Goal: Information Seeking & Learning: Understand process/instructions

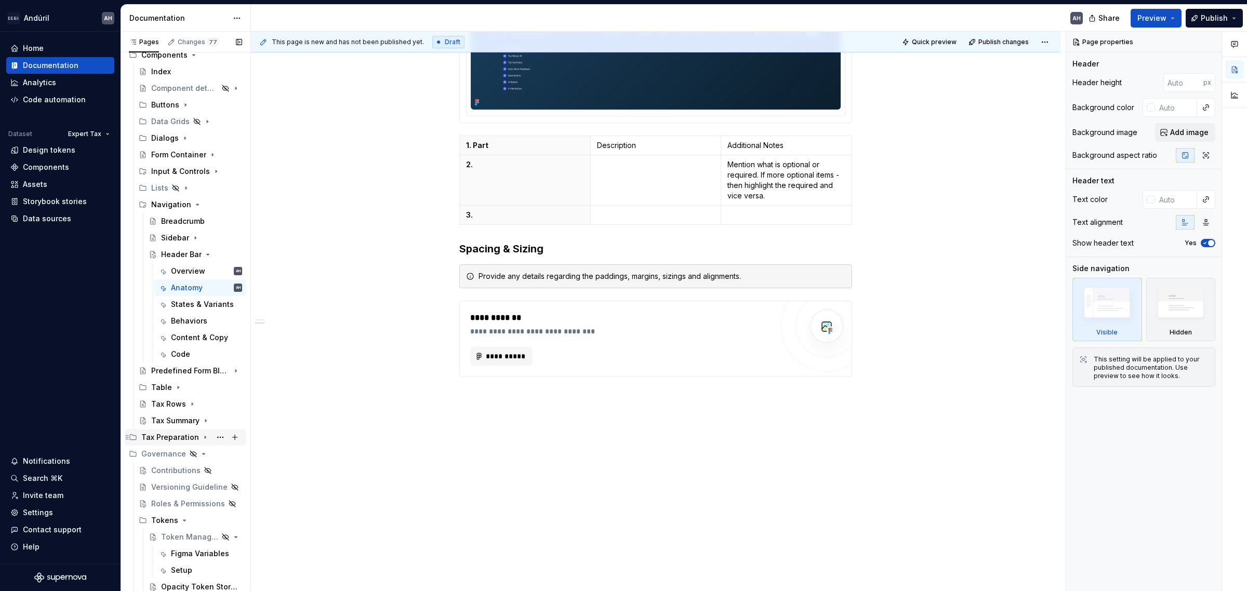
scroll to position [196, 0]
click at [174, 386] on icon "Page tree" at bounding box center [178, 386] width 8 height 8
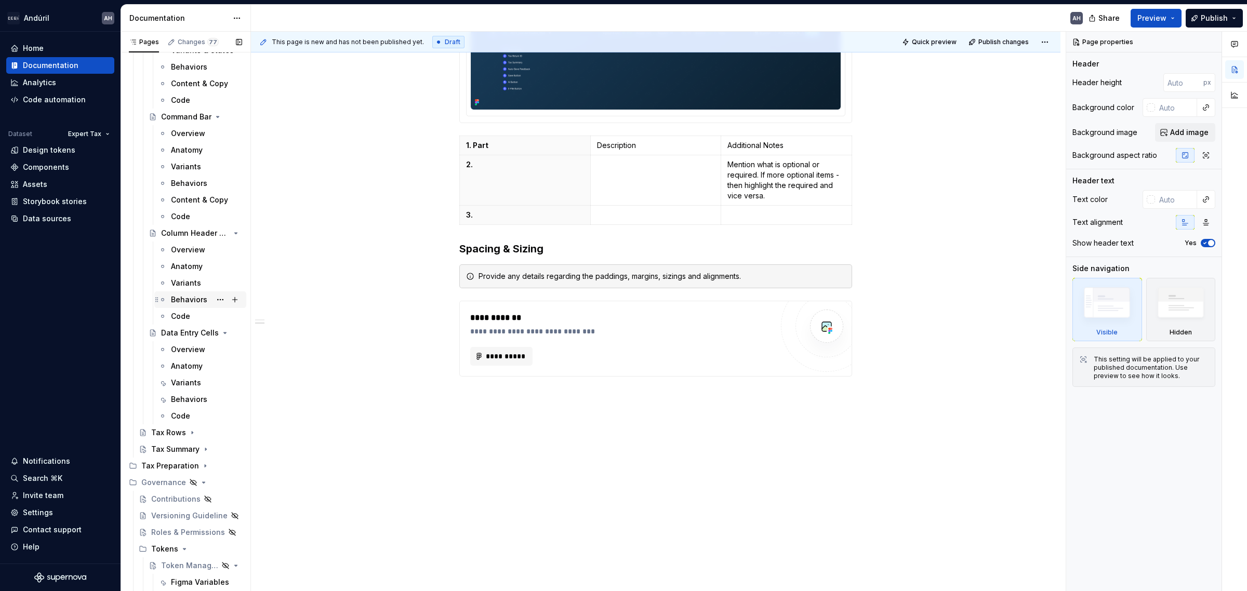
scroll to position [628, 0]
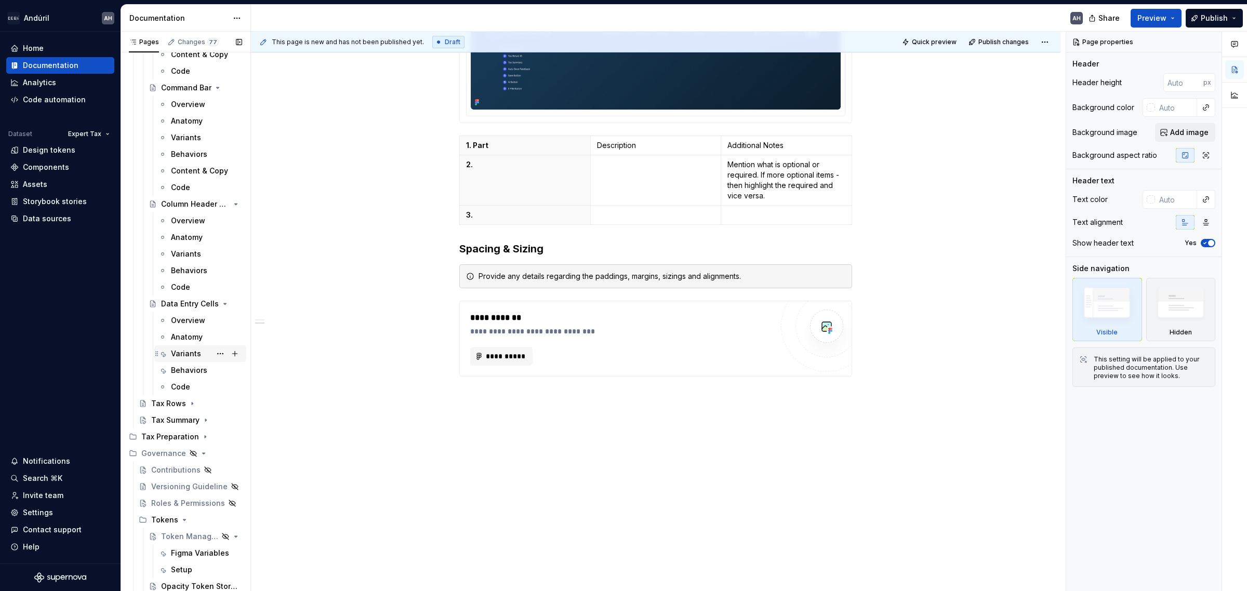
click at [180, 352] on div "Variants" at bounding box center [186, 354] width 30 height 10
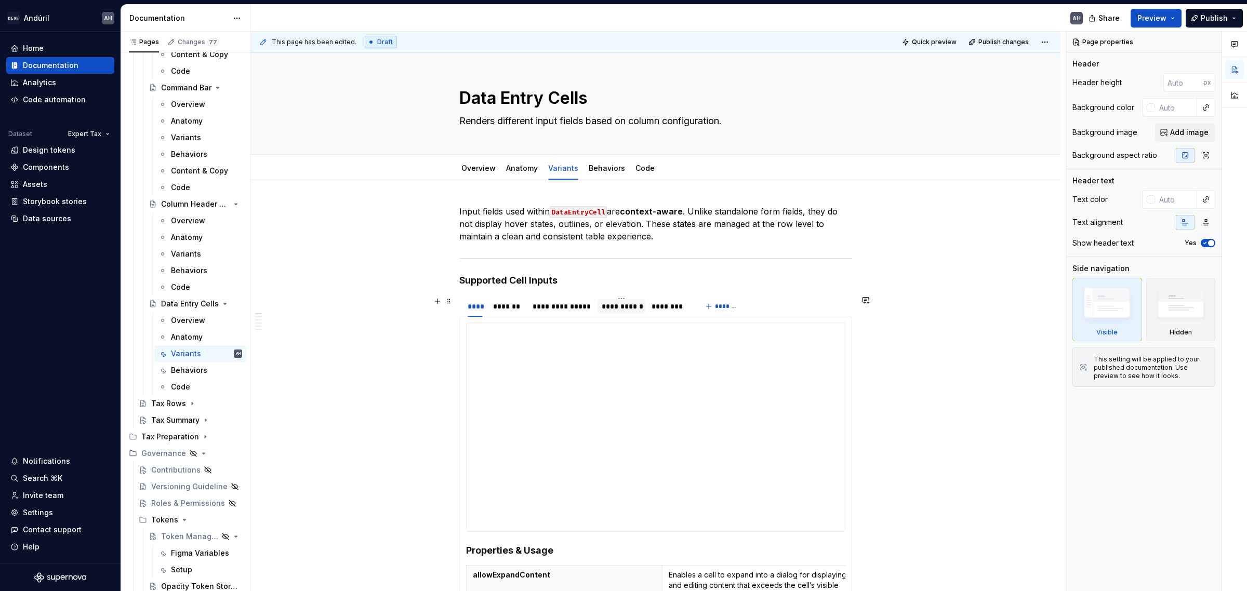
scroll to position [65, 0]
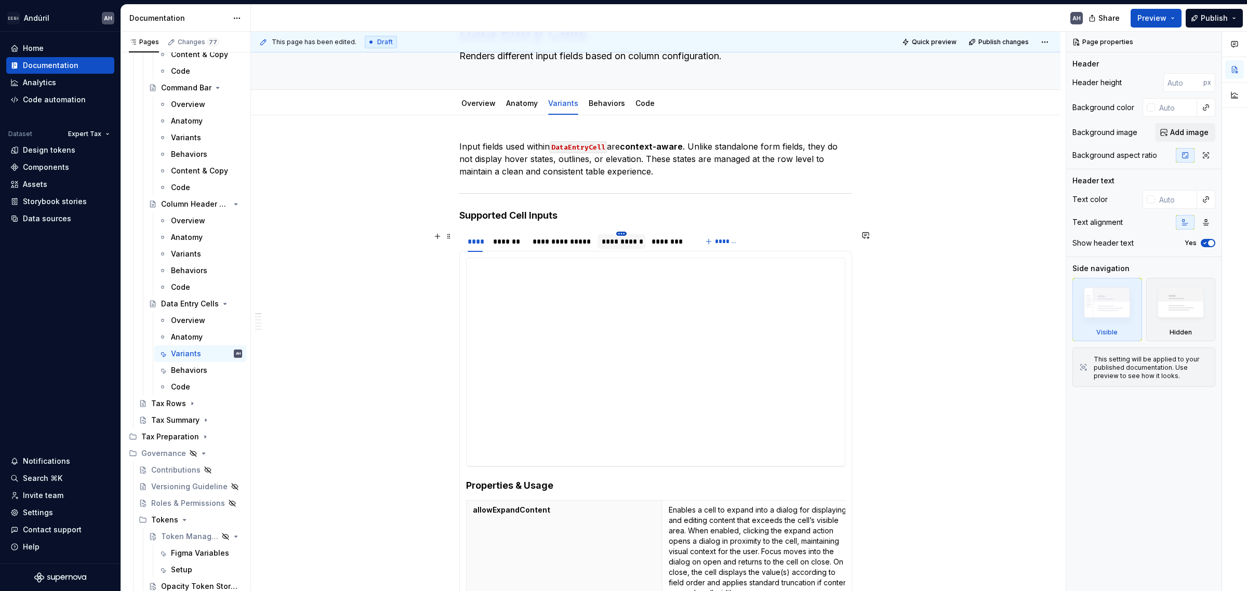
click at [618, 235] on html "Andúril AH Home Documentation Analytics Code automation Dataset Expert Tax Desi…" at bounding box center [623, 295] width 1247 height 591
type textarea "*"
click at [609, 242] on html "Andúril AH Home Documentation Analytics Code automation Dataset Expert Tax Desi…" at bounding box center [623, 295] width 1247 height 591
click at [615, 246] on div "**********" at bounding box center [621, 241] width 39 height 10
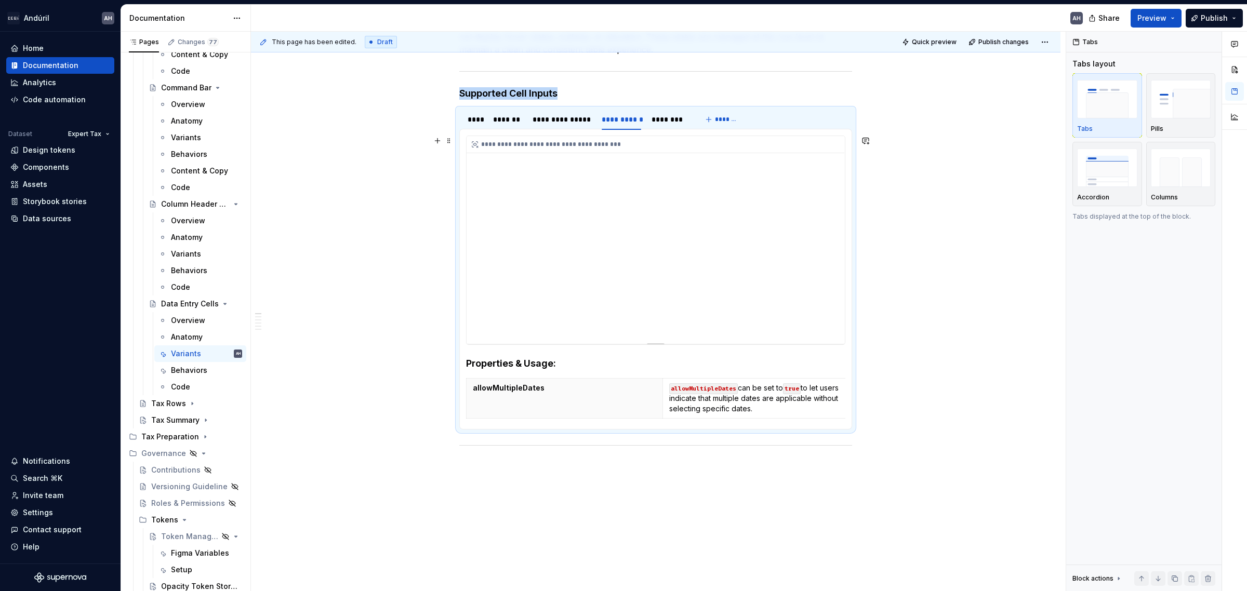
scroll to position [195, 0]
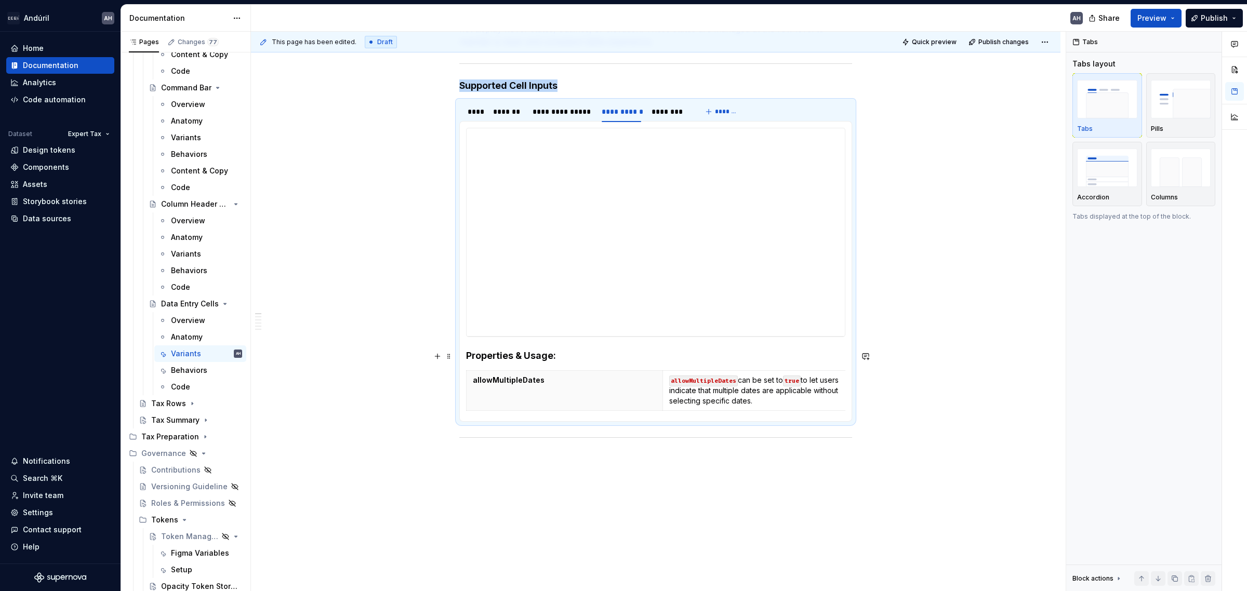
click at [572, 352] on h4 "Properties & Usage:" at bounding box center [655, 356] width 379 height 12
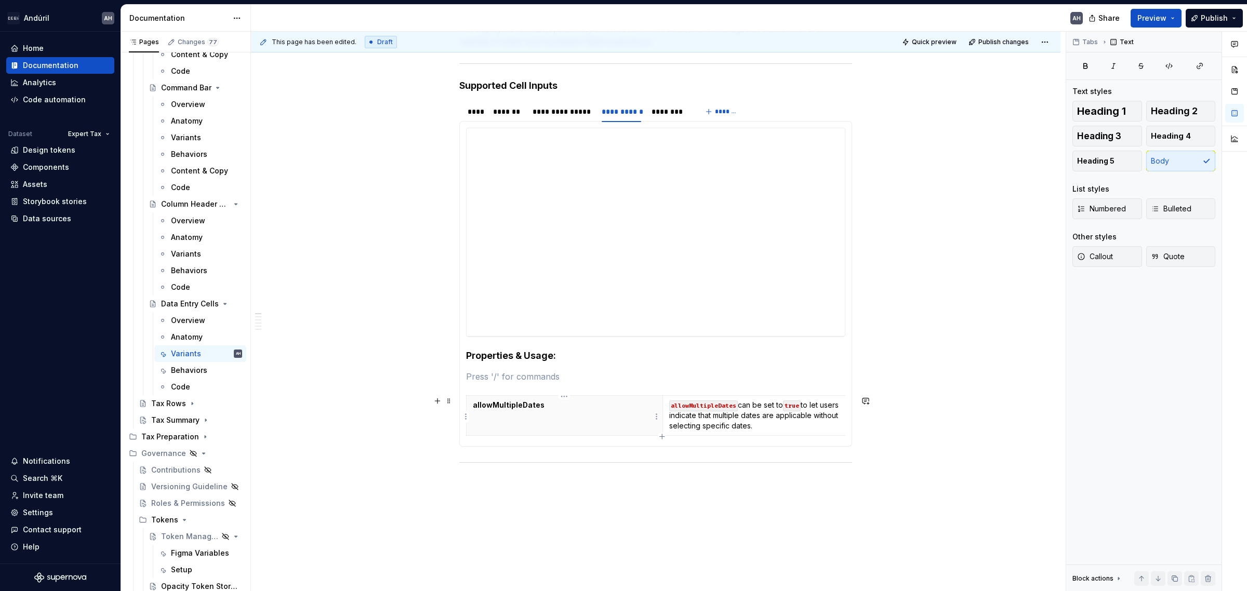
click at [497, 404] on p "allowMultipleDates" at bounding box center [564, 405] width 183 height 10
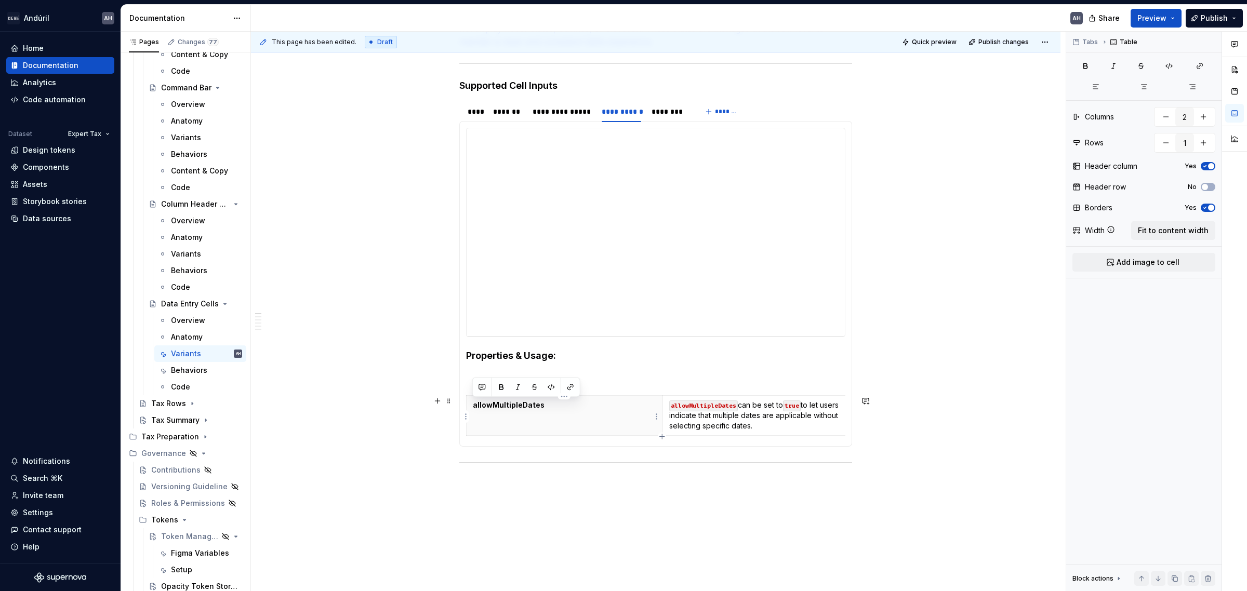
click at [497, 404] on p "allowMultipleDates" at bounding box center [564, 405] width 183 height 10
drag, startPoint x: 734, startPoint y: 408, endPoint x: 687, endPoint y: 404, distance: 46.4
click at [687, 404] on code "allowMultipleDates" at bounding box center [703, 406] width 69 height 11
click at [783, 431] on p "allowVariousSelection can be set to true to let users indicate that multiple da…" at bounding box center [760, 415] width 183 height 31
click at [583, 378] on p at bounding box center [655, 376] width 379 height 12
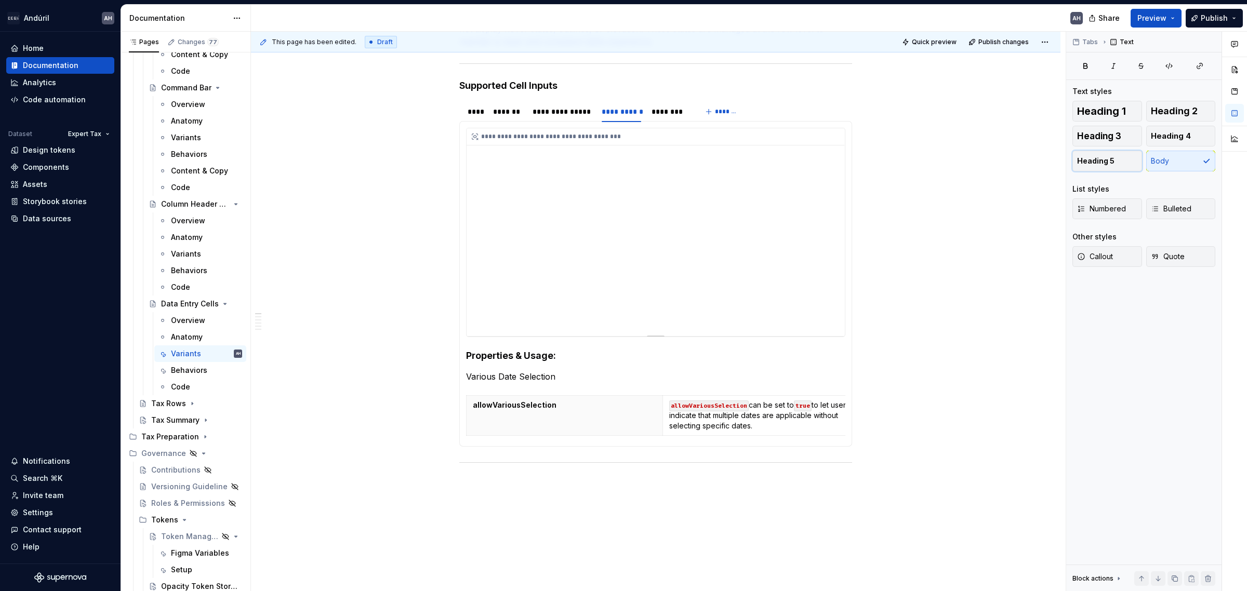
click at [997, 157] on span "Heading 5" at bounding box center [1095, 161] width 37 height 10
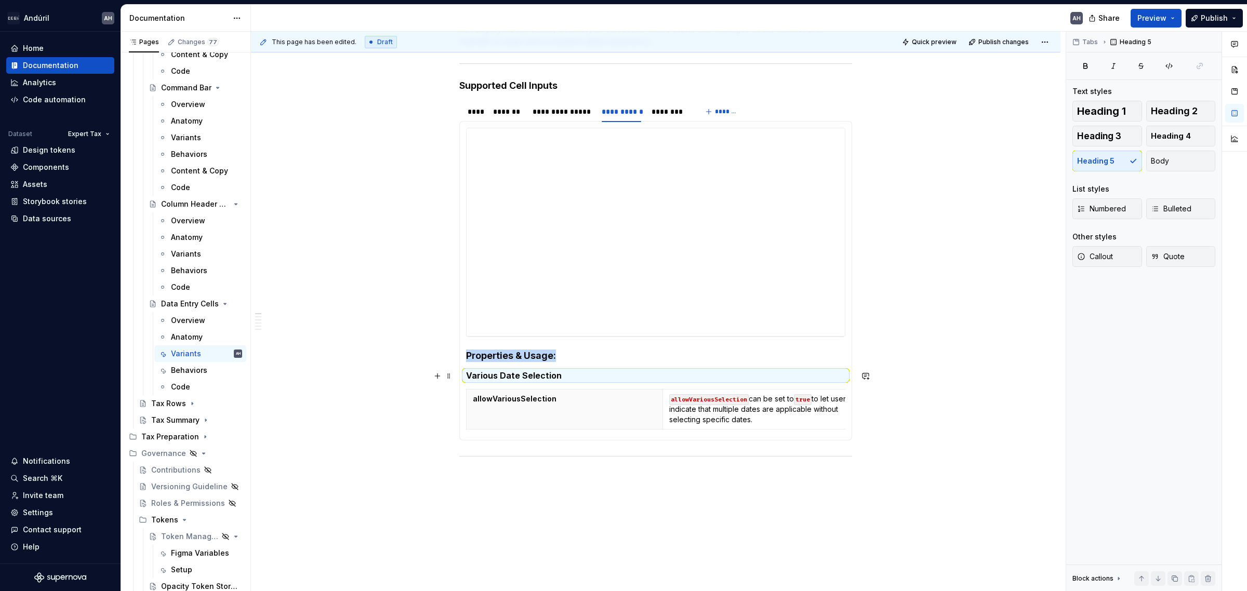
click at [577, 379] on h5 "Various Date Selection" at bounding box center [655, 375] width 379 height 10
click at [568, 378] on h5 "Various Date Selection" at bounding box center [655, 375] width 379 height 10
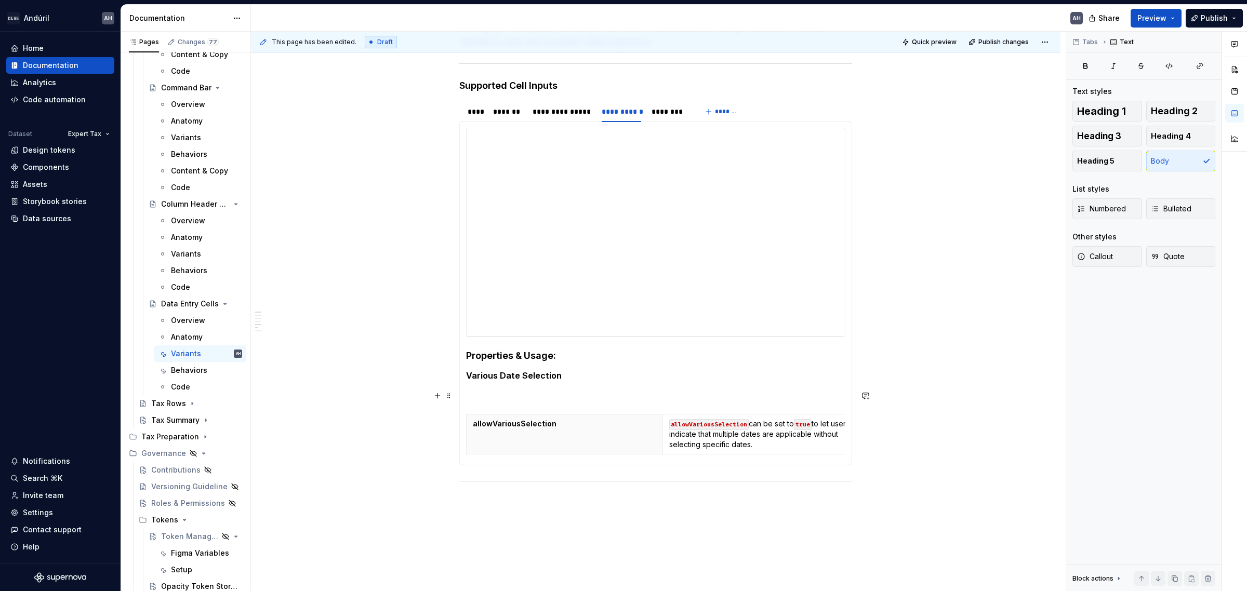
click at [521, 398] on p at bounding box center [655, 395] width 379 height 12
drag, startPoint x: 643, startPoint y: 394, endPoint x: 564, endPoint y: 401, distance: 78.8
click at [564, 401] on p "If the context requires it allow for the Date" at bounding box center [655, 395] width 379 height 12
click at [572, 403] on section-item-column "**********" at bounding box center [655, 293] width 379 height 331
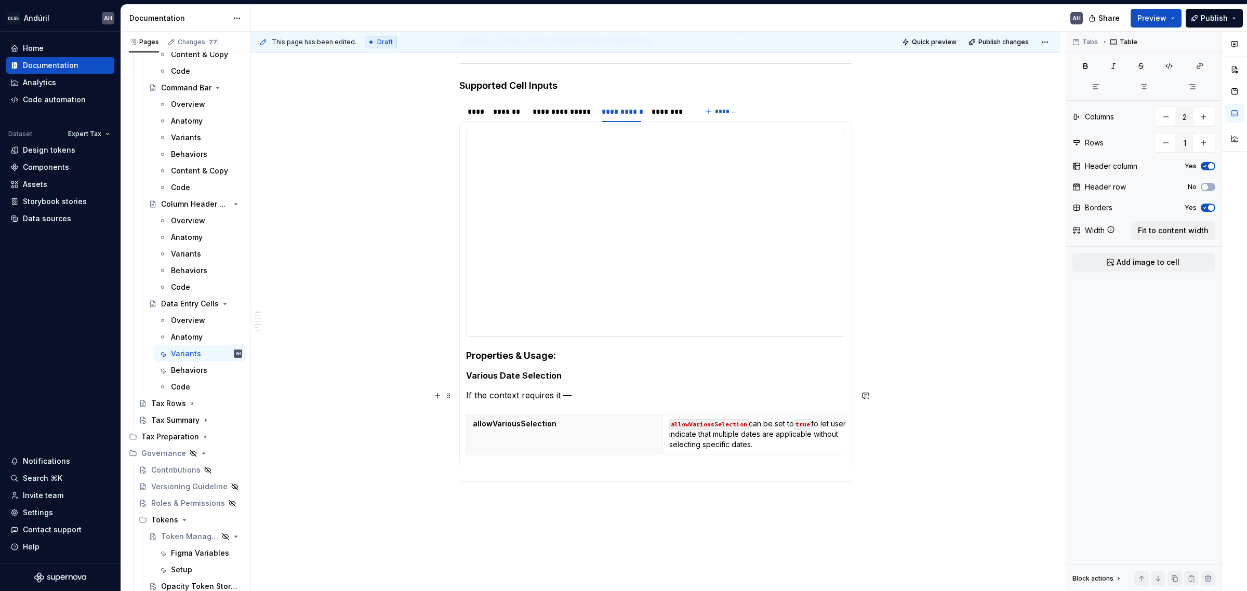
click at [574, 393] on p "If the context requires it —" at bounding box center [655, 395] width 379 height 12
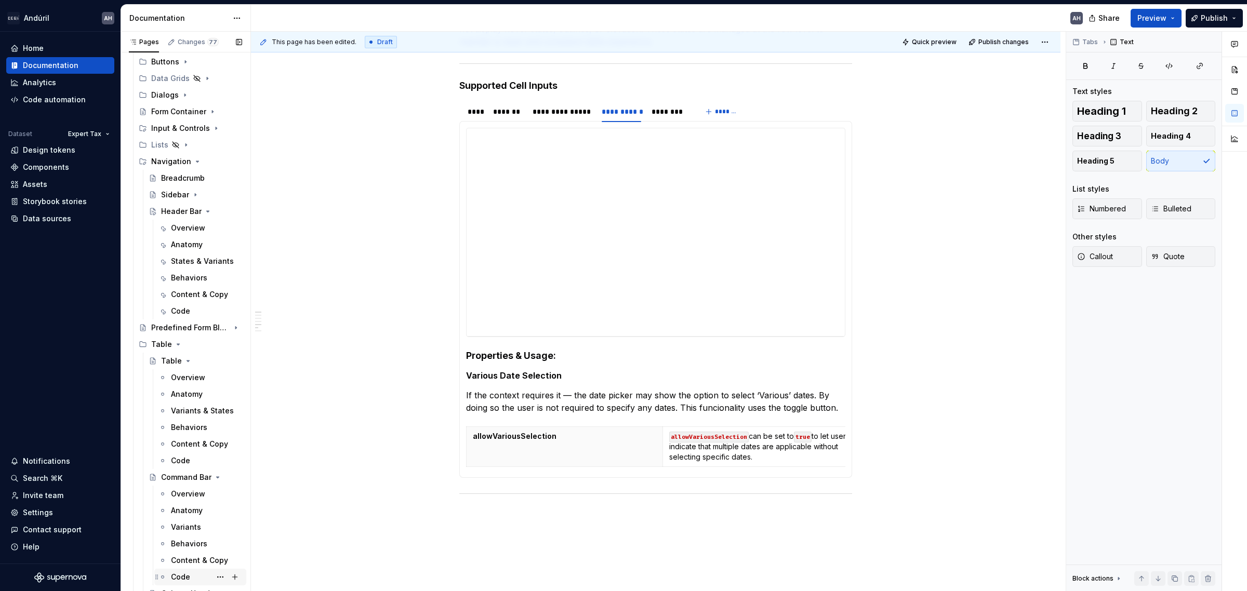
scroll to position [173, 0]
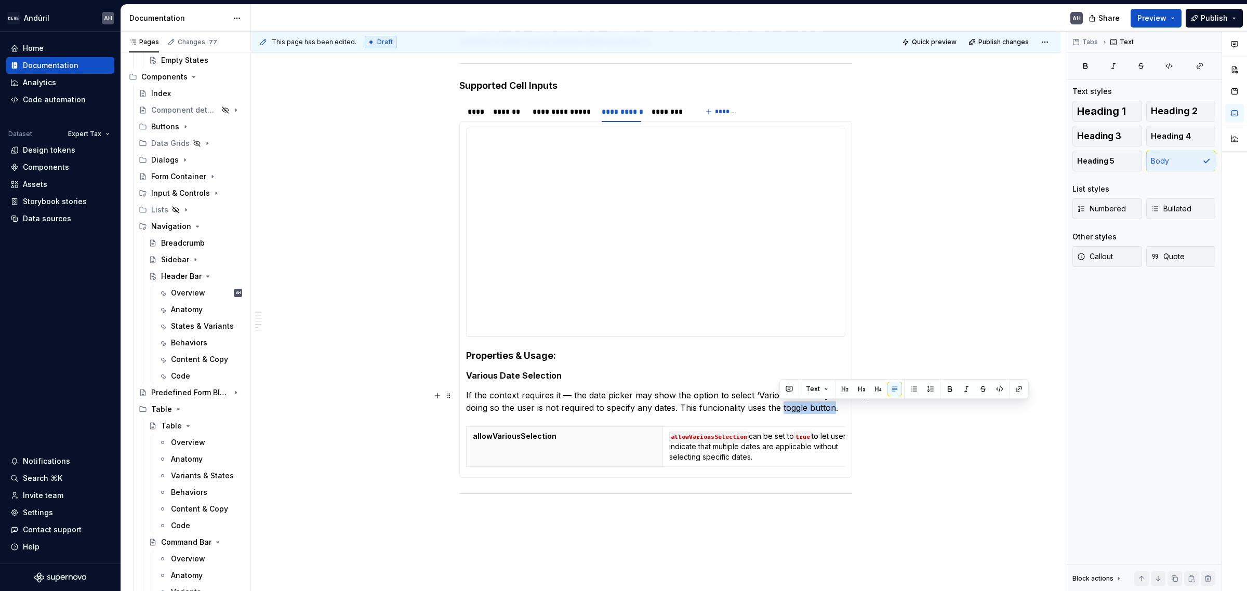
drag, startPoint x: 833, startPoint y: 411, endPoint x: 780, endPoint y: 407, distance: 52.6
click at [780, 407] on p "If the context requires it — the date picker may show the option to select ‘Var…" at bounding box center [655, 401] width 379 height 25
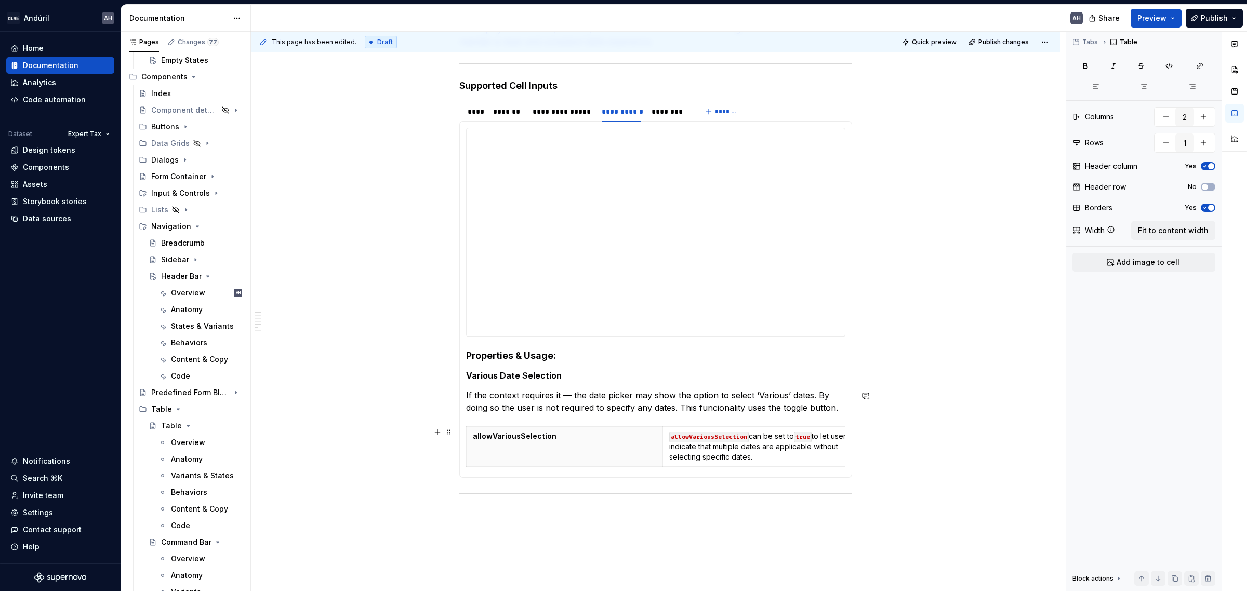
click at [809, 416] on section-item-column "**********" at bounding box center [655, 299] width 379 height 343
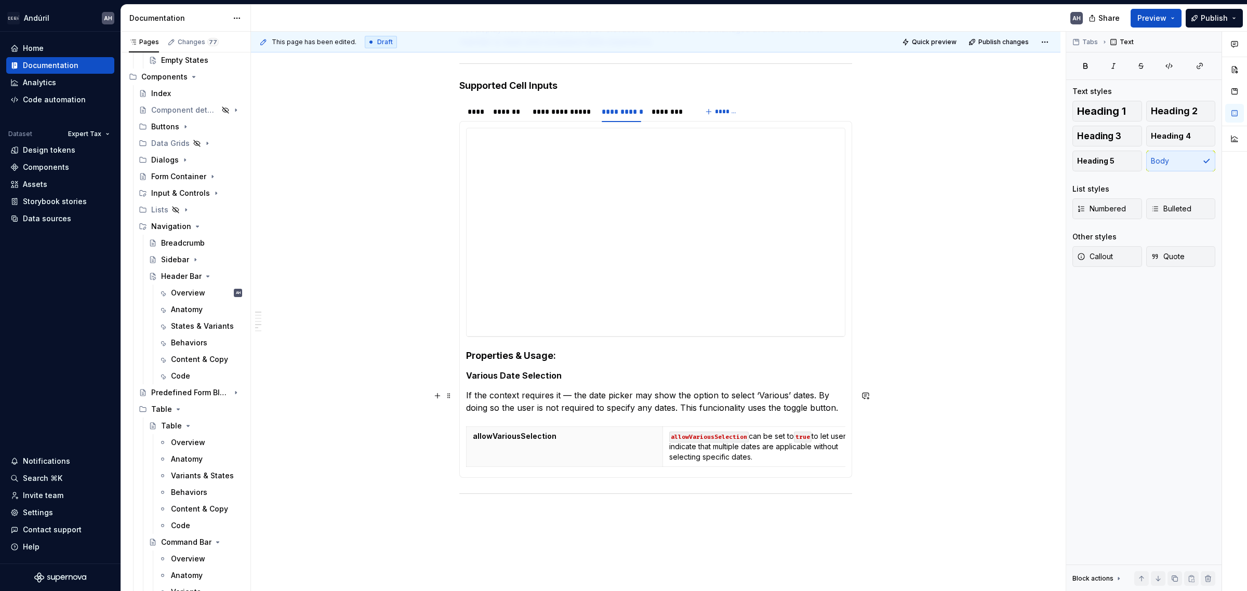
click at [834, 410] on p "If the context requires it — the date picker may show the option to select ‘Var…" at bounding box center [655, 401] width 379 height 25
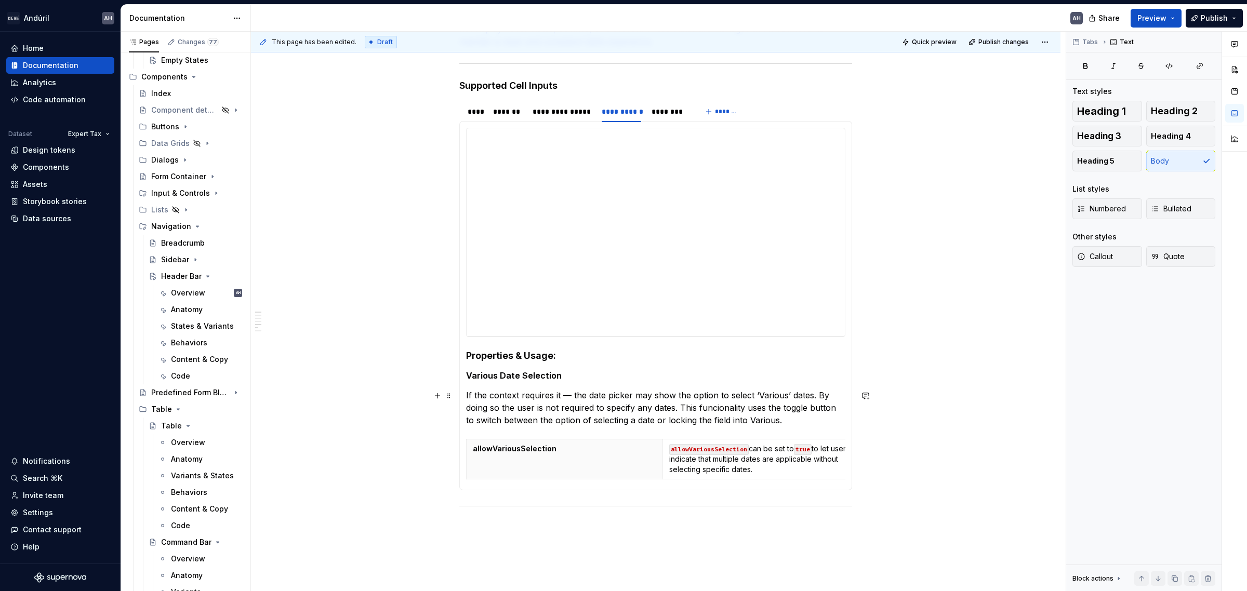
click at [726, 409] on p "If the context requires it — the date picker may show the option to select ‘Var…" at bounding box center [655, 407] width 379 height 37
click at [793, 419] on p "If the context requires it — the date picker may show the option to select ‘Var…" at bounding box center [655, 407] width 379 height 37
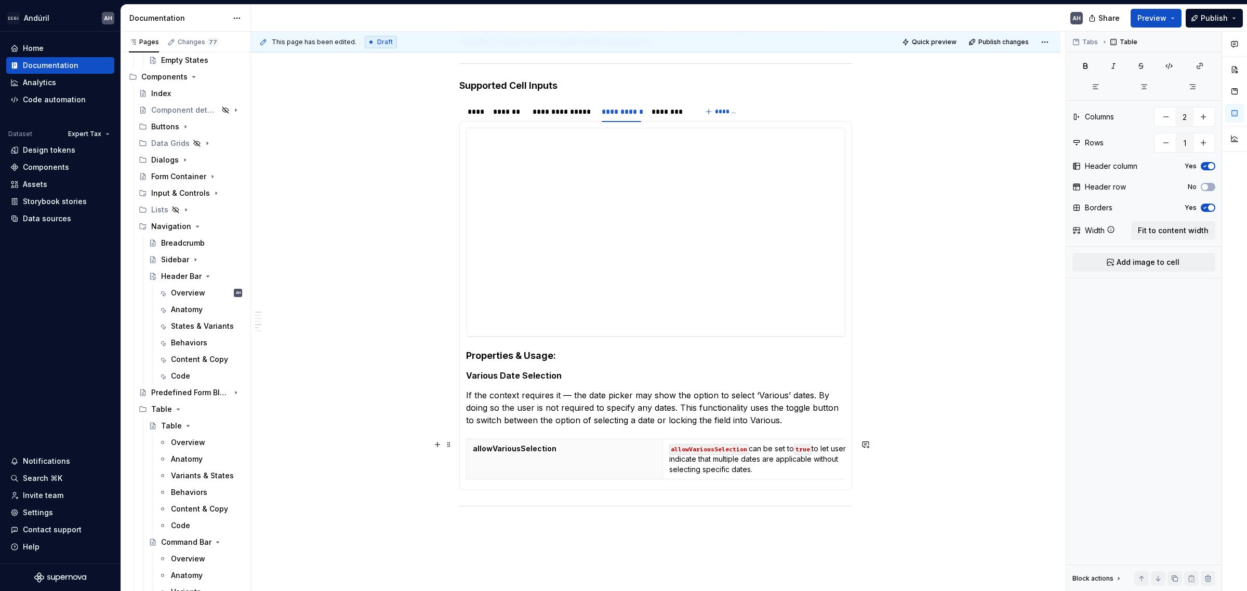
click at [760, 430] on section-item-column "**********" at bounding box center [655, 306] width 379 height 356
click at [800, 417] on p "If the context requires it — the date picker may show the option to select ‘Var…" at bounding box center [655, 407] width 379 height 37
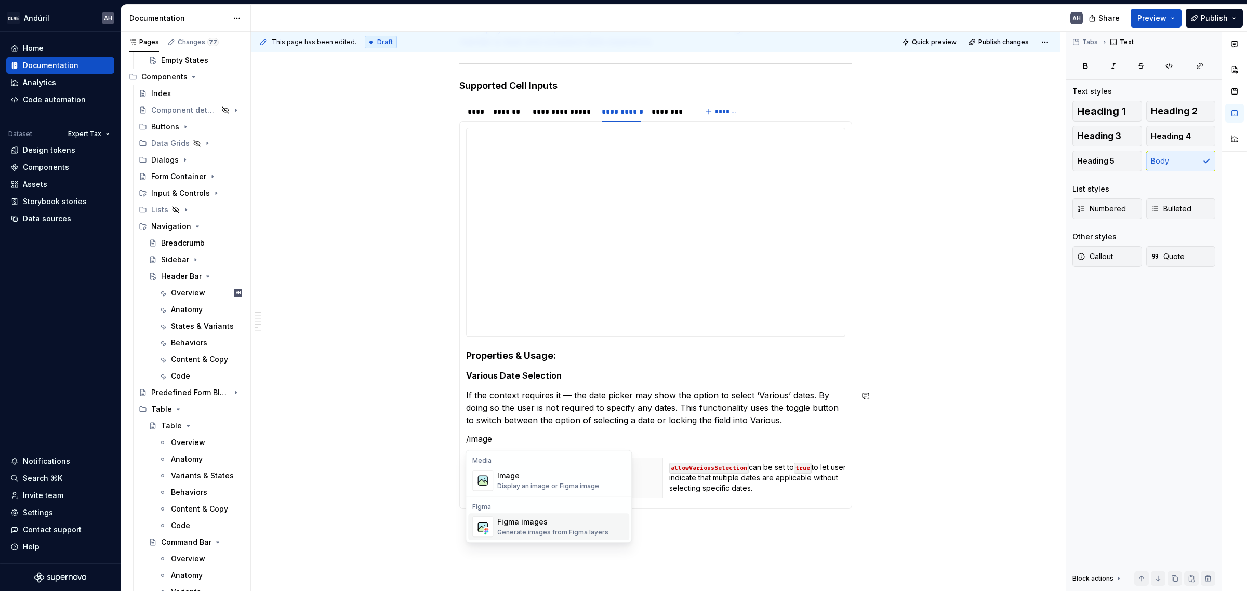
click at [562, 451] on div "Figma images" at bounding box center [552, 522] width 111 height 10
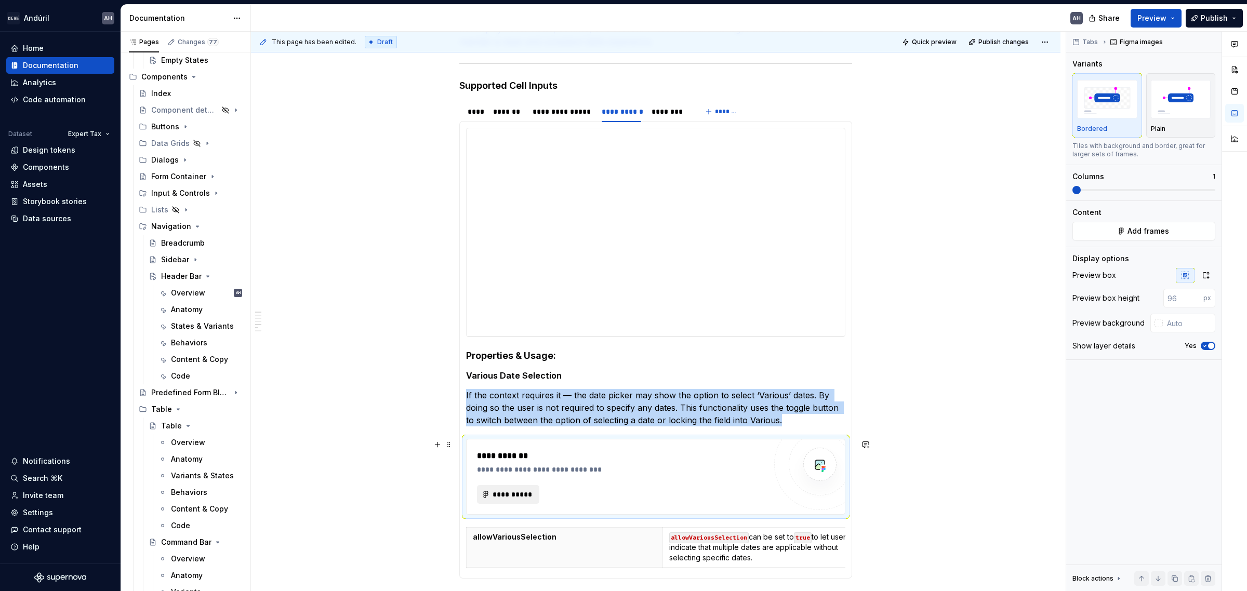
click at [505, 451] on button "**********" at bounding box center [508, 494] width 62 height 19
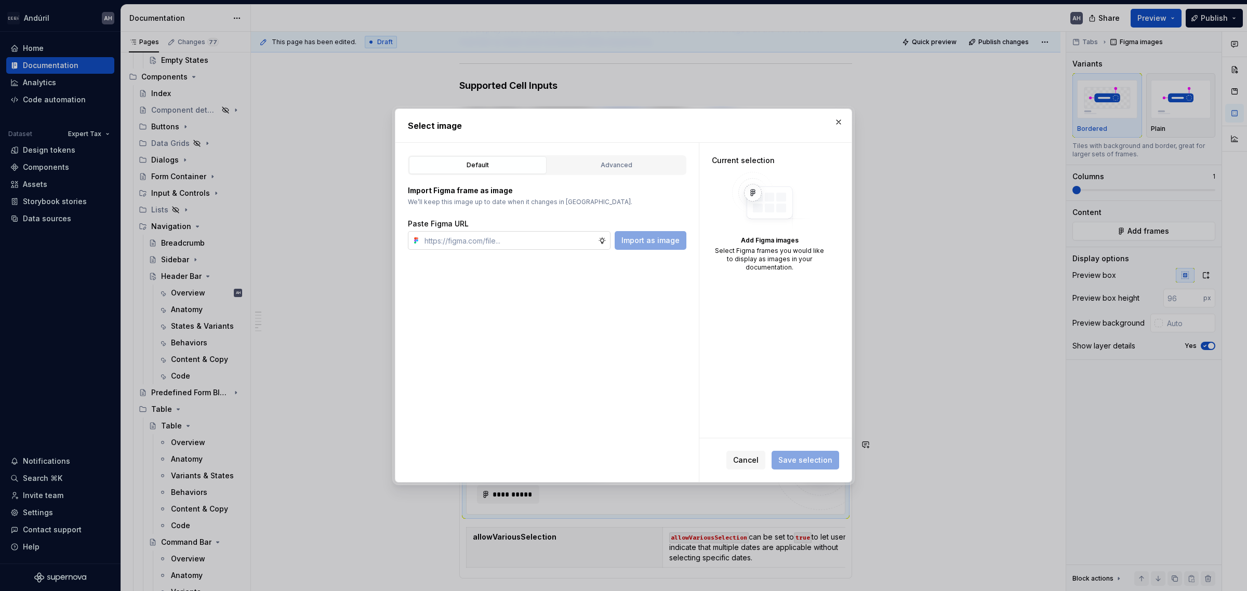
type textarea "*"
type input "[URL][DOMAIN_NAME]"
click at [643, 241] on span "Import as image" at bounding box center [650, 240] width 58 height 10
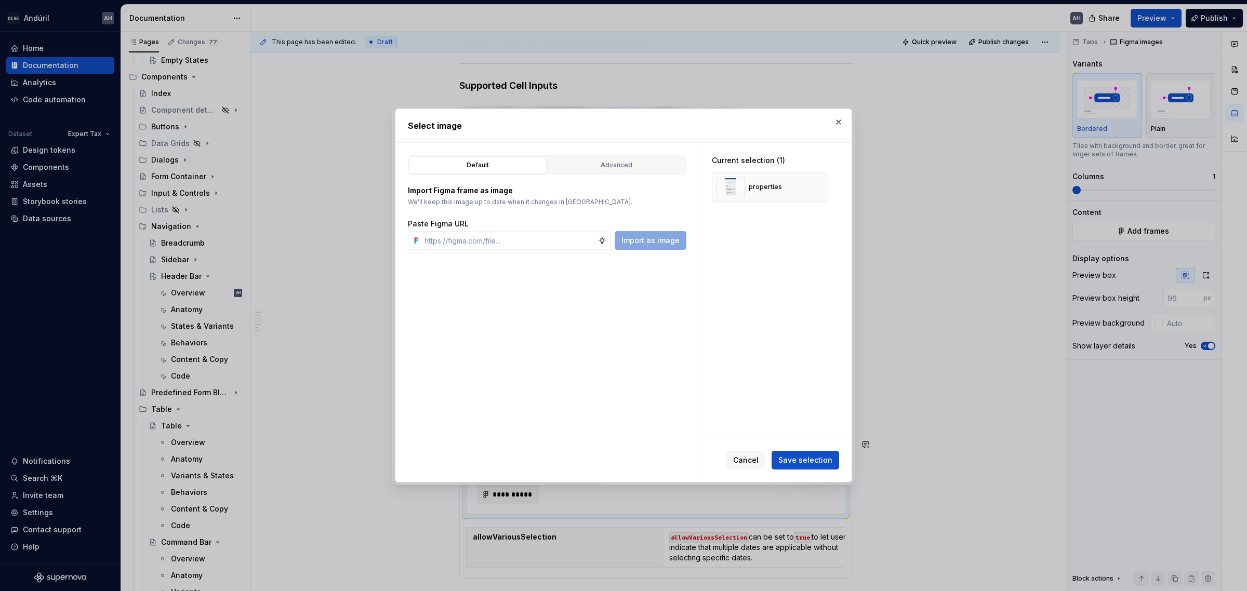
click at [794, 329] on div "Current selection (1) properties" at bounding box center [775, 290] width 152 height 295
click at [811, 451] on span "Save selection" at bounding box center [805, 460] width 54 height 10
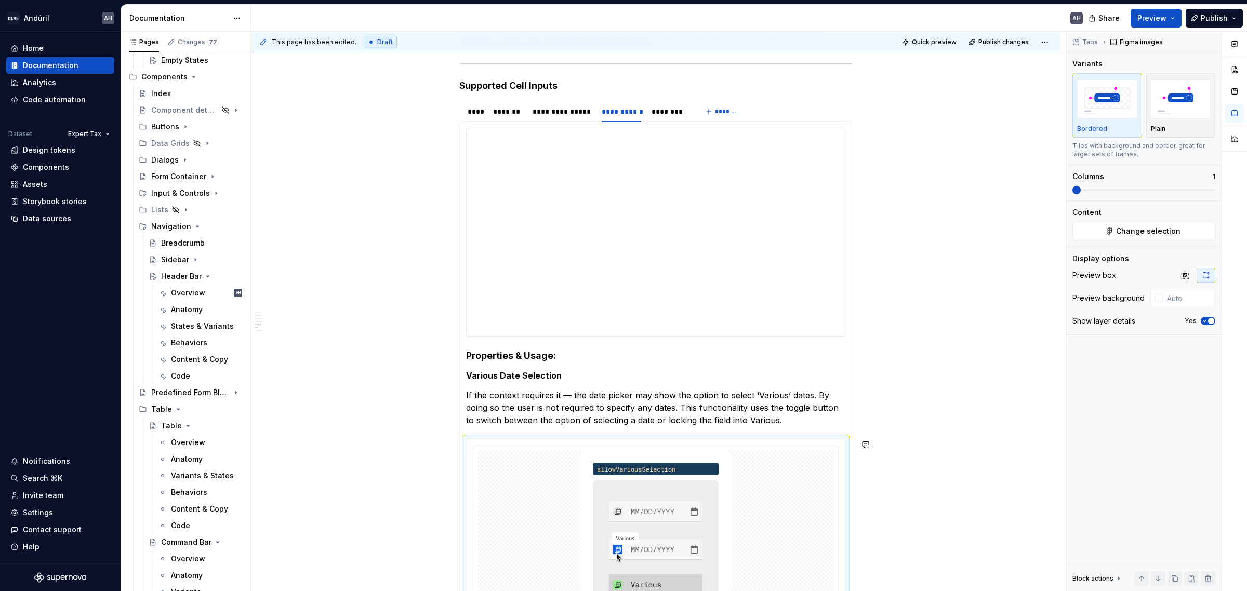
scroll to position [315, 0]
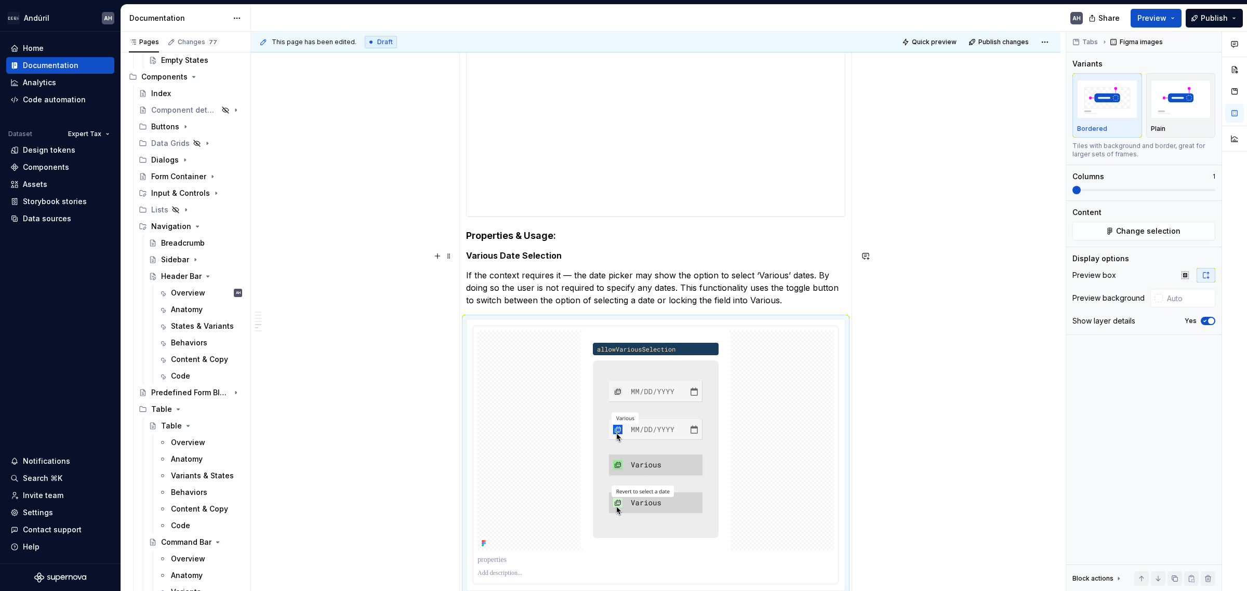
click at [588, 250] on h5 "Various Date Selection" at bounding box center [655, 255] width 379 height 10
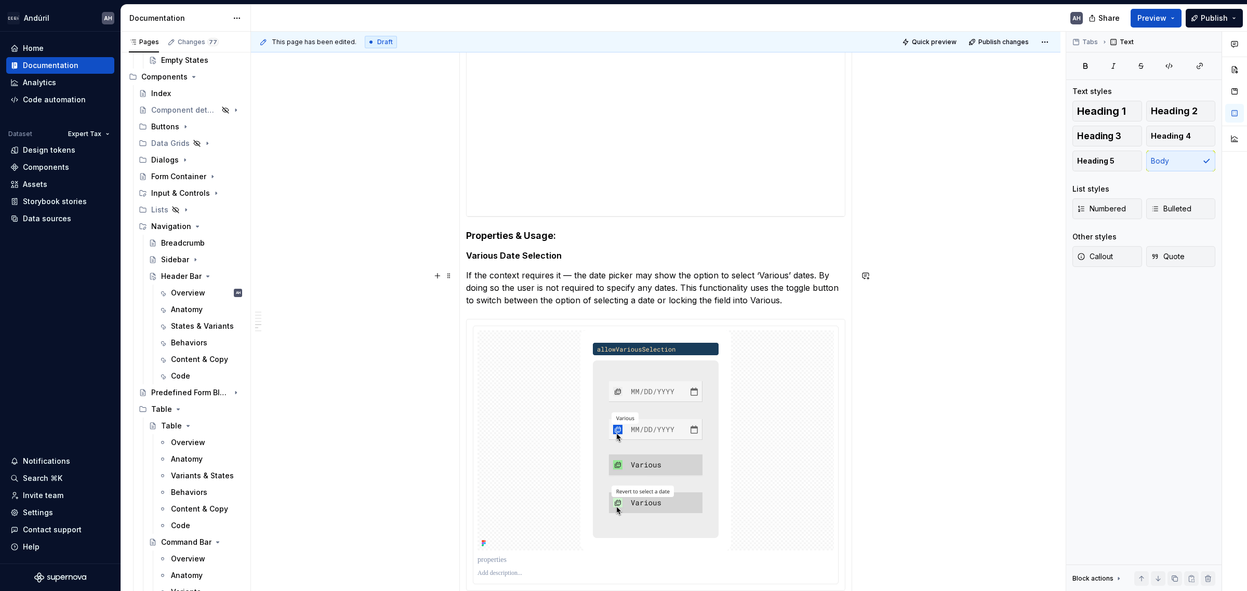
click at [793, 305] on p "If the context requires it — the date picker may show the option to select ‘Var…" at bounding box center [655, 287] width 379 height 37
click at [697, 424] on img at bounding box center [655, 440] width 151 height 220
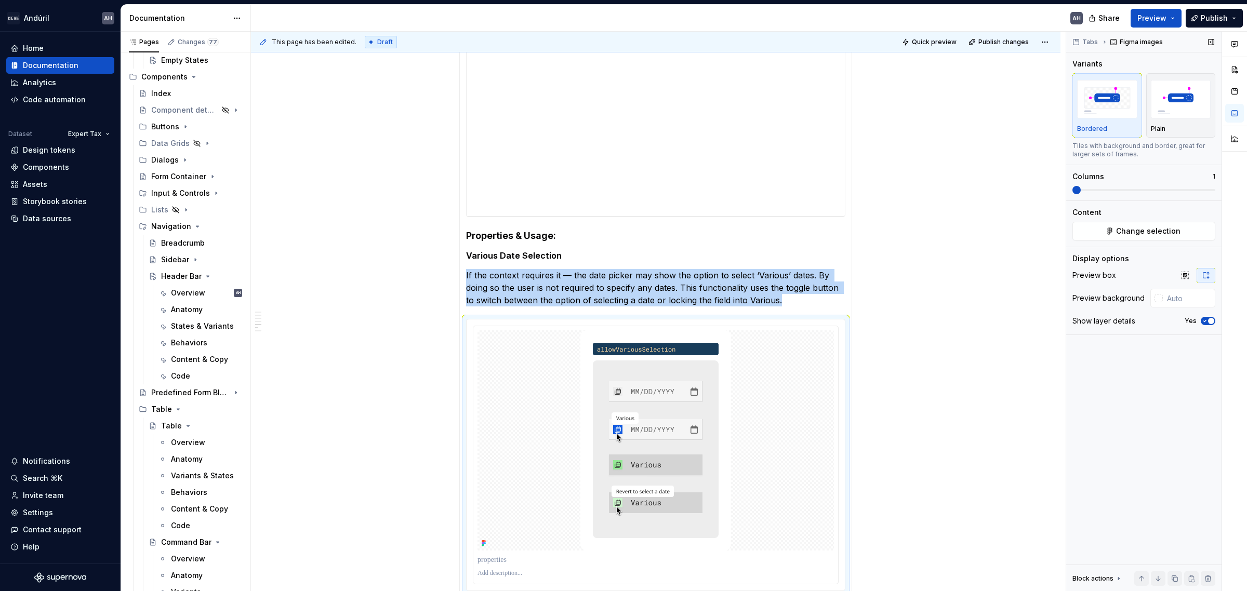
click at [997, 321] on icon "button" at bounding box center [1205, 321] width 8 height 6
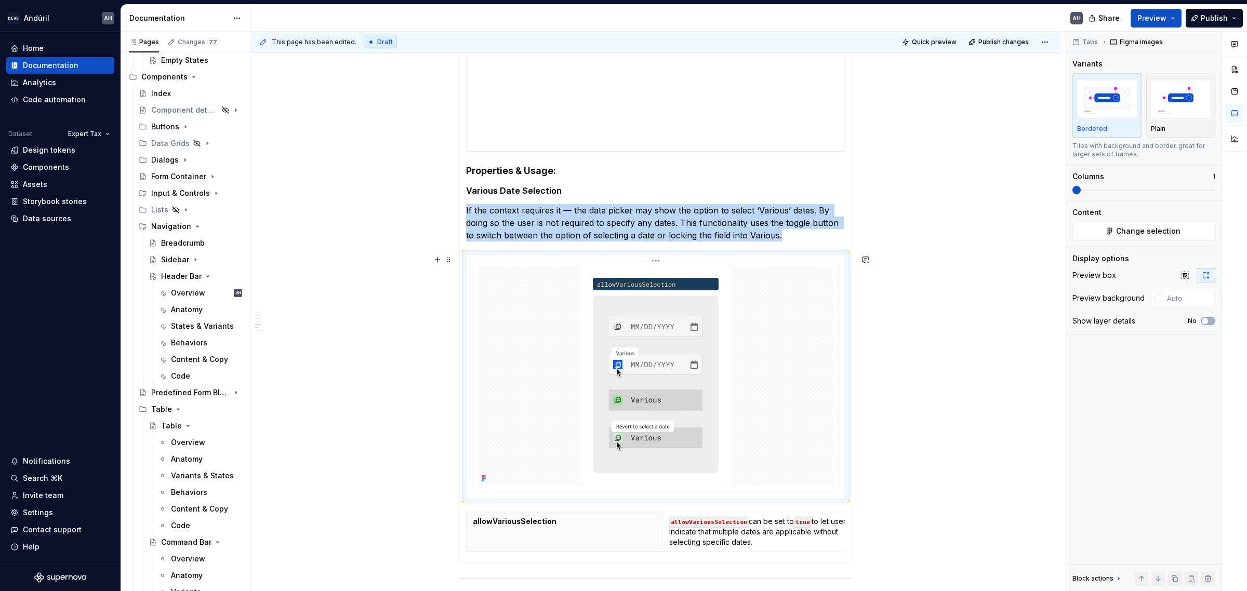
scroll to position [445, 0]
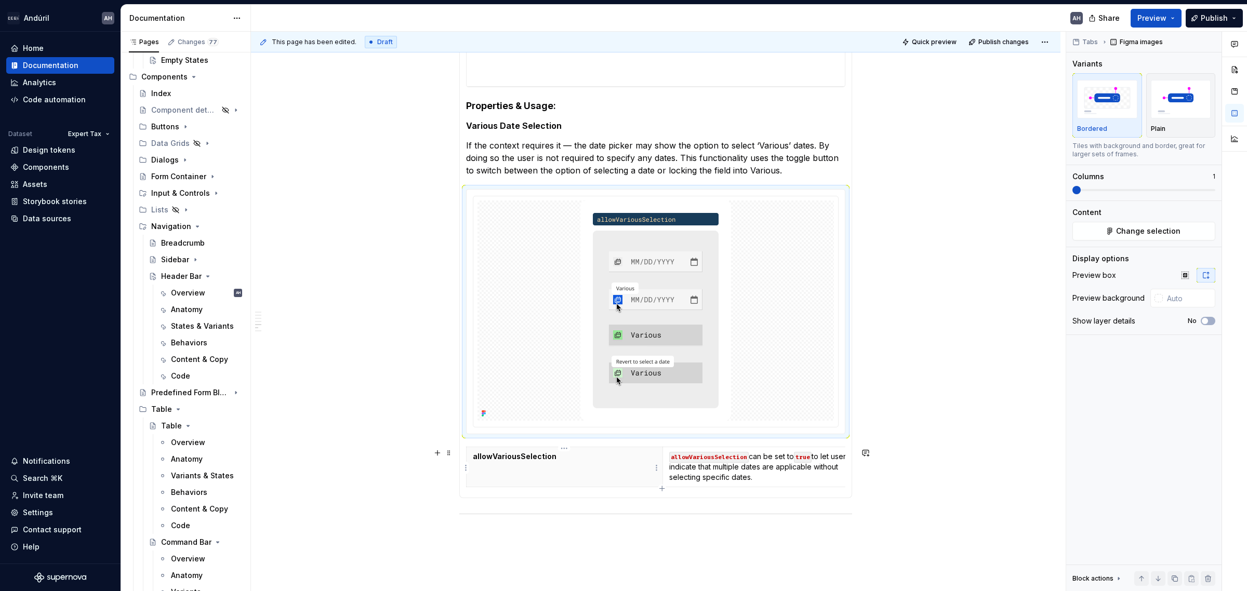
click at [570, 451] on p "allowVariousSelection" at bounding box center [564, 457] width 183 height 10
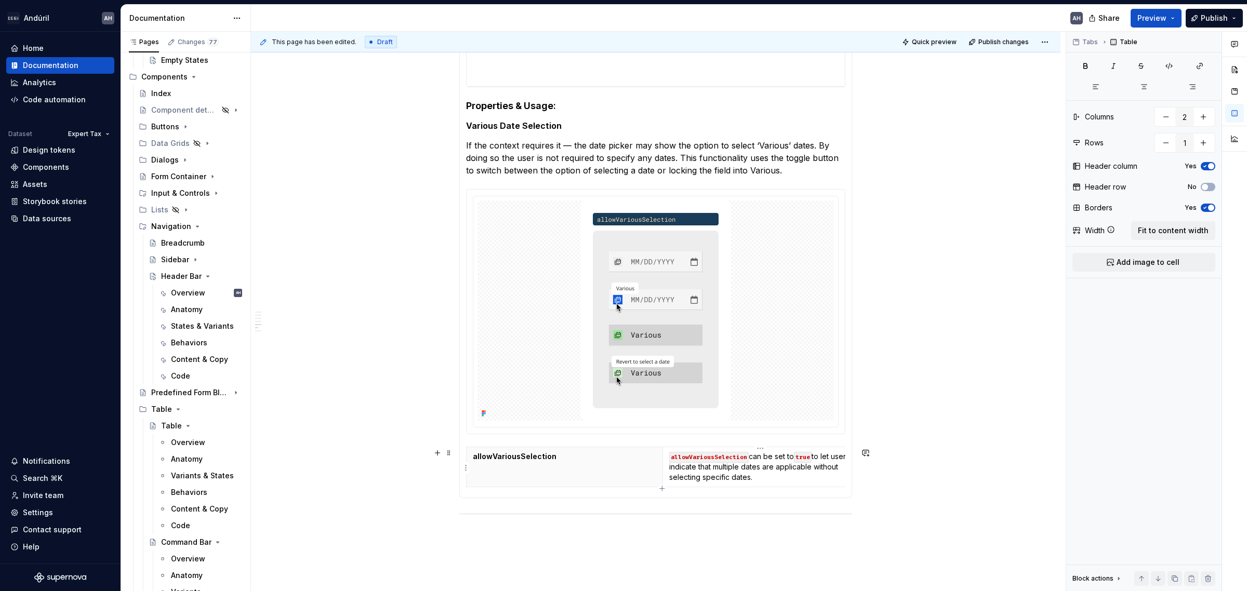
click at [781, 451] on p "allowVariousSelection can be set to true to let users indicate that multiple da…" at bounding box center [760, 467] width 183 height 31
click at [548, 143] on p "If the context requires it — the date picker may show the option to select ‘Var…" at bounding box center [655, 157] width 379 height 37
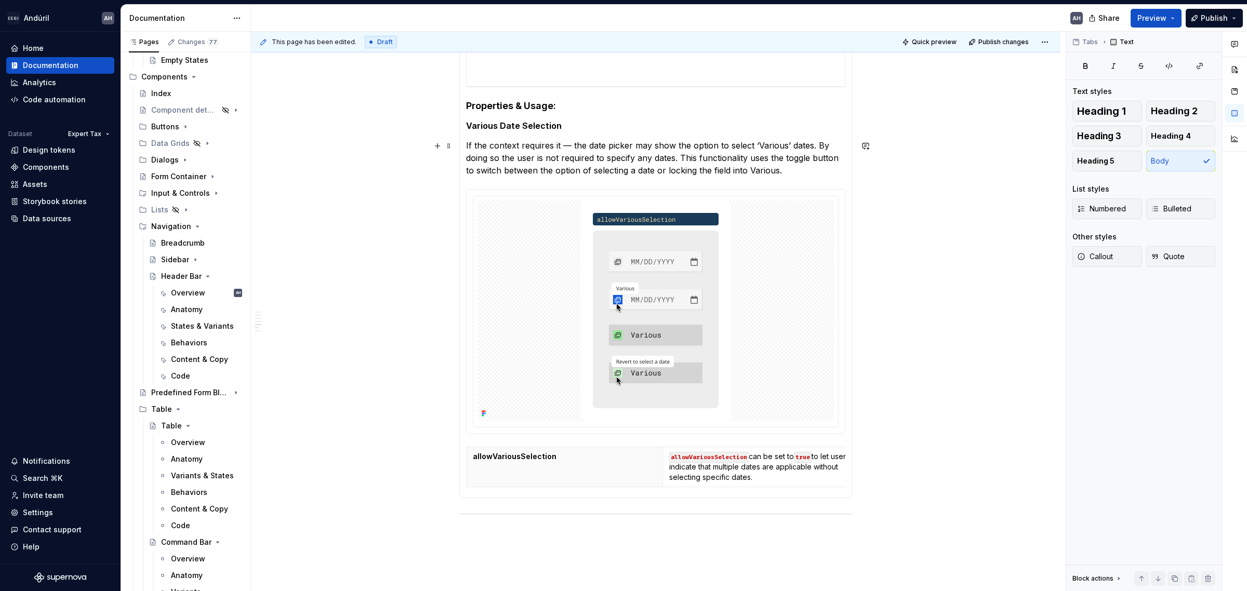
click at [562, 143] on p "If the context requires it — the date picker may show the option to select ‘Var…" at bounding box center [655, 157] width 379 height 37
click at [572, 144] on p "If the context requires it — the date picker may show the option to select ‘Var…" at bounding box center [655, 157] width 379 height 37
click at [563, 126] on h5 "Various Date Selection" at bounding box center [655, 126] width 379 height 10
click at [557, 109] on h4 "Properties & Usage:" at bounding box center [655, 106] width 379 height 12
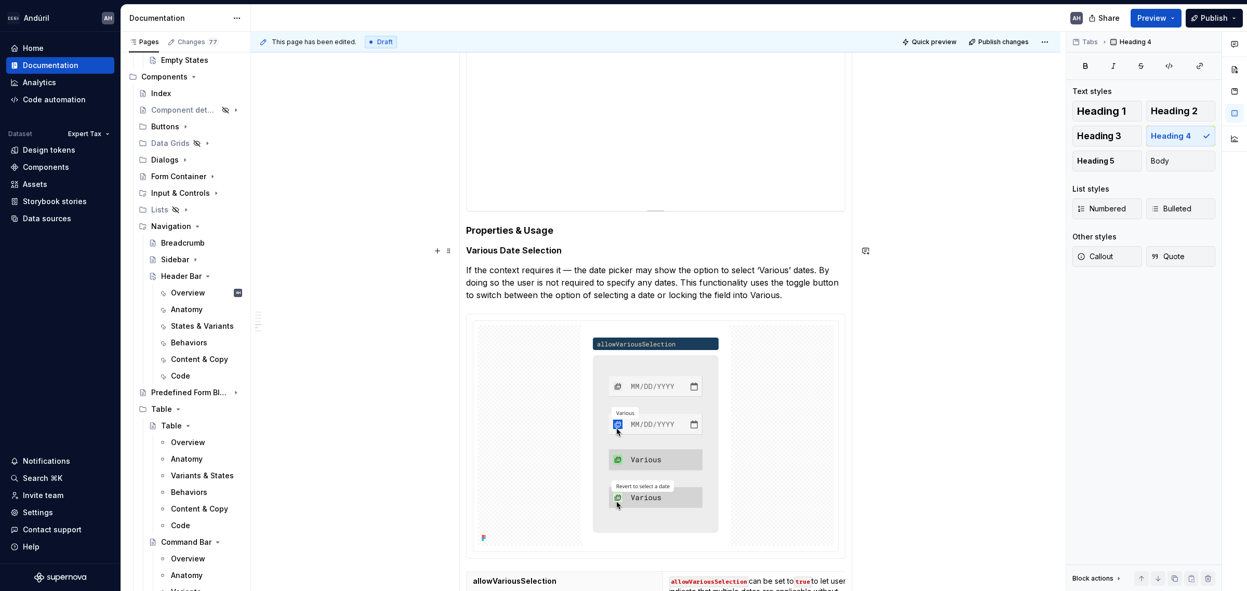
scroll to position [315, 0]
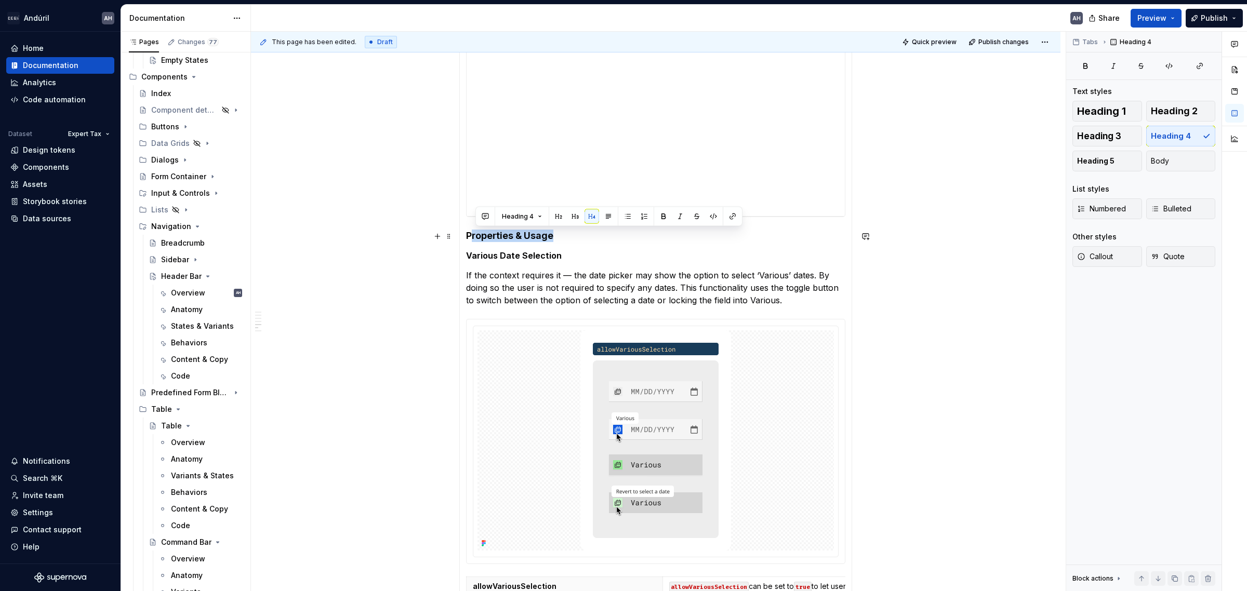
drag, startPoint x: 564, startPoint y: 240, endPoint x: 468, endPoint y: 229, distance: 96.2
click at [468, 229] on section-item-column "**********" at bounding box center [655, 315] width 379 height 614
click at [464, 232] on div "**********" at bounding box center [655, 314] width 393 height 627
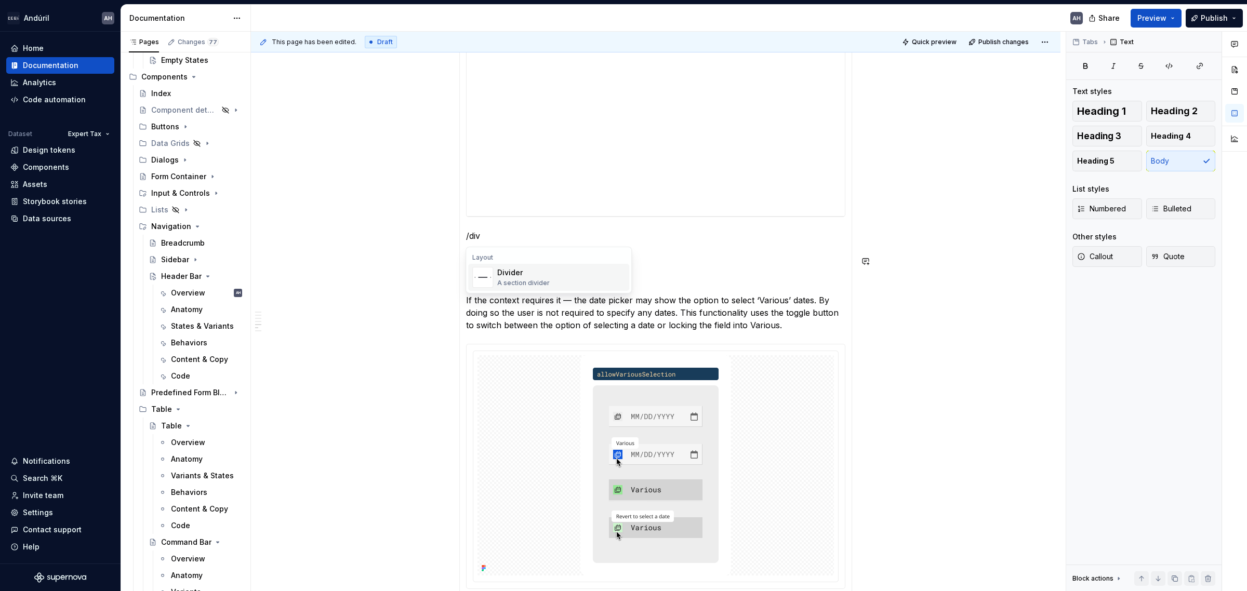
click at [528, 281] on div "A section divider" at bounding box center [523, 283] width 52 height 8
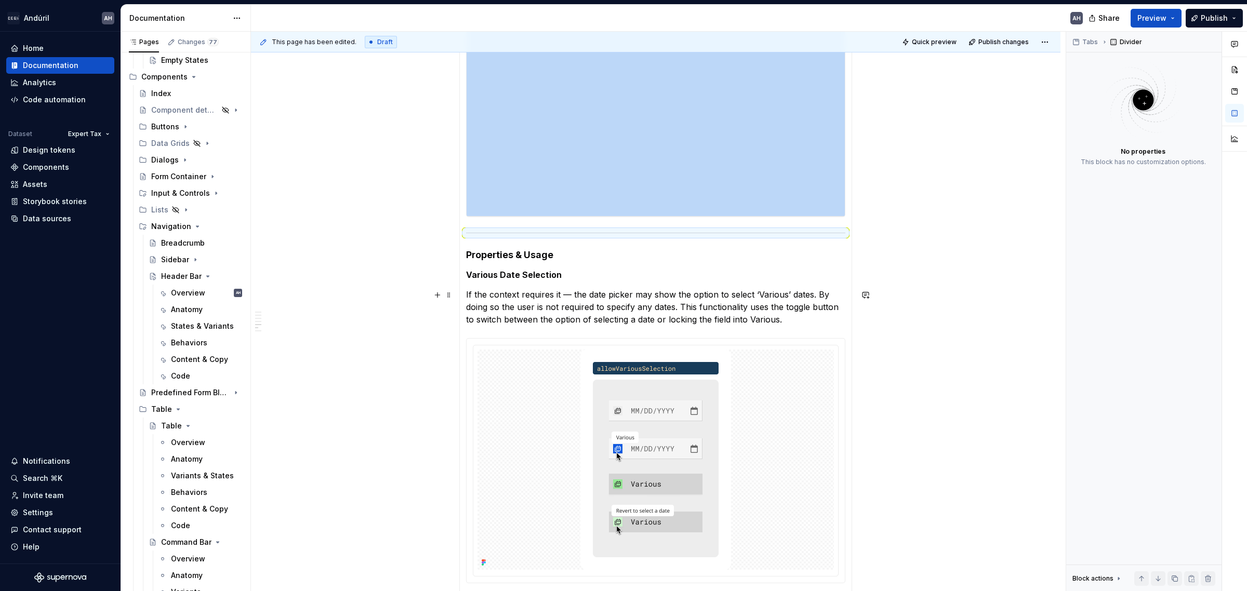
click at [777, 296] on p "If the context requires it — the date picker may show the option to select ‘Var…" at bounding box center [655, 306] width 379 height 37
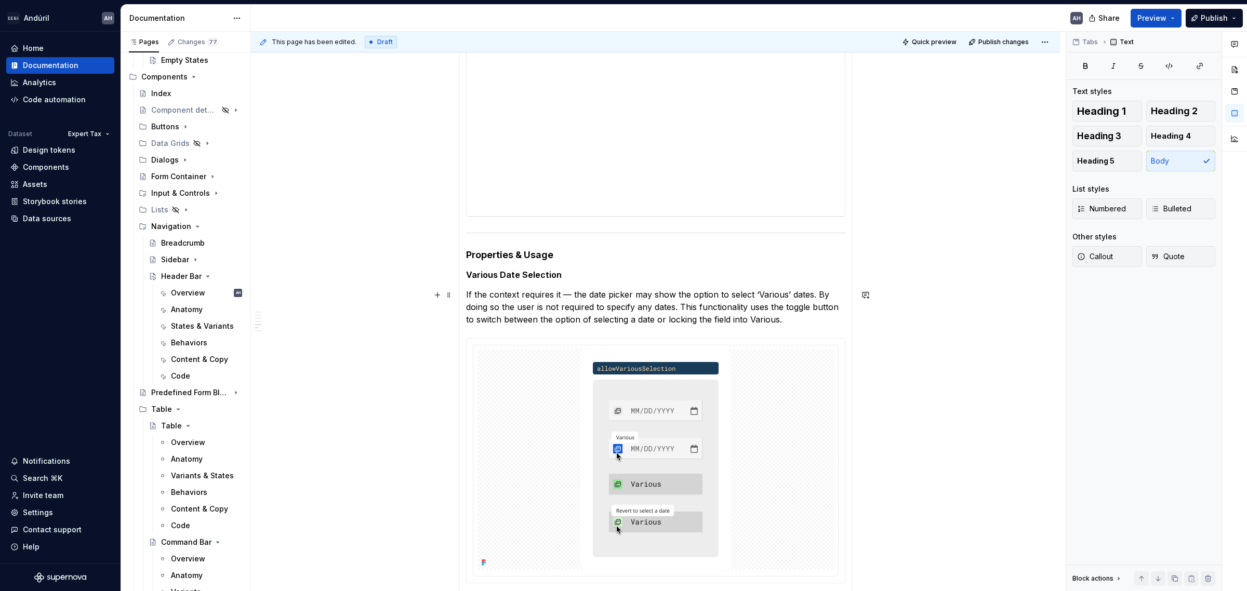
click at [806, 292] on p "If the context requires it — the date picker may show the option to select ‘Var…" at bounding box center [655, 306] width 379 height 37
click at [811, 292] on p "If the context requires it — the date picker may show the option to select ‘Var…" at bounding box center [655, 306] width 379 height 37
click at [637, 297] on p "If the context requires it — the date picker may show the option to select ‘Var…" at bounding box center [655, 306] width 379 height 37
click at [666, 296] on p "If the context requires it — the date picker may show the option to select ‘Var…" at bounding box center [655, 306] width 379 height 37
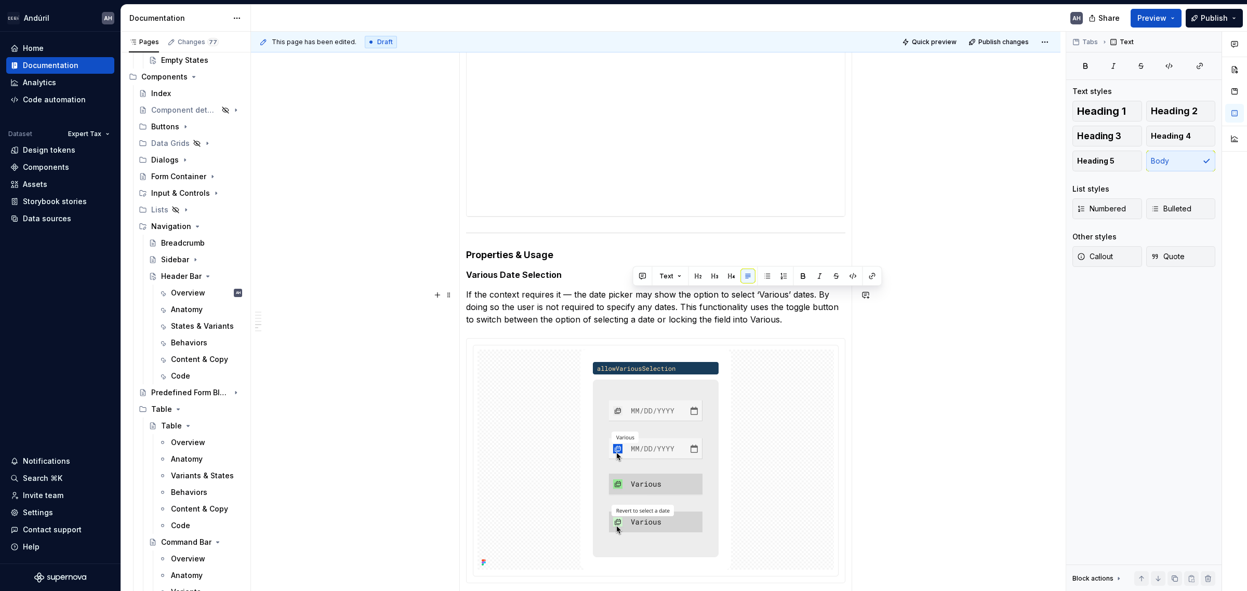
click at [666, 296] on p "If the context requires it — the date picker may show the option to select ‘Var…" at bounding box center [655, 306] width 379 height 37
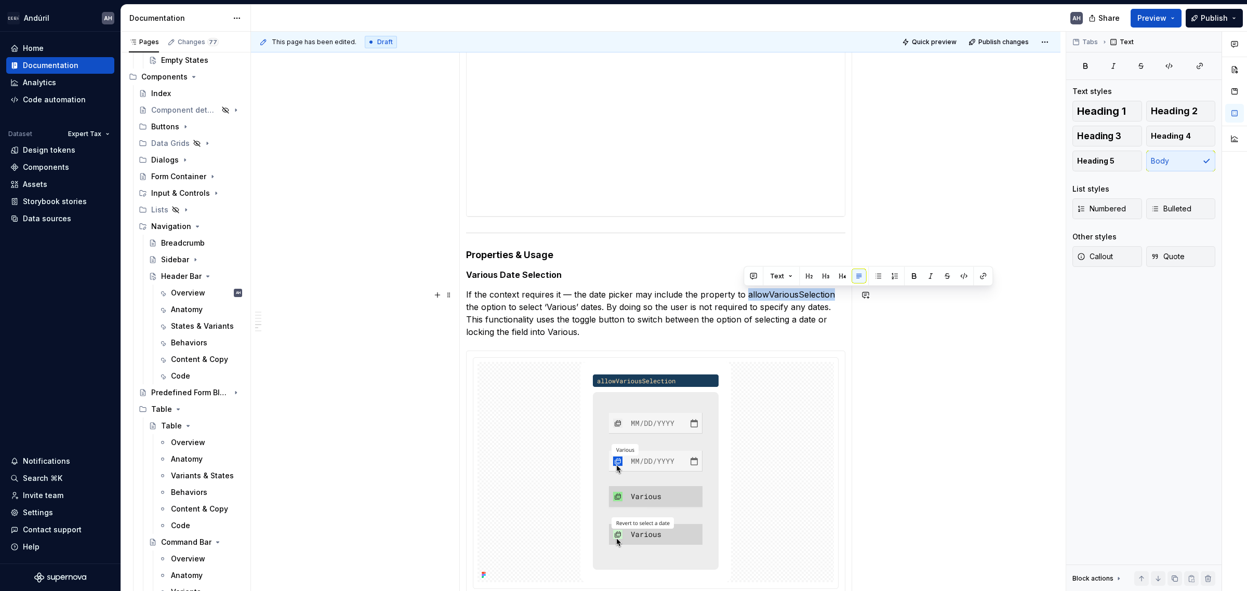
drag, startPoint x: 829, startPoint y: 296, endPoint x: 745, endPoint y: 292, distance: 84.8
click at [745, 292] on p "If the context requires it — the date picker may include the property to allowV…" at bounding box center [655, 313] width 379 height 50
click at [961, 280] on button "button" at bounding box center [964, 276] width 15 height 15
click at [786, 304] on p "If the context requires it — the date picker may include the property to allowV…" at bounding box center [655, 313] width 379 height 50
click at [509, 308] on p "If the context requires it — the date picker may include the property to allowV…" at bounding box center [655, 313] width 379 height 50
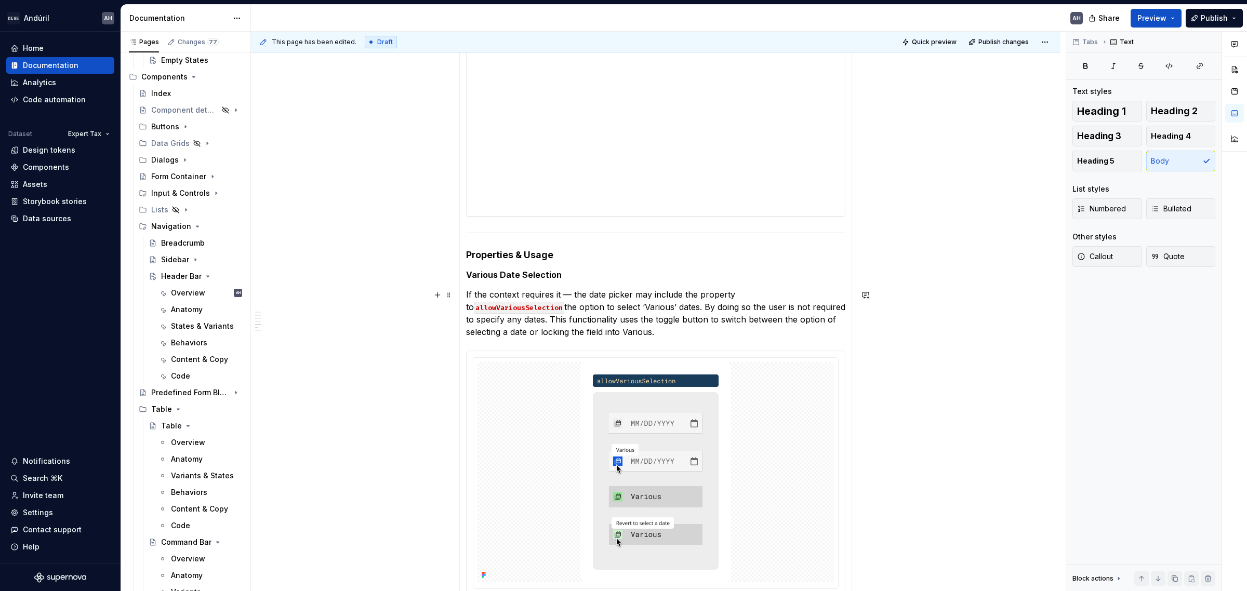
click at [467, 307] on p "If the context requires it — the date picker may include the property to allowV…" at bounding box center [655, 313] width 379 height 50
click at [469, 306] on p "If the context requires it — the date picker may include the property to allowV…" at bounding box center [655, 313] width 379 height 50
click at [567, 312] on p "If the context requires it — the date picker may include the property to allowV…" at bounding box center [655, 313] width 379 height 50
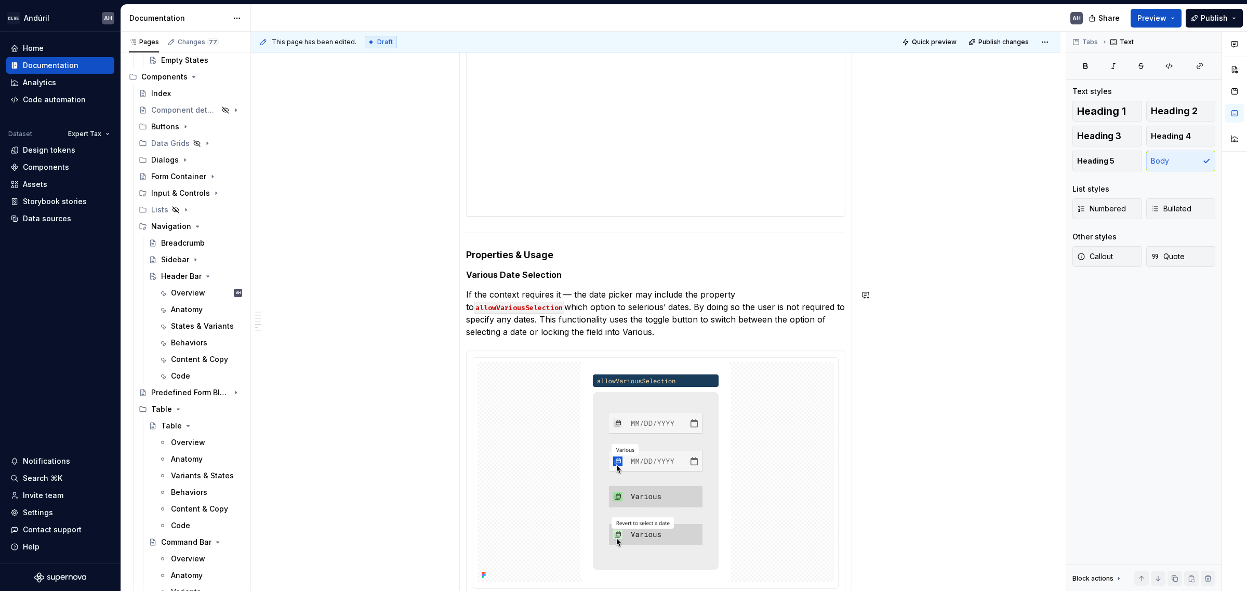
click at [567, 312] on p "If the context requires it — the date picker may include the property to allowV…" at bounding box center [655, 313] width 379 height 50
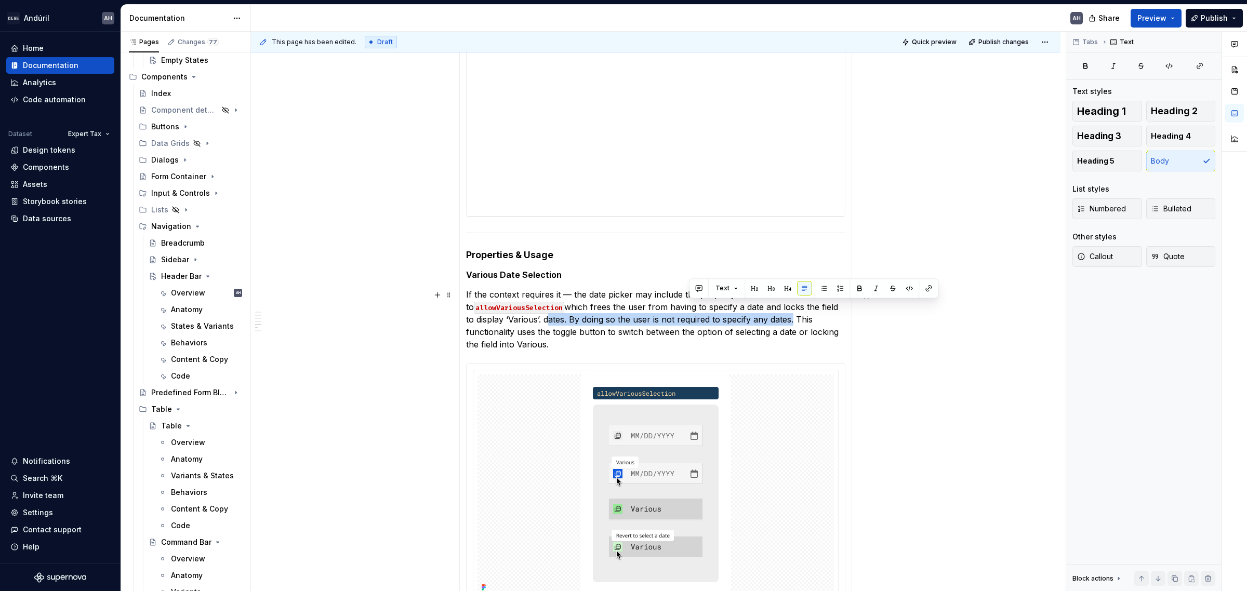
drag, startPoint x: 817, startPoint y: 306, endPoint x: 687, endPoint y: 317, distance: 129.9
click at [687, 317] on p "If the context requires it — the date picker may include the property to allowV…" at bounding box center [655, 319] width 379 height 62
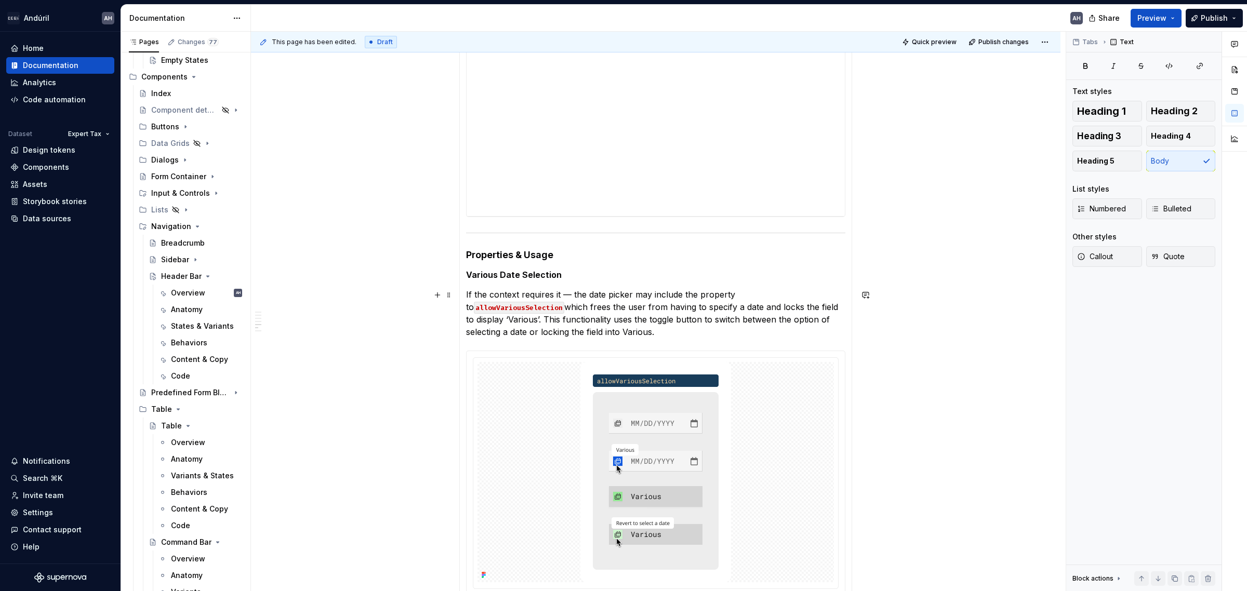
click at [547, 320] on p "If the context requires it — the date picker may include the property to allowV…" at bounding box center [655, 313] width 379 height 50
click at [588, 317] on p "If the context requires it — the date picker may include the property to allowV…" at bounding box center [655, 313] width 379 height 50
click at [666, 326] on p "If the context requires it — the date picker may include the property to allowV…" at bounding box center [655, 313] width 379 height 50
click at [715, 317] on p "If the context requires it — the date picker may include the property to allowV…" at bounding box center [655, 313] width 379 height 50
click at [788, 320] on p "If the context requires it — the date picker may include the property to allowV…" at bounding box center [655, 313] width 379 height 50
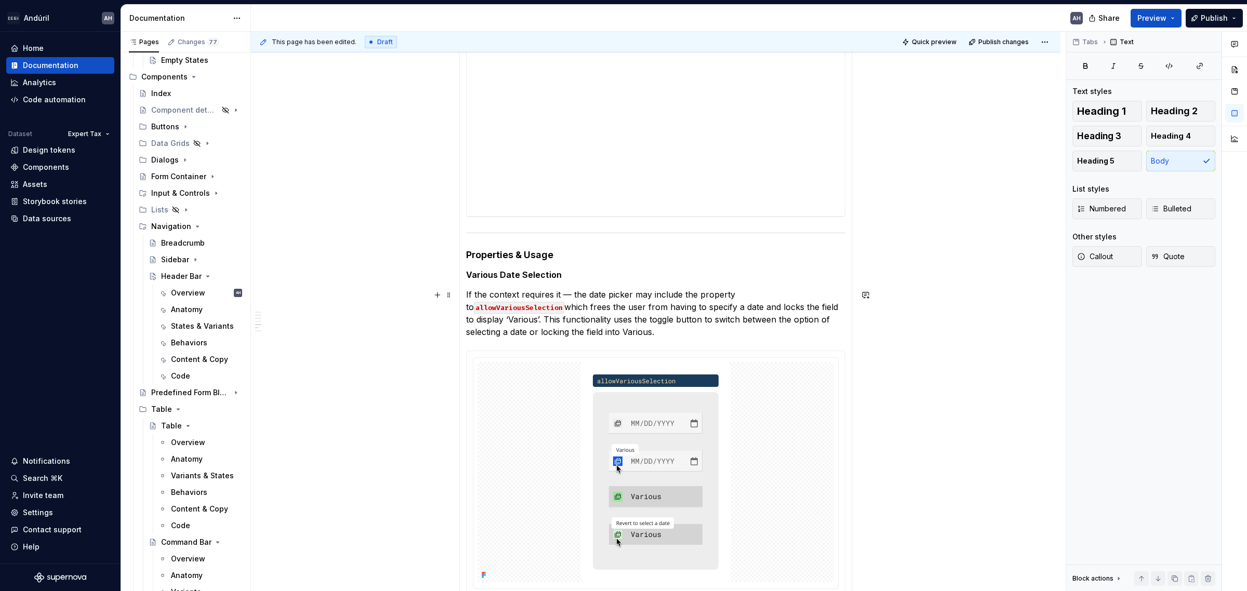
click at [679, 322] on p "If the context requires it — the date picker may include the property to allowV…" at bounding box center [655, 313] width 379 height 50
click at [817, 311] on p "If the context requires it — the date picker may include the property to allowV…" at bounding box center [655, 313] width 379 height 50
click at [604, 322] on p "If the context requires it — the date picker may include the property to allowV…" at bounding box center [655, 313] width 379 height 50
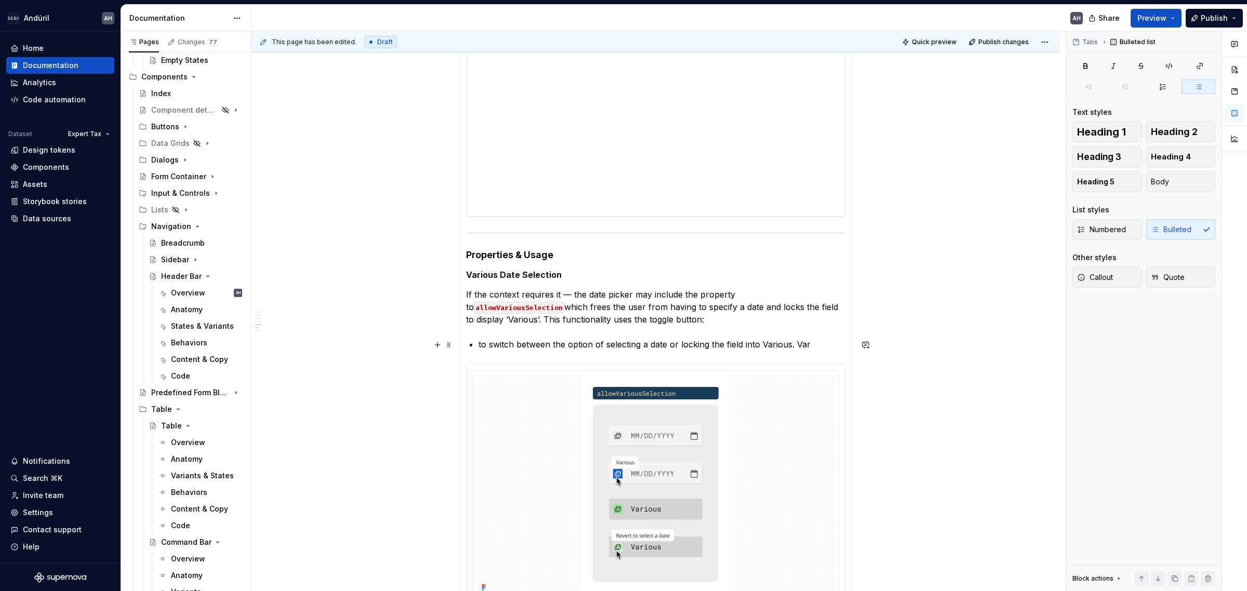
click at [479, 347] on p "to switch between the option of selecting a date or locking the field into Vari…" at bounding box center [662, 344] width 367 height 12
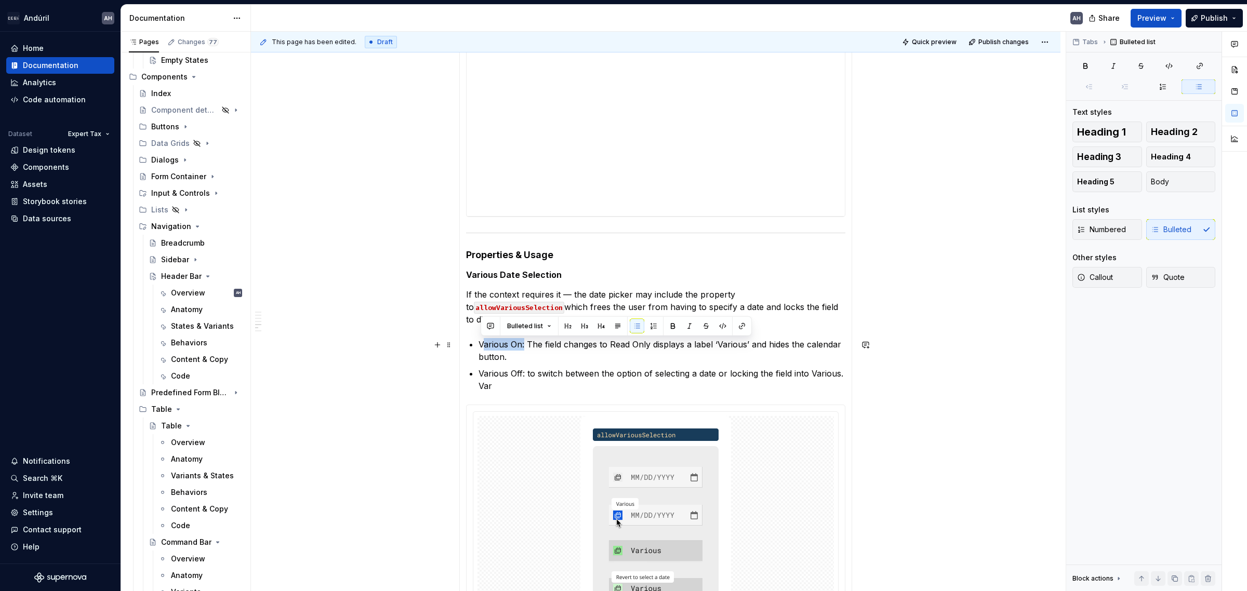
drag, startPoint x: 523, startPoint y: 346, endPoint x: 479, endPoint y: 339, distance: 44.8
click at [479, 339] on p "Various On: The field changes to Read Only displays a label ‘Various’ and hides…" at bounding box center [662, 350] width 367 height 25
click at [517, 368] on p "Various Off: to switch between the option of selecting a date or locking the fi…" at bounding box center [662, 379] width 367 height 25
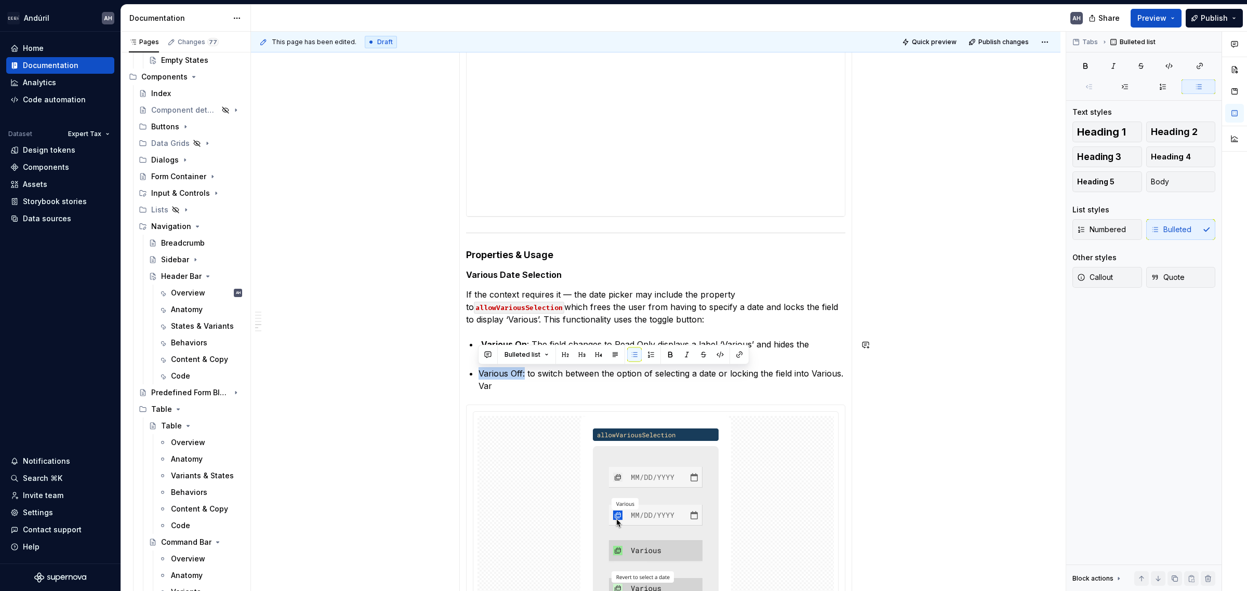
drag, startPoint x: 523, startPoint y: 374, endPoint x: 472, endPoint y: 372, distance: 51.5
click at [472, 372] on section-item-column "**********" at bounding box center [655, 357] width 379 height 699
click at [534, 375] on p "Various Off: to switch between the option of selecting a date or locking the fi…" at bounding box center [662, 379] width 367 height 25
click at [527, 375] on p "Various Off: to switch between the option of selecting a date or locking the fi…" at bounding box center [662, 379] width 367 height 25
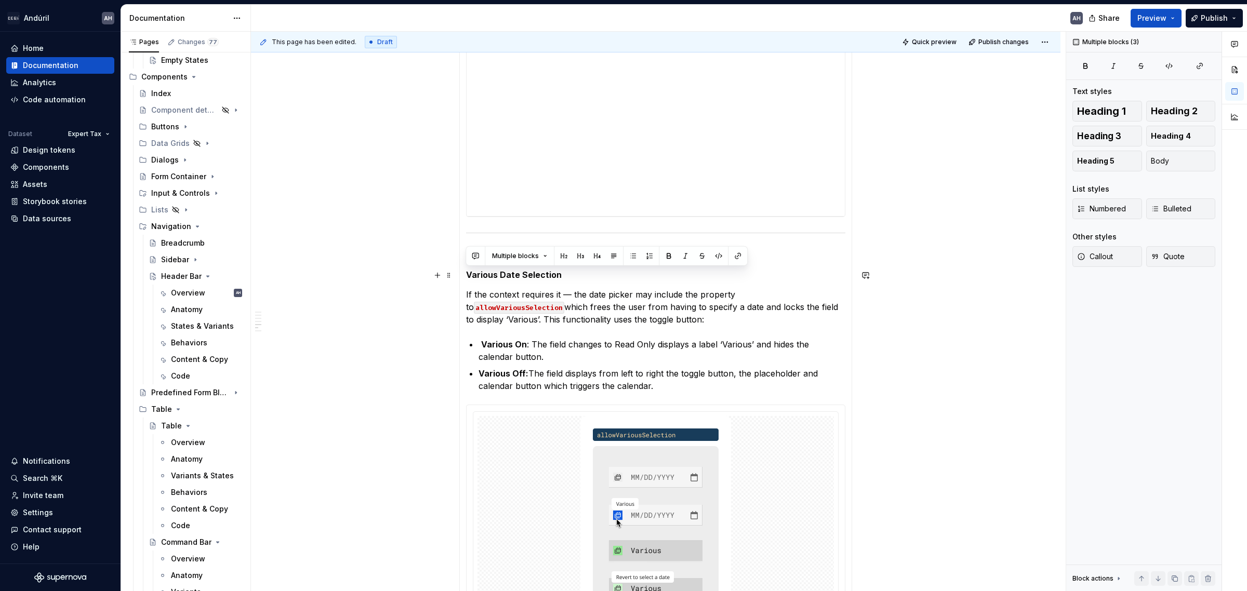
drag, startPoint x: 658, startPoint y: 386, endPoint x: 464, endPoint y: 273, distance: 224.5
click at [464, 273] on div "**********" at bounding box center [655, 357] width 393 height 713
copy section-item-column "Various Date Selection If the context requires it — the date picker may include…"
click at [676, 388] on p "Various Off: The field displays from left to right the toggle button, the place…" at bounding box center [662, 379] width 367 height 25
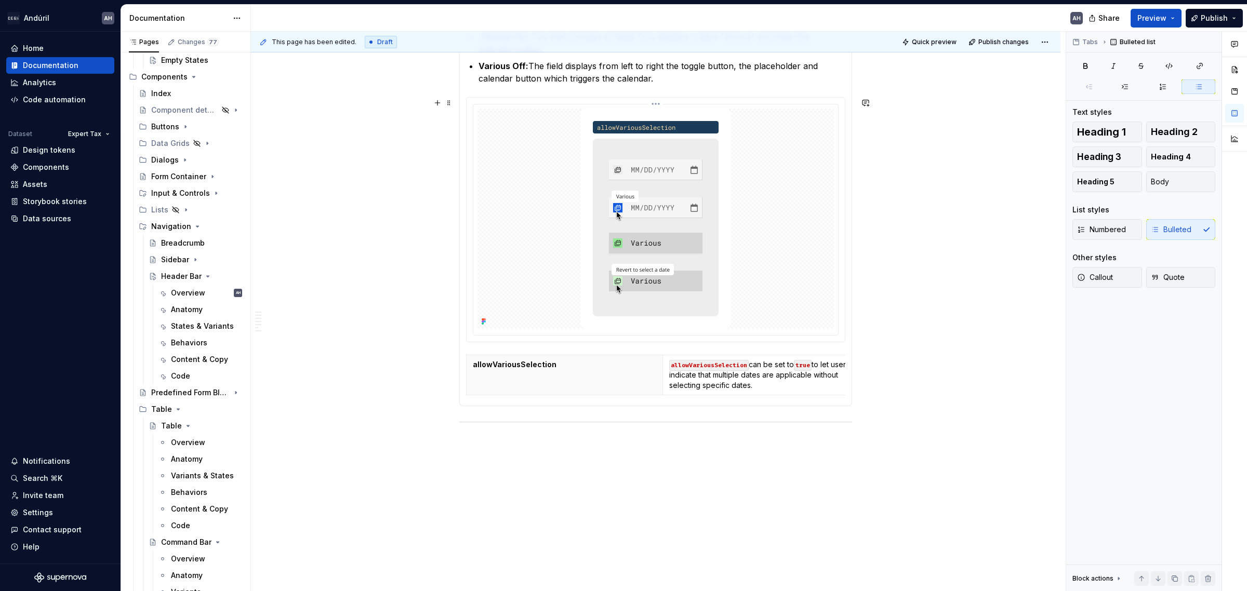
scroll to position [640, 0]
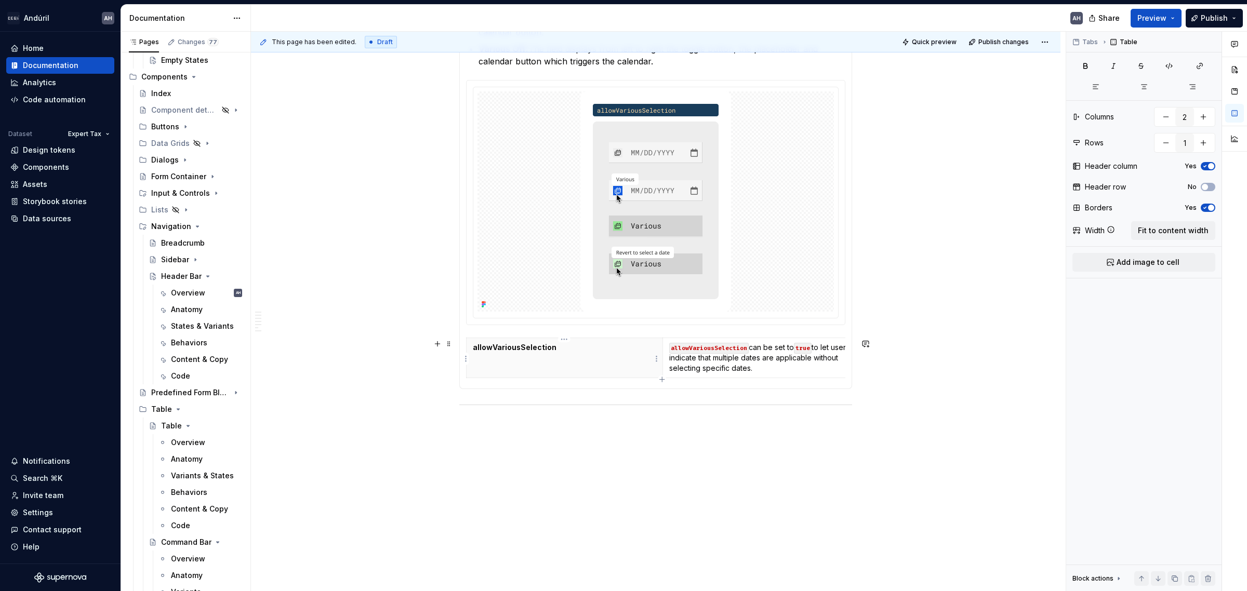
click at [515, 343] on p "allowVariousSelection" at bounding box center [564, 347] width 183 height 10
click at [449, 346] on span at bounding box center [449, 344] width 8 height 15
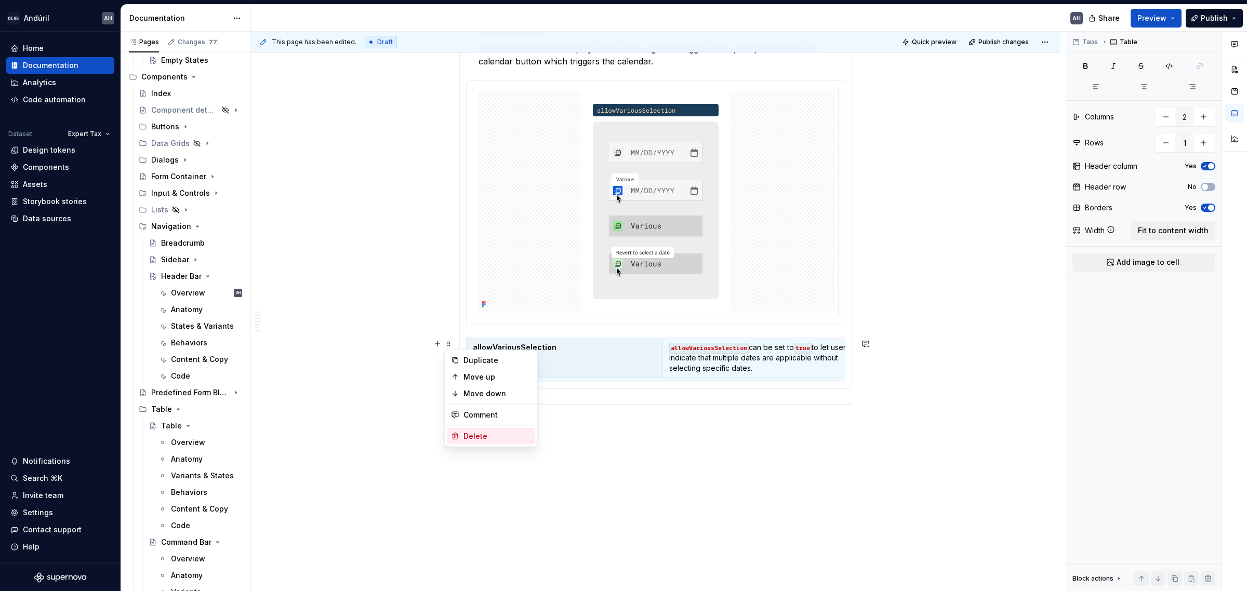
click at [489, 437] on div "Delete" at bounding box center [497, 436] width 68 height 10
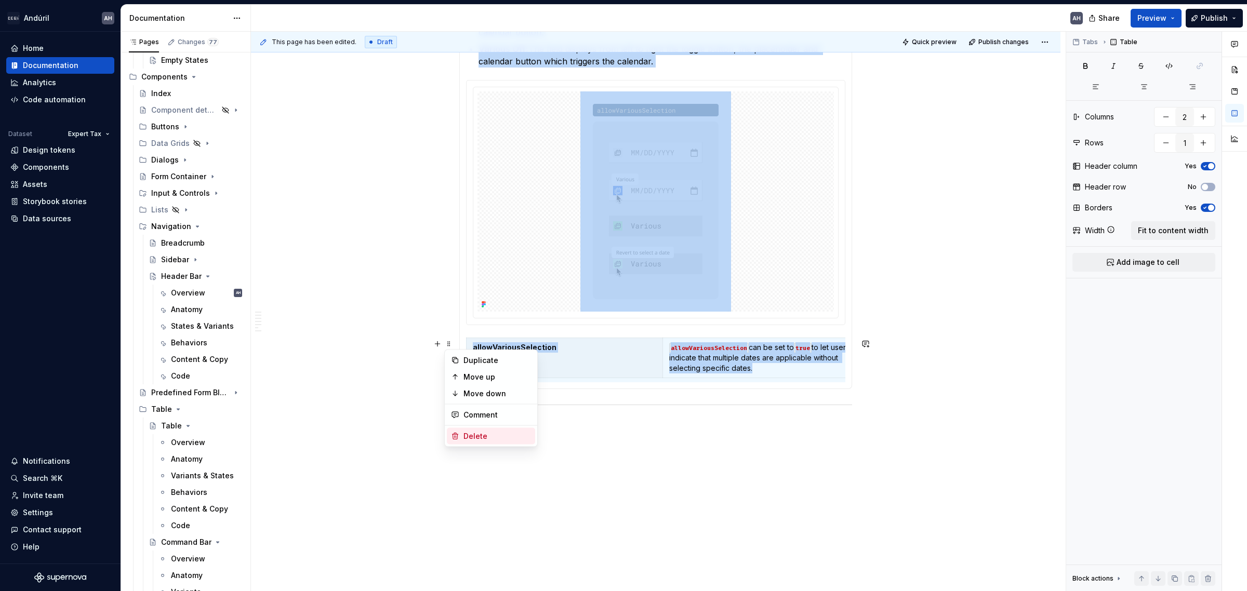
scroll to position [615, 0]
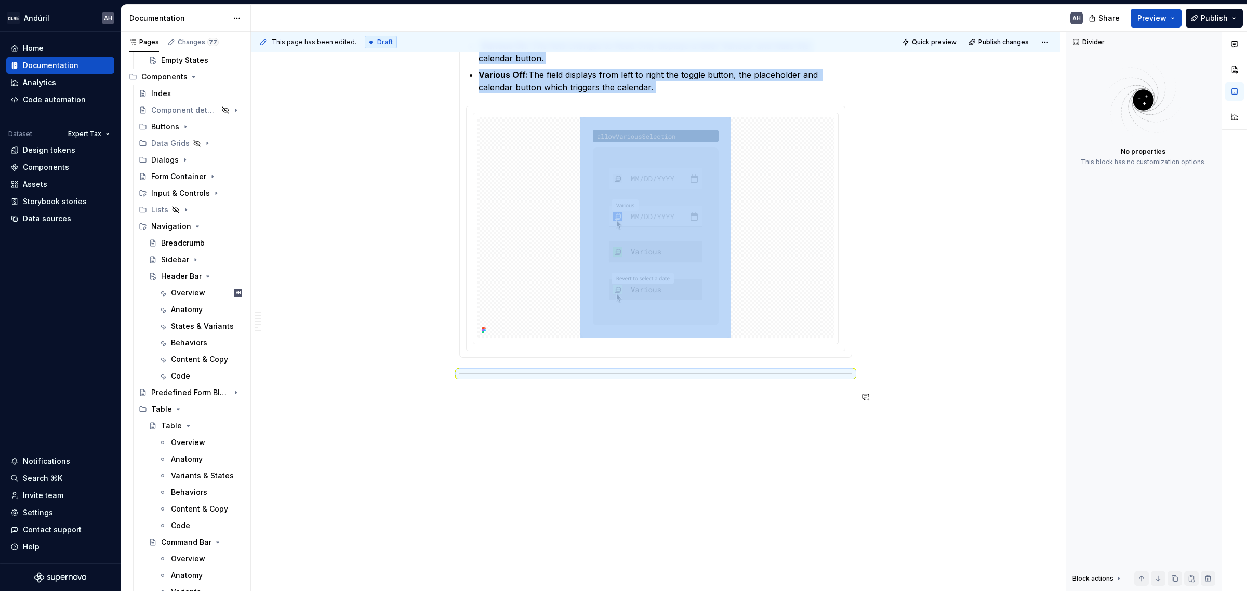
click at [682, 421] on div "**********" at bounding box center [656, 79] width 810 height 1025
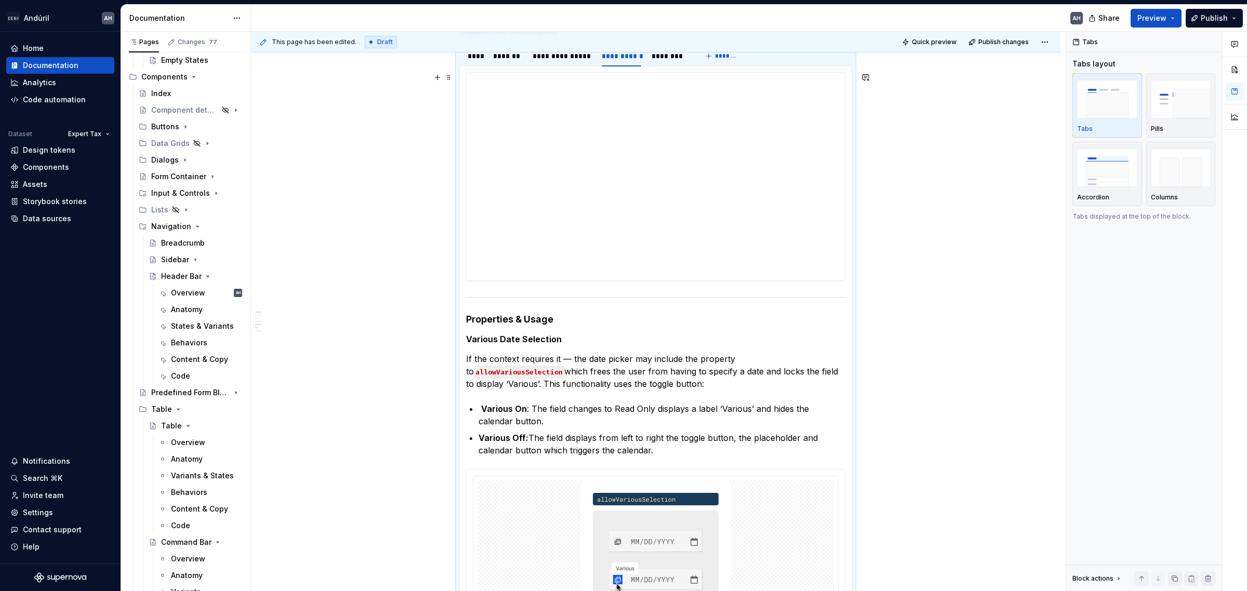
scroll to position [173, 0]
click at [660, 447] on p "Various Off: The field displays from left to right the toggle button, the place…" at bounding box center [662, 444] width 367 height 25
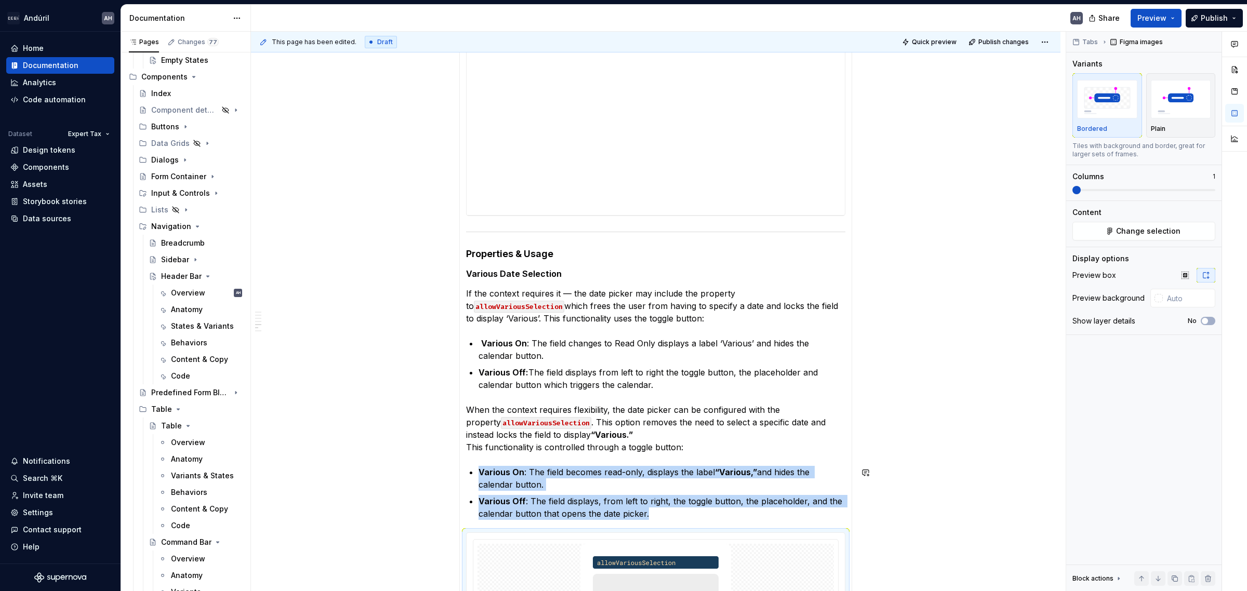
scroll to position [380, 0]
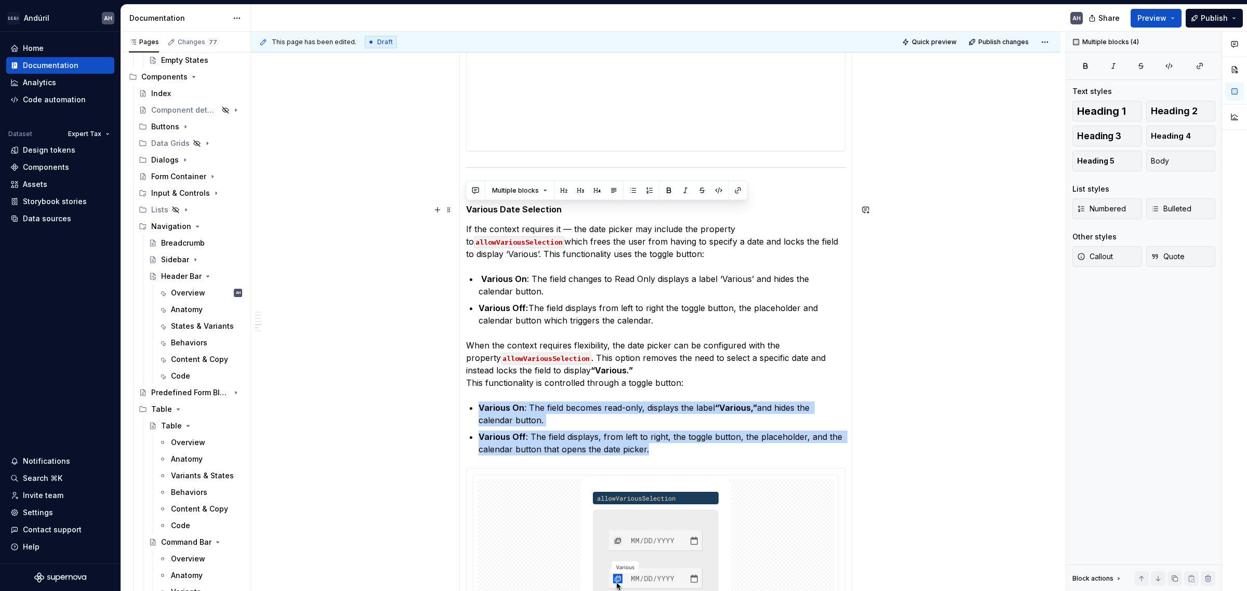
drag, startPoint x: 818, startPoint y: 341, endPoint x: 464, endPoint y: 207, distance: 379.1
click at [464, 207] on div "**********" at bounding box center [655, 328] width 393 height 785
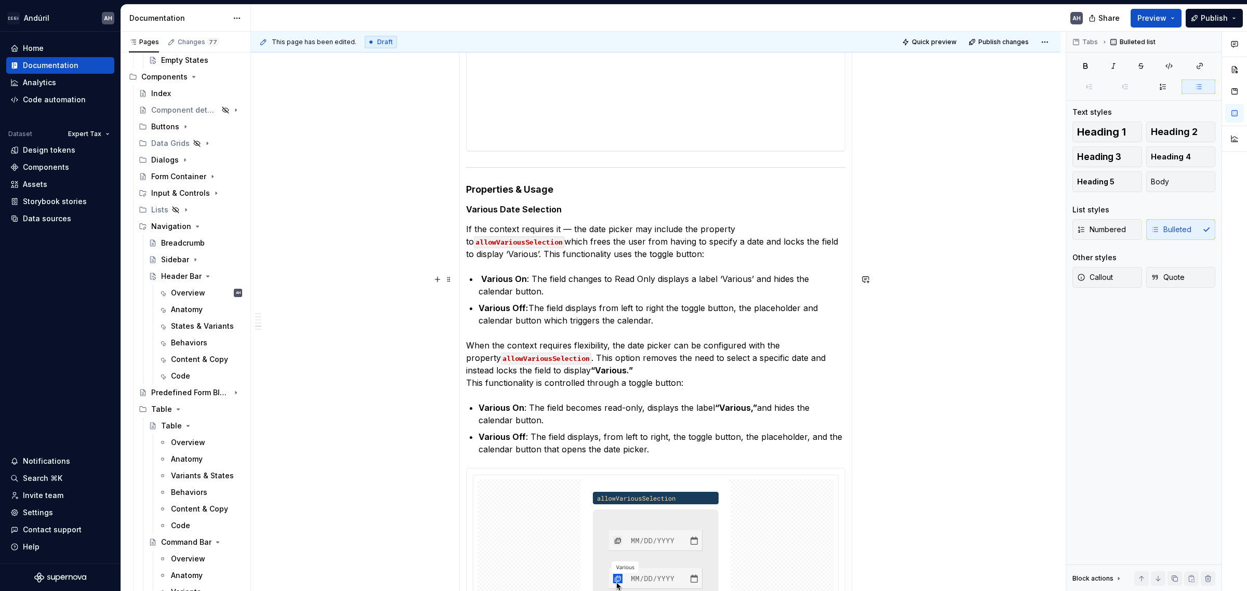
click at [618, 297] on p "Various On : The field changes to Read Only displays a label ‘Various’ and hide…" at bounding box center [662, 285] width 367 height 25
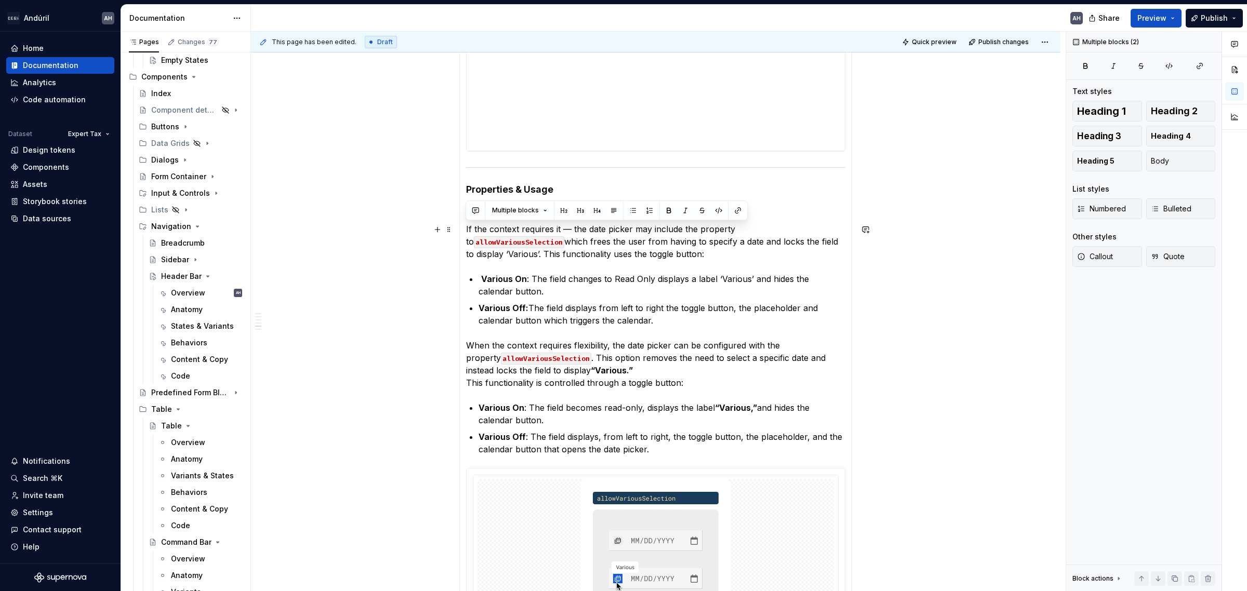
drag, startPoint x: 658, startPoint y: 324, endPoint x: 464, endPoint y: 227, distance: 217.0
click at [464, 227] on div "**********" at bounding box center [655, 328] width 393 height 785
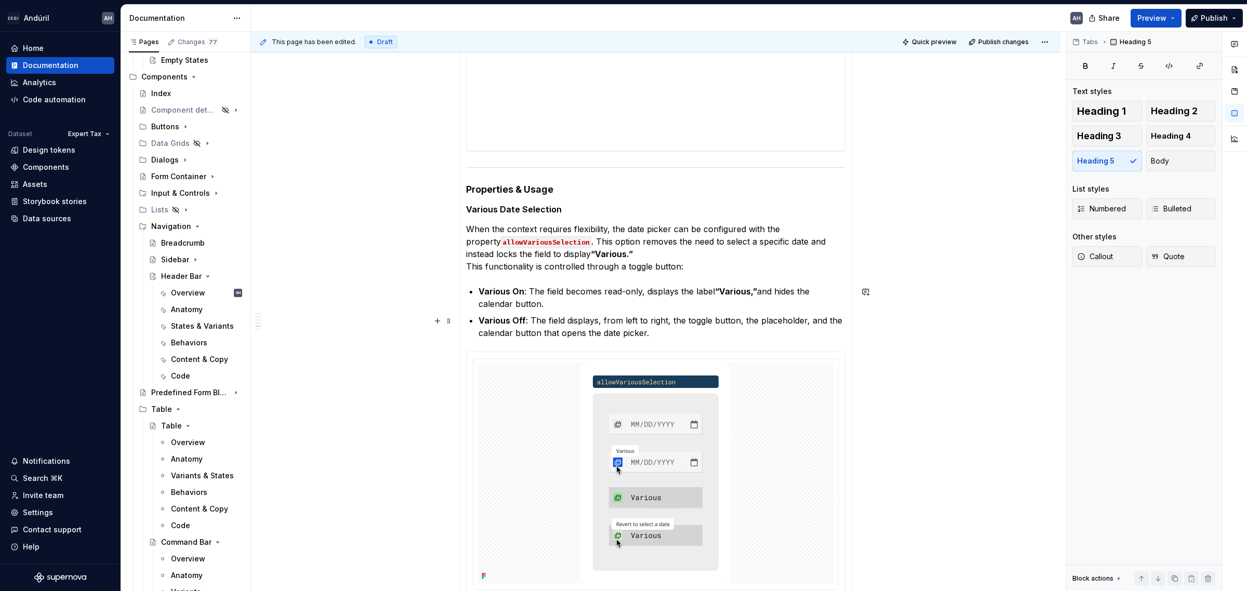
click at [685, 326] on p "Various Off : The field displays, from left to right, the toggle button, the pl…" at bounding box center [662, 326] width 367 height 25
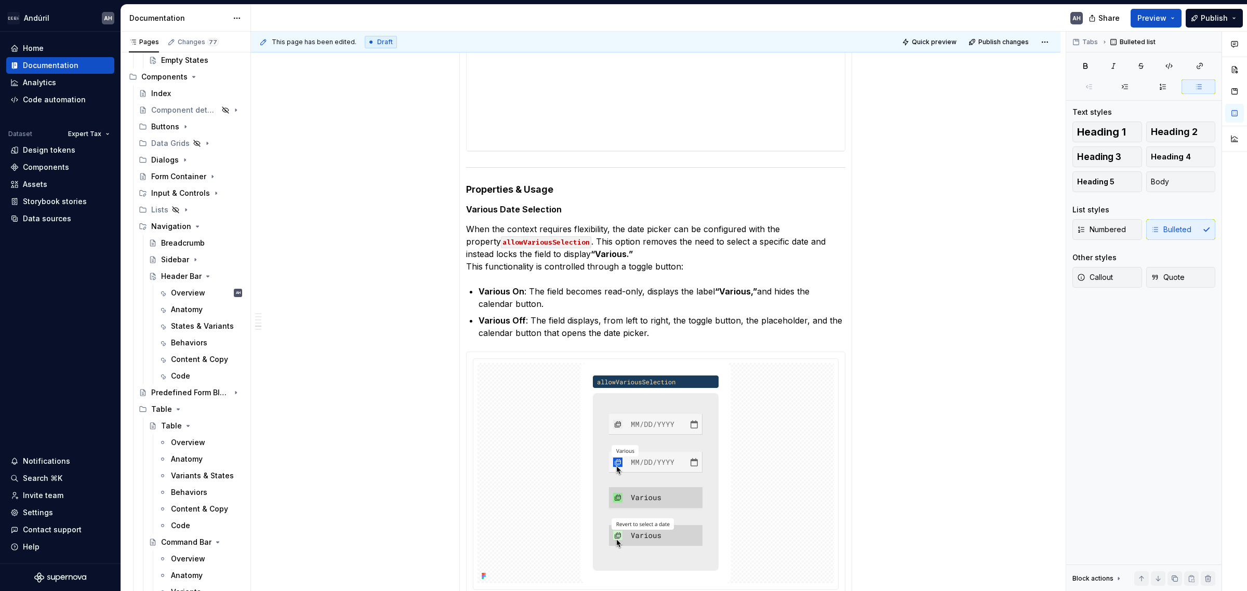
click at [782, 352] on div at bounding box center [655, 474] width 379 height 245
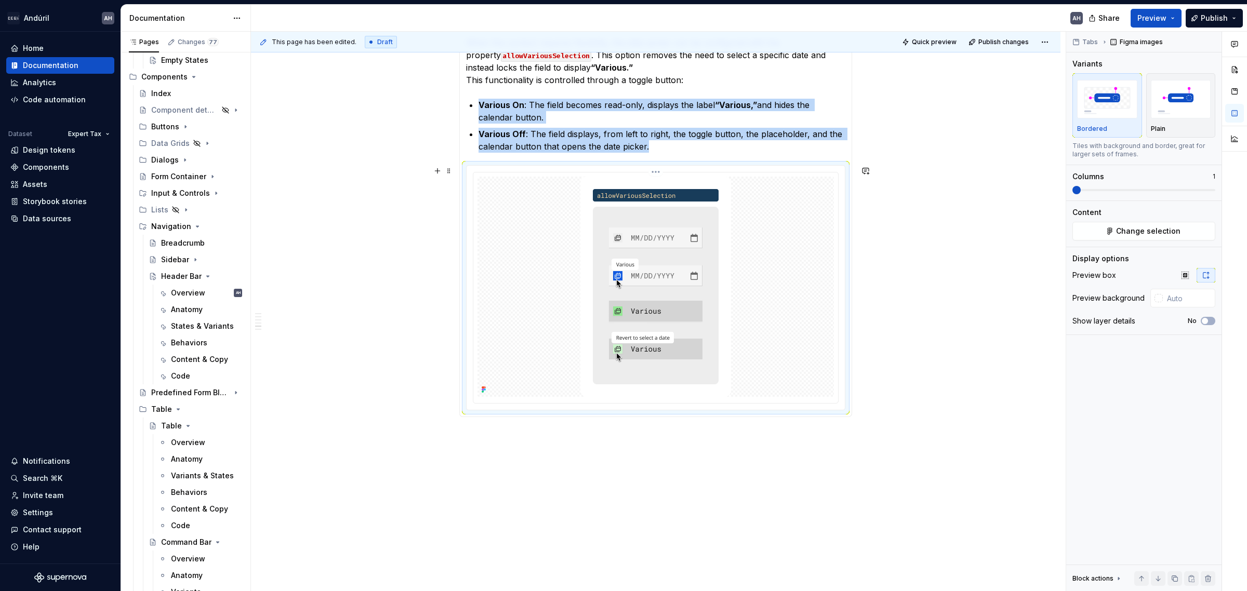
scroll to position [591, 0]
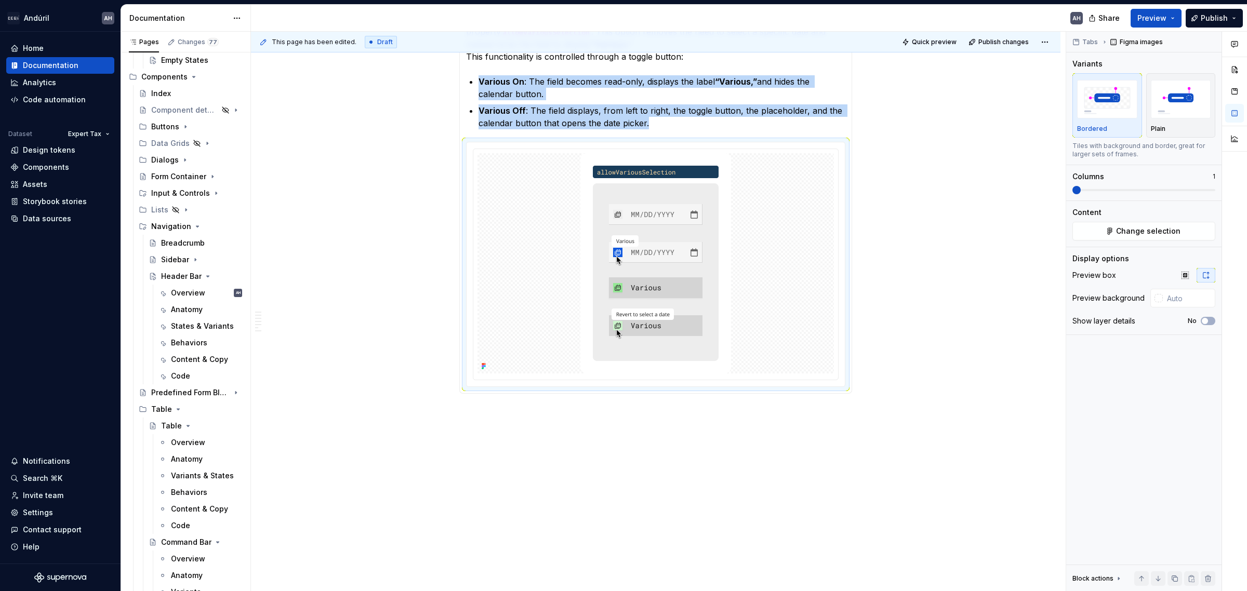
click at [669, 451] on div "**********" at bounding box center [656, 91] width 810 height 1002
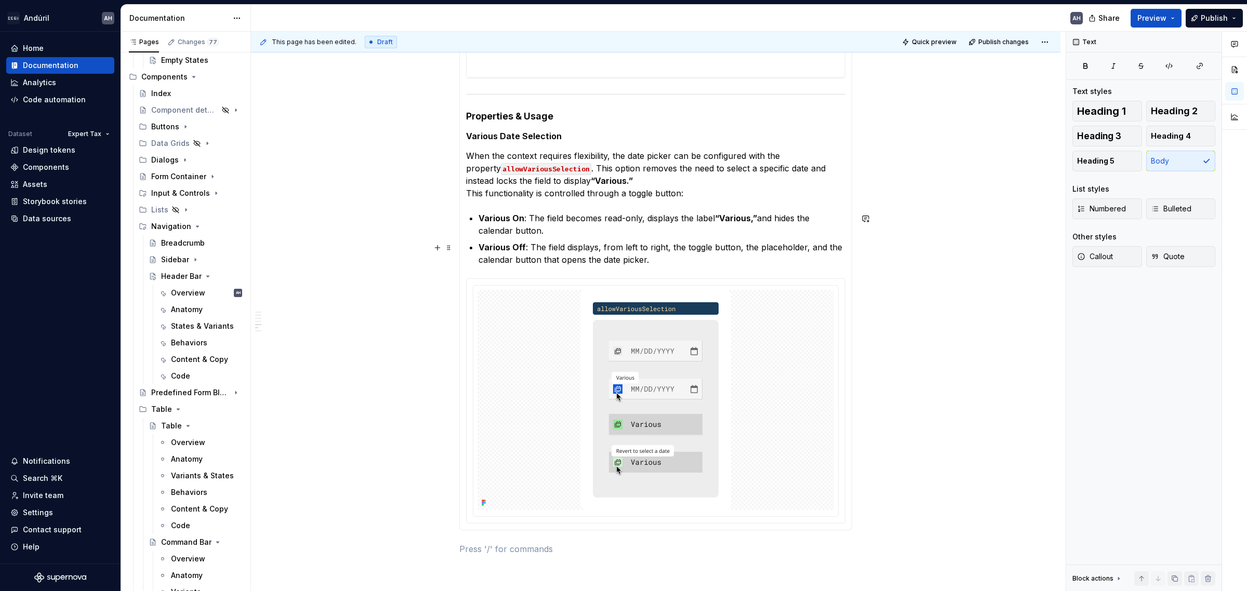
scroll to position [455, 0]
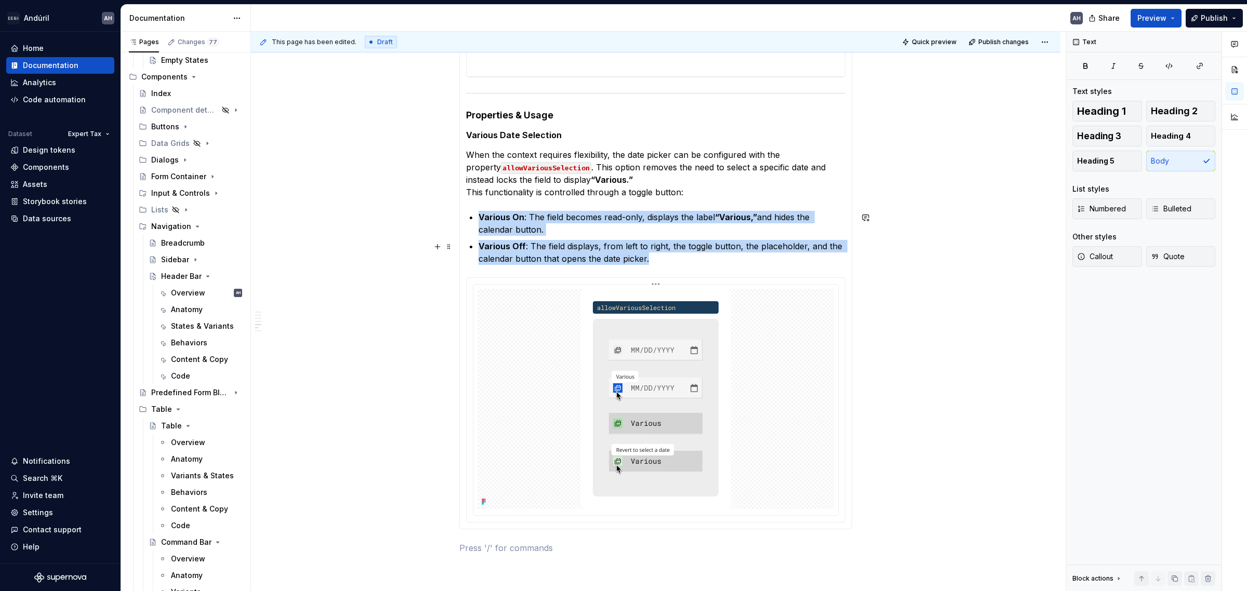
click at [648, 320] on img at bounding box center [655, 399] width 151 height 220
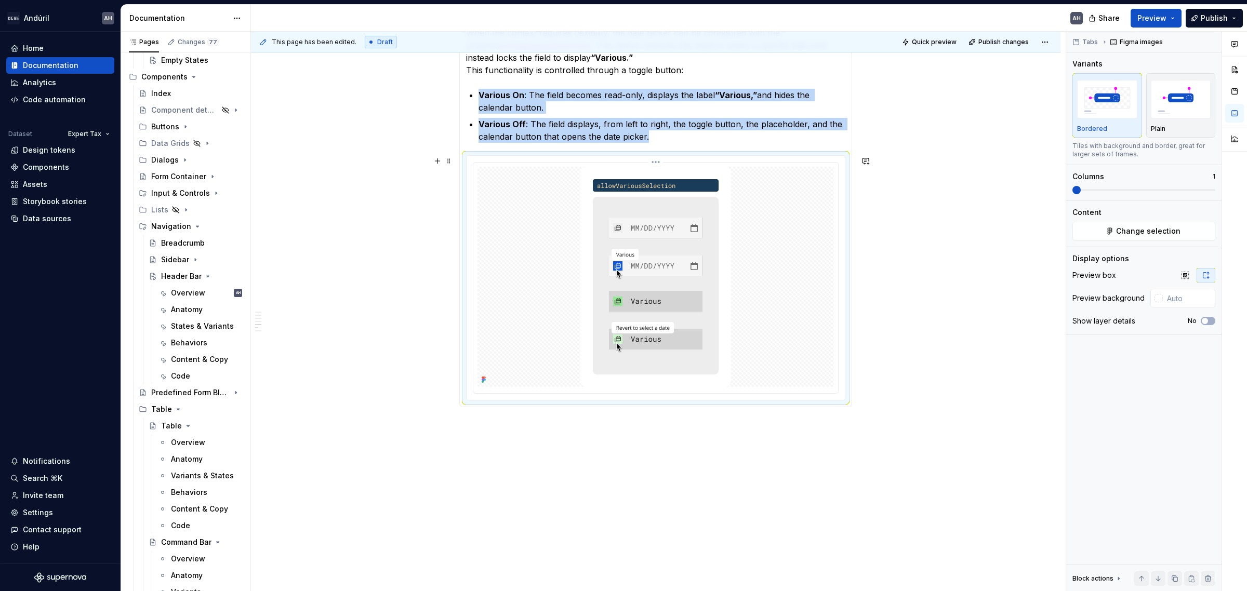
scroll to position [585, 0]
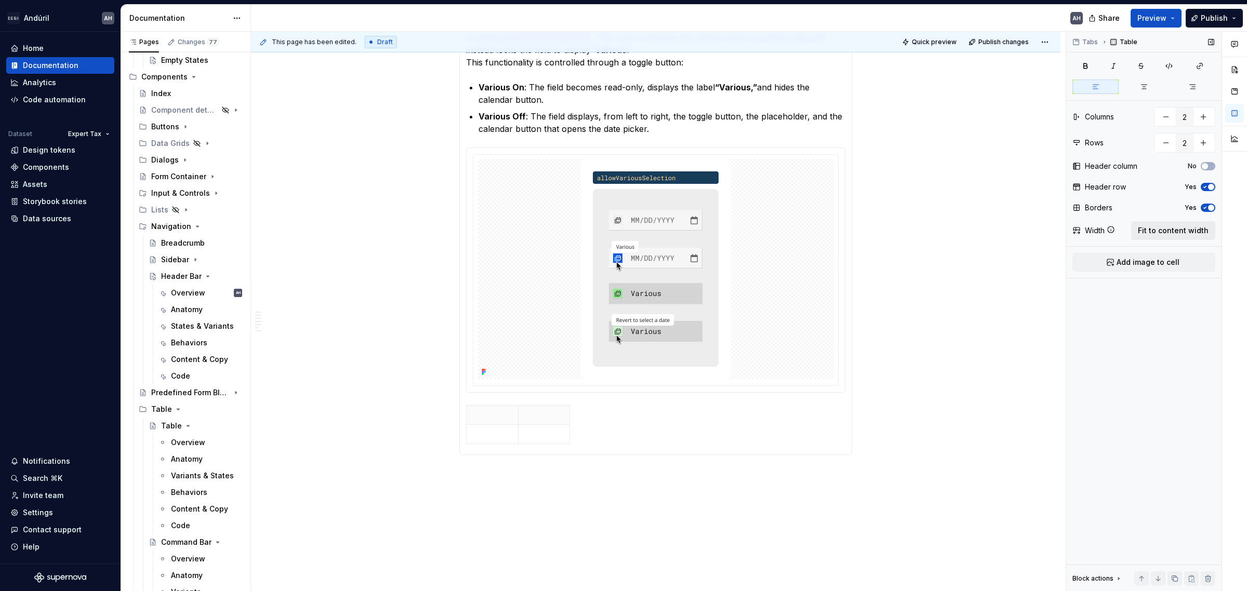
click at [997, 234] on span "Fit to content width" at bounding box center [1173, 231] width 71 height 10
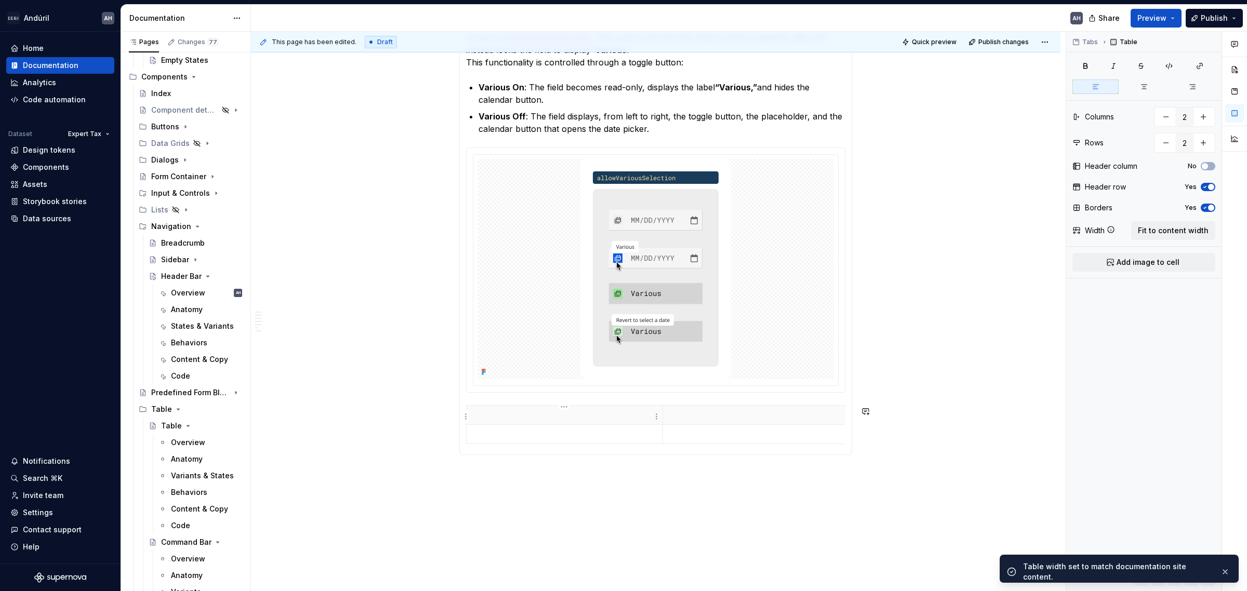
click at [599, 416] on p at bounding box center [564, 415] width 183 height 10
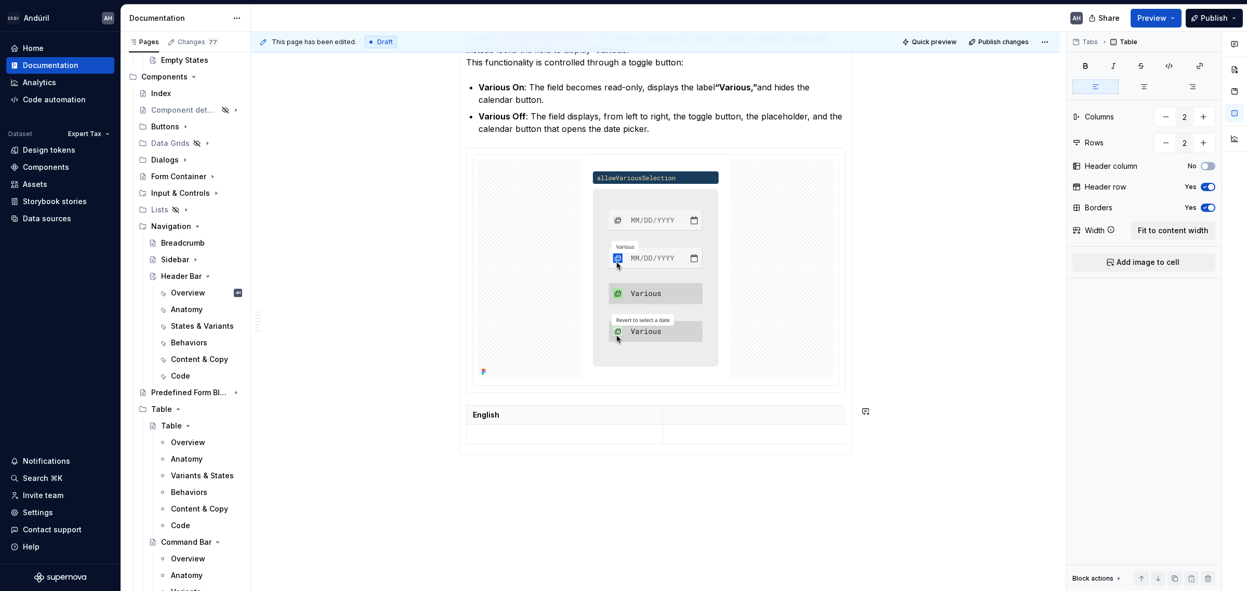
type textarea "*"
click at [601, 434] on p at bounding box center [564, 434] width 183 height 10
type input "3"
click at [579, 451] on p "Revert to select a dat" at bounding box center [564, 453] width 183 height 10
click at [647, 451] on p at bounding box center [655, 493] width 393 height 12
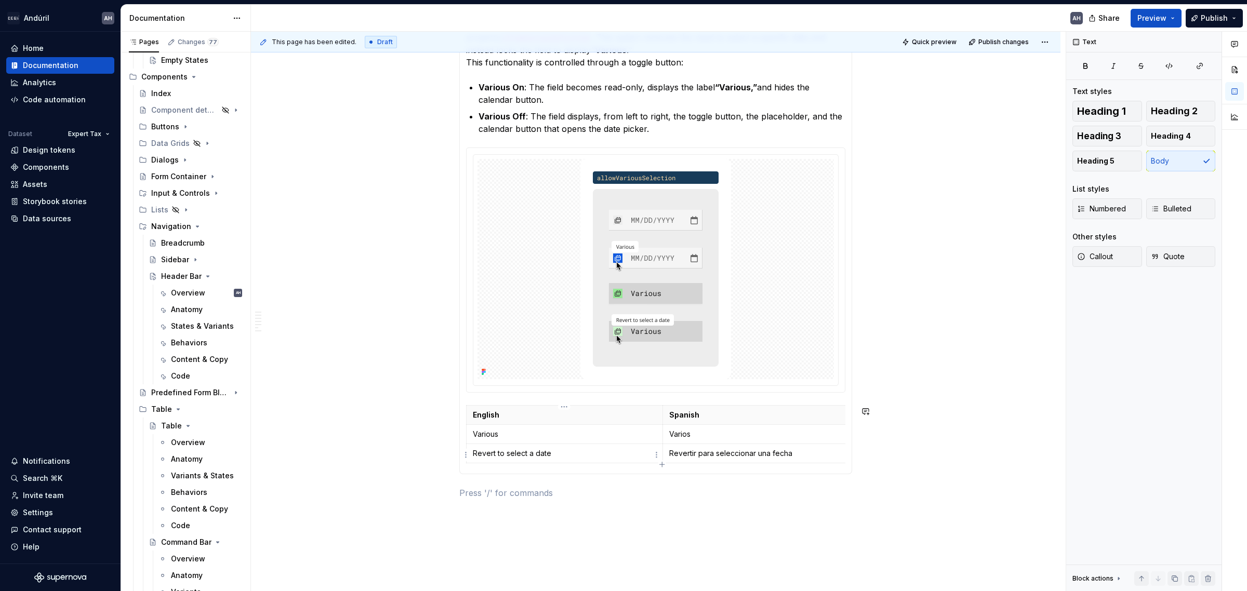
click at [526, 451] on p "Revert to select a date" at bounding box center [564, 453] width 183 height 10
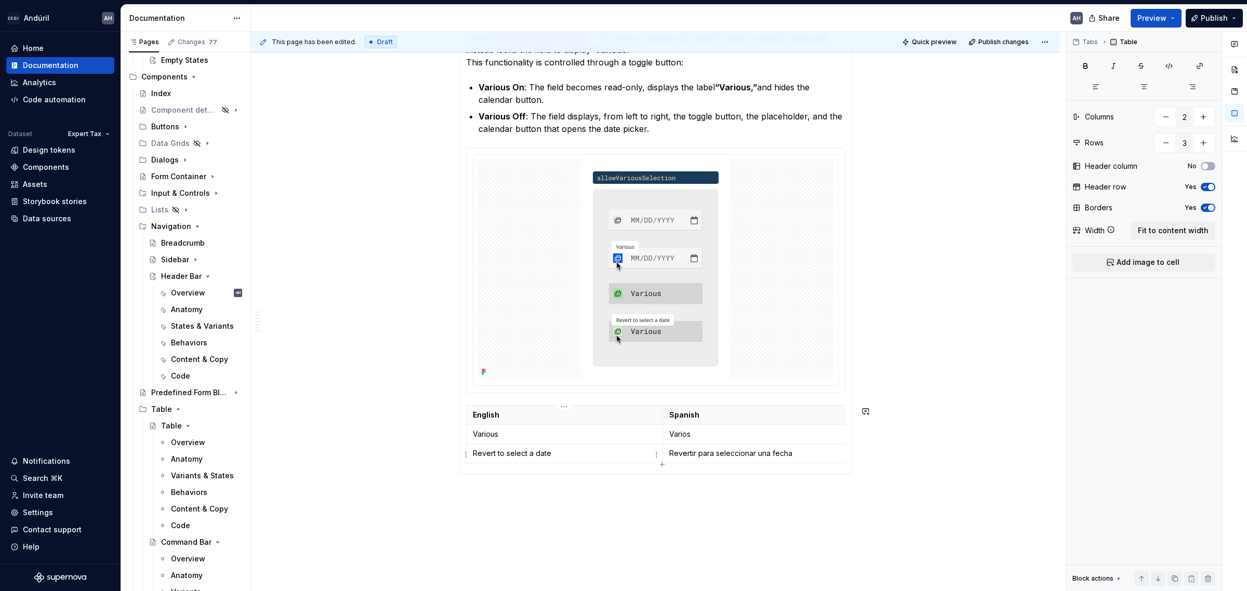
click at [513, 451] on p "Revert to select a date" at bounding box center [564, 453] width 183 height 10
click at [731, 451] on p "Revertir para seleccionar una fecha" at bounding box center [760, 453] width 183 height 10
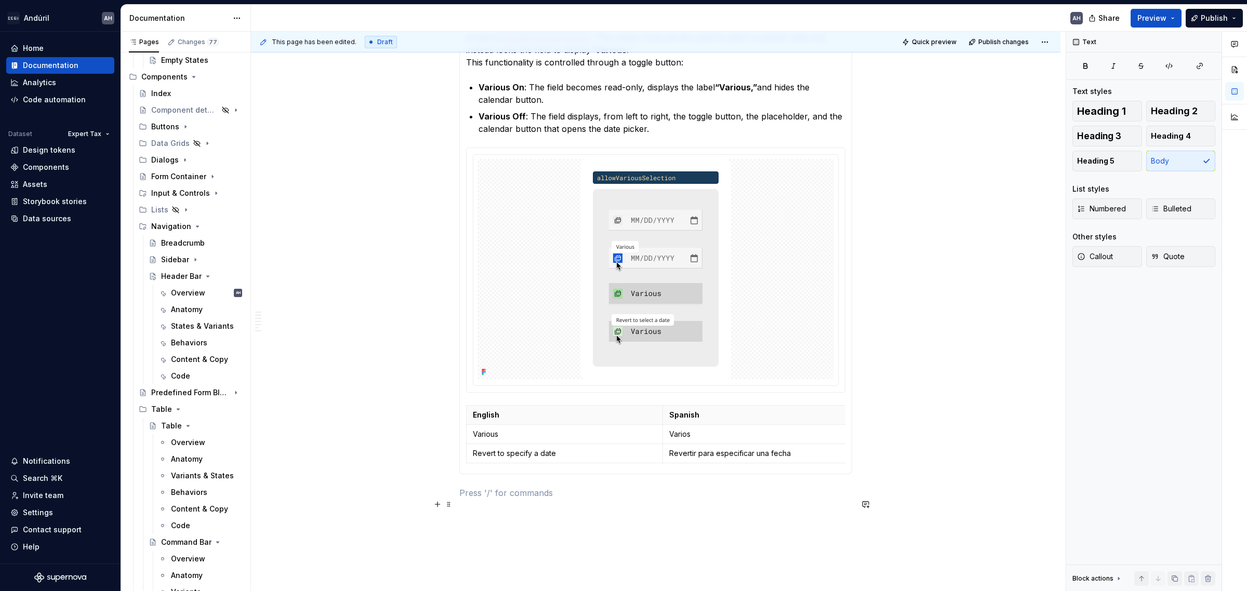
click at [681, 451] on p at bounding box center [655, 493] width 393 height 12
click at [760, 451] on p "Revertir para especificar una fecha" at bounding box center [760, 453] width 183 height 10
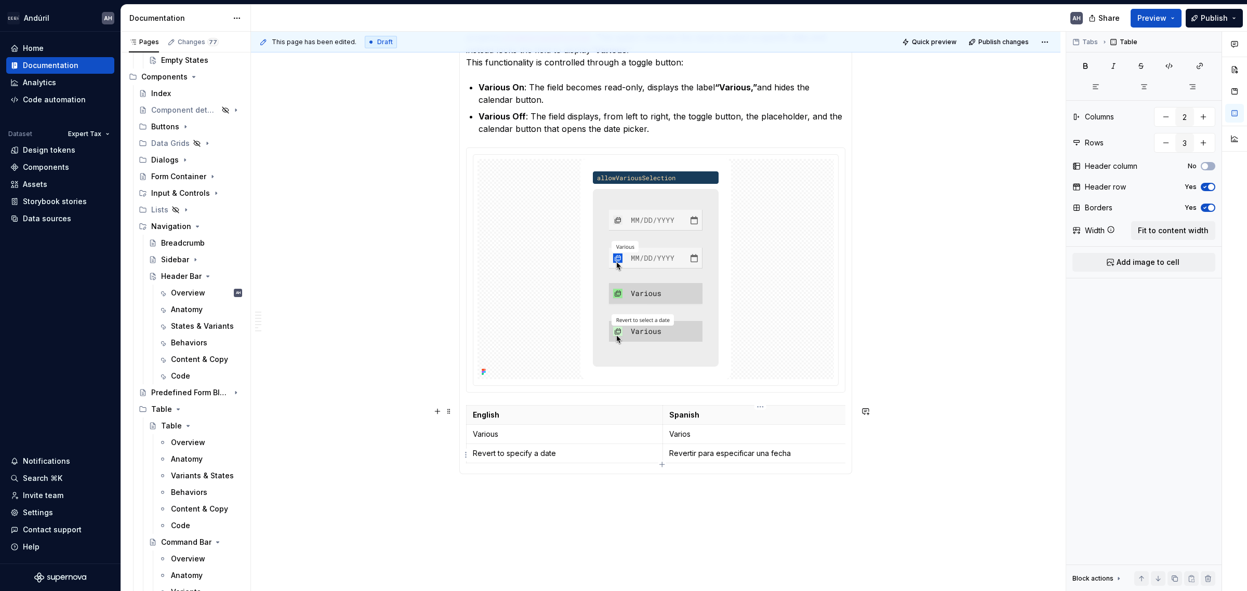
click at [760, 451] on p "Revertir para especificar una fecha" at bounding box center [760, 453] width 183 height 10
click at [597, 451] on div "**********" at bounding box center [655, 66] width 393 height 891
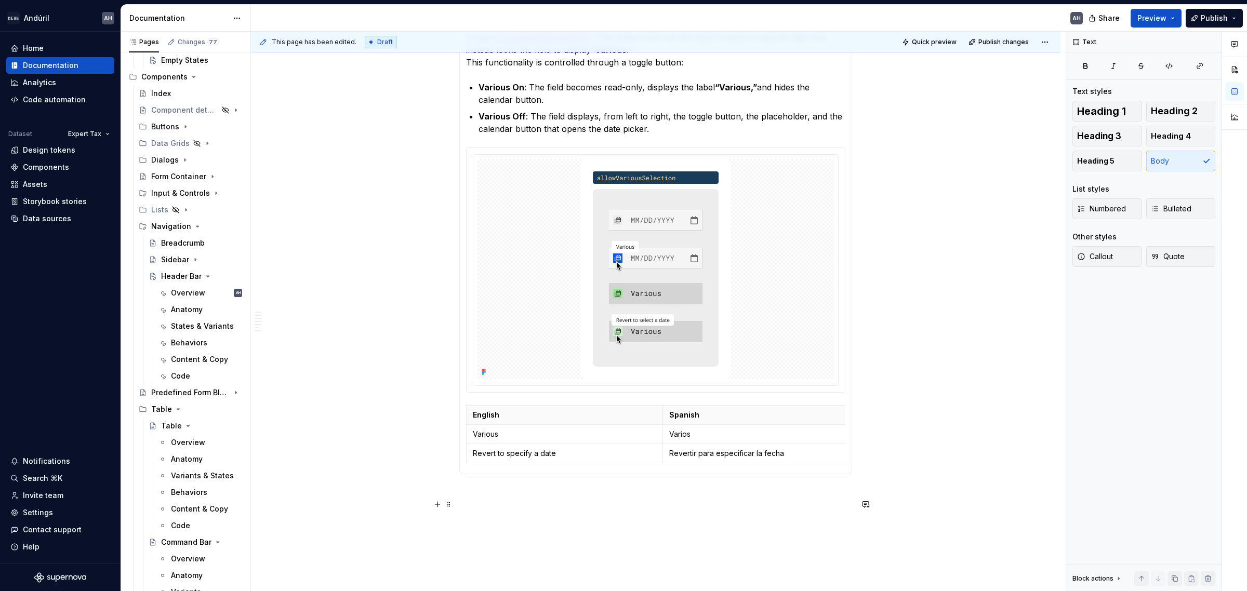
click at [722, 451] on div "**********" at bounding box center [656, 142] width 810 height 1093
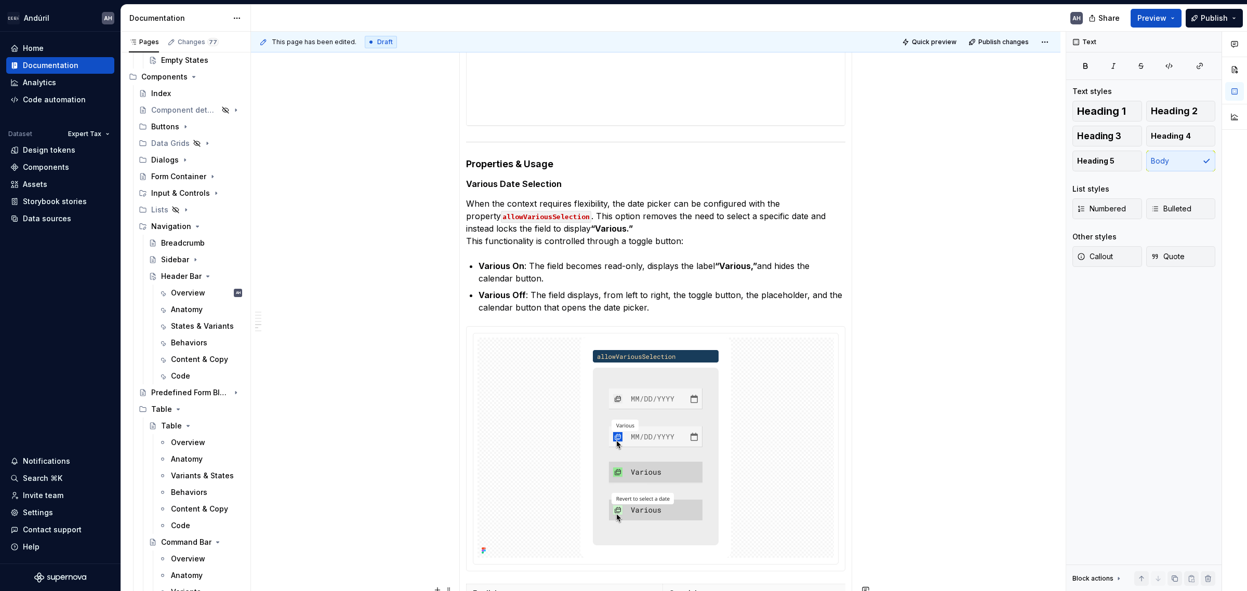
scroll to position [390, 0]
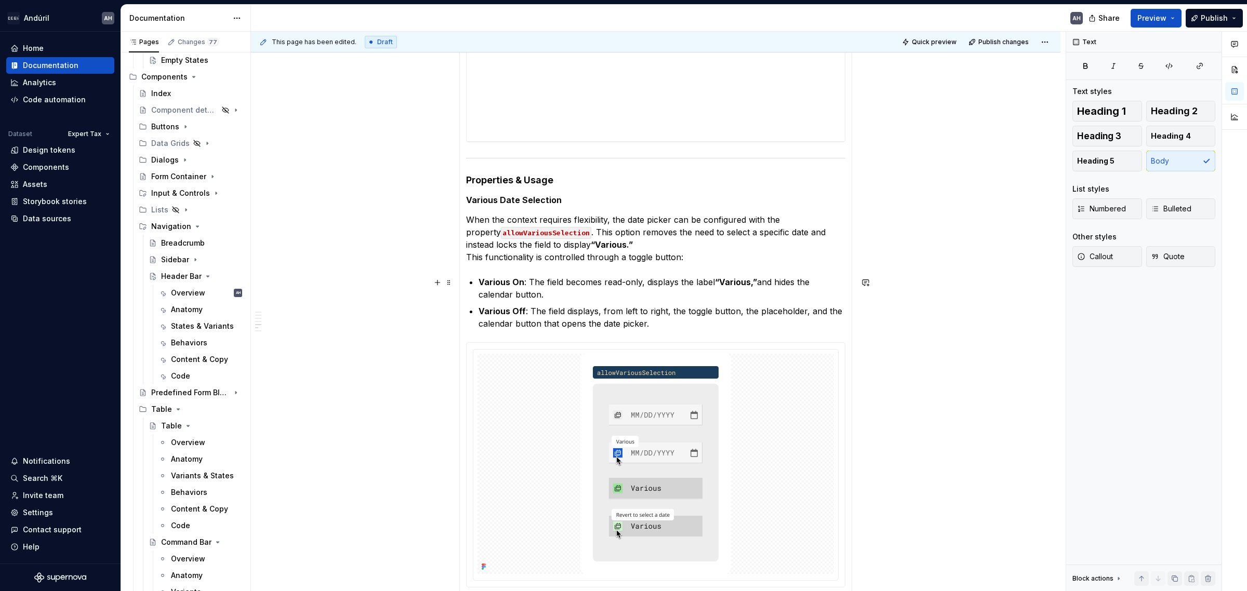
click at [638, 290] on p "Various On : The field becomes read-only, displays the label “Various,” and hid…" at bounding box center [662, 288] width 367 height 25
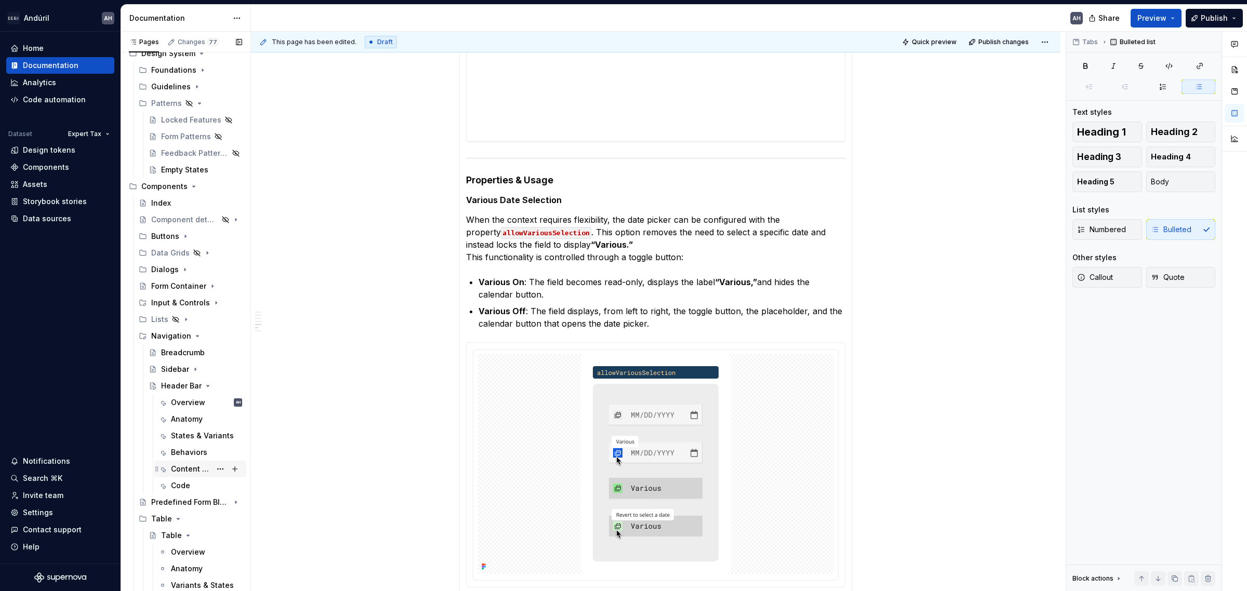
scroll to position [0, 0]
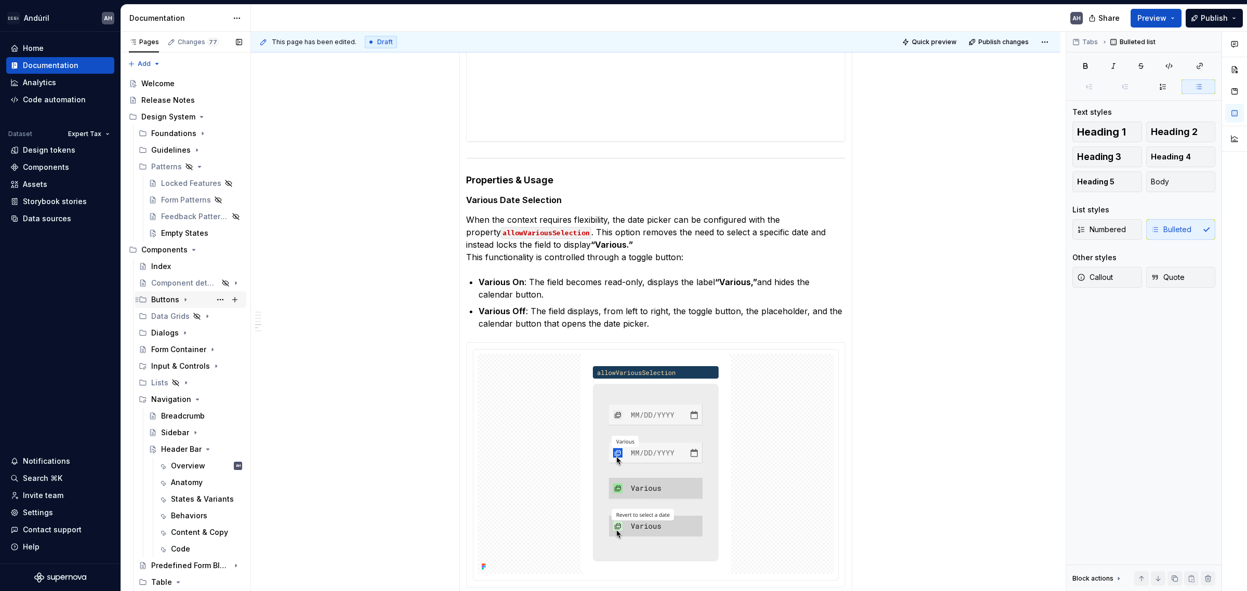
click at [185, 296] on icon "Page tree" at bounding box center [185, 300] width 8 height 8
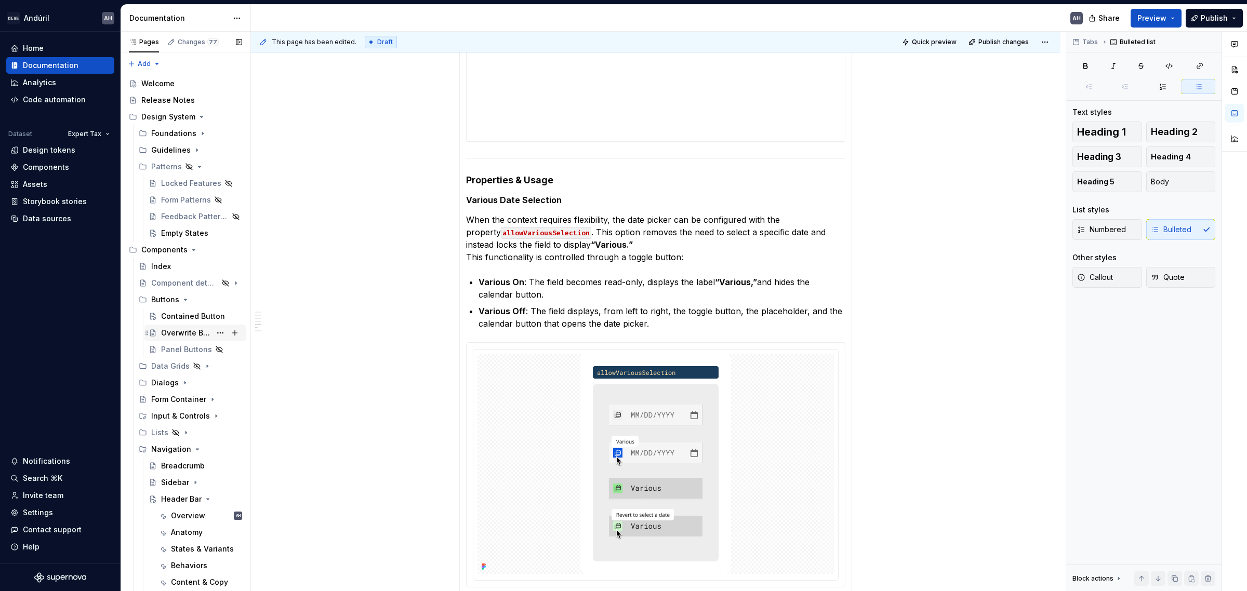
click at [181, 334] on div "Overwrite Button" at bounding box center [186, 333] width 50 height 10
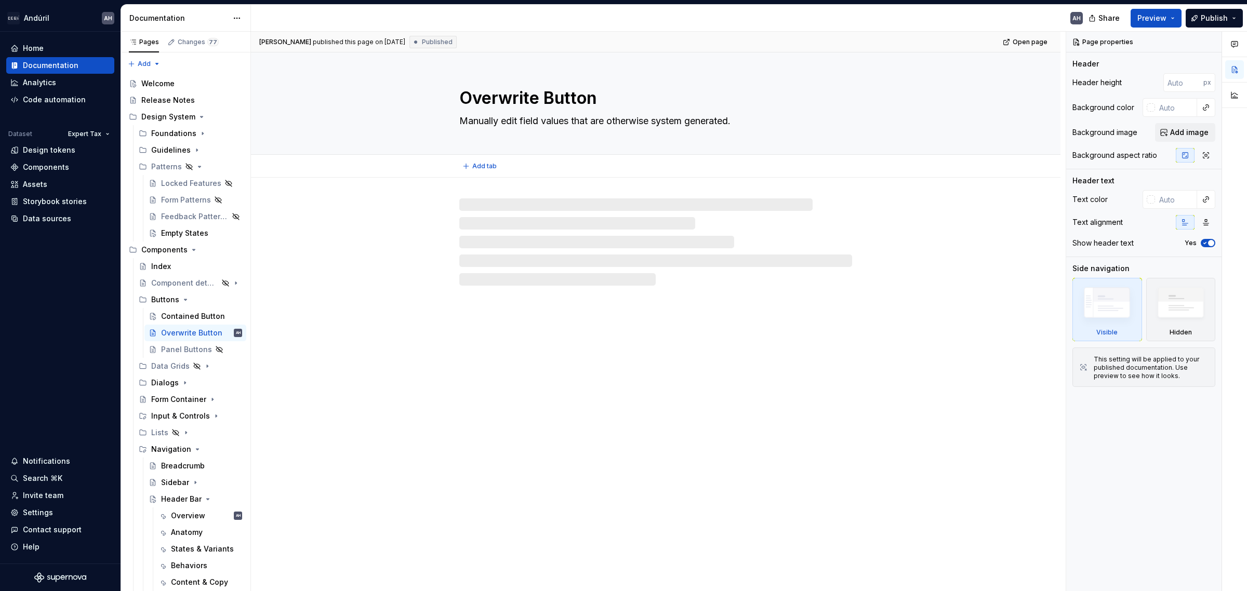
click at [508, 92] on textarea "Overwrite Button" at bounding box center [653, 98] width 393 height 25
click at [468, 98] on textarea "Overwrite Button" at bounding box center [653, 98] width 393 height 25
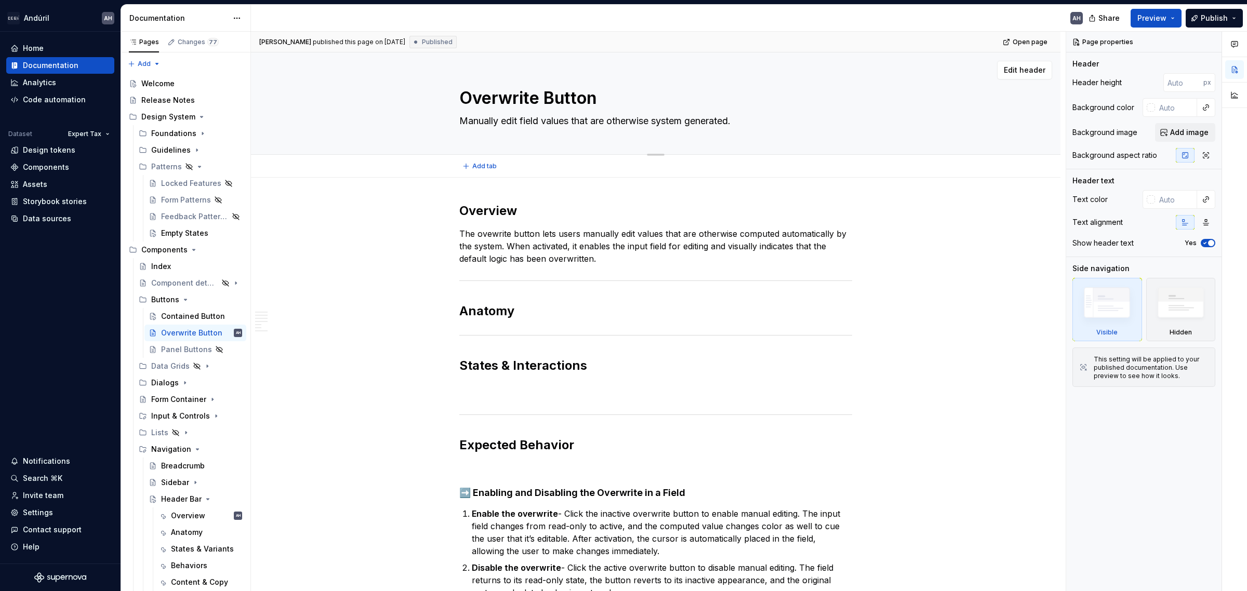
type textarea "*"
type textarea "TButton"
type textarea "*"
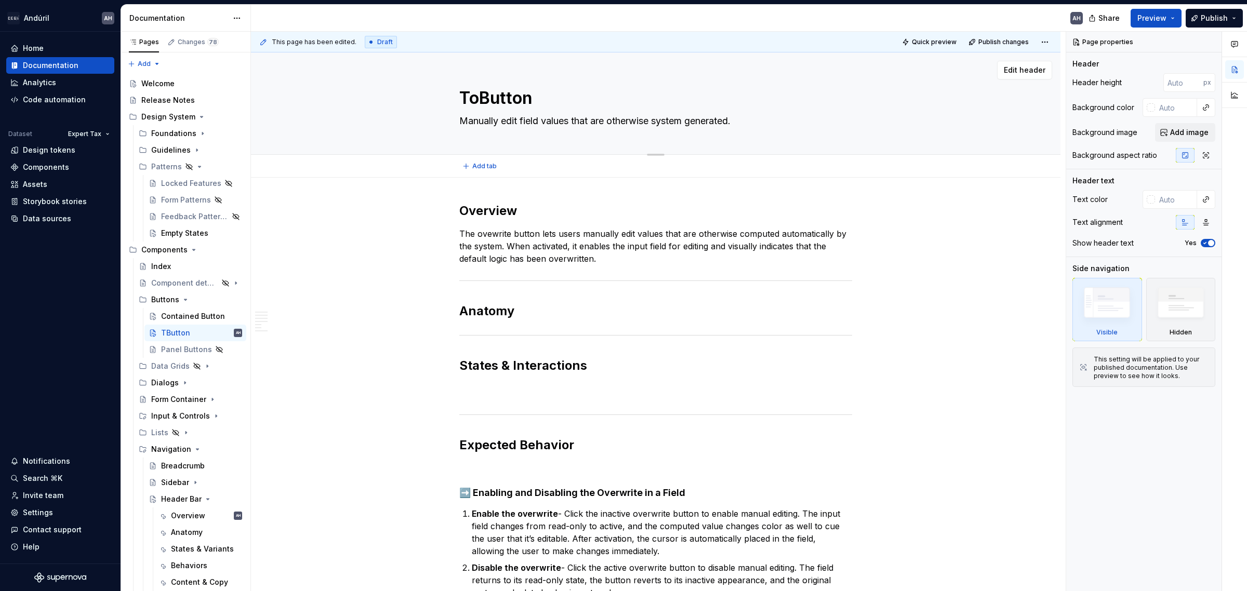
type textarea "TogButton"
type textarea "*"
type textarea "ToggButton"
type textarea "*"
type textarea "TogglButton"
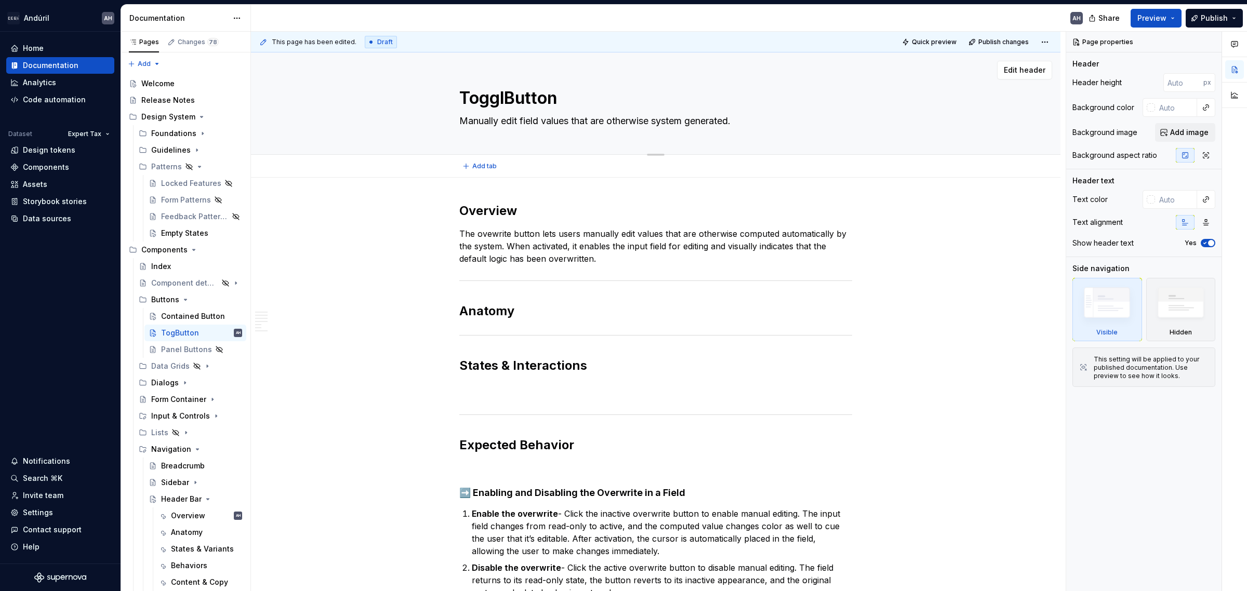
type textarea "*"
type textarea "ToggleButton"
type textarea "*"
type textarea "Toggle Button"
type textarea "*"
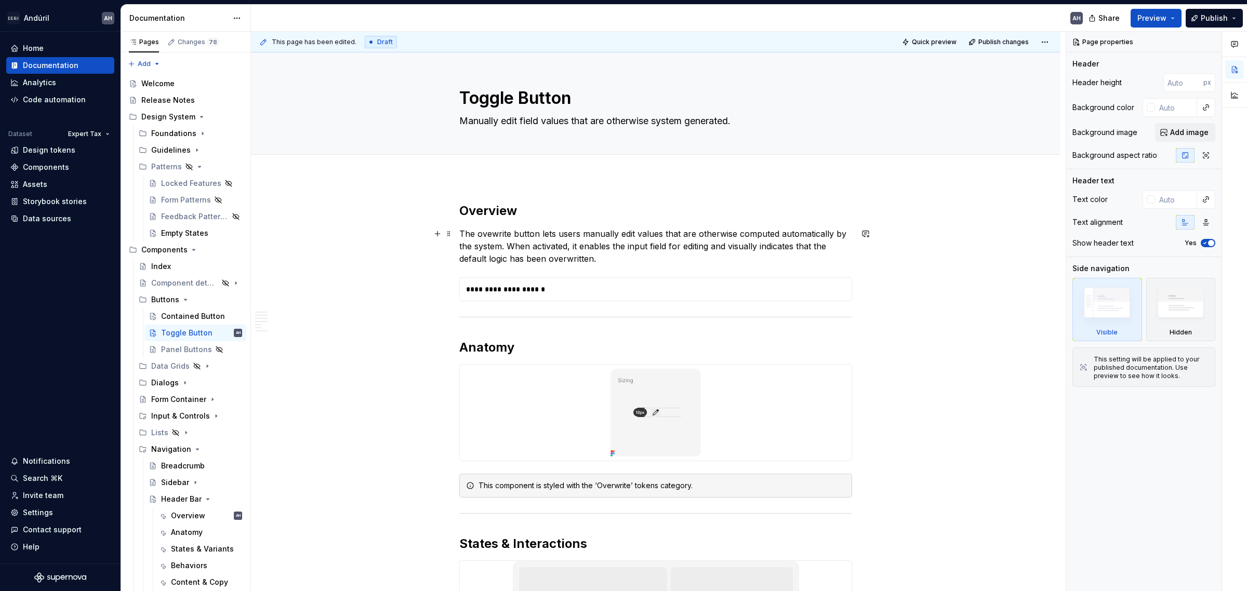
type textarea "Toggle Button"
click at [494, 232] on p "The ovewrite button lets users manually edit values that are otherwise computed…" at bounding box center [655, 246] width 393 height 37
type textarea "*"
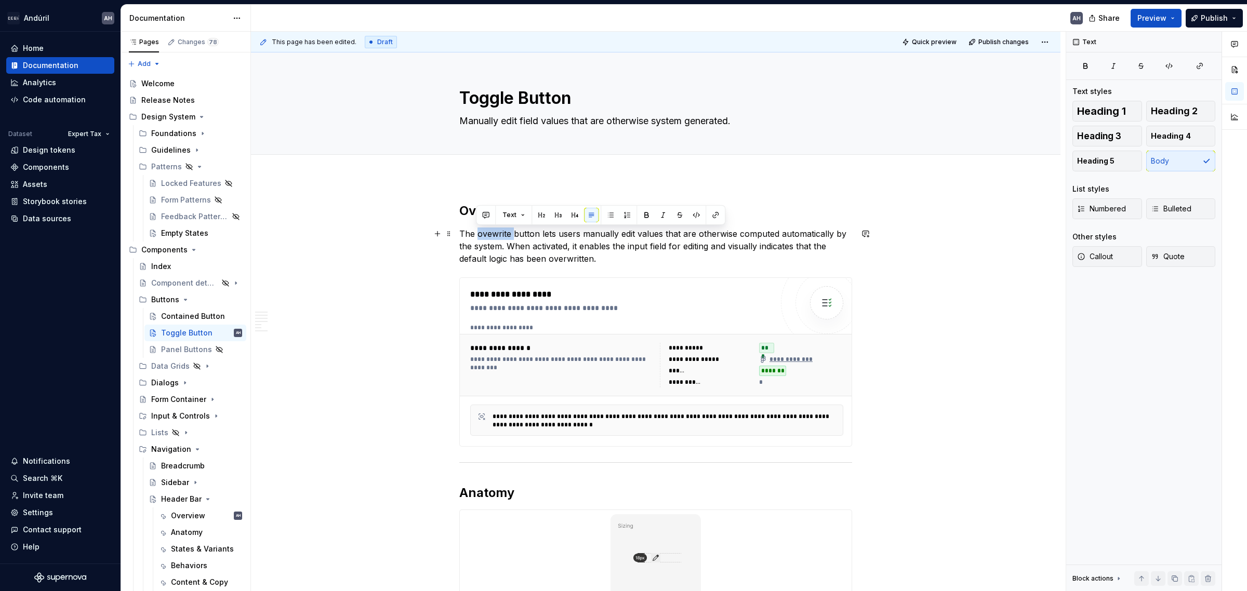
click at [494, 232] on p "The ovewrite button lets users manually edit values that are otherwise computed…" at bounding box center [655, 246] width 393 height 37
click at [544, 261] on p "The toggle button lets users manually edit values that are otherwise computed a…" at bounding box center [655, 246] width 393 height 37
click at [544, 260] on p "The toggle button lets users manually edit values that are otherwise computed a…" at bounding box center [655, 246] width 393 height 37
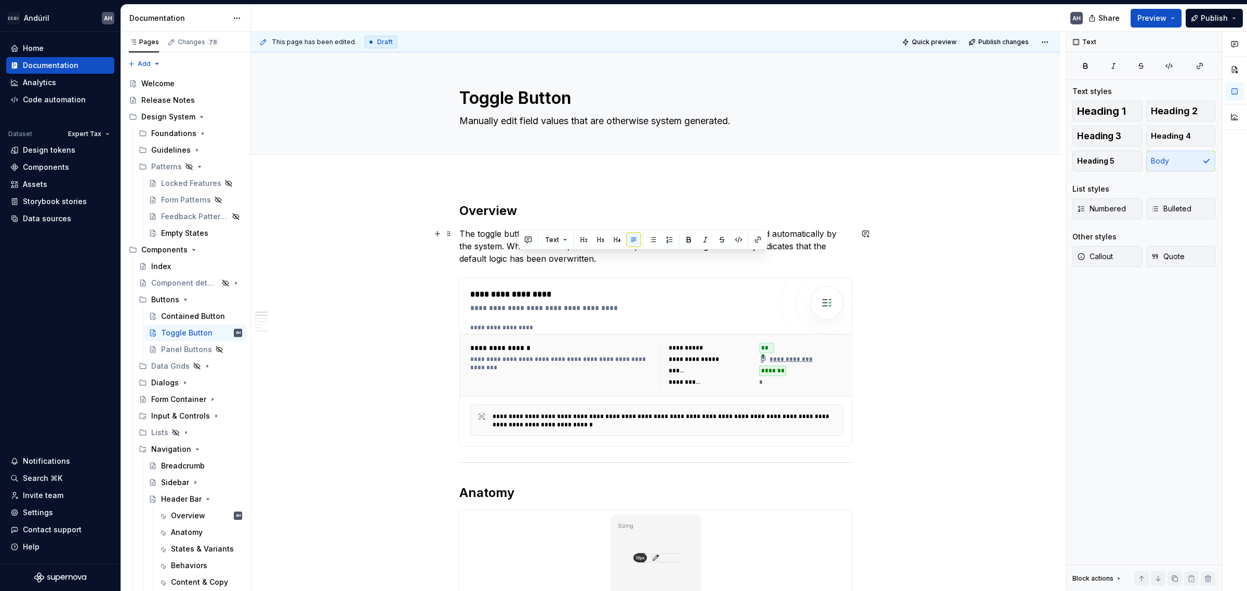
click at [586, 264] on p "The toggle button lets users manually edit values that are otherwise computed a…" at bounding box center [655, 246] width 393 height 37
click at [535, 262] on p "The toggle button lets users manually edit values that are otherwise computed a…" at bounding box center [655, 246] width 393 height 37
click at [624, 258] on p "The toggle button lets users manually edit values that are otherwise computed a…" at bounding box center [655, 246] width 393 height 37
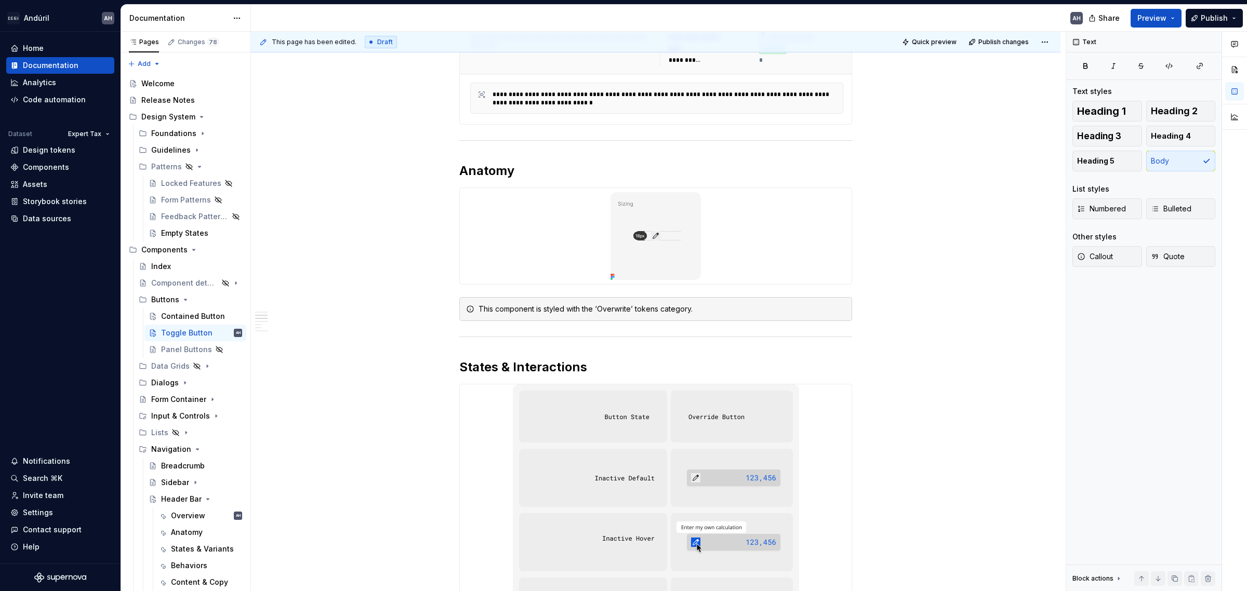
scroll to position [325, 0]
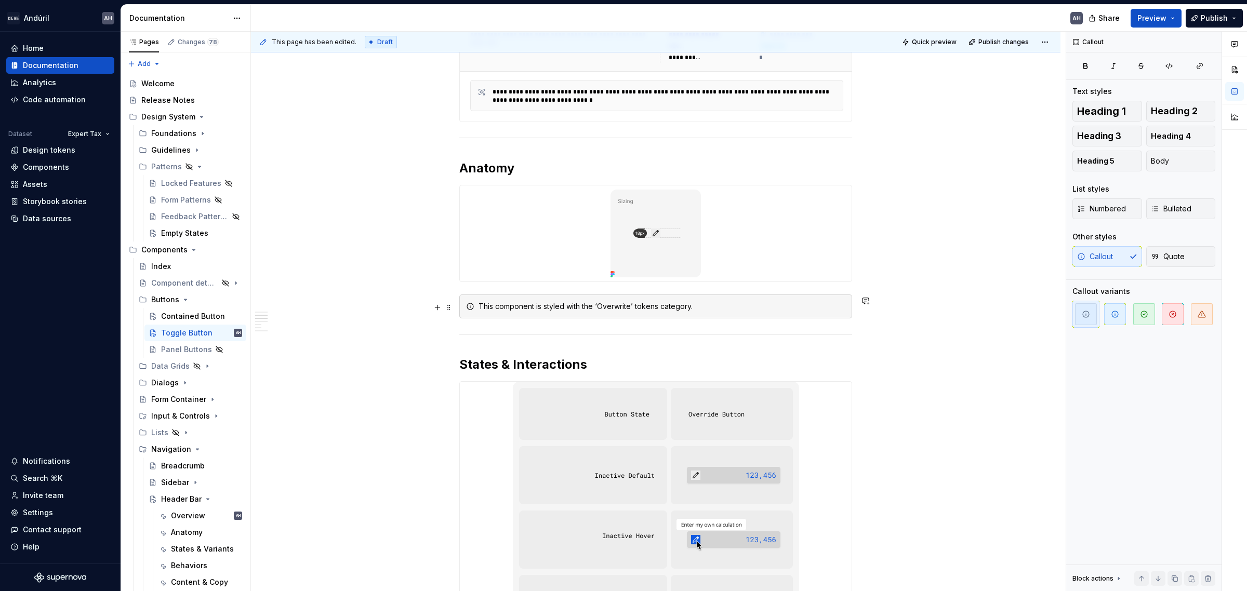
click at [663, 307] on div "This component is styled with the ‘Overwrite’ tokens category." at bounding box center [662, 306] width 367 height 10
click at [607, 310] on div "This component is styled with the ‘Overwrite’ tokens category." at bounding box center [662, 306] width 367 height 10
click at [613, 308] on div "This component is styled with the ‘Overwrite’ tokens category." at bounding box center [662, 306] width 367 height 10
click at [459, 308] on div "This component is styled with the ‘Overwrite’ tokens category." at bounding box center [655, 307] width 393 height 24
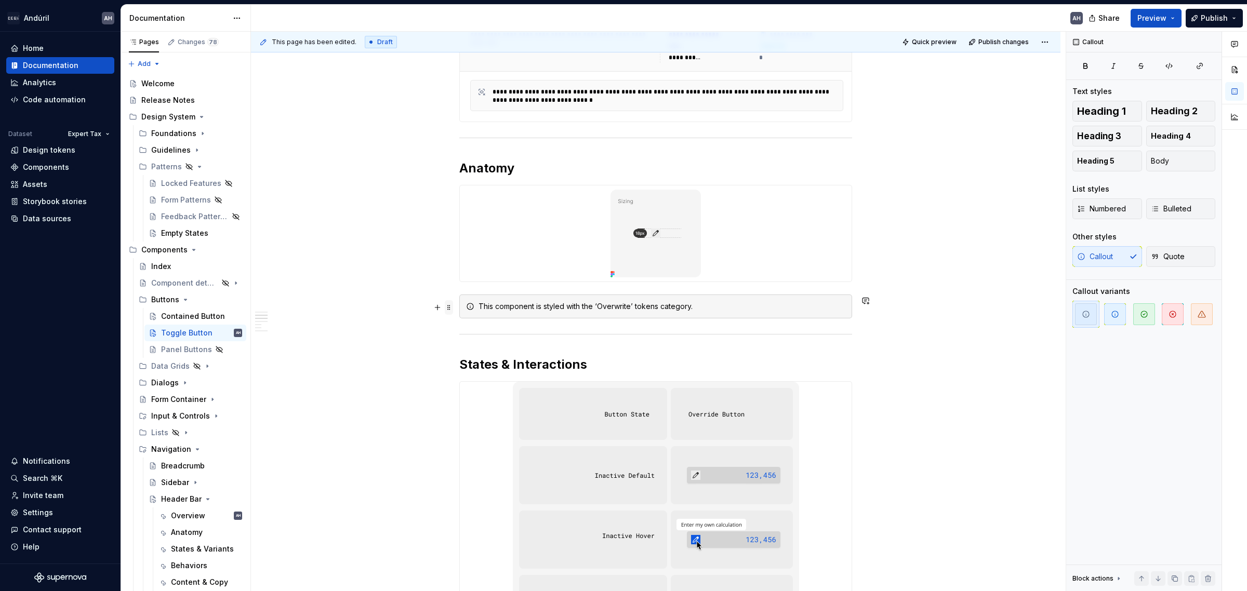
click at [447, 308] on span at bounding box center [449, 307] width 8 height 15
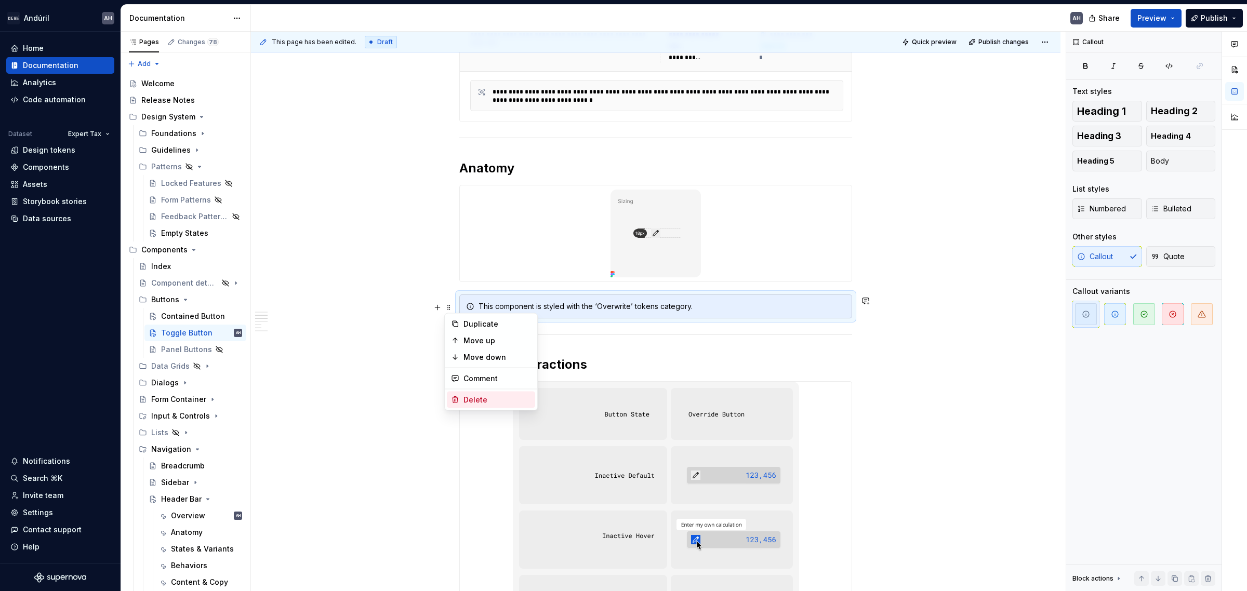
click at [474, 398] on div "Delete" at bounding box center [497, 400] width 68 height 10
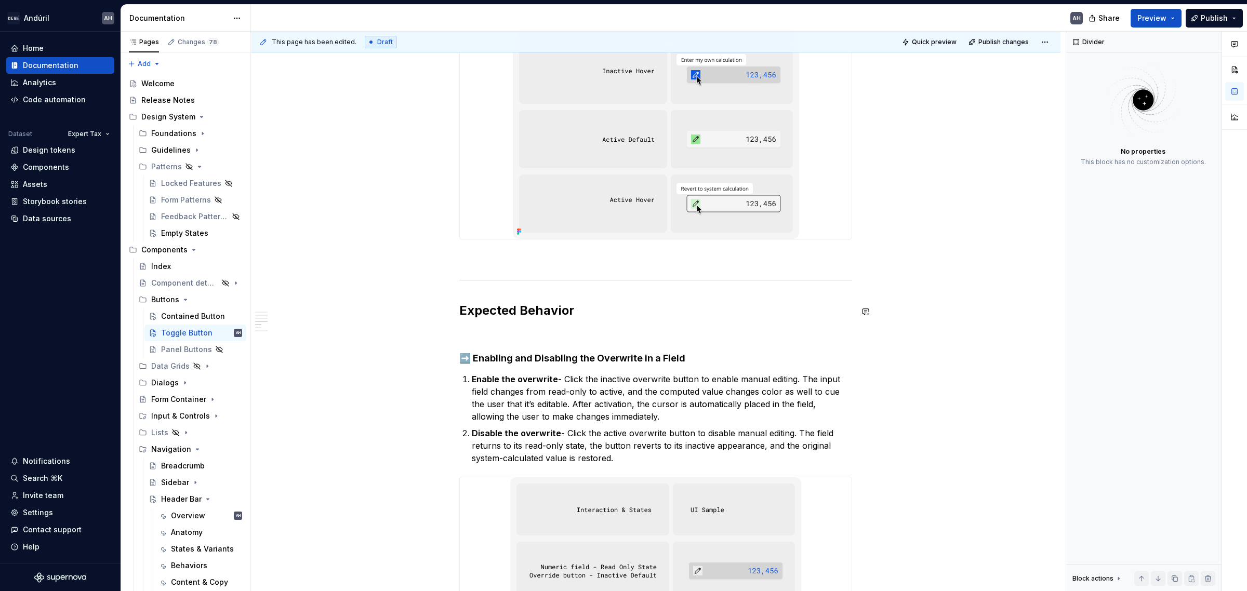
scroll to position [779, 0]
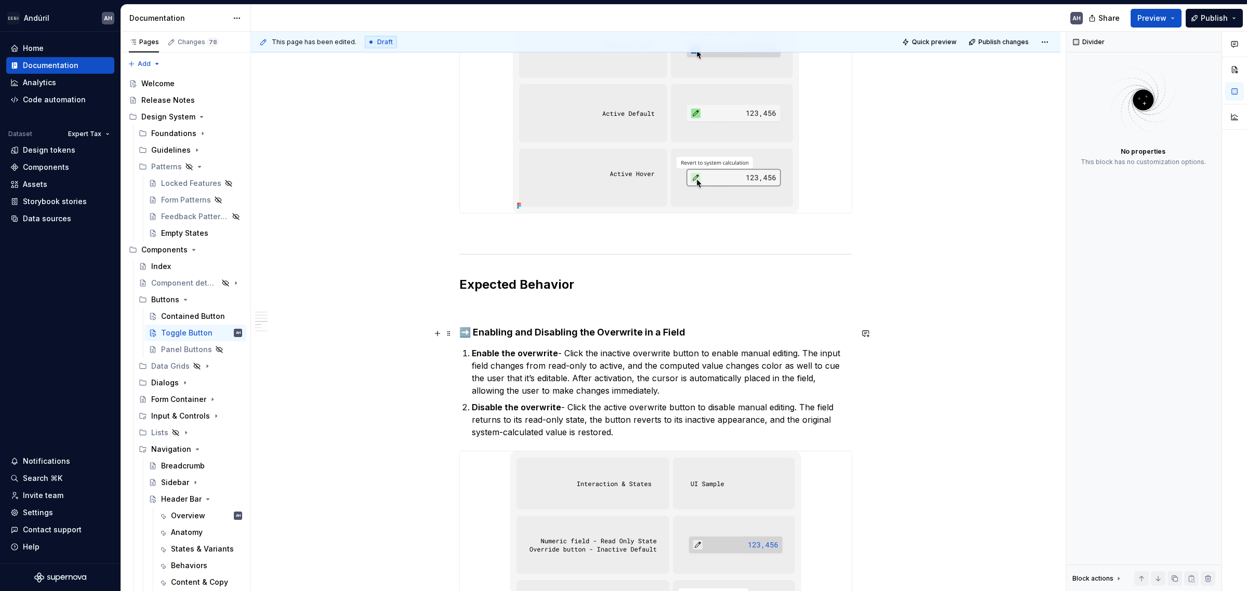
click at [612, 335] on h4 "➡️ Enabling and Disabling the Overwrite in a Field" at bounding box center [655, 332] width 393 height 12
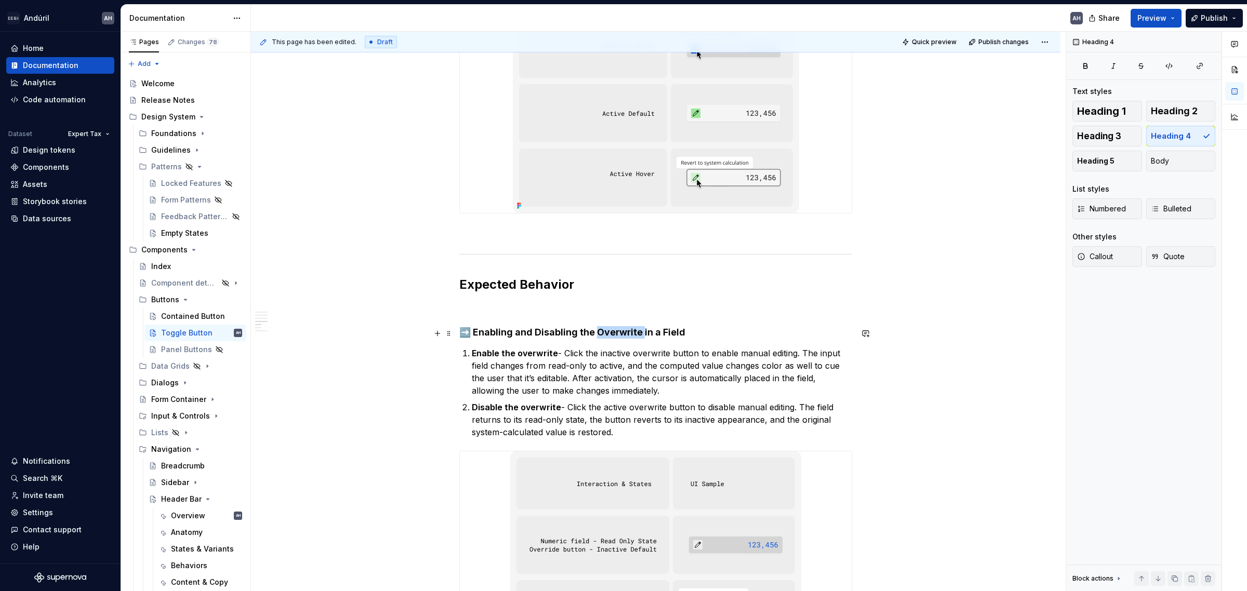
click at [612, 335] on h4 "➡️ Enabling and Disabling the Overwrite in a Field" at bounding box center [655, 332] width 393 height 12
click at [523, 305] on p at bounding box center [655, 307] width 393 height 12
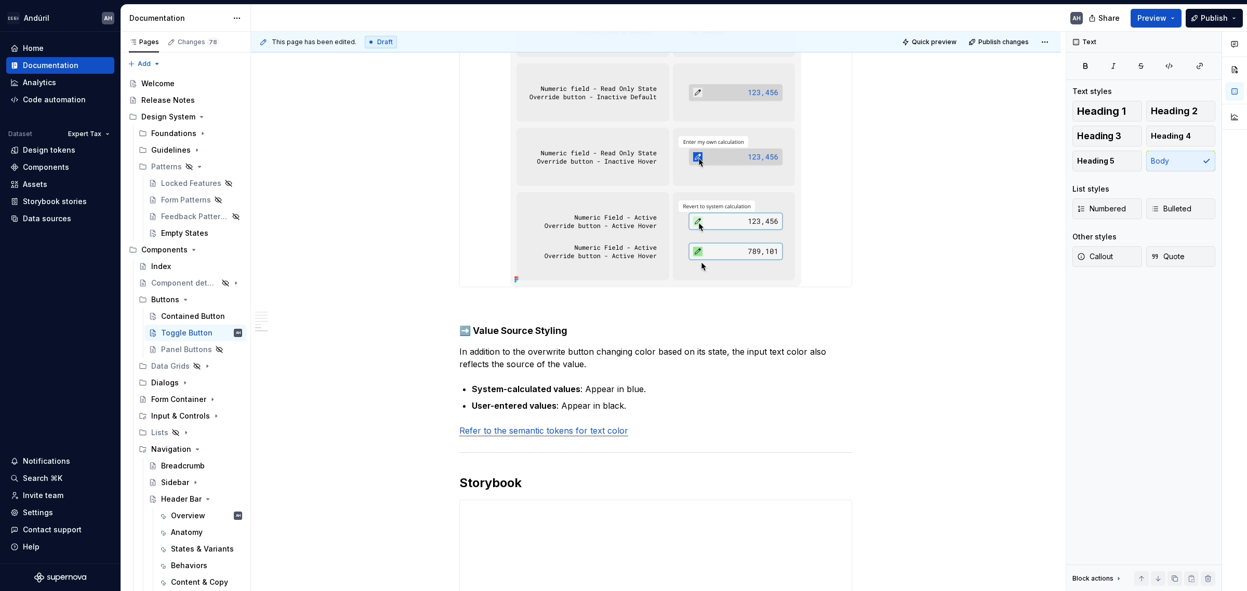
scroll to position [1234, 0]
click at [584, 306] on p at bounding box center [655, 304] width 393 height 12
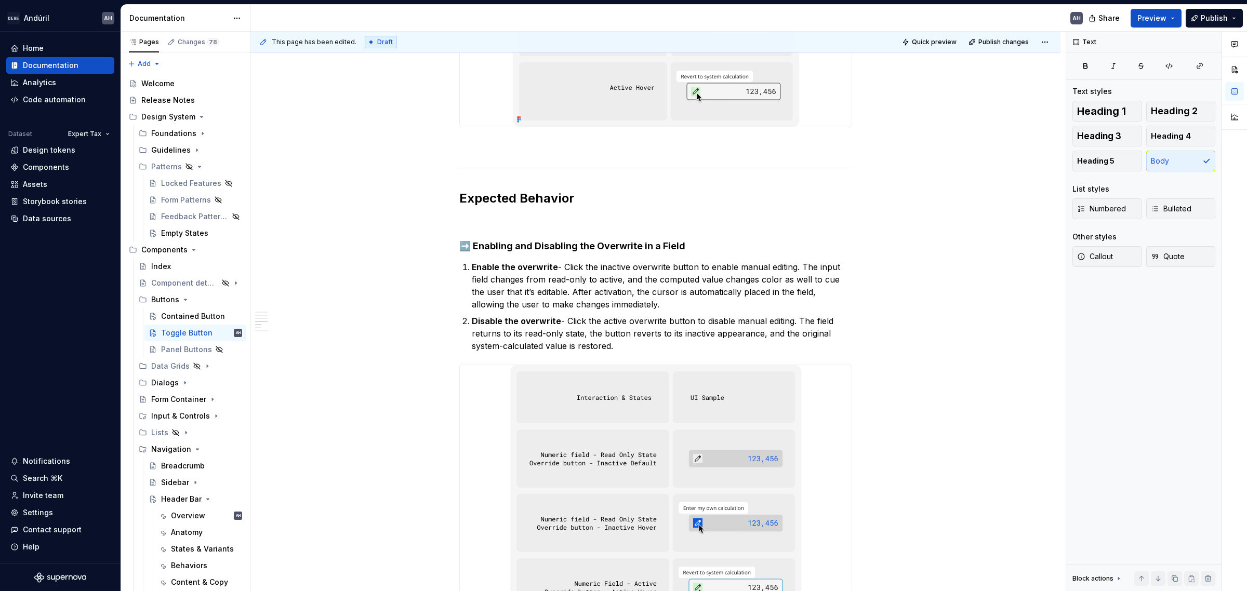
scroll to position [844, 0]
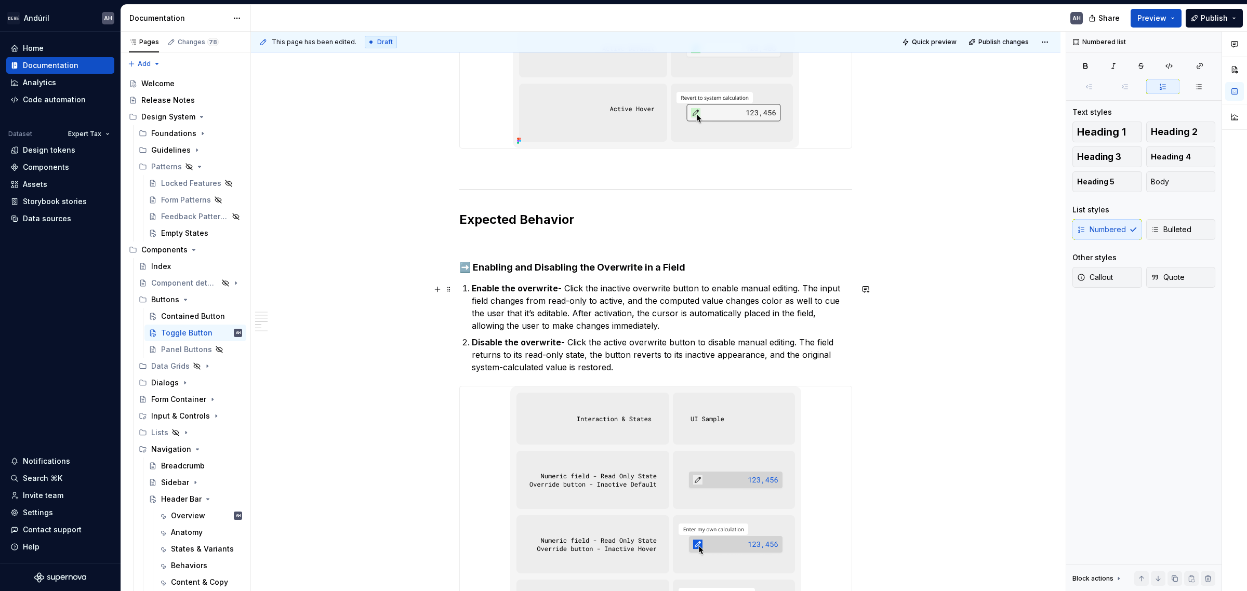
click at [557, 293] on p "Enable the overwrite - Click the inactive overwrite button to enable manual edi…" at bounding box center [662, 307] width 380 height 50
click at [557, 345] on p "Disable the overwrite - Click the active overwrite button to disable manual edi…" at bounding box center [662, 354] width 380 height 37
click at [559, 346] on p "Disable the overwrite - Click the active overwrite button to disable manual edi…" at bounding box center [662, 354] width 380 height 37
click at [651, 244] on p at bounding box center [655, 242] width 393 height 12
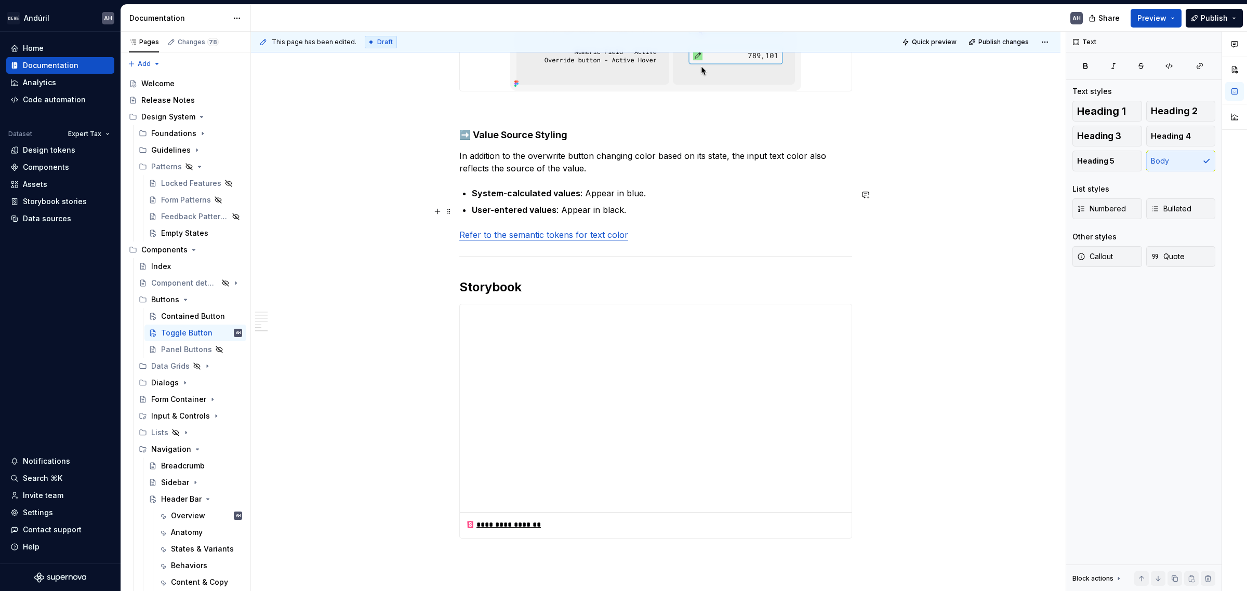
scroll to position [1429, 0]
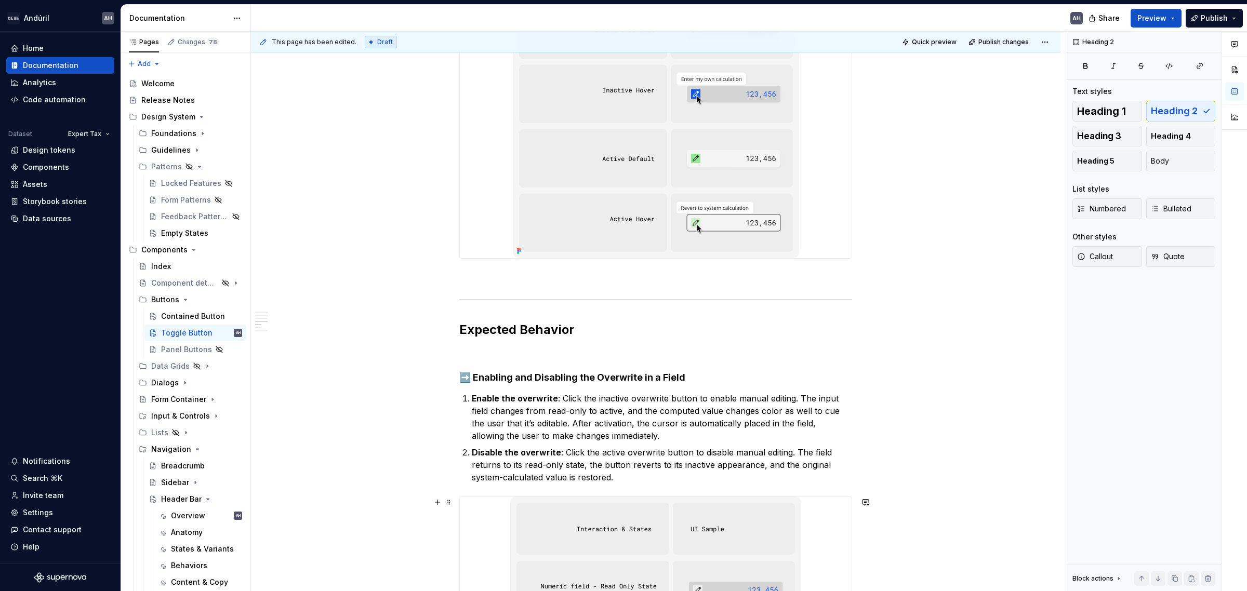
scroll to position [746, 0]
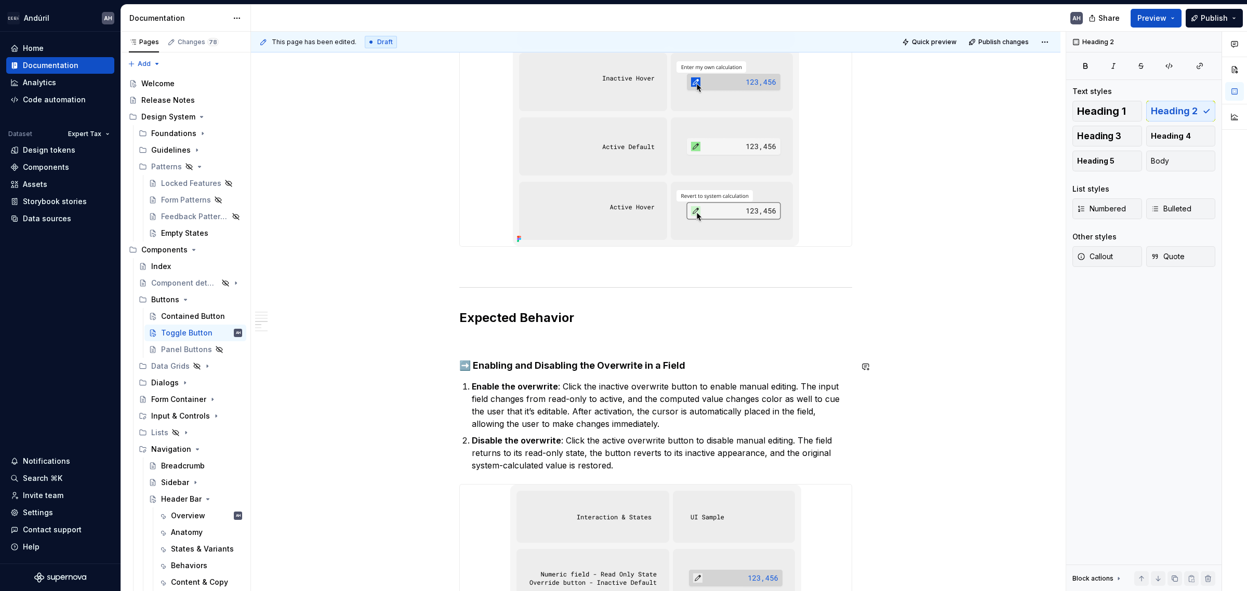
click at [578, 351] on div "**********" at bounding box center [655, 350] width 393 height 1789
click at [577, 342] on p at bounding box center [655, 341] width 393 height 12
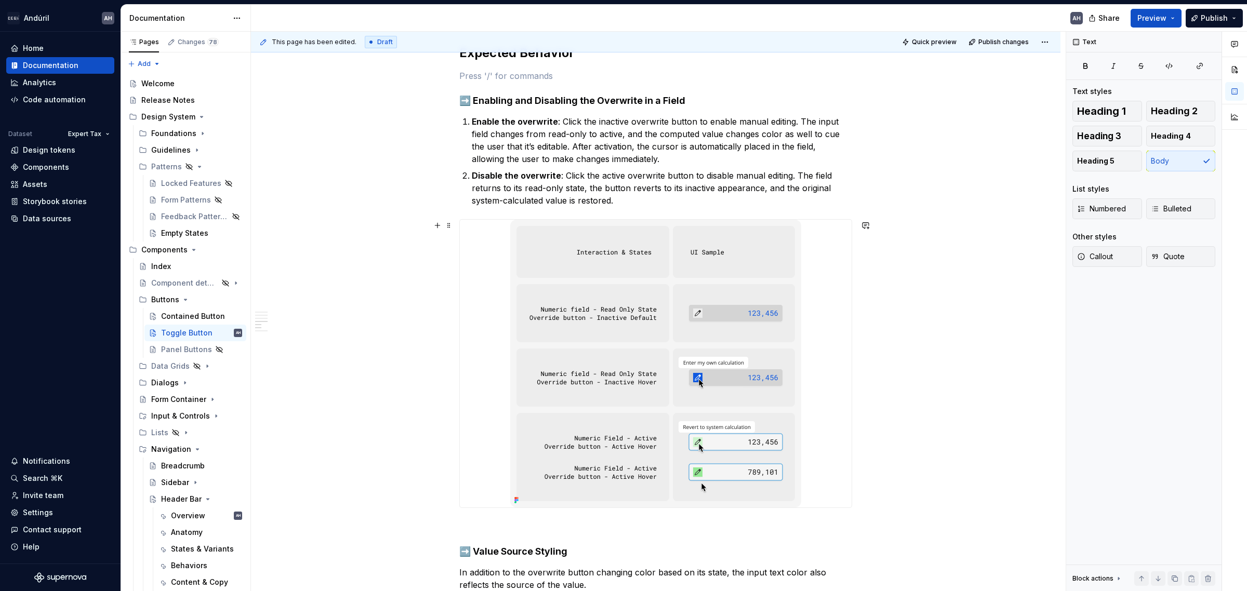
scroll to position [941, 0]
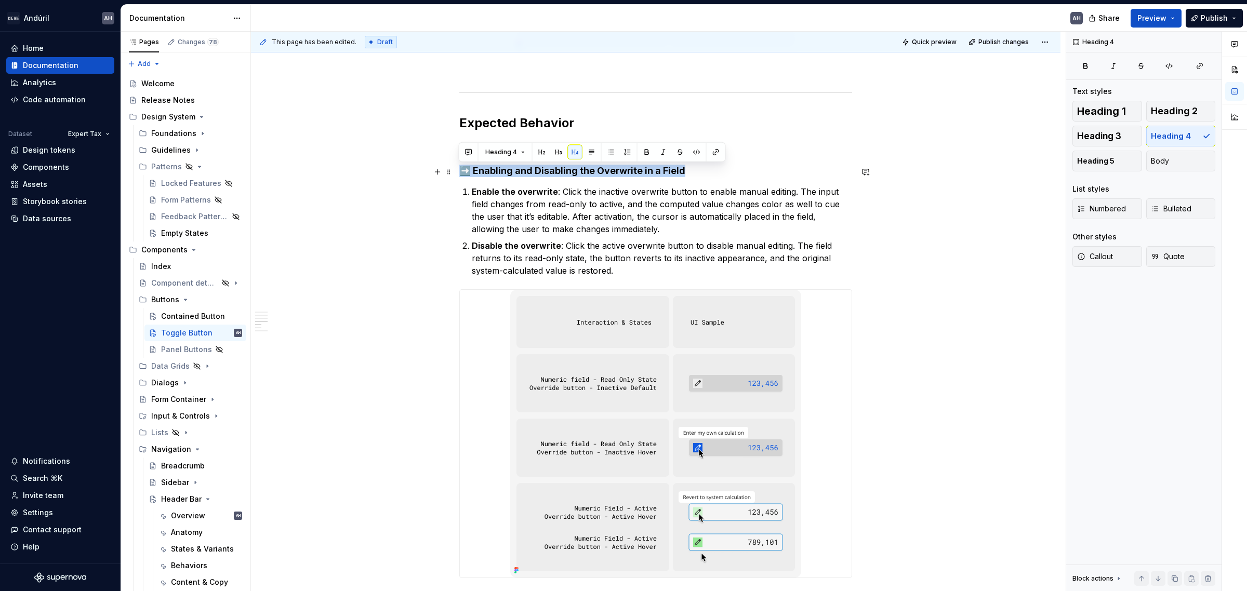
drag, startPoint x: 695, startPoint y: 170, endPoint x: 427, endPoint y: 171, distance: 267.6
click at [427, 171] on div "**********" at bounding box center [656, 239] width 810 height 2004
copy h4 "➡️ Enabling and Disabling the Overwrite in a Field"
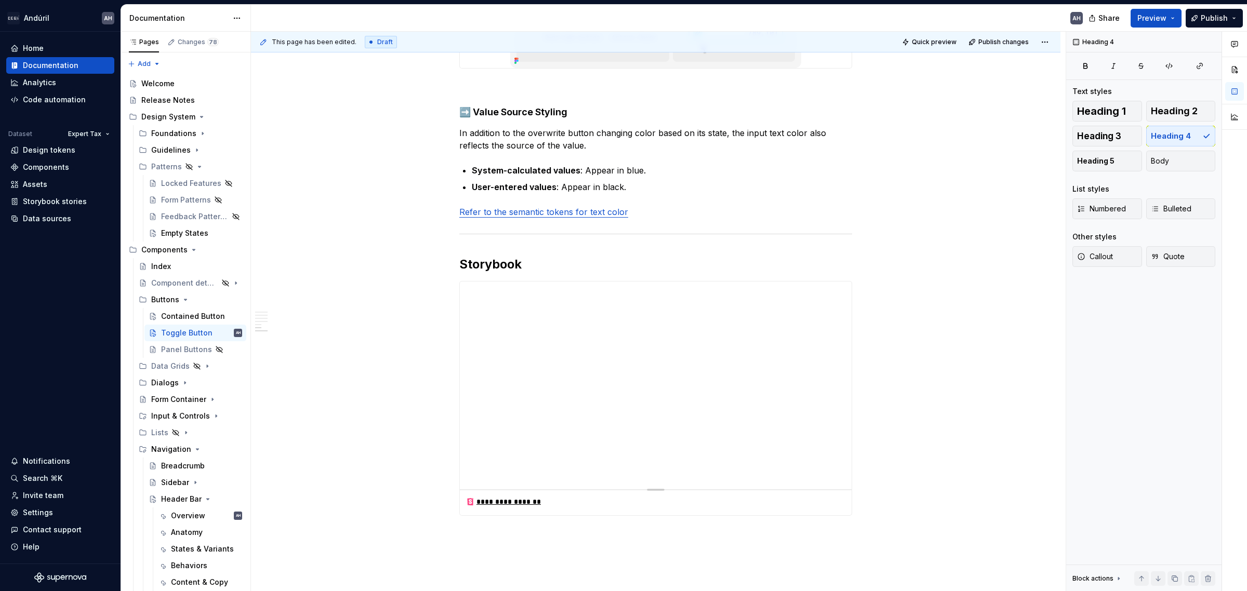
scroll to position [1461, 0]
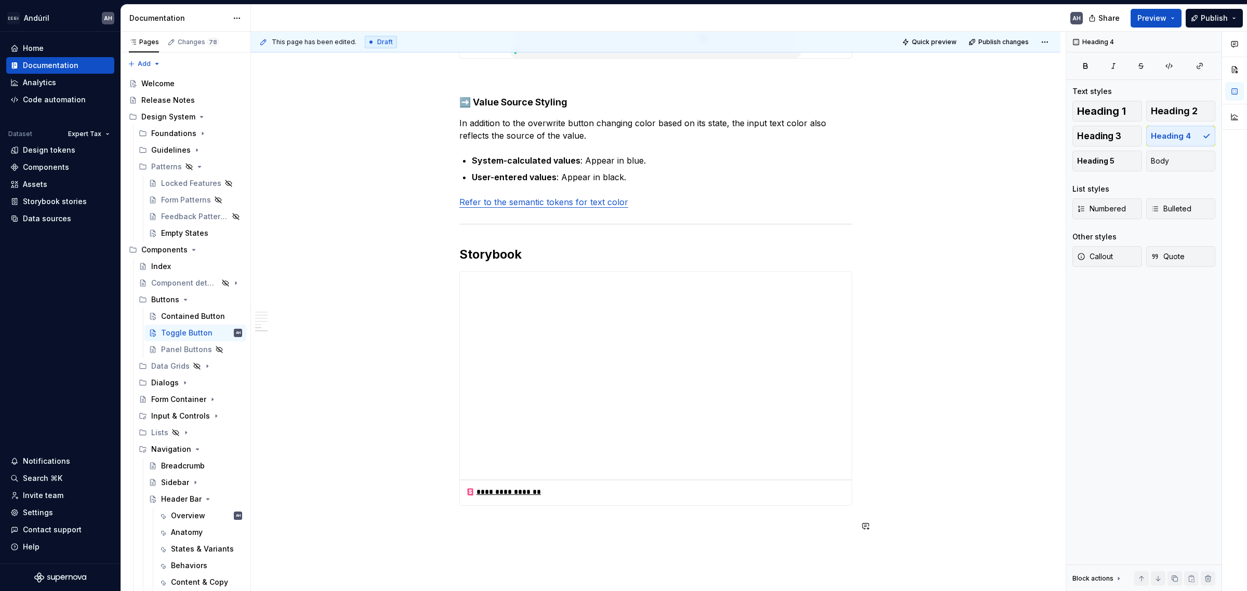
click at [997, 129] on button "Heading 3" at bounding box center [1107, 136] width 70 height 21
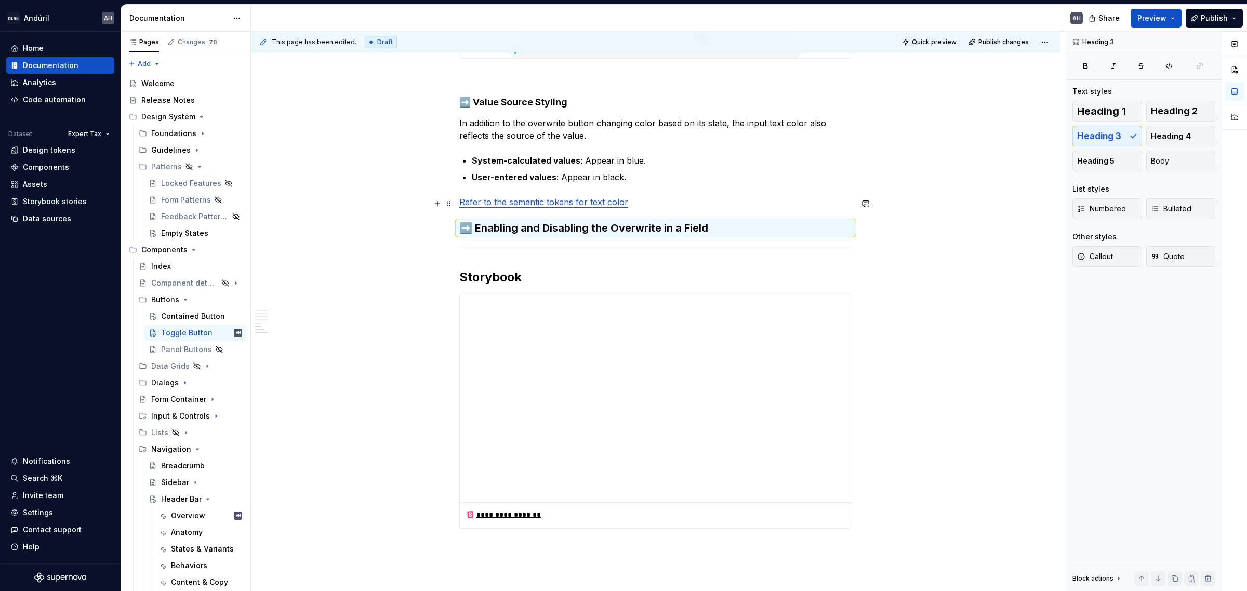
click at [640, 206] on p "Refer to the semantic tokens for text color" at bounding box center [655, 202] width 393 height 12
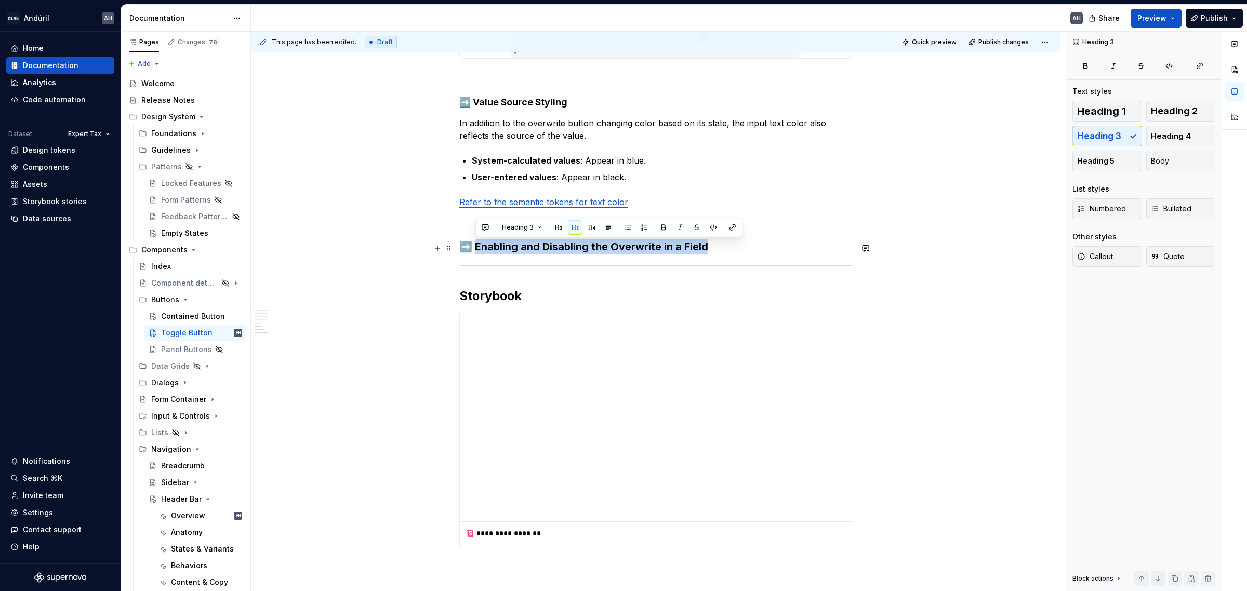
drag, startPoint x: 717, startPoint y: 249, endPoint x: 477, endPoint y: 248, distance: 240.1
click at [477, 248] on h3 "➡️ Enabling and Disabling the Overwrite in a Field" at bounding box center [655, 247] width 393 height 15
click at [646, 253] on h3 "➡️ Selecting Various in a Date Field" at bounding box center [655, 247] width 393 height 15
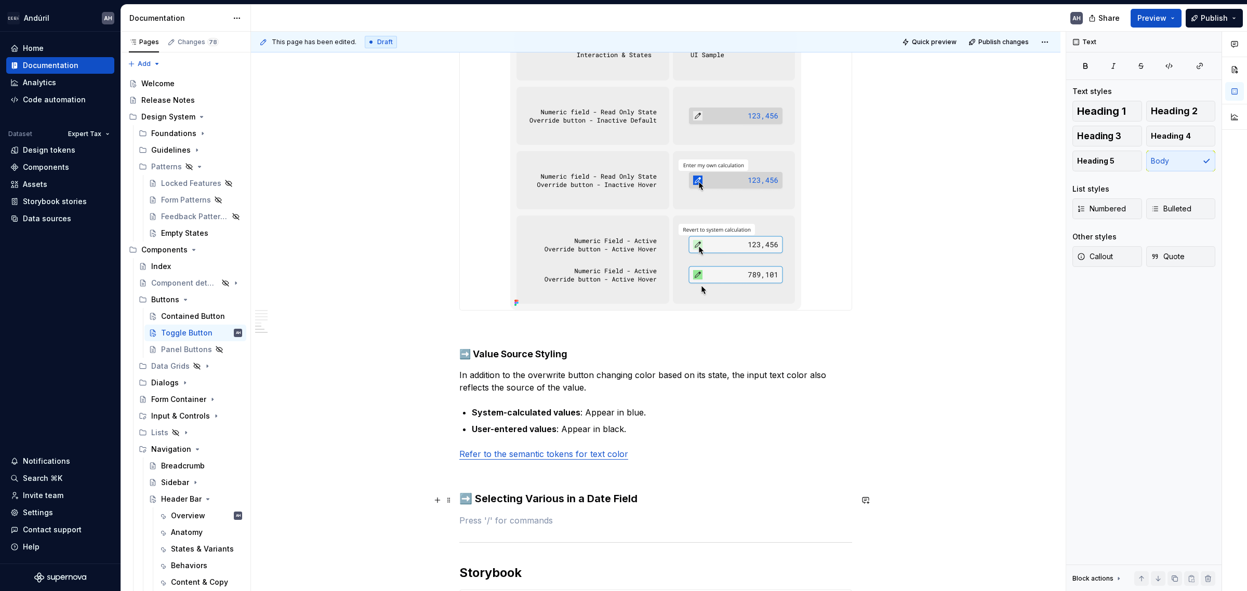
scroll to position [1208, 0]
click at [541, 377] on p "In addition to the overwrite button changing color based on its state, the inpu…" at bounding box center [655, 381] width 393 height 25
click at [797, 380] on p "In addition to the toggle button changing color based on its state, the input t…" at bounding box center [655, 381] width 393 height 25
click at [553, 383] on p "In addition to the toggle button changing color based on its state, the input t…" at bounding box center [655, 381] width 393 height 25
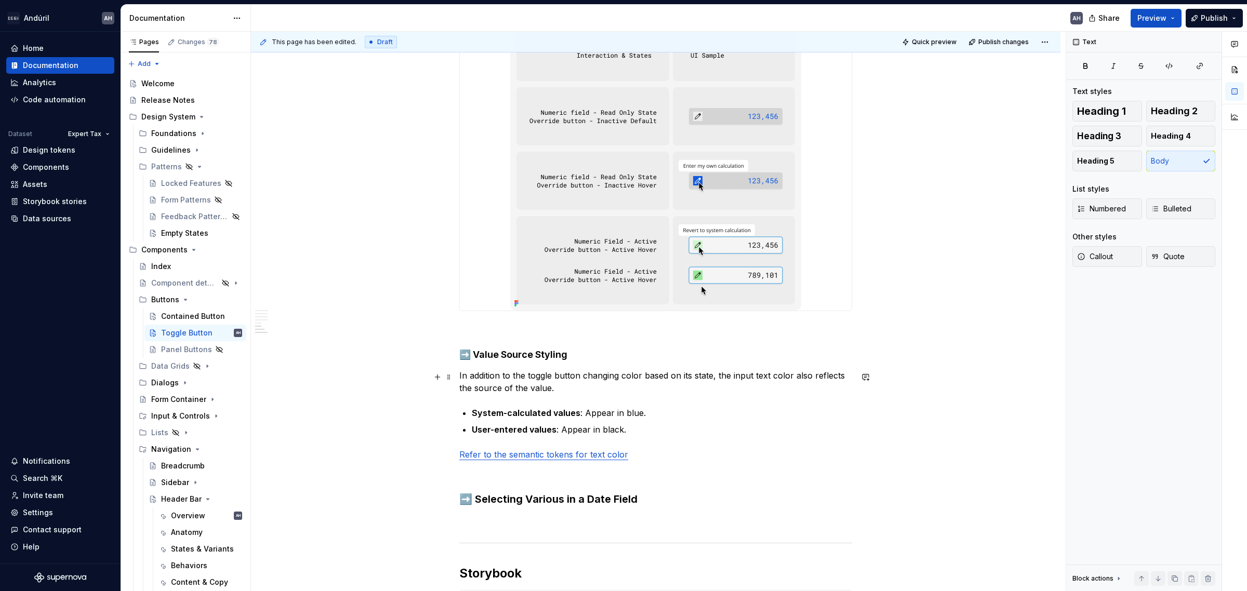
click at [567, 389] on p "In addition to the toggle button changing color based on its state, the input t…" at bounding box center [655, 381] width 393 height 25
click at [507, 414] on strong "System-calculated values" at bounding box center [526, 413] width 109 height 10
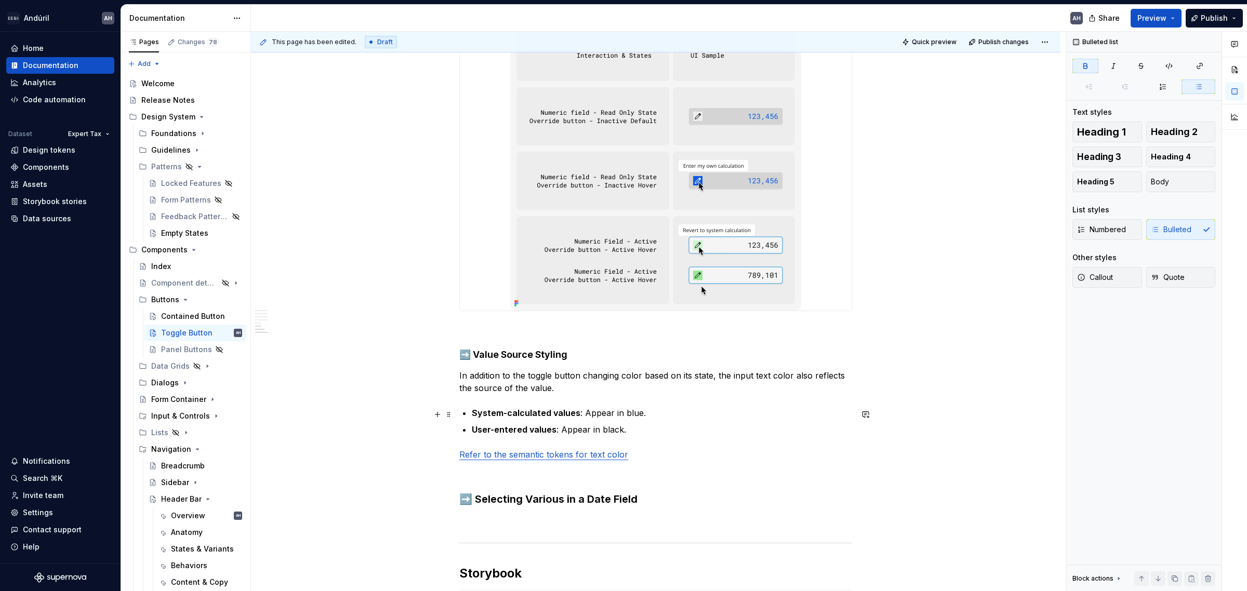
click at [575, 416] on strong "System-calculated values" at bounding box center [526, 413] width 109 height 10
click at [531, 377] on p "In addition to the toggle button changing color based on its state, the input t…" at bounding box center [655, 381] width 393 height 25
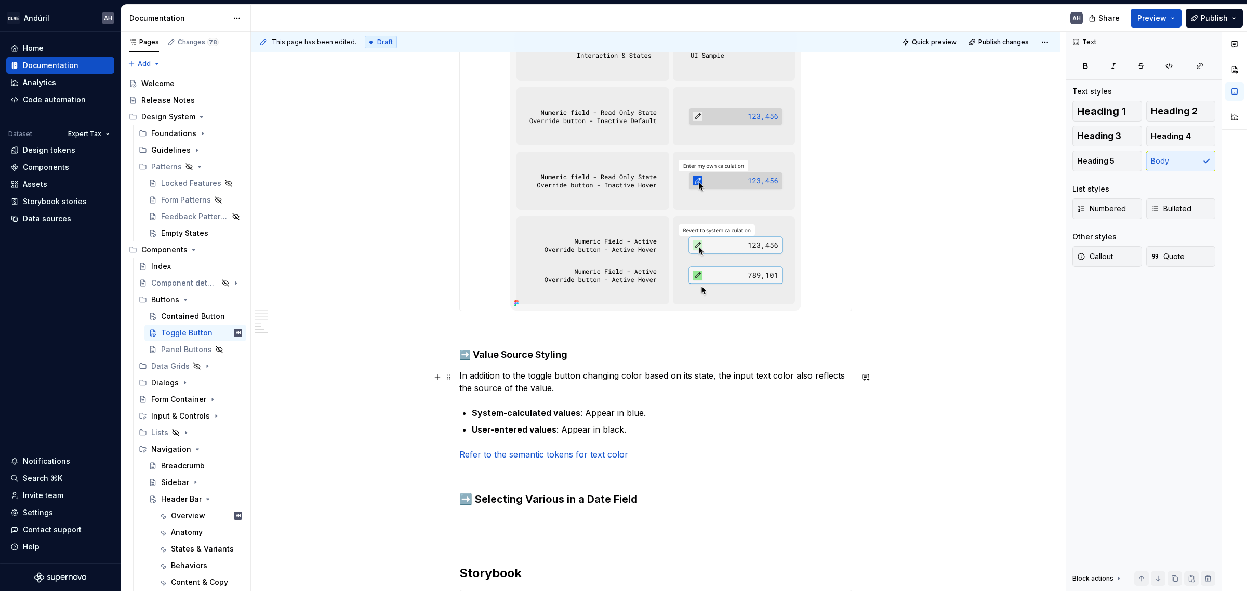
click at [597, 390] on p "In addition to the toggle button changing color based on its state, the input t…" at bounding box center [655, 381] width 393 height 25
click at [677, 374] on p "In addition to the toggle button changing color based on its state, the input t…" at bounding box center [655, 381] width 393 height 25
click at [710, 392] on p "In addition to the toggle button changing color based on its state, the input t…" at bounding box center [655, 381] width 393 height 25
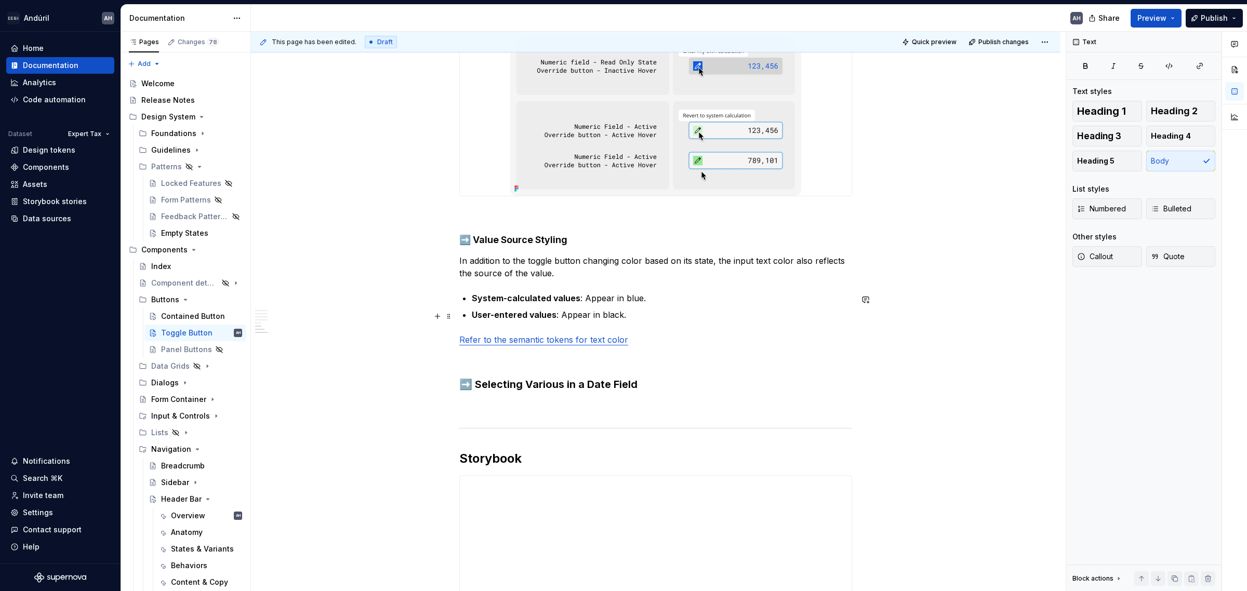
scroll to position [1338, 0]
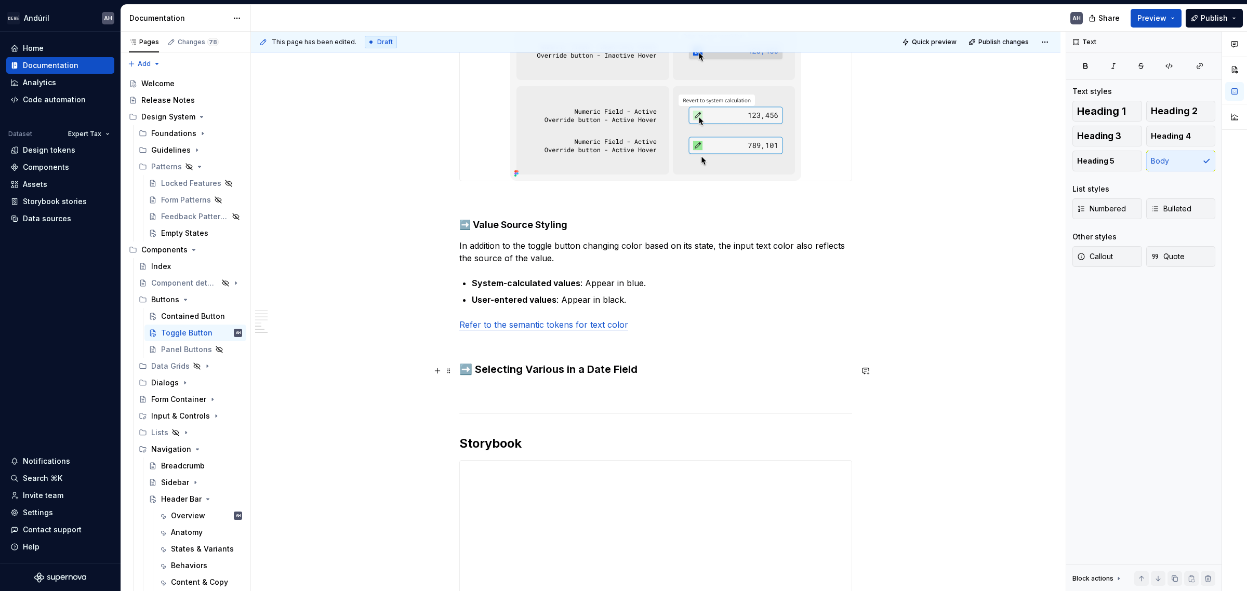
click at [518, 370] on h3 "➡️ Selecting Various in a Date Field" at bounding box center [655, 369] width 393 height 15
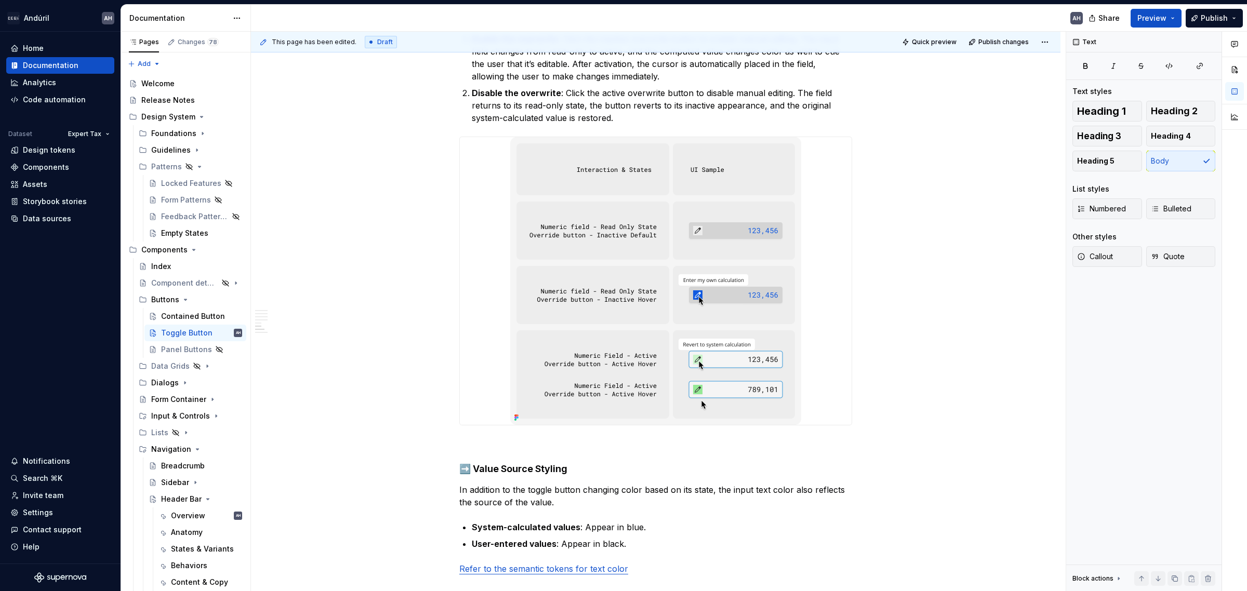
scroll to position [1208, 0]
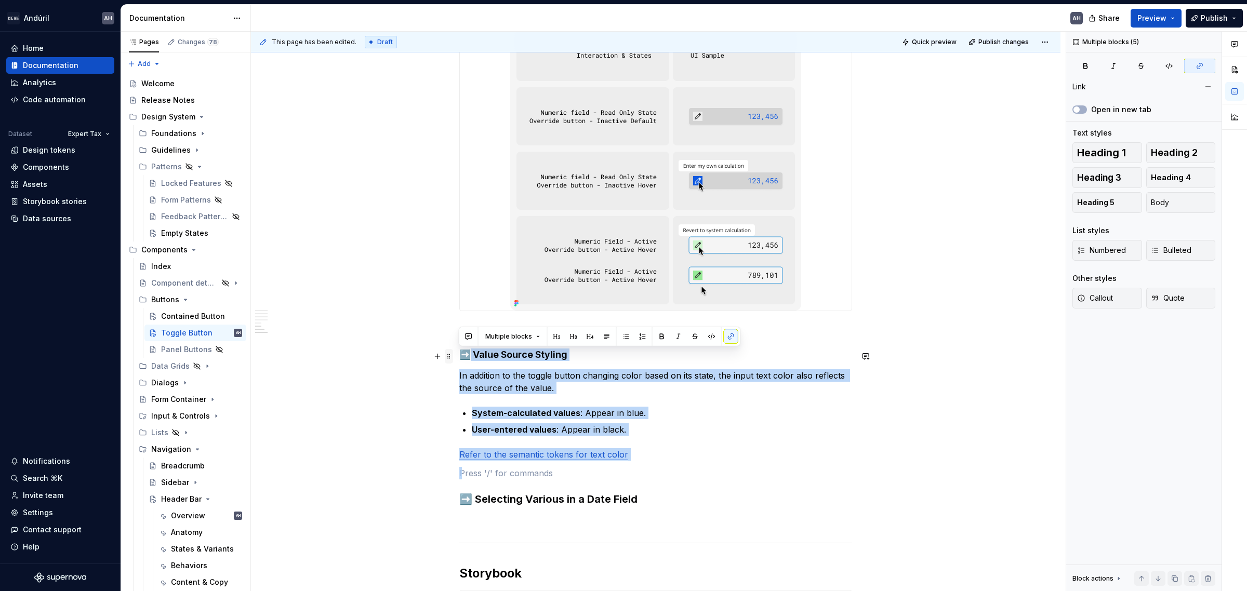
drag, startPoint x: 635, startPoint y: 463, endPoint x: 447, endPoint y: 352, distance: 219.0
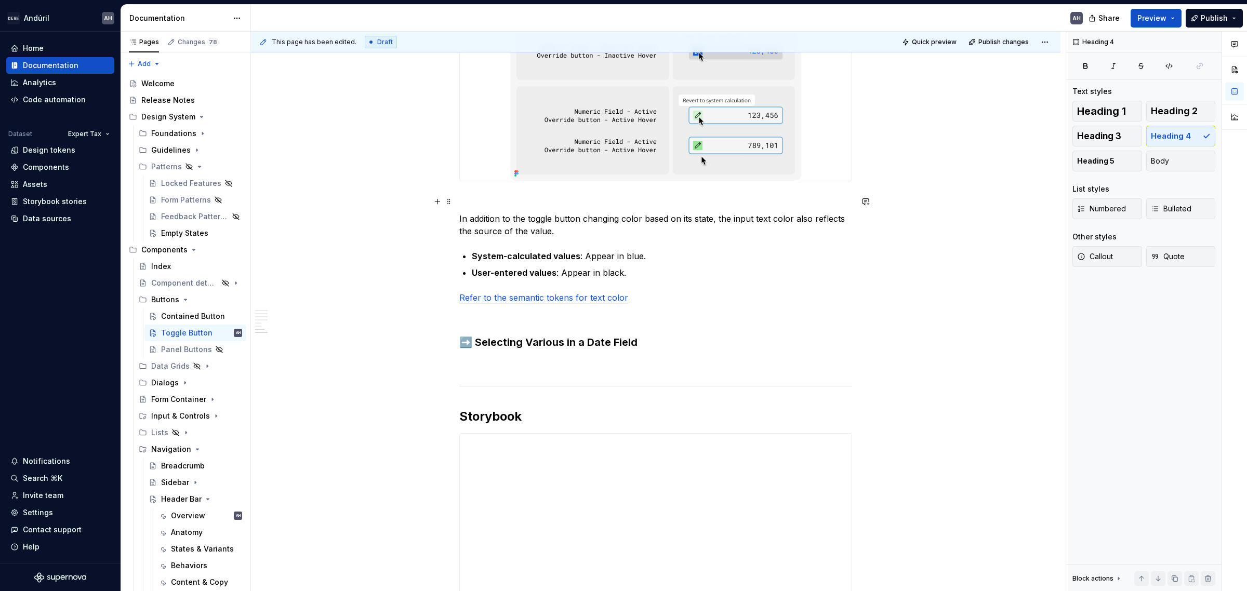
scroll to position [1367, 0]
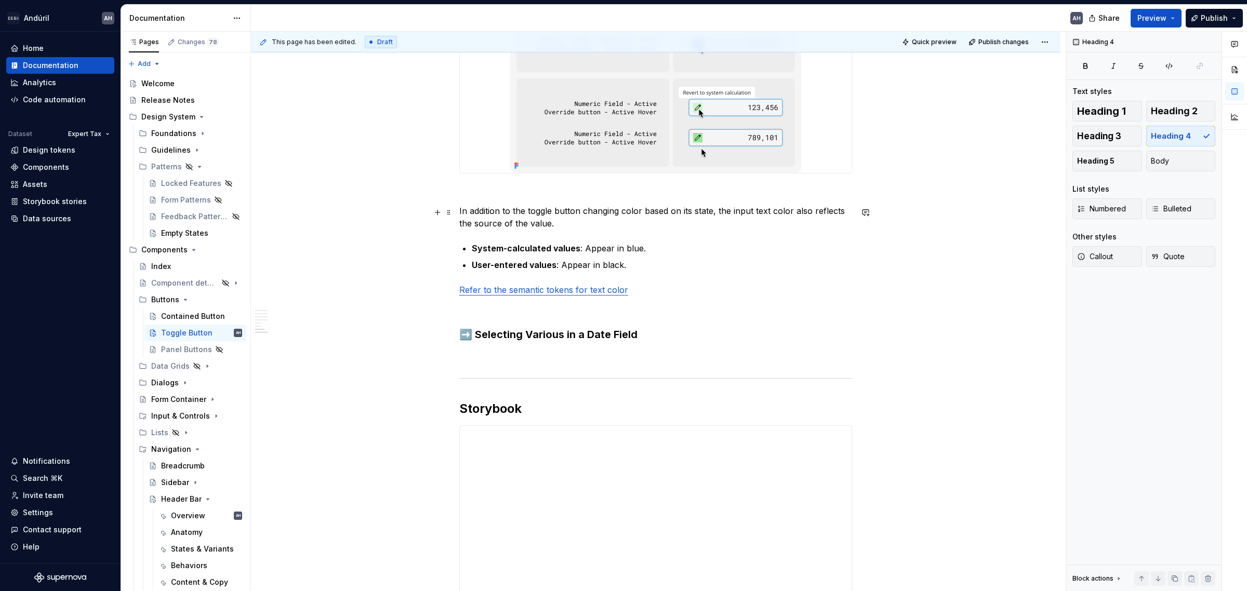
click at [515, 207] on p "In addition to the toggle button changing color based on its state, the input t…" at bounding box center [655, 217] width 393 height 25
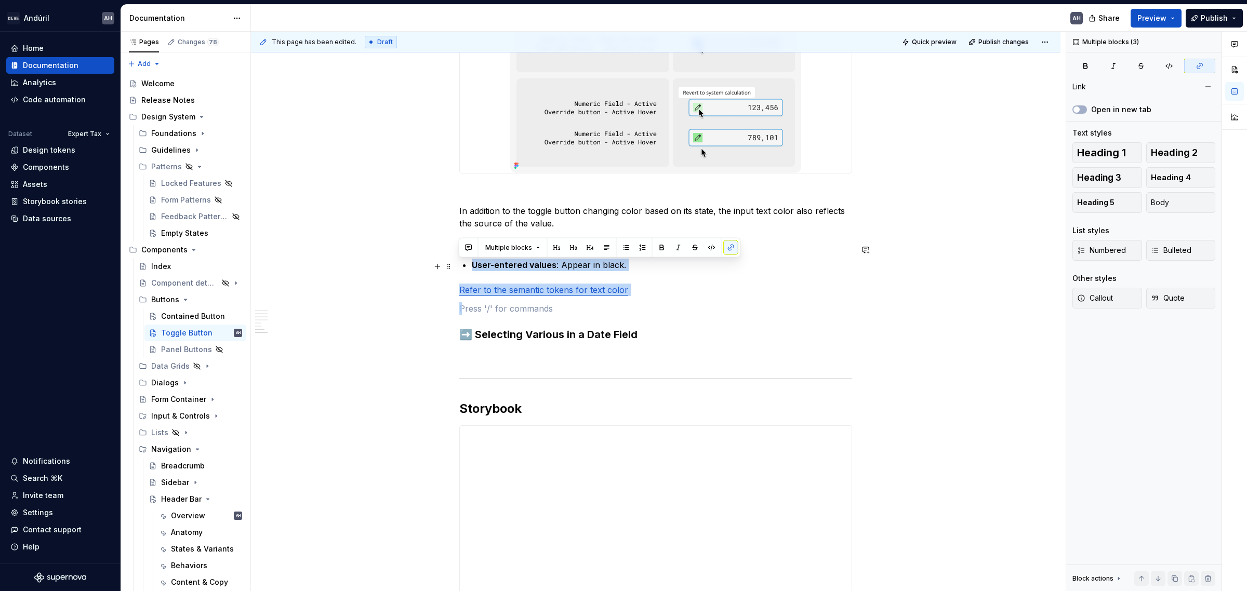
drag, startPoint x: 655, startPoint y: 306, endPoint x: 602, endPoint y: 259, distance: 70.7
drag, startPoint x: 441, startPoint y: 309, endPoint x: 449, endPoint y: 308, distance: 9.0
click at [442, 309] on button "button" at bounding box center [437, 310] width 15 height 15
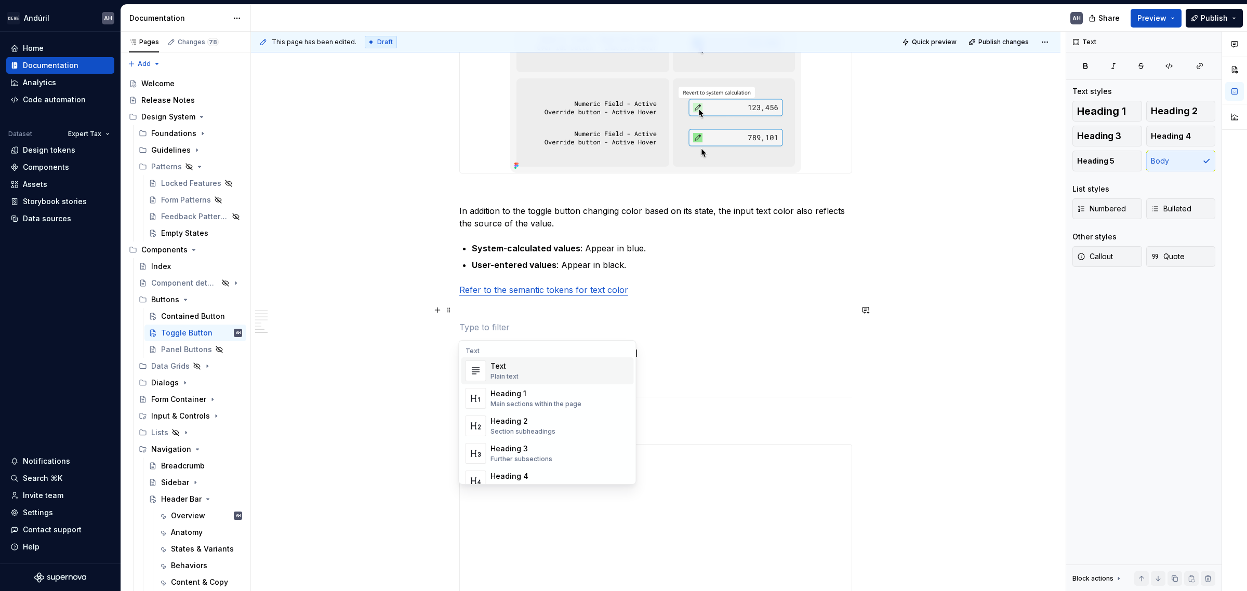
click at [456, 308] on div "**********" at bounding box center [658, 312] width 815 height 560
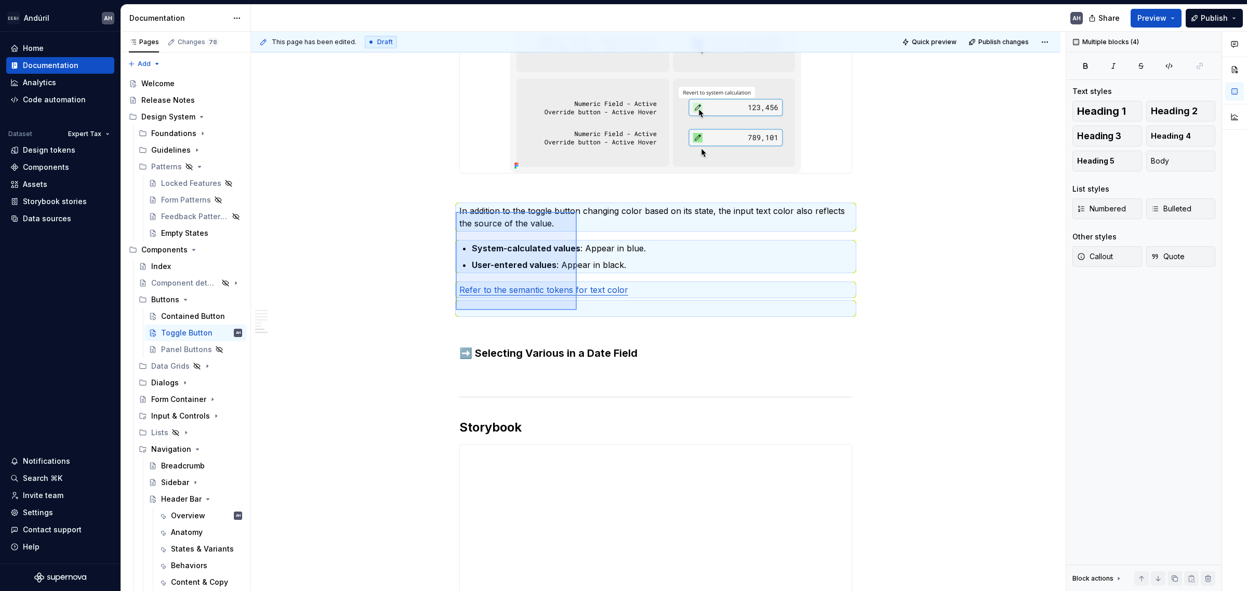
drag, startPoint x: 456, startPoint y: 310, endPoint x: 577, endPoint y: 212, distance: 155.9
click at [577, 212] on div "**********" at bounding box center [658, 312] width 815 height 560
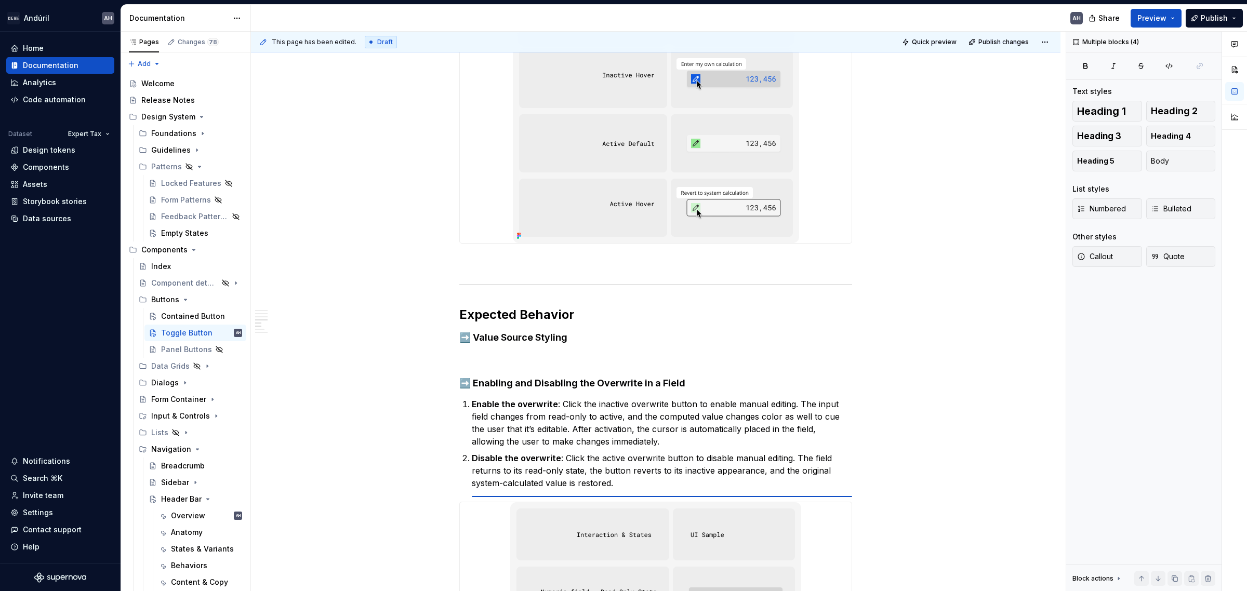
scroll to position [754, 0]
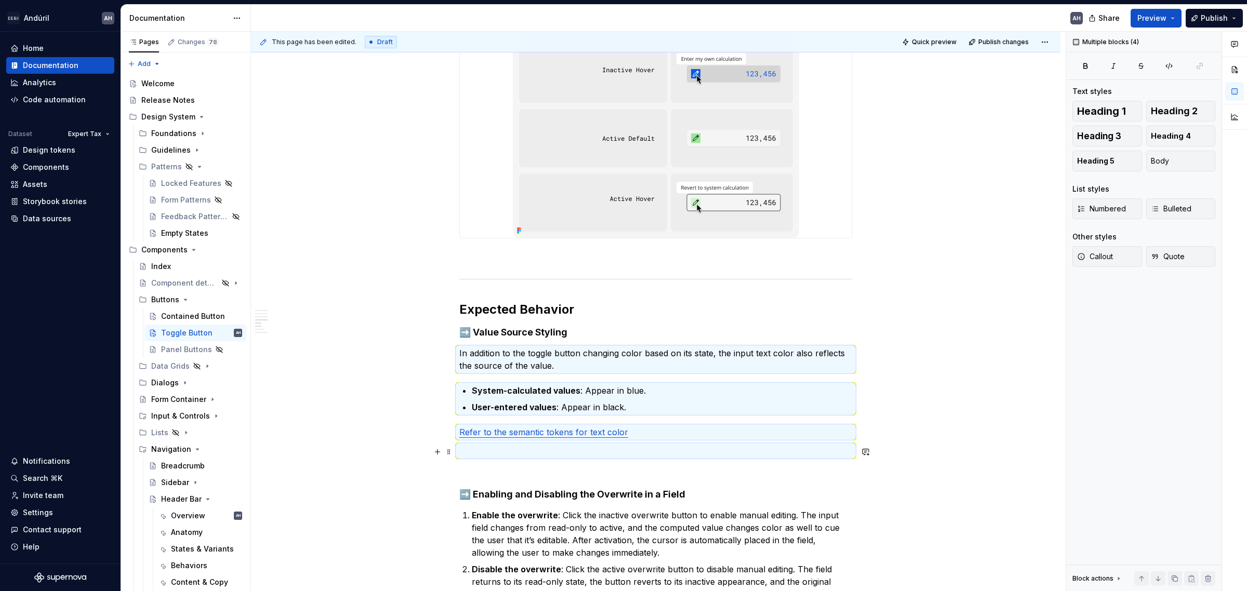
click at [521, 451] on p at bounding box center [655, 451] width 393 height 12
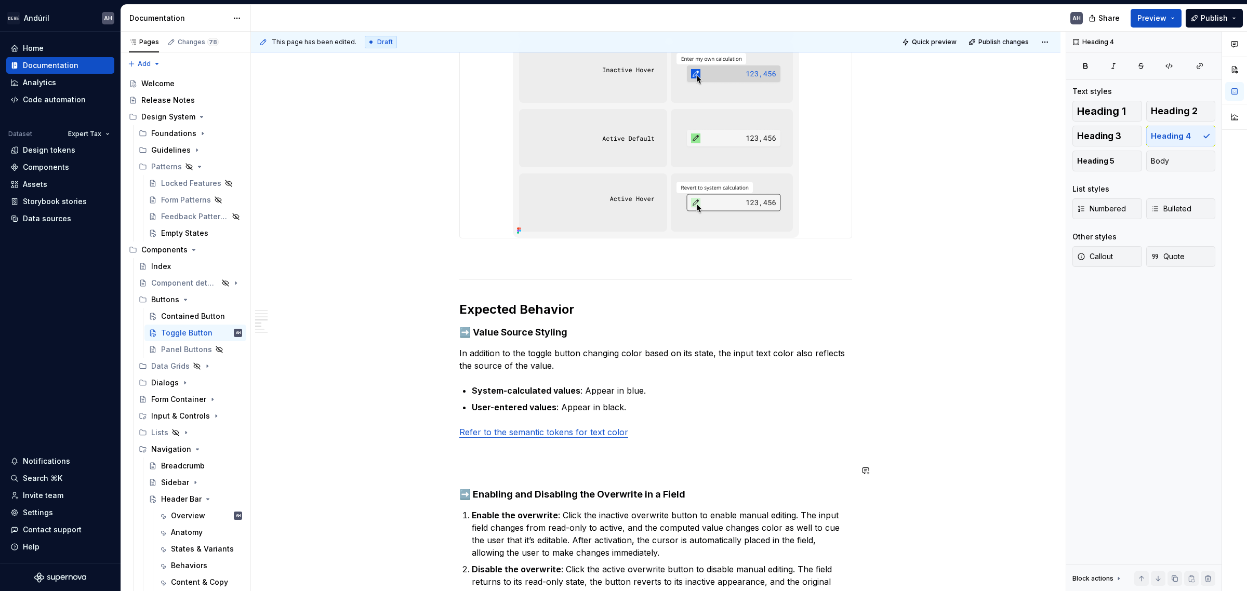
click at [489, 451] on div "**********" at bounding box center [655, 369] width 393 height 1843
click at [490, 451] on p at bounding box center [655, 469] width 393 height 12
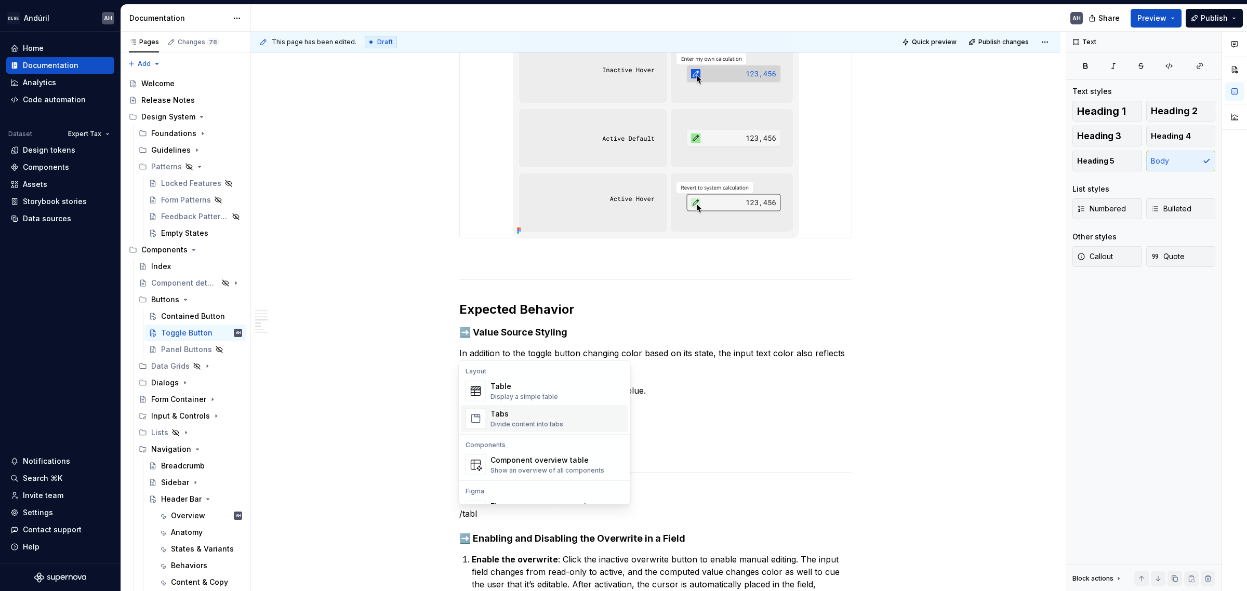
click at [537, 417] on div "Tabs" at bounding box center [527, 414] width 73 height 10
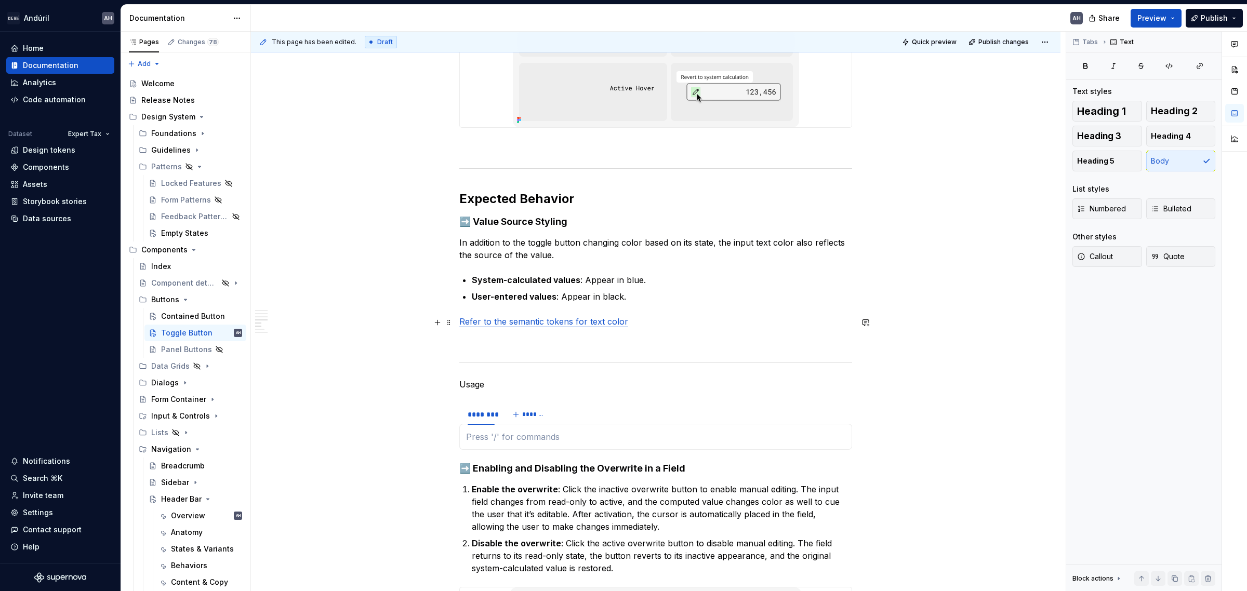
type textarea "*"
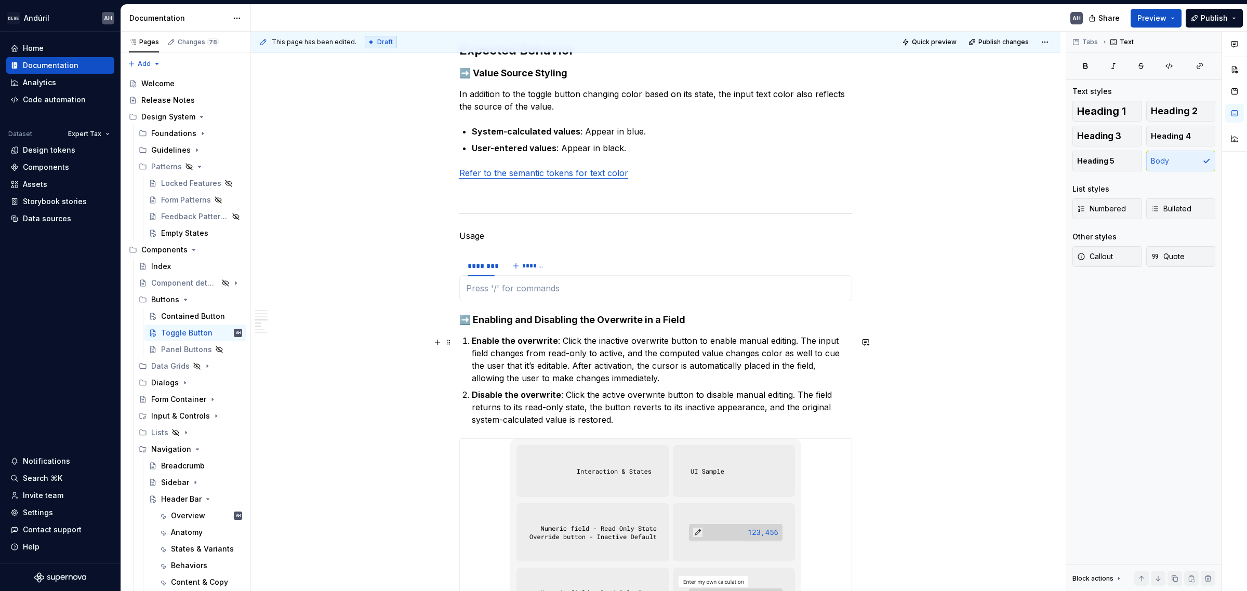
scroll to position [1014, 0]
click at [482, 264] on div "********" at bounding box center [481, 265] width 27 height 10
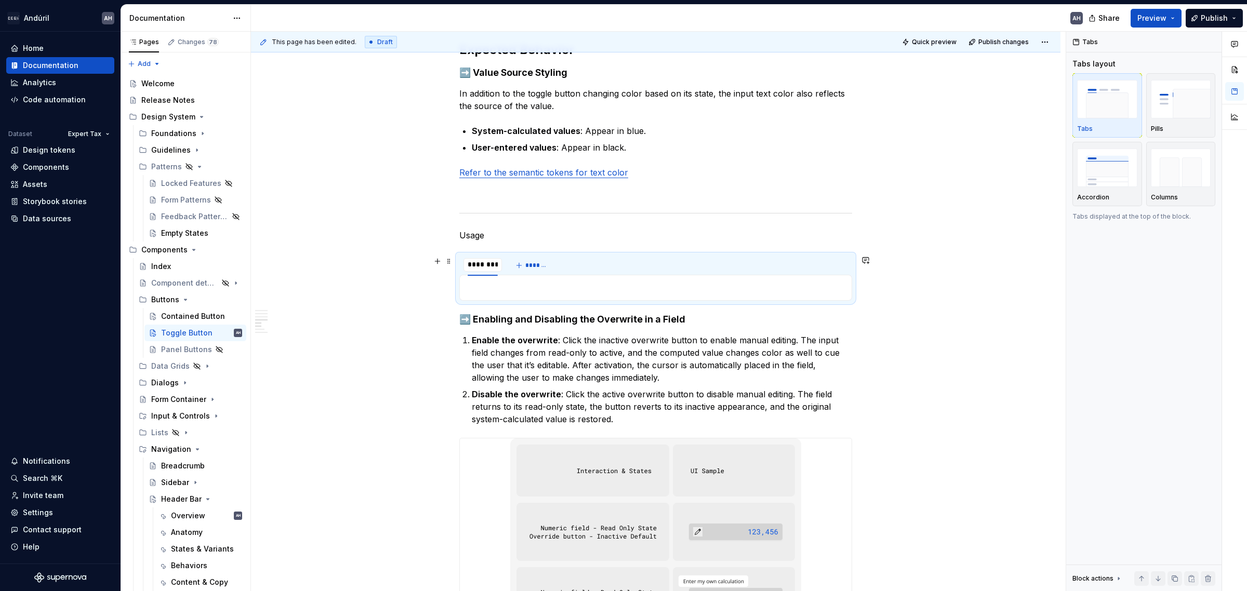
type input "*********"
click at [535, 268] on span "*******" at bounding box center [540, 265] width 23 height 8
type input "*******"
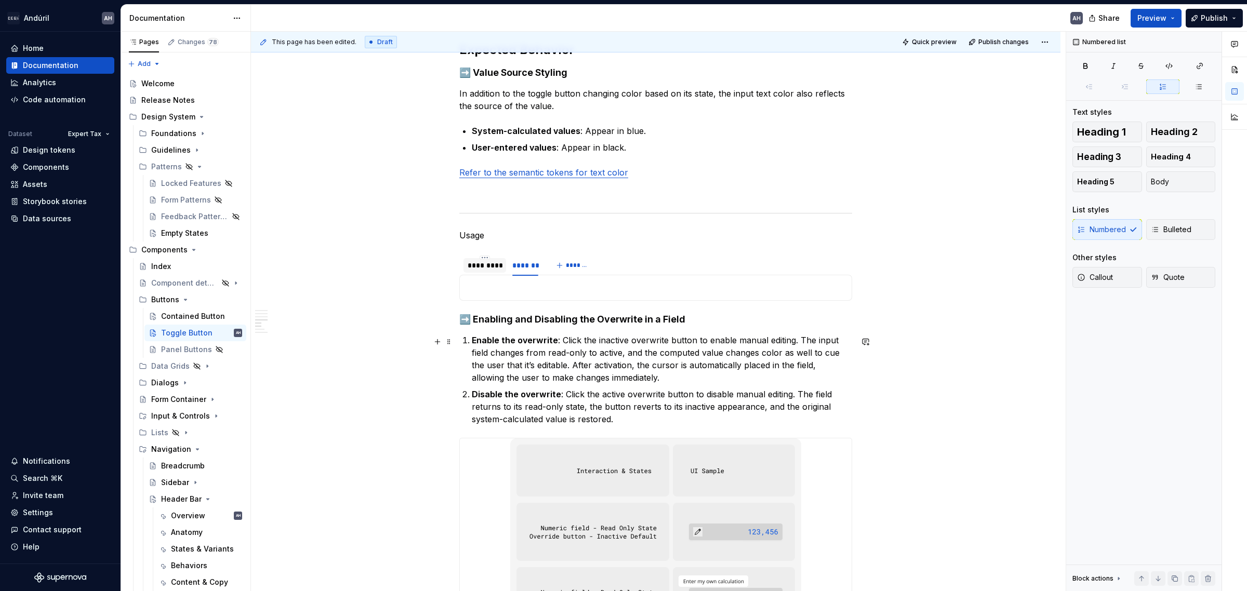
click at [586, 338] on p "Enable the overwrite : Click the inactive overwrite button to enable manual edi…" at bounding box center [662, 359] width 380 height 50
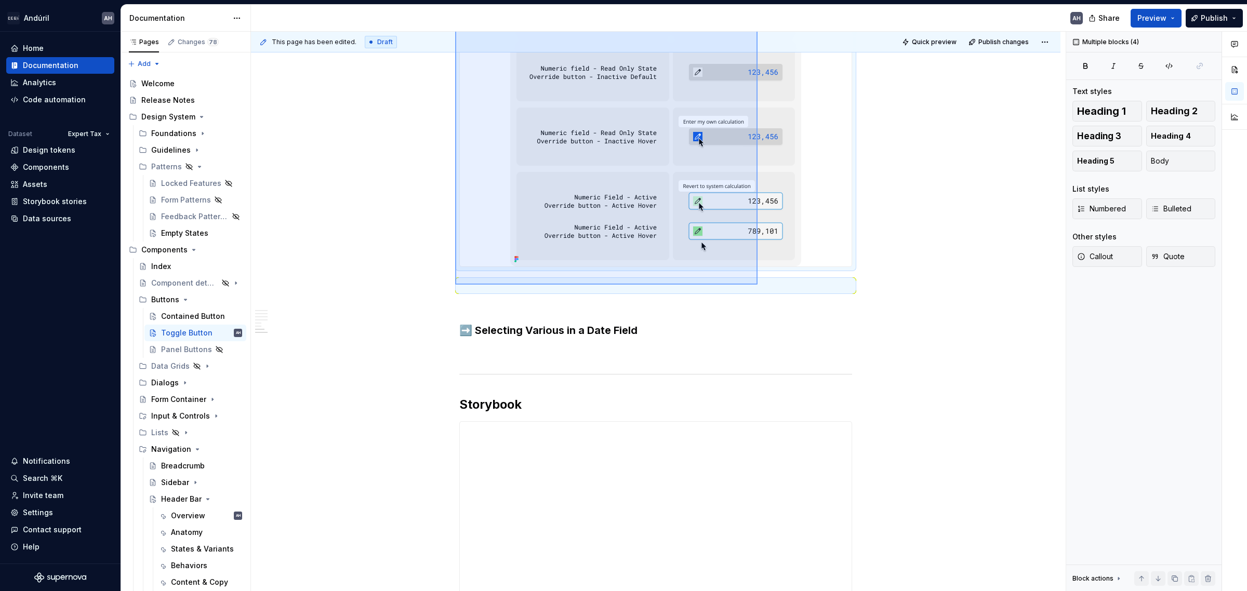
scroll to position [1476, 0]
drag, startPoint x: 455, startPoint y: 322, endPoint x: 778, endPoint y: 281, distance: 325.9
click at [778, 281] on div "**********" at bounding box center [658, 312] width 815 height 560
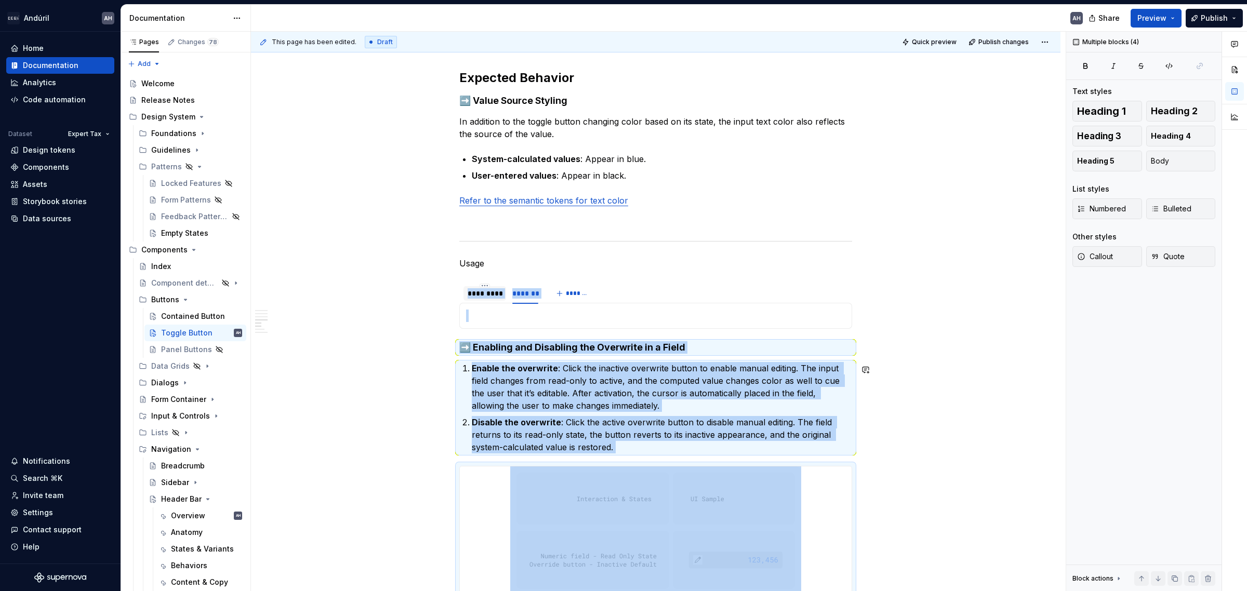
scroll to position [957, 0]
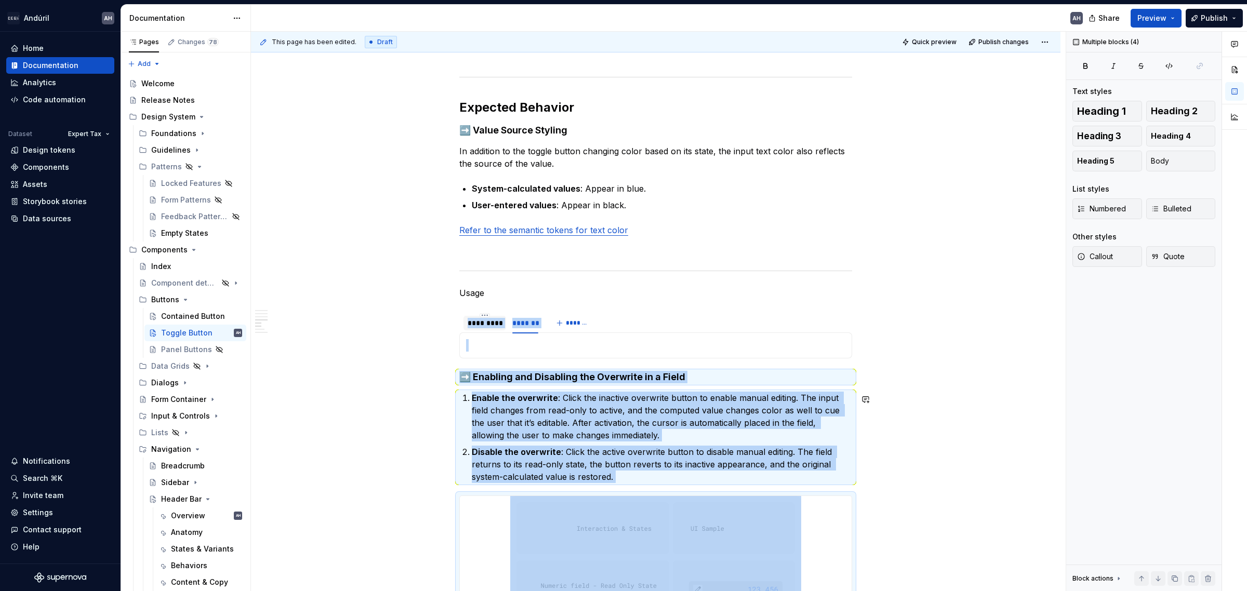
copy div "********* ******* ******* ➡️ Enabling and Disabling the Overwrite in a Field En…"
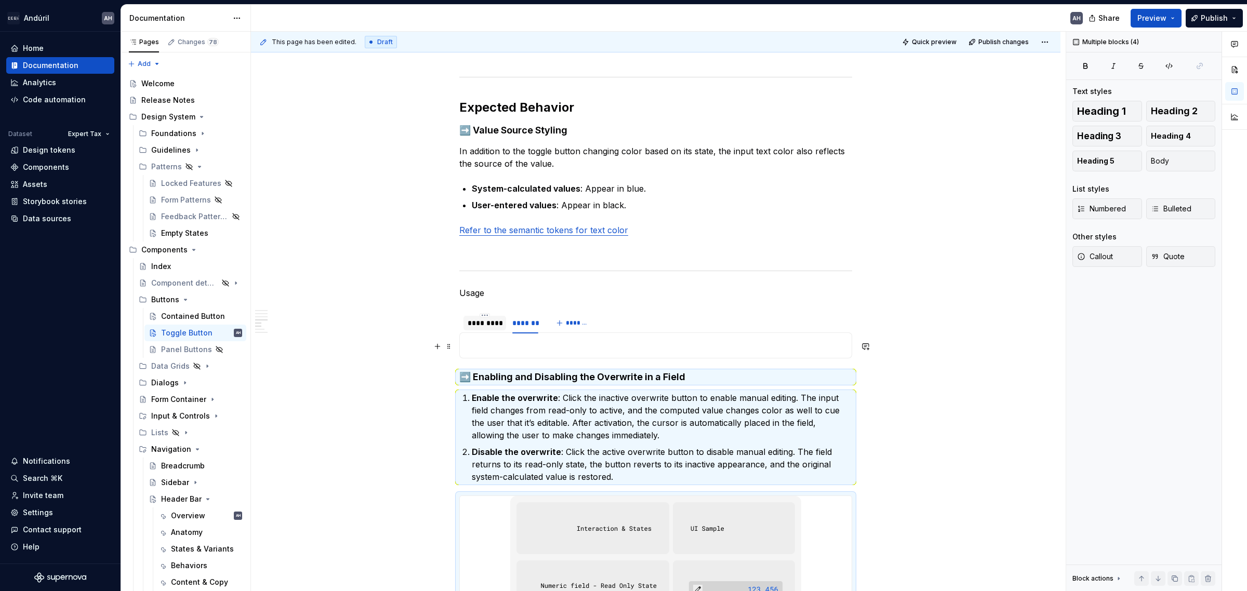
click at [518, 349] on p at bounding box center [655, 345] width 379 height 12
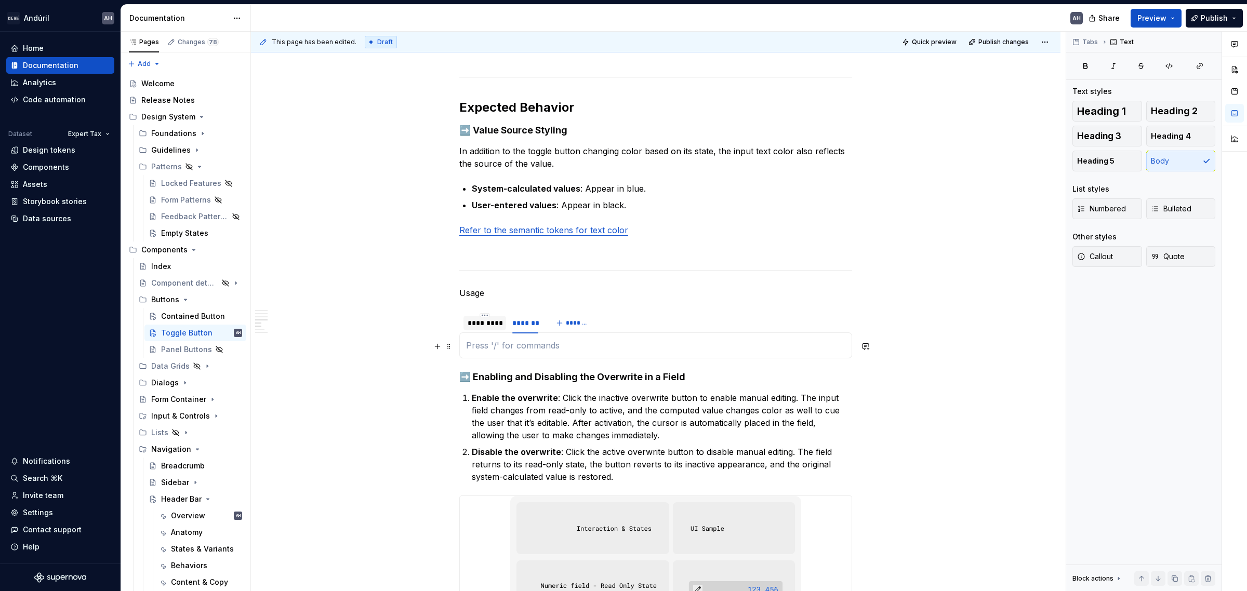
click at [518, 350] on p at bounding box center [655, 345] width 379 height 12
click at [476, 323] on div "*********" at bounding box center [485, 323] width 34 height 10
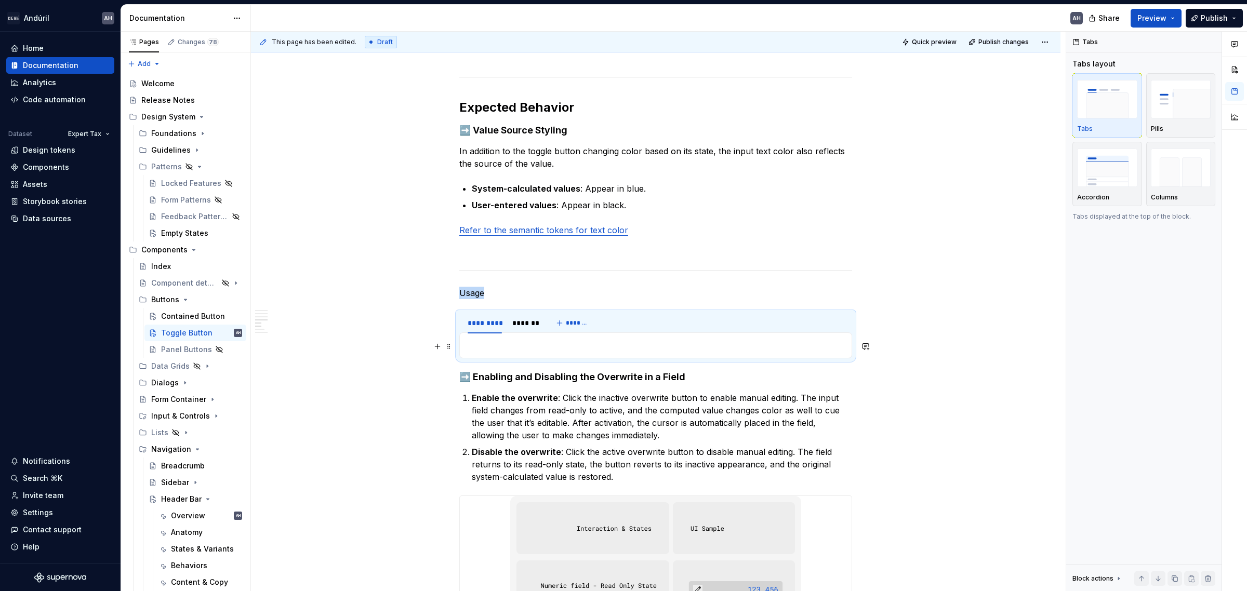
click at [476, 351] on p at bounding box center [655, 345] width 379 height 12
click at [493, 349] on p at bounding box center [655, 345] width 379 height 12
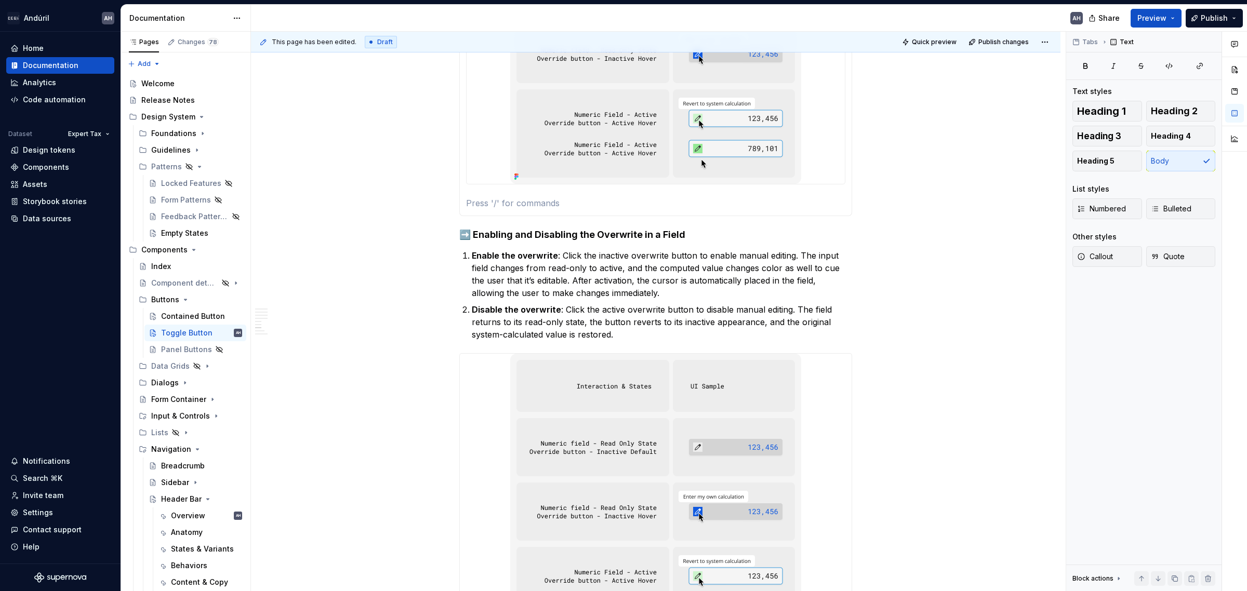
scroll to position [1541, 0]
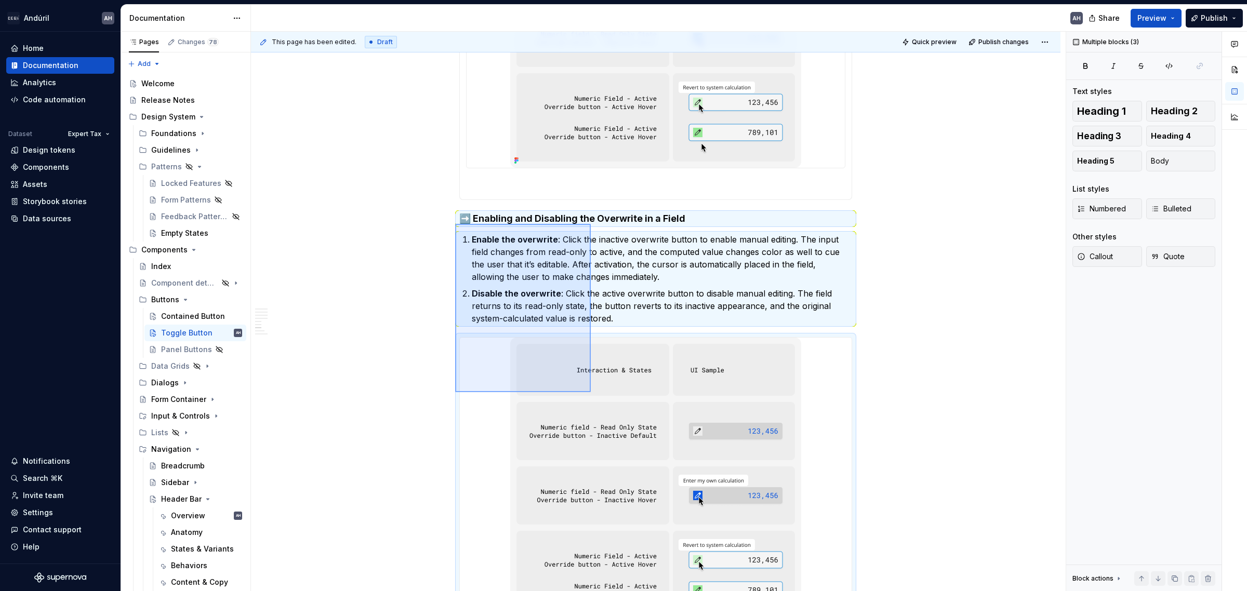
drag, startPoint x: 455, startPoint y: 224, endPoint x: 591, endPoint y: 392, distance: 216.2
click at [591, 392] on div "**********" at bounding box center [658, 312] width 815 height 560
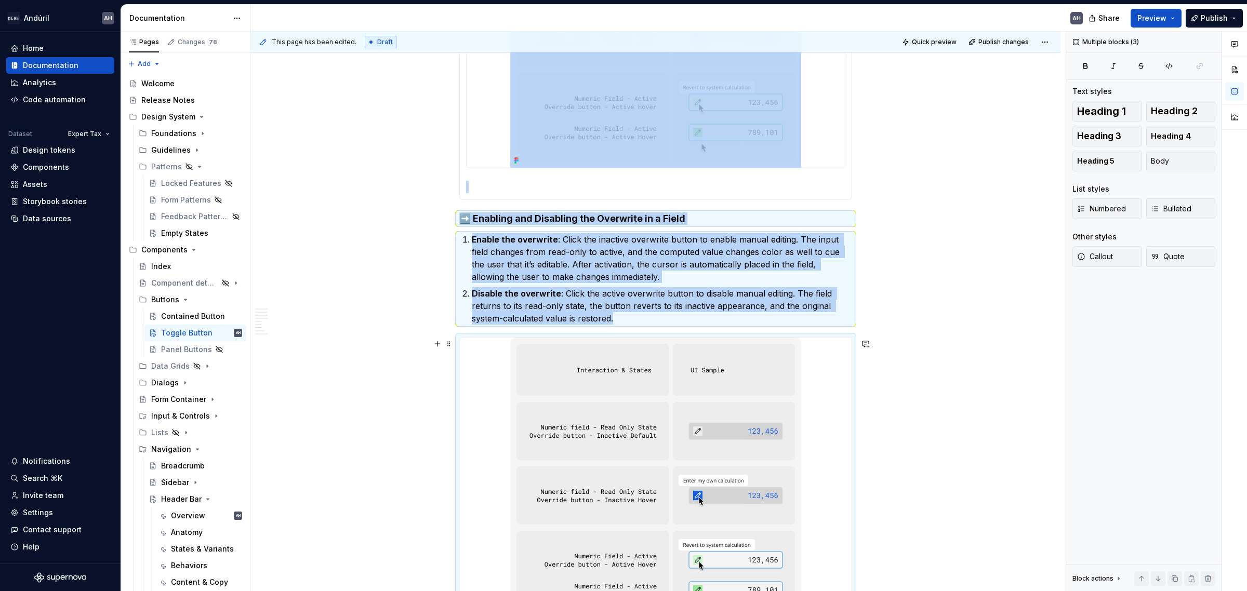
scroll to position [1577, 0]
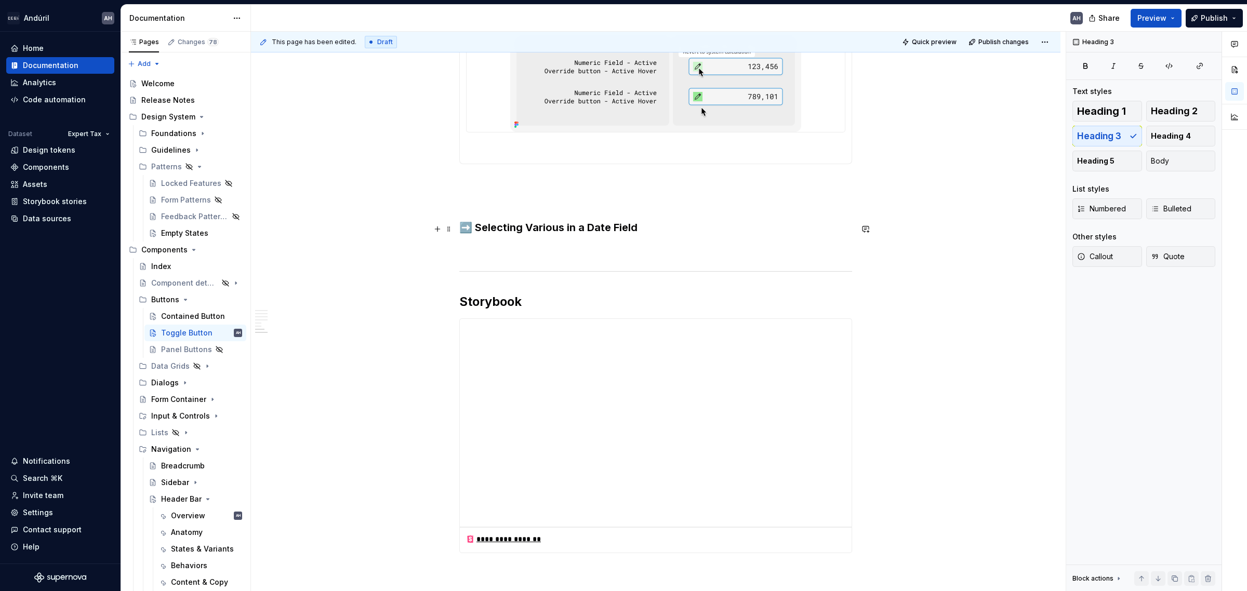
click at [663, 232] on h3 "➡️ Selecting Various in a Date Field" at bounding box center [655, 227] width 393 height 15
drag, startPoint x: 650, startPoint y: 229, endPoint x: 455, endPoint y: 231, distance: 194.9
copy h3 "➡️ Selecting Various in a Date Field"
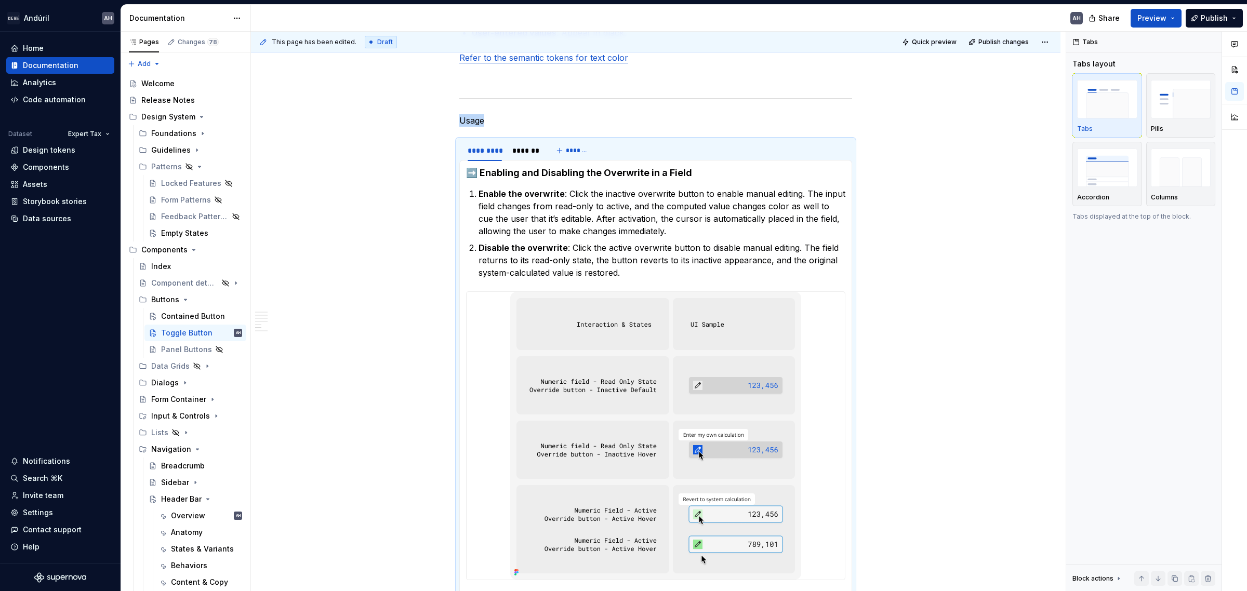
scroll to position [1108, 0]
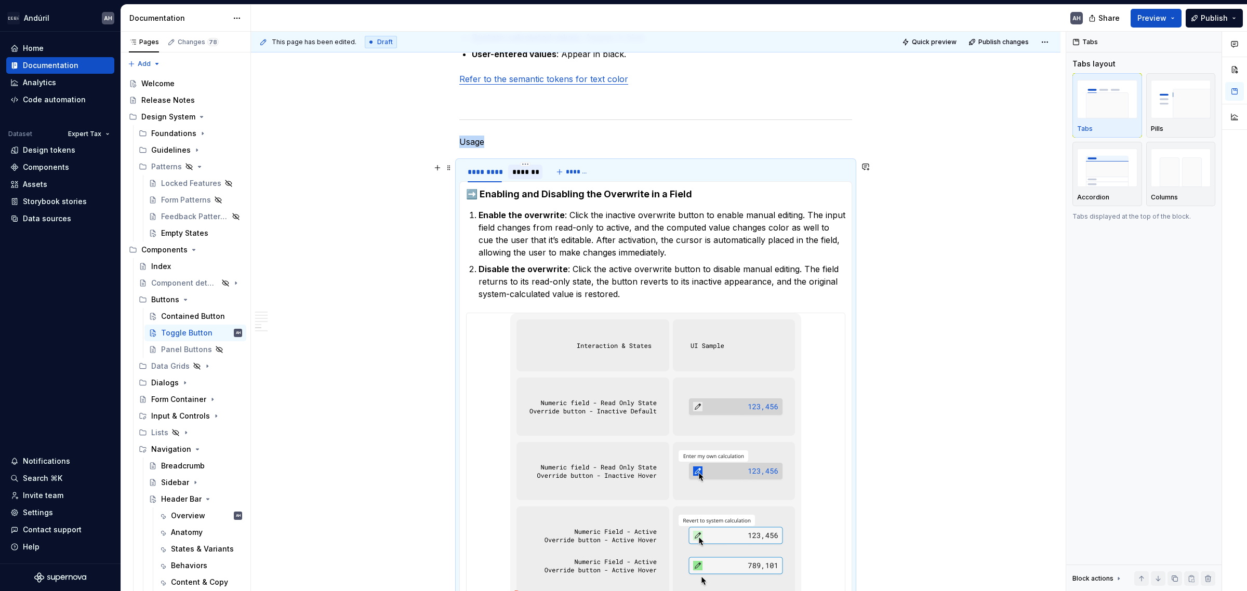
click at [524, 170] on div "*******" at bounding box center [525, 172] width 27 height 10
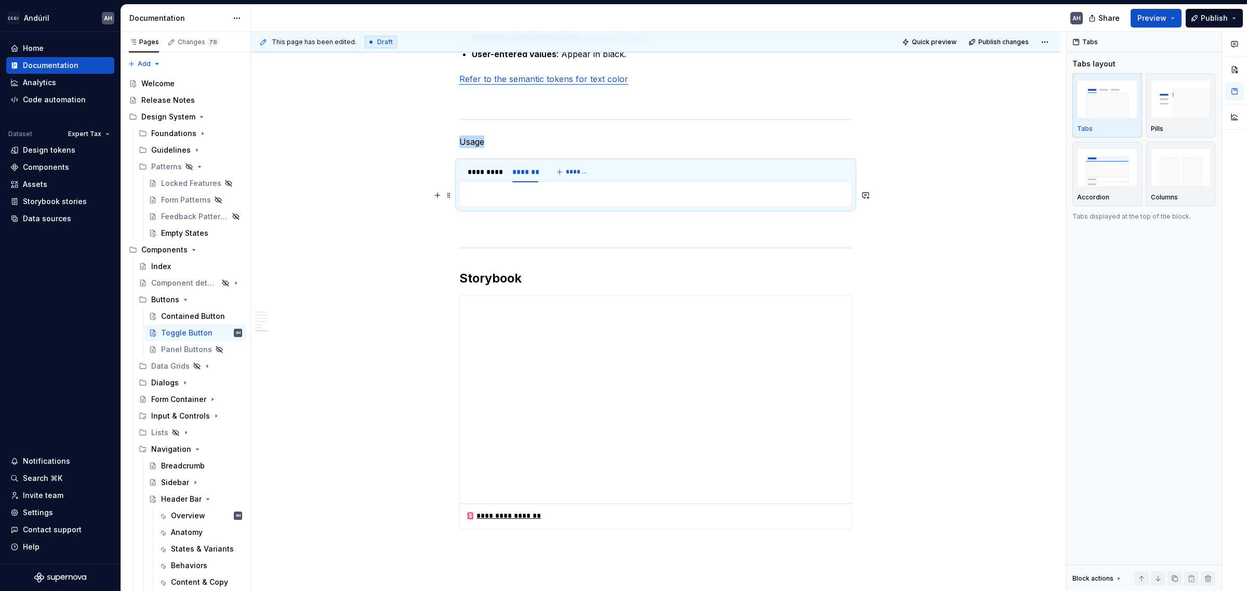
click at [524, 193] on p at bounding box center [655, 194] width 379 height 12
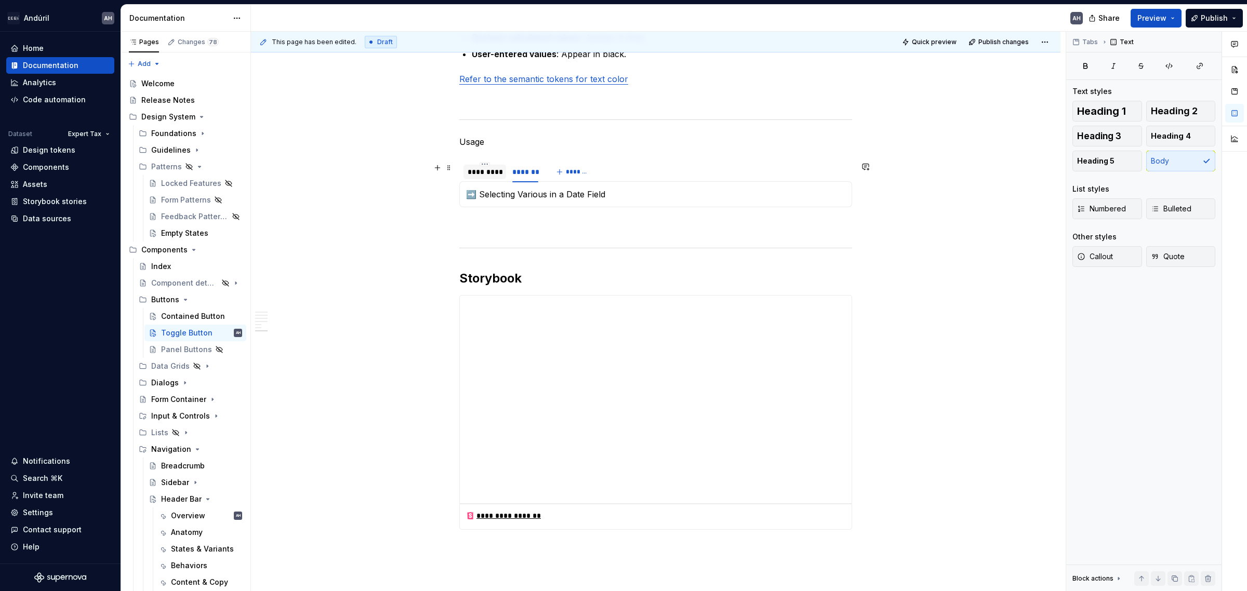
click at [489, 173] on div "*********" at bounding box center [485, 172] width 34 height 10
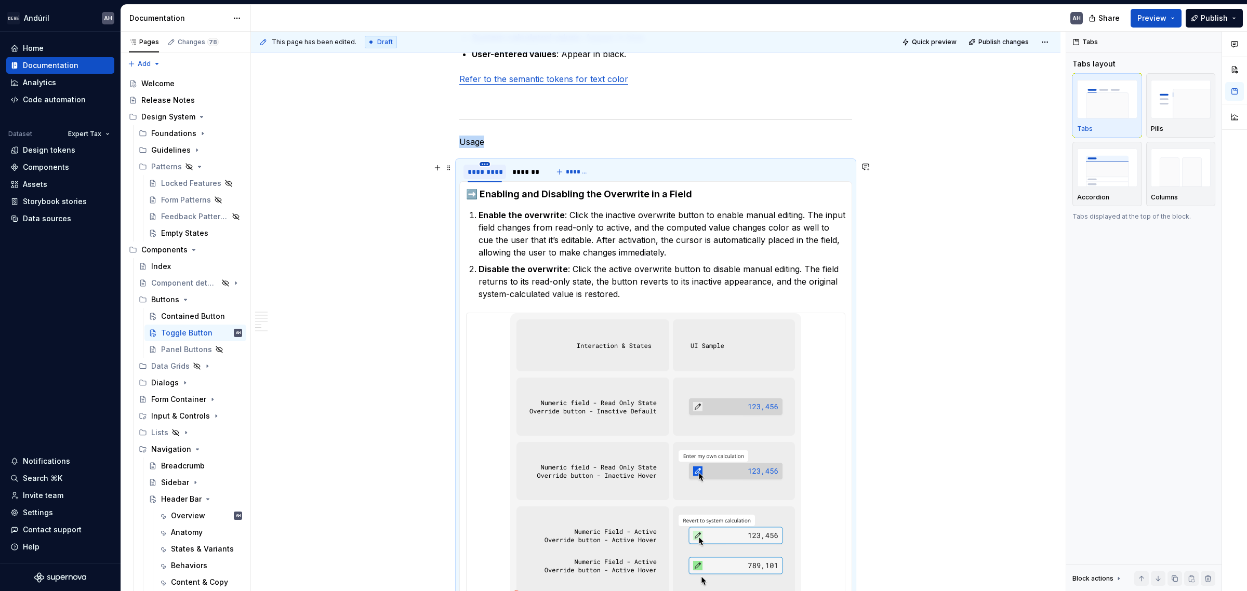
click at [485, 164] on html "Andúril AH Home Documentation Analytics Code automation Dataset Expert Tax Desi…" at bounding box center [623, 295] width 1247 height 591
click at [516, 180] on div "Edit name" at bounding box center [532, 180] width 68 height 10
click at [499, 173] on input "*********" at bounding box center [484, 171] width 43 height 19
type input "**********"
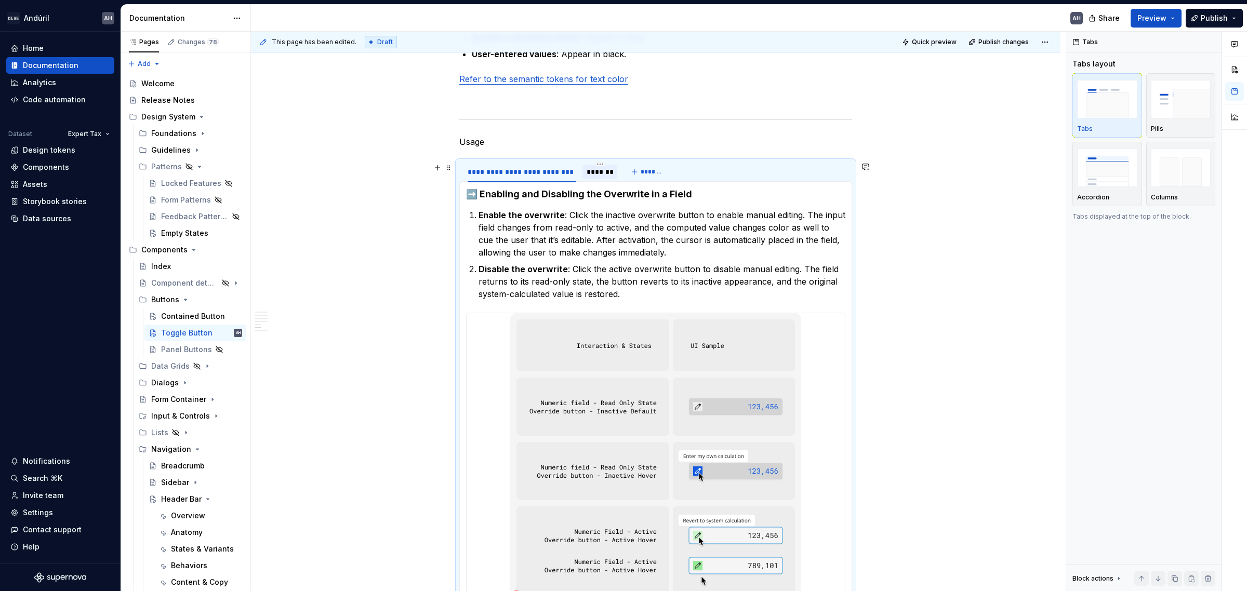
click at [604, 177] on div "*******" at bounding box center [600, 172] width 27 height 10
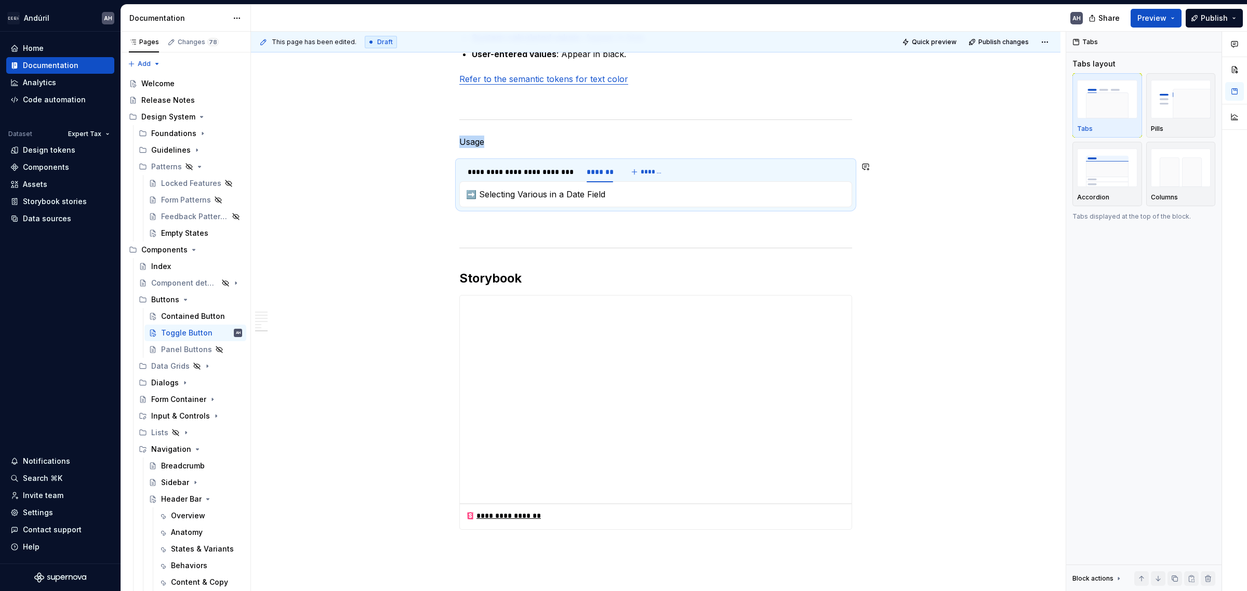
click at [596, 204] on div "➡️ Enabling and Disabling the Overwrite in a Field Enable the overwrite : Click…" at bounding box center [655, 194] width 393 height 26
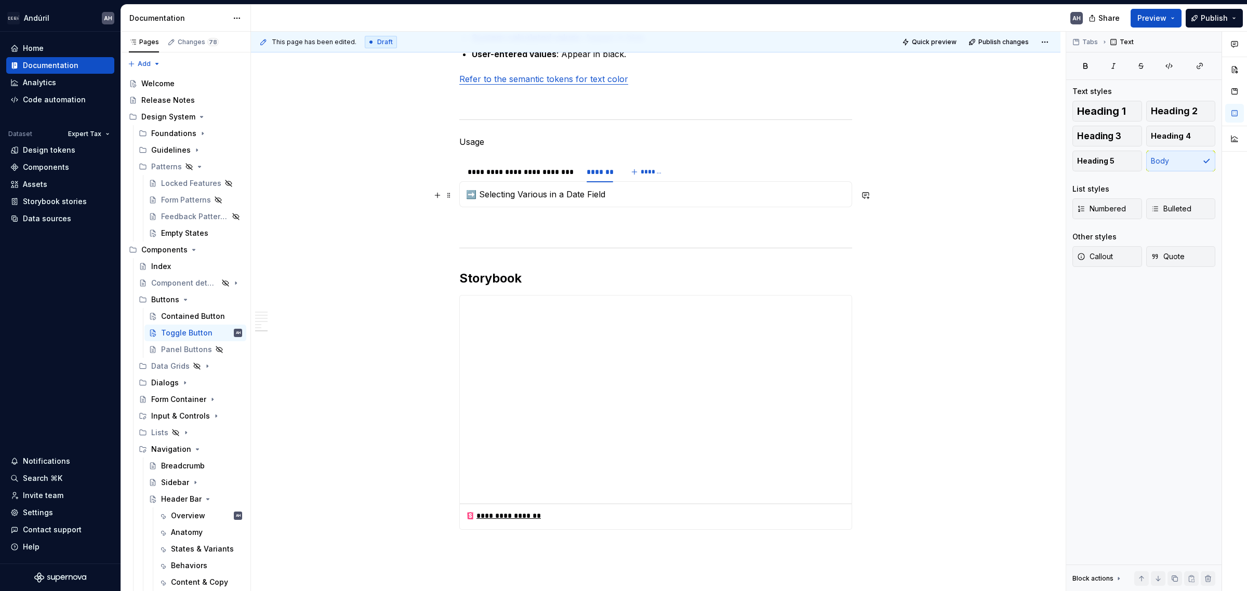
click at [605, 198] on p "➡️ Selecting Various in a Date Field" at bounding box center [655, 194] width 379 height 12
click at [597, 196] on p "➡️ Selecting Various in a Date Field" at bounding box center [655, 194] width 379 height 12
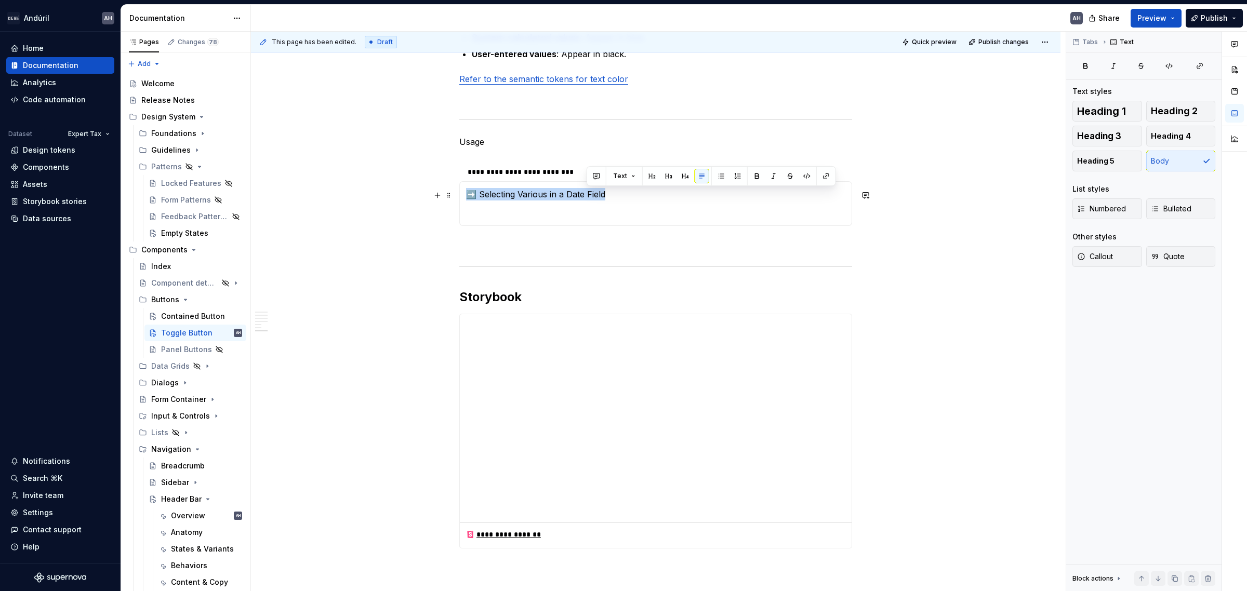
click at [597, 196] on p "➡️ Selecting Various in a Date Field" at bounding box center [655, 194] width 379 height 12
click at [469, 143] on p "Usage" at bounding box center [655, 142] width 393 height 12
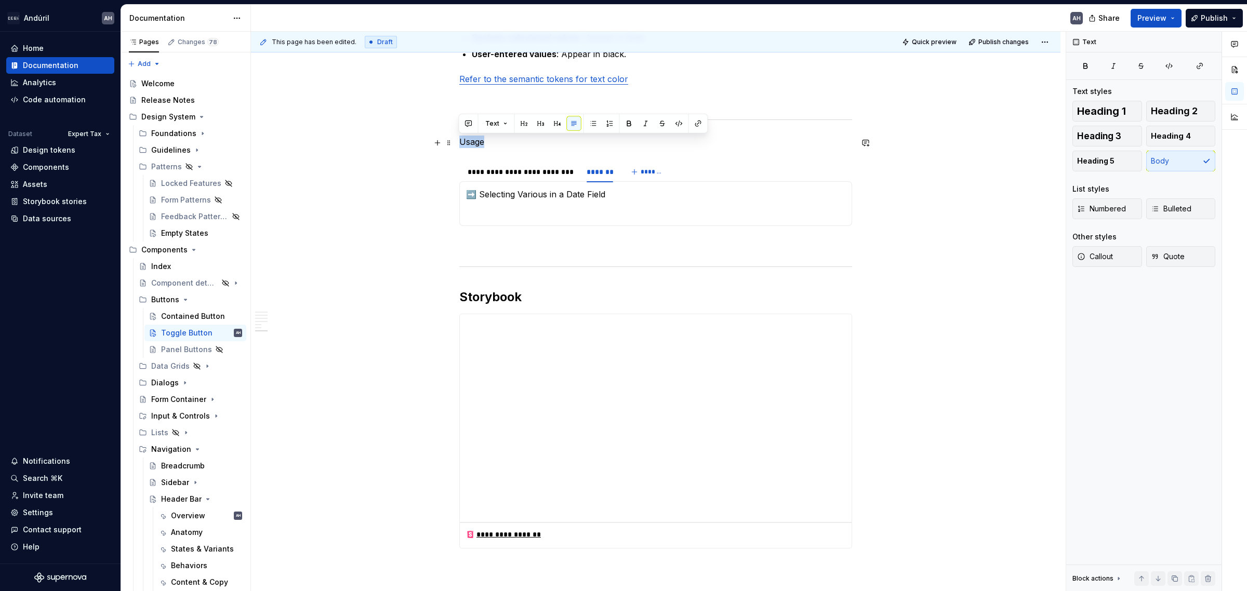
click at [469, 143] on p "Usage" at bounding box center [655, 142] width 393 height 12
click at [537, 124] on button "button" at bounding box center [541, 123] width 15 height 15
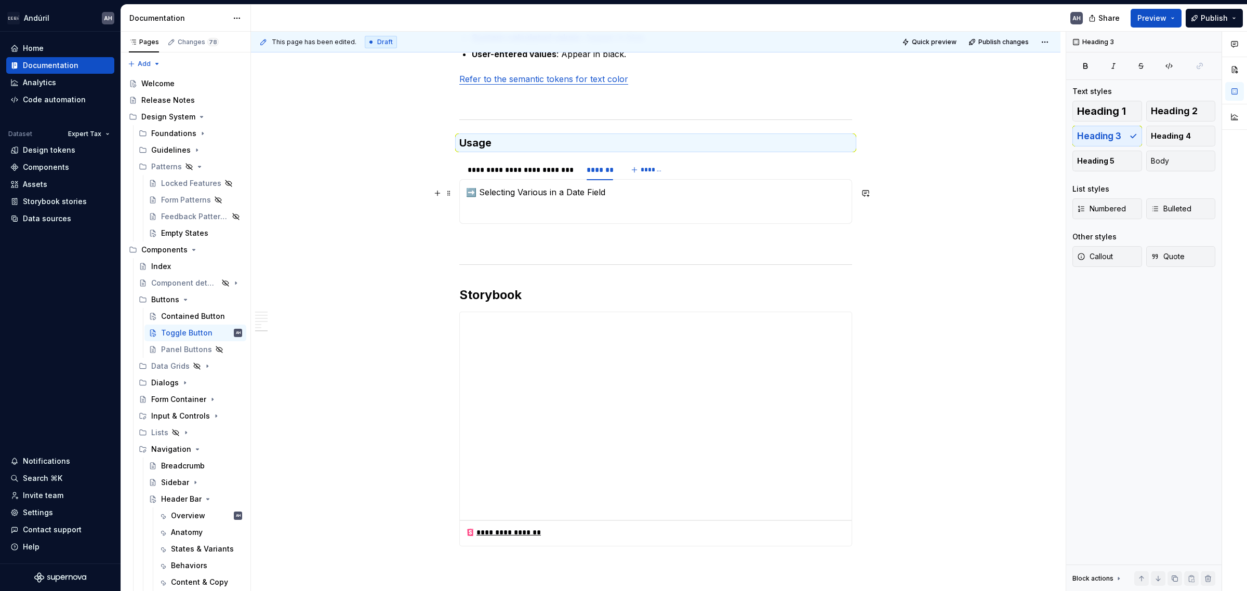
click at [489, 191] on p "➡️ Selecting Various in a Date Field" at bounding box center [655, 192] width 379 height 12
click at [480, 144] on h3 "Usage" at bounding box center [655, 143] width 393 height 15
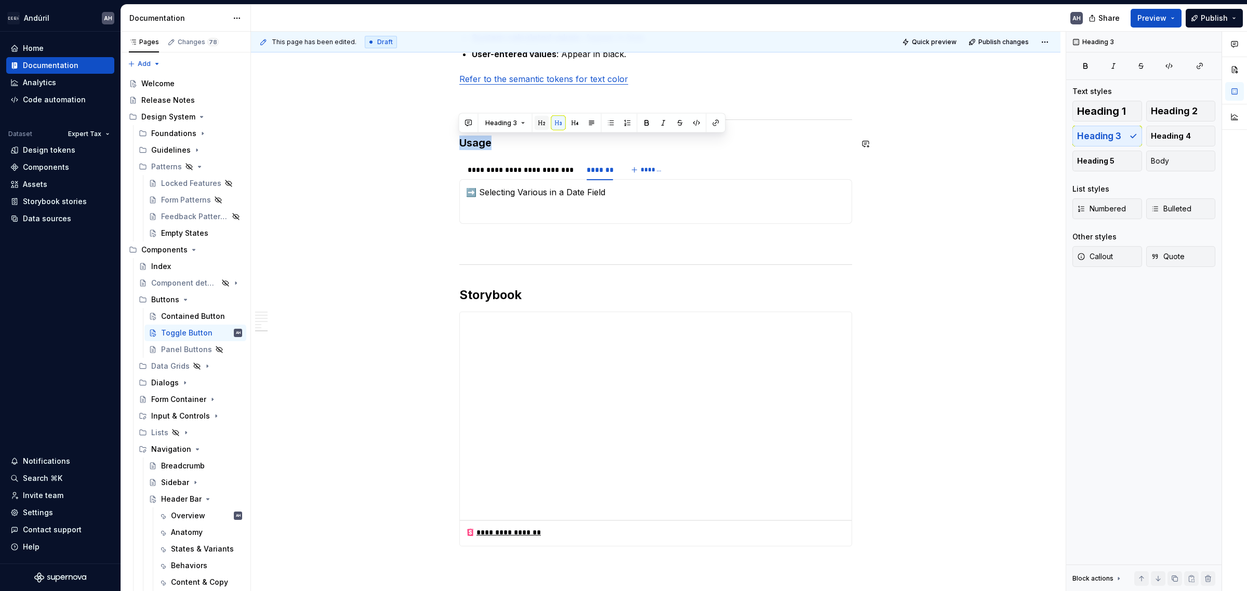
click at [543, 123] on button "button" at bounding box center [542, 123] width 15 height 15
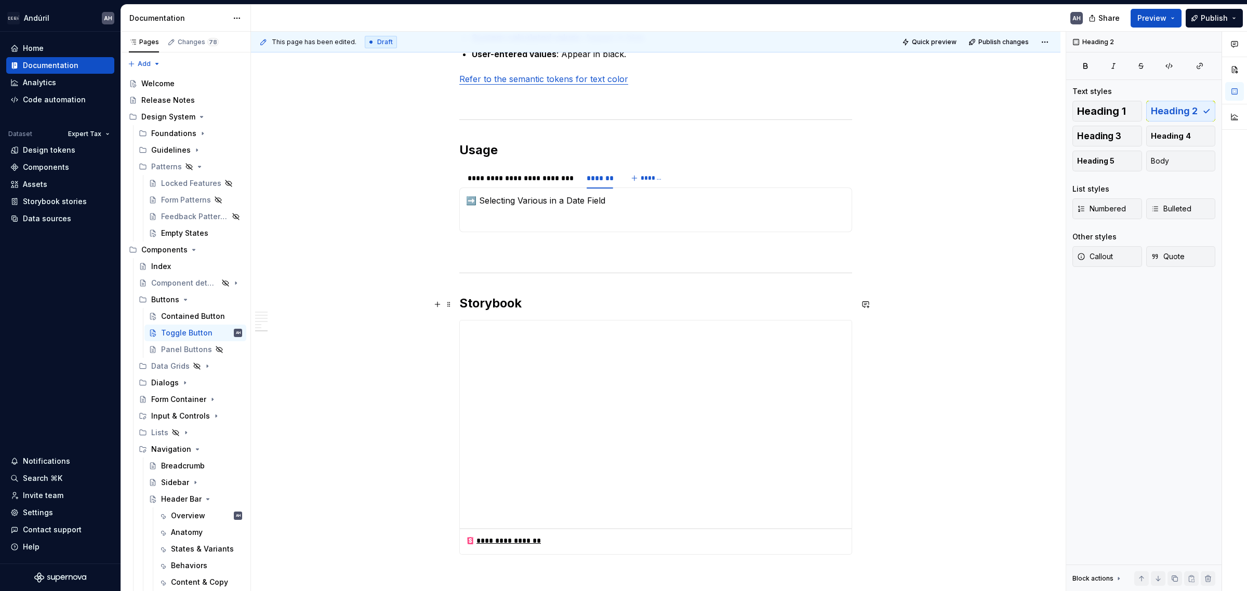
click at [500, 297] on h2 "Storybook" at bounding box center [655, 303] width 393 height 17
click at [482, 203] on p "➡️ Selecting Various in a Date Field" at bounding box center [655, 200] width 379 height 12
click at [476, 151] on h2 "Usage" at bounding box center [655, 150] width 393 height 17
click at [526, 170] on html "Andúril AH Home Documentation Analytics Code automation Dataset Expert Tax Desi…" at bounding box center [623, 295] width 1247 height 591
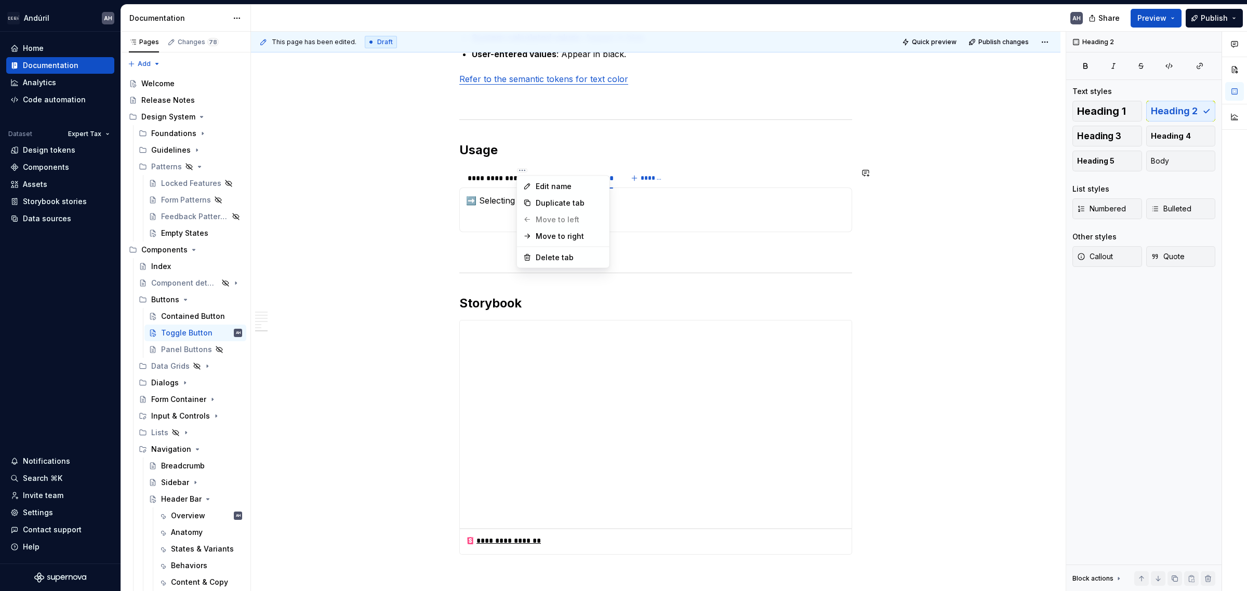
click at [598, 164] on html "Andúril AH Home Documentation Analytics Code automation Dataset Expert Tax Desi…" at bounding box center [623, 295] width 1247 height 591
click at [598, 180] on div "*******" at bounding box center [600, 178] width 27 height 10
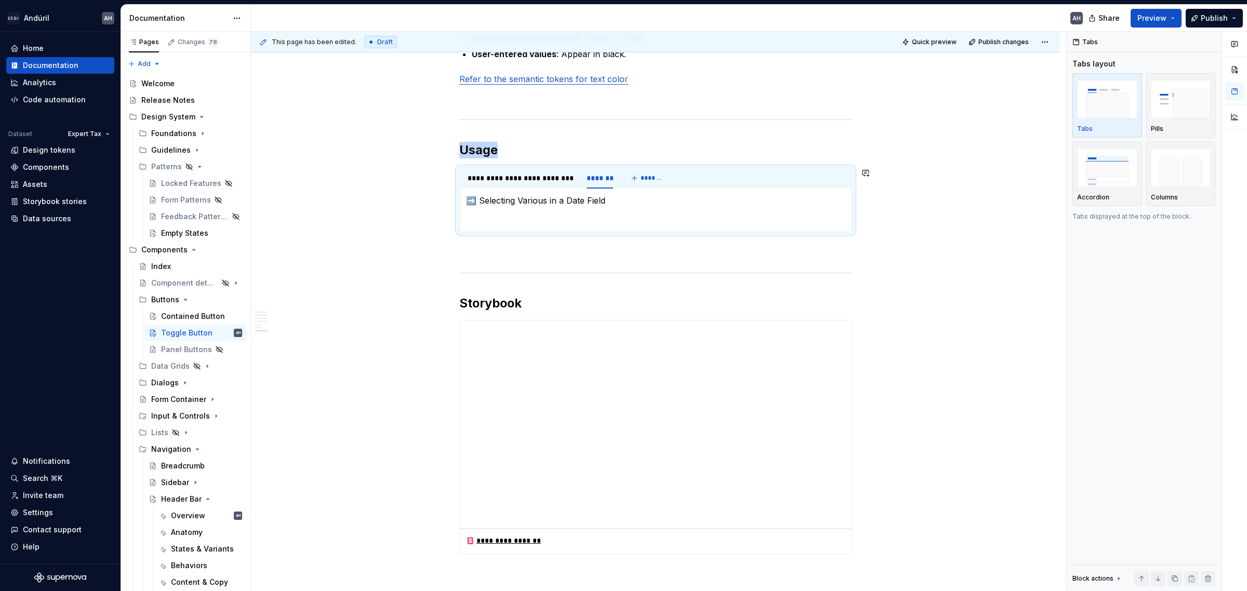
click at [587, 216] on p at bounding box center [655, 219] width 379 height 12
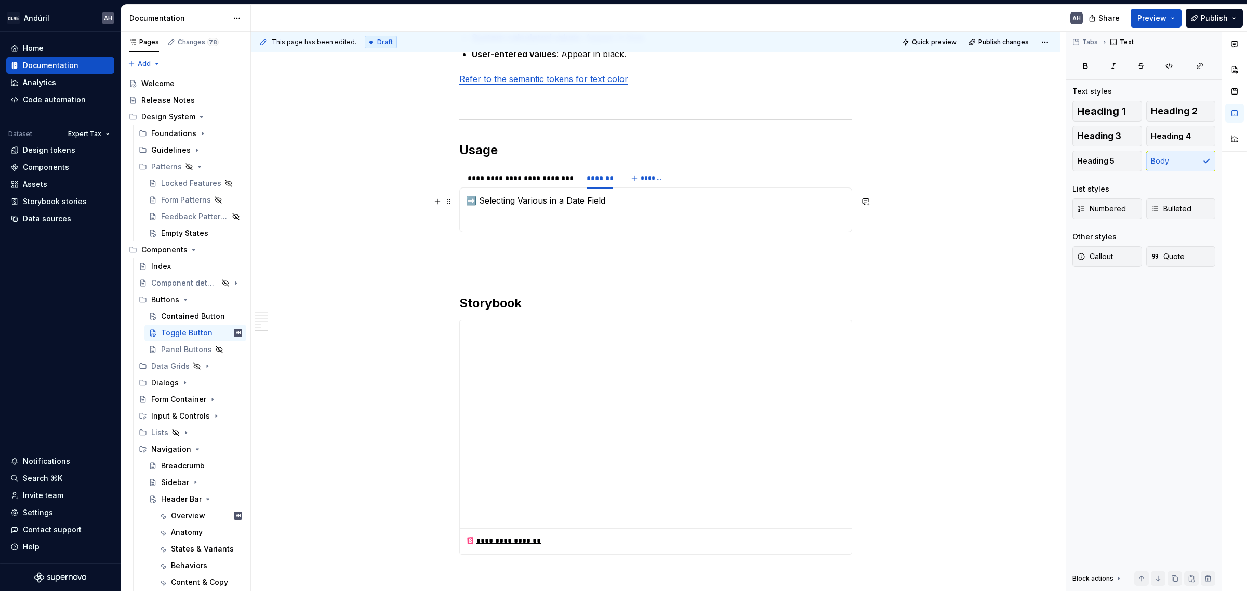
click at [657, 207] on p "➡️ Selecting Various in a Date Field" at bounding box center [655, 200] width 379 height 12
click at [570, 196] on p "➡️ Selecting Various in a Date Field" at bounding box center [655, 200] width 379 height 12
click at [585, 203] on p "➡️ Selecting Various in a Date Field" at bounding box center [655, 200] width 379 height 12
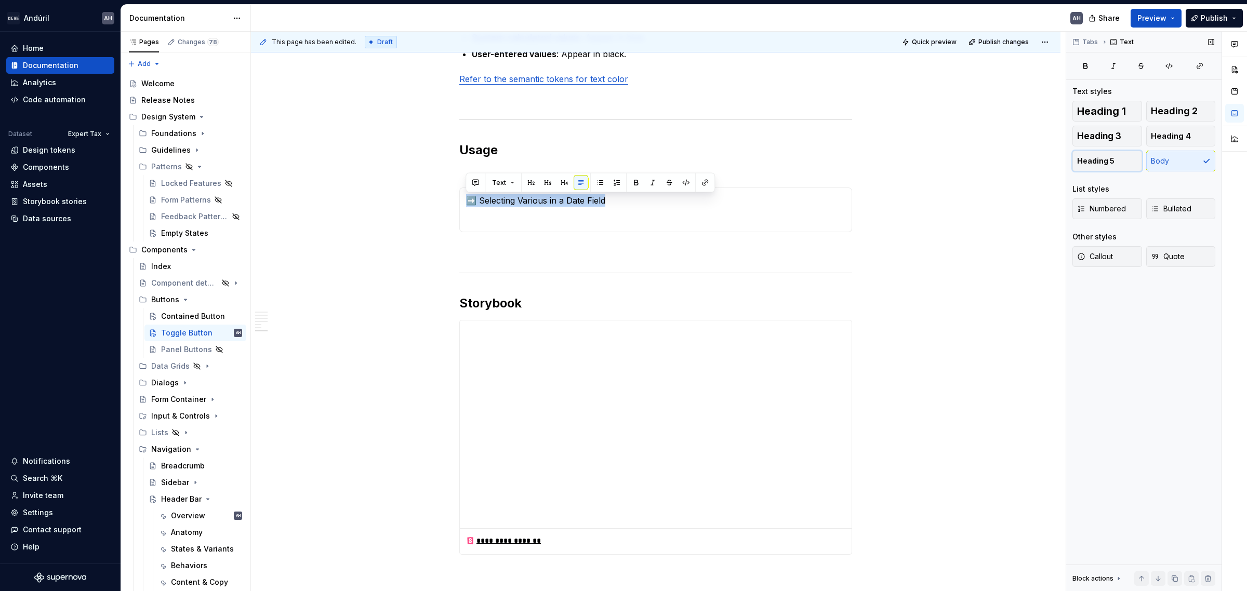
click at [997, 162] on span "Heading 5" at bounding box center [1095, 161] width 37 height 10
click at [562, 227] on div "➡️ Enabling and Disabling the Overwrite in a Field Enable the overwrite : Click…" at bounding box center [655, 210] width 393 height 45
click at [560, 222] on p at bounding box center [655, 219] width 379 height 12
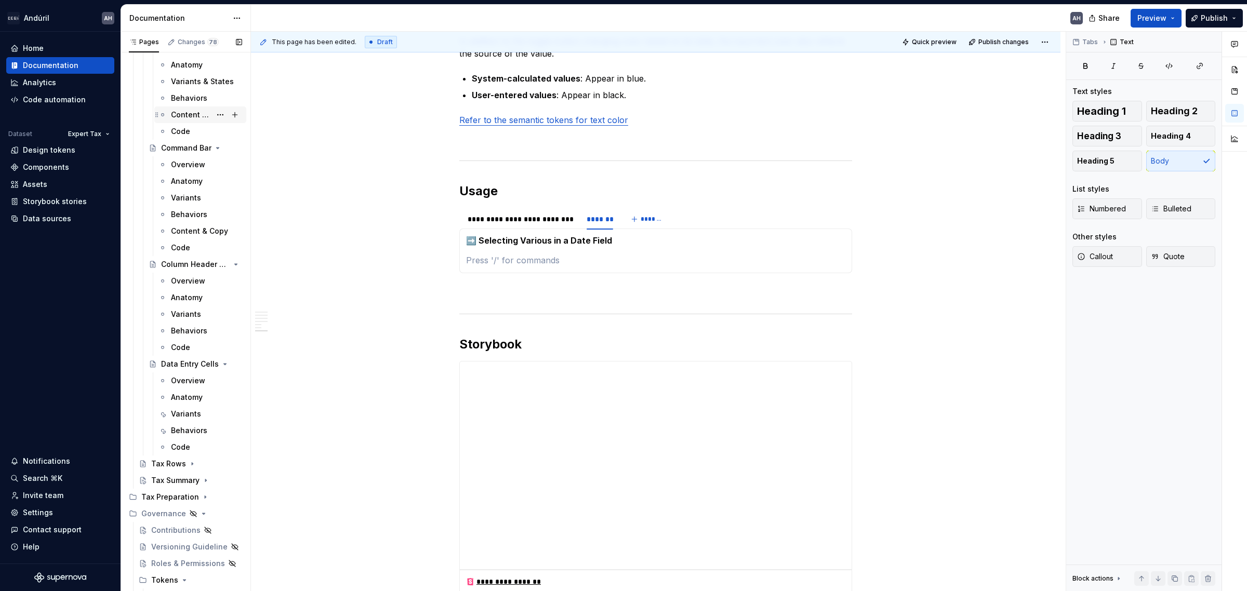
scroll to position [650, 0]
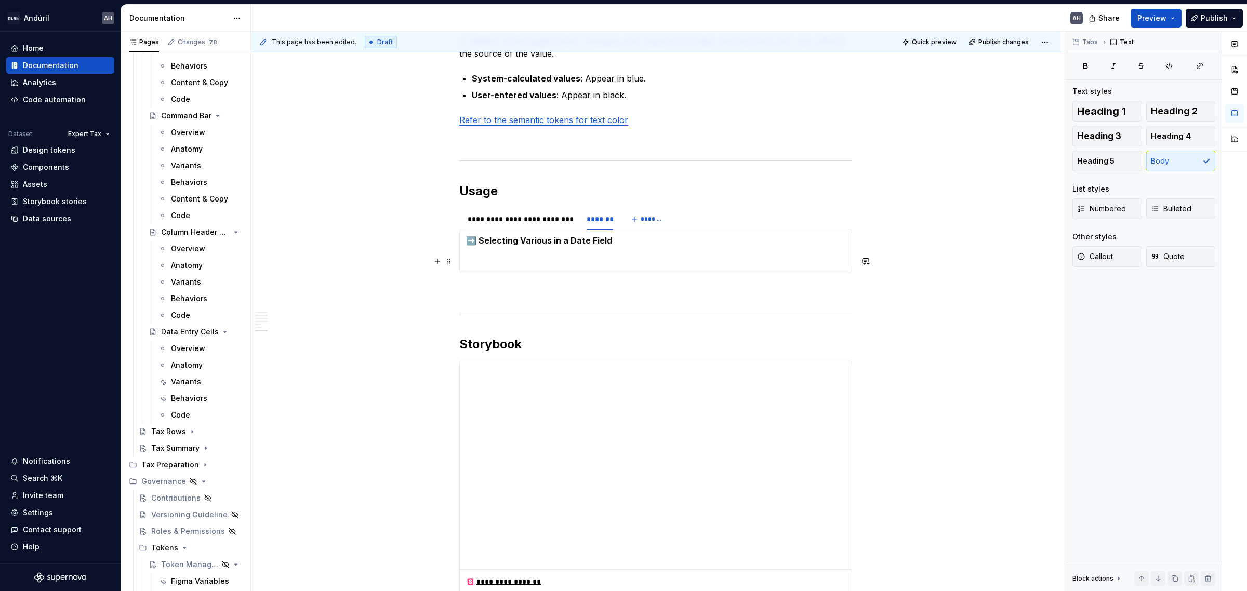
click at [579, 261] on p at bounding box center [655, 260] width 379 height 12
click at [191, 383] on div "Variants" at bounding box center [186, 382] width 30 height 10
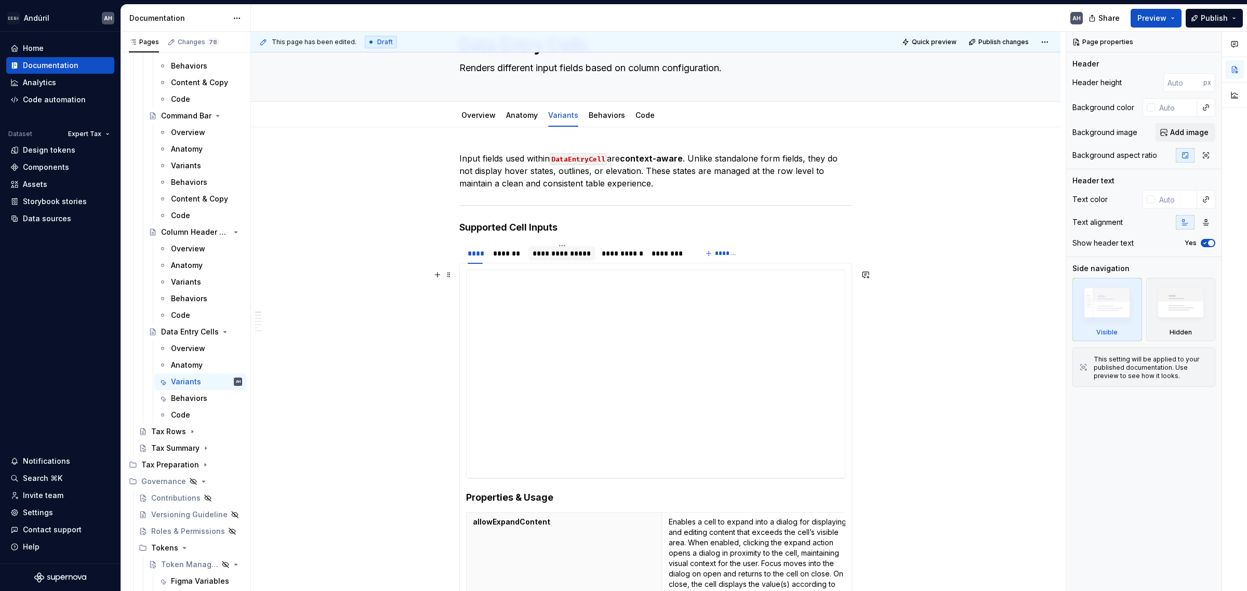
scroll to position [52, 0]
click at [638, 253] on div "**********" at bounding box center [621, 254] width 39 height 10
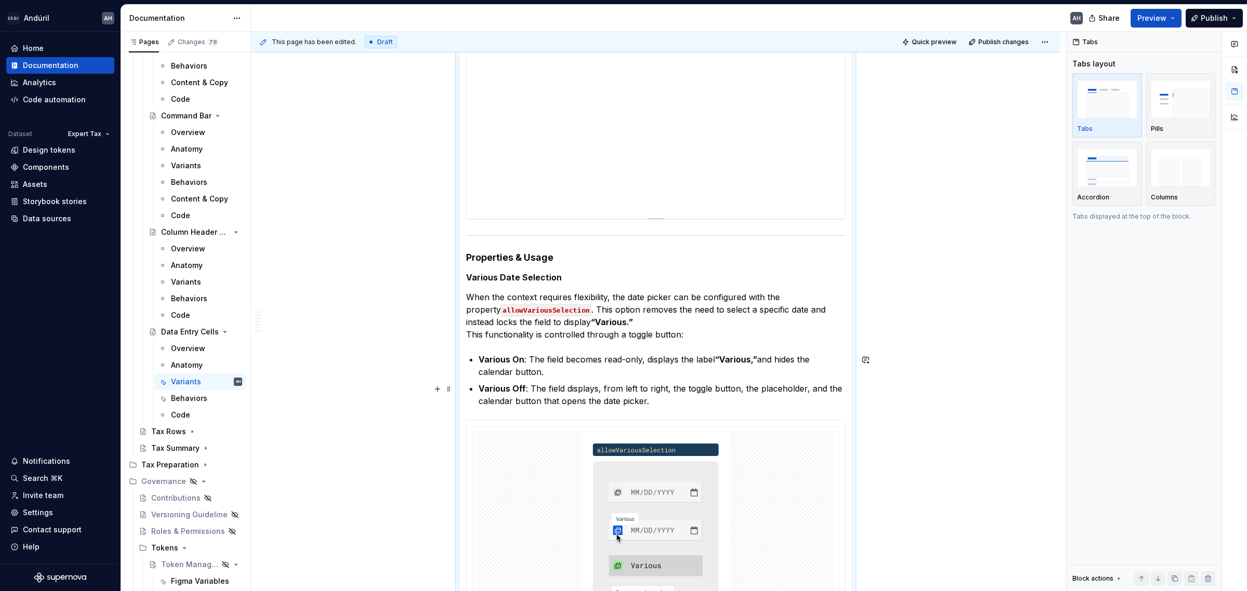
scroll to position [377, 0]
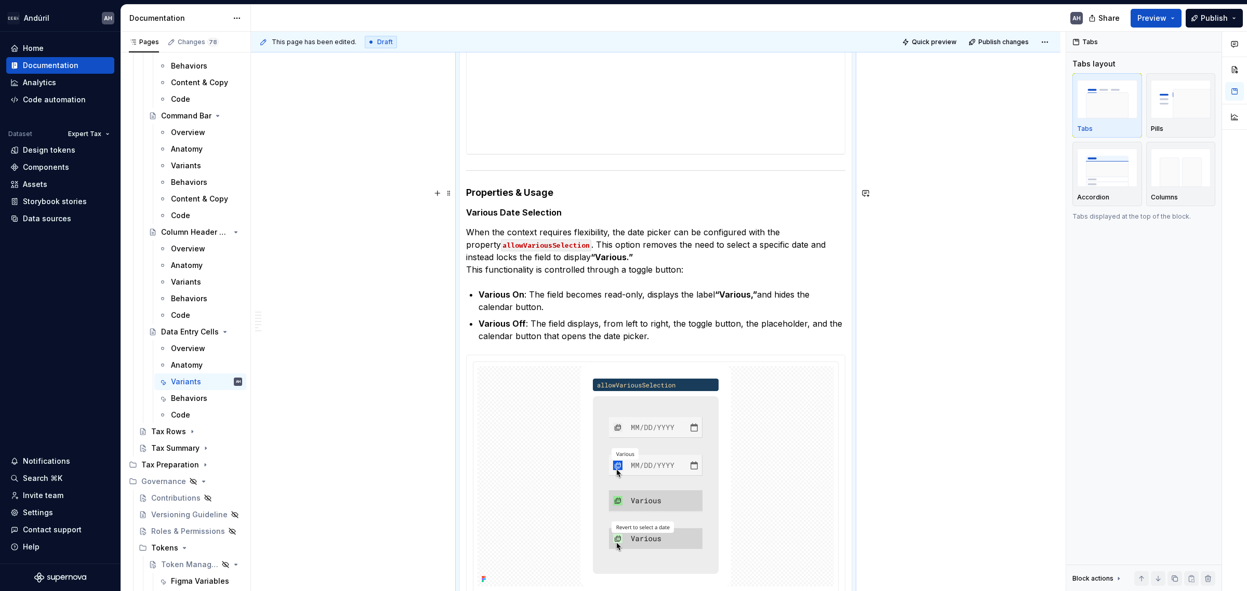
click at [580, 196] on h4 "Properties & Usage" at bounding box center [655, 193] width 379 height 12
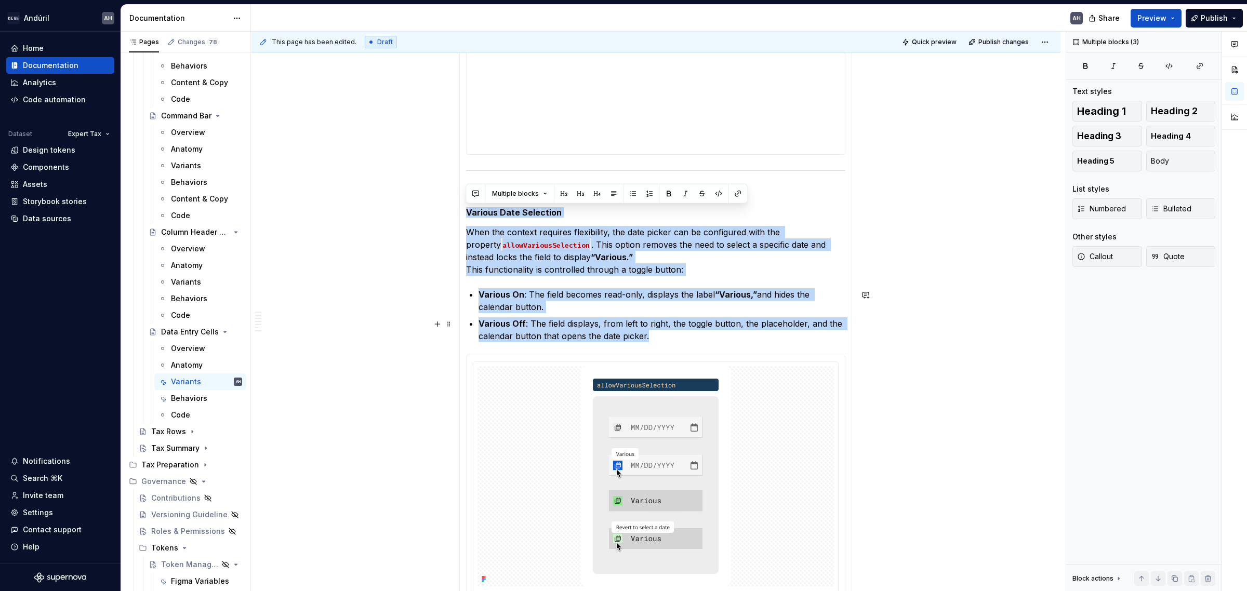
drag, startPoint x: 465, startPoint y: 212, endPoint x: 694, endPoint y: 334, distance: 259.4
click at [694, 334] on section-item-column "**********" at bounding box center [655, 310] width 379 height 730
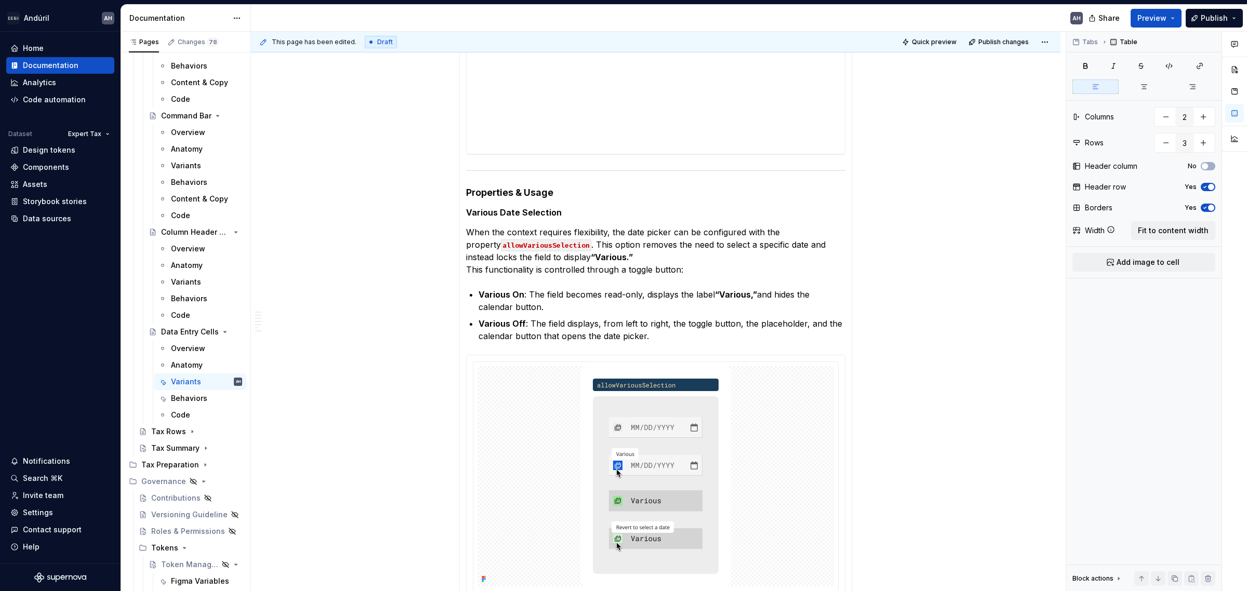
click at [692, 345] on section-item-column "**********" at bounding box center [655, 310] width 379 height 730
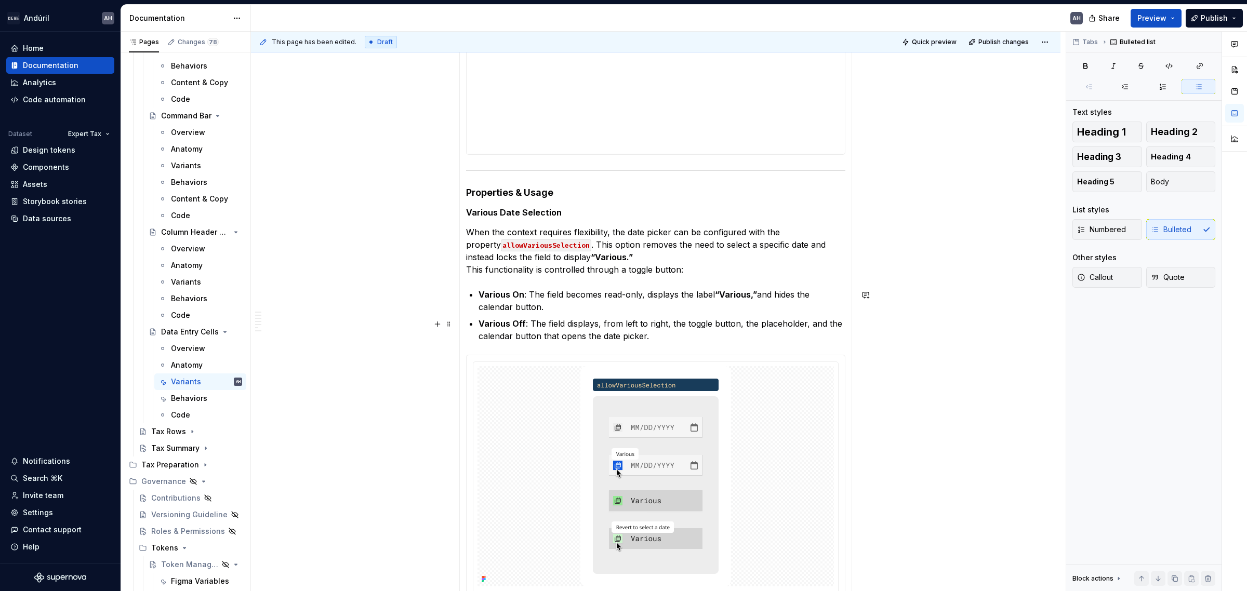
drag, startPoint x: 689, startPoint y: 344, endPoint x: 658, endPoint y: 334, distance: 32.2
click at [658, 334] on section-item-column "**********" at bounding box center [655, 310] width 379 height 730
click at [664, 337] on p "Various Off : The field displays, from left to right, the toggle button, the pl…" at bounding box center [662, 329] width 367 height 25
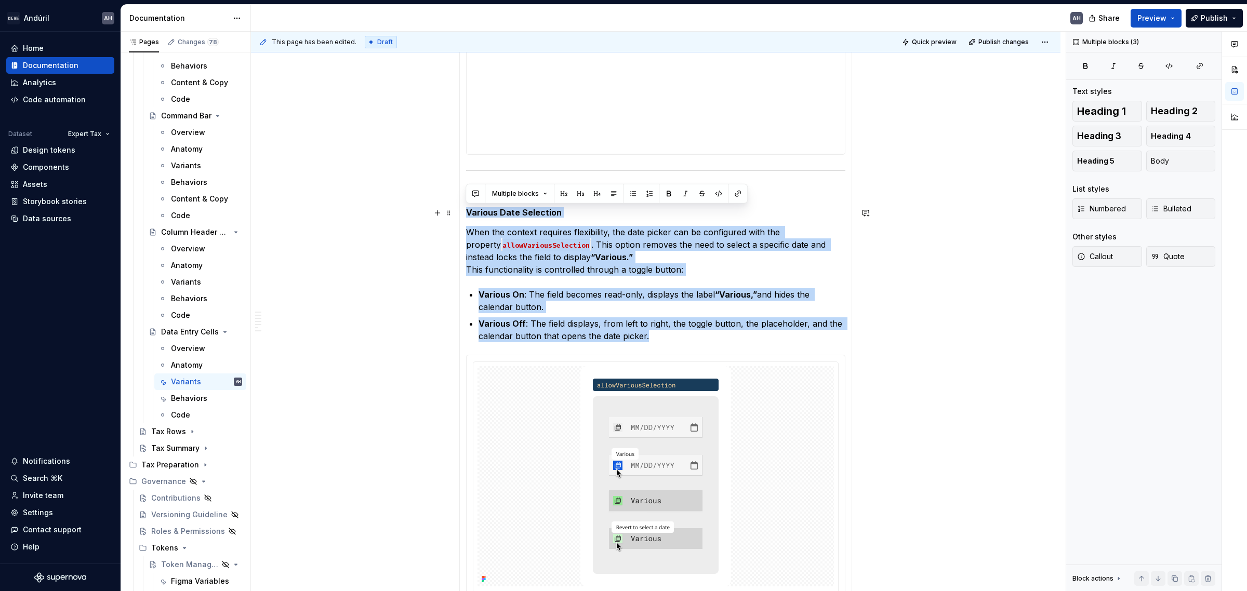
drag, startPoint x: 668, startPoint y: 338, endPoint x: 463, endPoint y: 208, distance: 242.9
click at [463, 208] on div "**********" at bounding box center [655, 310] width 393 height 743
copy section-item-column "Various Date Selection When the context requires flexibility, the date picker c…"
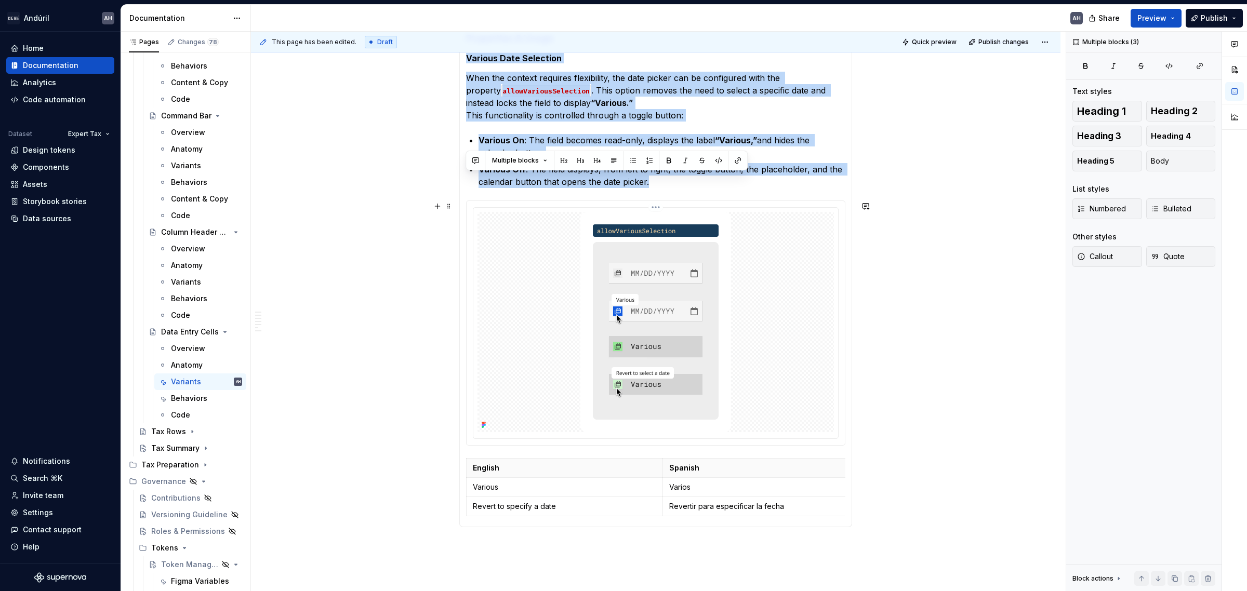
scroll to position [572, 0]
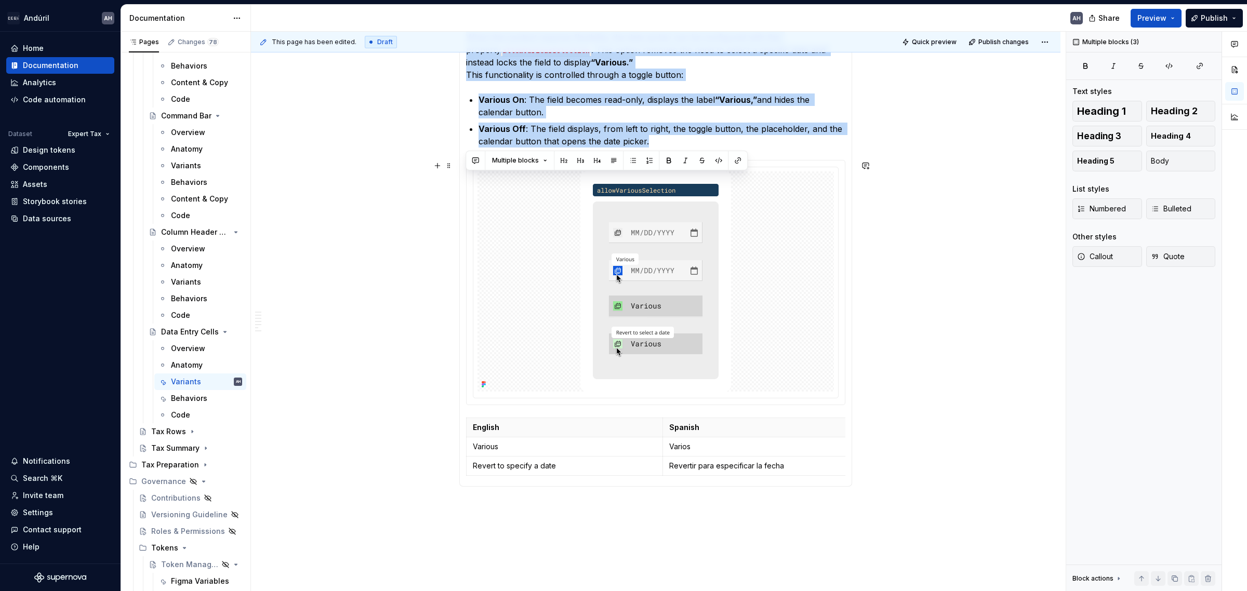
click at [519, 403] on div at bounding box center [656, 283] width 378 height 244
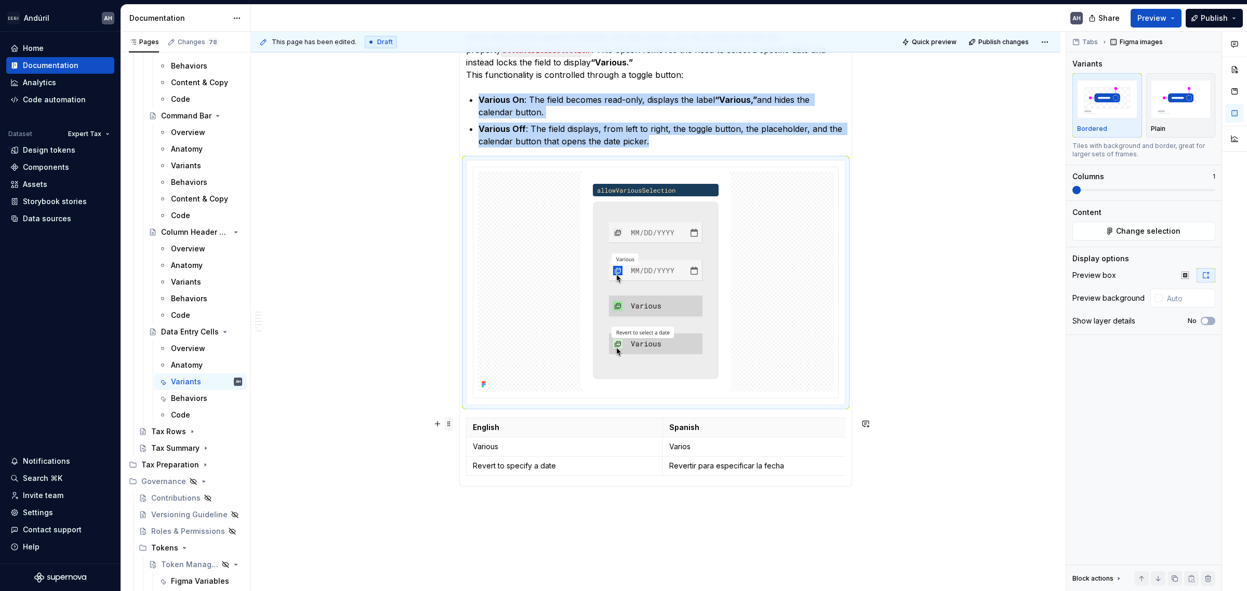
click at [448, 425] on span at bounding box center [449, 424] width 8 height 15
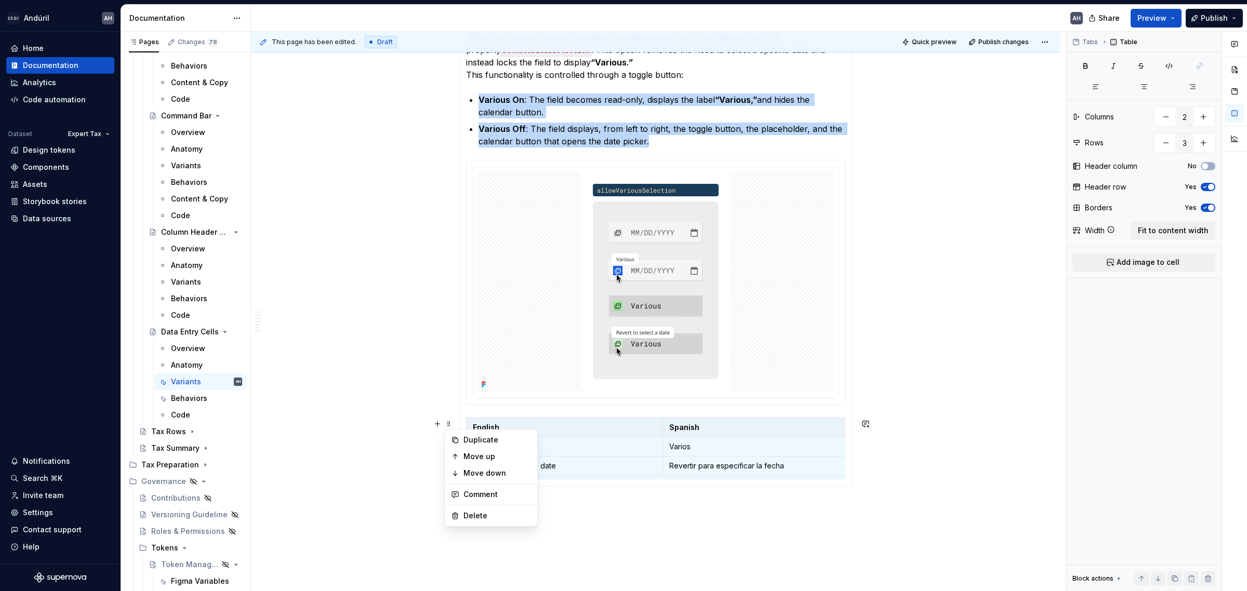
click at [807, 417] on section-item-column "**********" at bounding box center [655, 116] width 379 height 730
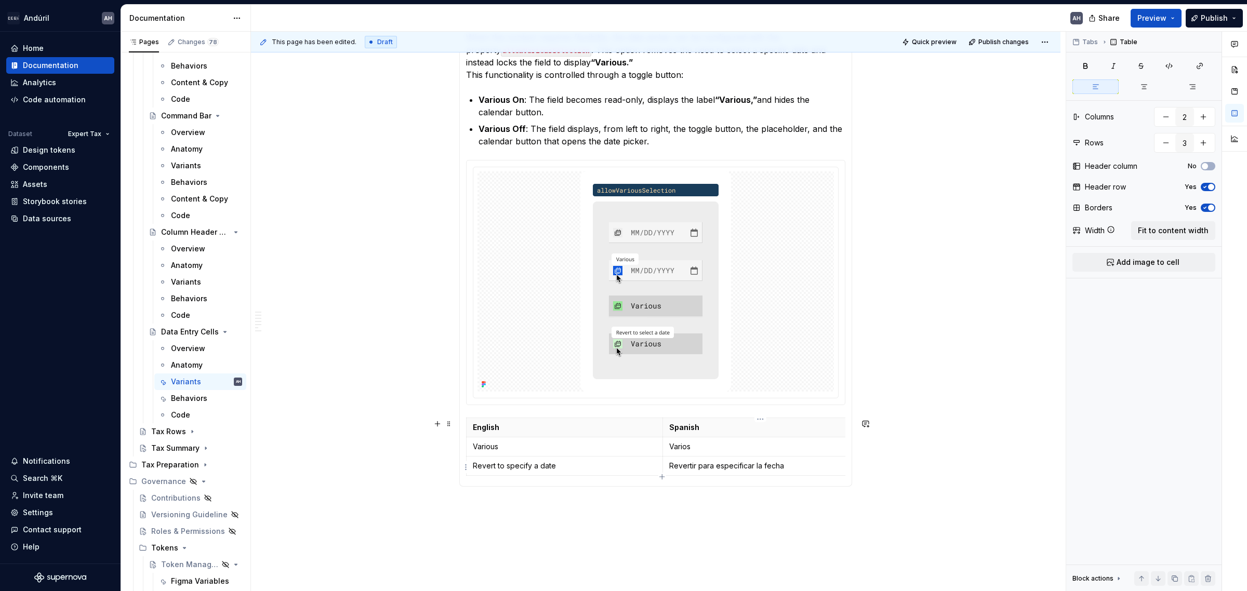
click at [825, 451] on p "Revertir para especificar la fecha" at bounding box center [760, 466] width 183 height 10
click at [447, 425] on span at bounding box center [449, 424] width 8 height 15
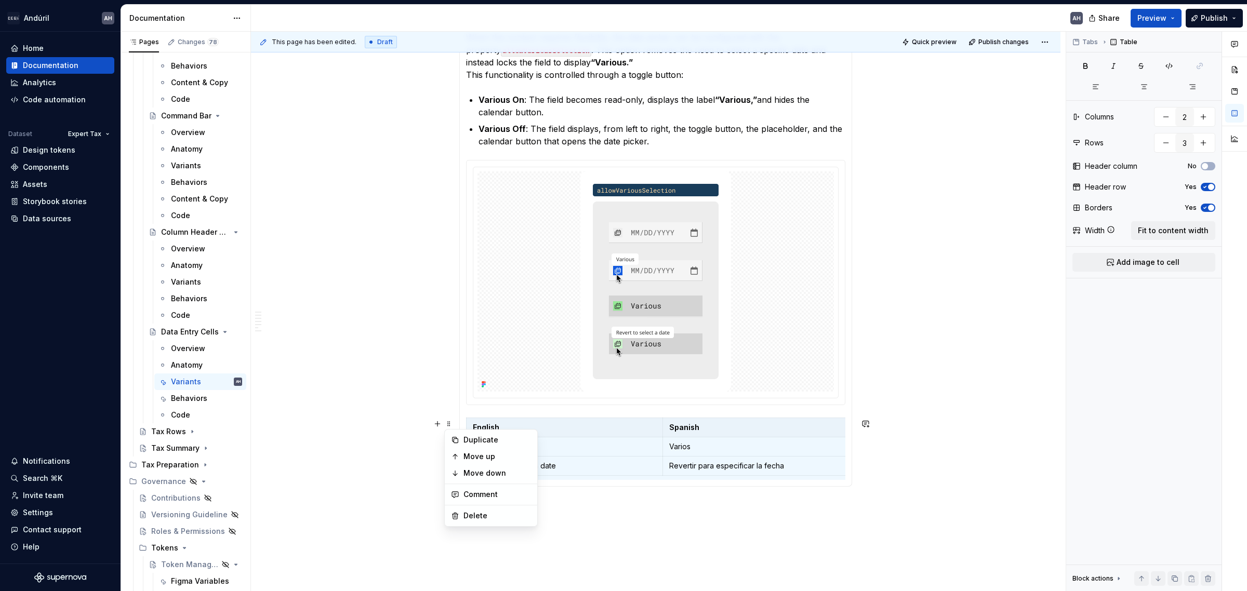
click at [642, 438] on td "Various" at bounding box center [565, 447] width 196 height 19
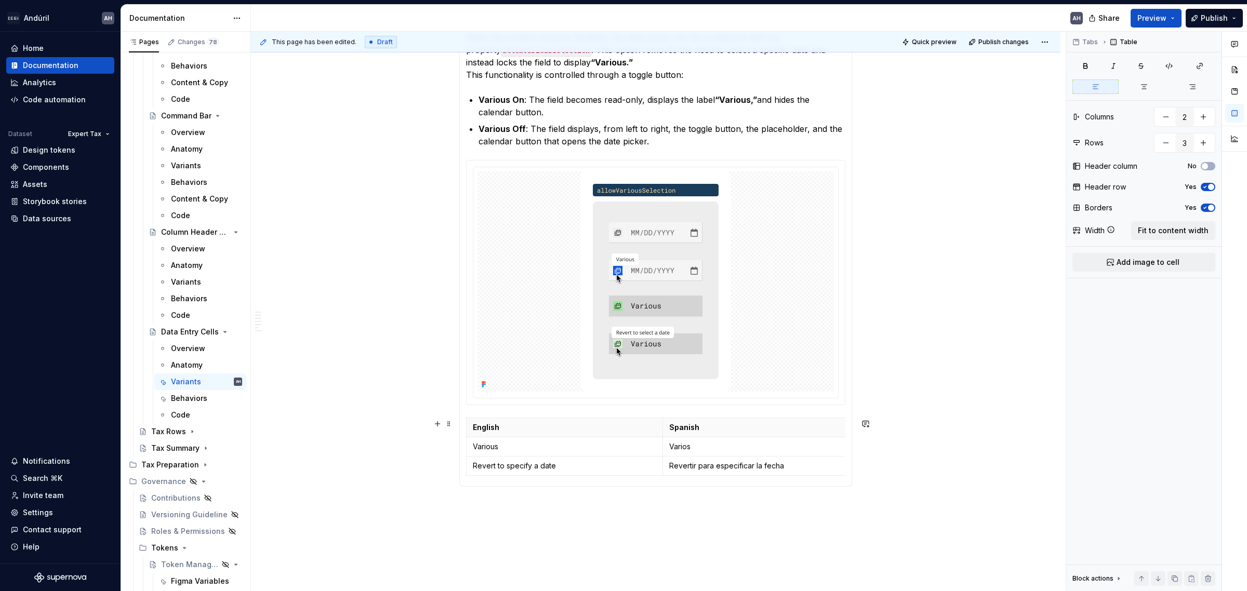
click at [628, 411] on section-item-column "**********" at bounding box center [655, 116] width 379 height 730
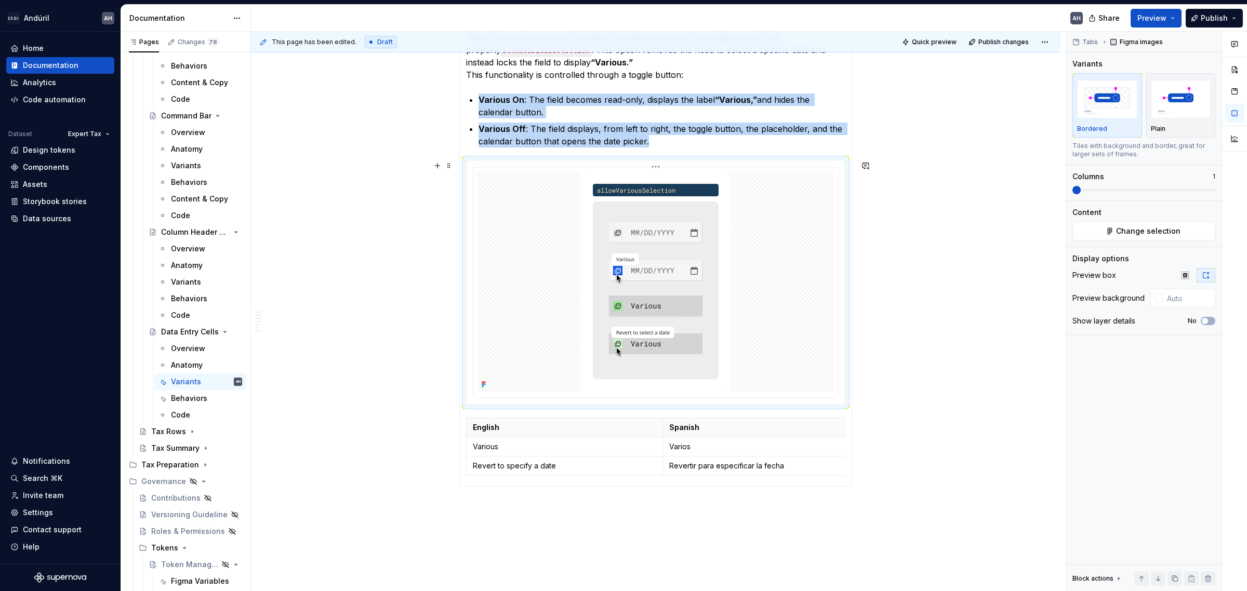
click at [657, 369] on img at bounding box center [655, 281] width 151 height 220
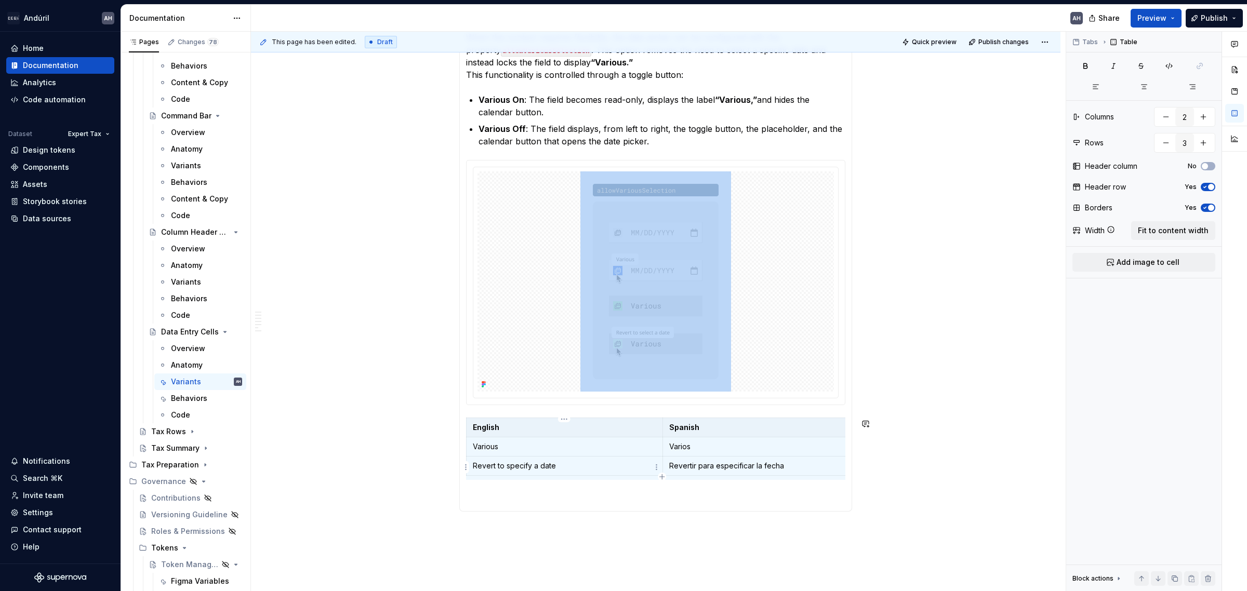
click at [517, 451] on p "Revert to specify a date" at bounding box center [564, 466] width 183 height 10
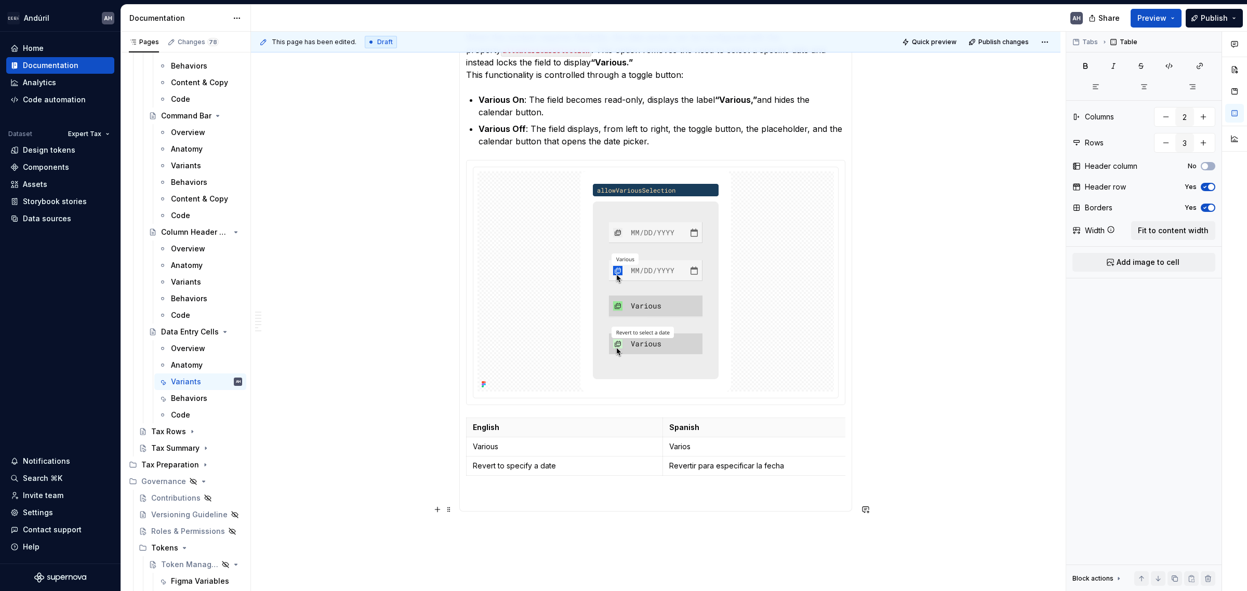
click at [521, 451] on section-item-column "**********" at bounding box center [655, 128] width 379 height 754
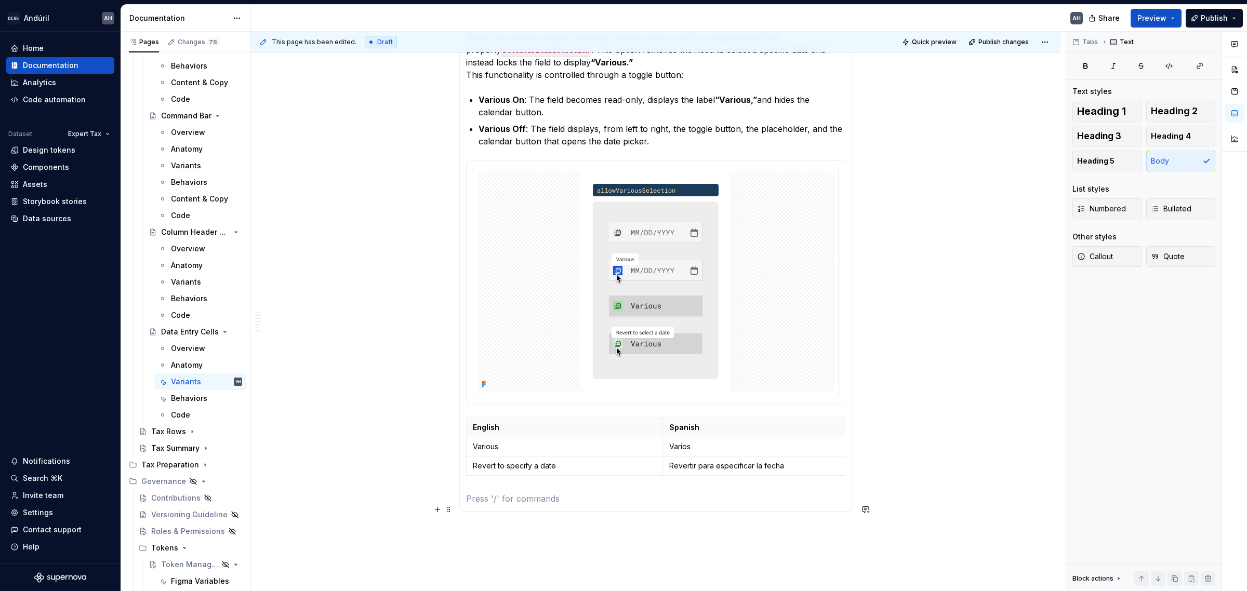
click at [467, 451] on p at bounding box center [655, 499] width 379 height 12
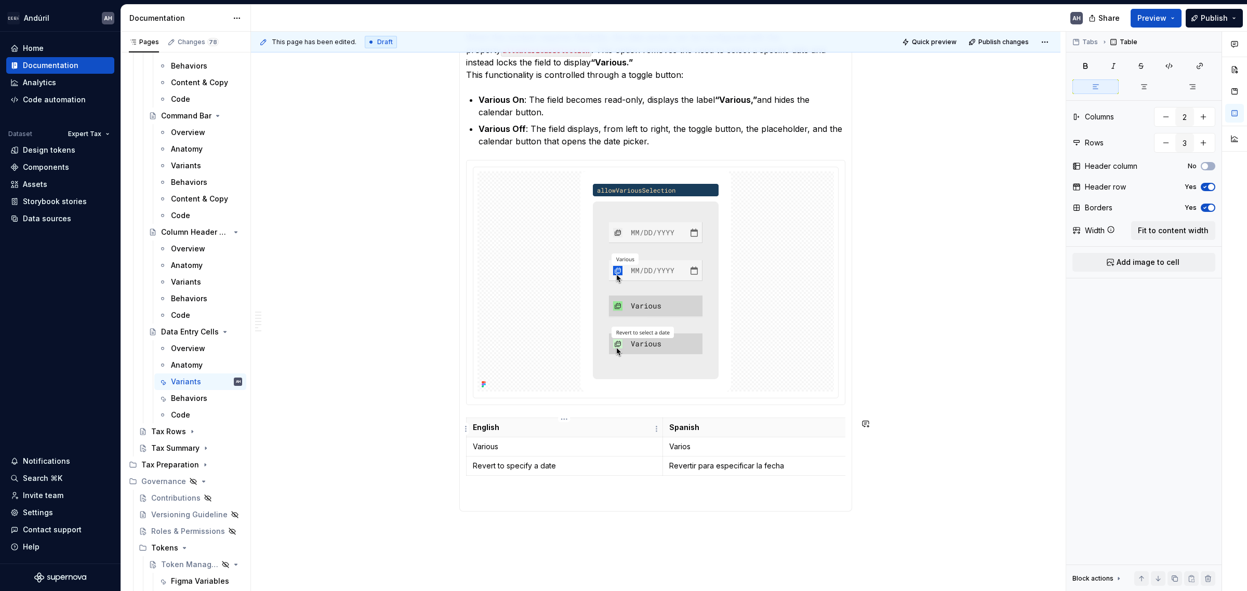
drag, startPoint x: 461, startPoint y: 508, endPoint x: 473, endPoint y: 434, distance: 74.7
click at [473, 434] on div "**********" at bounding box center [655, 128] width 393 height 768
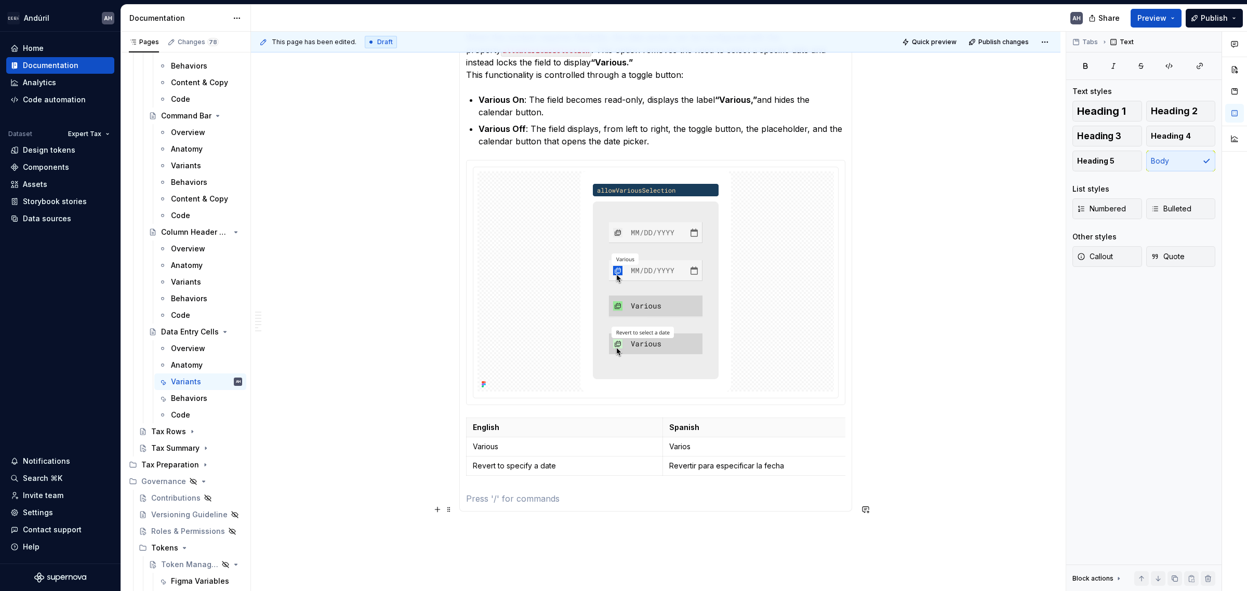
click at [476, 451] on section-item-column "**********" at bounding box center [655, 128] width 379 height 754
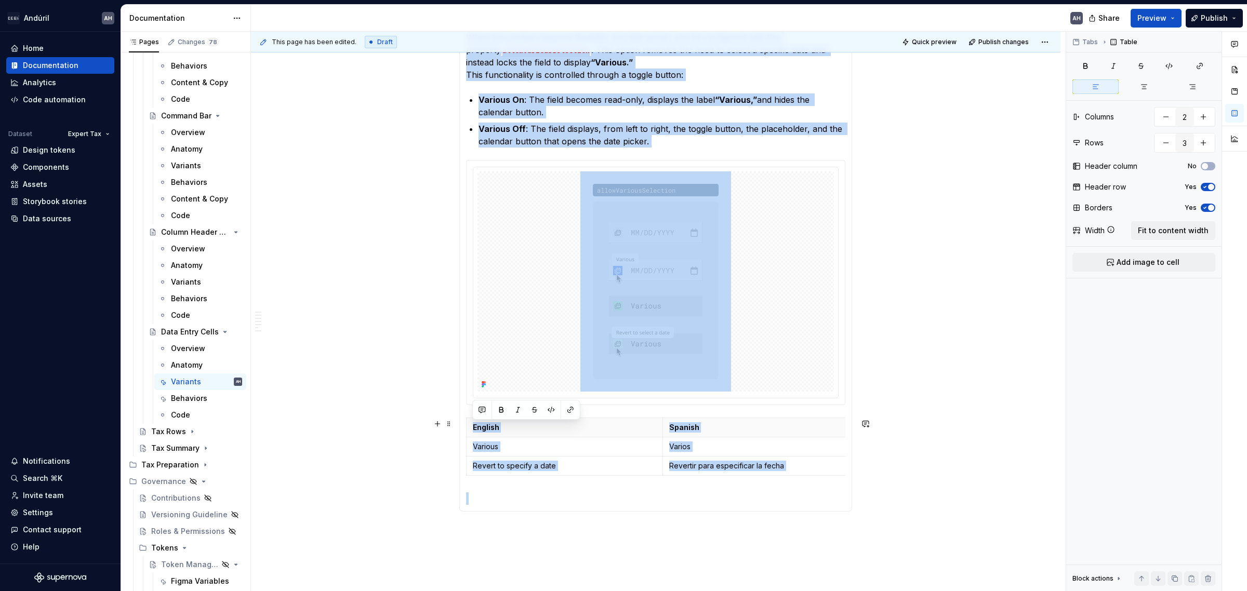
click at [467, 451] on body "Andúril AH Home Documentation Analytics Code automation Dataset Expert Tax Desi…" at bounding box center [623, 295] width 1247 height 591
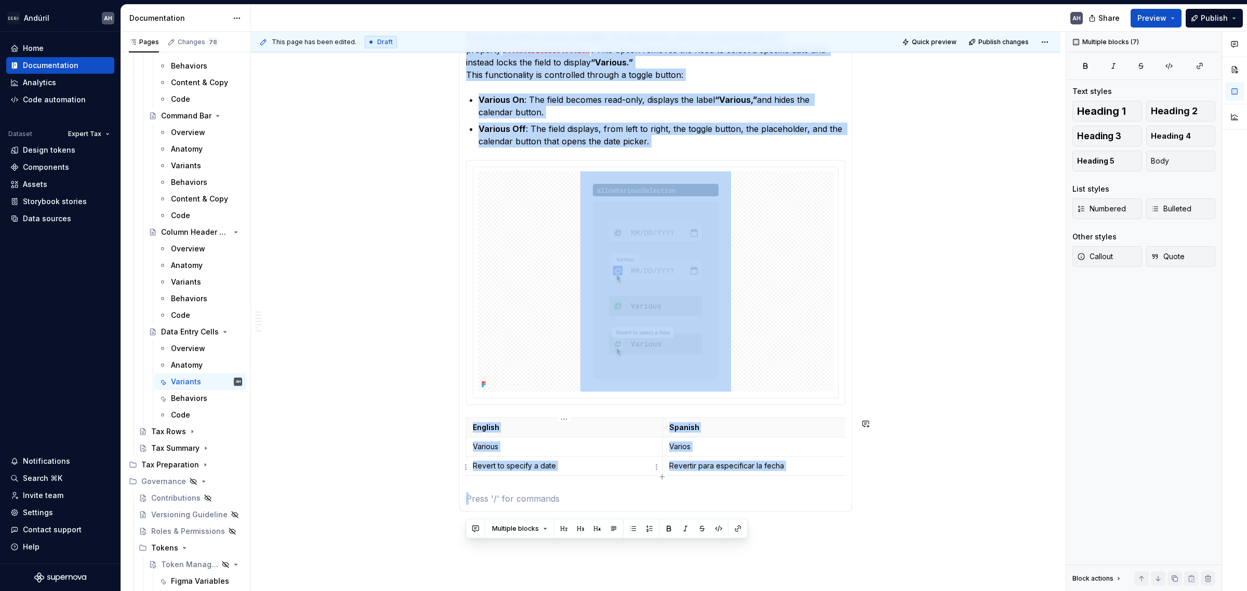
click at [474, 451] on p at bounding box center [655, 499] width 379 height 12
drag, startPoint x: 477, startPoint y: 507, endPoint x: 487, endPoint y: 424, distance: 83.8
click at [472, 425] on section-item-column "**********" at bounding box center [655, 128] width 379 height 754
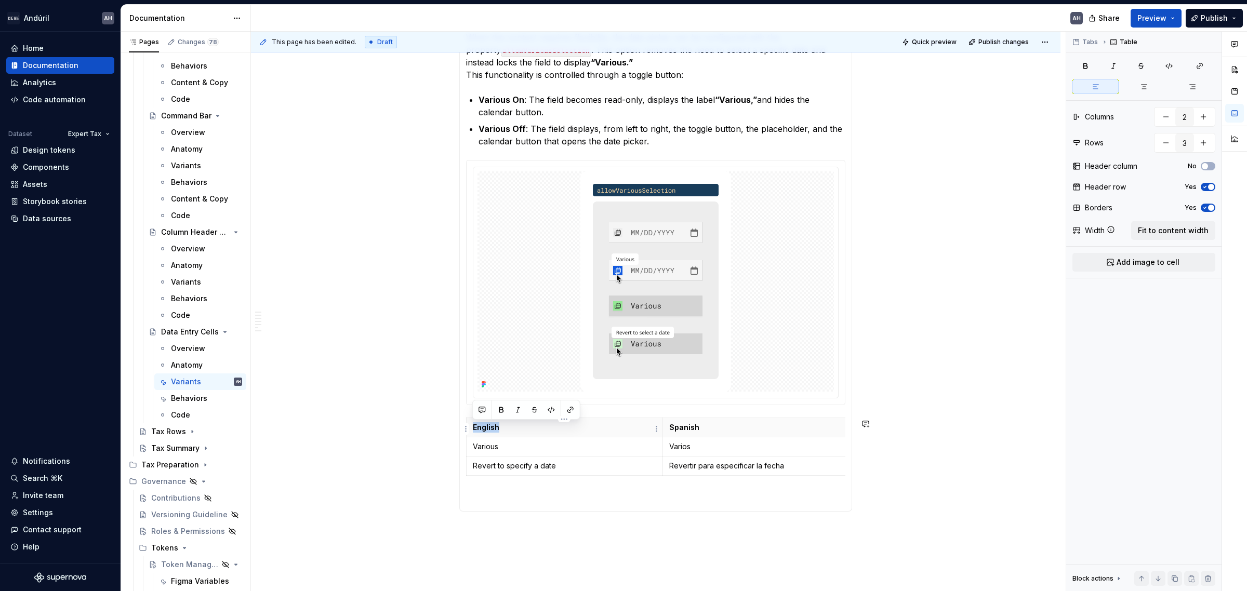
click at [742, 442] on td "Varios" at bounding box center [761, 447] width 196 height 19
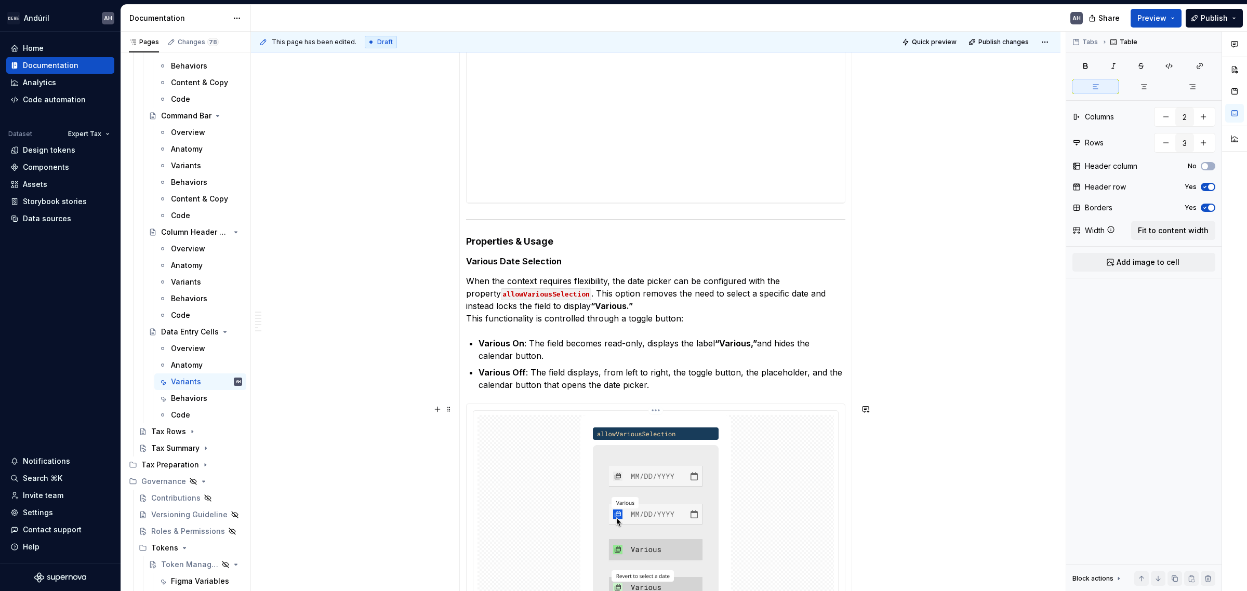
scroll to position [312, 0]
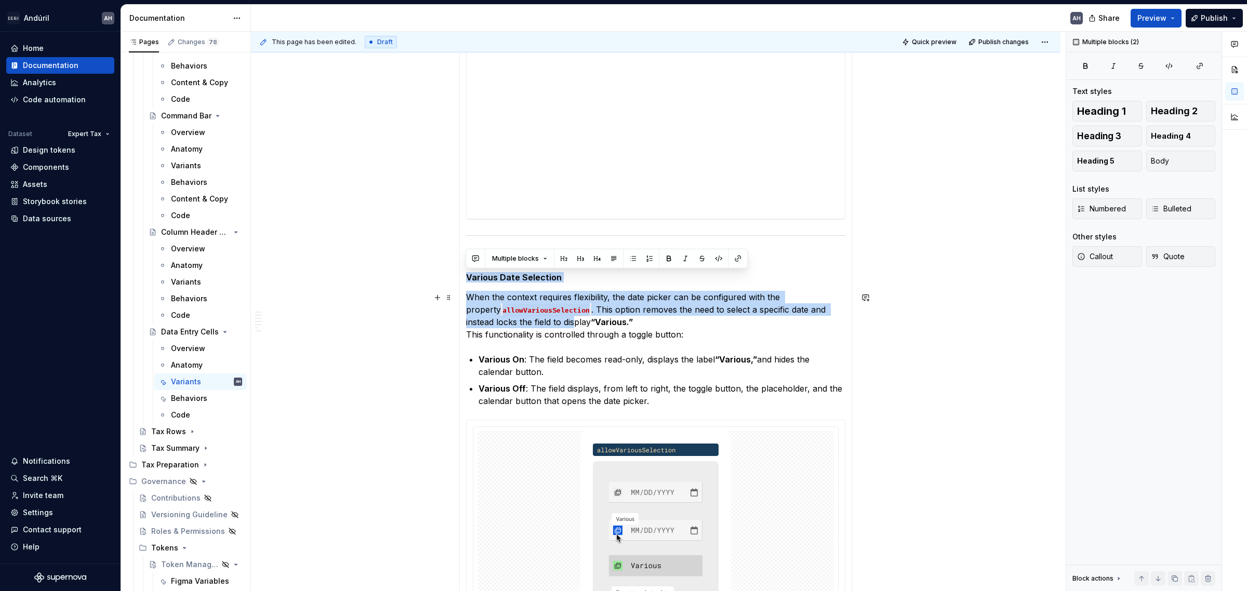
drag, startPoint x: 461, startPoint y: 277, endPoint x: 521, endPoint y: 327, distance: 78.6
click at [521, 327] on div "**********" at bounding box center [655, 388] width 393 height 768
click at [476, 290] on section-item-column "**********" at bounding box center [655, 387] width 379 height 754
drag, startPoint x: 460, startPoint y: 276, endPoint x: 502, endPoint y: 320, distance: 61.0
click at [502, 320] on div "**********" at bounding box center [655, 388] width 393 height 768
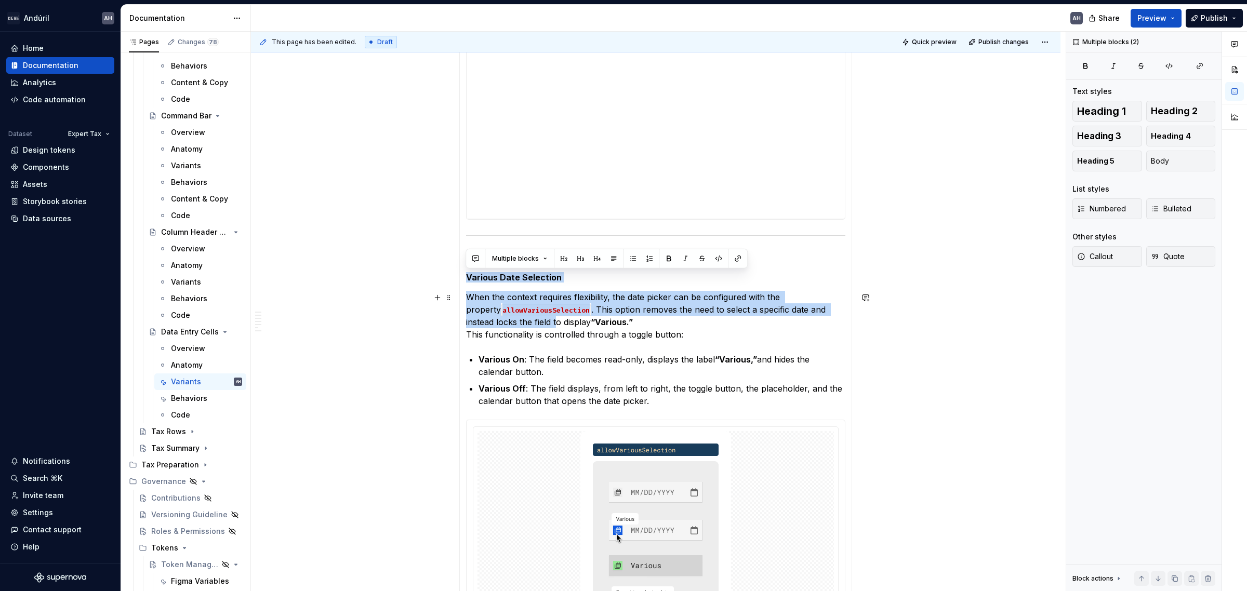
click at [591, 289] on section-item-column "**********" at bounding box center [655, 387] width 379 height 754
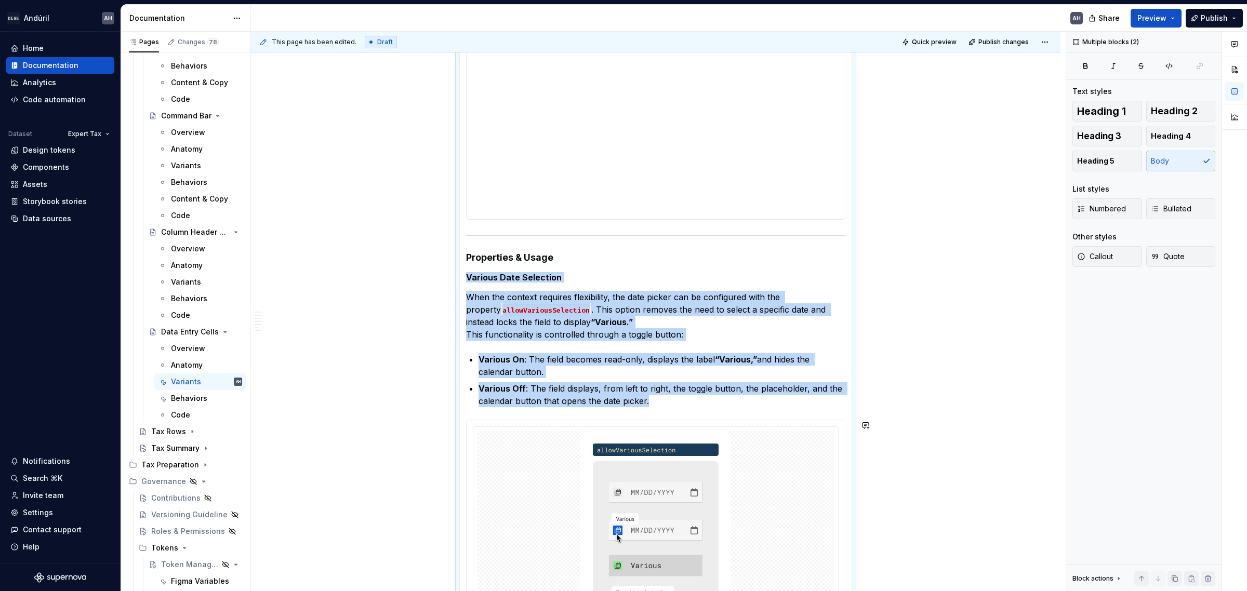
scroll to position [718, 0]
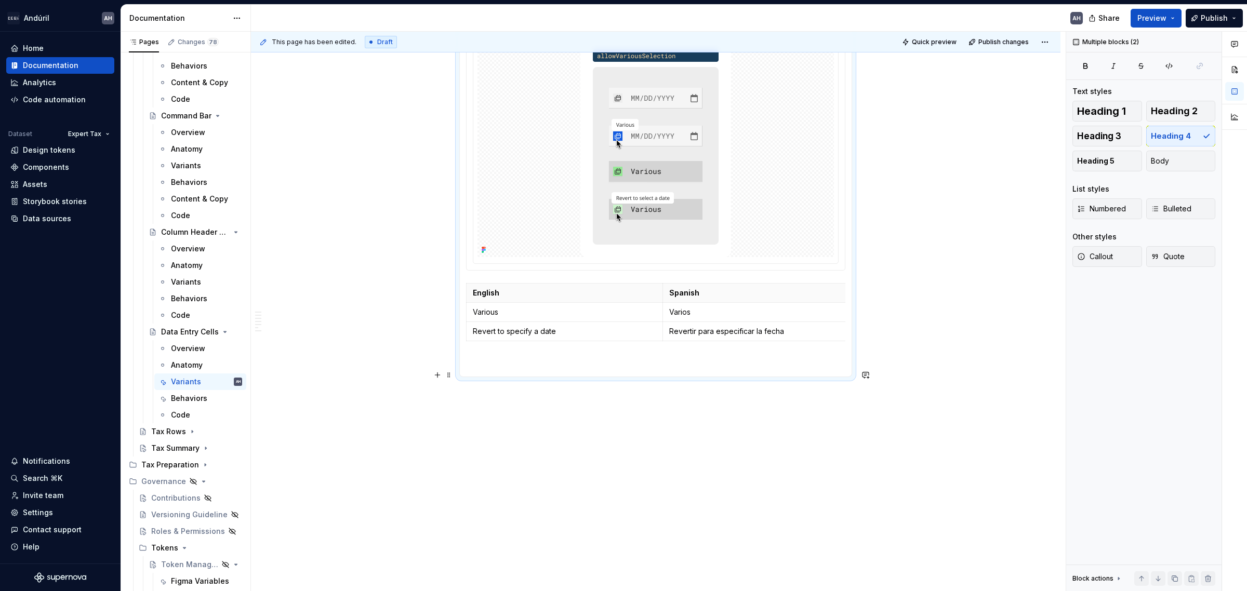
drag, startPoint x: 460, startPoint y: 276, endPoint x: 784, endPoint y: 355, distance: 333.2
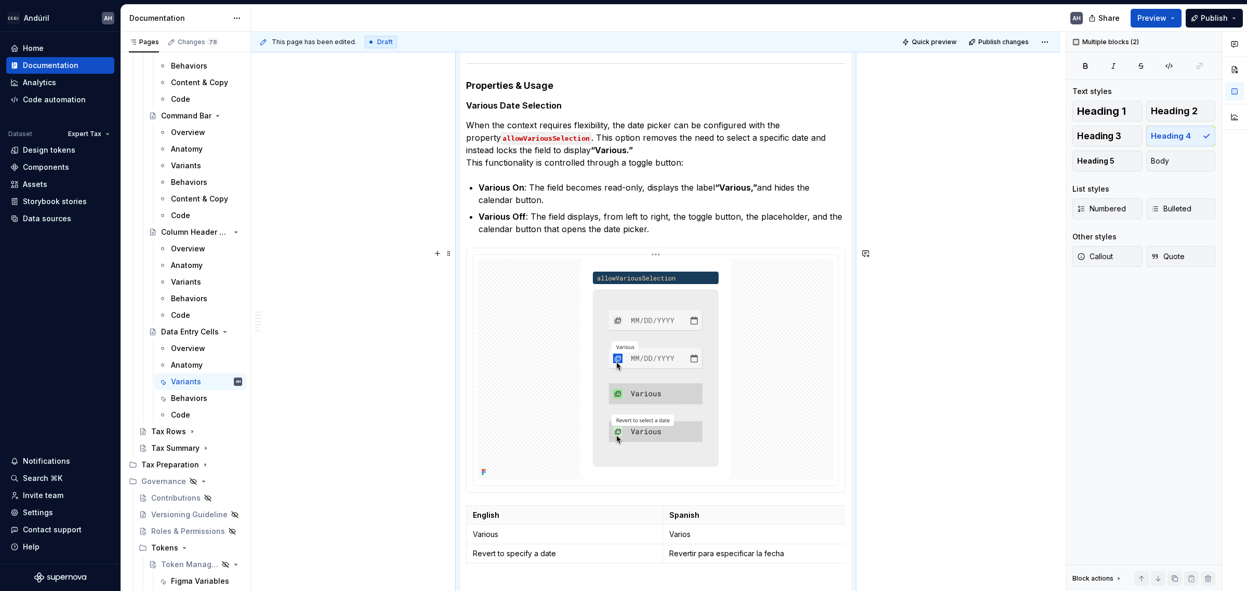
scroll to position [458, 0]
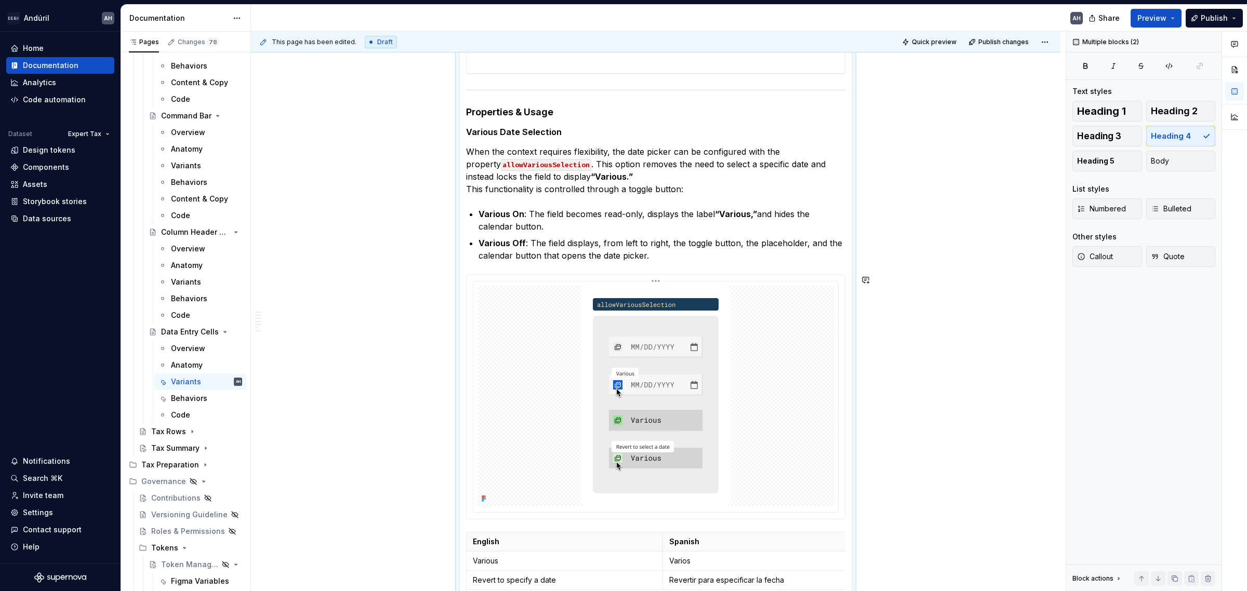
copy div "Supported Cell Inputs"
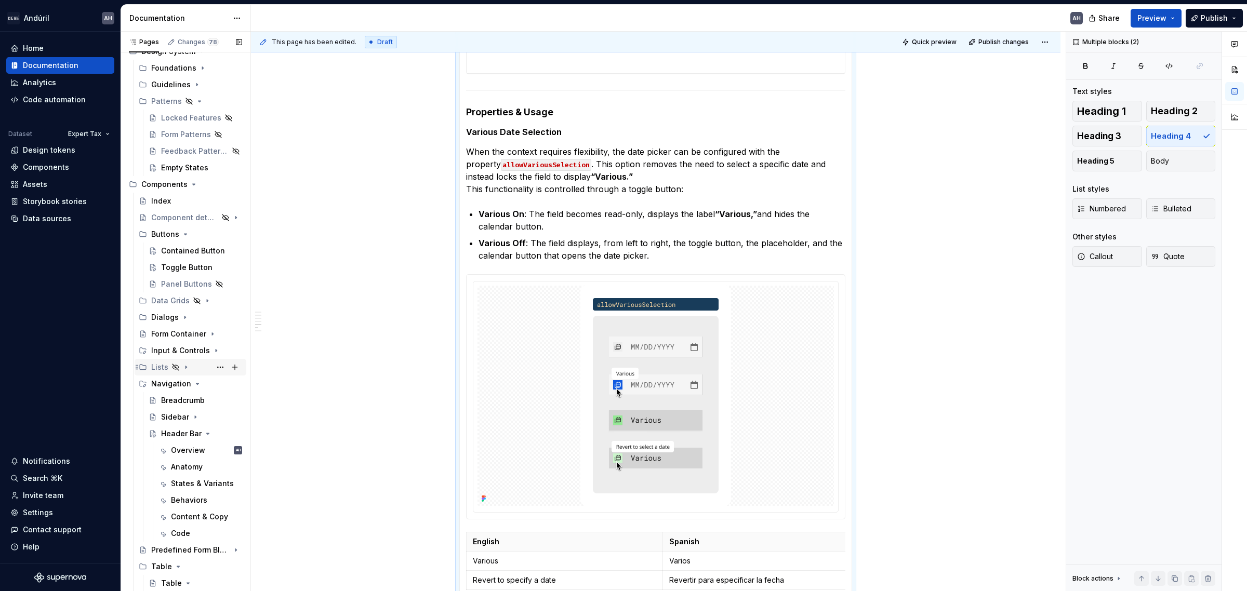
scroll to position [65, 0]
click at [182, 266] on div "Toggle Button" at bounding box center [186, 268] width 50 height 10
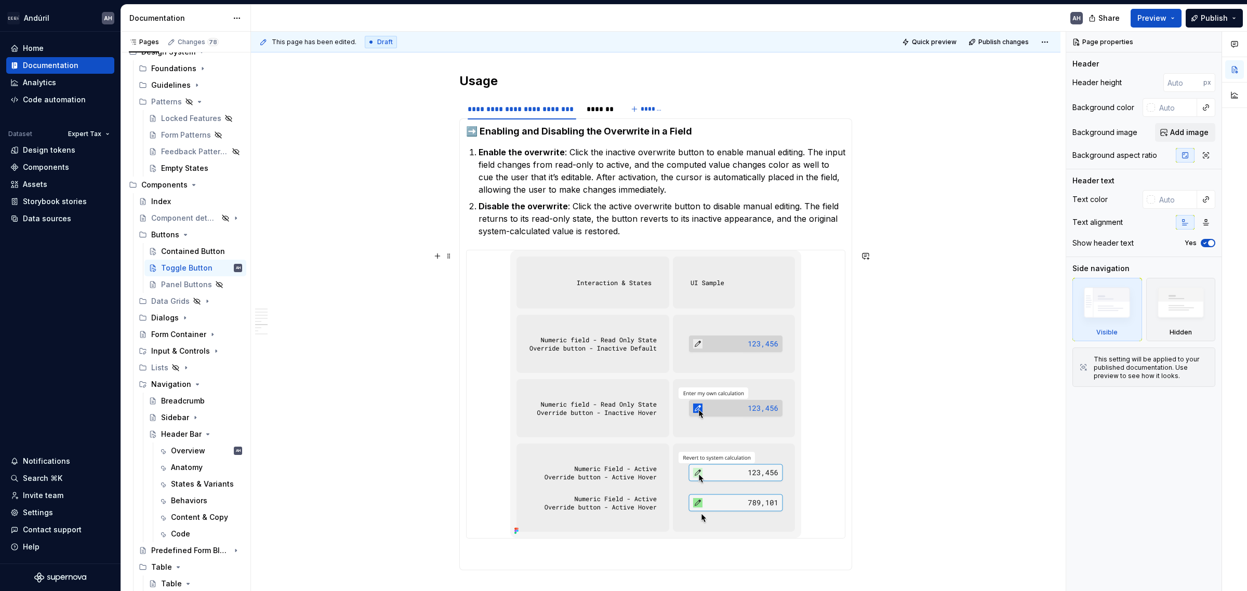
scroll to position [1104, 0]
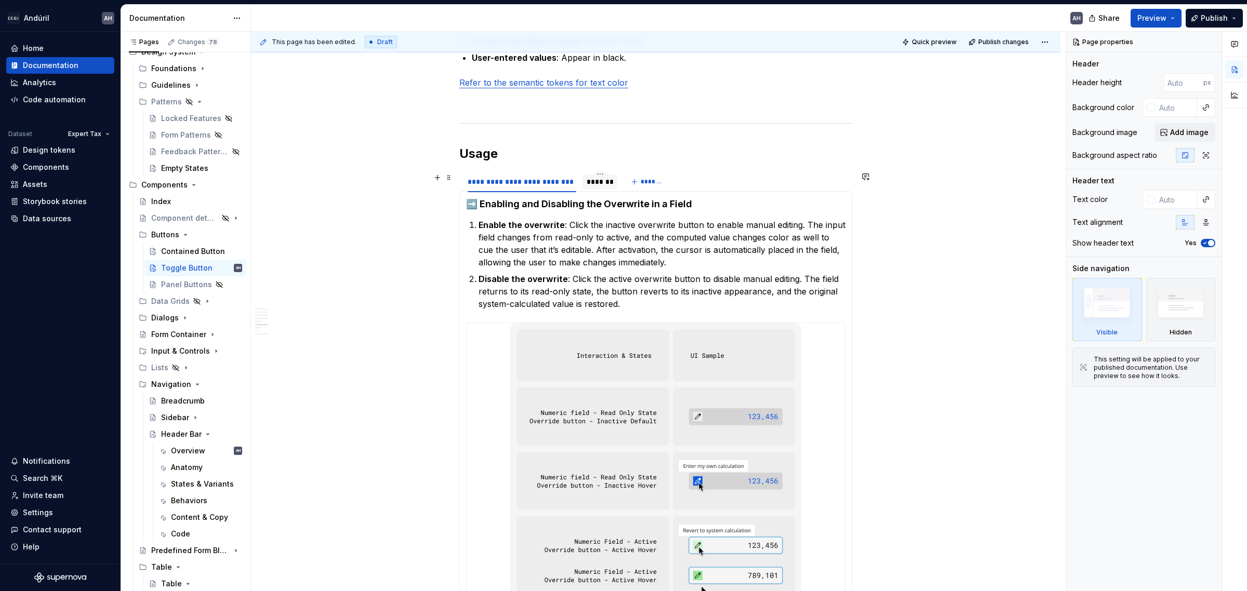
click at [598, 183] on div "*******" at bounding box center [600, 182] width 27 height 10
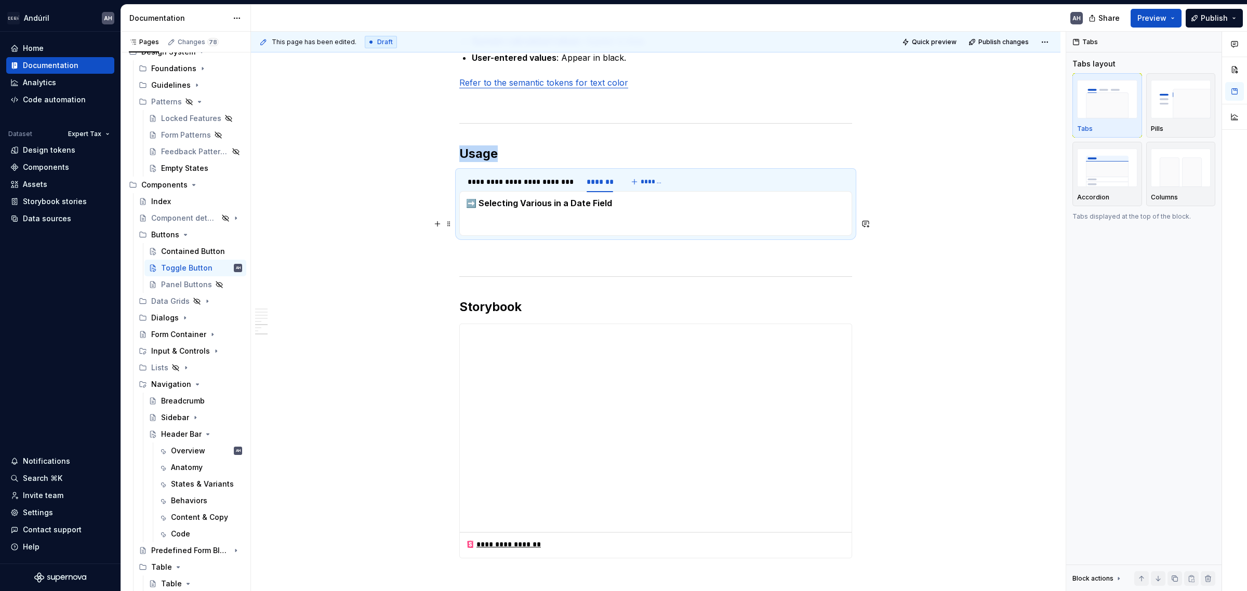
click at [612, 218] on p at bounding box center [655, 223] width 379 height 12
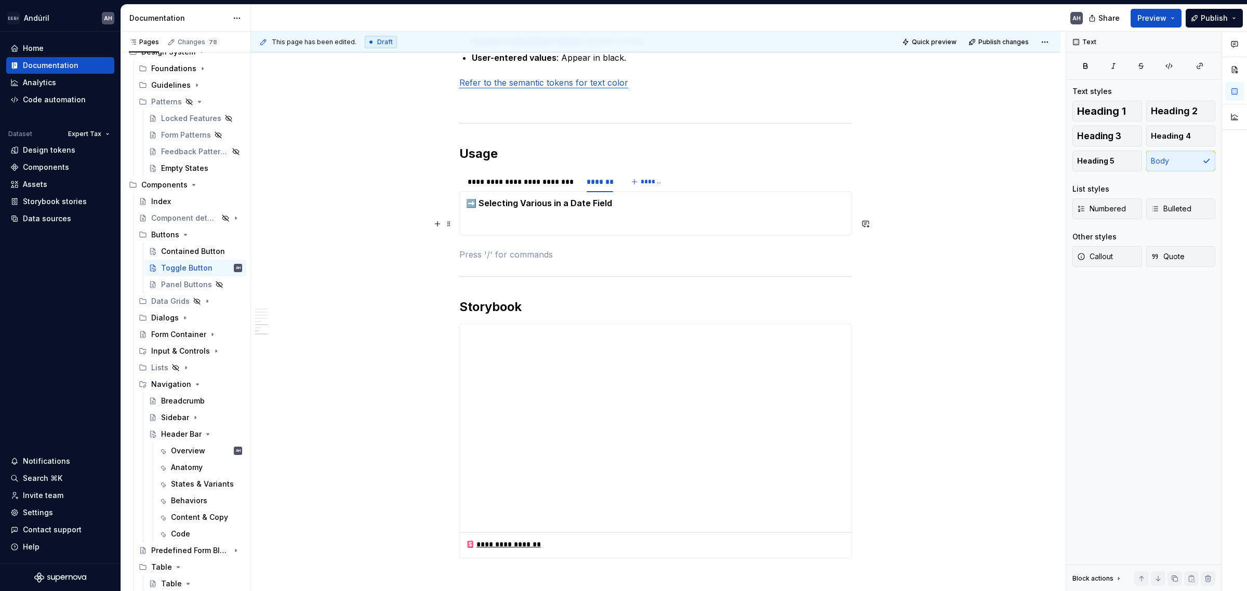
click at [563, 226] on p at bounding box center [655, 223] width 379 height 12
click at [507, 256] on p at bounding box center [655, 254] width 393 height 12
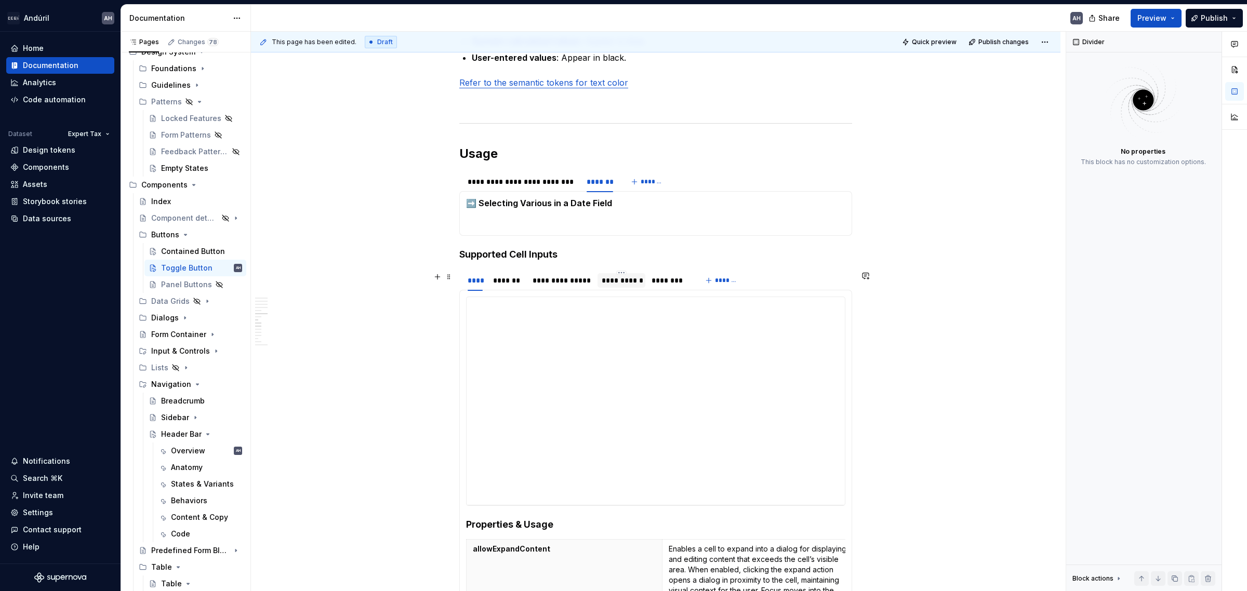
click at [622, 282] on div "**********" at bounding box center [621, 280] width 39 height 10
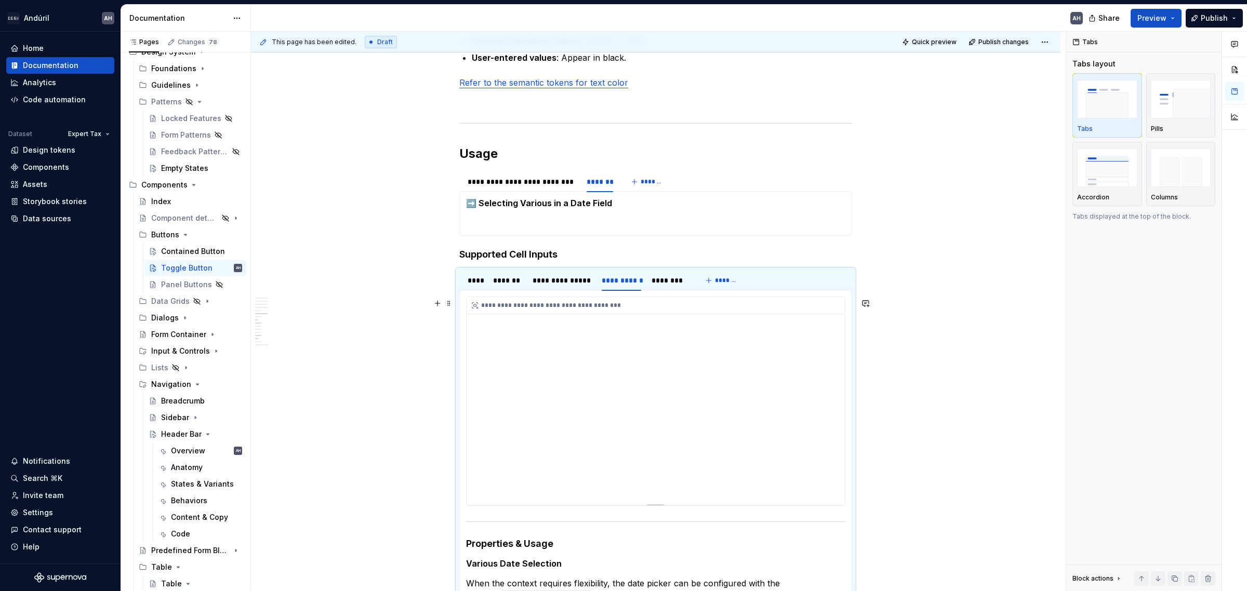
click at [578, 377] on div "**********" at bounding box center [656, 401] width 378 height 208
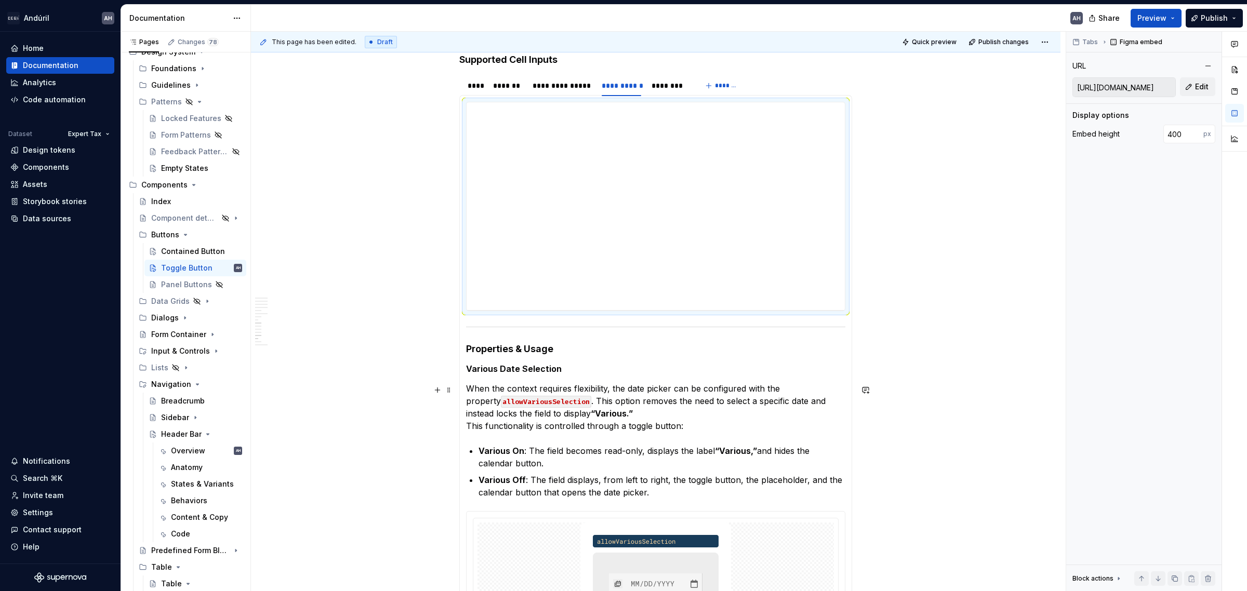
scroll to position [1364, 0]
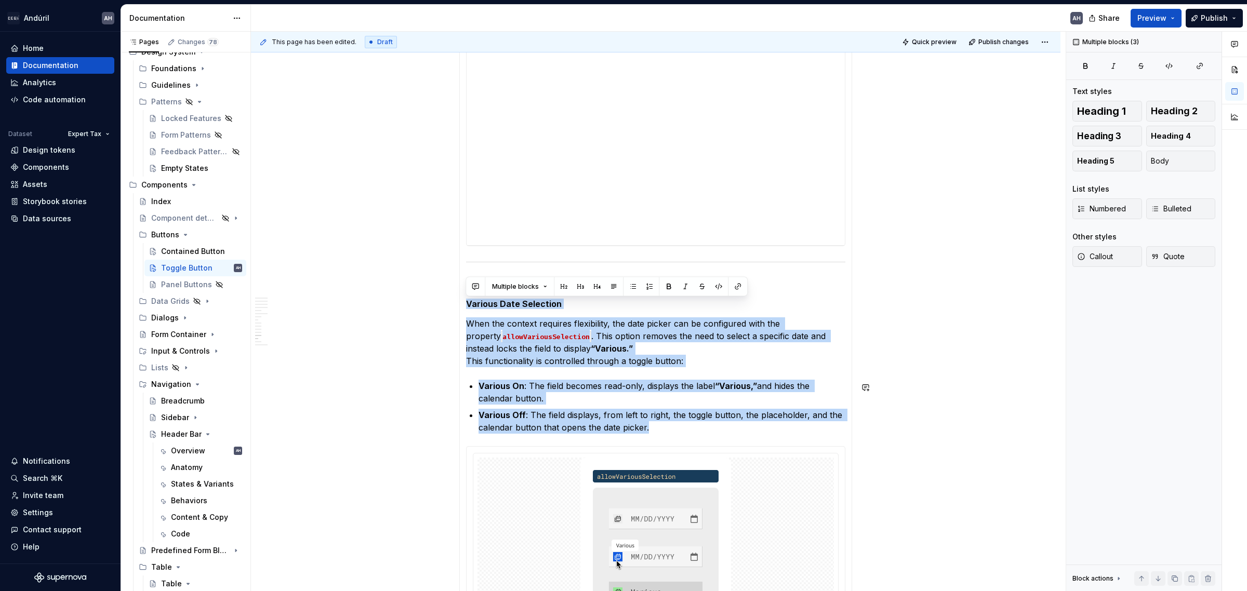
drag, startPoint x: 479, startPoint y: 310, endPoint x: 686, endPoint y: 428, distance: 238.3
click at [686, 428] on section-item-column "**********" at bounding box center [655, 414] width 379 height 754
copy section-item-column "Various Date Selection When the context requires flexibility, the date picker c…"
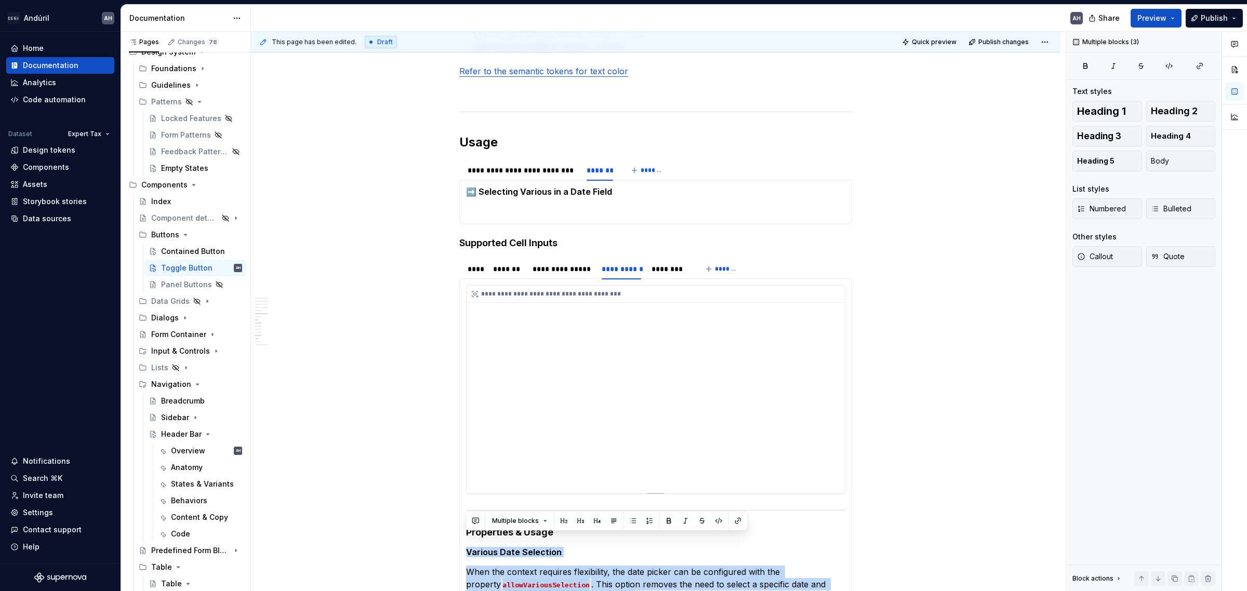
scroll to position [1104, 0]
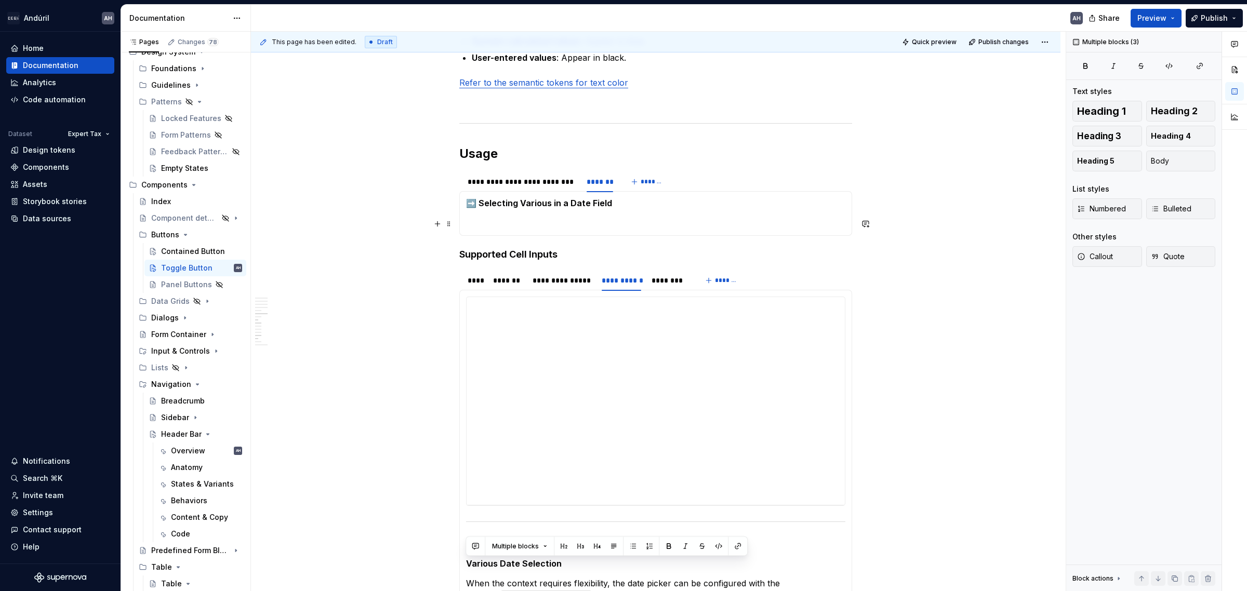
click at [544, 221] on p at bounding box center [655, 223] width 379 height 12
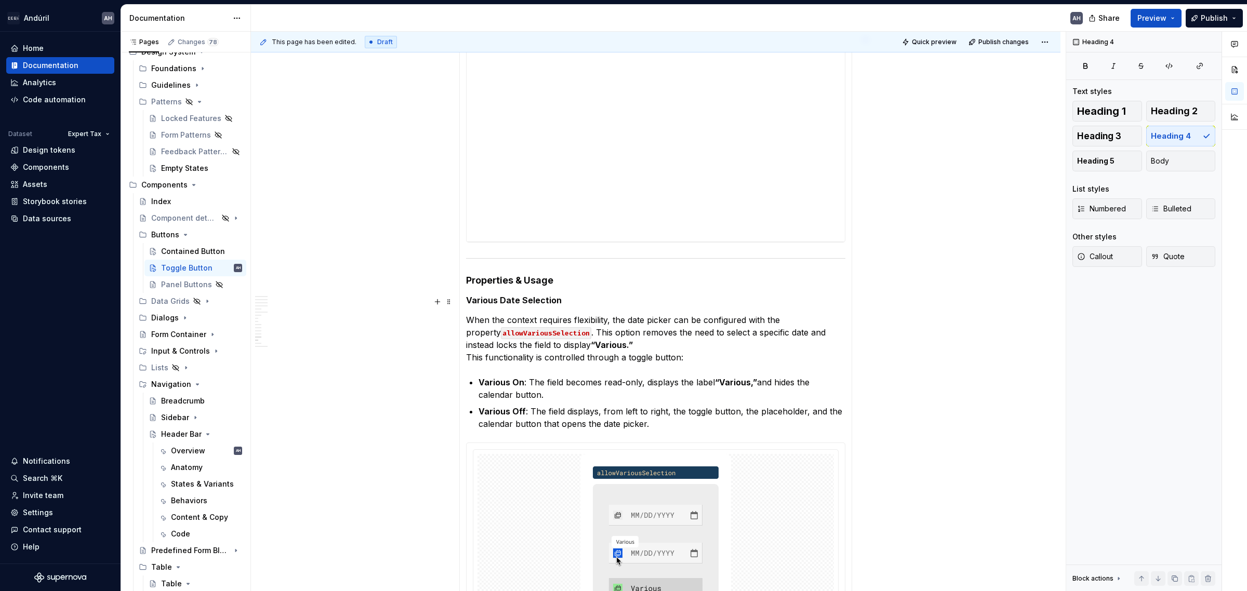
scroll to position [1494, 0]
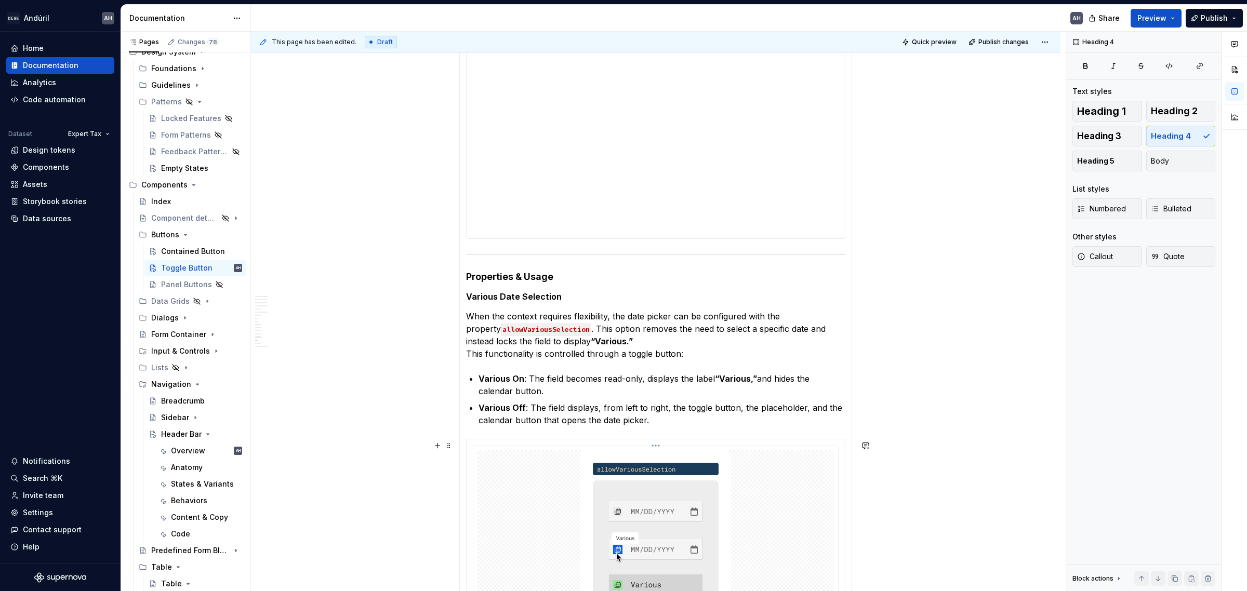
click at [624, 451] on img at bounding box center [655, 561] width 151 height 220
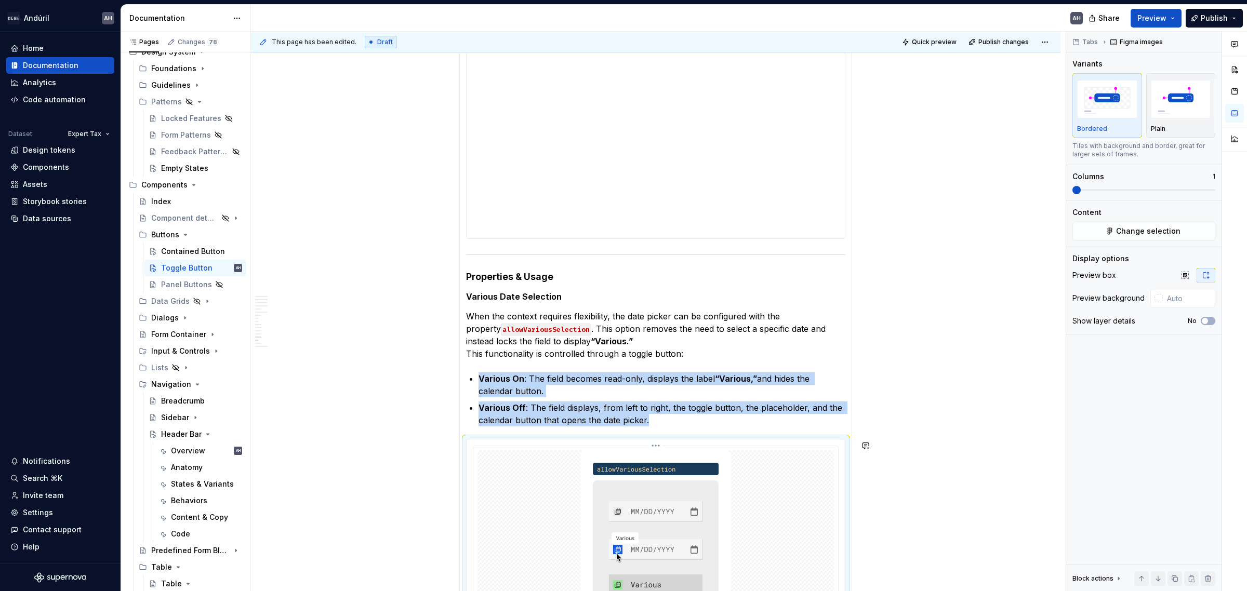
copy ul "Various On : The field becomes read-only, displays the label “Various,” and hid…"
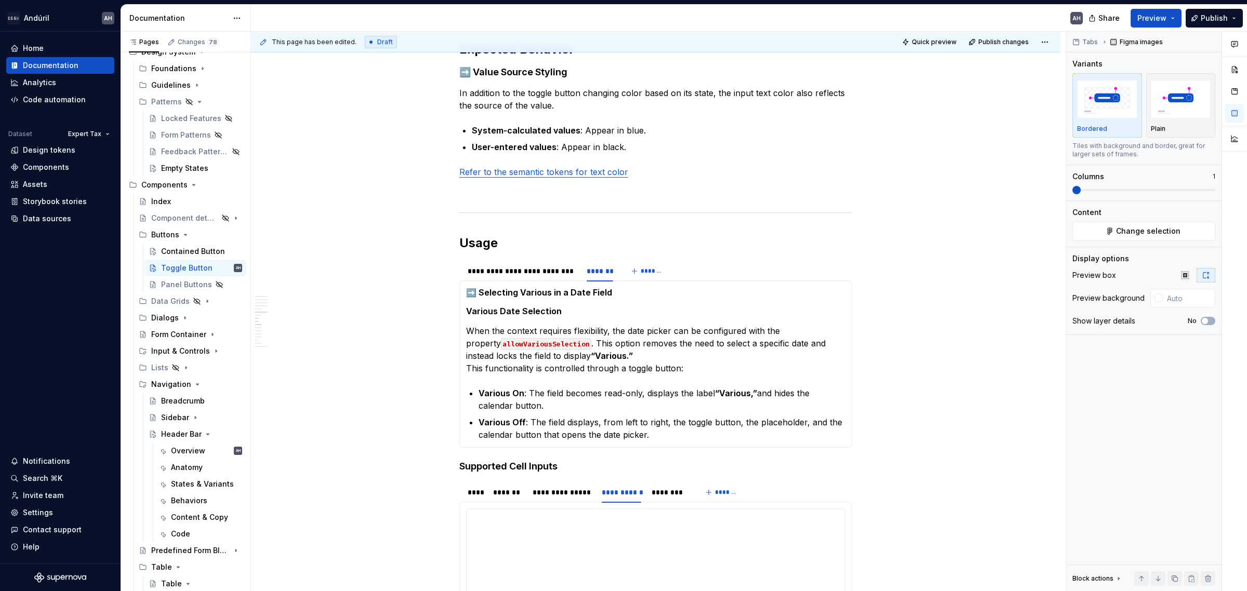
scroll to position [974, 0]
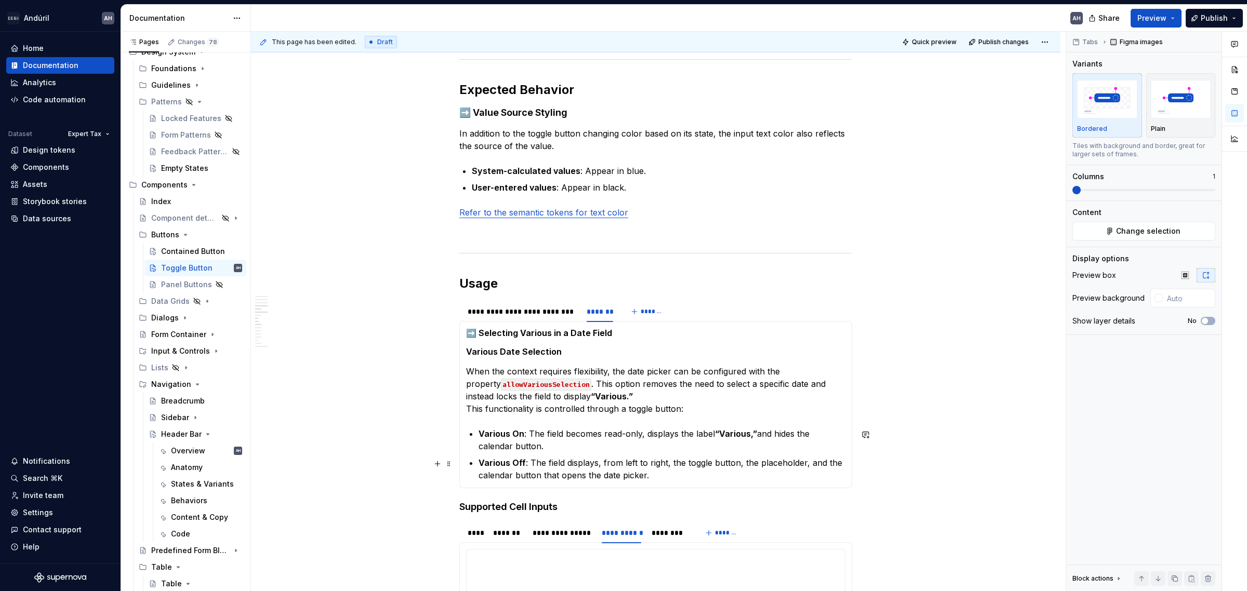
click at [673, 451] on p "Various Off : The field displays, from left to right, the toggle button, the pl…" at bounding box center [662, 469] width 367 height 25
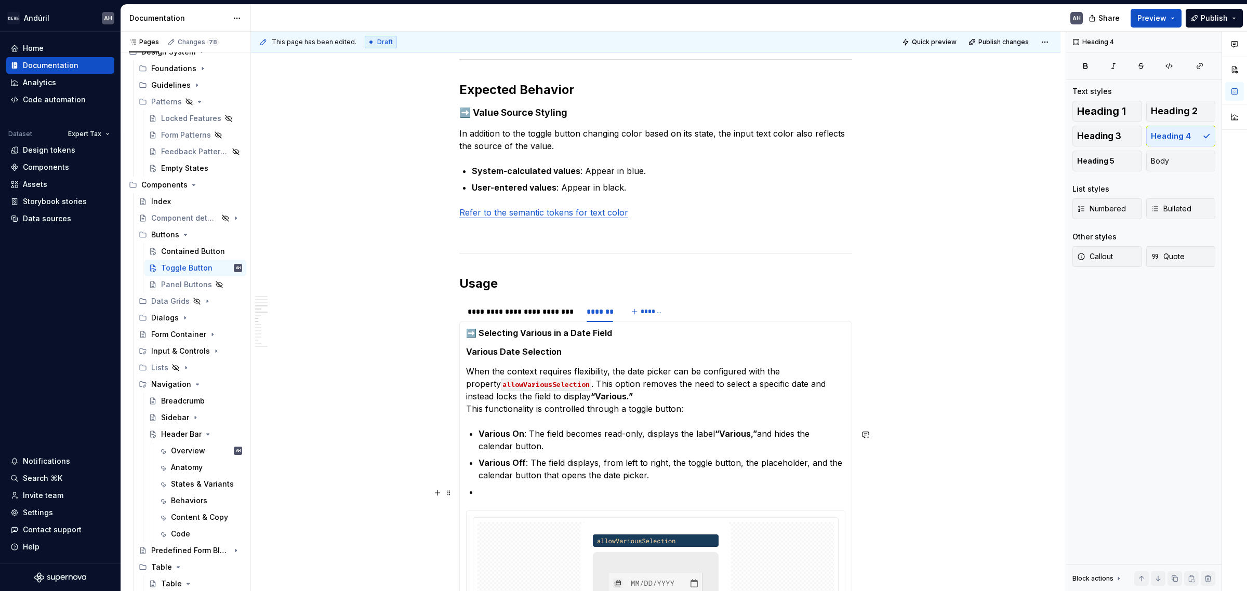
click at [653, 451] on p at bounding box center [662, 492] width 367 height 12
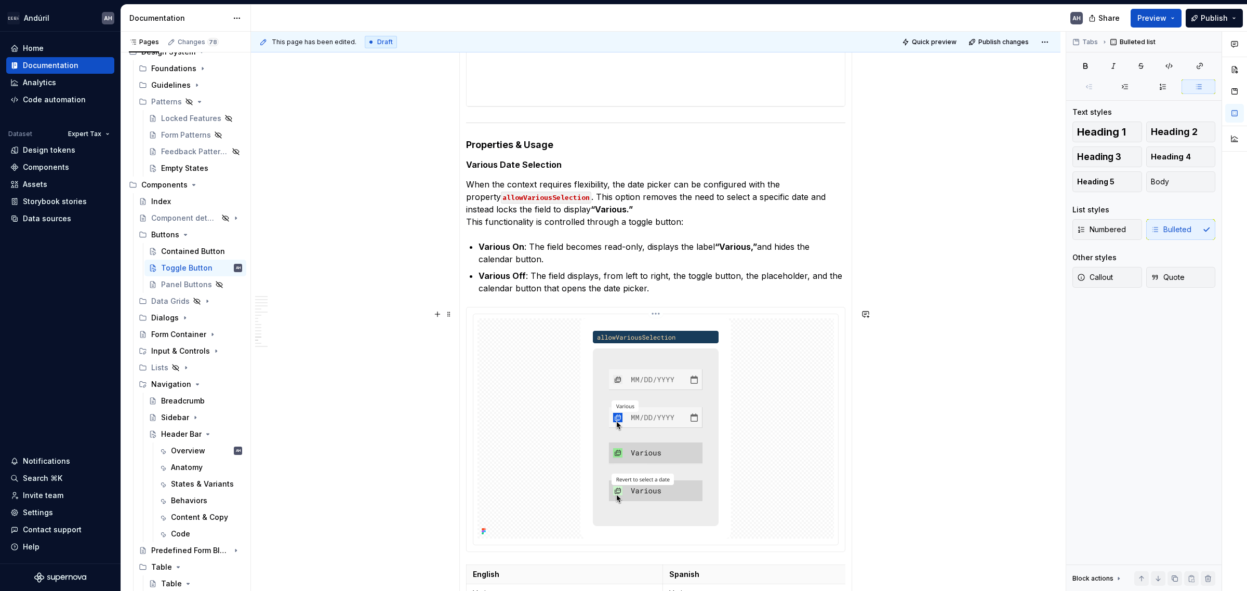
click at [595, 451] on img at bounding box center [655, 429] width 151 height 220
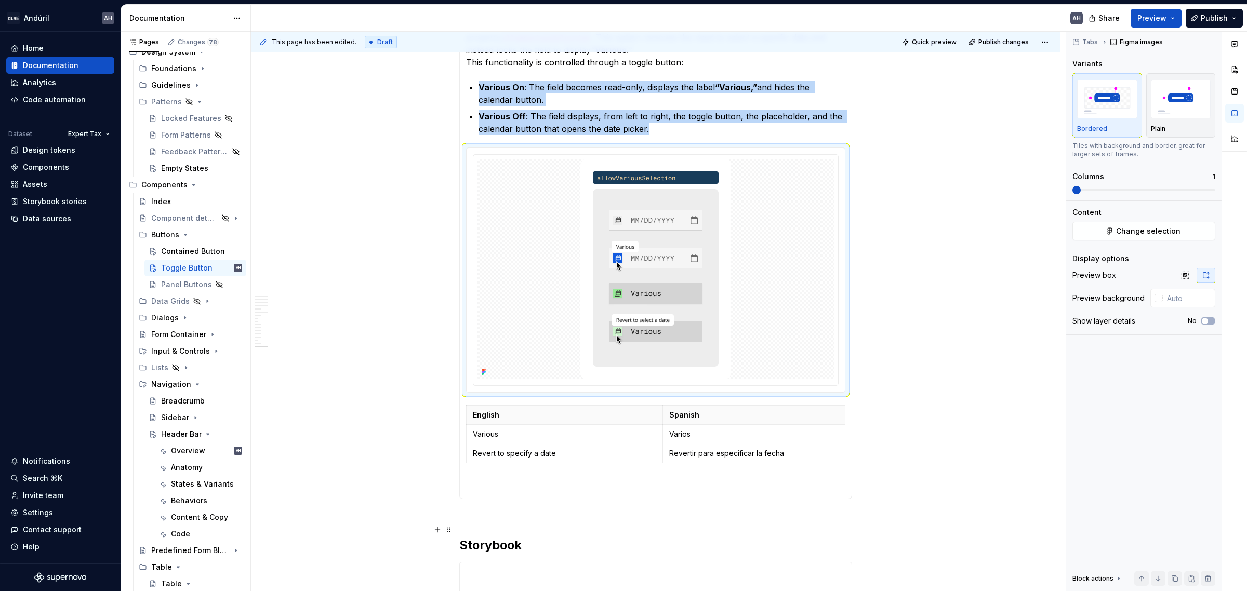
scroll to position [2143, 0]
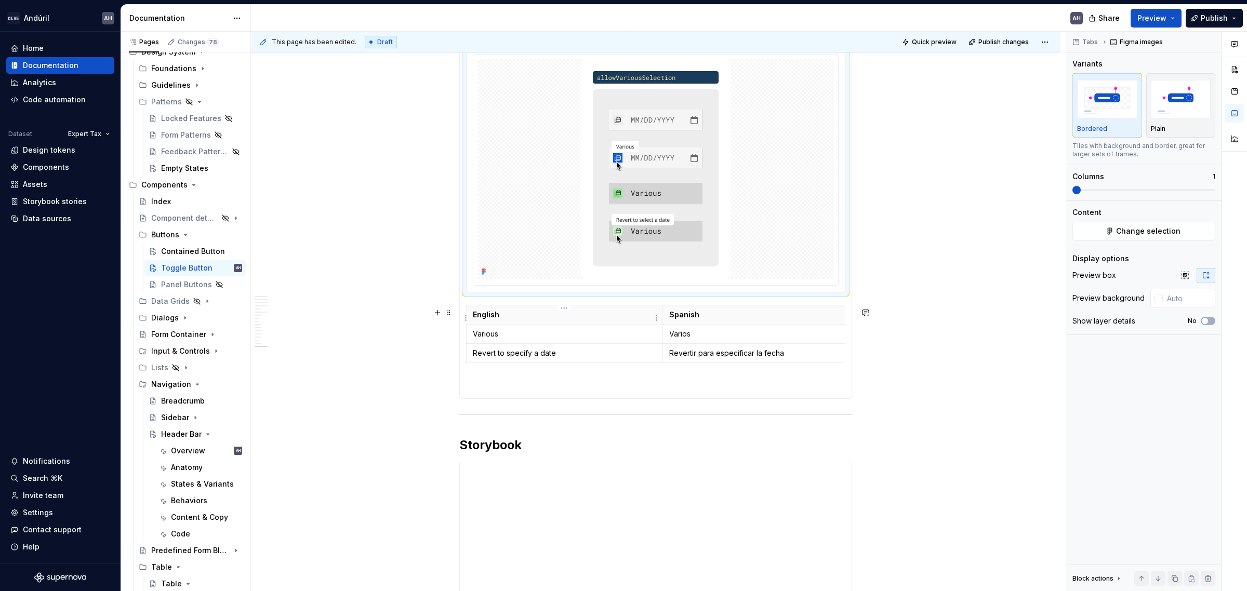
click at [473, 318] on p "English" at bounding box center [564, 315] width 183 height 10
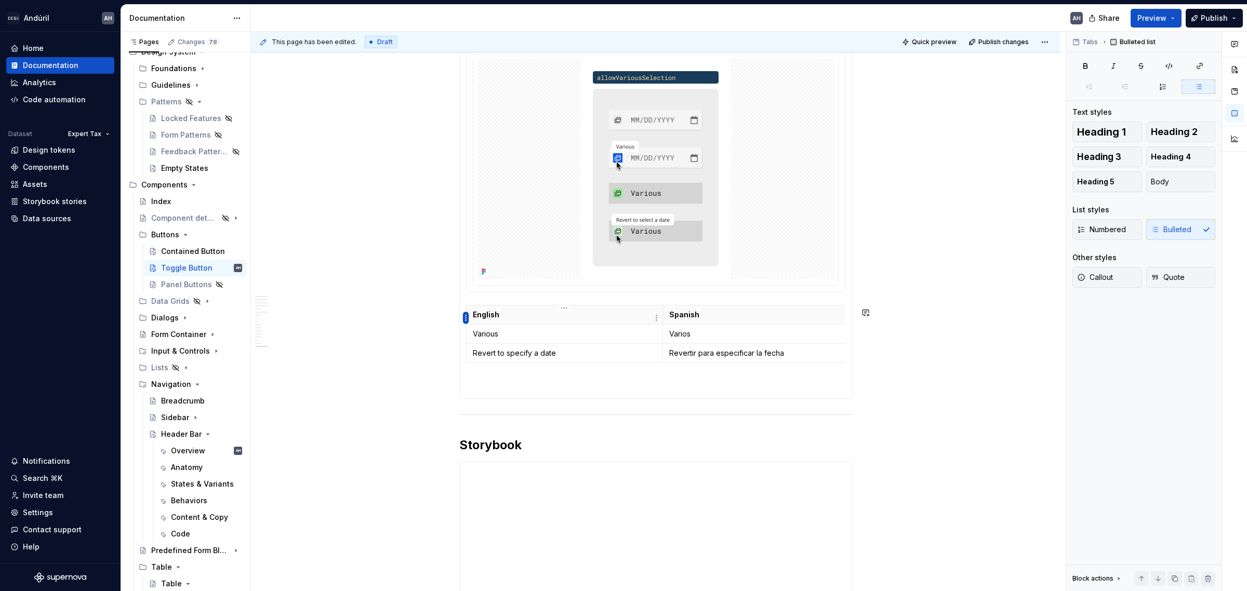
drag, startPoint x: 460, startPoint y: 313, endPoint x: 463, endPoint y: 320, distance: 7.4
click at [463, 320] on body "Andúril AH Home Documentation Analytics Code automation Dataset Expert Tax Desi…" at bounding box center [623, 295] width 1247 height 591
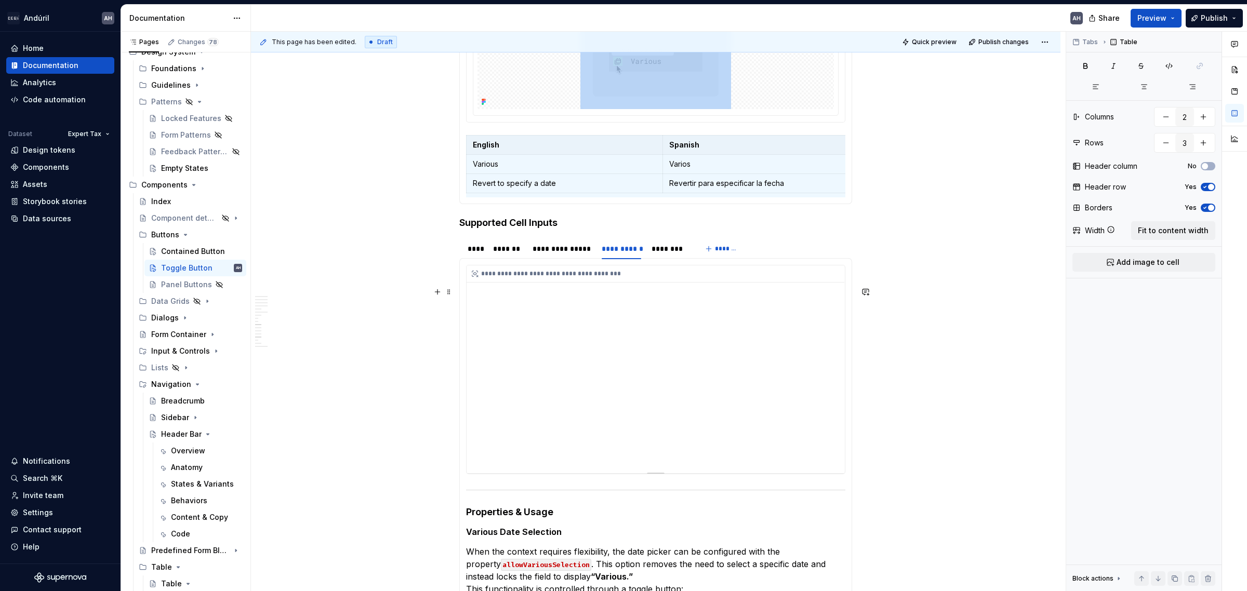
scroll to position [1611, 0]
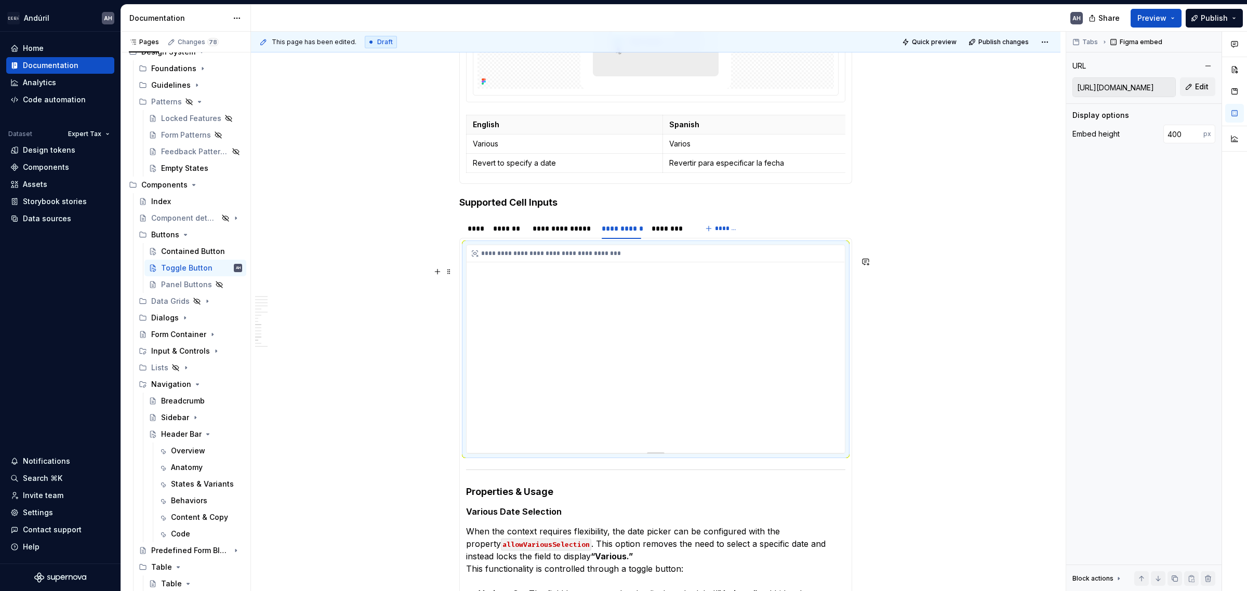
click at [561, 380] on div "**********" at bounding box center [656, 349] width 378 height 208
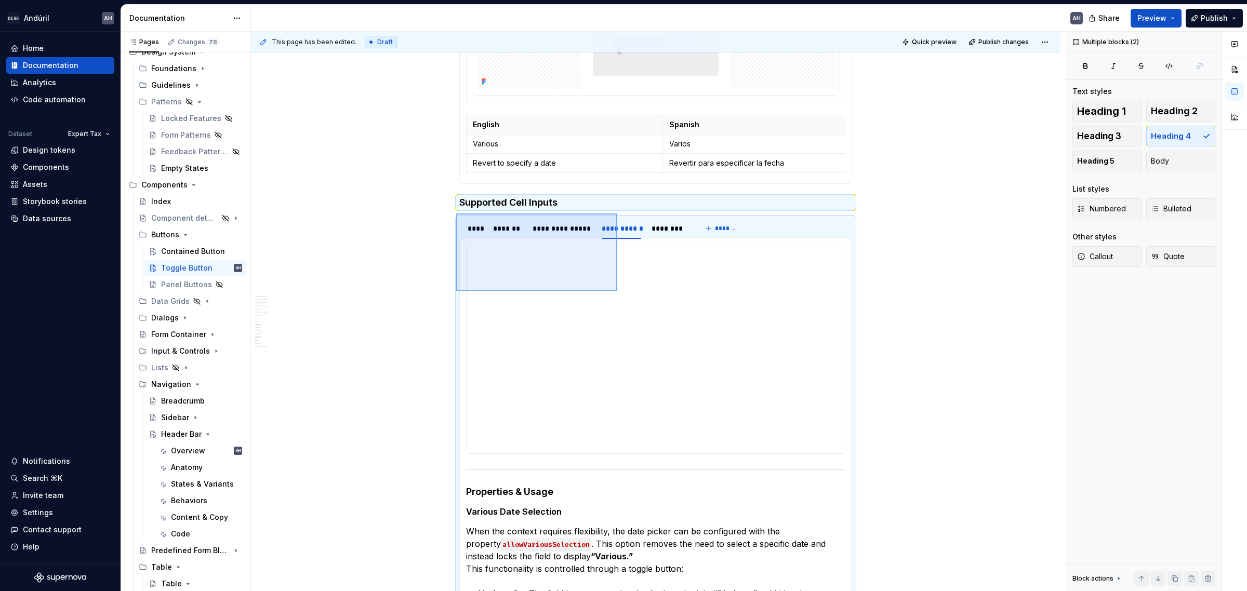
drag, startPoint x: 456, startPoint y: 214, endPoint x: 617, endPoint y: 291, distance: 178.7
click at [617, 291] on div "**********" at bounding box center [658, 312] width 815 height 560
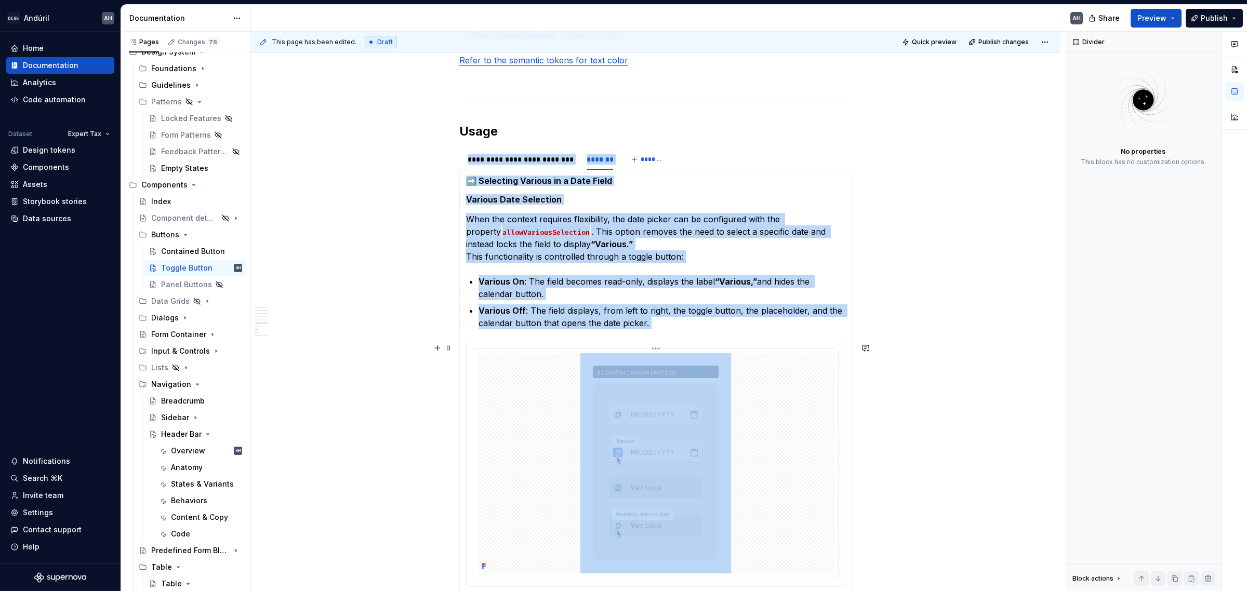
scroll to position [1118, 0]
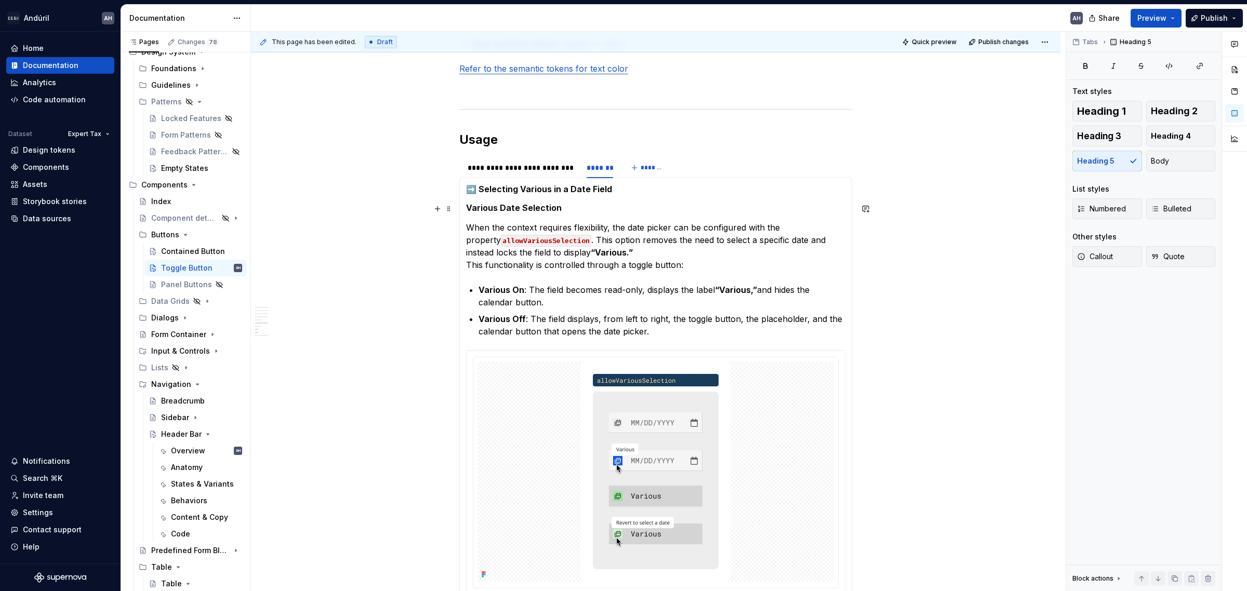
click at [591, 210] on h5 "Various Date Selection" at bounding box center [655, 208] width 379 height 10
click at [599, 161] on html "Andúril AH Home Documentation Analytics Code automation Dataset Expert Tax Desi…" at bounding box center [623, 295] width 1247 height 591
click at [625, 176] on div "Edit name" at bounding box center [648, 176] width 68 height 10
type textarea "*"
click at [606, 169] on input "*******" at bounding box center [599, 167] width 35 height 19
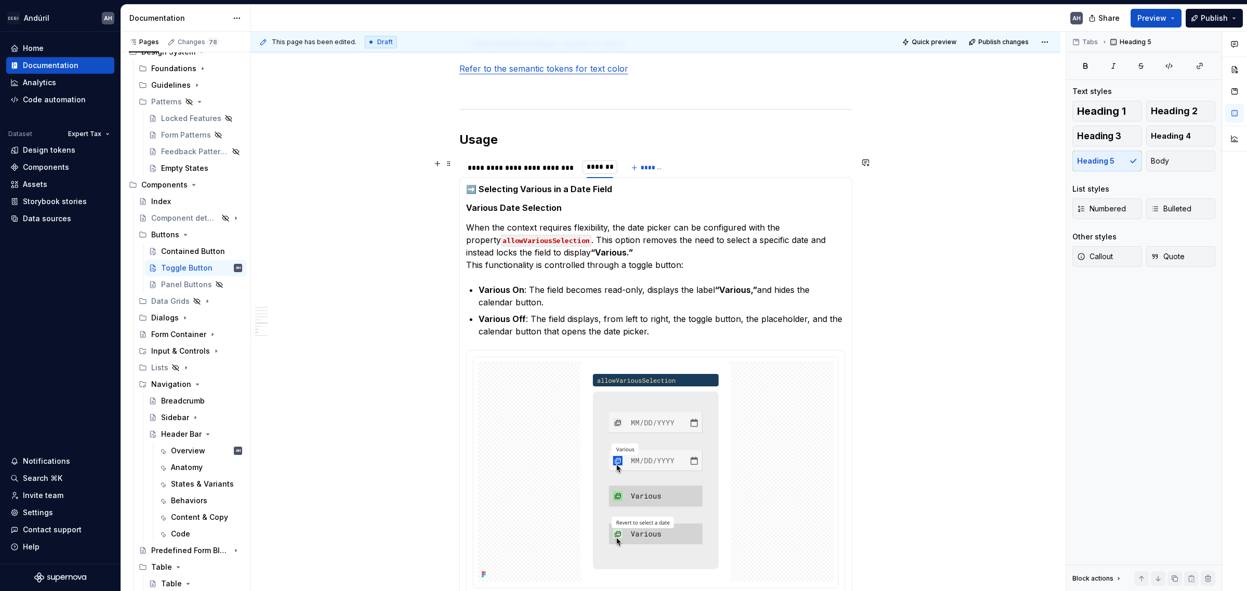
click at [606, 169] on input "*******" at bounding box center [599, 167] width 35 height 19
click at [614, 328] on p "Various Off : The field displays, from left to right, the toggle button, the pl…" at bounding box center [662, 325] width 367 height 25
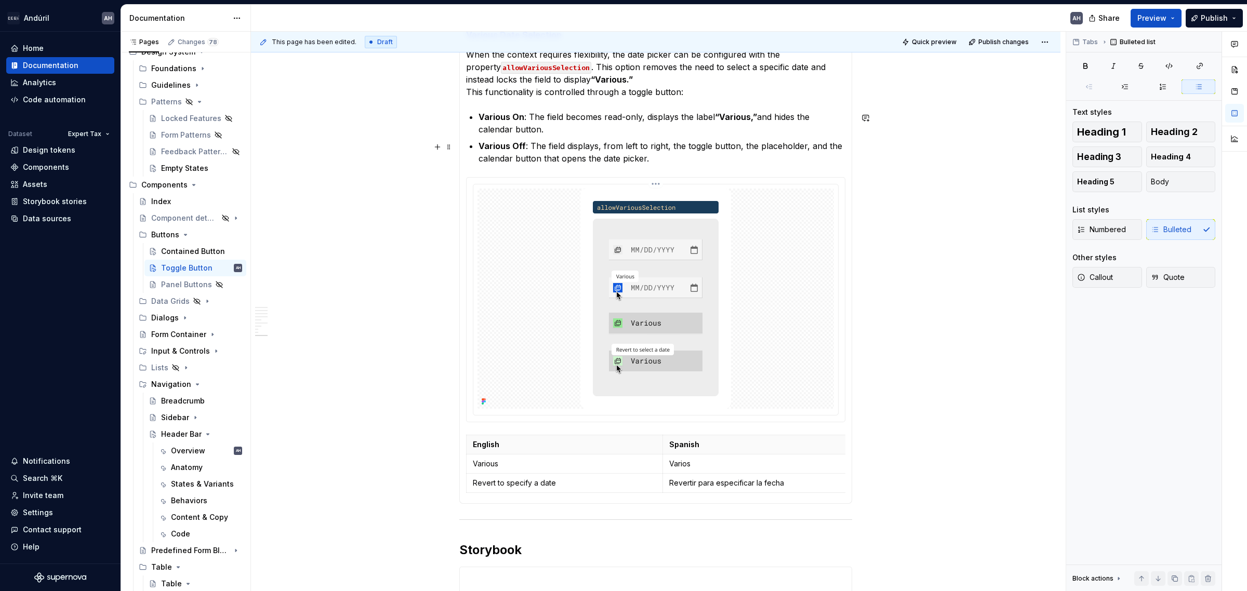
scroll to position [1313, 0]
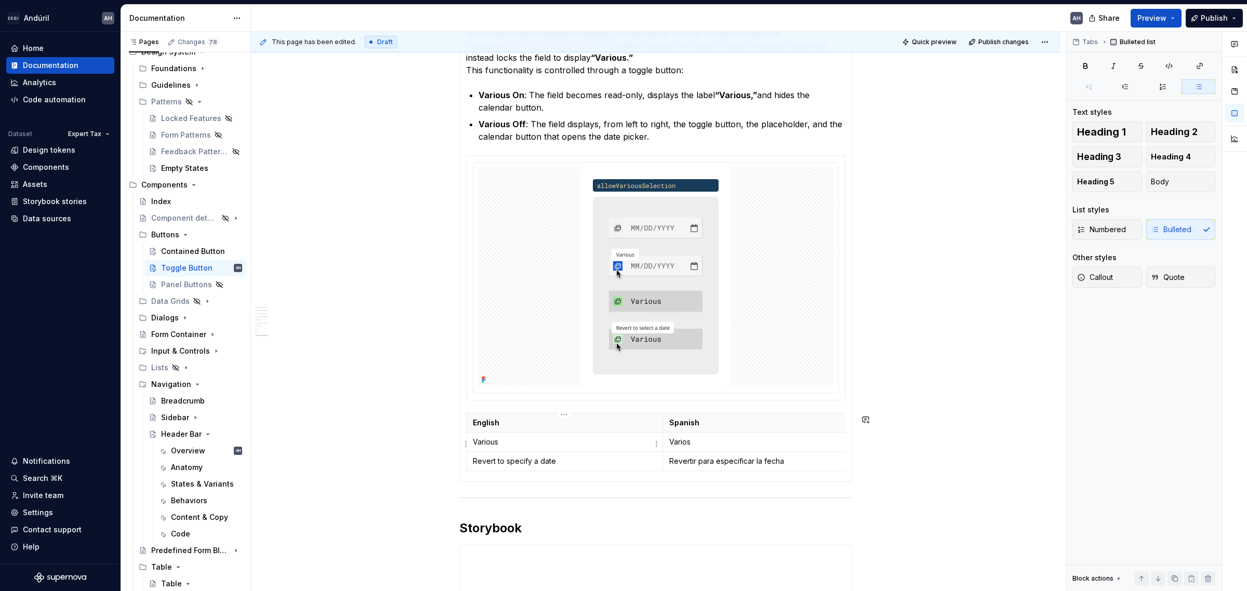
click at [520, 440] on p "Various" at bounding box center [564, 442] width 183 height 10
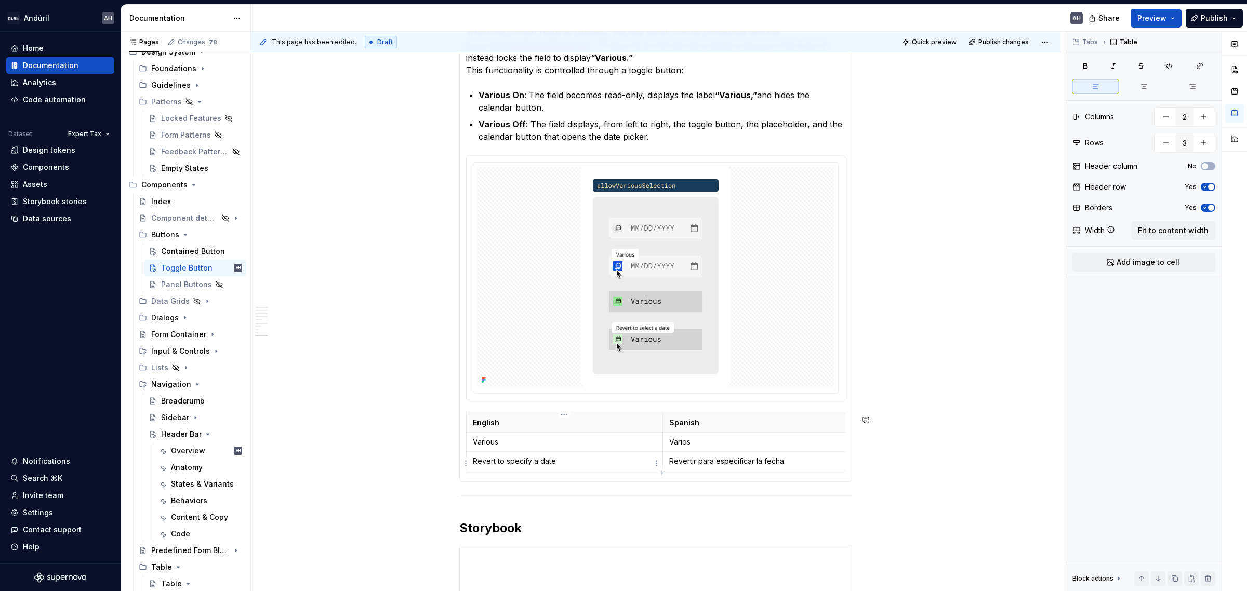
click at [564, 451] on p "Revert to specify a date" at bounding box center [564, 461] width 183 height 10
click at [791, 451] on p "Revertir para especificar la fecha" at bounding box center [760, 461] width 183 height 10
click at [563, 451] on p "Revert to specify a date" at bounding box center [564, 461] width 183 height 10
click at [710, 451] on p "Revertir para especificar la fecha" at bounding box center [760, 461] width 183 height 10
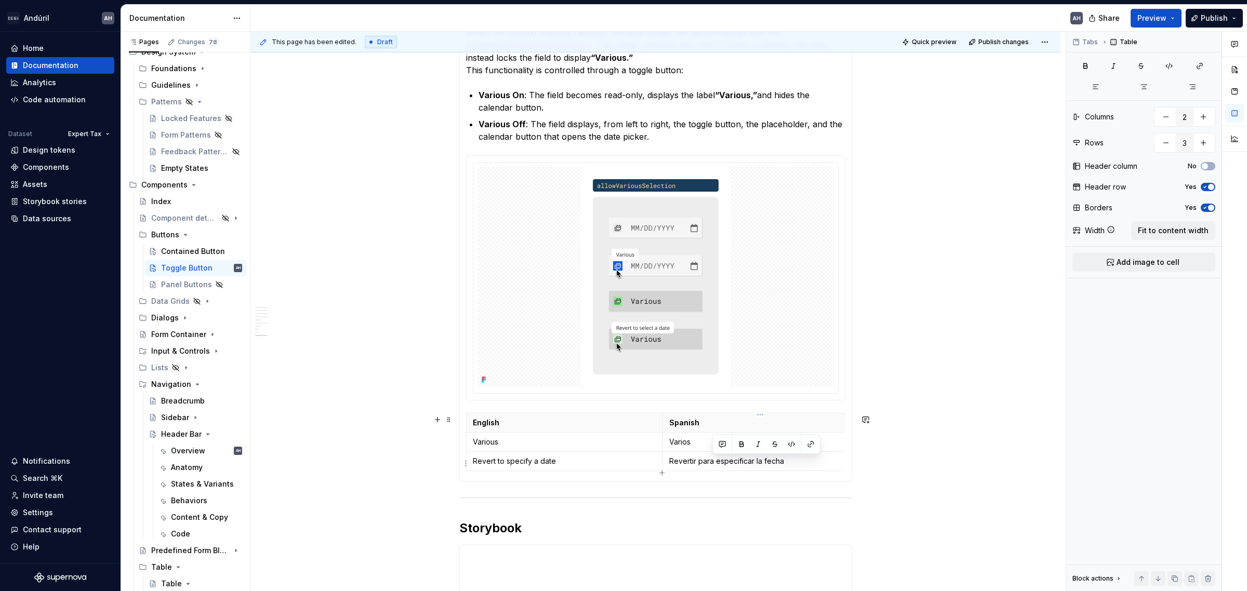
click at [703, 451] on p "Revertir para especificar la fecha" at bounding box center [760, 461] width 183 height 10
click at [538, 451] on p "Revert to specify a date" at bounding box center [564, 461] width 183 height 10
click at [746, 451] on p "Revertir y especificar la fecha" at bounding box center [760, 461] width 183 height 10
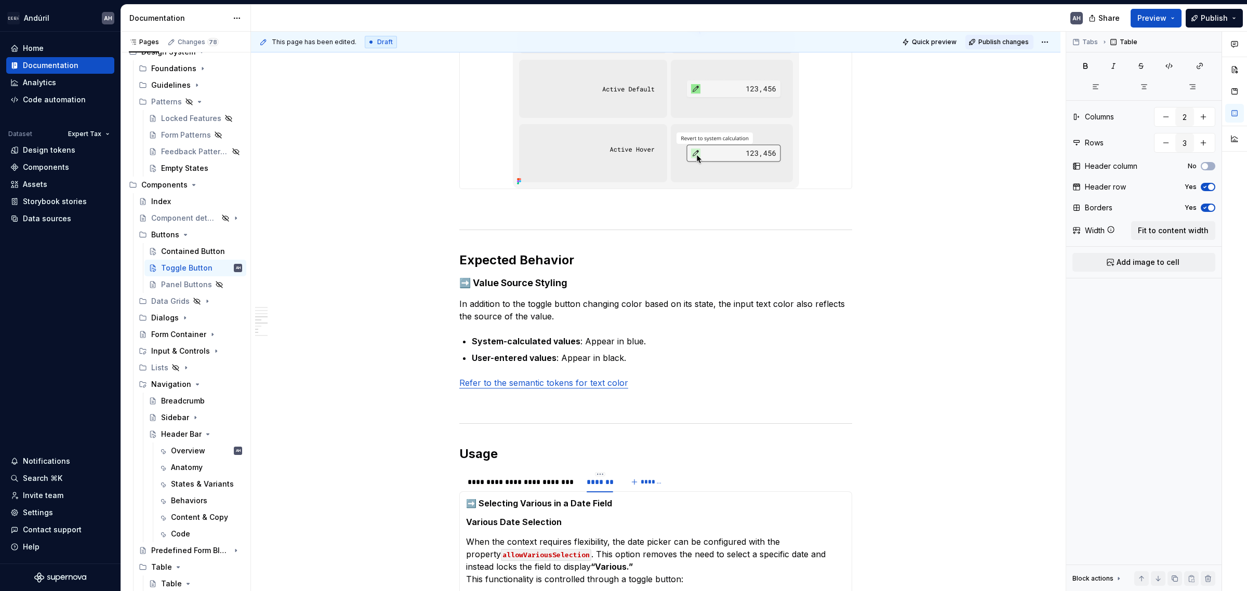
scroll to position [858, 0]
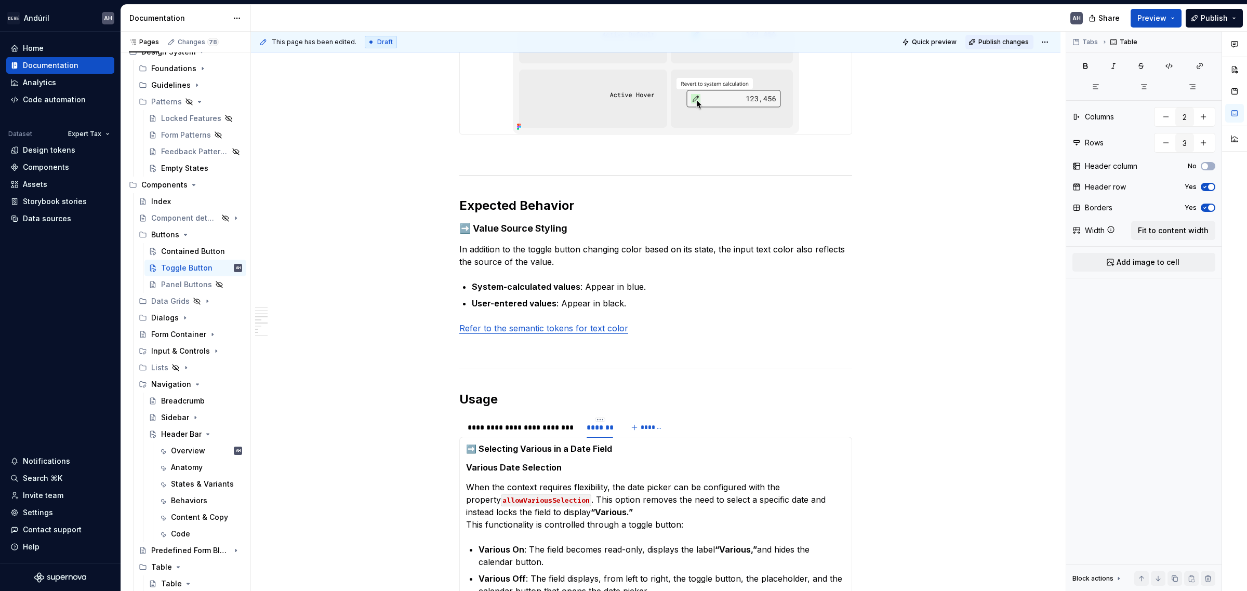
click at [997, 42] on span "Publish changes" at bounding box center [1003, 42] width 50 height 8
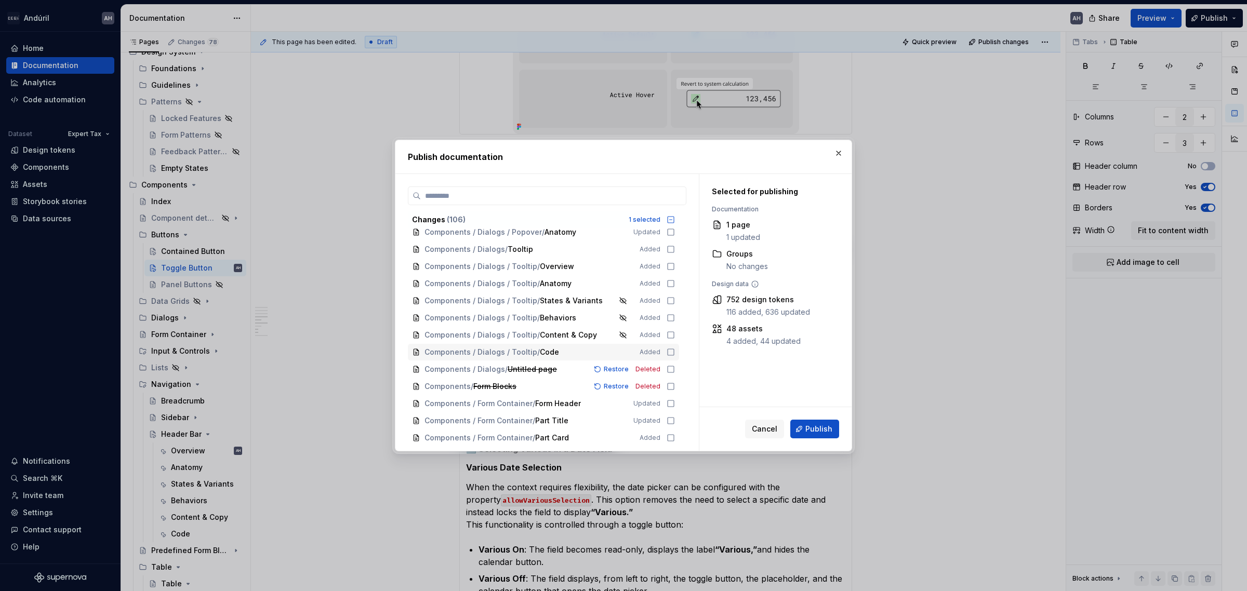
scroll to position [585, 0]
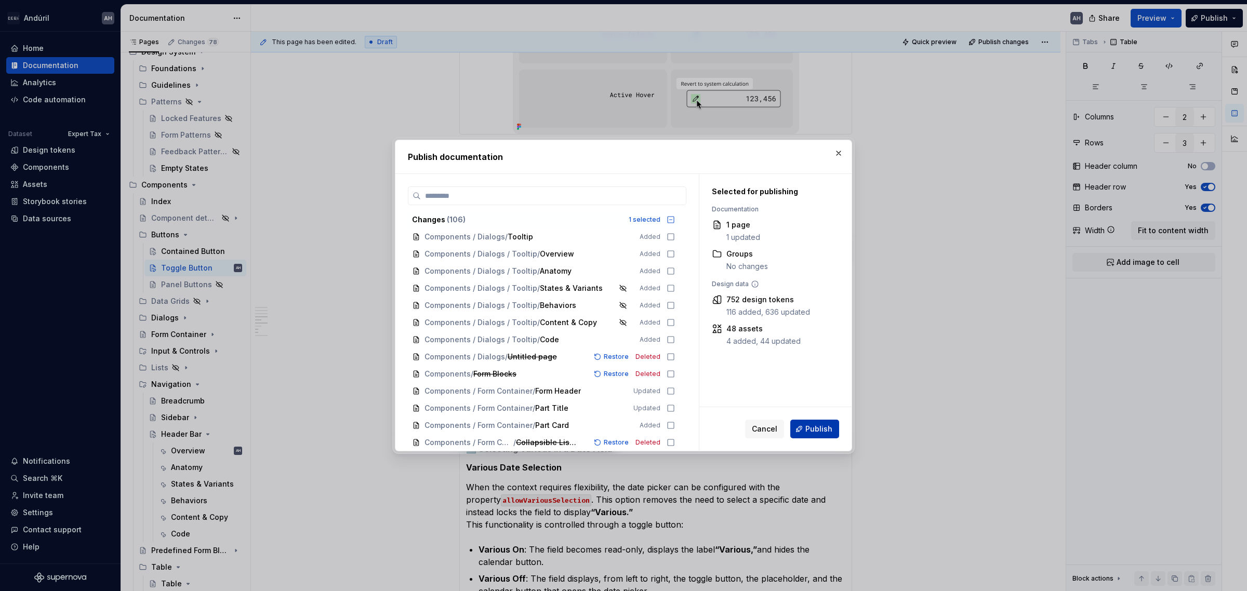
click at [814, 429] on span "Publish" at bounding box center [818, 429] width 27 height 10
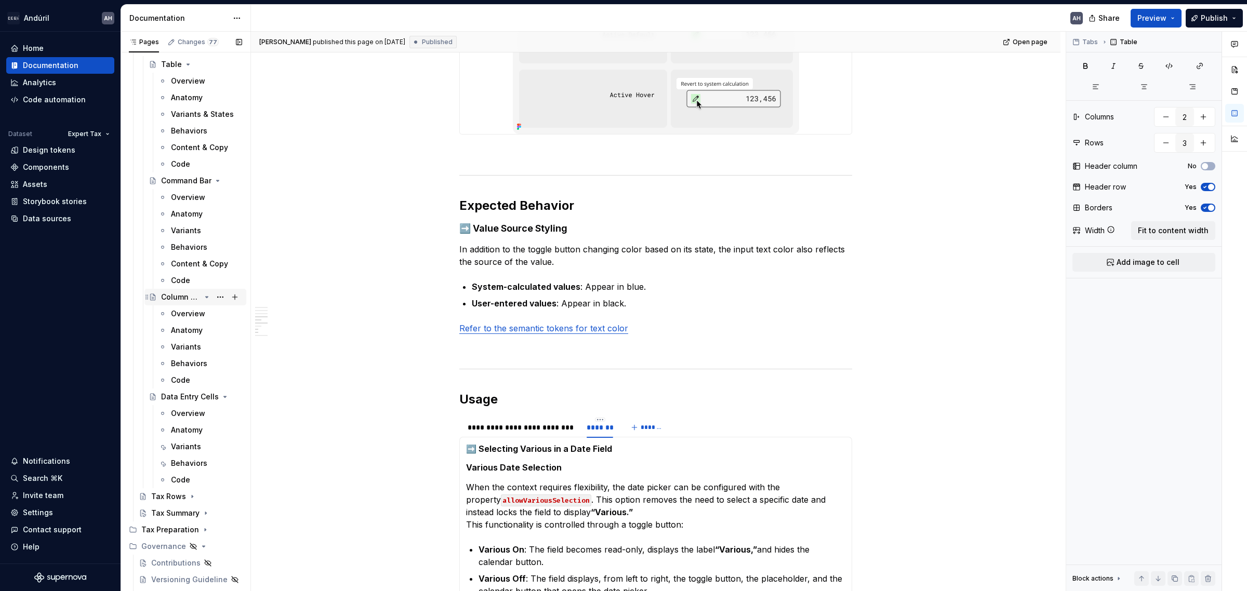
click at [173, 294] on div "Column Header Cells" at bounding box center [180, 297] width 39 height 10
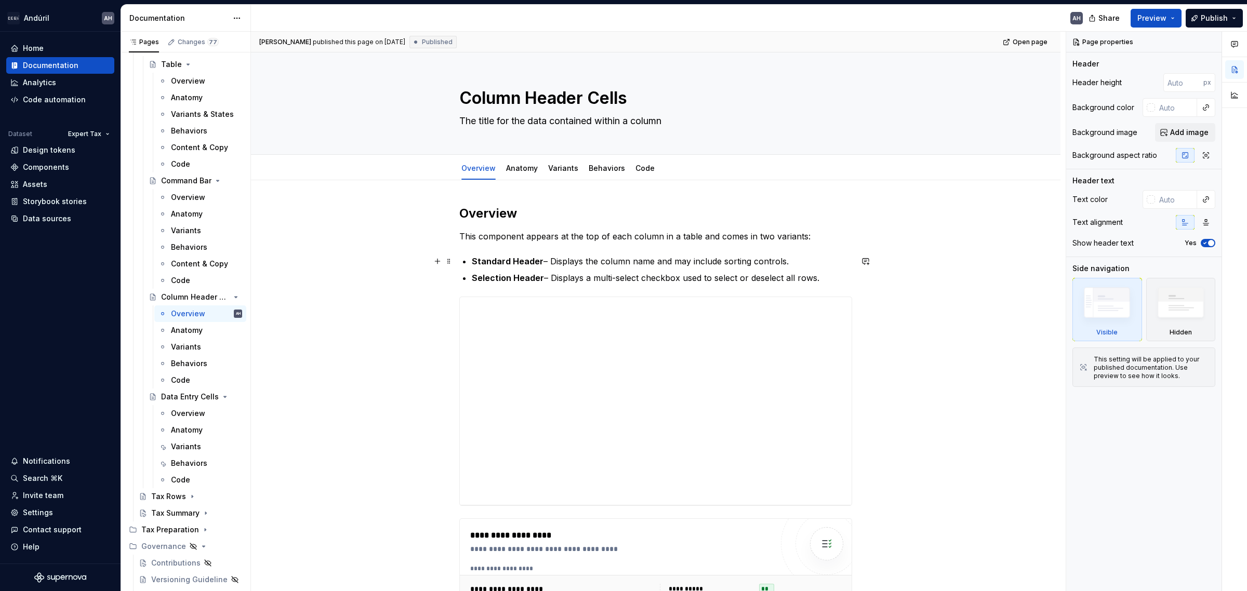
click at [741, 258] on p "Standard Header – Displays the column name and may include sorting controls." at bounding box center [662, 261] width 380 height 12
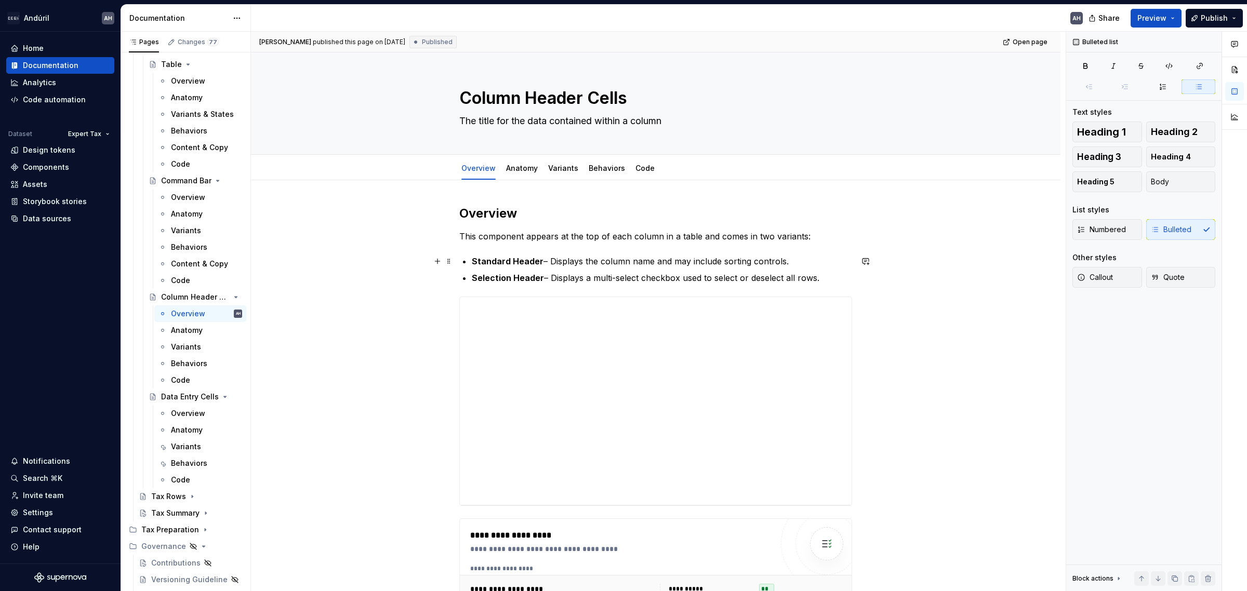
click at [803, 260] on p "Standard Header – Displays the column name and may include sorting controls." at bounding box center [662, 261] width 380 height 12
type textarea "*"
click at [695, 257] on p "Standard Header – Displays the column name and may include sorting controls." at bounding box center [662, 261] width 380 height 12
drag, startPoint x: 803, startPoint y: 260, endPoint x: 651, endPoint y: 263, distance: 152.3
click at [651, 263] on p "Standard Header – Displays the column name and may include sorting controls." at bounding box center [662, 261] width 380 height 12
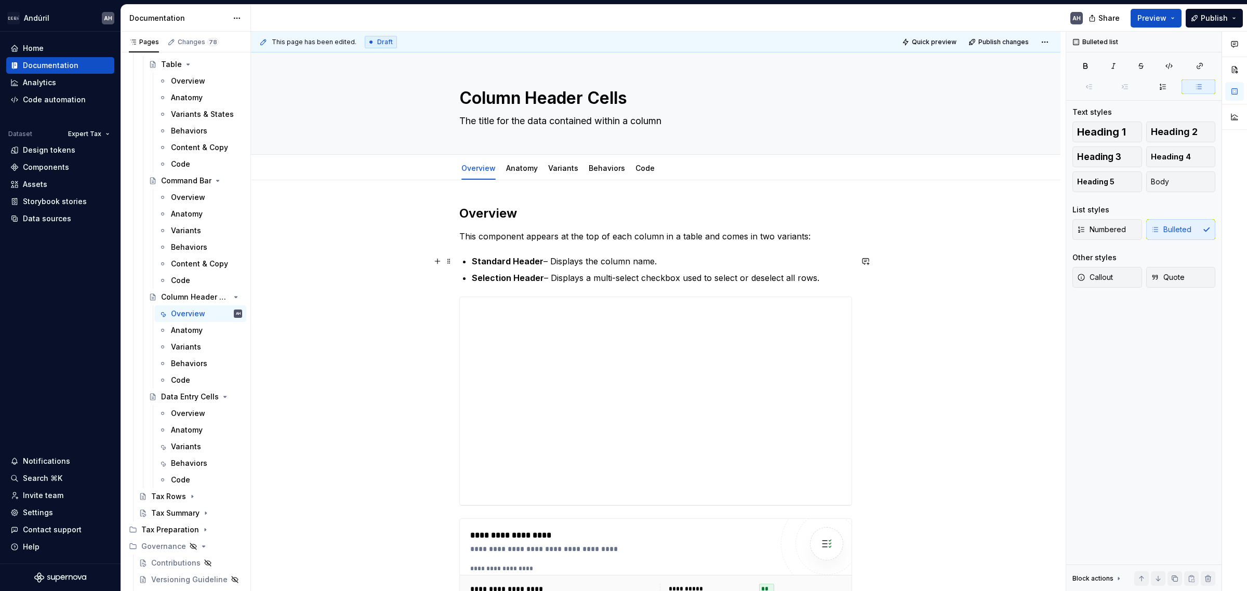
click at [665, 260] on p "Standard Header – Displays the column name." at bounding box center [662, 261] width 380 height 12
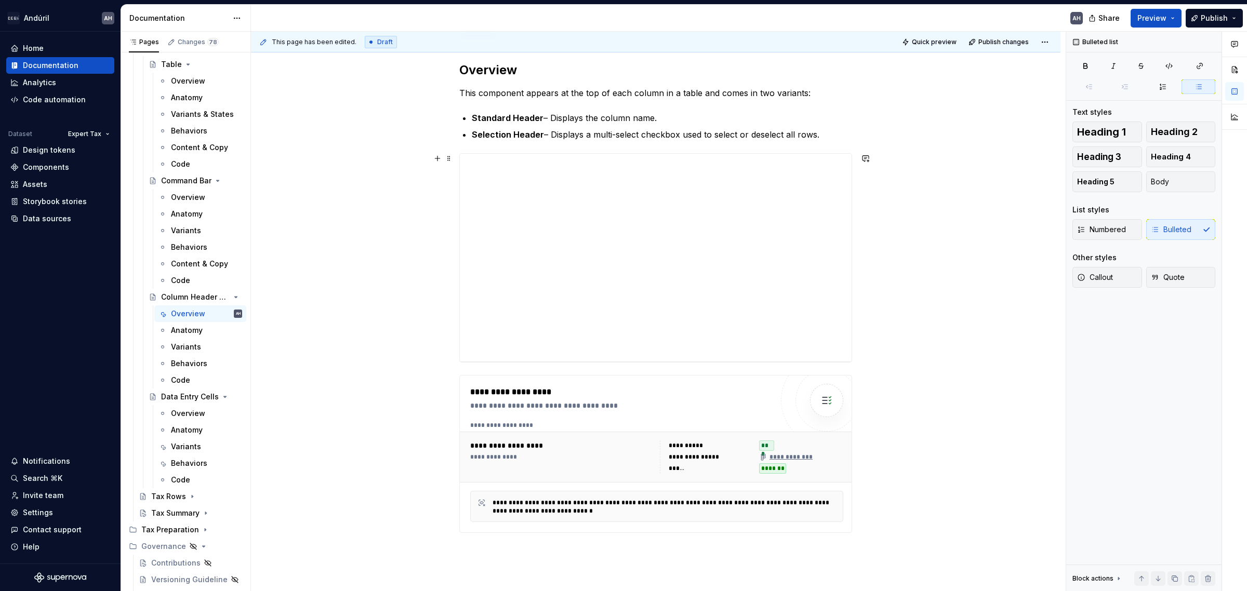
scroll to position [195, 0]
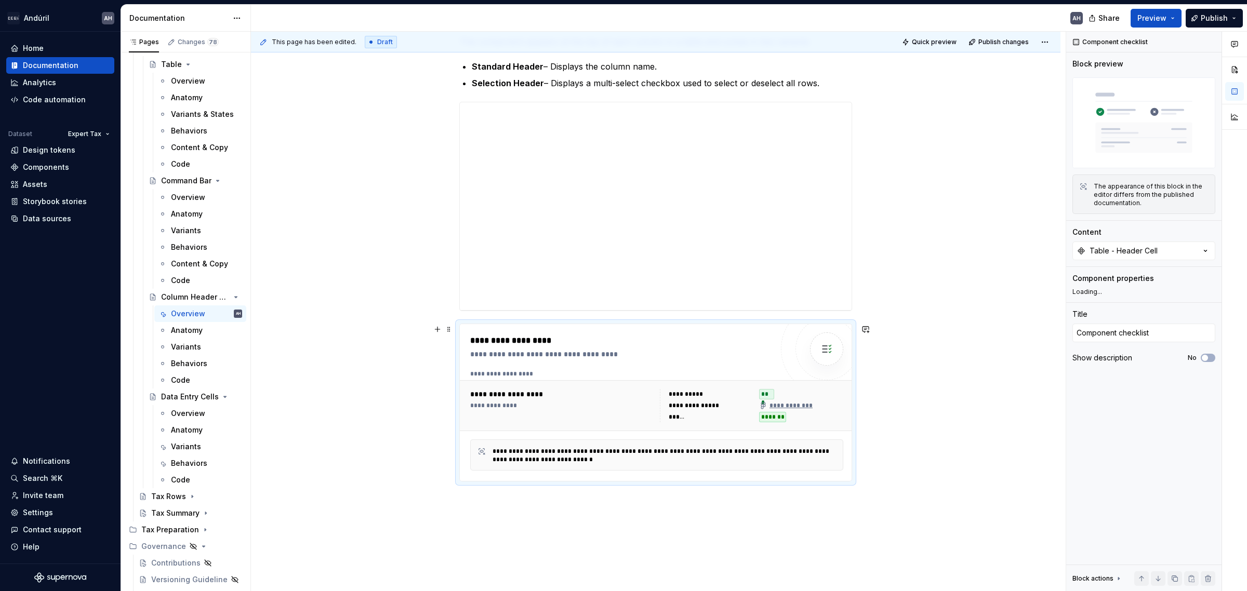
click at [567, 383] on div "**********" at bounding box center [657, 405] width 394 height 51
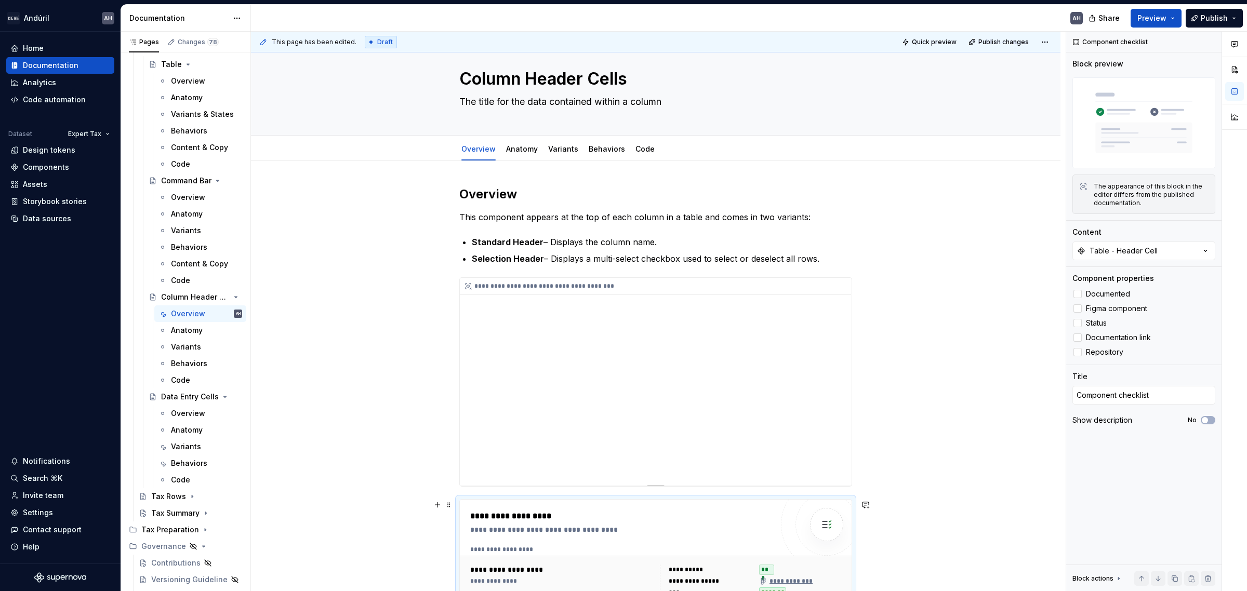
scroll to position [0, 0]
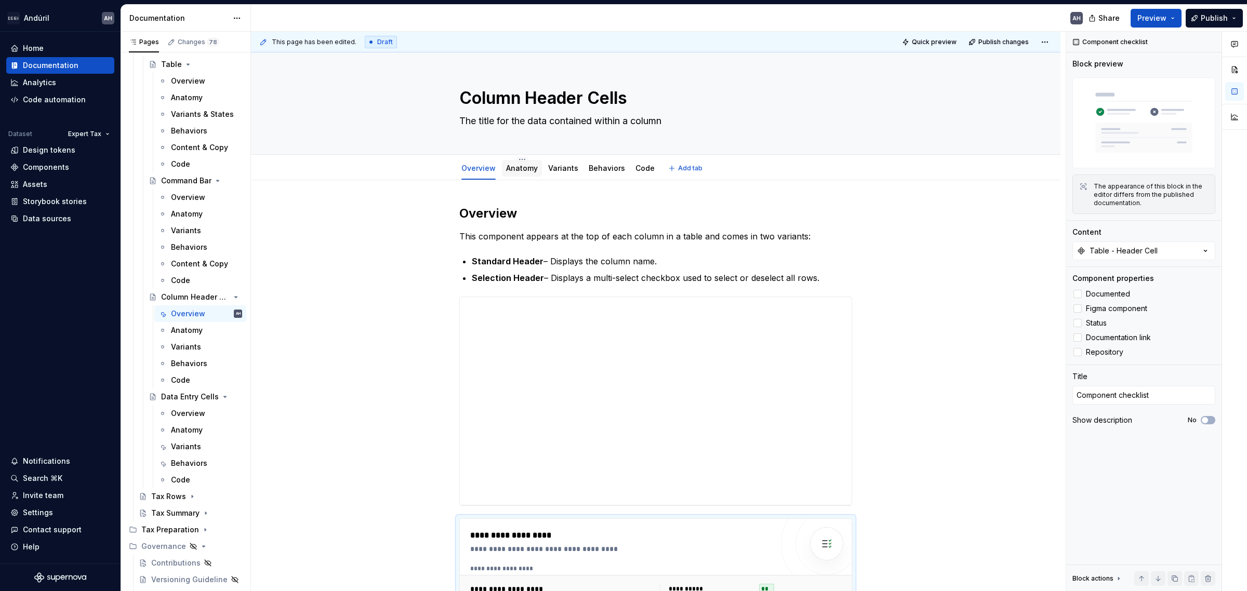
click at [521, 170] on link "Anatomy" at bounding box center [522, 168] width 32 height 9
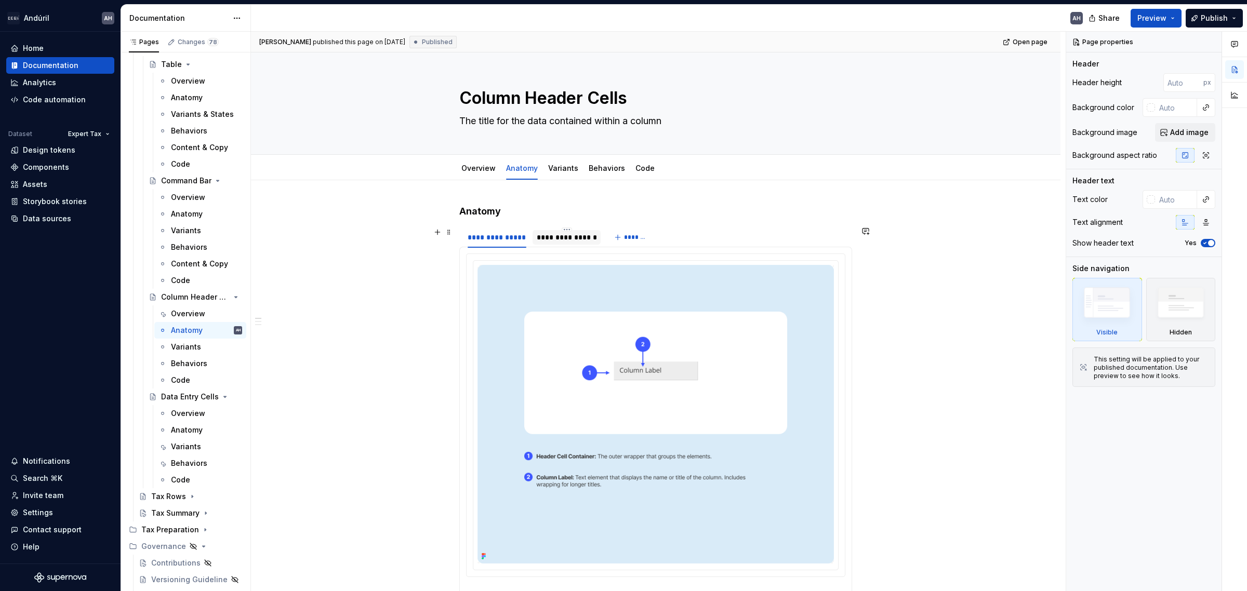
click at [554, 235] on div "**********" at bounding box center [567, 237] width 60 height 10
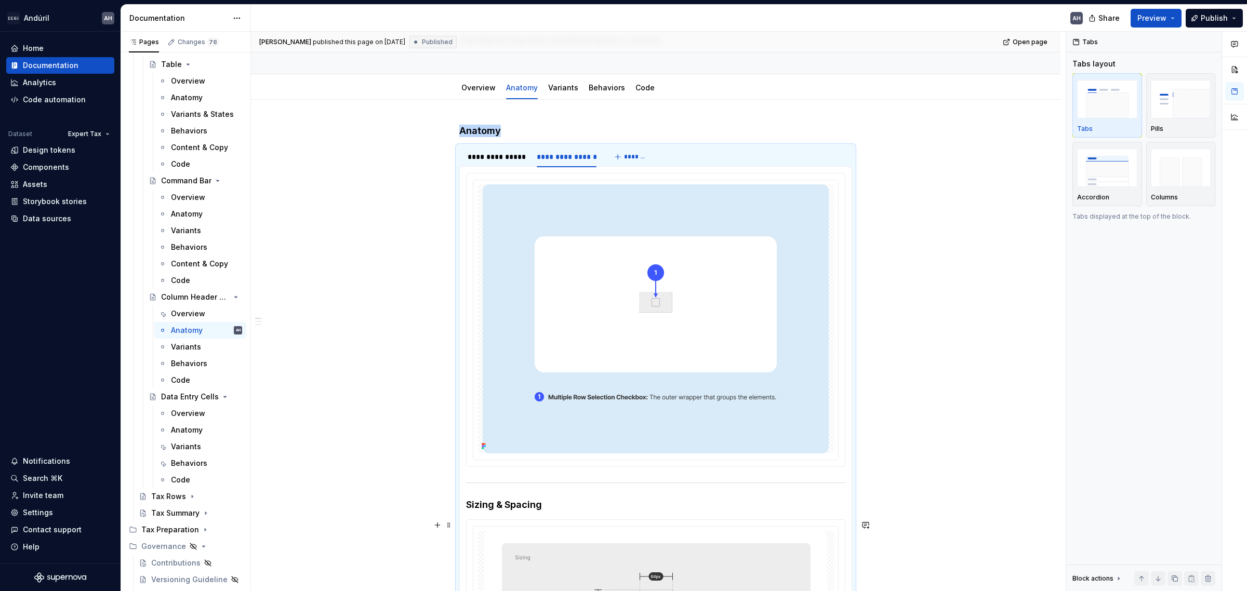
scroll to position [65, 0]
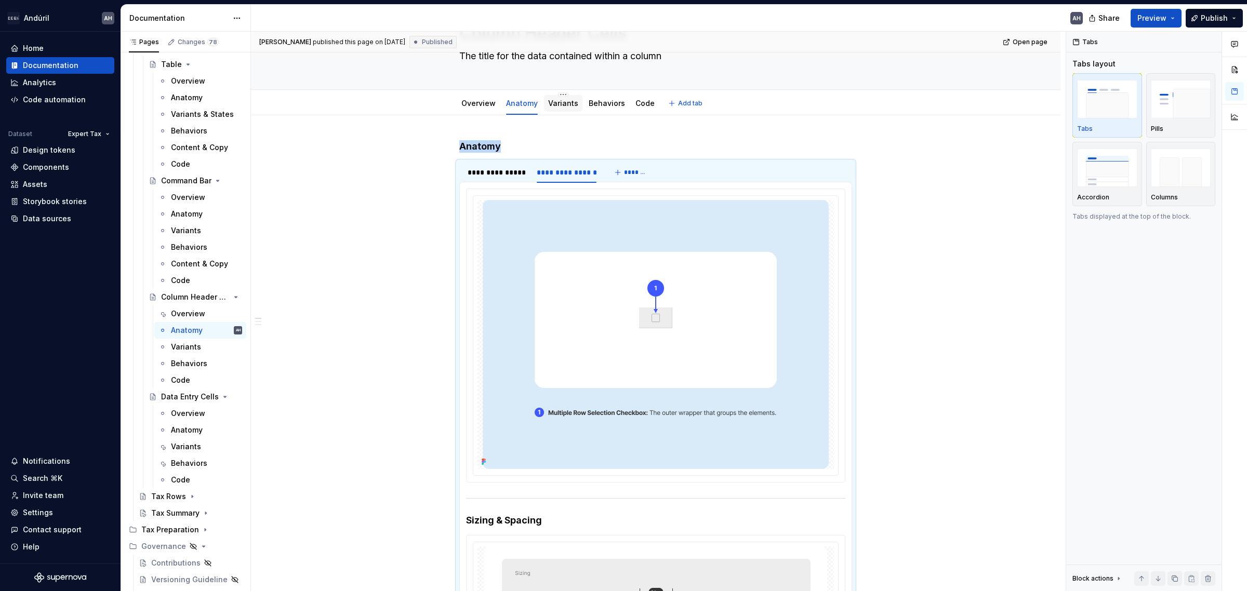
click at [559, 105] on link "Variants" at bounding box center [563, 103] width 30 height 9
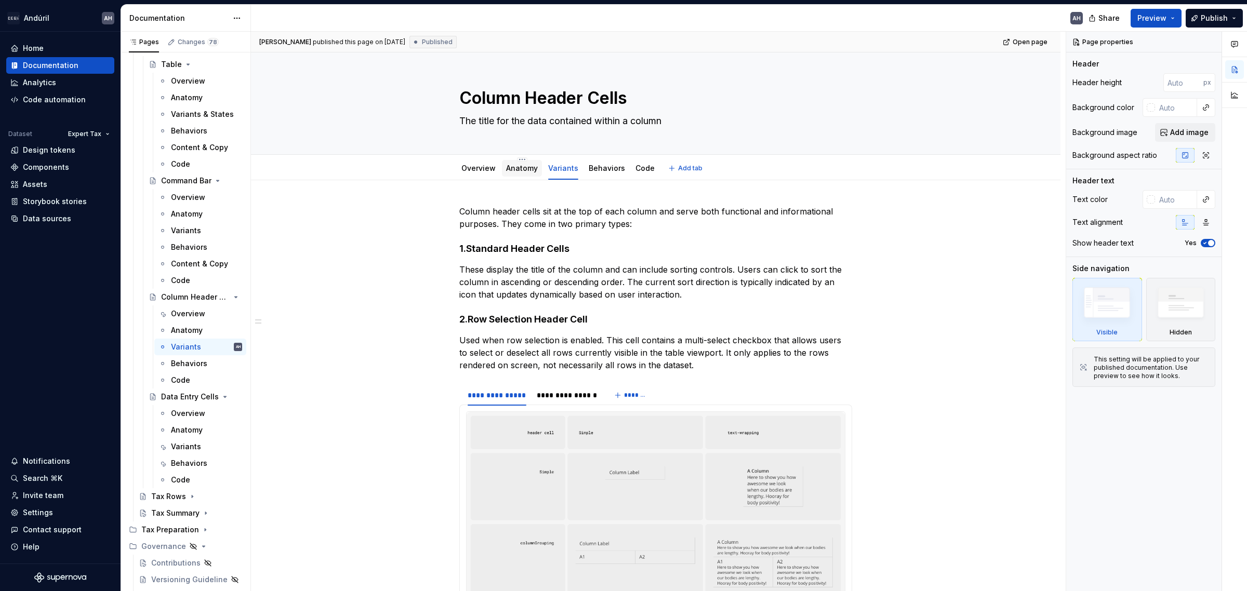
click at [514, 168] on link "Anatomy" at bounding box center [522, 168] width 32 height 9
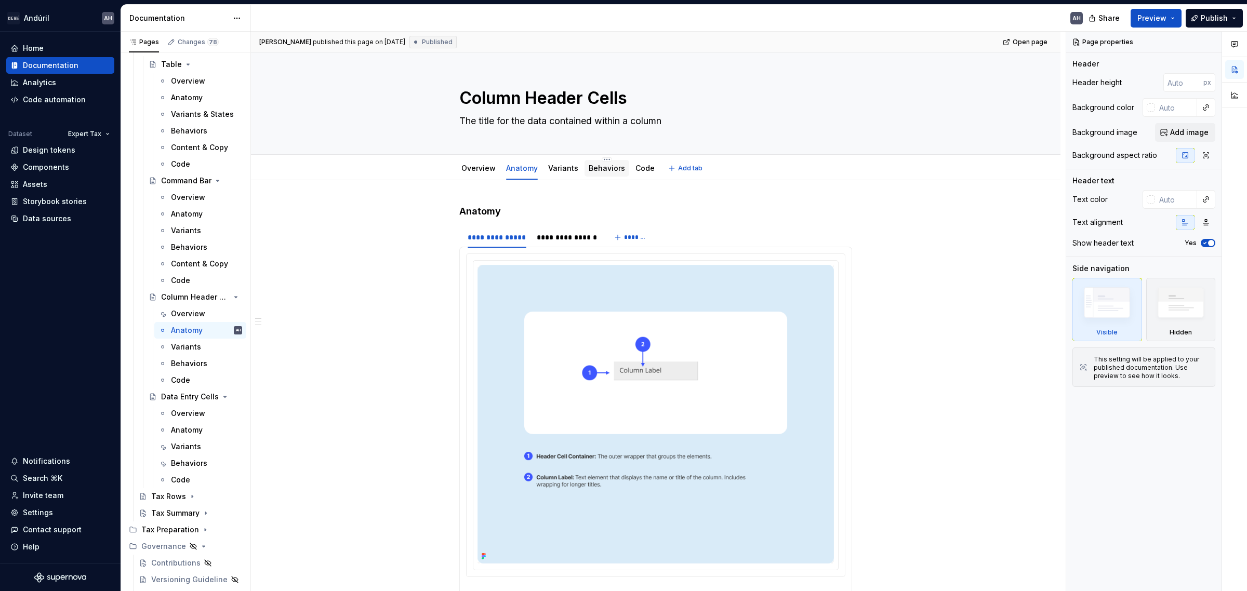
click at [614, 167] on link "Behaviors" at bounding box center [607, 168] width 36 height 9
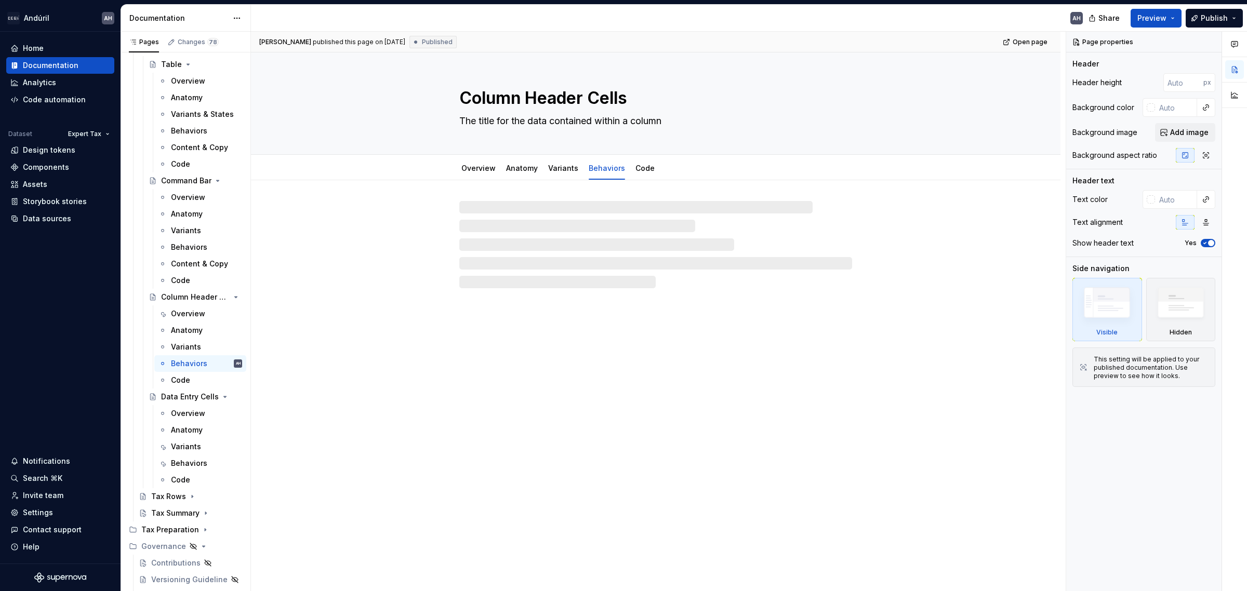
type textarea "*"
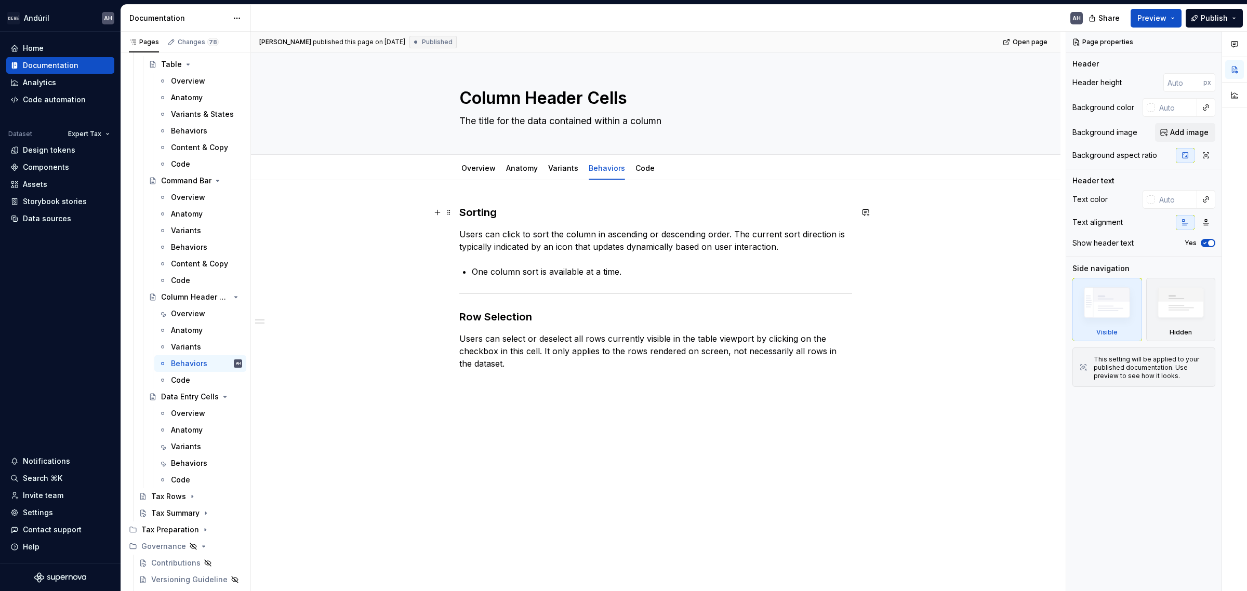
click at [515, 215] on h3 "Sorting" at bounding box center [655, 212] width 393 height 15
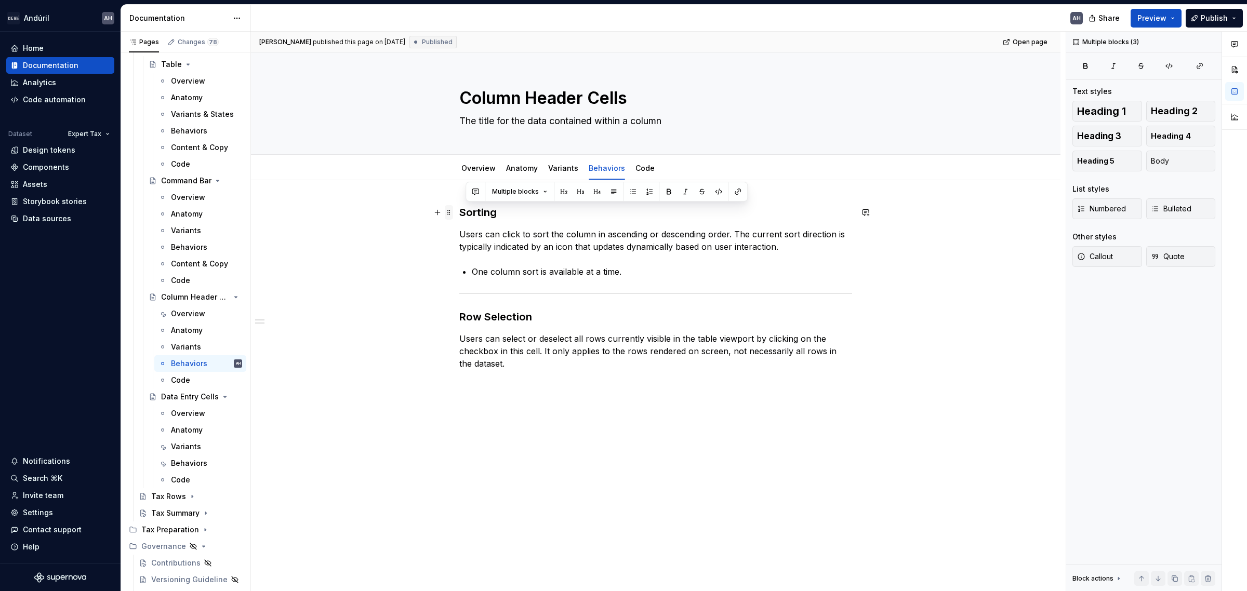
drag, startPoint x: 641, startPoint y: 276, endPoint x: 445, endPoint y: 211, distance: 206.4
click at [459, 211] on div "Sorting Users can click to sort the column in ascending or descending order. Th…" at bounding box center [655, 303] width 393 height 196
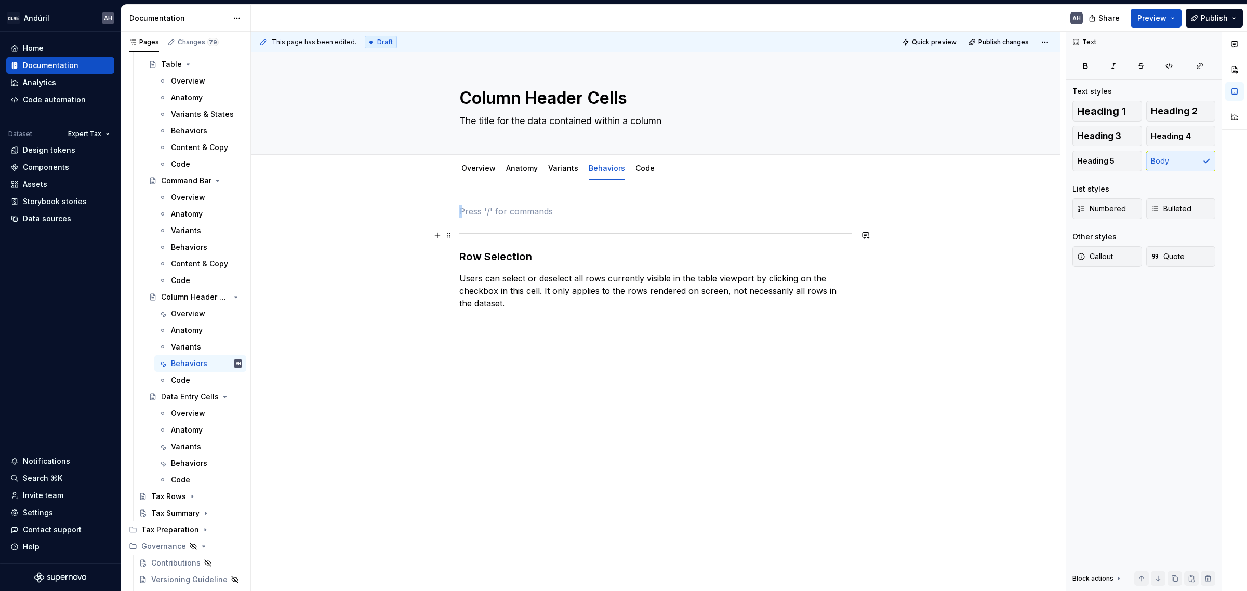
click at [482, 234] on div at bounding box center [655, 233] width 393 height 7
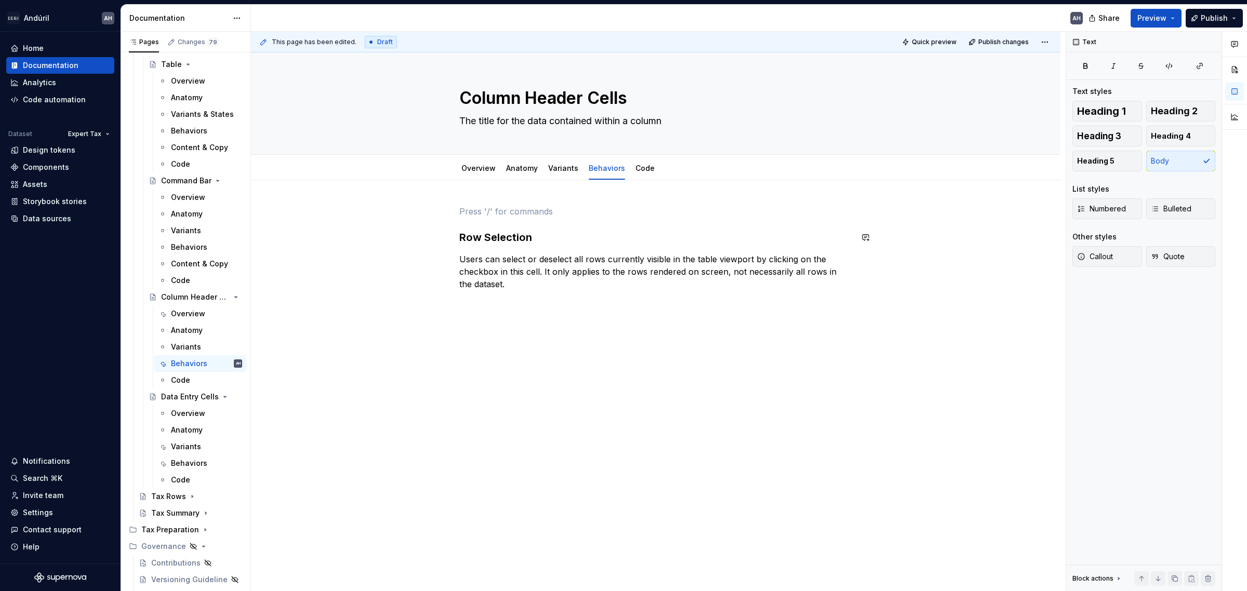
click at [467, 207] on p at bounding box center [655, 211] width 393 height 12
click at [997, 113] on span "Heading 2" at bounding box center [1174, 111] width 47 height 10
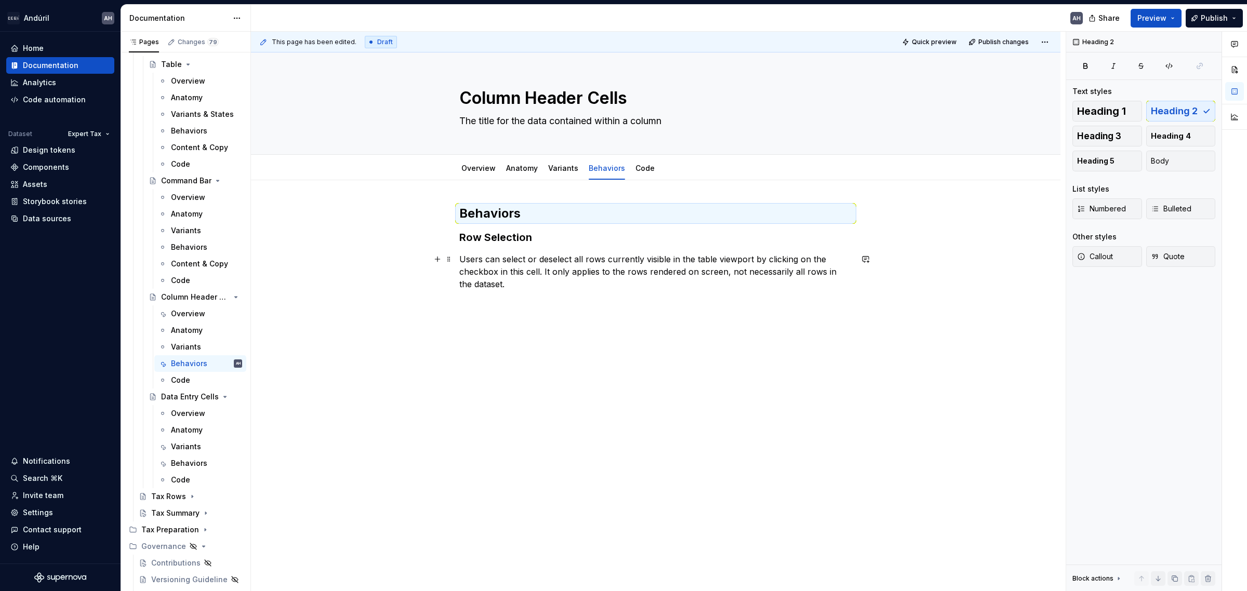
click at [624, 263] on p "Users can select or deselect all rows currently visible in the table viewport b…" at bounding box center [655, 271] width 393 height 37
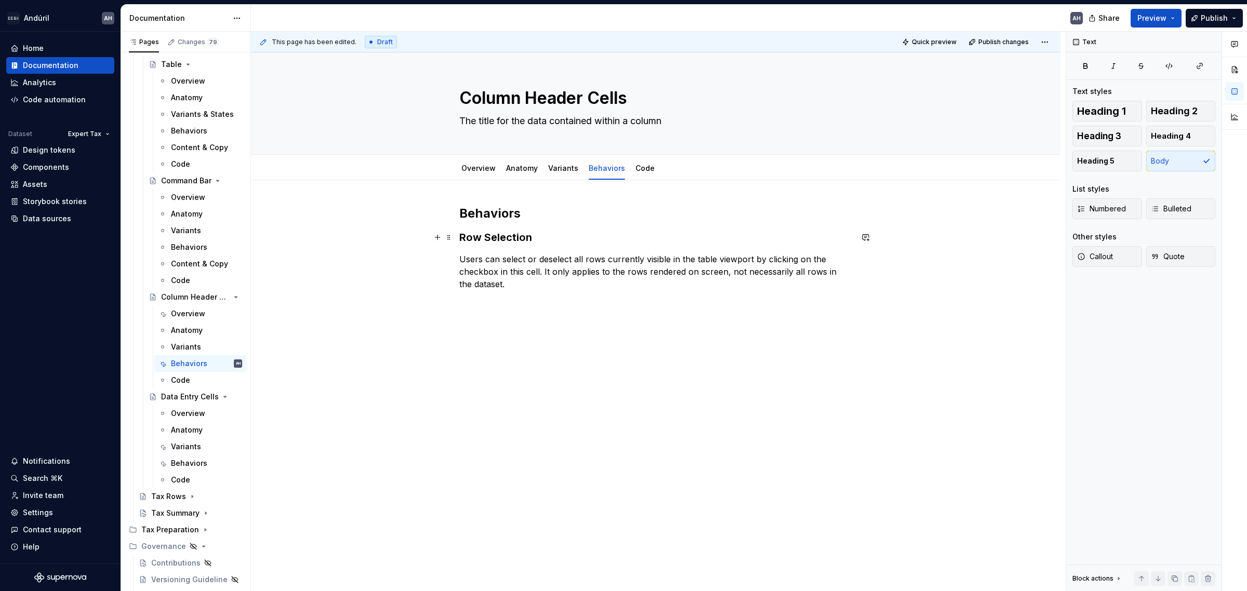
click at [573, 224] on div "Behaviors Row Selection Users can select or deselect all rows currently visible…" at bounding box center [655, 257] width 393 height 104
click at [579, 216] on h2 "Behaviors" at bounding box center [655, 213] width 393 height 17
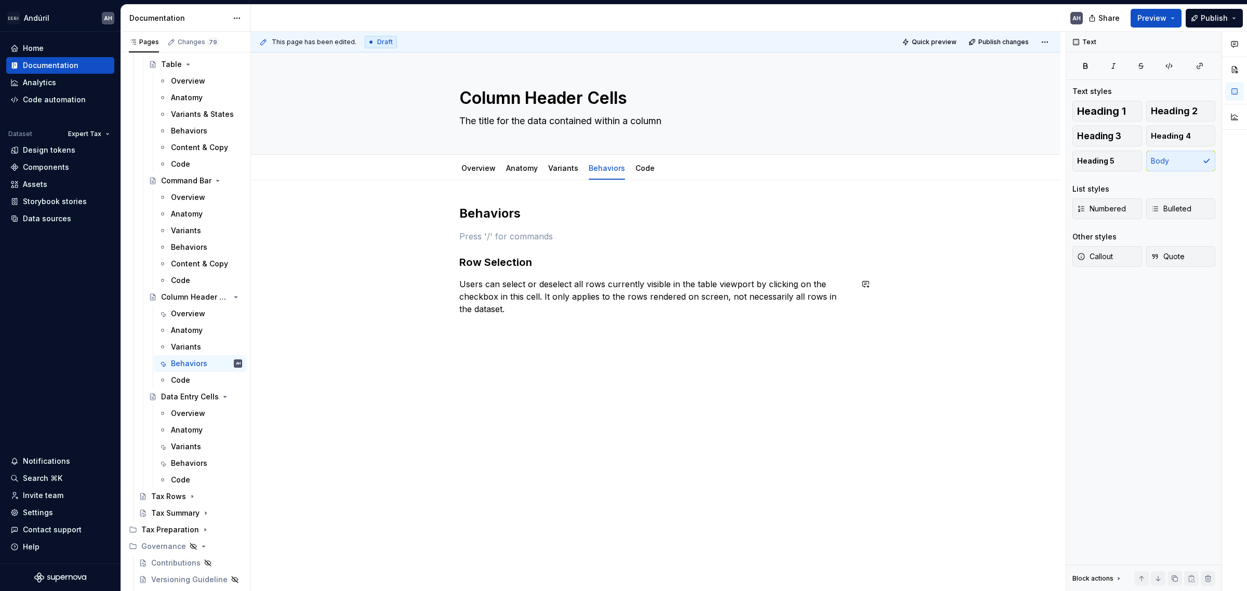
click at [557, 320] on div "Behaviors Row Selection Users can select or deselect all rows currently visible…" at bounding box center [655, 269] width 393 height 129
click at [616, 284] on p "Users can select or deselect all rows currently visible in the table viewport b…" at bounding box center [655, 296] width 393 height 37
click at [570, 329] on p at bounding box center [655, 328] width 393 height 12
click at [792, 284] on p "Users can select or deselect all rows currently visible in the table viewport b…" at bounding box center [655, 296] width 393 height 37
click at [734, 286] on p "Users can select or deselect all rows currently visible in the table viewport b…" at bounding box center [655, 296] width 393 height 37
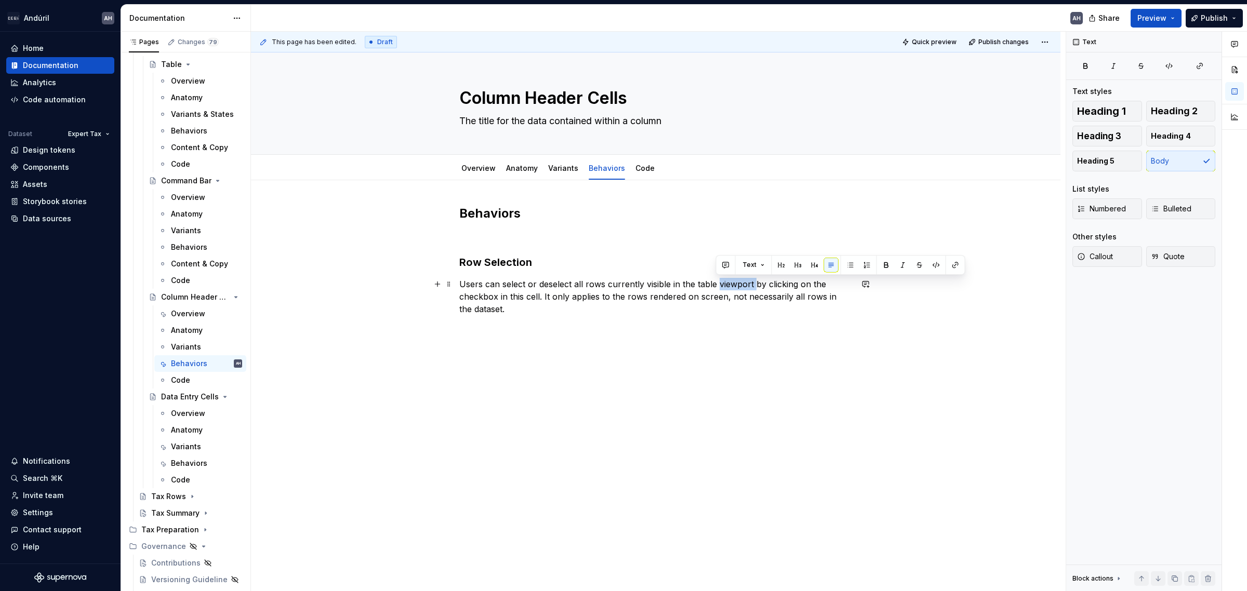
click at [734, 286] on p "Users can select or deselect all rows currently visible in the table viewport b…" at bounding box center [655, 296] width 393 height 37
click at [793, 288] on p "Users can select or deselect all rows currently visible in the table viewport b…" at bounding box center [655, 296] width 393 height 37
click at [823, 285] on p "Users can select or deselect all rows currently visible in the table viewport b…" at bounding box center [655, 296] width 393 height 37
click at [476, 310] on p "Users can select or deselect all rows currently visible in the table viewport b…" at bounding box center [655, 296] width 393 height 37
click at [541, 298] on p "Users can select or deselect all rows currently visible in the table viewport b…" at bounding box center [655, 296] width 393 height 37
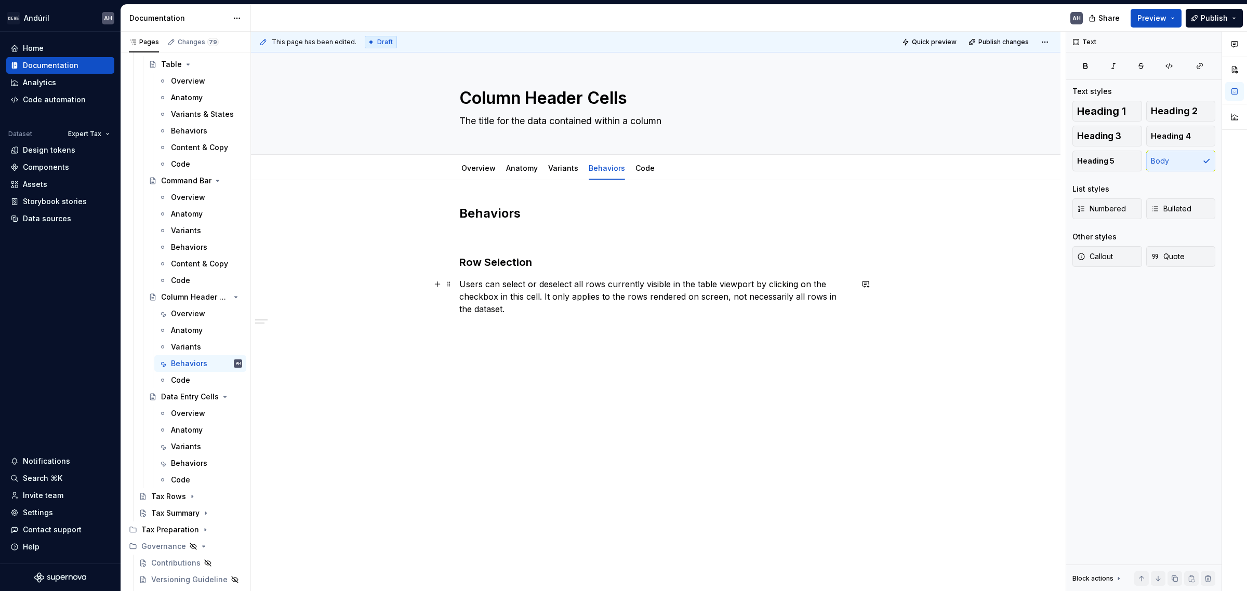
click at [519, 299] on p "Users can select or deselect all rows currently visible in the table viewport b…" at bounding box center [655, 296] width 393 height 37
click at [512, 320] on div "Behaviors Row Selection Users can select or deselect all rows currently visible…" at bounding box center [655, 269] width 393 height 129
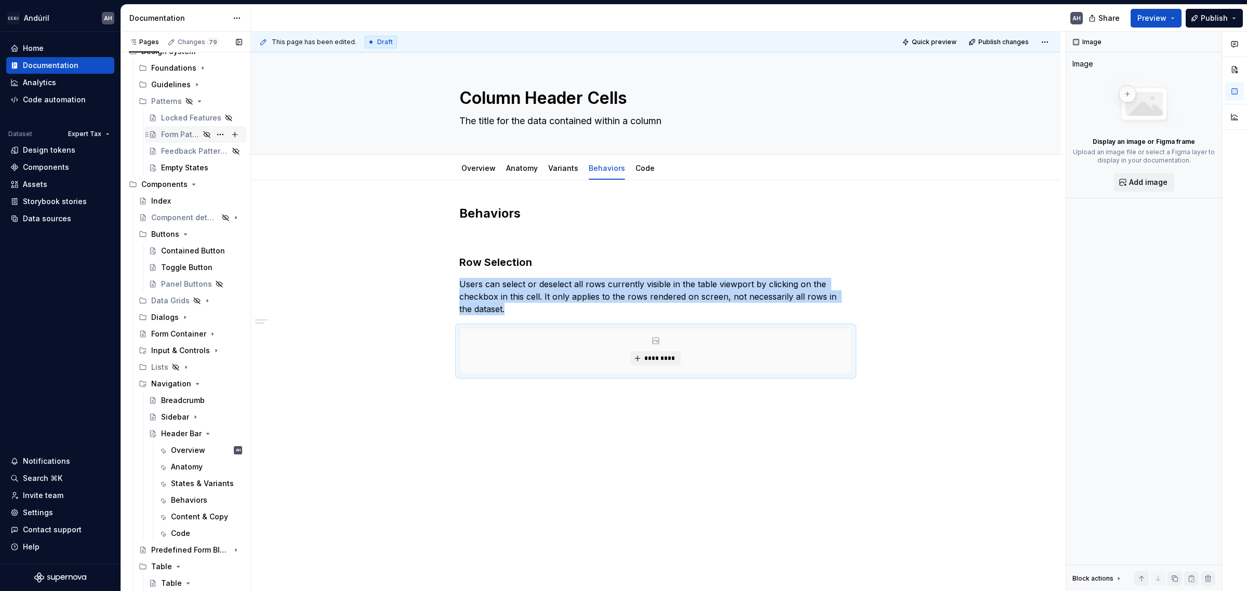
scroll to position [65, 0]
click at [180, 268] on div "Toggle Button" at bounding box center [186, 268] width 50 height 10
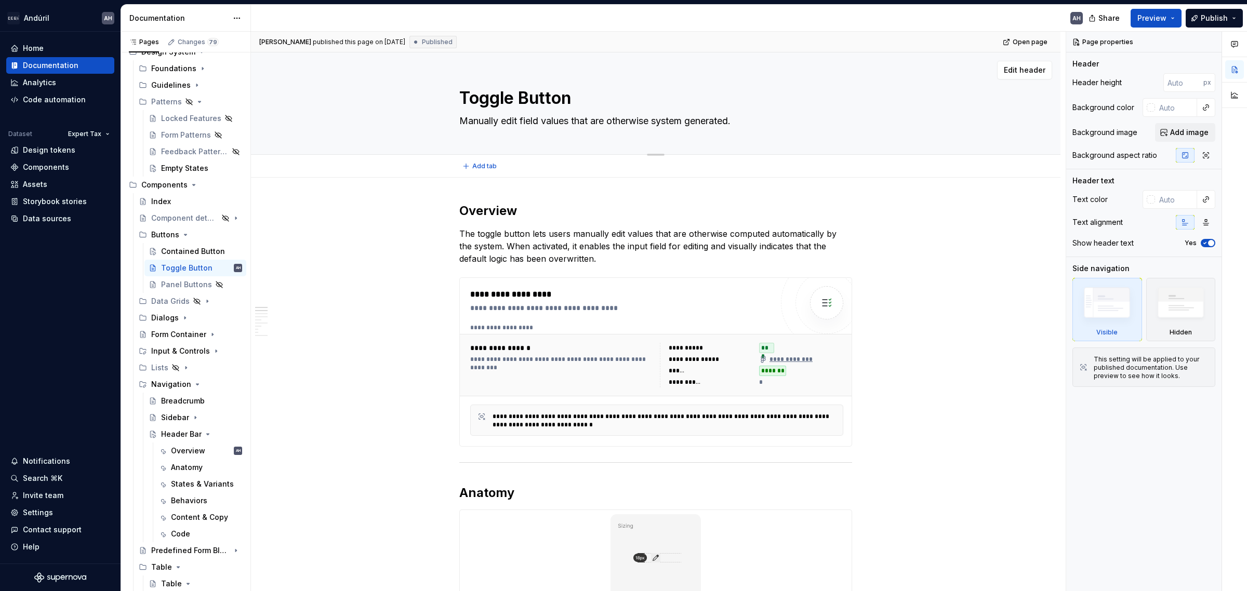
click at [553, 125] on textarea "Manually edit field values that are otherwise system generated." at bounding box center [653, 121] width 393 height 17
type textarea "*"
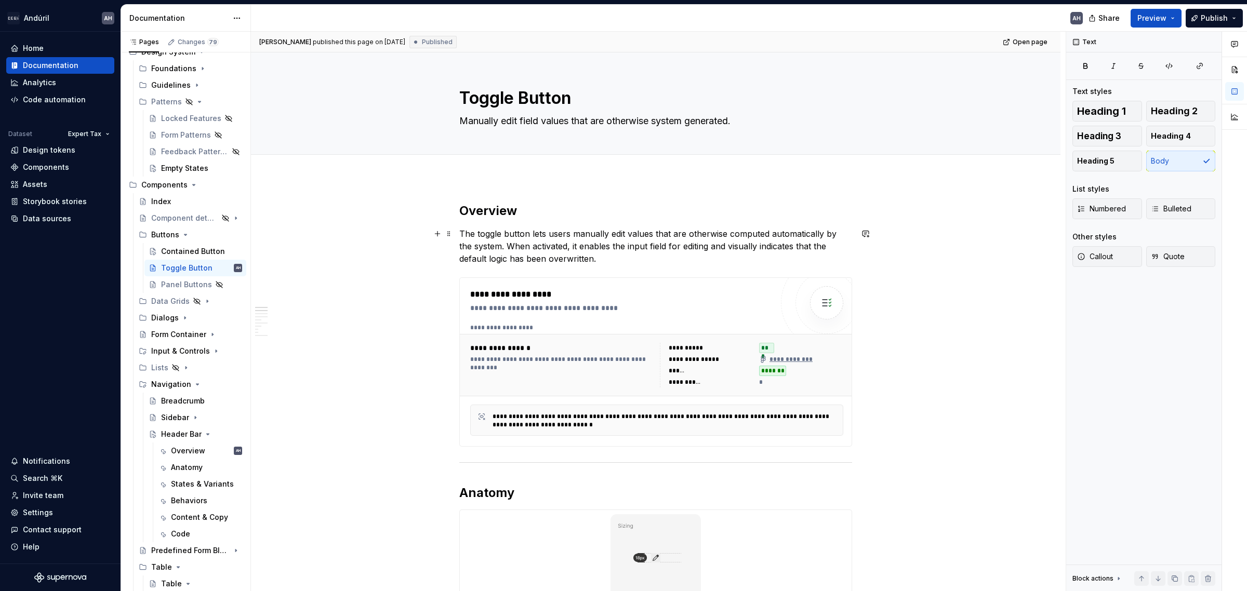
click at [620, 255] on p "The toggle button lets users manually edit values that are otherwise computed a…" at bounding box center [655, 246] width 393 height 37
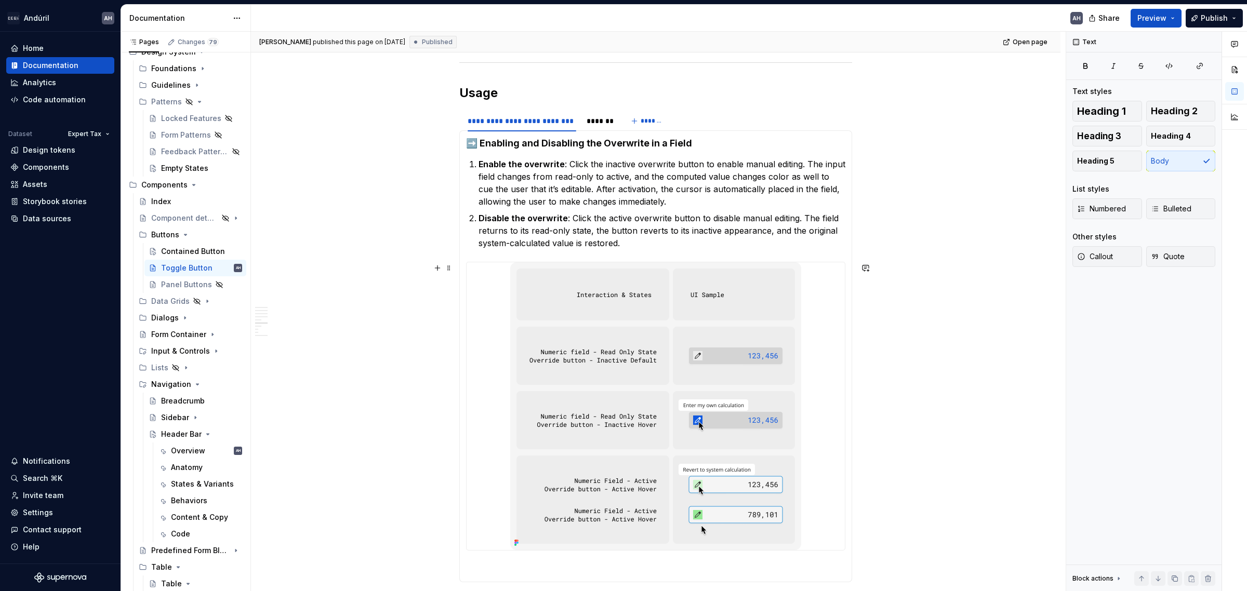
scroll to position [1169, 0]
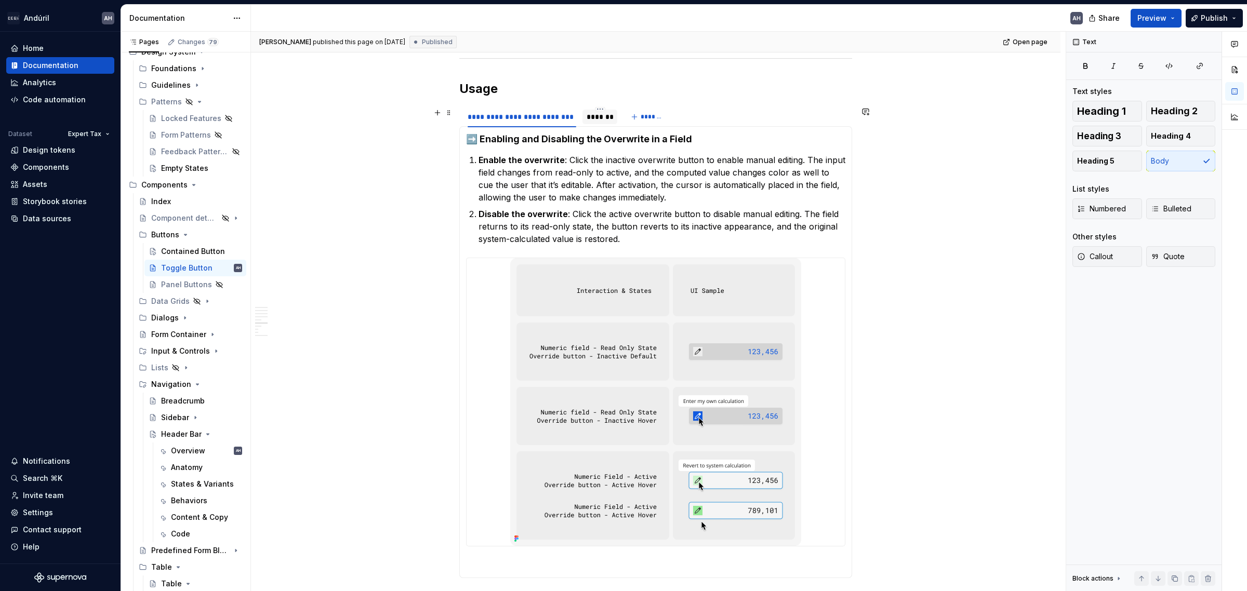
click at [601, 115] on div "*******" at bounding box center [600, 117] width 27 height 10
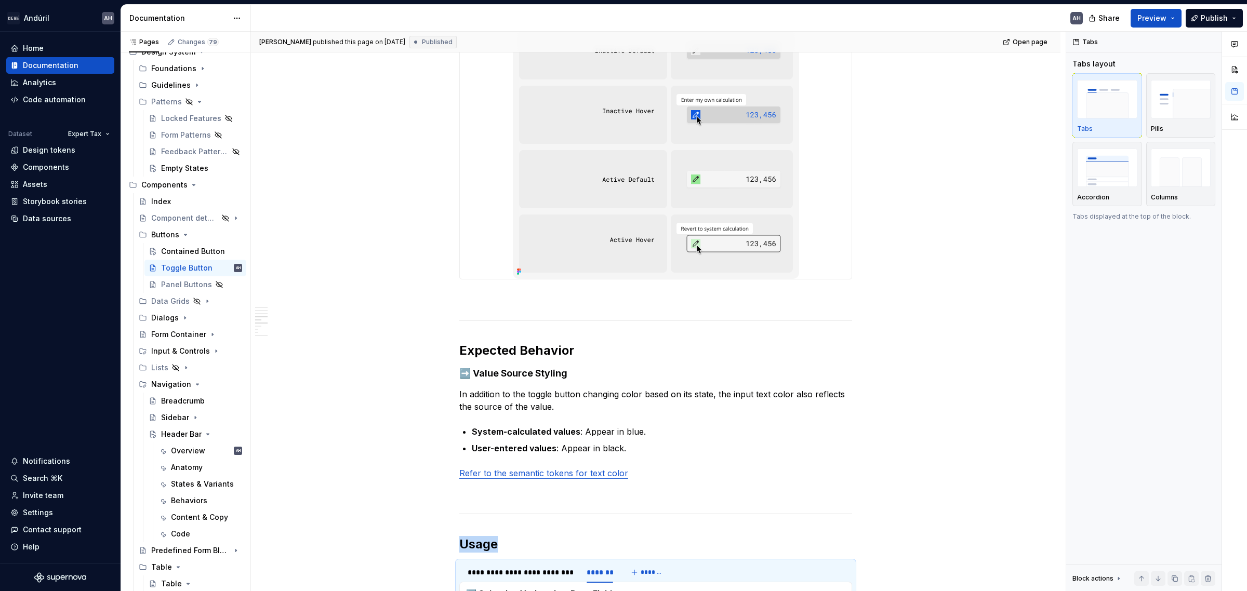
scroll to position [714, 0]
click at [462, 306] on div "**********" at bounding box center [655, 433] width 393 height 1890
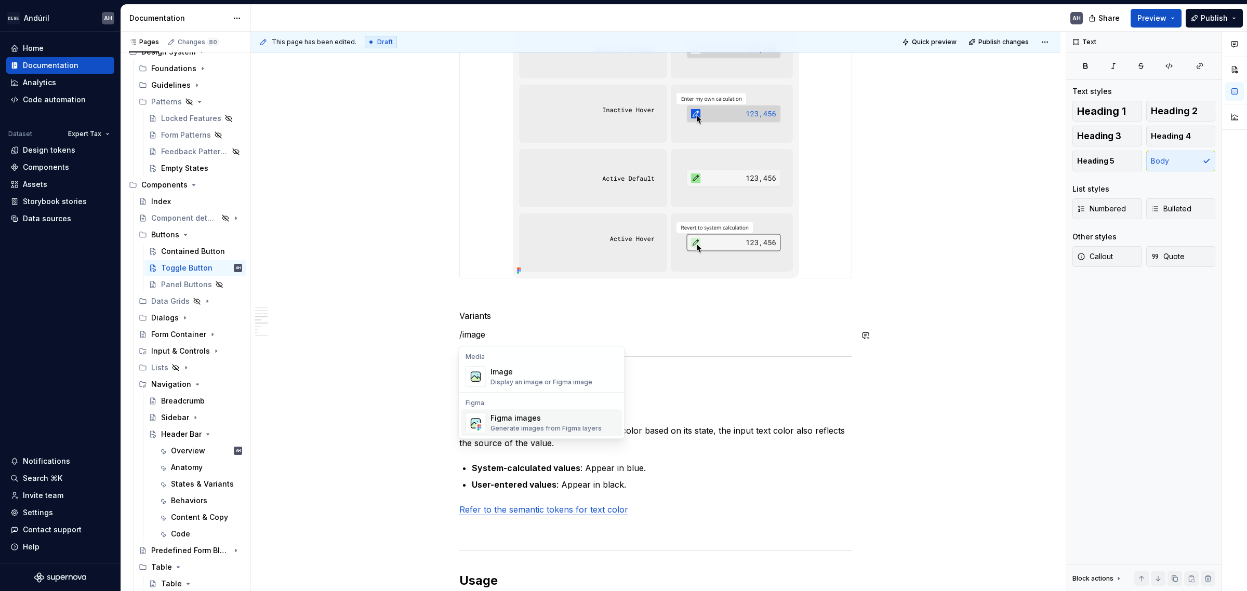
click at [522, 422] on div "Figma images" at bounding box center [546, 418] width 111 height 10
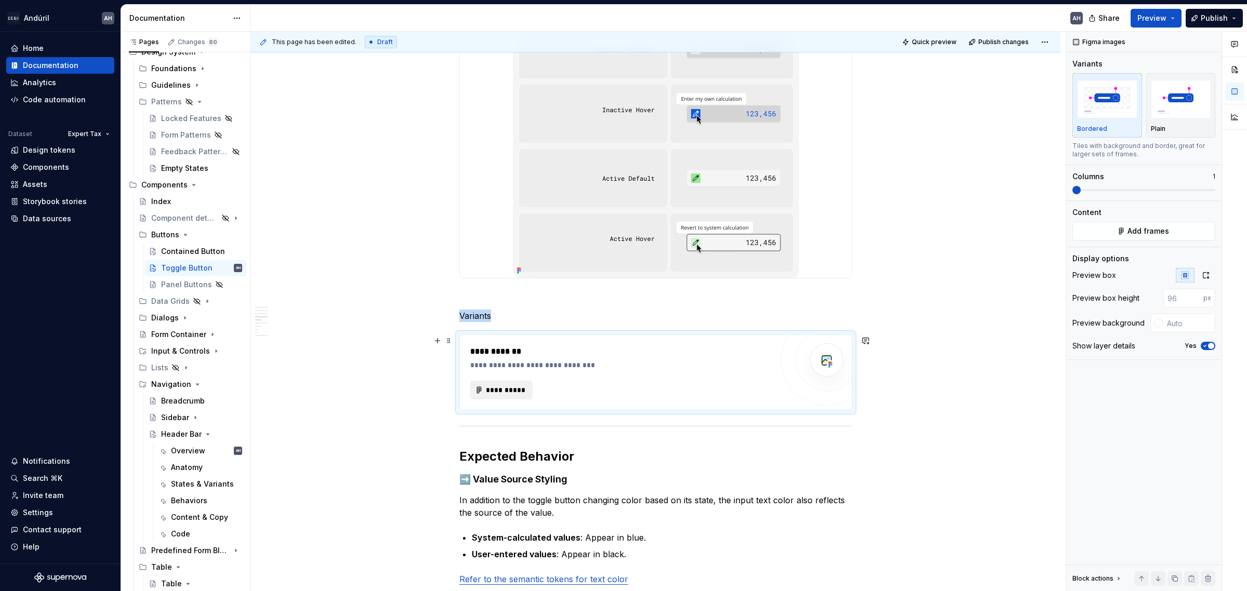
click at [508, 391] on span "**********" at bounding box center [505, 390] width 41 height 10
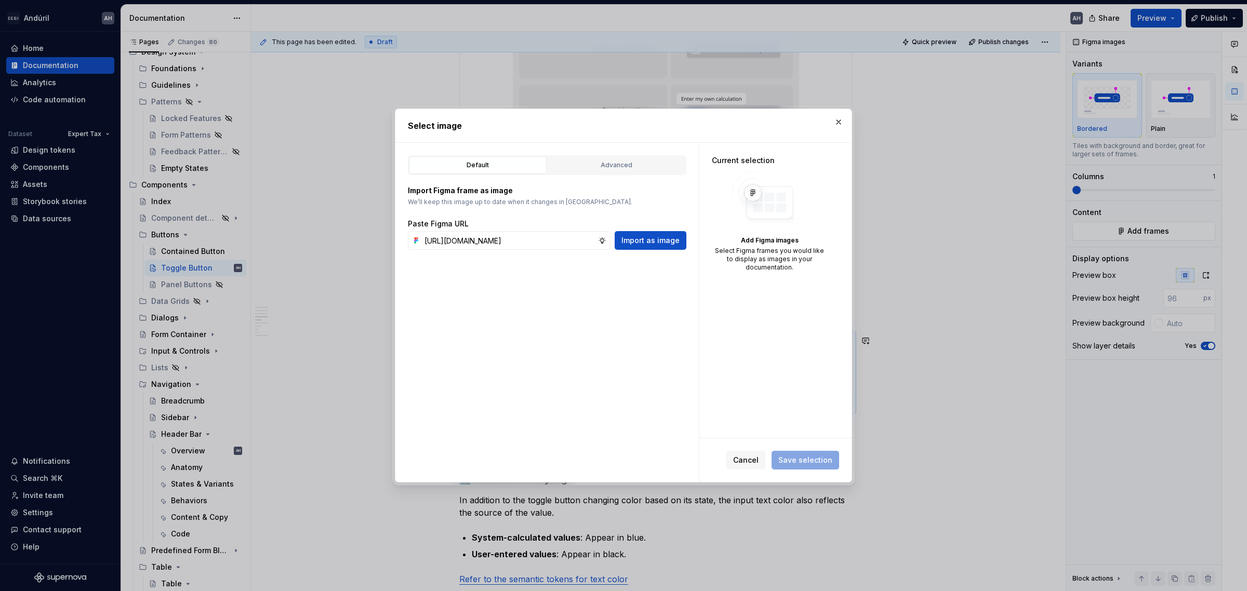
scroll to position [0, 312]
type input "[URL][DOMAIN_NAME]"
click at [663, 240] on span "Import as image" at bounding box center [650, 240] width 58 height 10
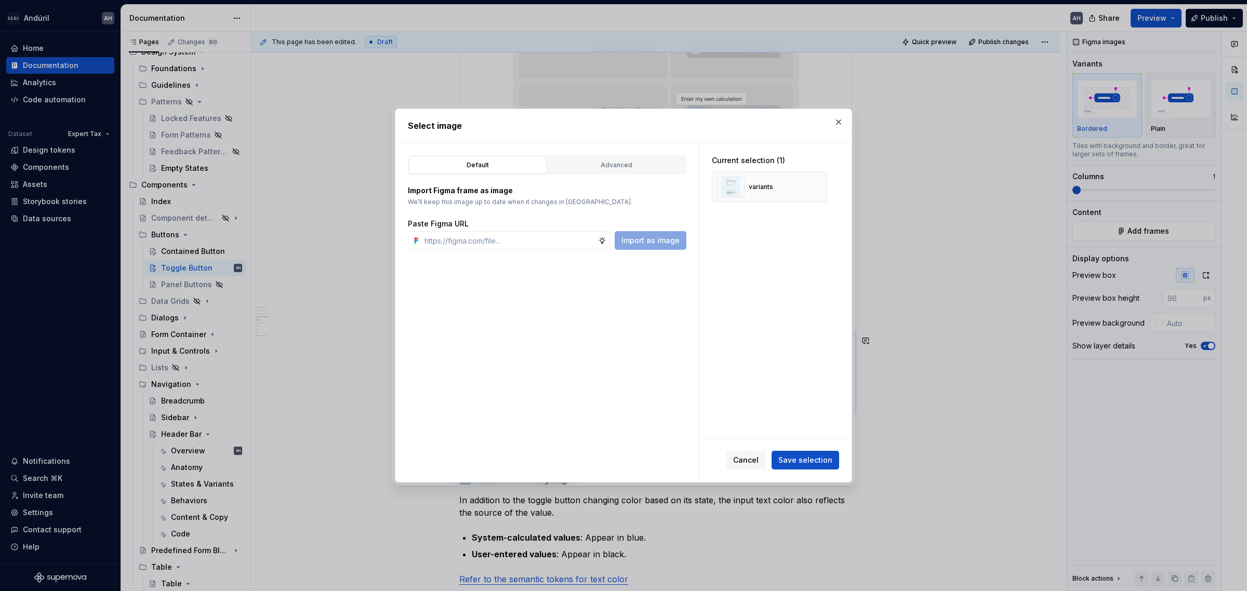
click at [802, 451] on button "Save selection" at bounding box center [806, 460] width 68 height 19
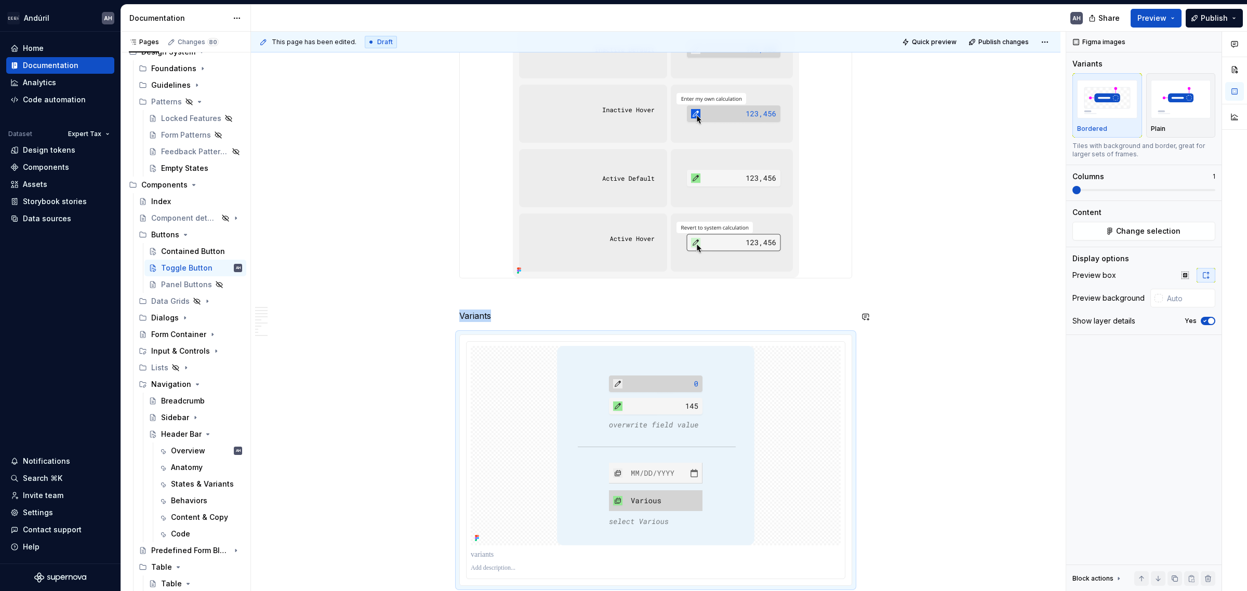
click at [521, 305] on div "**********" at bounding box center [655, 574] width 393 height 2173
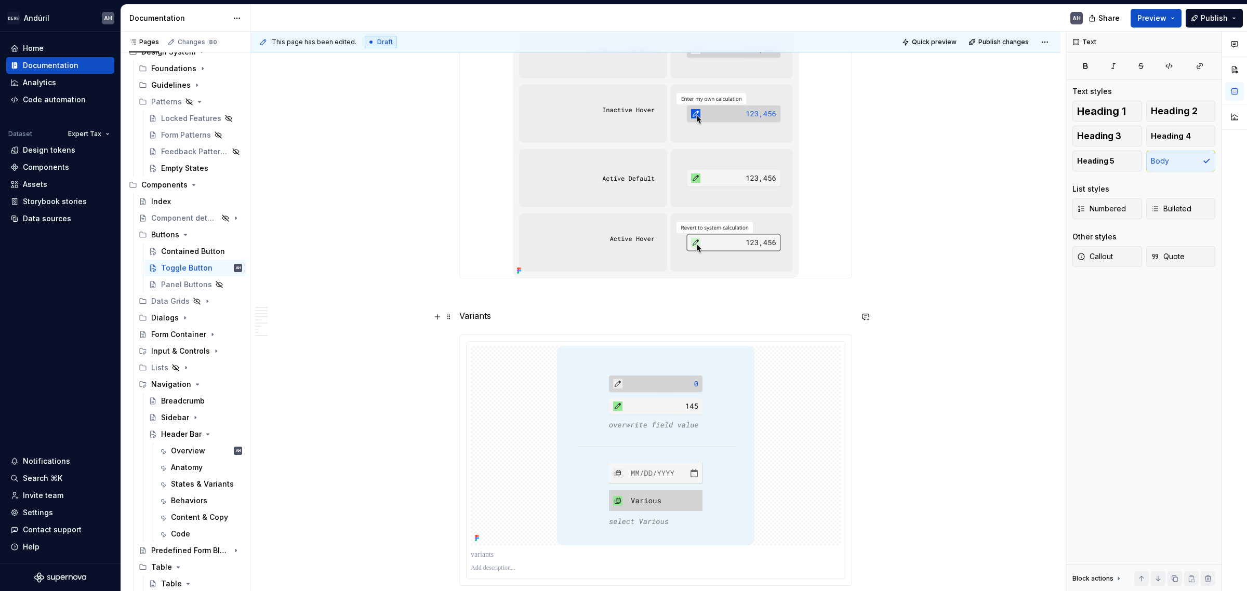
click at [479, 320] on p "Variants" at bounding box center [655, 316] width 393 height 12
click at [526, 301] on button "button" at bounding box center [524, 298] width 15 height 15
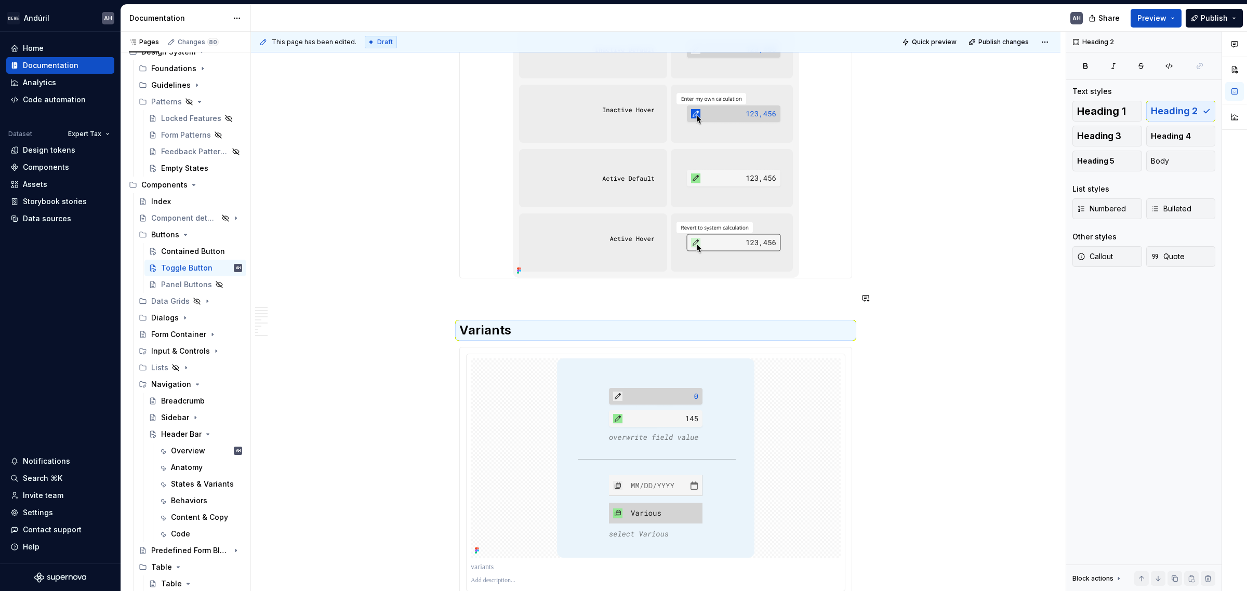
click at [500, 315] on div "**********" at bounding box center [655, 581] width 393 height 2186
click at [500, 305] on div "**********" at bounding box center [655, 581] width 393 height 2186
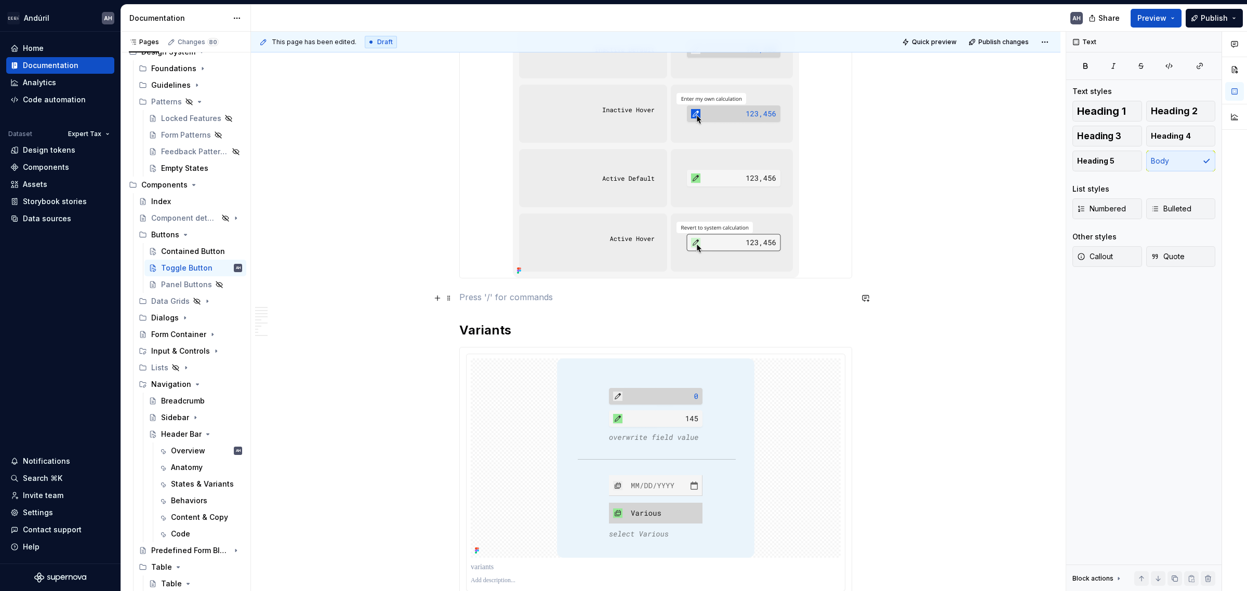
click at [502, 299] on p at bounding box center [655, 297] width 393 height 12
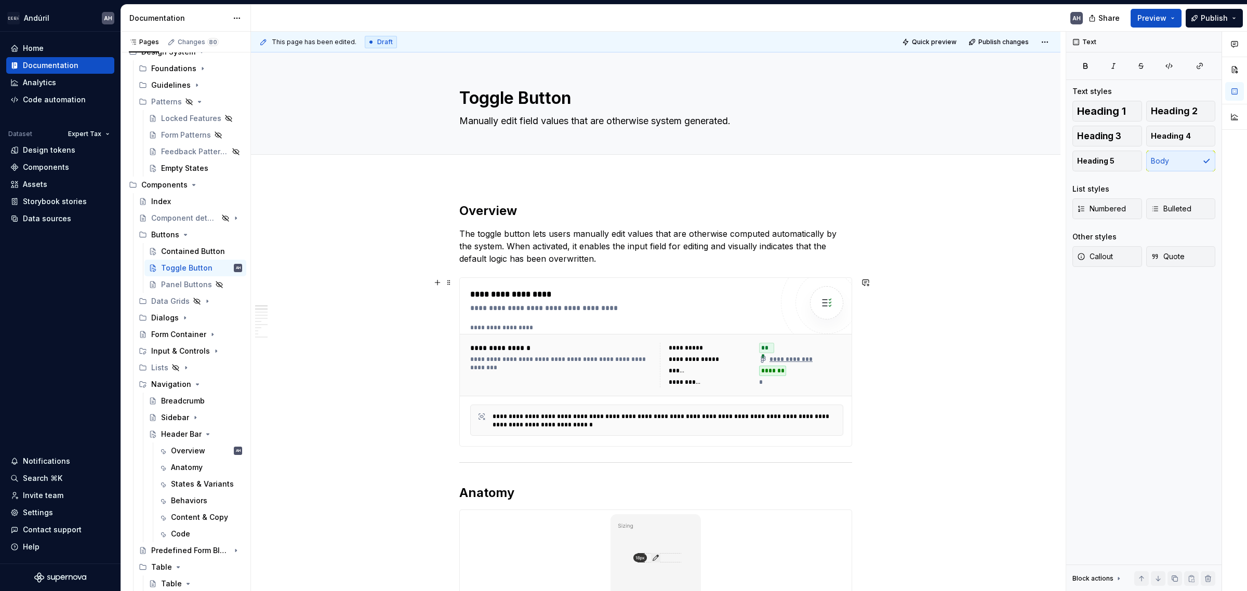
type textarea "*"
click at [481, 163] on span "Add tab" at bounding box center [484, 166] width 24 height 8
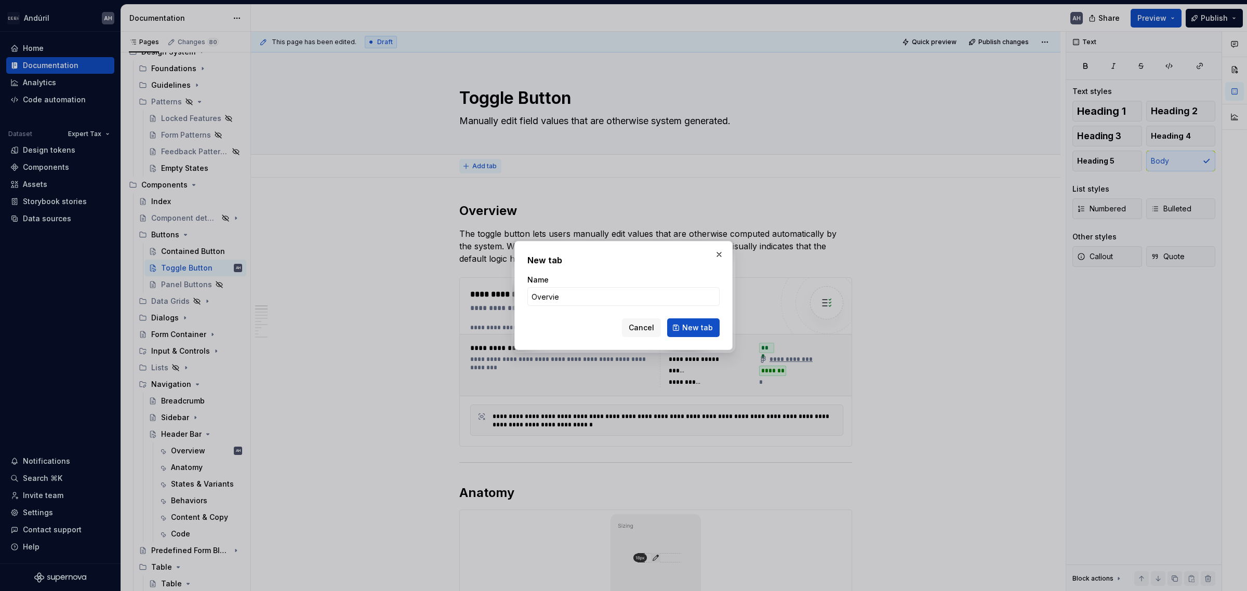
type input "Overview"
click button "New tab" at bounding box center [693, 328] width 52 height 19
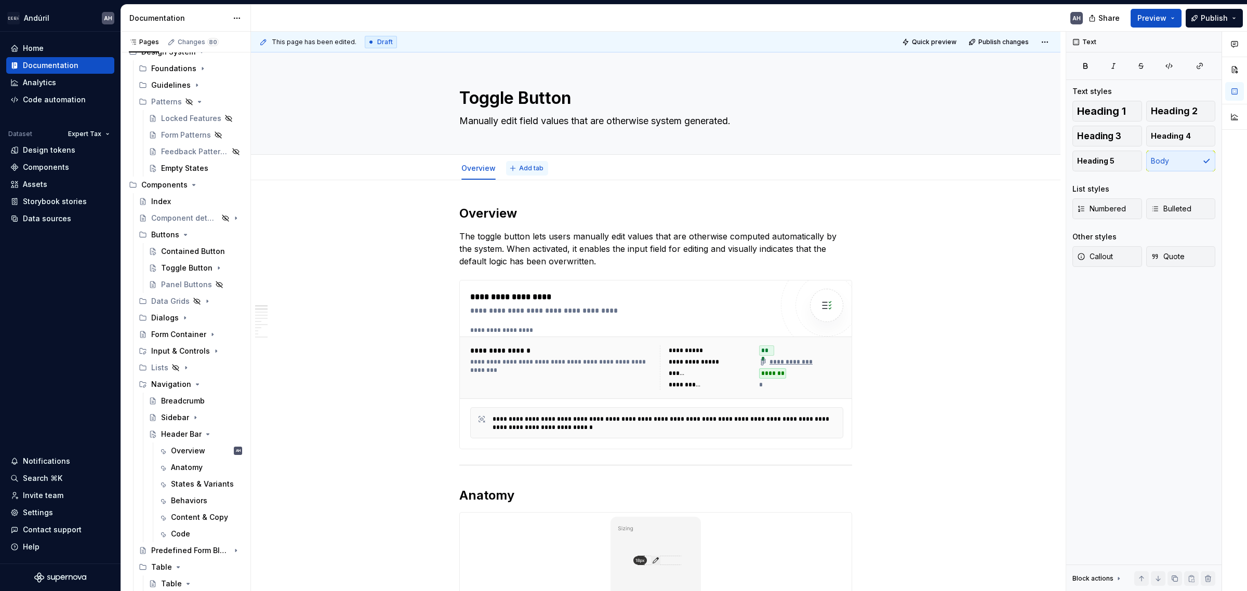
click at [521, 167] on span "Add tab" at bounding box center [531, 168] width 24 height 8
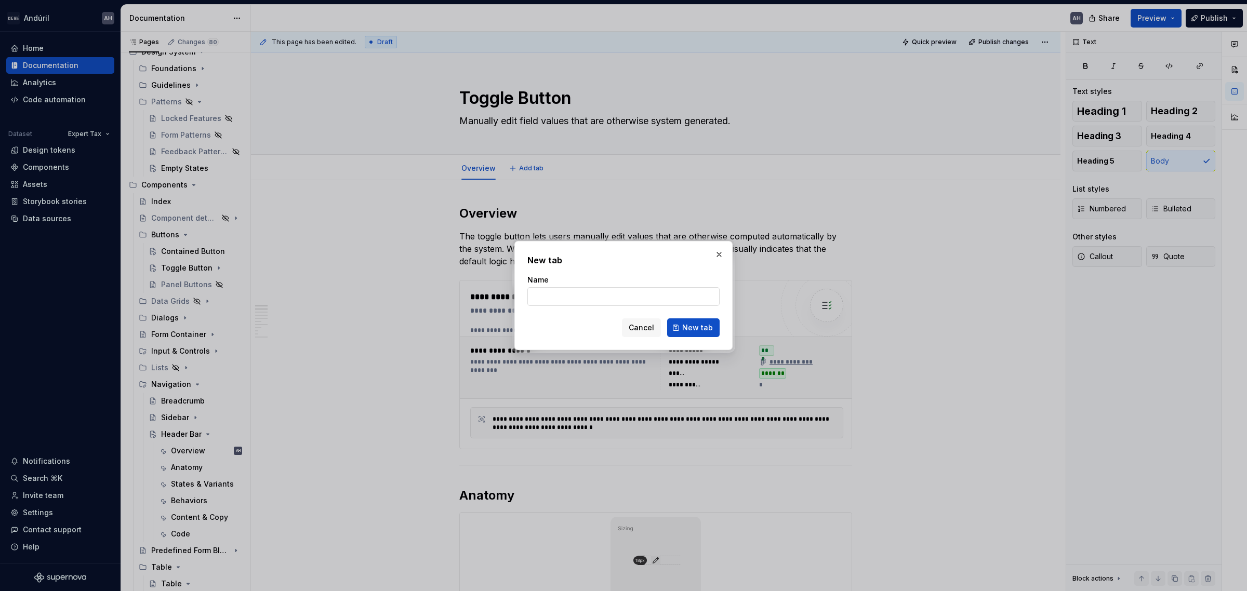
type textarea "*"
type input "Anatomy"
click button "New tab" at bounding box center [693, 328] width 52 height 19
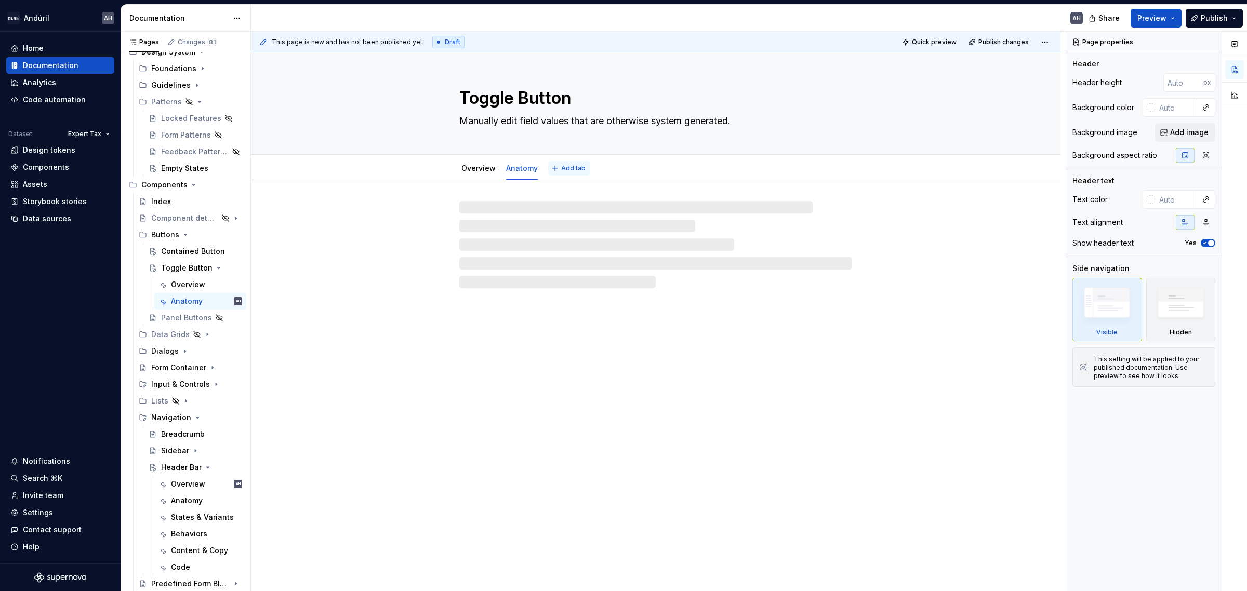
click at [554, 165] on button "Add tab" at bounding box center [569, 168] width 42 height 15
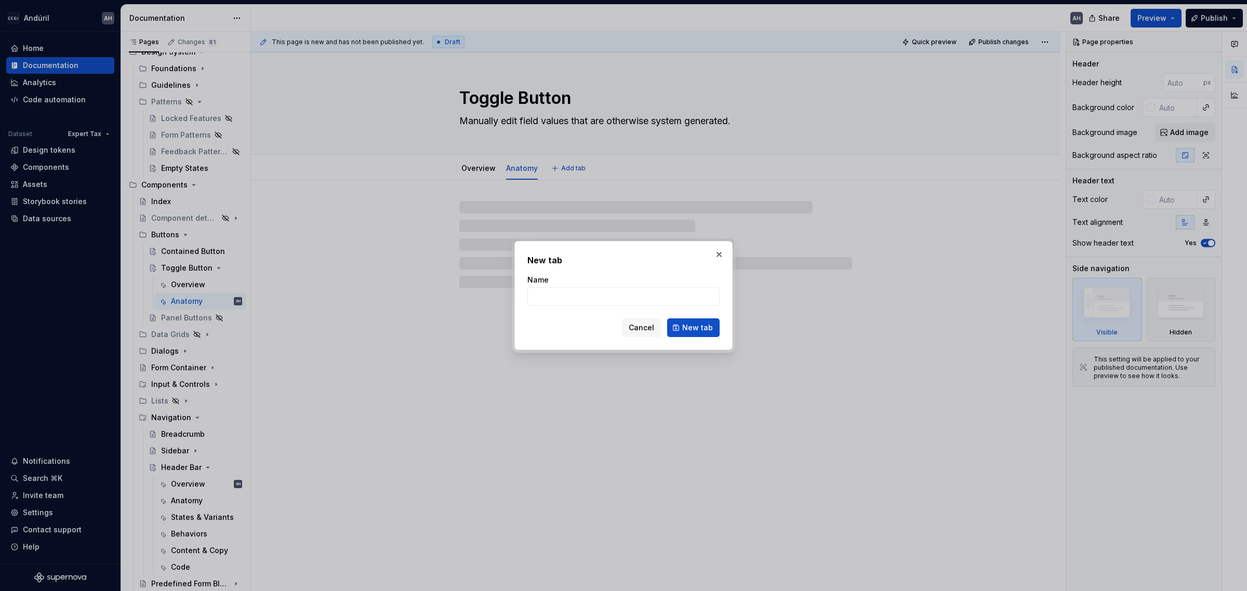
type textarea "*"
type input "V"
type textarea "*"
type input "Variants"
click button "New tab" at bounding box center [693, 328] width 52 height 19
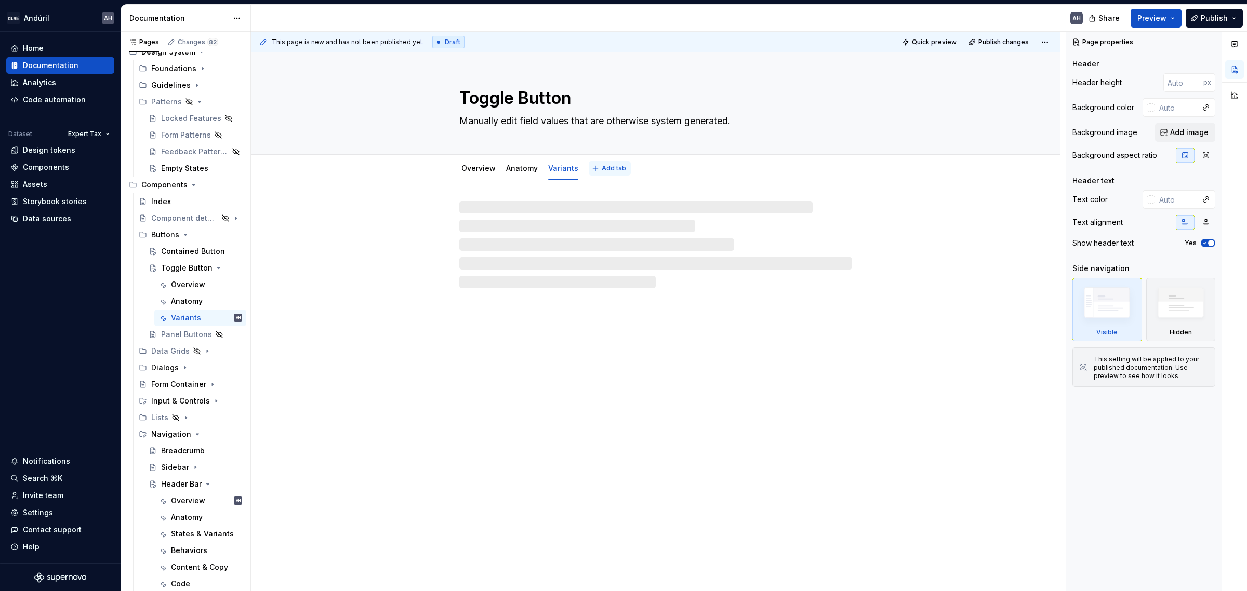
click at [604, 166] on span "Add tab" at bounding box center [614, 168] width 24 height 8
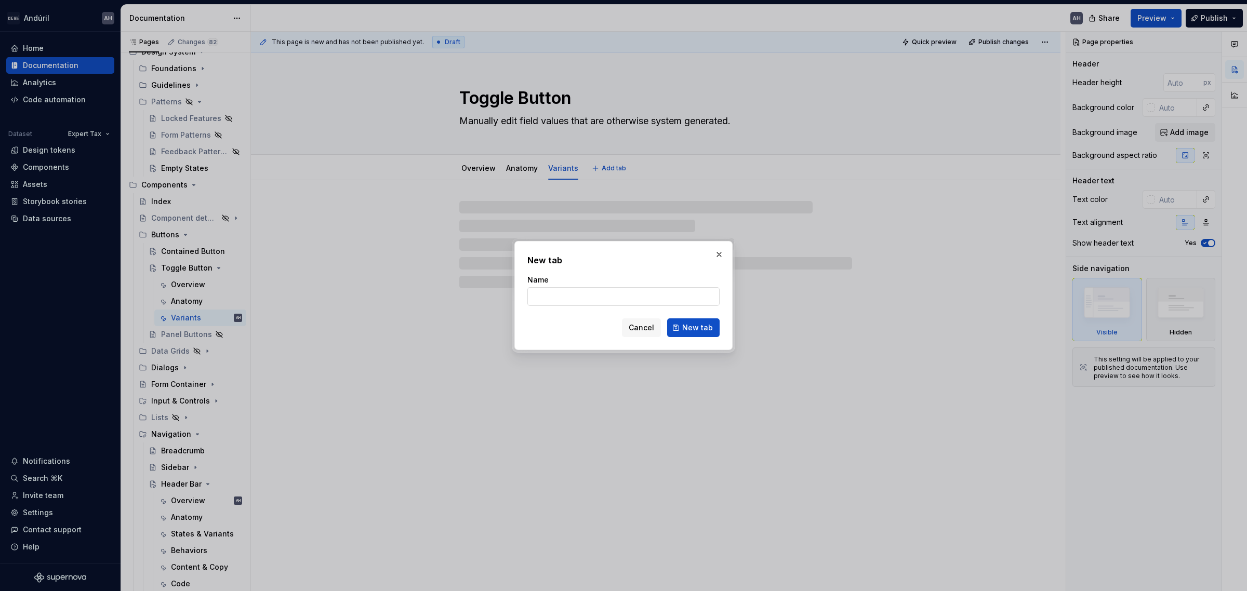
click at [565, 291] on input "Name" at bounding box center [623, 296] width 192 height 19
click at [558, 296] on input "Name" at bounding box center [623, 296] width 192 height 19
type textarea "*"
type input "C"
type input "Content & Copy"
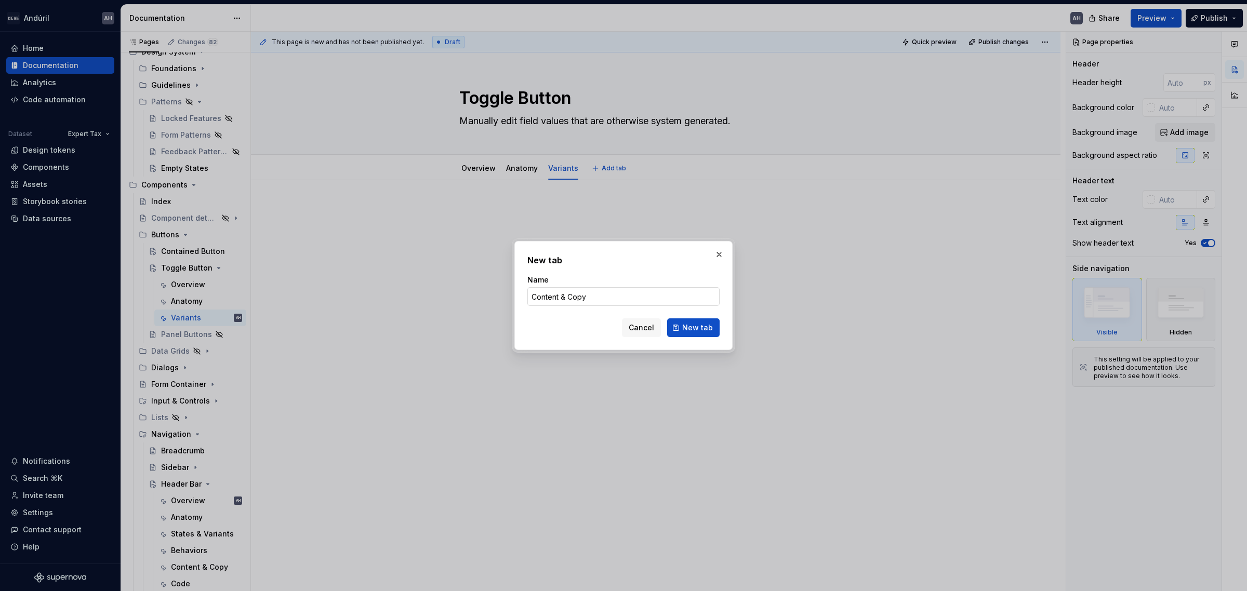
click button "New tab" at bounding box center [693, 328] width 52 height 19
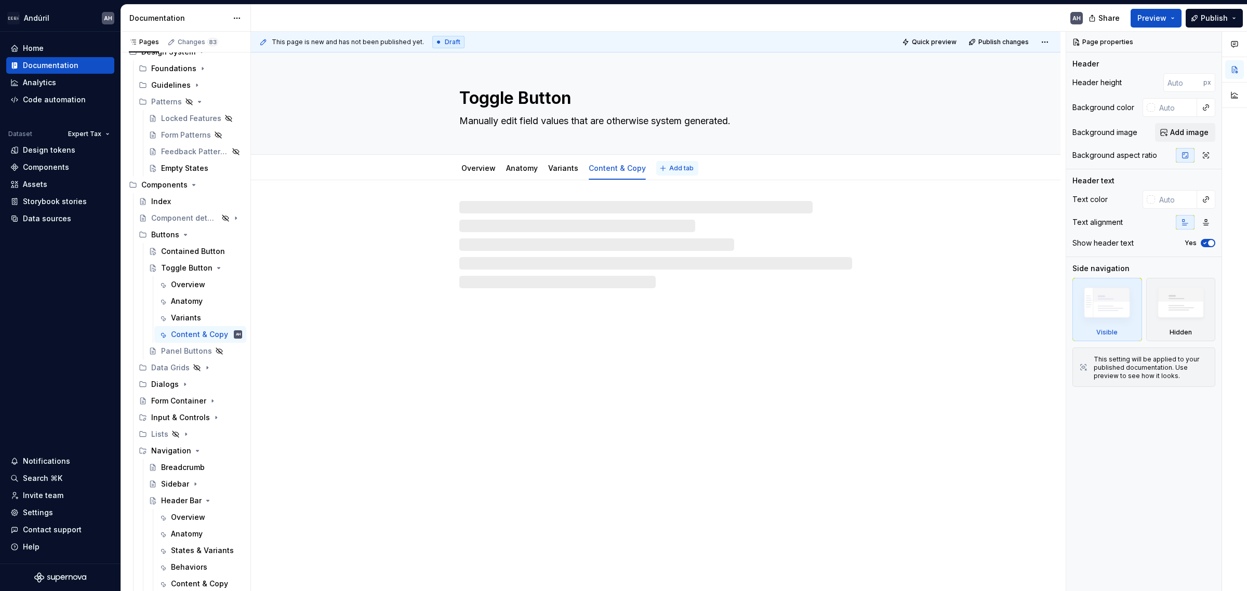
click at [669, 165] on span "Add tab" at bounding box center [681, 168] width 24 height 8
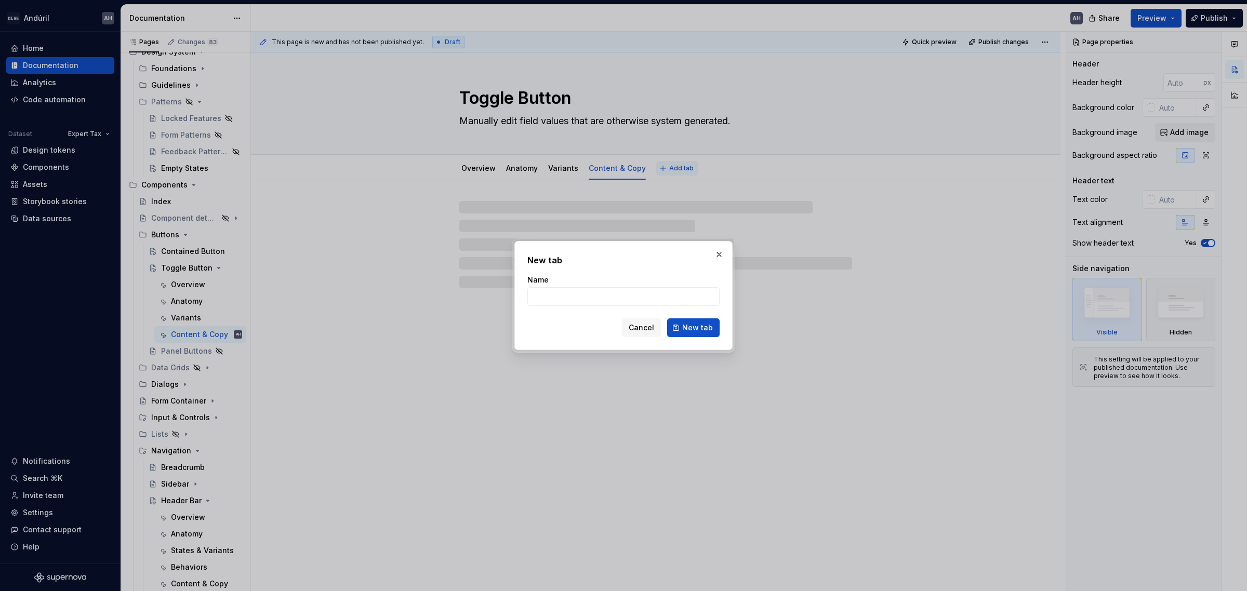
type textarea "*"
type input "Code"
click button "New tab" at bounding box center [693, 328] width 52 height 19
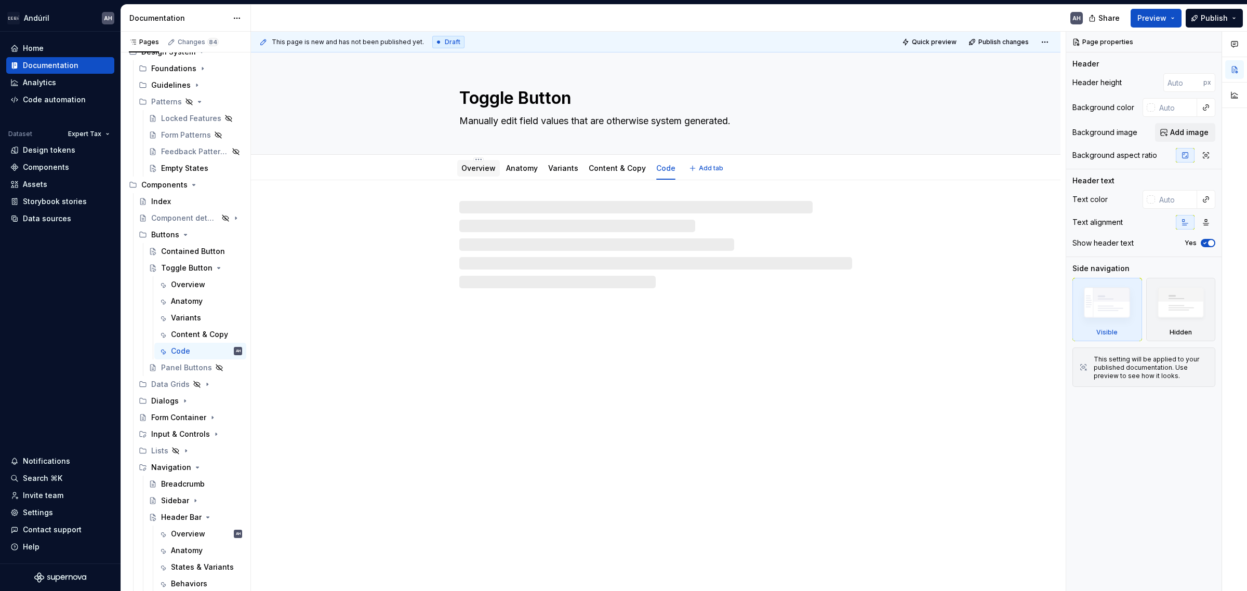
click at [478, 169] on link "Overview" at bounding box center [478, 168] width 34 height 9
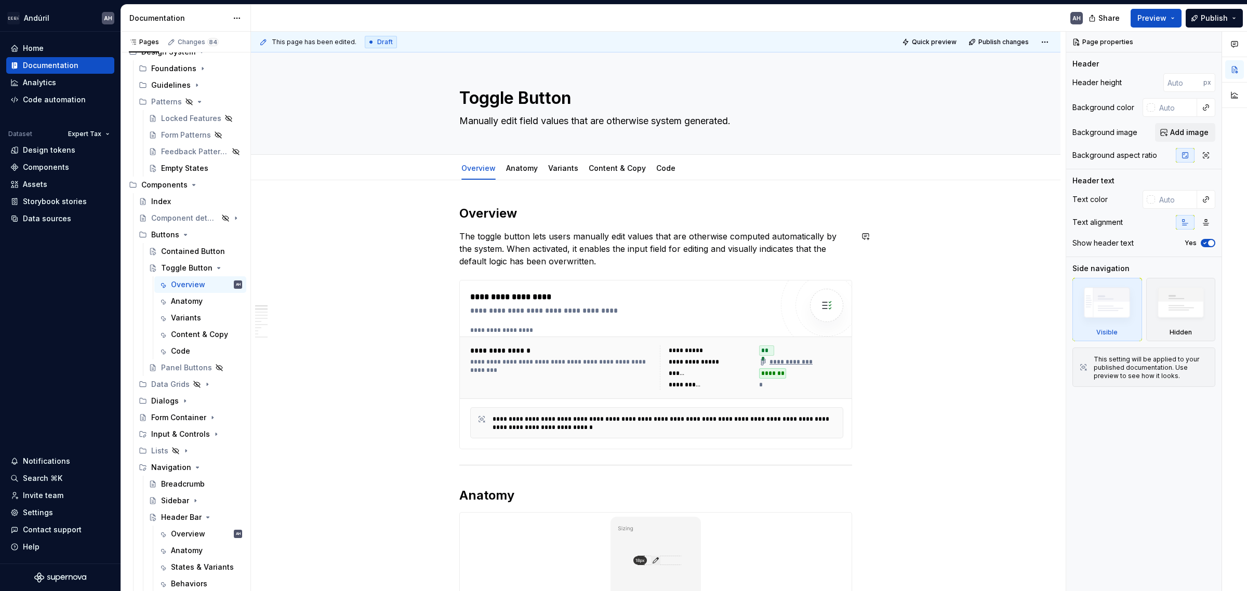
scroll to position [65, 0]
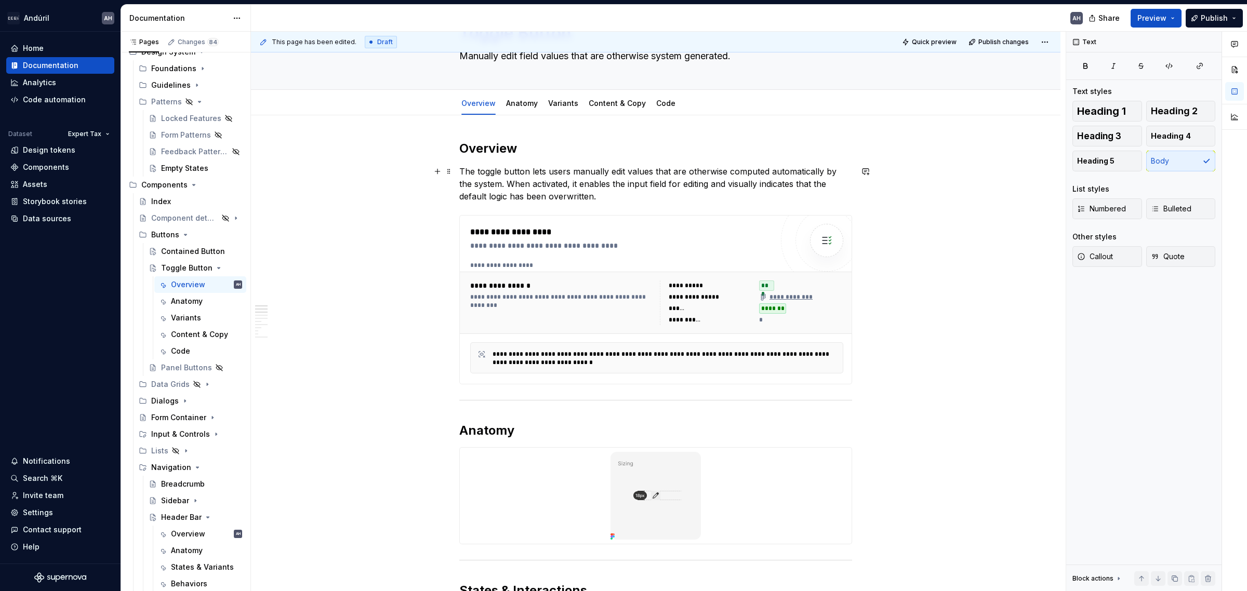
click at [549, 182] on p "The toggle button lets users manually edit values that are otherwise computed a…" at bounding box center [655, 183] width 393 height 37
click at [624, 188] on p "The toggle button lets users manually edit values that are otherwise computed a…" at bounding box center [655, 183] width 393 height 37
click at [614, 180] on p "The toggle button lets users manually edit values that are otherwise computed a…" at bounding box center [655, 183] width 393 height 37
click at [633, 173] on p "The toggle button lets users manually edit values that are otherwise computed a…" at bounding box center [655, 183] width 393 height 37
click at [620, 173] on p "The toggle button lets users manually edit values that are otherwise computed a…" at bounding box center [655, 183] width 393 height 37
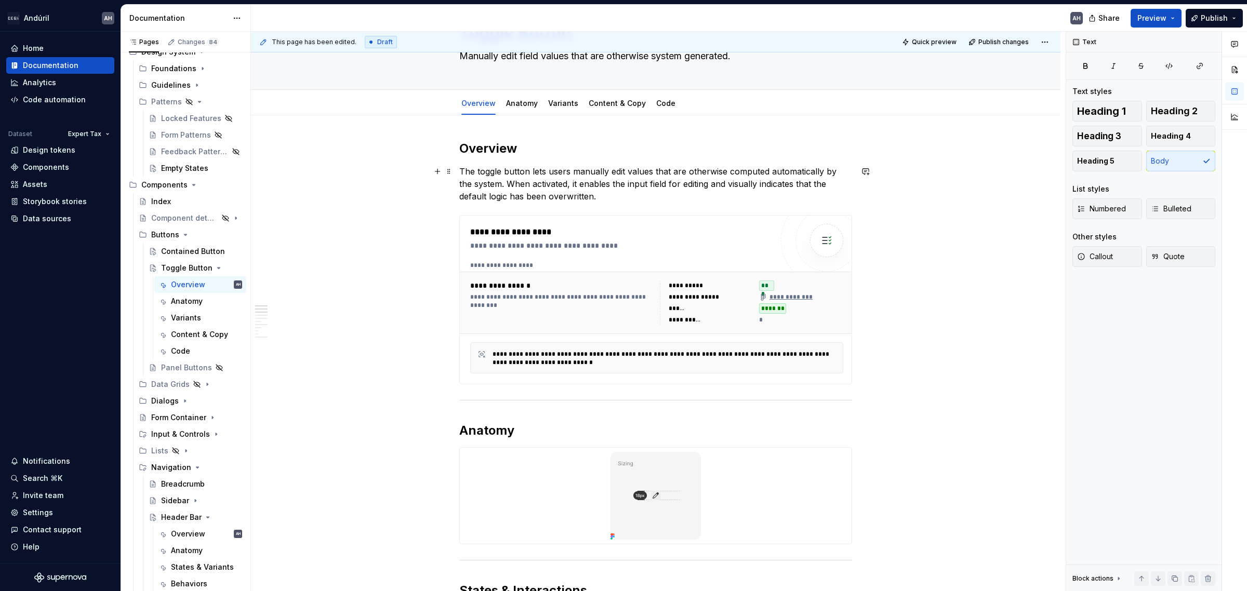
click at [650, 174] on p "The toggle button lets users manually edit values that are otherwise computed a…" at bounding box center [655, 183] width 393 height 37
click at [648, 195] on p "The toggle button lets users manually edit values that are otherwise computed a…" at bounding box center [655, 183] width 393 height 37
click at [650, 175] on p "The toggle button lets users manually edit values that are otherwise computed a…" at bounding box center [655, 183] width 393 height 37
click at [588, 171] on p "The toggle button lets users manually edit values that are otherwise computed a…" at bounding box center [655, 183] width 393 height 37
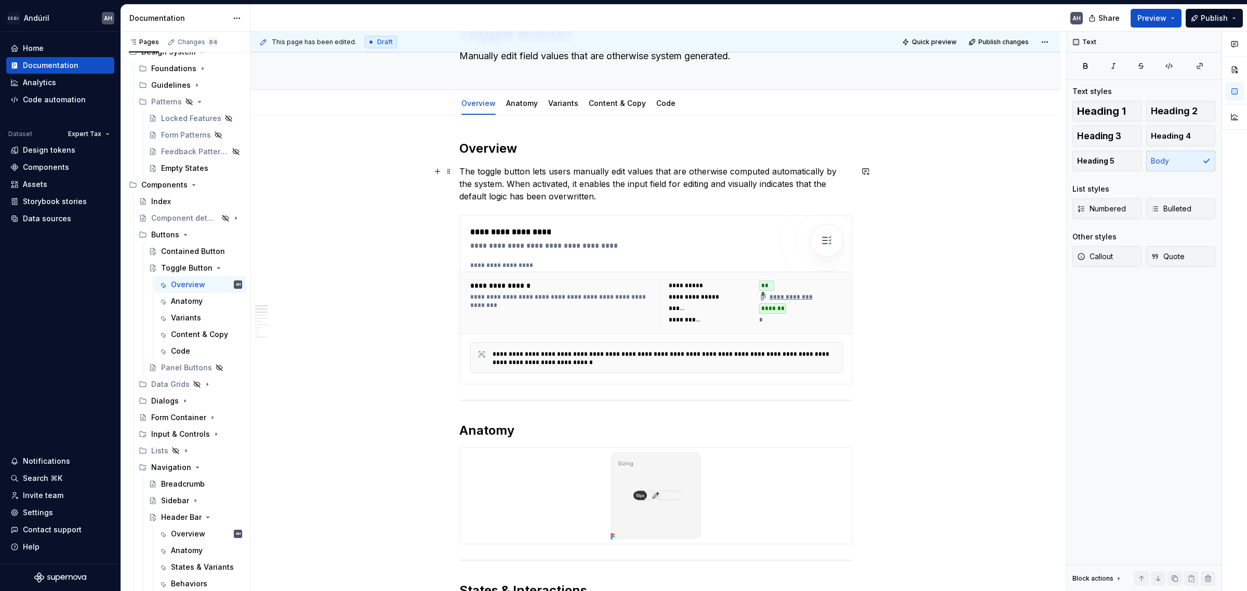
click at [630, 172] on p "The toggle button lets users manually edit values that are otherwise computed a…" at bounding box center [655, 183] width 393 height 37
click at [580, 171] on p "The toggle button lets users manually edit values that are otherwise computed a…" at bounding box center [655, 183] width 393 height 37
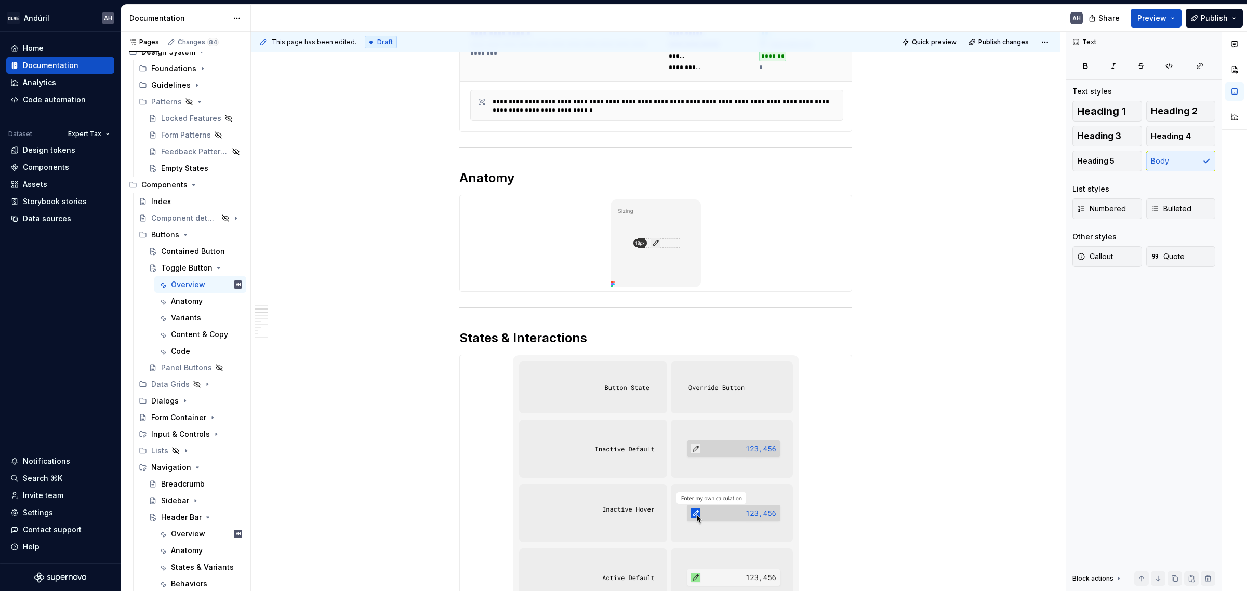
scroll to position [325, 0]
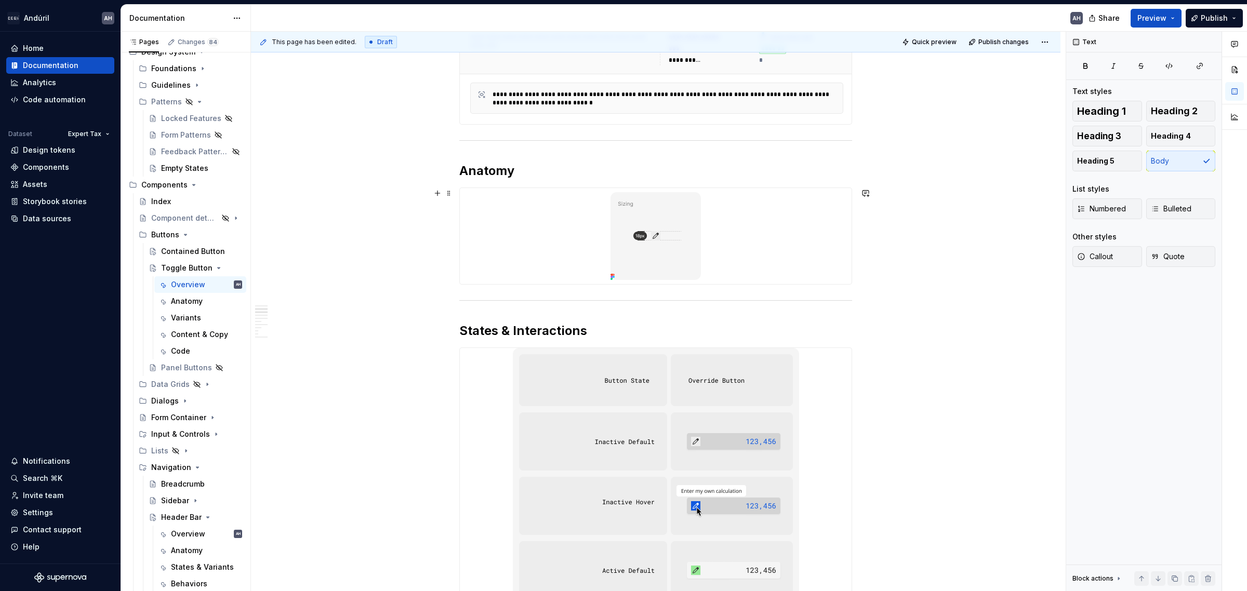
click at [515, 208] on div at bounding box center [656, 236] width 392 height 96
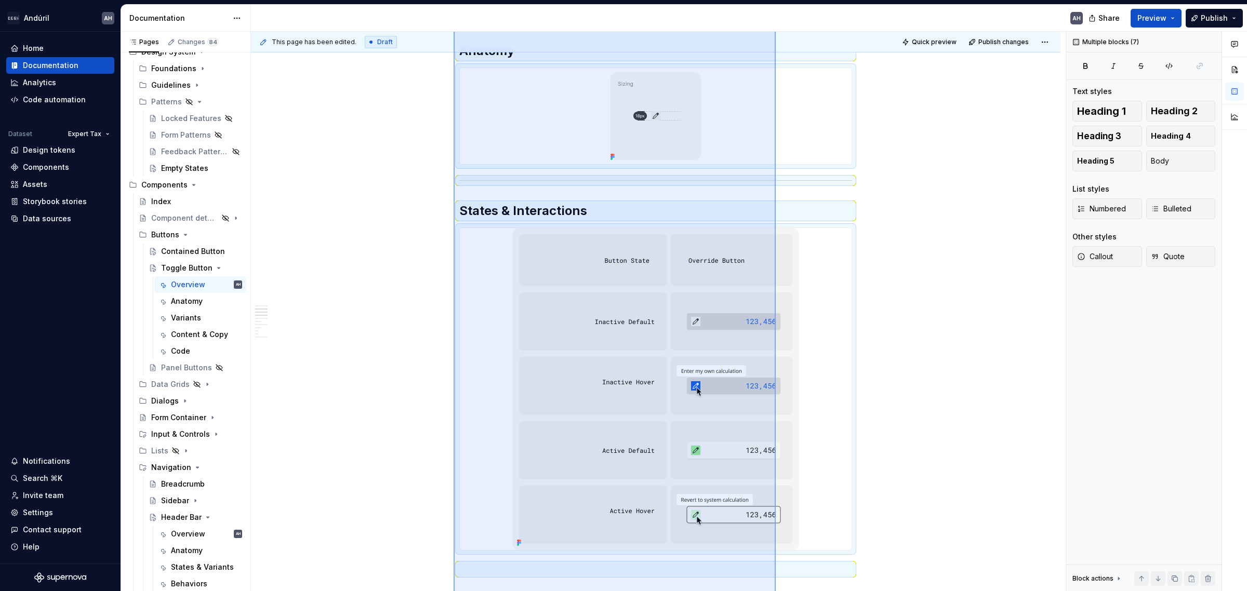
scroll to position [489, 0]
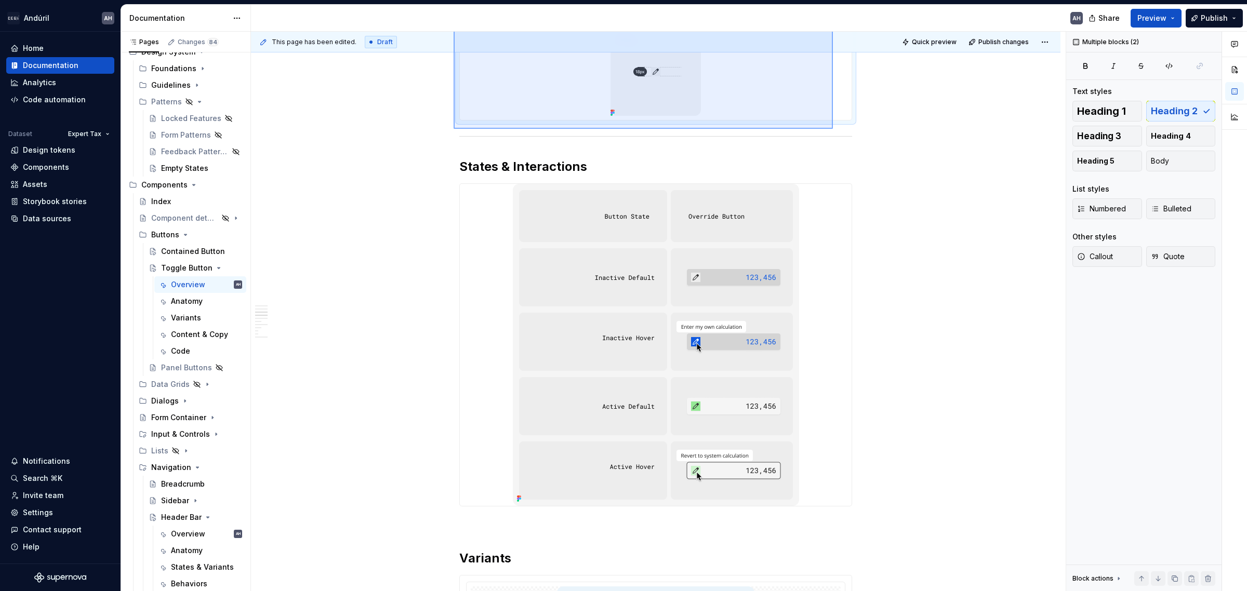
drag, startPoint x: 454, startPoint y: 169, endPoint x: 833, endPoint y: 129, distance: 381.5
click at [833, 129] on div "**********" at bounding box center [658, 312] width 815 height 560
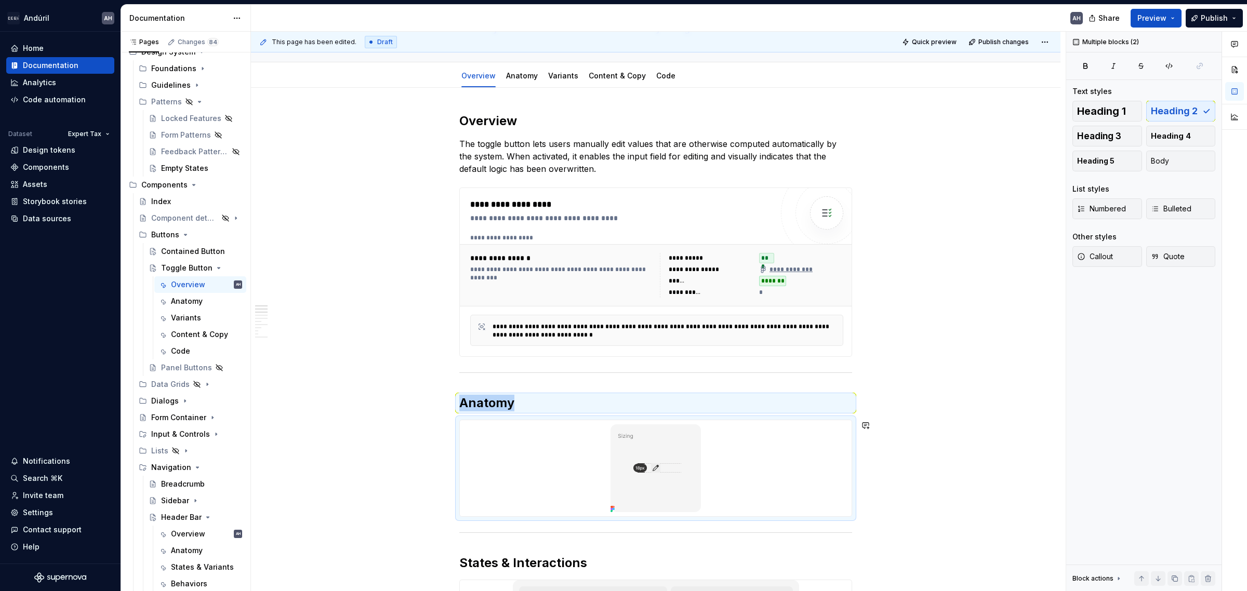
scroll to position [91, 0]
copy div "Anatomy"
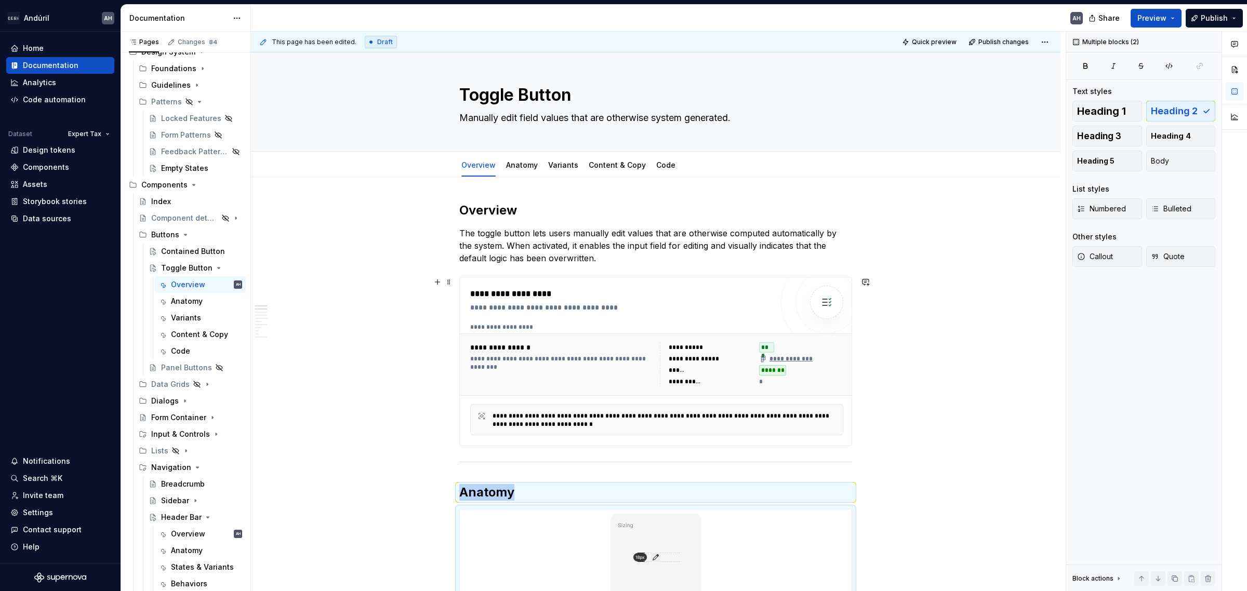
scroll to position [0, 0]
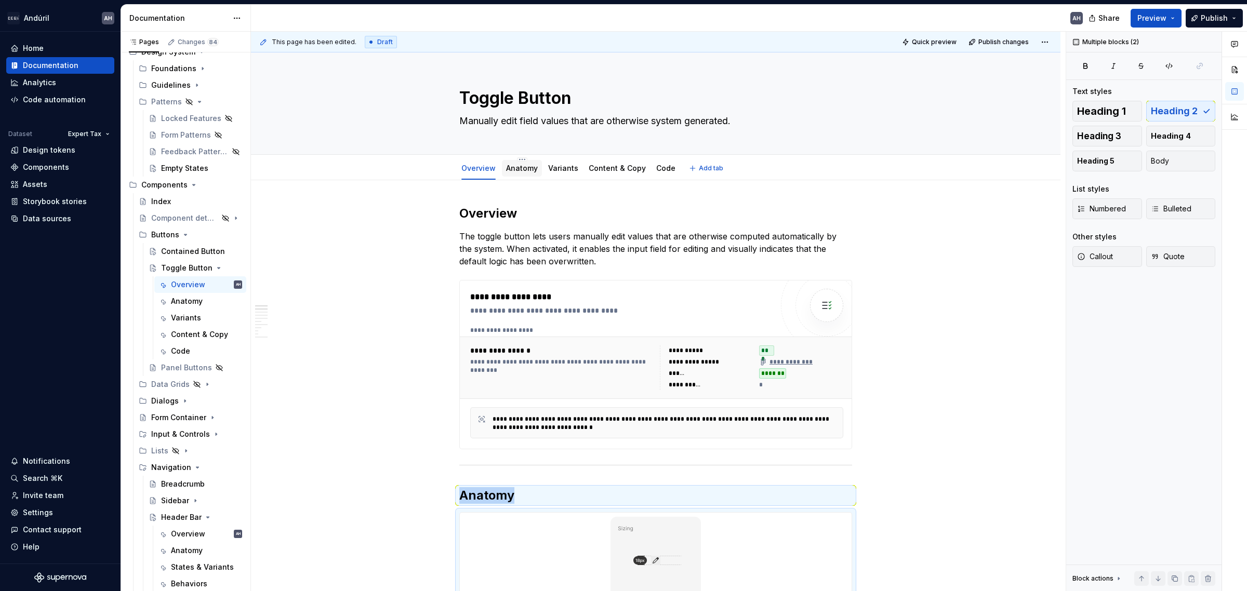
click at [527, 170] on link "Anatomy" at bounding box center [522, 168] width 32 height 9
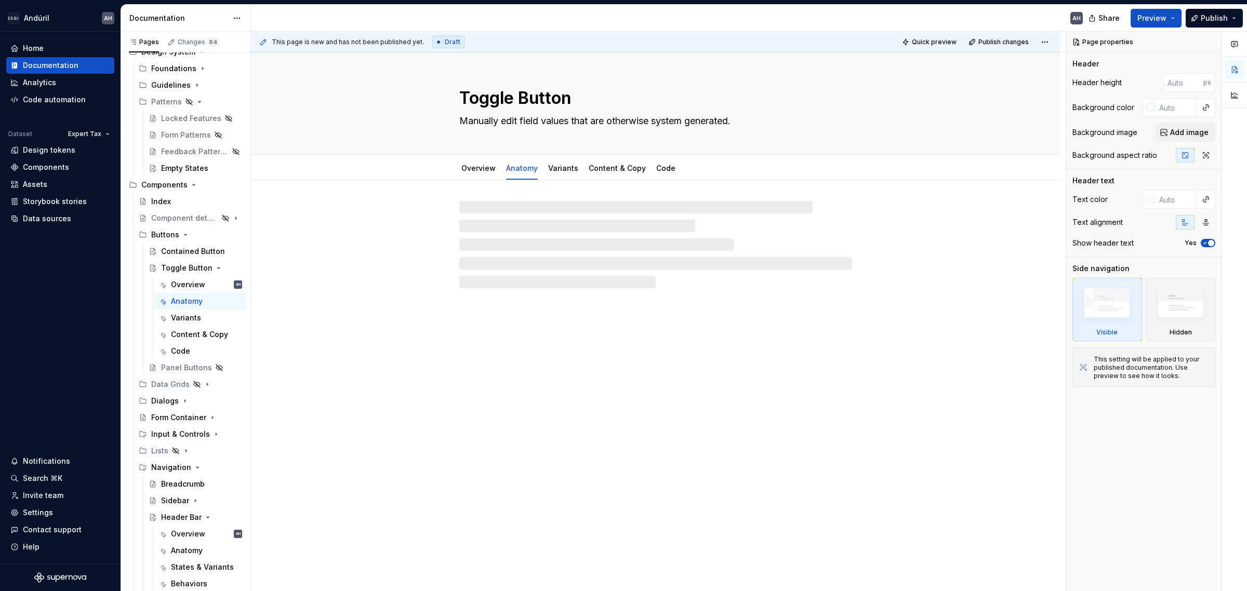
click at [506, 234] on div at bounding box center [655, 244] width 393 height 87
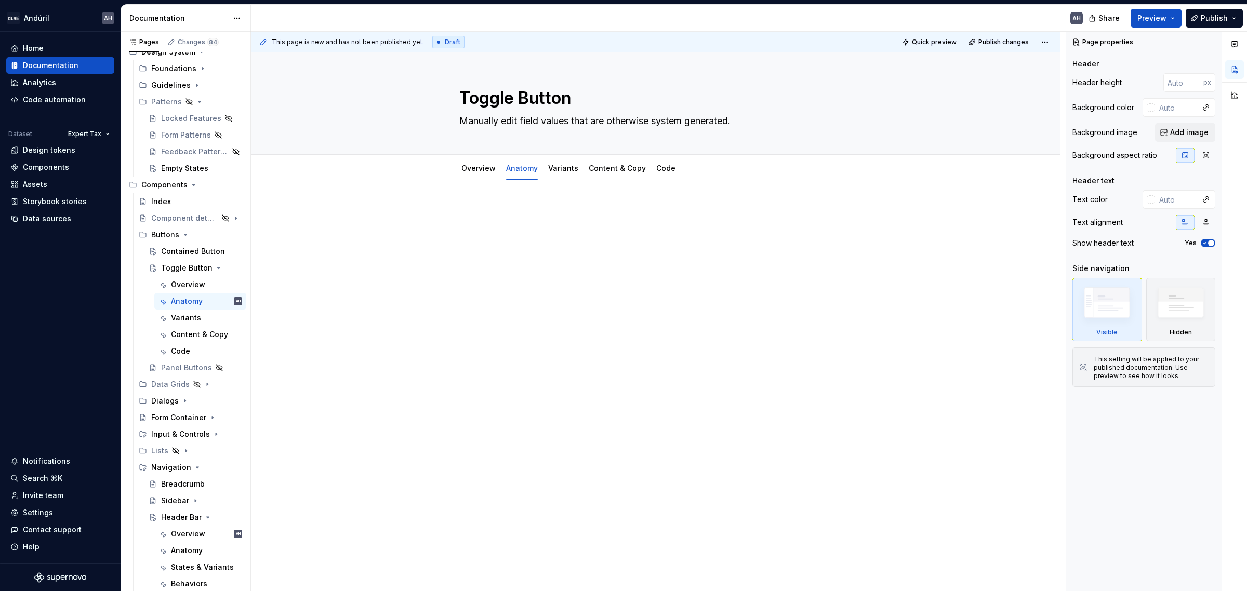
click at [490, 210] on p at bounding box center [655, 211] width 393 height 12
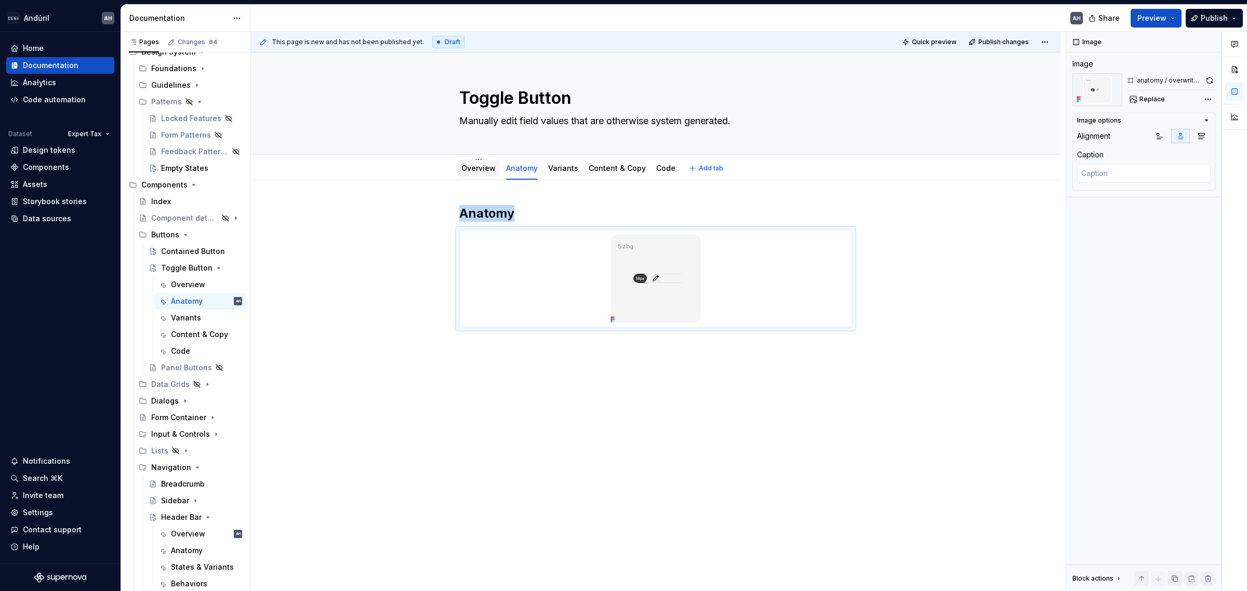
click at [475, 170] on link "Overview" at bounding box center [478, 168] width 34 height 9
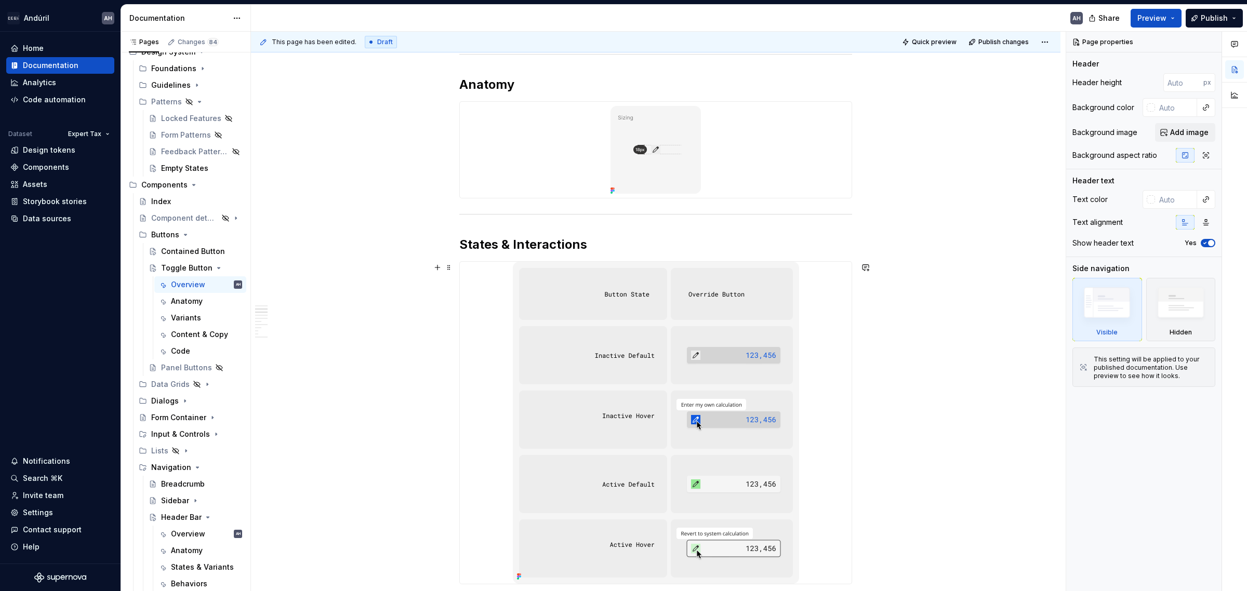
scroll to position [390, 0]
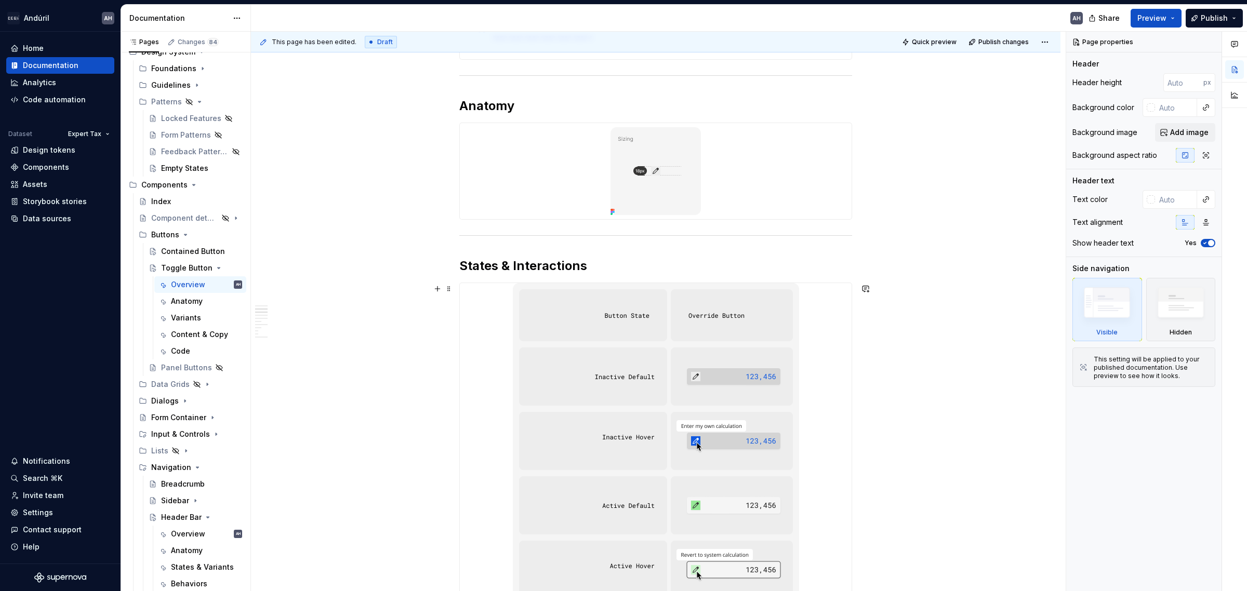
click at [463, 315] on div at bounding box center [656, 444] width 392 height 322
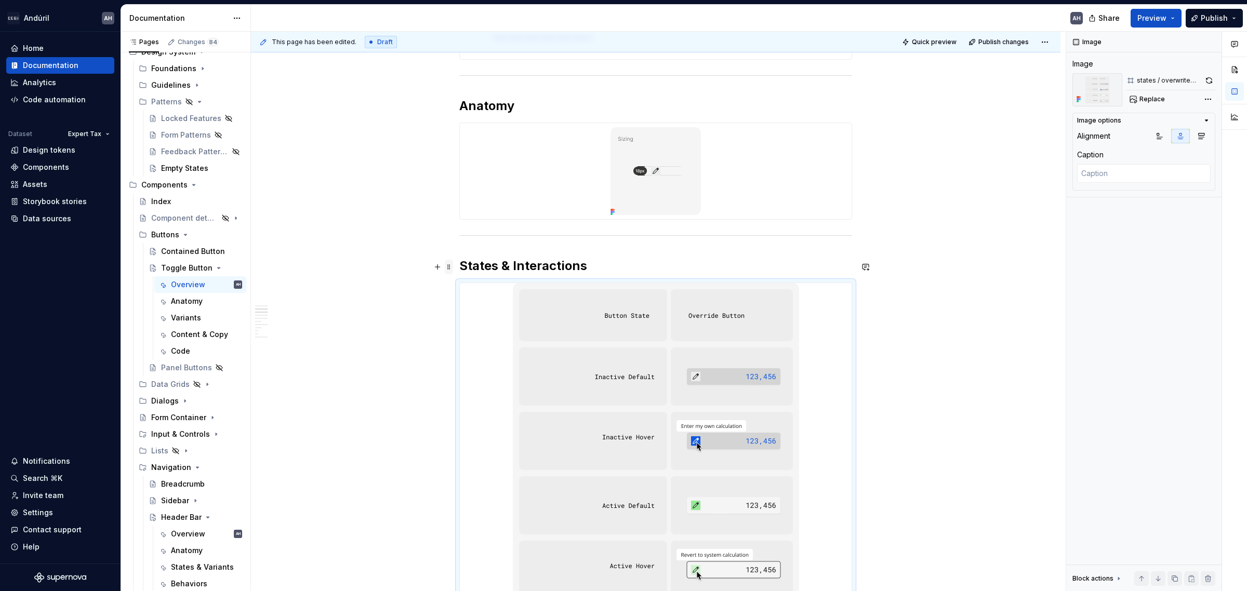
click at [452, 263] on span at bounding box center [449, 267] width 8 height 15
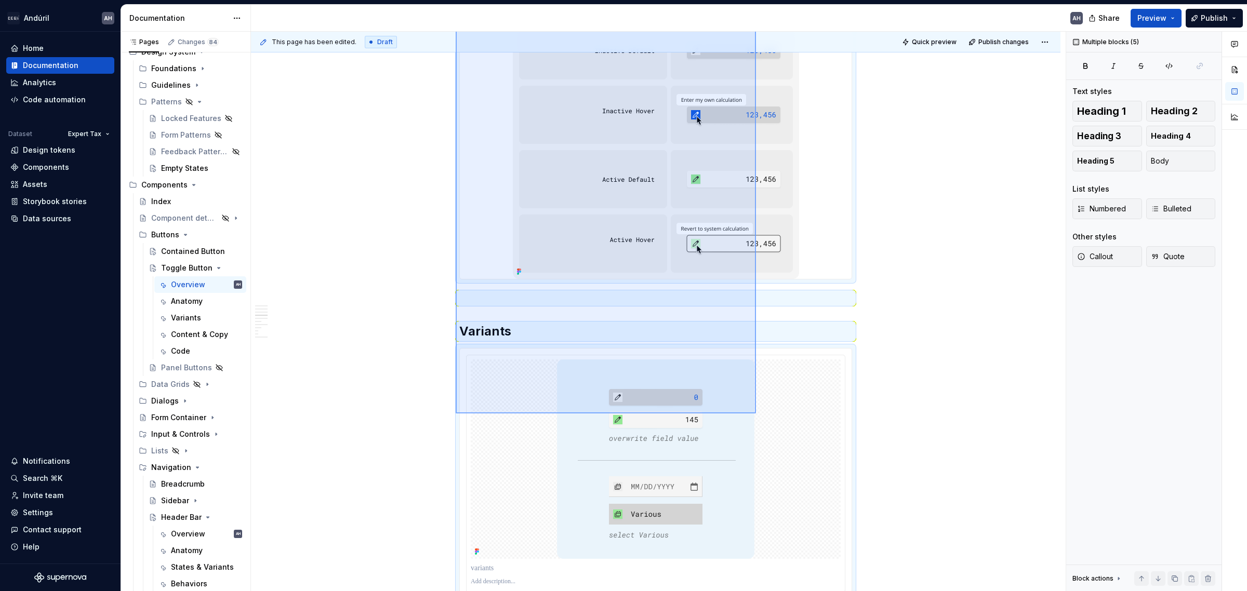
scroll to position [716, 0]
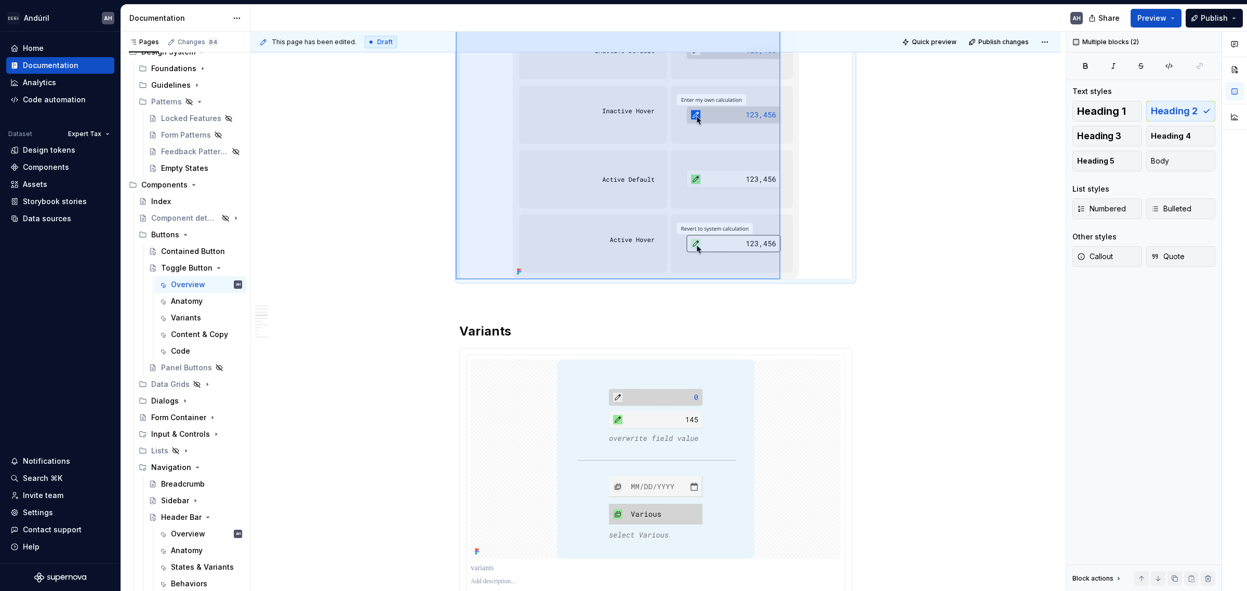
drag, startPoint x: 456, startPoint y: 263, endPoint x: 780, endPoint y: 280, distance: 325.2
click at [780, 280] on div "**********" at bounding box center [658, 312] width 815 height 560
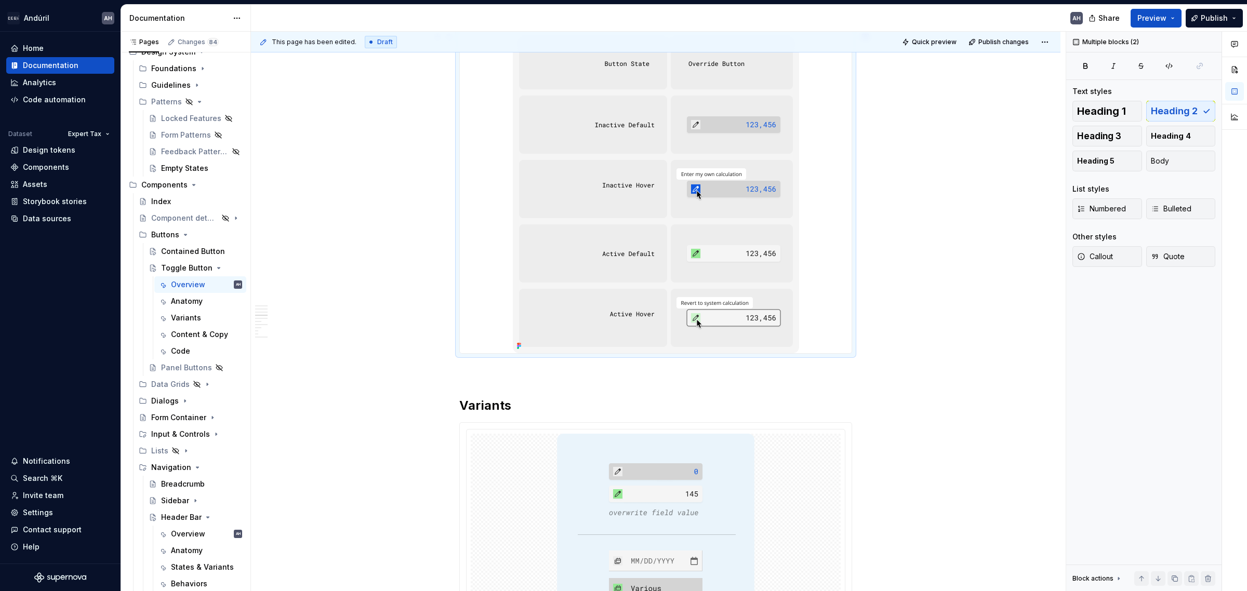
copy div "States & Interactions"
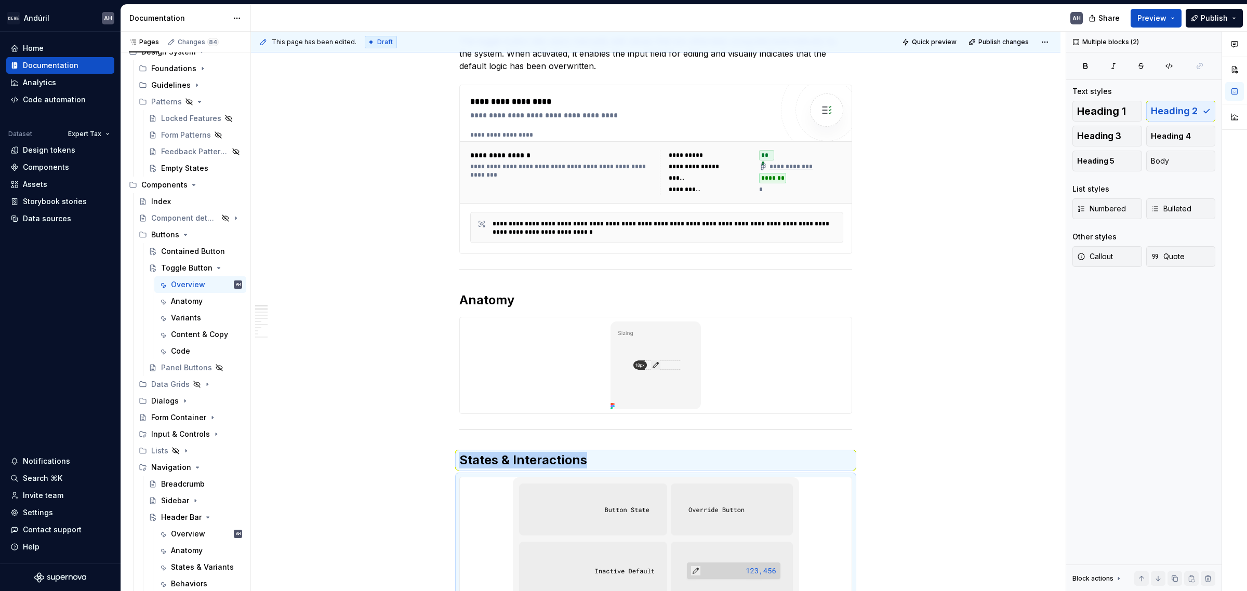
scroll to position [0, 0]
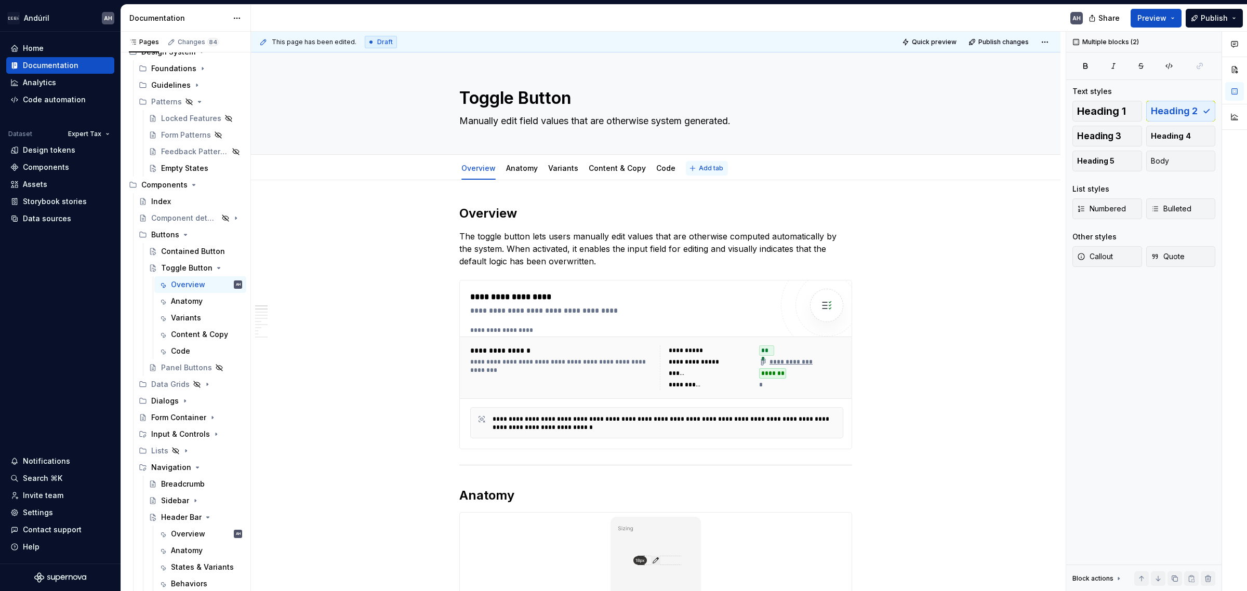
click at [700, 167] on span "Add tab" at bounding box center [711, 168] width 24 height 8
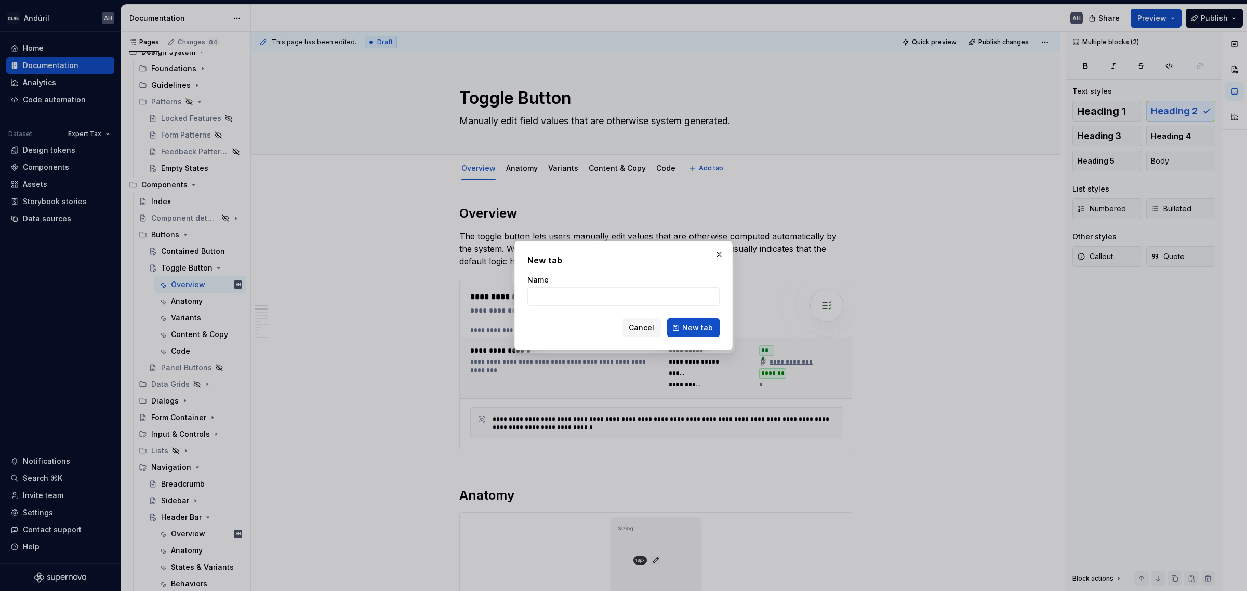
type textarea "*"
type input "Behaviors"
click button "New tab" at bounding box center [693, 328] width 52 height 19
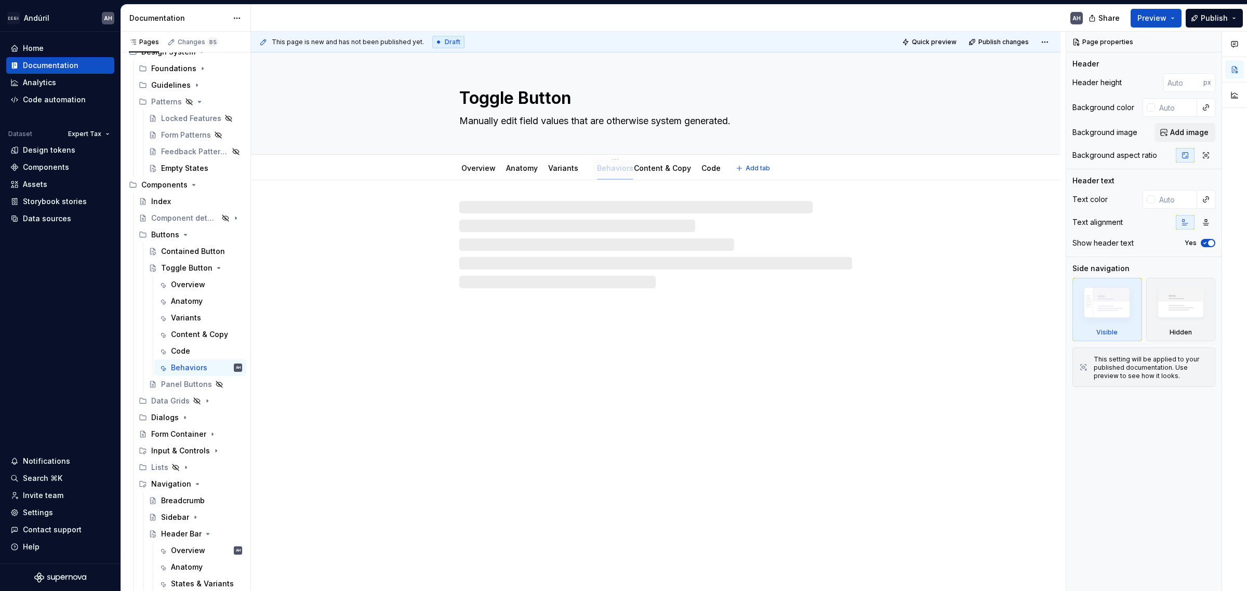
drag, startPoint x: 692, startPoint y: 169, endPoint x: 601, endPoint y: 168, distance: 90.9
click at [612, 168] on link "Behaviors" at bounding box center [607, 168] width 36 height 9
click at [572, 283] on div at bounding box center [655, 244] width 393 height 87
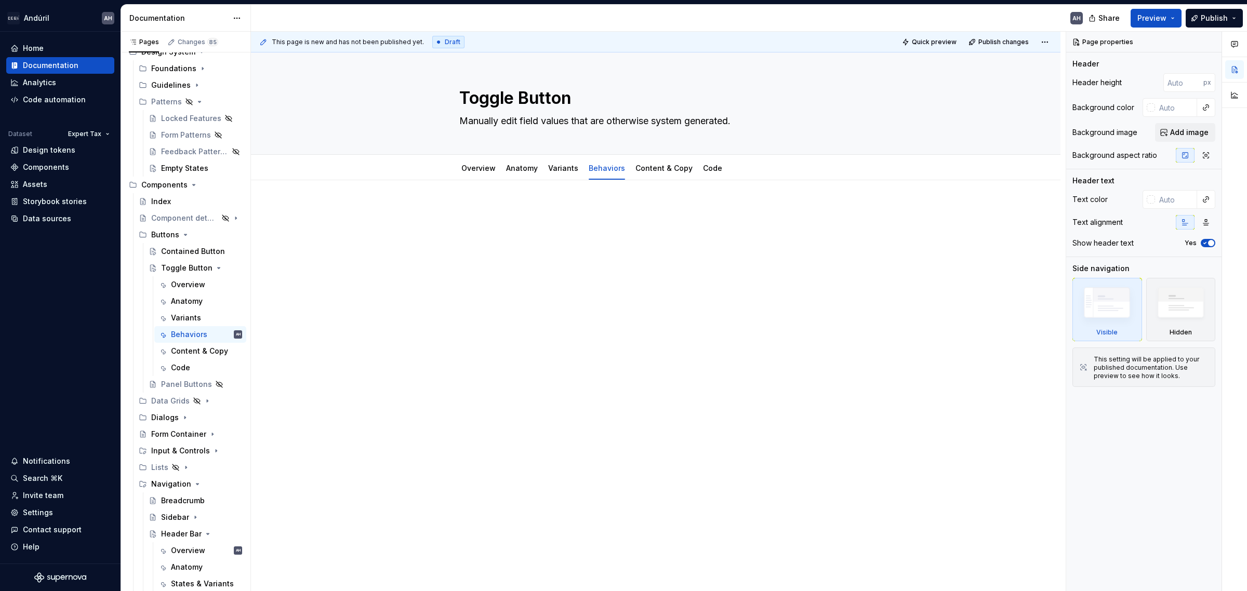
click at [513, 205] on p at bounding box center [655, 211] width 393 height 12
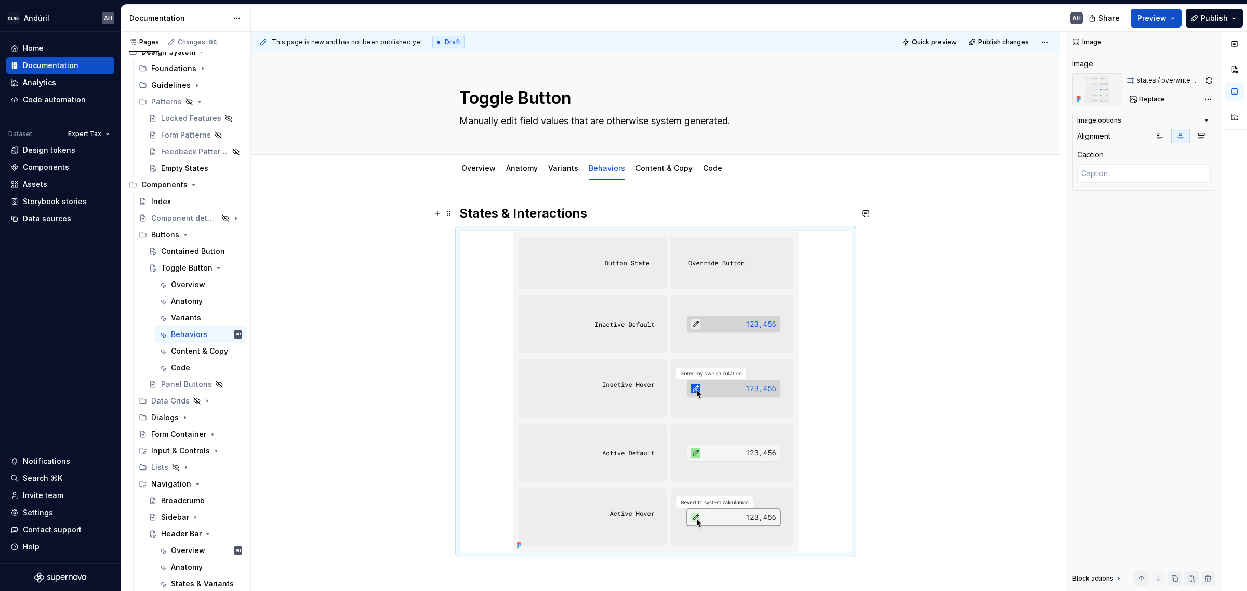
click at [534, 211] on h2 "States & Interactions" at bounding box center [655, 213] width 393 height 17
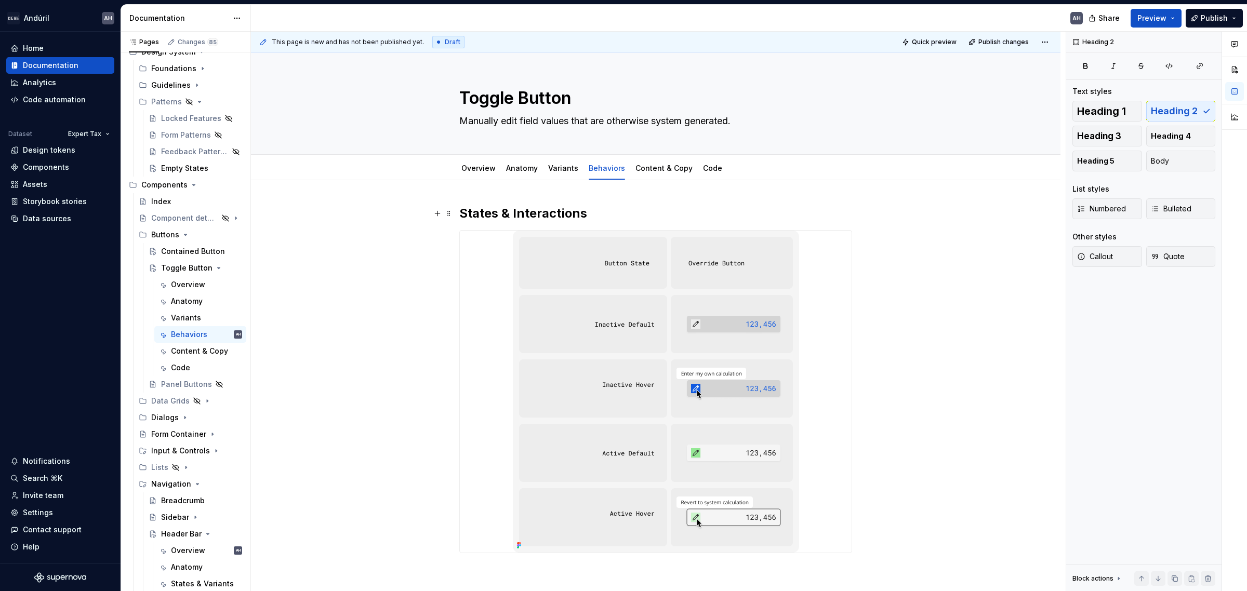
click at [660, 224] on div "States & Interactions" at bounding box center [655, 379] width 393 height 348
click at [522, 169] on link "Anatomy" at bounding box center [522, 168] width 32 height 9
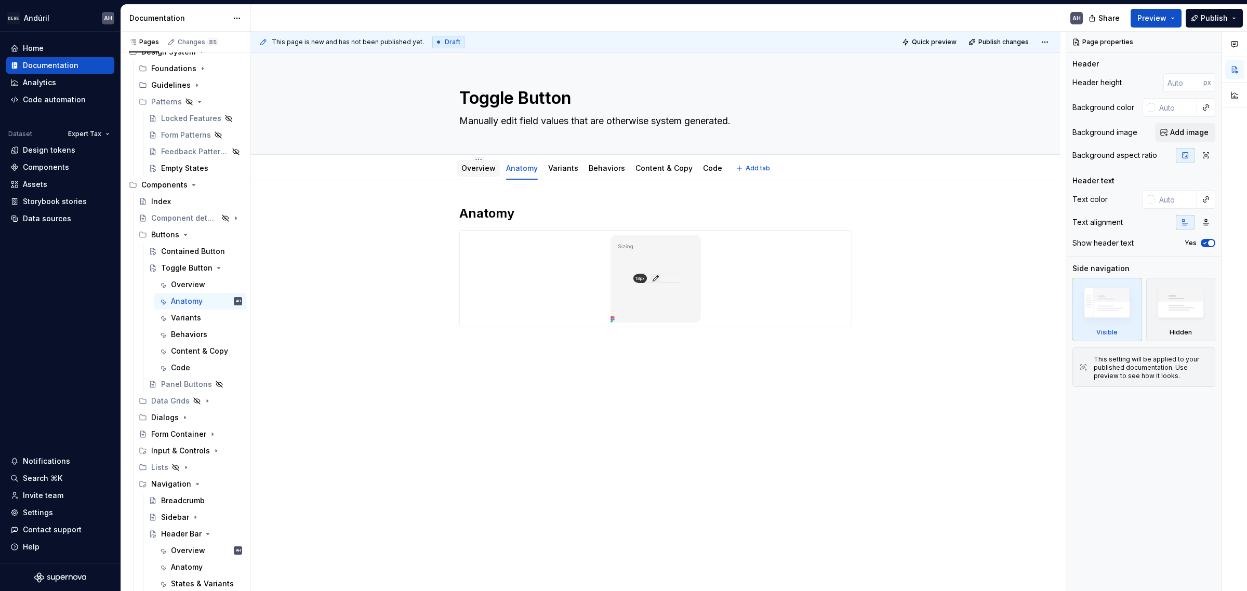
click at [471, 166] on link "Overview" at bounding box center [478, 168] width 34 height 9
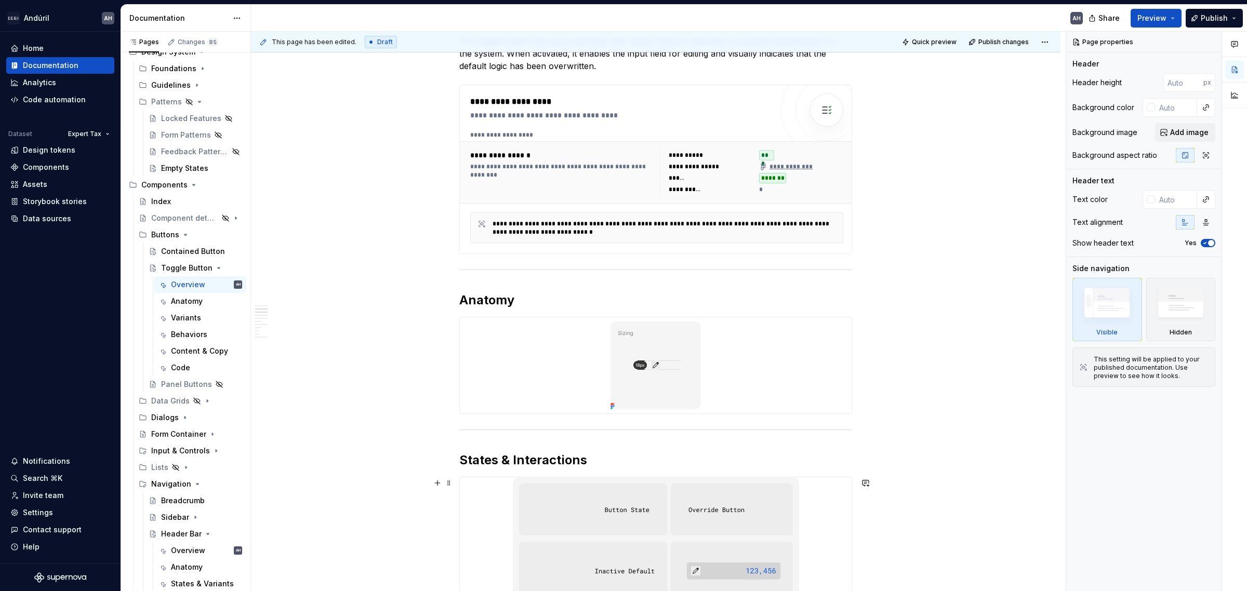
scroll to position [195, 0]
click at [590, 354] on div at bounding box center [656, 366] width 392 height 96
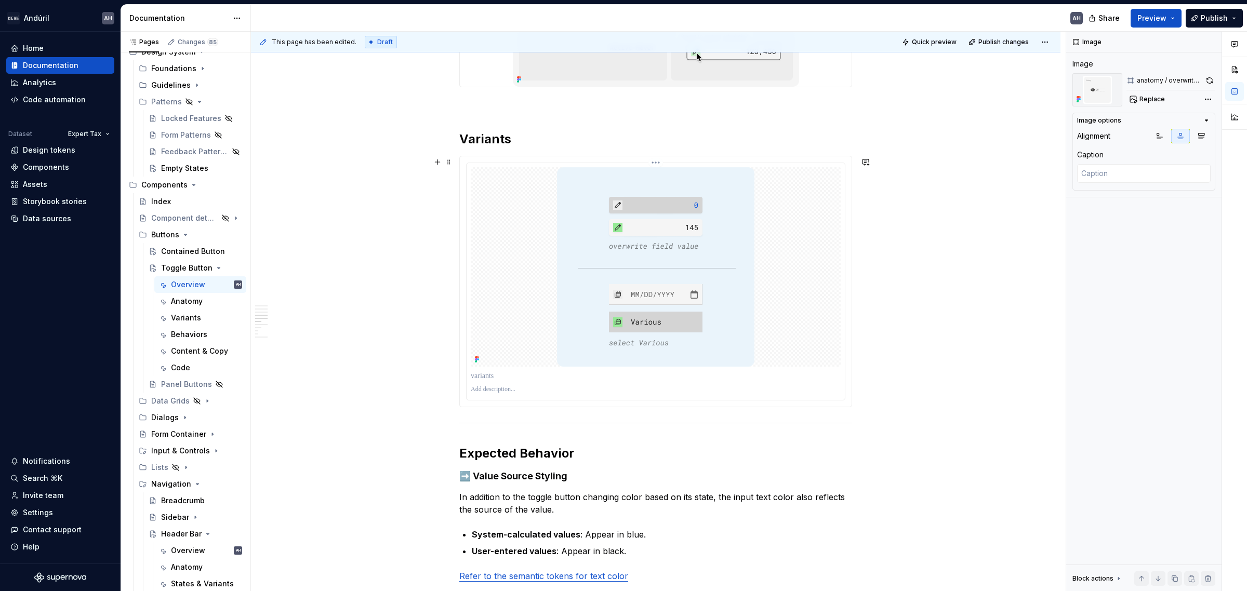
scroll to position [909, 0]
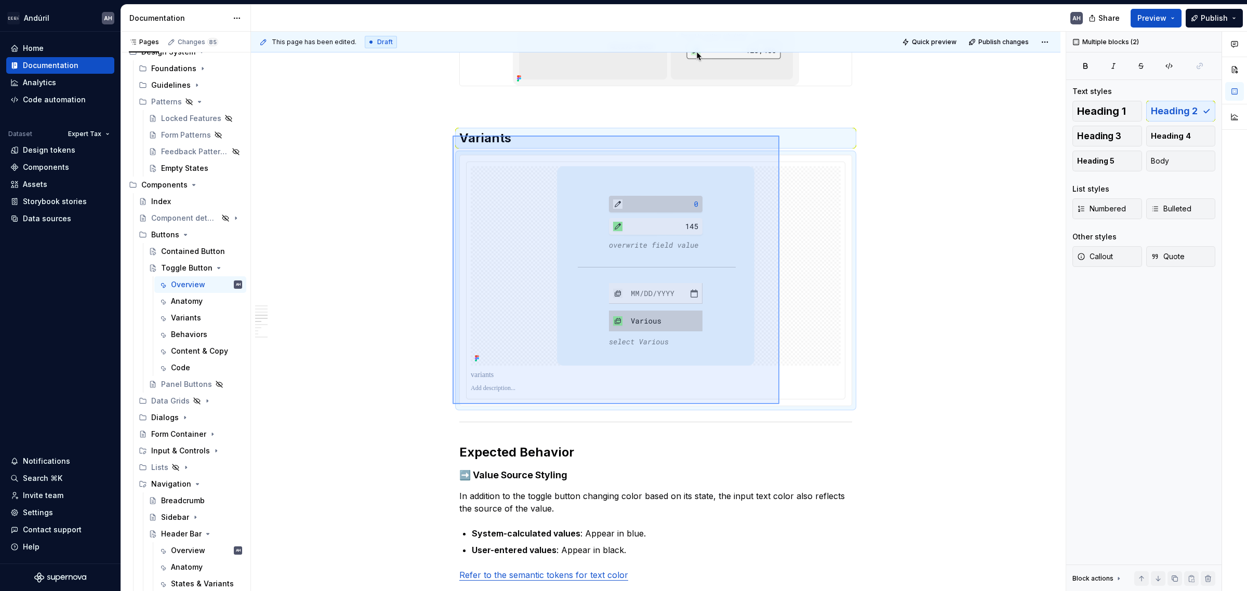
drag, startPoint x: 453, startPoint y: 136, endPoint x: 779, endPoint y: 404, distance: 423.1
click at [779, 404] on div "**********" at bounding box center [658, 312] width 815 height 560
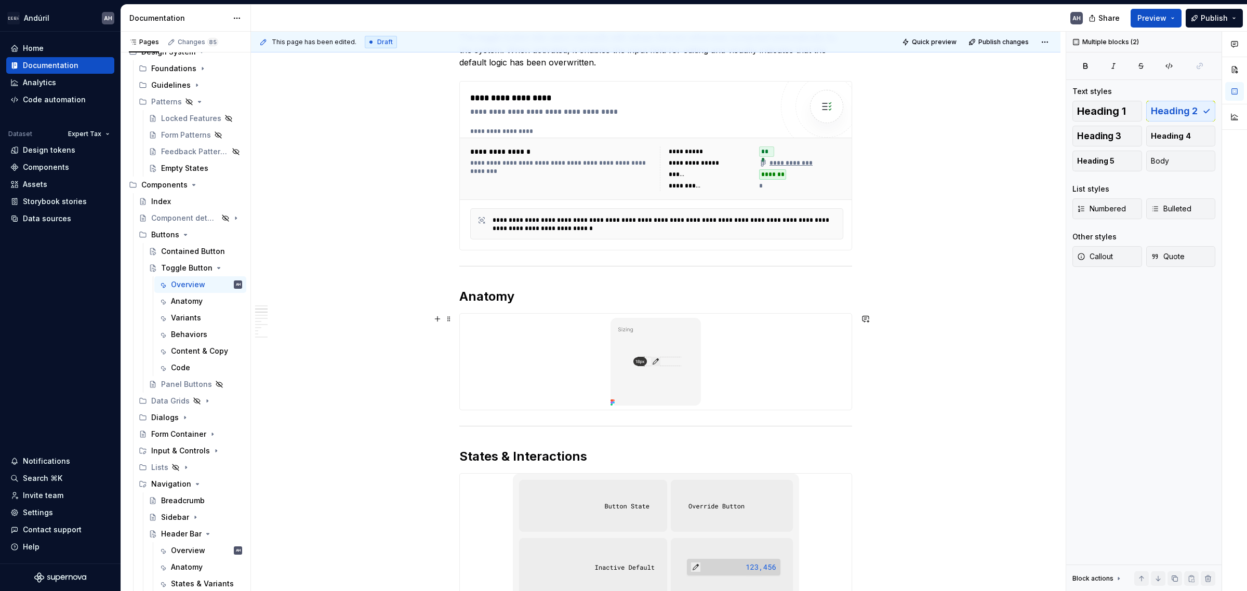
scroll to position [0, 0]
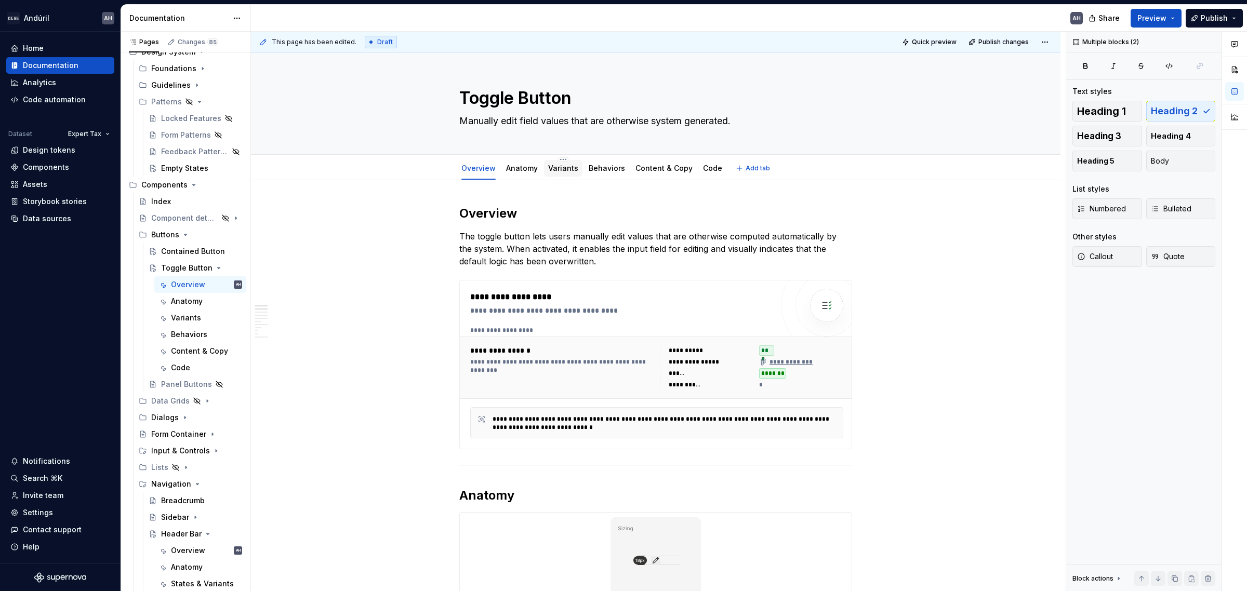
click at [564, 165] on link "Variants" at bounding box center [563, 168] width 30 height 9
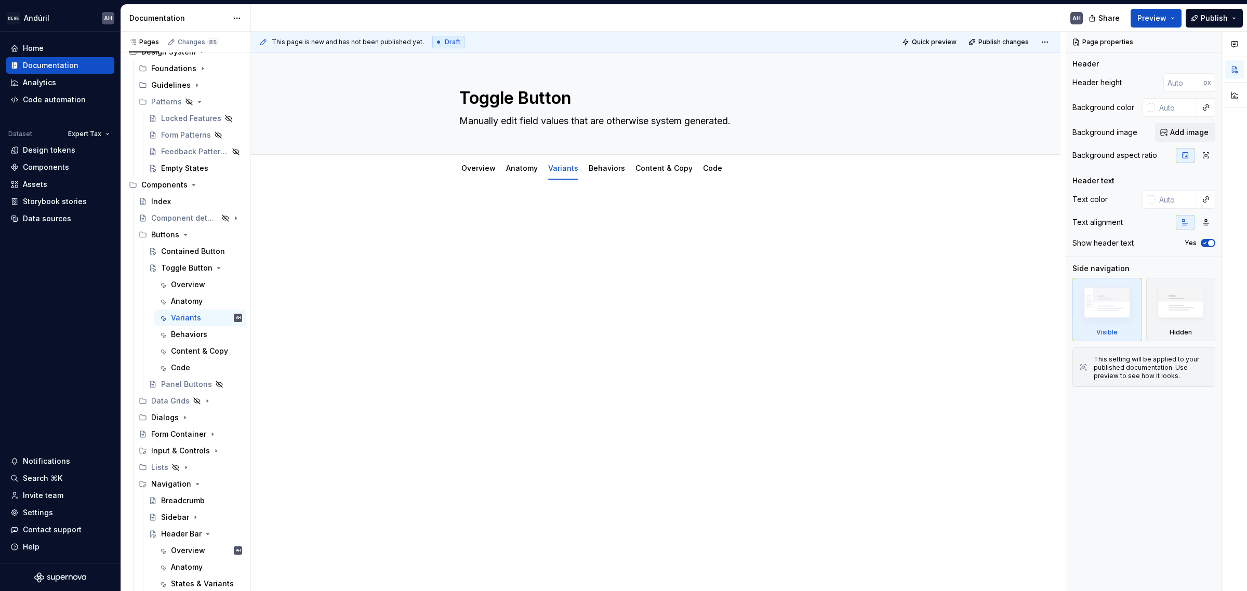
click at [500, 208] on p at bounding box center [655, 211] width 393 height 12
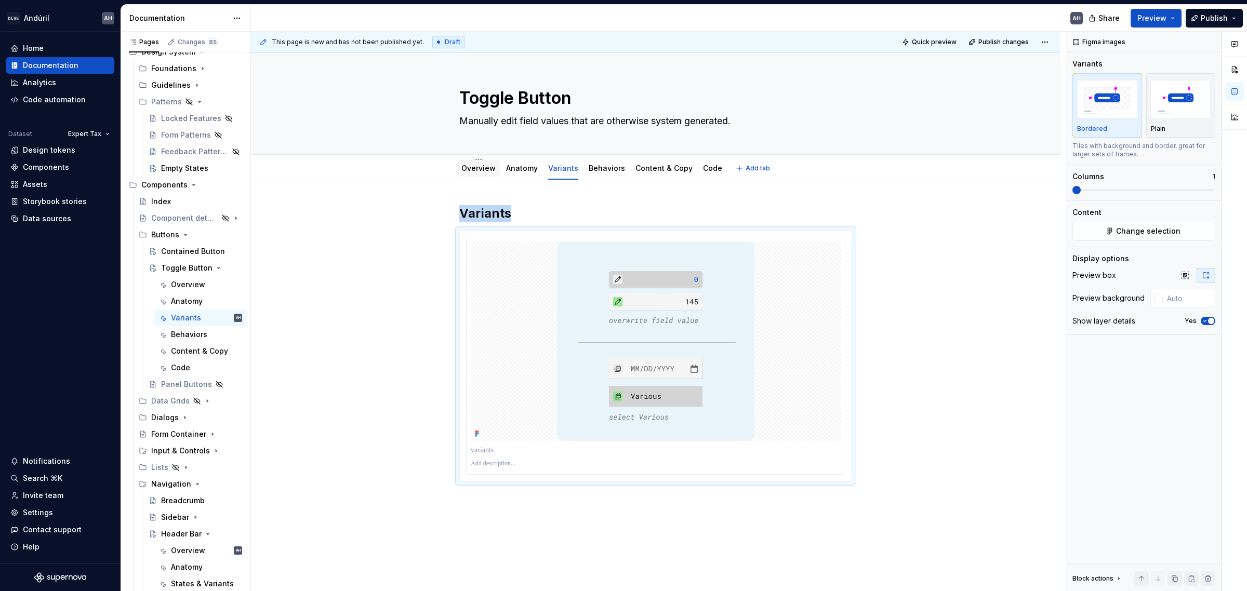
click at [468, 170] on link "Overview" at bounding box center [478, 168] width 34 height 9
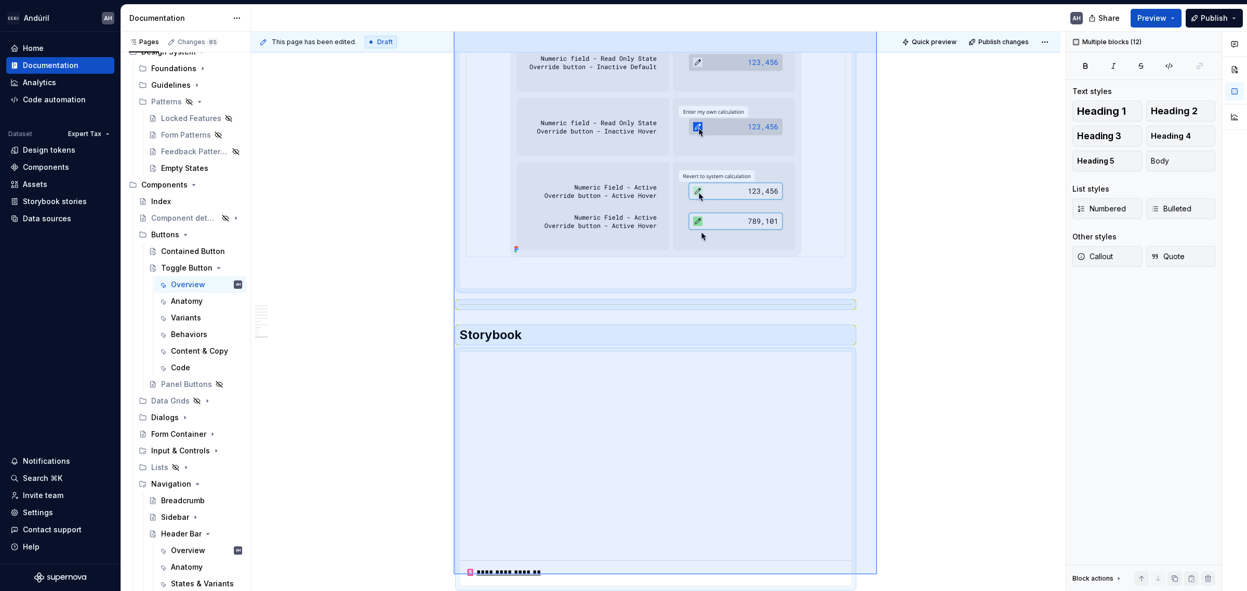
scroll to position [1765, 0]
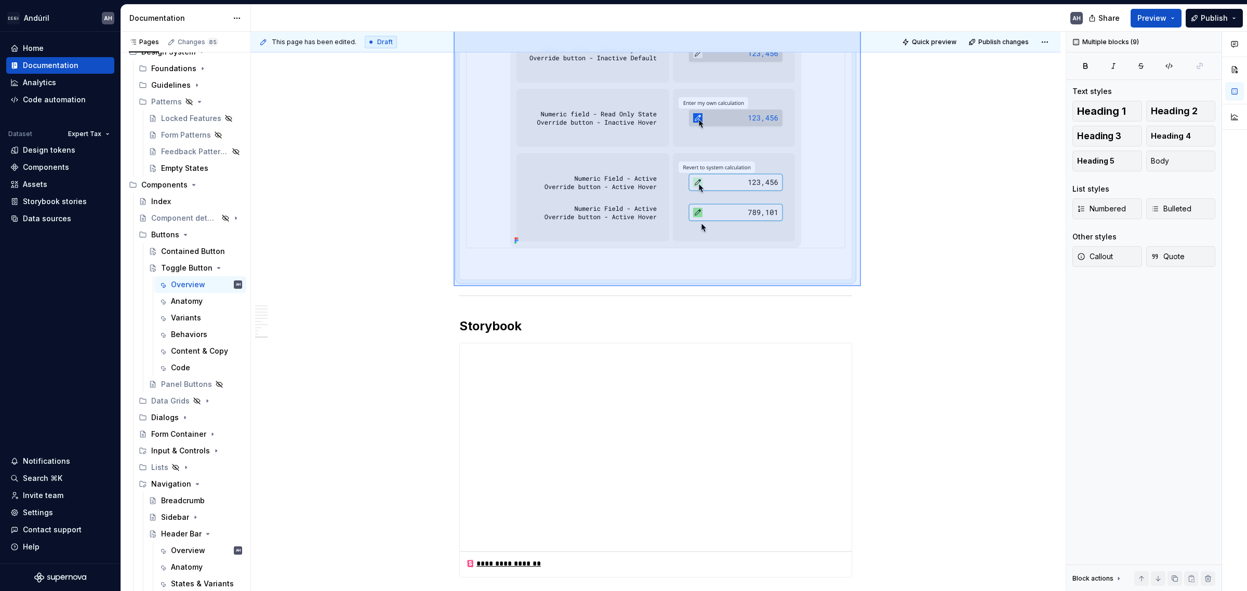
drag, startPoint x: 454, startPoint y: 190, endPoint x: 861, endPoint y: 286, distance: 418.6
click at [861, 286] on div "**********" at bounding box center [658, 312] width 815 height 560
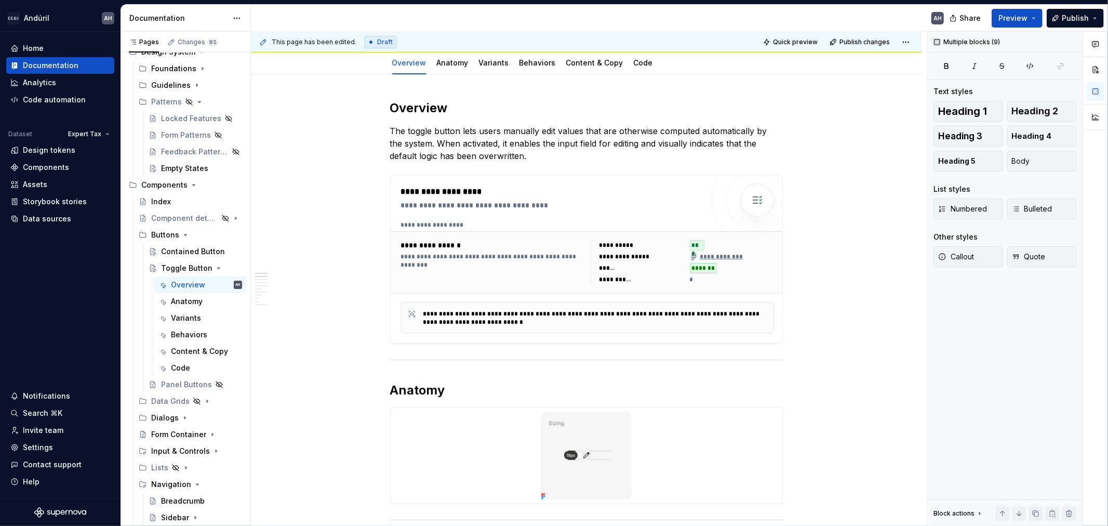
scroll to position [101, 0]
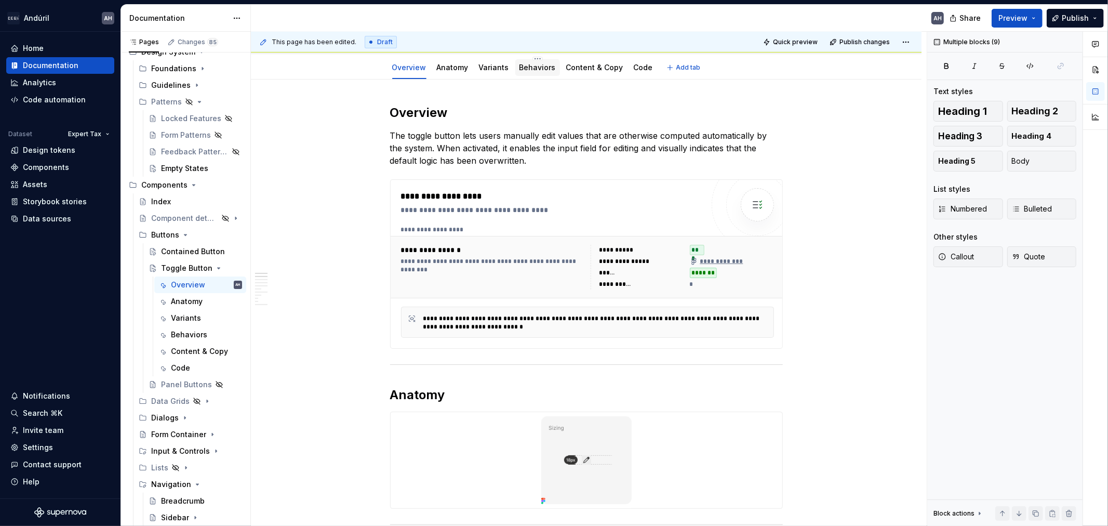
click at [538, 71] on link "Behaviors" at bounding box center [538, 67] width 36 height 9
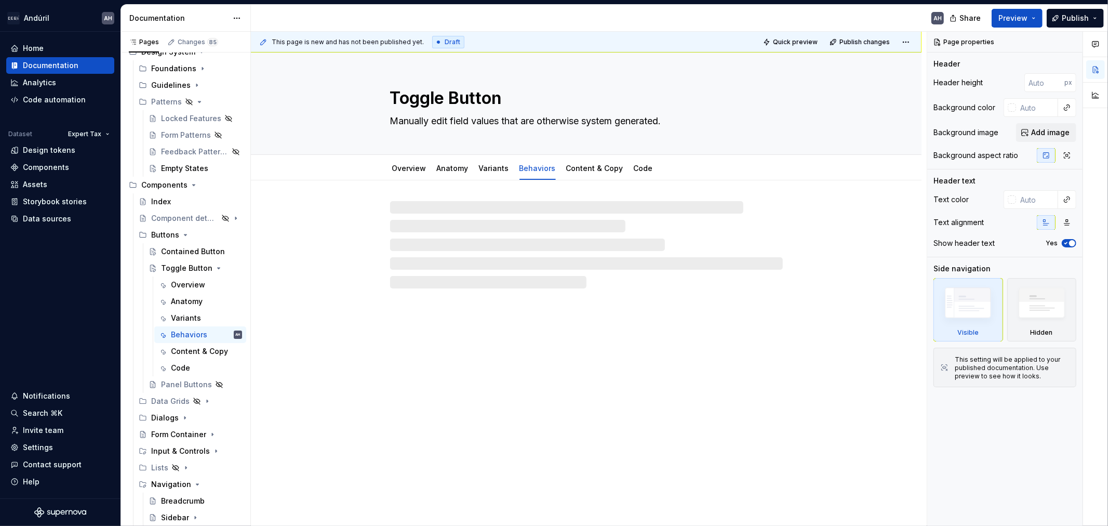
click at [484, 214] on div at bounding box center [586, 244] width 393 height 87
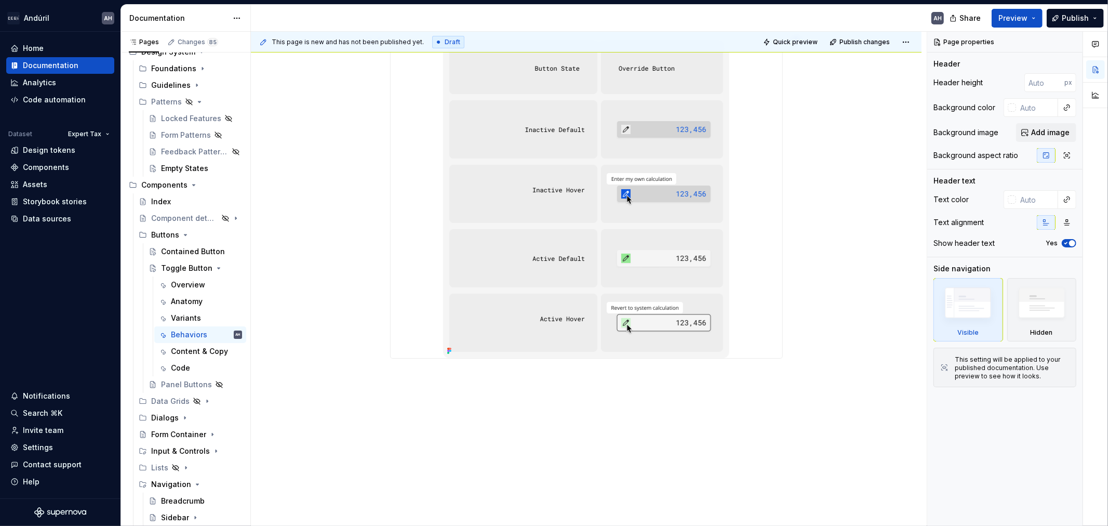
scroll to position [197, 0]
click at [463, 413] on div "States & Interactions" at bounding box center [586, 255] width 671 height 544
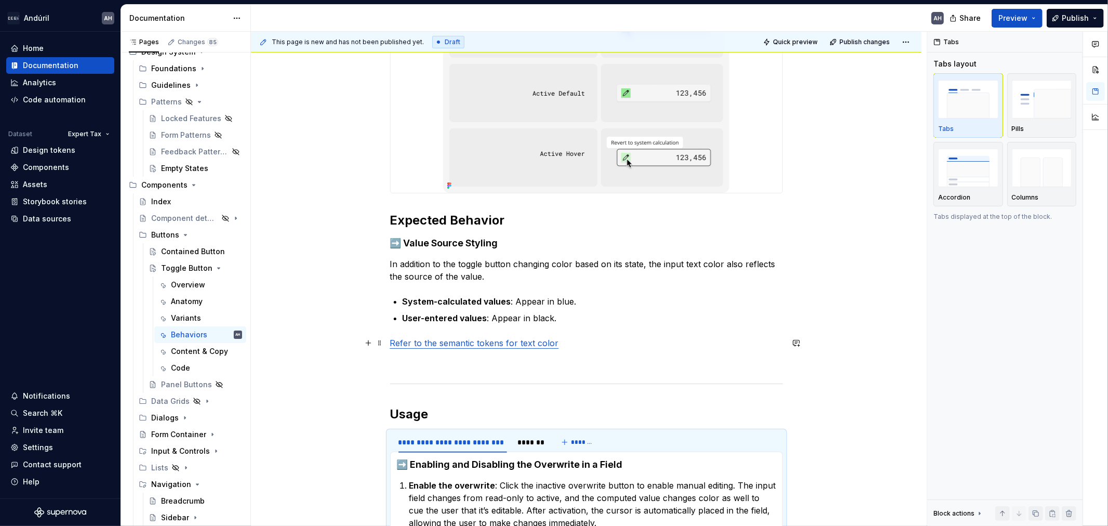
scroll to position [370, 0]
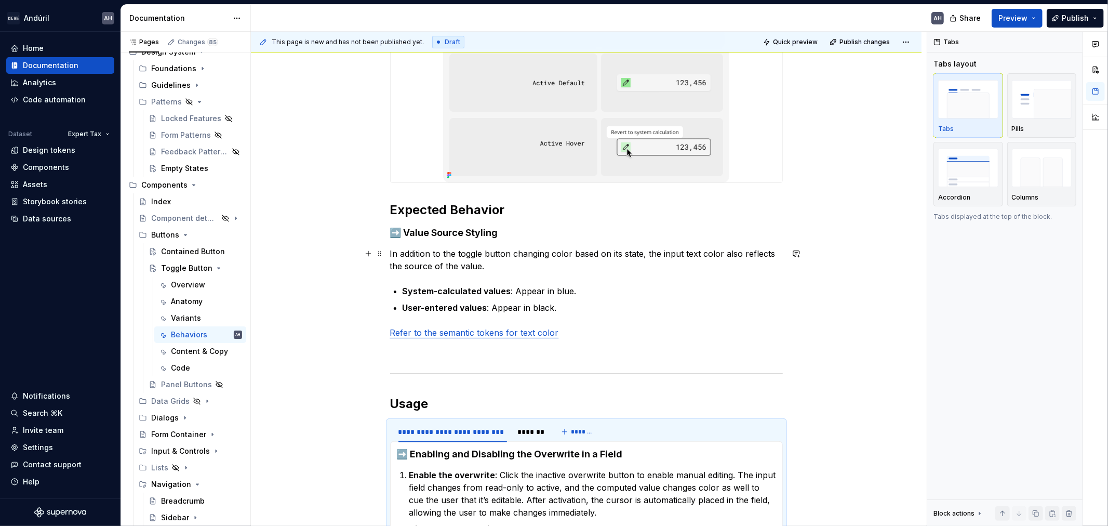
click at [527, 253] on p "In addition to the toggle button changing color based on its state, the input t…" at bounding box center [586, 259] width 393 height 25
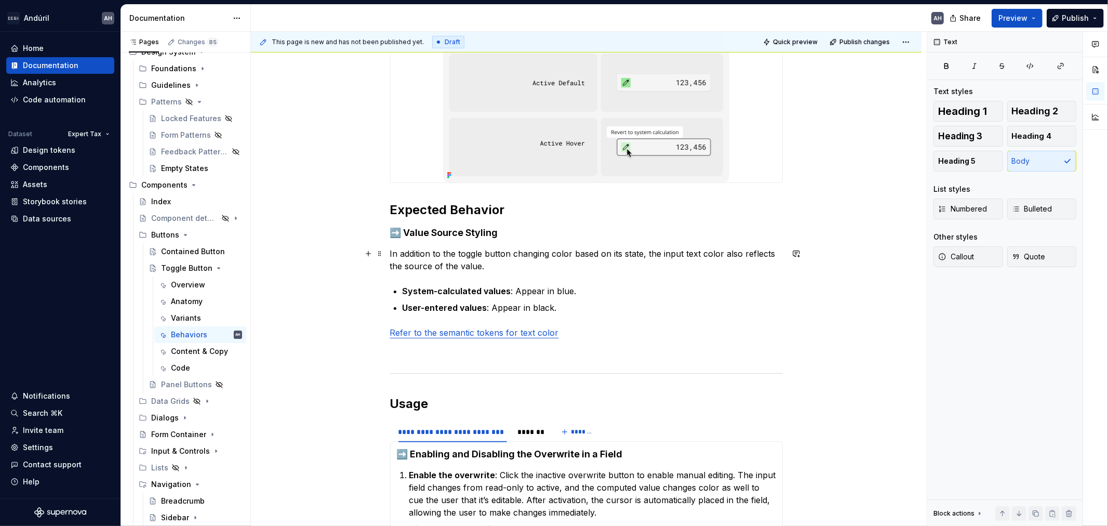
click at [574, 253] on p "In addition to the toggle button changing color based on its state, the input t…" at bounding box center [586, 259] width 393 height 25
click at [642, 253] on p "In addition to the toggle button changing color based on its state, the input t…" at bounding box center [586, 259] width 393 height 25
click at [696, 252] on p "In addition to the toggle button changing color based on its state, the input t…" at bounding box center [586, 259] width 393 height 25
click at [713, 259] on p "In addition to the toggle button changing color based on its state, the input t…" at bounding box center [586, 259] width 393 height 25
click at [756, 255] on p "In addition to the toggle button changing color based on its state, the input t…" at bounding box center [586, 259] width 393 height 25
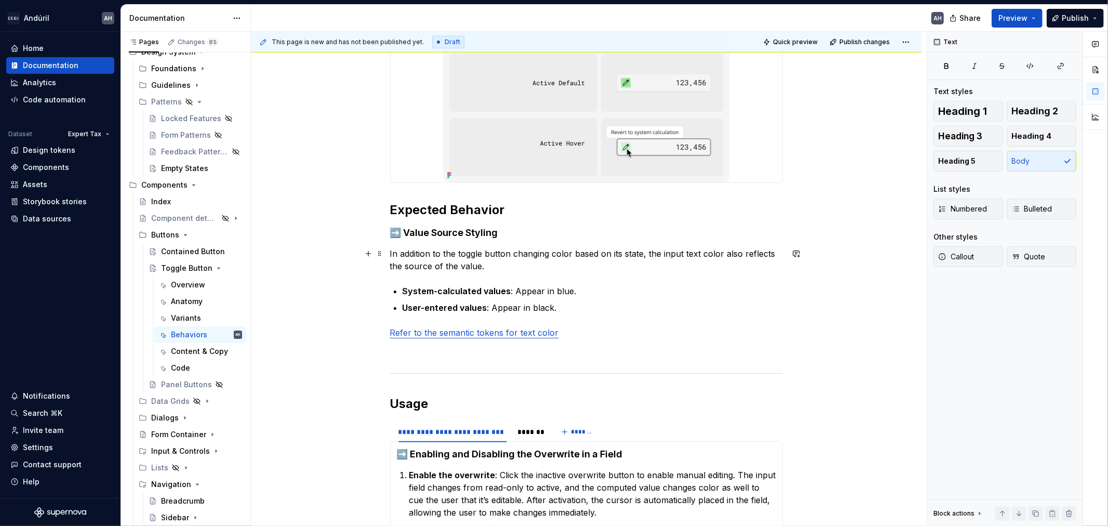
click at [461, 268] on p "In addition to the toggle button changing color based on its state, the input t…" at bounding box center [586, 259] width 393 height 25
click at [509, 266] on p "In addition to the toggle button changing color based on its state, the input t…" at bounding box center [586, 259] width 393 height 25
click at [444, 298] on ul "System-calculated values : Appear in blue. User-entered values : Appear in blac…" at bounding box center [593, 299] width 380 height 29
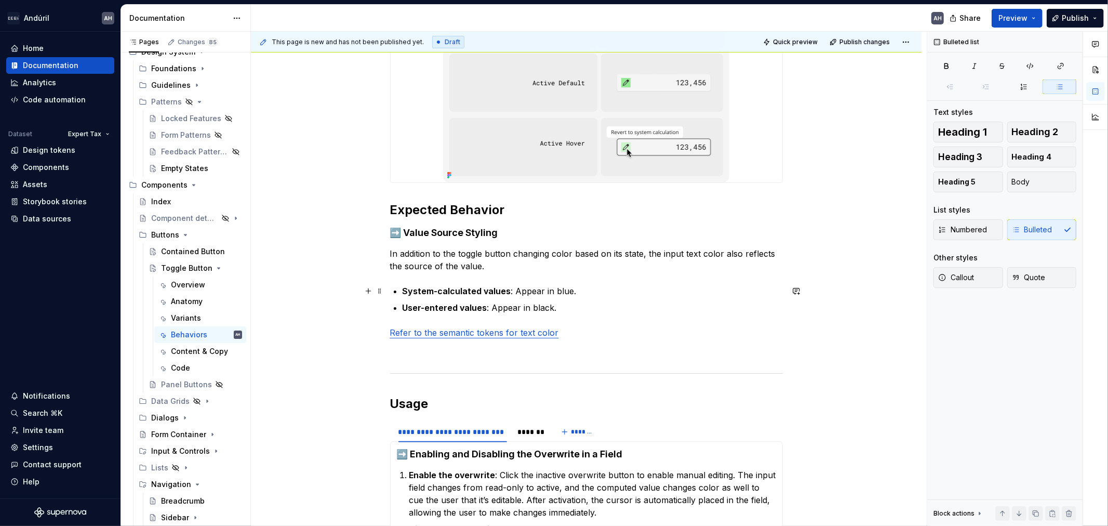
click at [583, 292] on p "System-calculated values : Appear in blue." at bounding box center [593, 291] width 380 height 12
click at [491, 266] on p "In addition to the toggle button changing color based on its state, the input t…" at bounding box center [586, 259] width 393 height 25
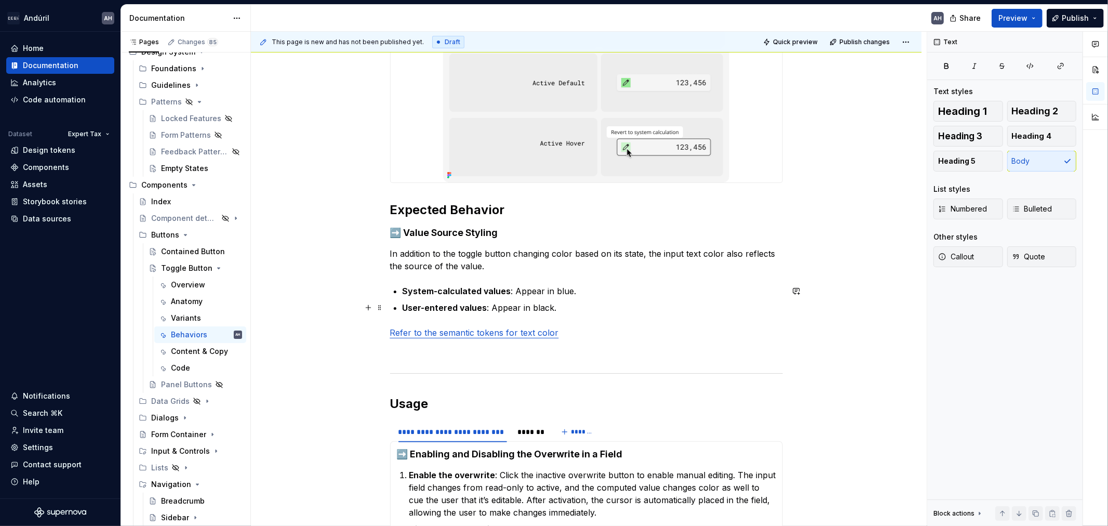
click at [585, 304] on p "User-entered values : Appear in black." at bounding box center [593, 307] width 380 height 12
click at [476, 261] on p "In addition to the toggle button changing color based on its state, the input t…" at bounding box center [586, 259] width 393 height 25
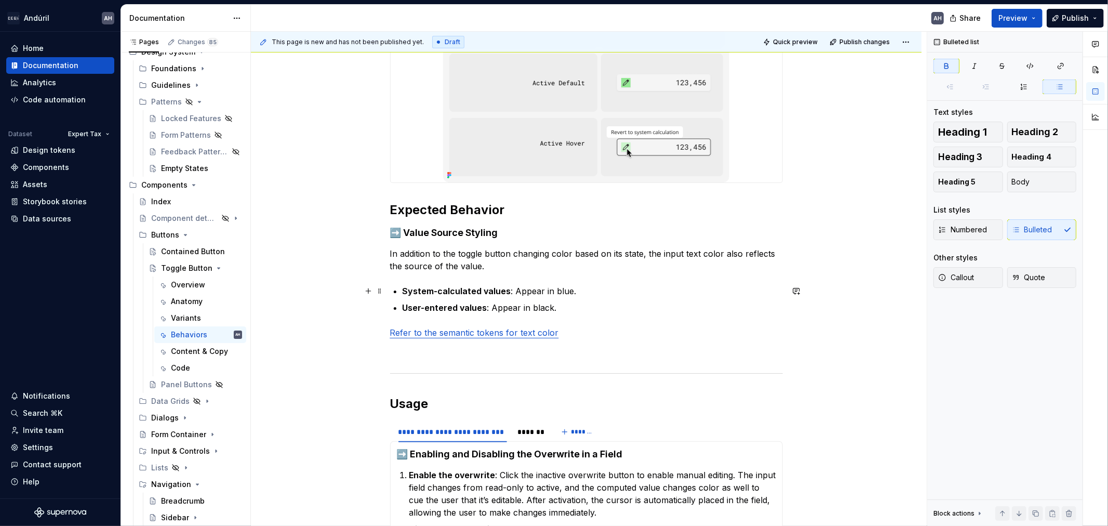
click at [505, 292] on strong "System-calculated values" at bounding box center [457, 291] width 109 height 10
click at [577, 289] on p "System-calculated values : Appear in blue." at bounding box center [593, 291] width 380 height 12
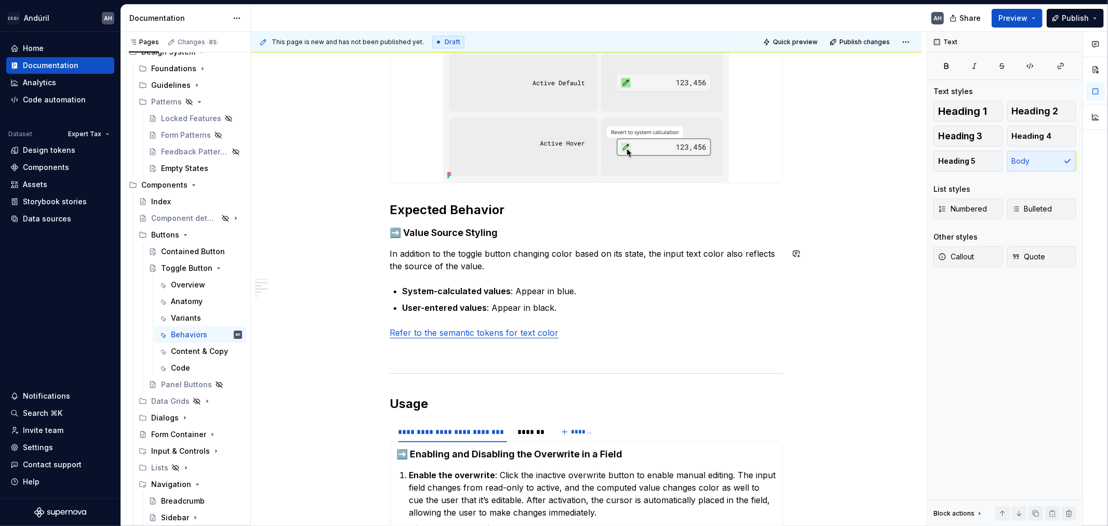
click at [510, 245] on div "**********" at bounding box center [586, 368] width 393 height 1067
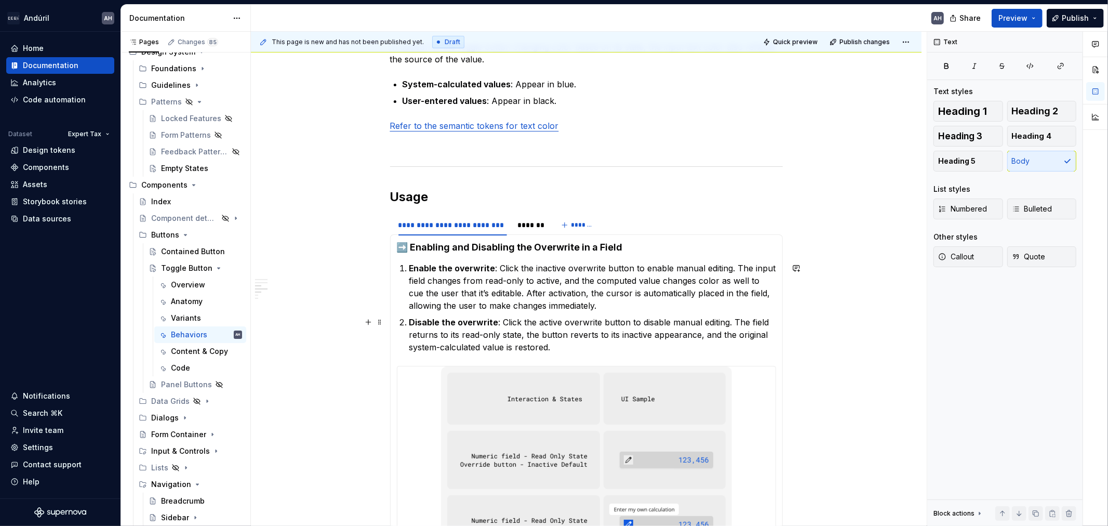
scroll to position [601, 0]
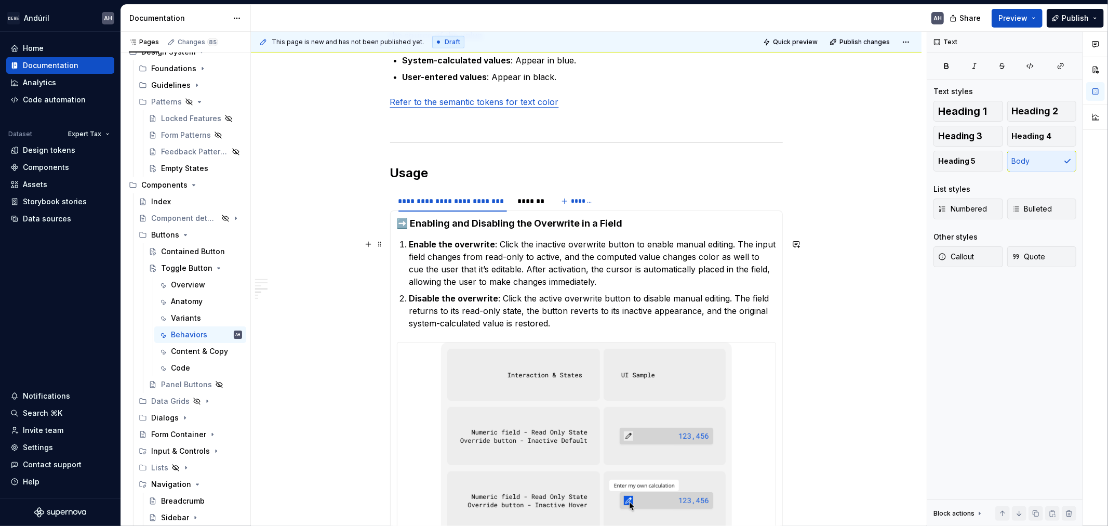
click at [531, 248] on p "Enable the overwrite : Click the inactive overwrite button to enable manual edi…" at bounding box center [592, 263] width 367 height 50
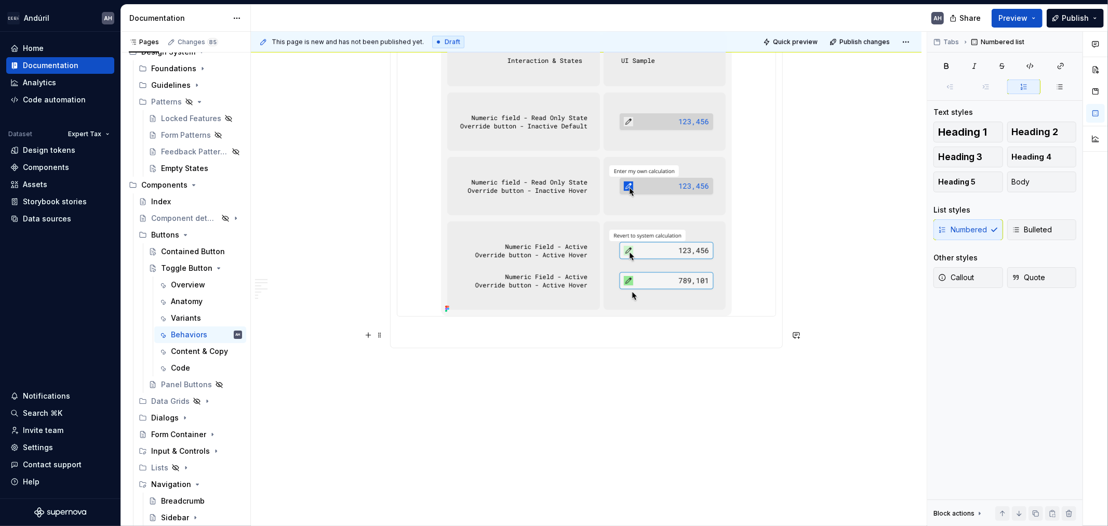
scroll to position [916, 0]
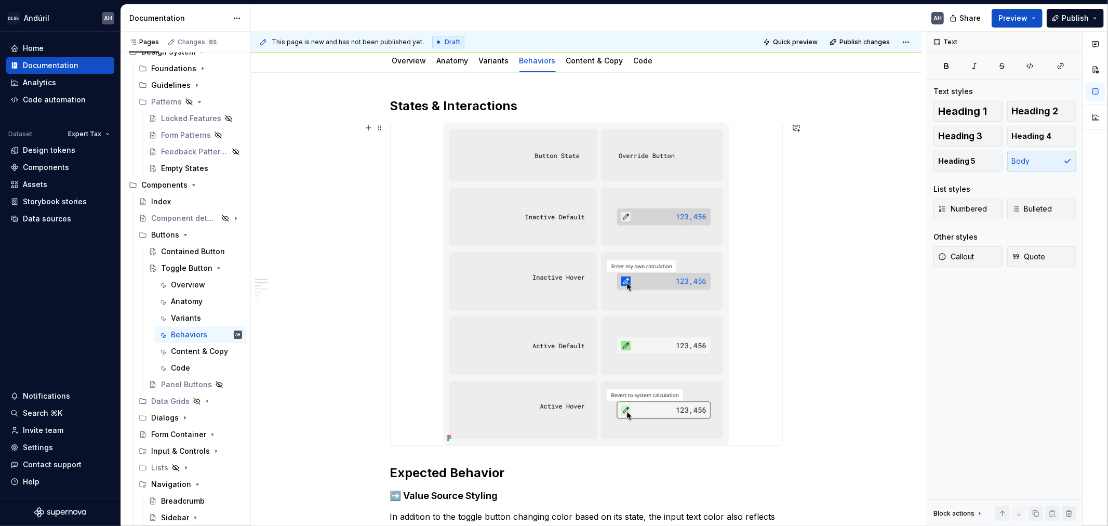
scroll to position [0, 0]
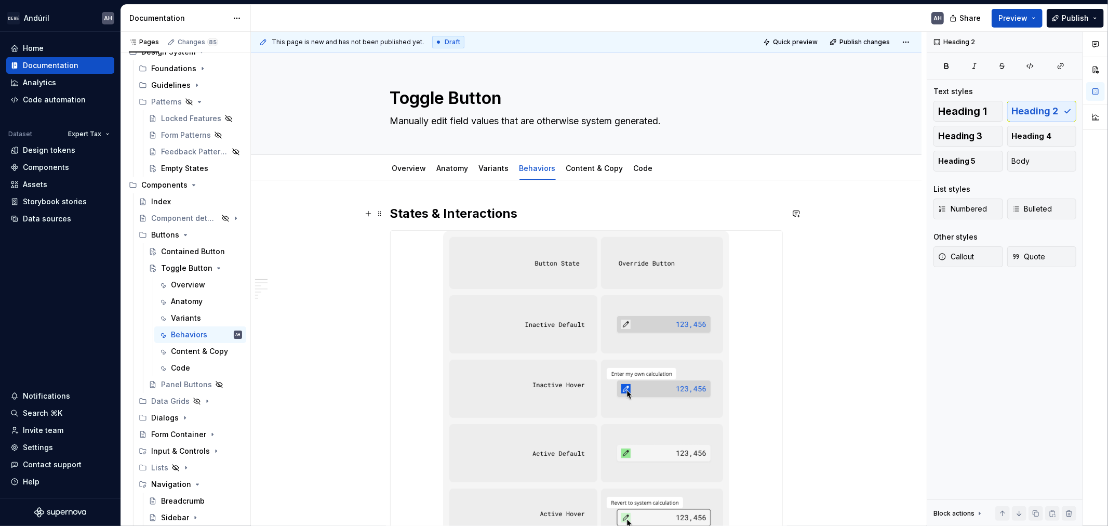
click at [537, 212] on h2 "States & Interactions" at bounding box center [586, 213] width 393 height 17
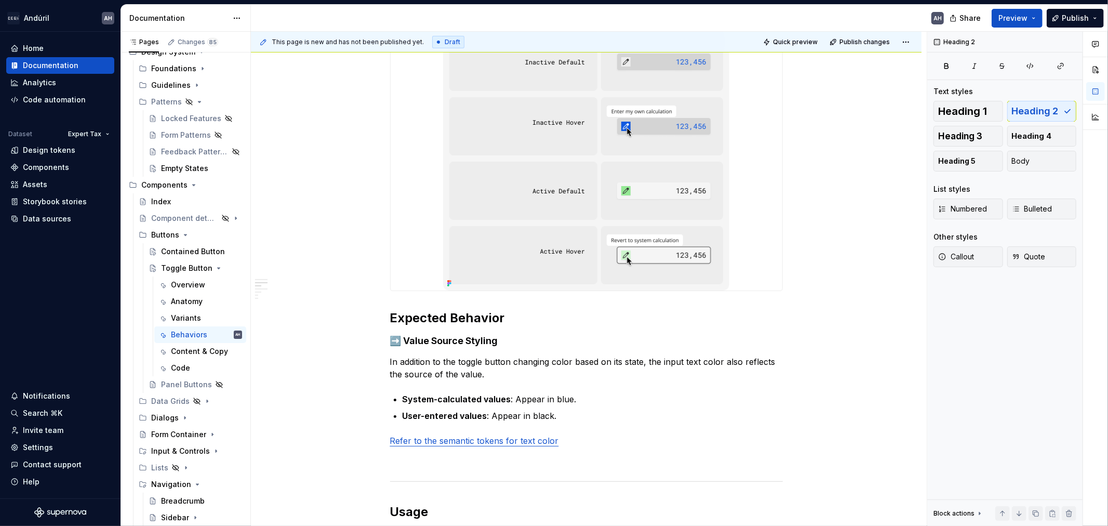
scroll to position [288, 0]
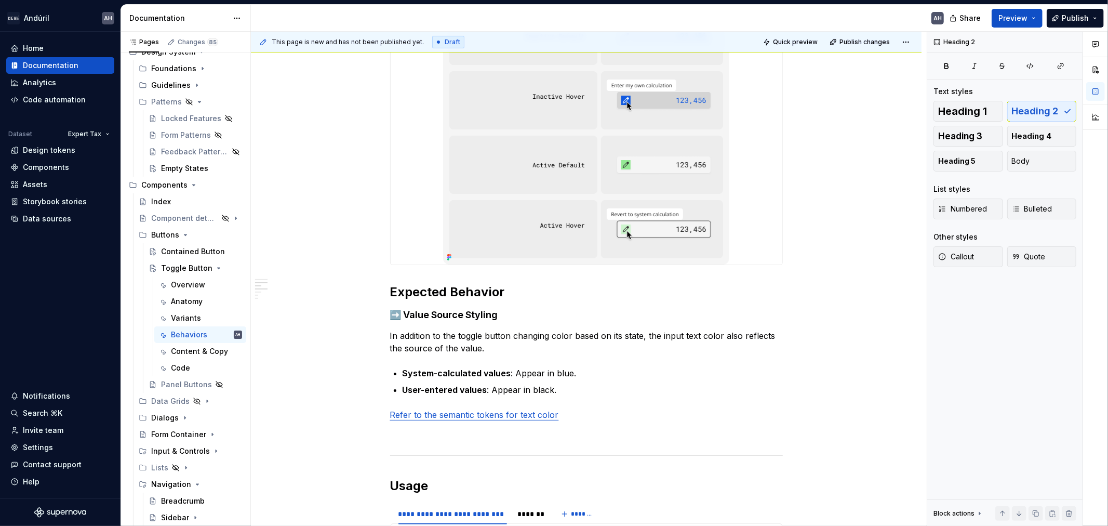
type textarea "*"
click at [454, 247] on img at bounding box center [586, 103] width 286 height 322
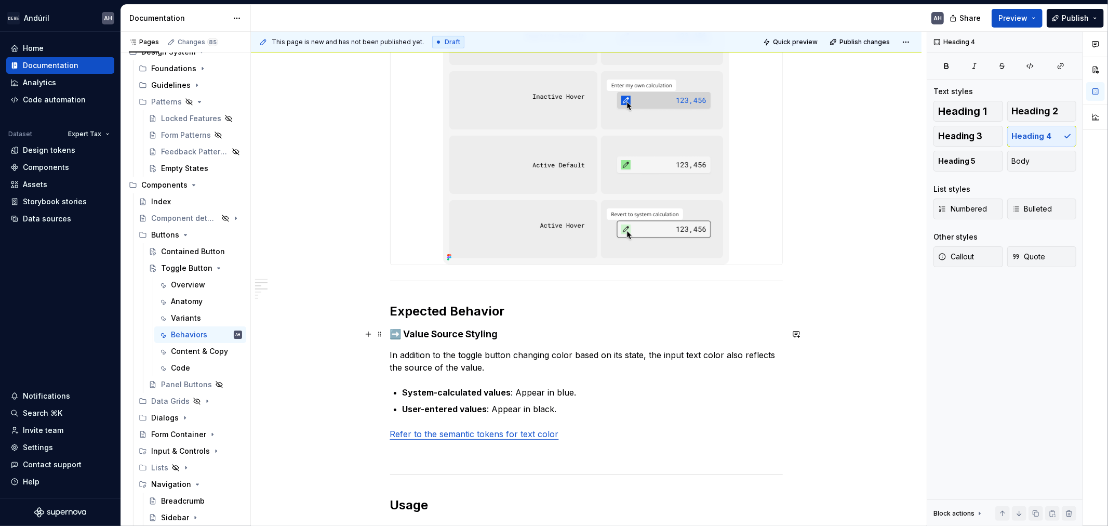
click at [513, 334] on h4 "➡️ Value Source Styling" at bounding box center [586, 334] width 393 height 12
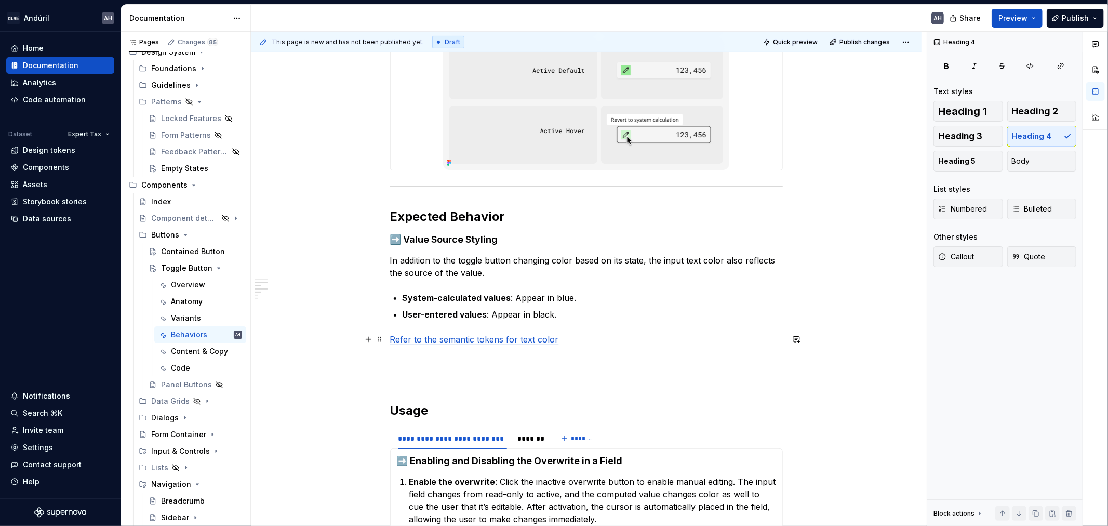
scroll to position [404, 0]
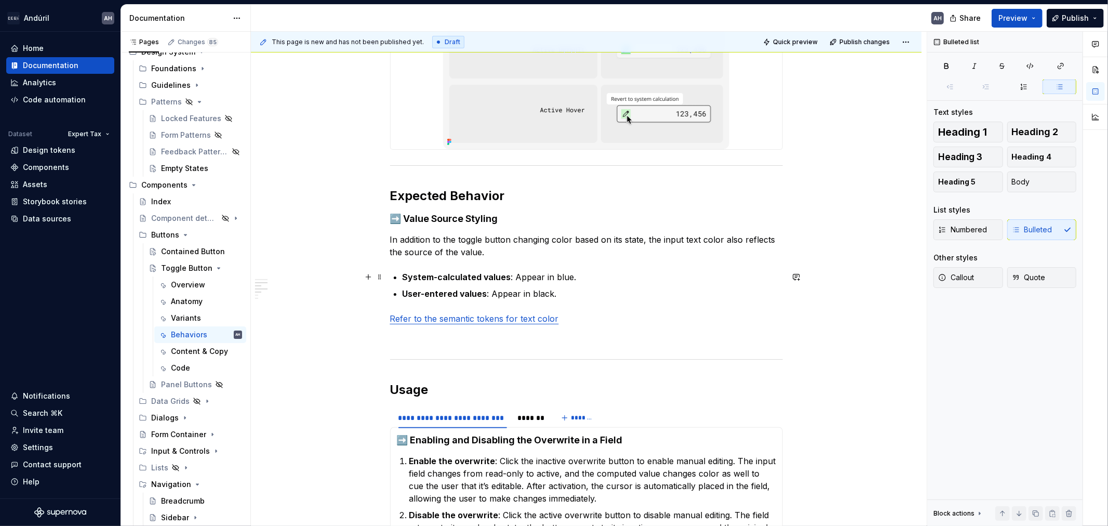
click at [604, 271] on p "System-calculated values : Appear in blue." at bounding box center [593, 277] width 380 height 12
click at [475, 272] on strong "System-calculated values" at bounding box center [457, 277] width 109 height 10
click at [479, 250] on p "In addition to the toggle button changing color based on its state, the input t…" at bounding box center [586, 245] width 393 height 25
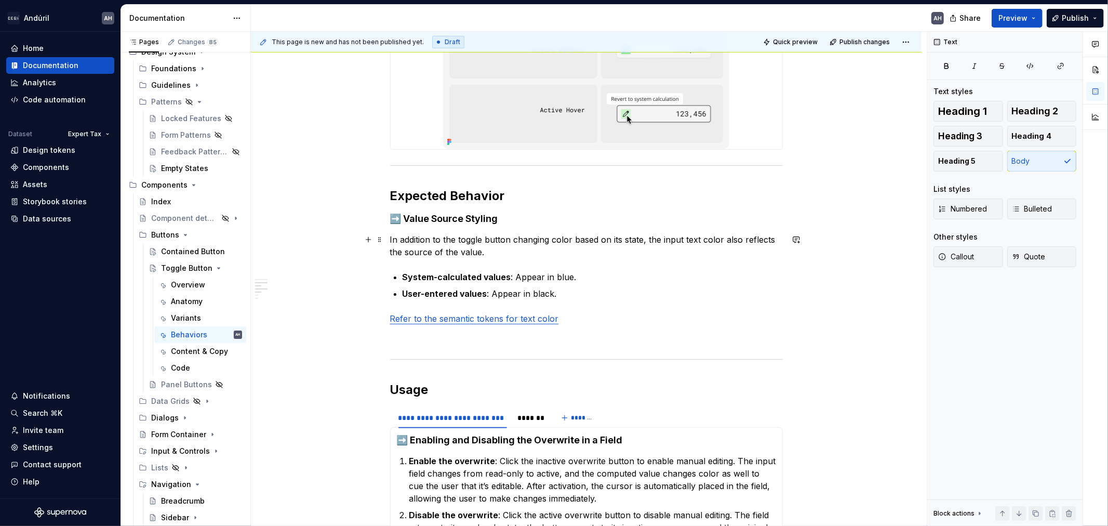
click at [568, 236] on p "In addition to the toggle button changing color based on its state, the input t…" at bounding box center [586, 245] width 393 height 25
click at [687, 237] on p "In addition to the toggle button changing color based on its state, the input t…" at bounding box center [586, 245] width 393 height 25
click at [446, 240] on p "In addition to the toggle button changing color based on its state, the input t…" at bounding box center [586, 245] width 393 height 25
drag, startPoint x: 455, startPoint y: 239, endPoint x: 388, endPoint y: 241, distance: 66.5
click at [388, 241] on div "**********" at bounding box center [586, 426] width 671 height 1298
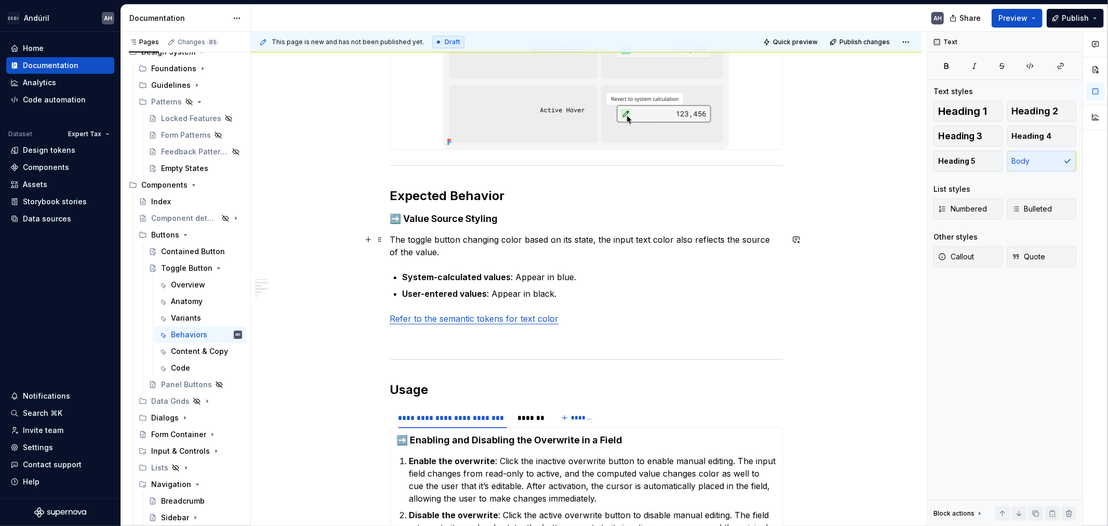
click at [484, 237] on p "The toggle button changing color based on its state, the input text color also …" at bounding box center [586, 245] width 393 height 25
click at [531, 241] on p "The toggle button changes color based on its state, the input text color also r…" at bounding box center [586, 245] width 393 height 25
click at [520, 241] on p "The toggle button changes color whether it’s active or inactive. on its state, …" at bounding box center [586, 245] width 393 height 25
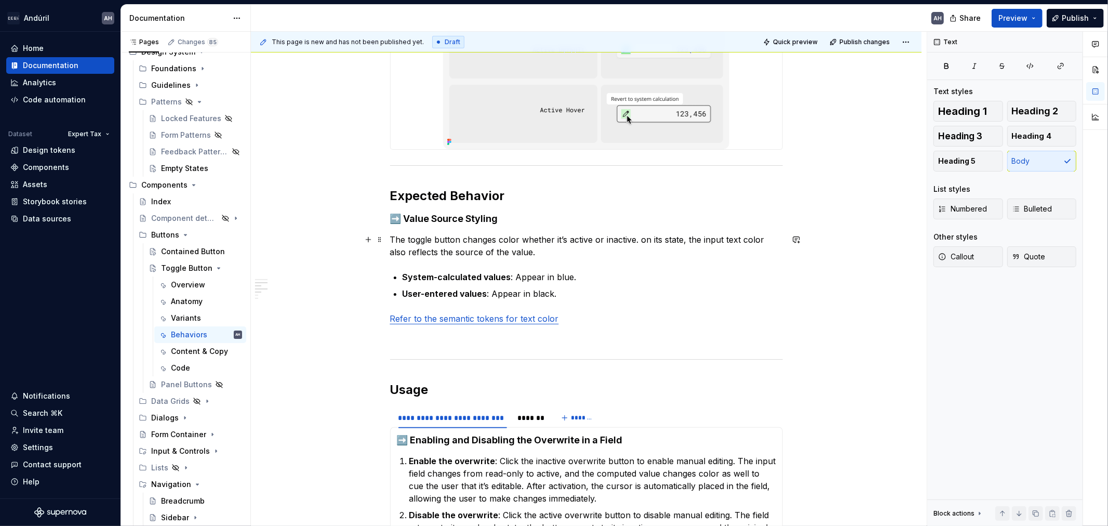
click at [638, 237] on p "The toggle button changes color whether it’s active or inactive. on its state, …" at bounding box center [586, 245] width 393 height 25
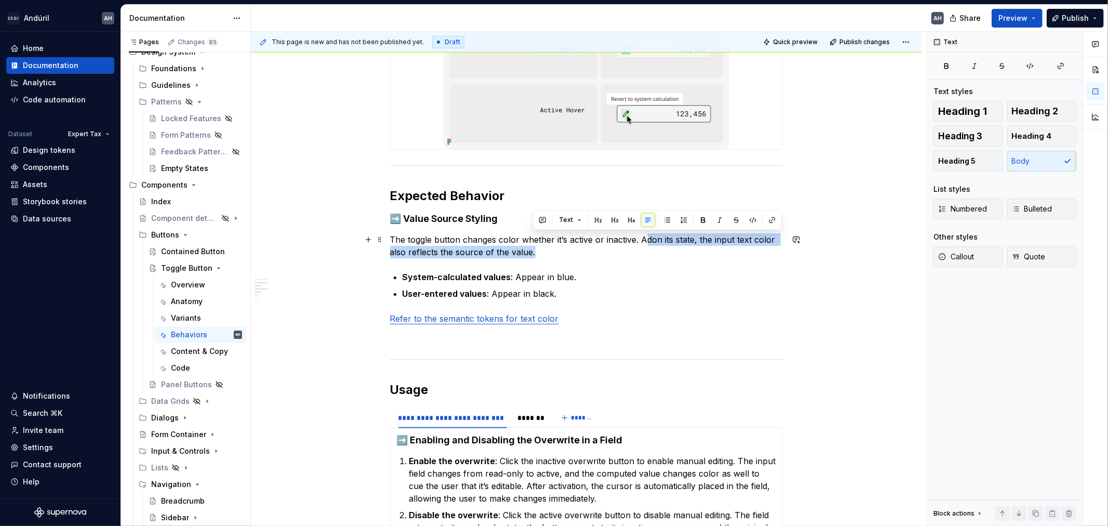
drag, startPoint x: 642, startPoint y: 239, endPoint x: 650, endPoint y: 247, distance: 11.0
click at [650, 247] on p "The toggle button changes color whether it’s active or inactive. Adon its state…" at bounding box center [586, 245] width 393 height 25
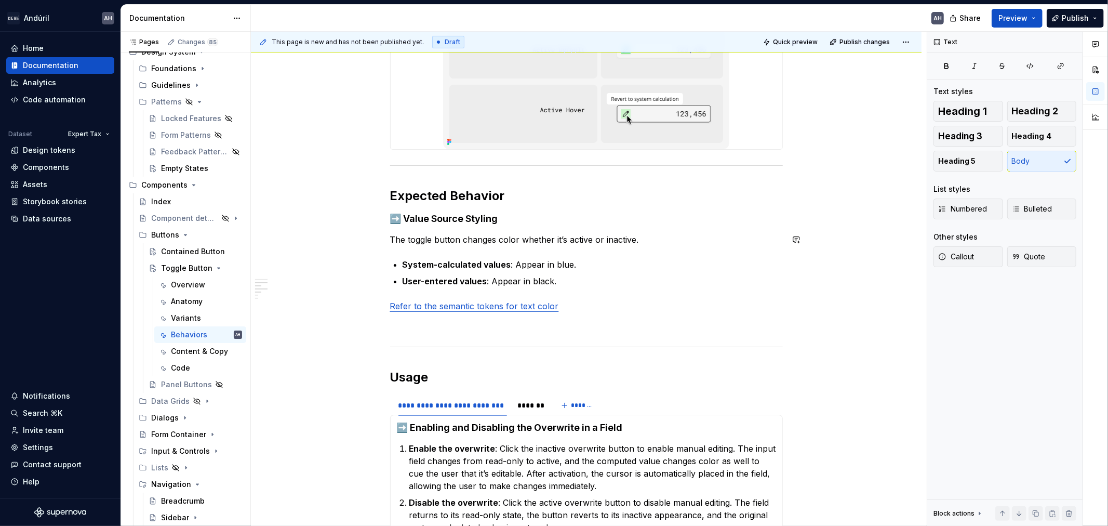
scroll to position [346, 0]
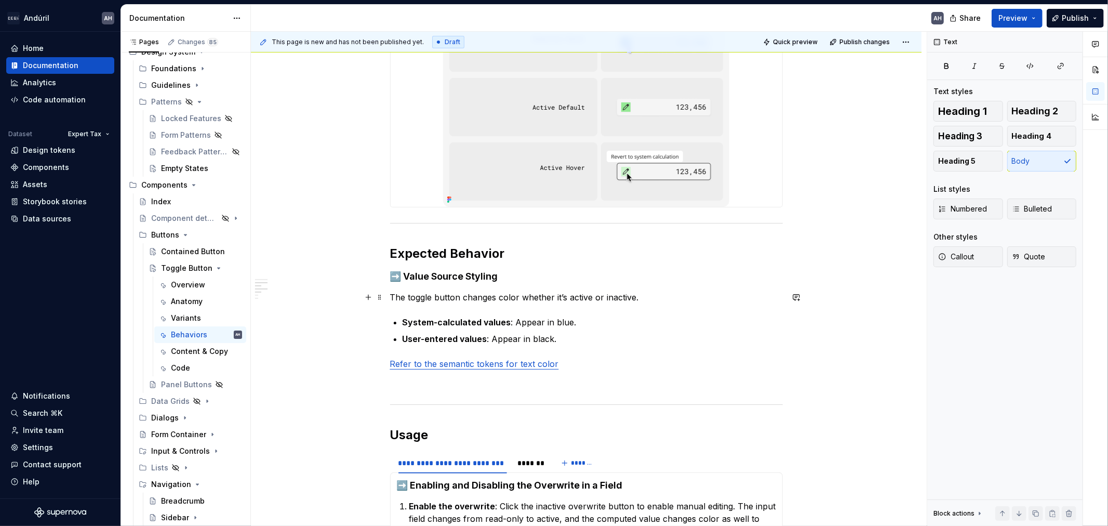
click at [644, 297] on p "The toggle button changes color whether it’s active or inactive." at bounding box center [586, 297] width 393 height 12
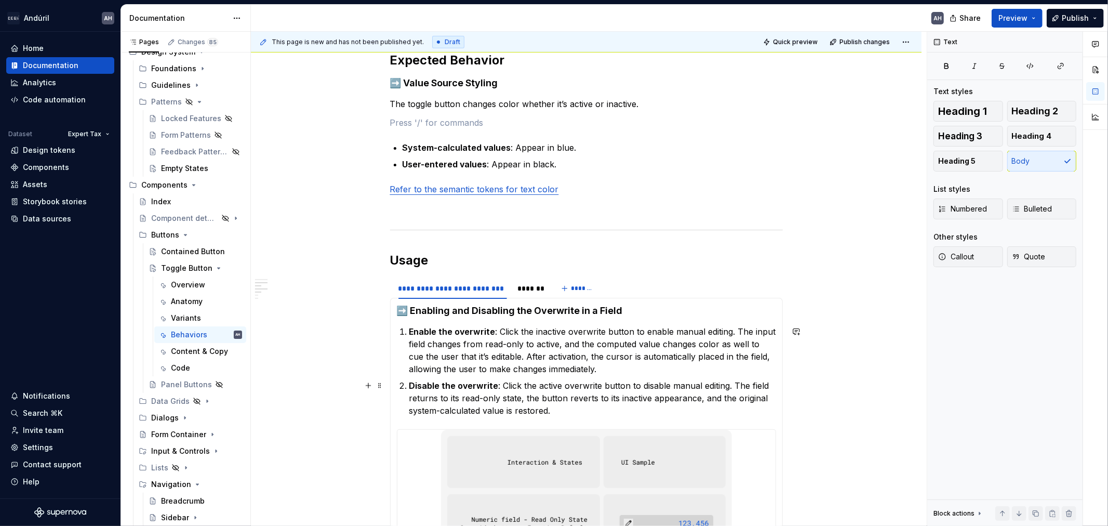
scroll to position [520, 0]
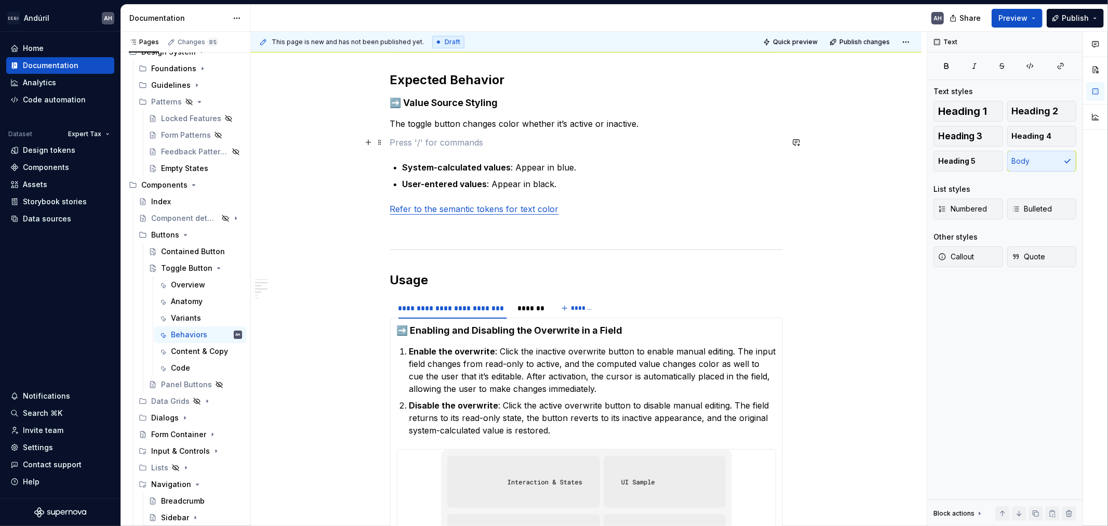
click at [453, 144] on p at bounding box center [586, 142] width 393 height 12
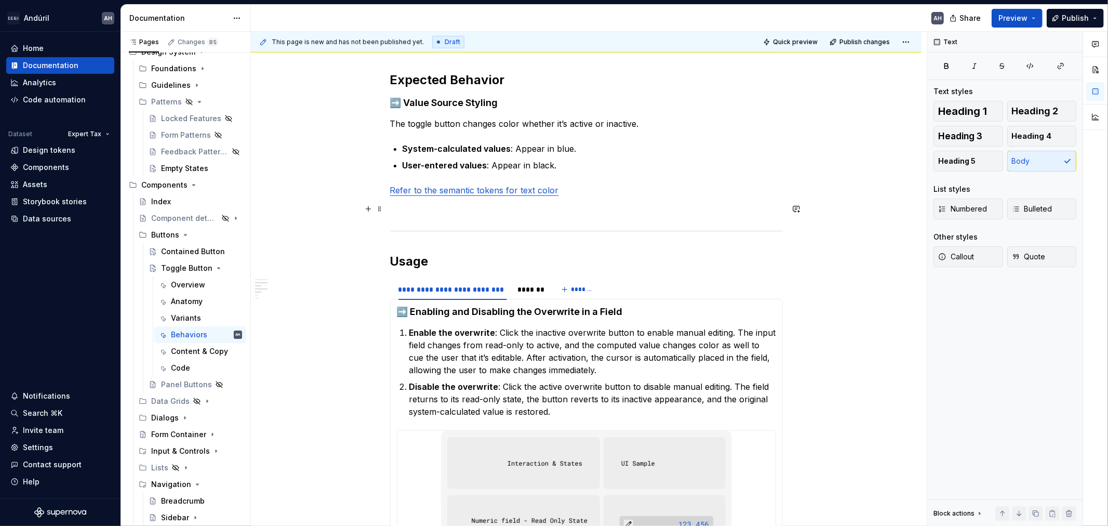
click at [500, 215] on div "**********" at bounding box center [586, 231] width 393 height 1090
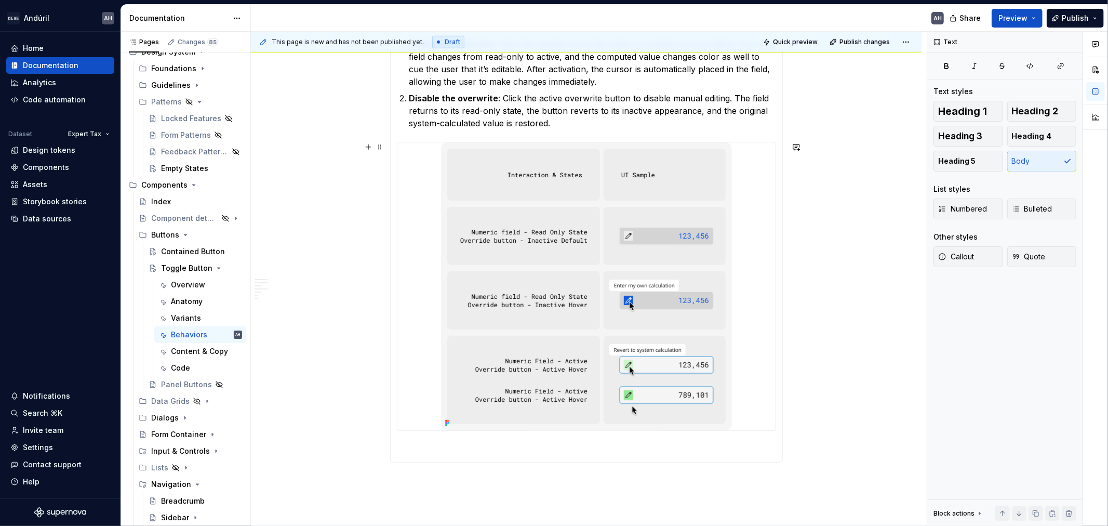
scroll to position [866, 0]
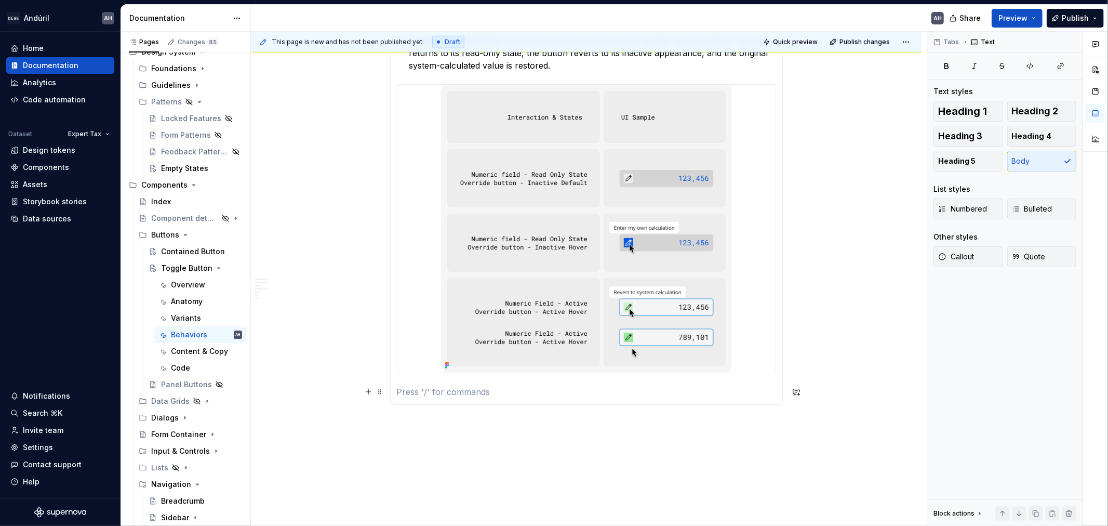
click at [535, 385] on section-item-column "➡️ Enabling and Disabling the Overwrite in a Field Enable the overwrite : Click…" at bounding box center [586, 178] width 379 height 439
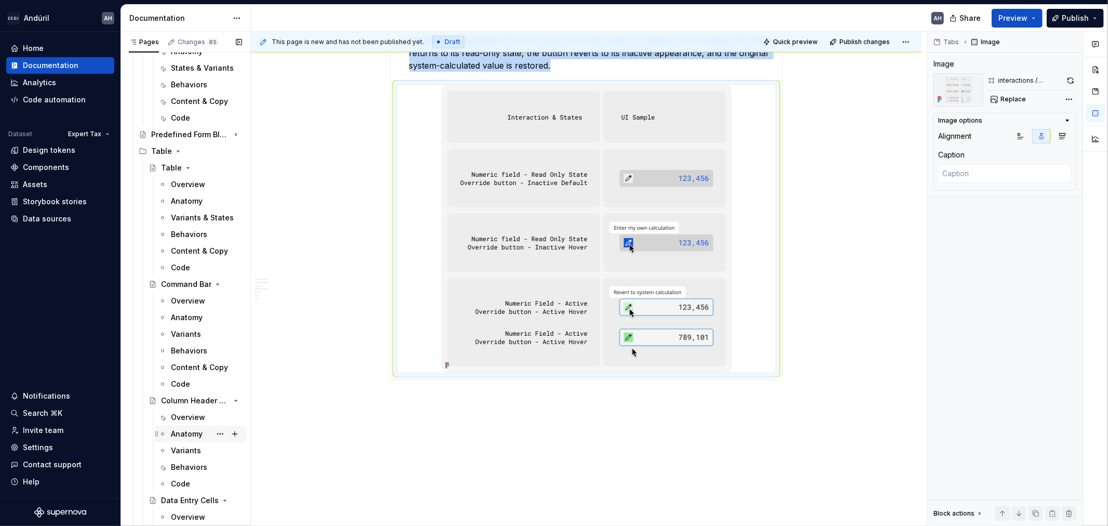
scroll to position [642, 0]
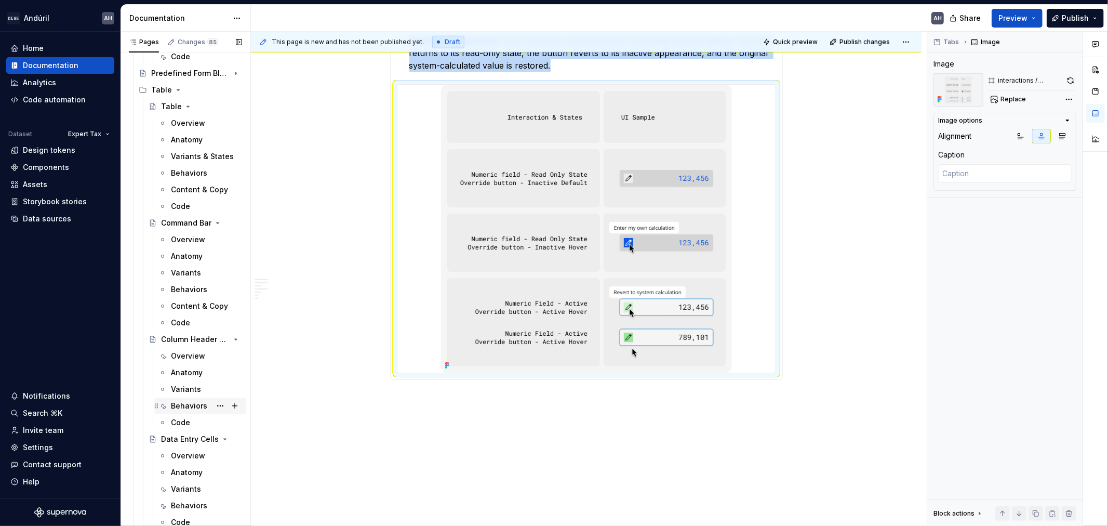
click at [179, 399] on div "Behaviors" at bounding box center [206, 406] width 71 height 15
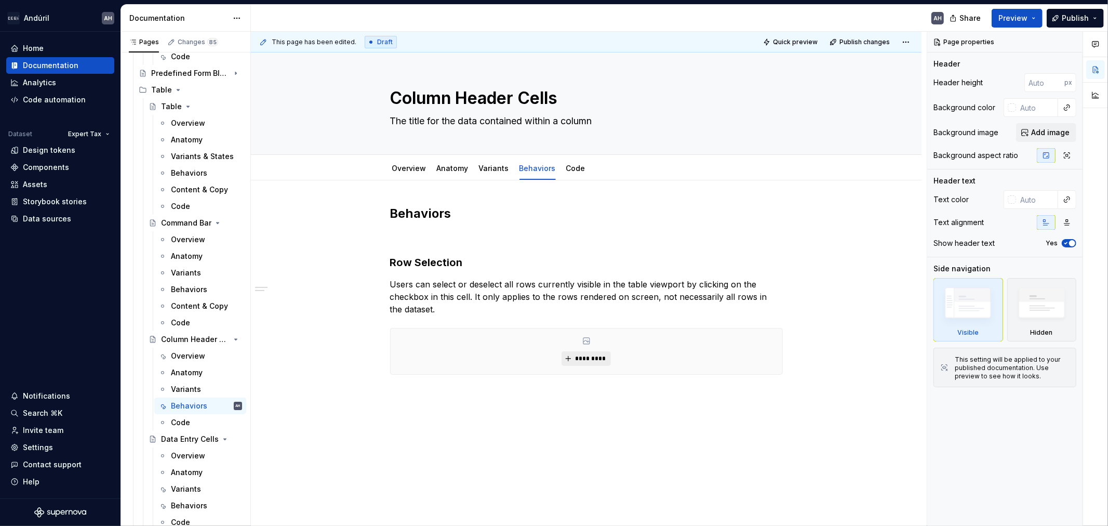
click at [594, 360] on span "*********" at bounding box center [591, 358] width 32 height 8
type textarea "*"
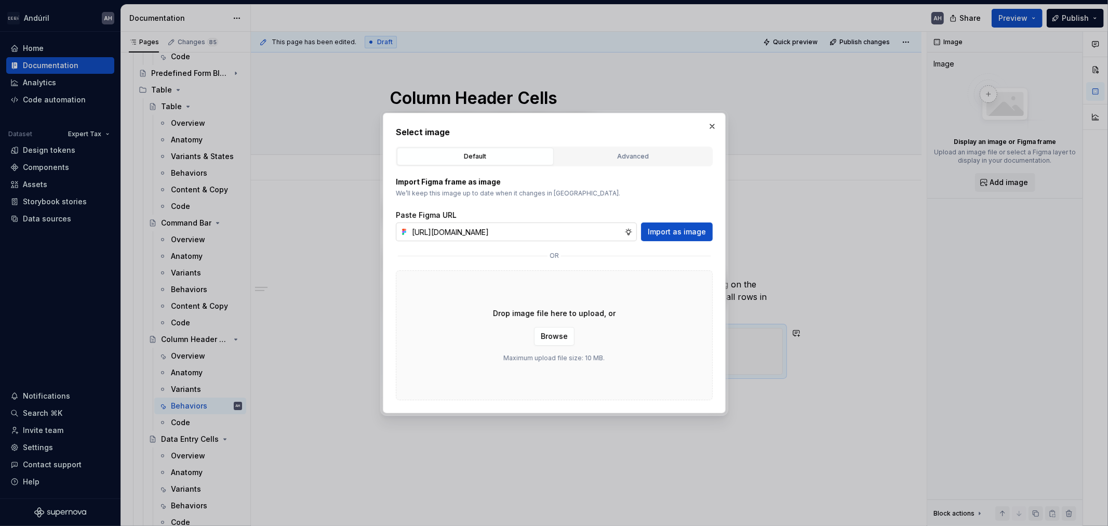
scroll to position [0, 277]
type input "[URL][DOMAIN_NAME]"
click at [680, 227] on span "Import as image" at bounding box center [677, 232] width 58 height 10
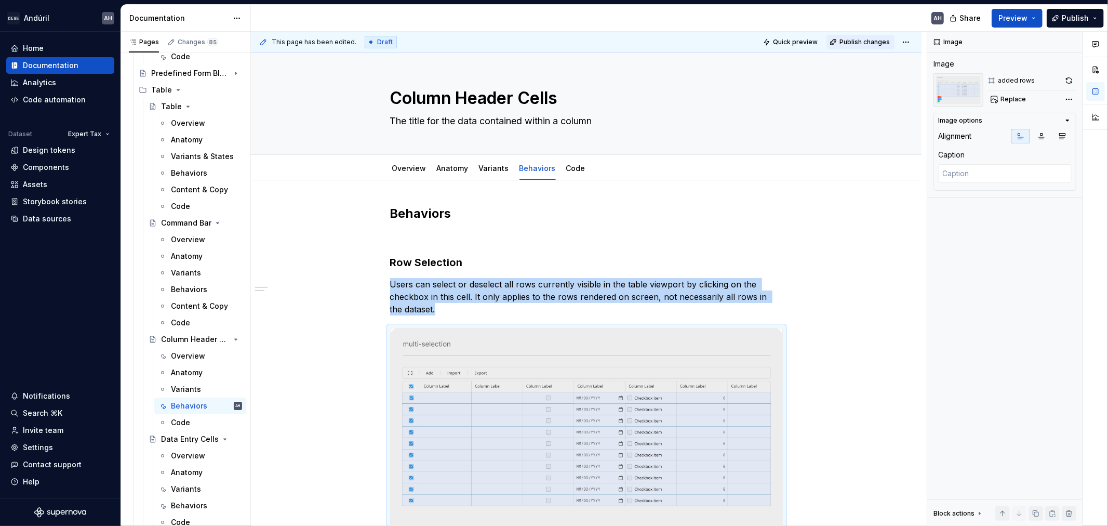
click at [859, 39] on span "Publish changes" at bounding box center [865, 42] width 50 height 8
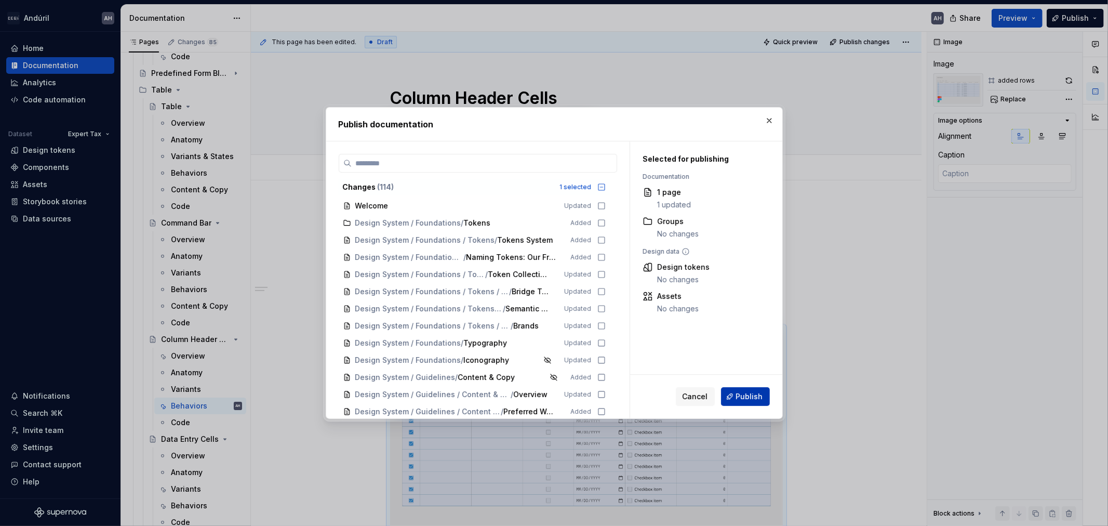
click at [753, 401] on span "Publish" at bounding box center [749, 396] width 27 height 10
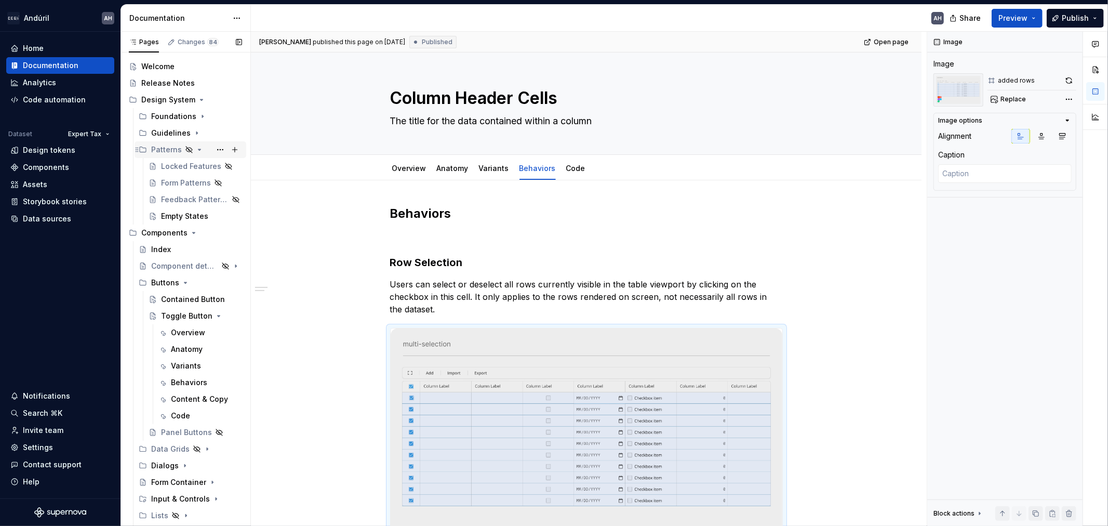
scroll to position [7, 0]
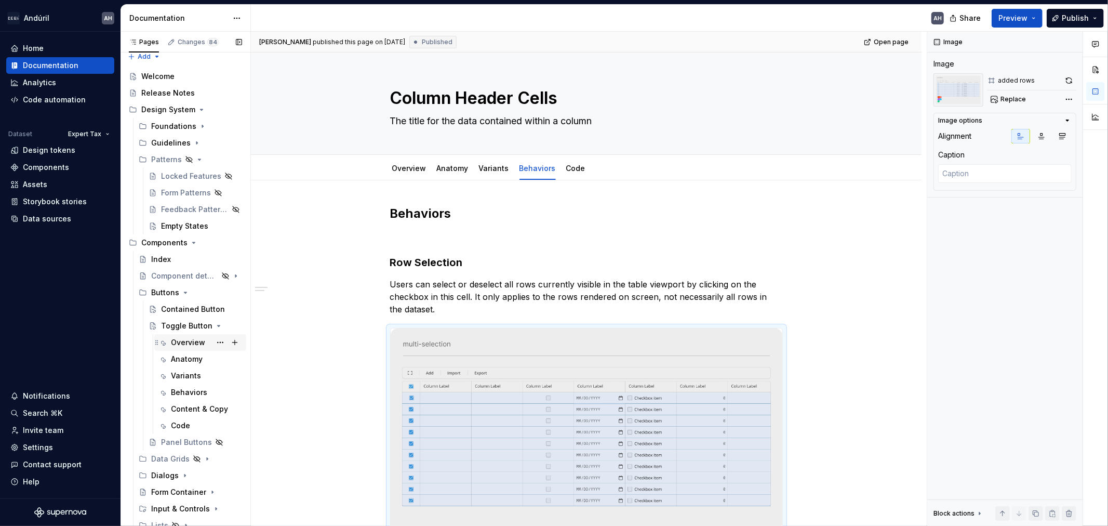
click at [181, 337] on div "Overview" at bounding box center [188, 342] width 34 height 10
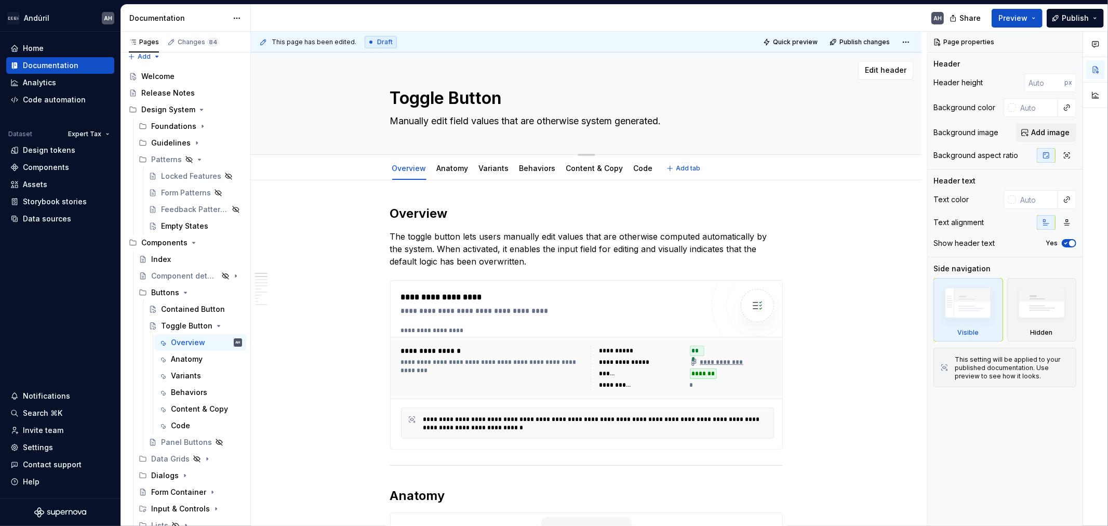
click at [477, 121] on textarea "Manually edit field values that are otherwise system generated." at bounding box center [584, 121] width 393 height 17
click at [500, 121] on textarea "Manually edit field values that are otherwise system generated." at bounding box center [584, 121] width 393 height 17
click at [500, 118] on textarea "Manually edit field values that are otherwise system generated." at bounding box center [584, 121] width 393 height 17
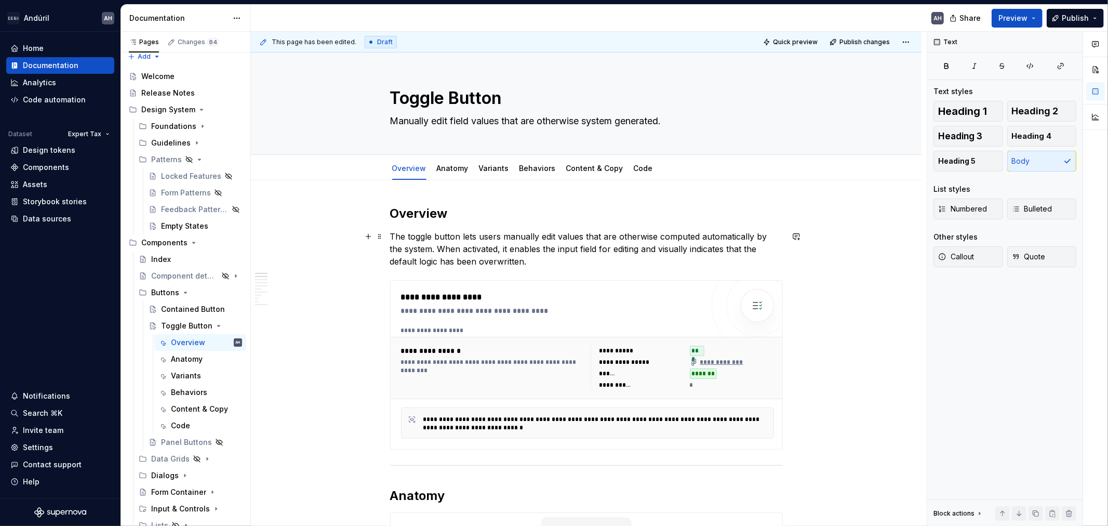
click at [513, 255] on p "The toggle button lets users manually edit values that are otherwise computed a…" at bounding box center [586, 248] width 393 height 37
click at [510, 235] on p "The toggle button lets users manually edit values that are otherwise computed a…" at bounding box center [586, 248] width 393 height 37
click at [590, 245] on p "The toggle button lets users manually edit values that are otherwise computed a…" at bounding box center [586, 248] width 393 height 37
click at [612, 238] on p "The toggle button lets users manually edit values that are otherwise computed a…" at bounding box center [586, 248] width 393 height 37
click at [573, 236] on p "The toggle button lets users manually edit values that are otherwise computed a…" at bounding box center [586, 248] width 393 height 37
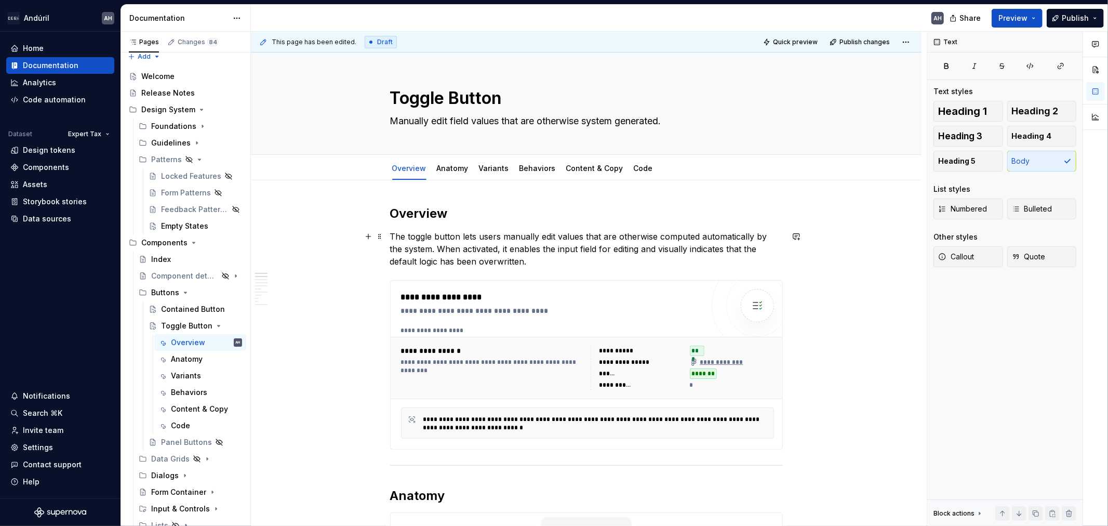
click at [580, 237] on p "The toggle button lets users manually edit values that are otherwise computed a…" at bounding box center [586, 248] width 393 height 37
click at [541, 237] on p "The toggle button lets users manually edit values that are otherwise computed a…" at bounding box center [586, 248] width 393 height 37
click at [508, 237] on p "The toggle button lets users manually edit values that are otherwise computed a…" at bounding box center [586, 248] width 393 height 37
click at [463, 237] on p "The toggle button lets users manually edit values that are otherwise computed a…" at bounding box center [586, 248] width 393 height 37
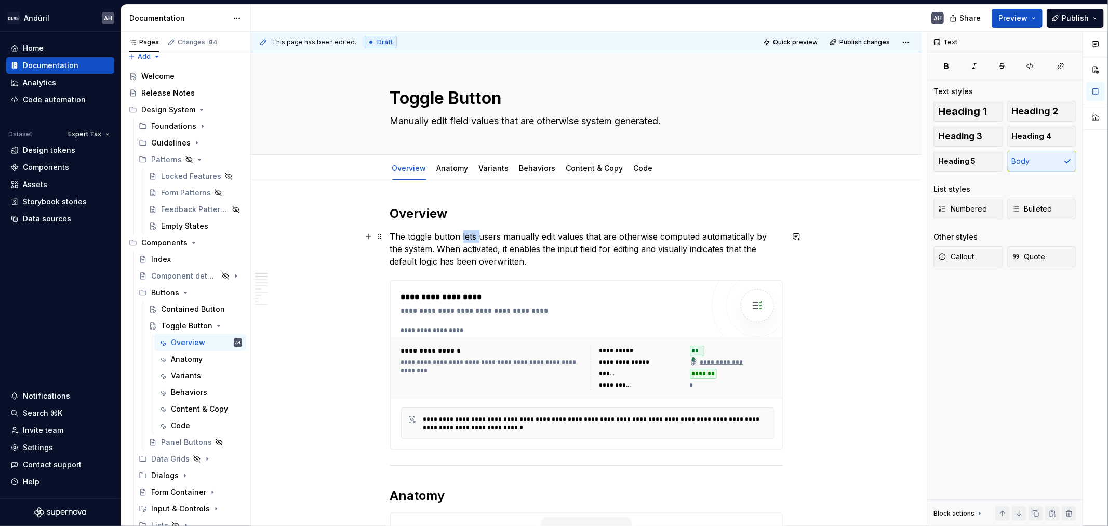
click at [463, 237] on p "The toggle button lets users manually edit values that are otherwise computed a…" at bounding box center [586, 248] width 393 height 37
click at [514, 259] on p "The toggle button lets users manually edit values that are otherwise computed a…" at bounding box center [586, 248] width 393 height 37
click at [520, 260] on p "The toggle button lets users manually edit values that are otherwise computed a…" at bounding box center [586, 248] width 393 height 37
click at [504, 127] on textarea "Manually edit field values that are otherwise system generated." at bounding box center [584, 121] width 393 height 17
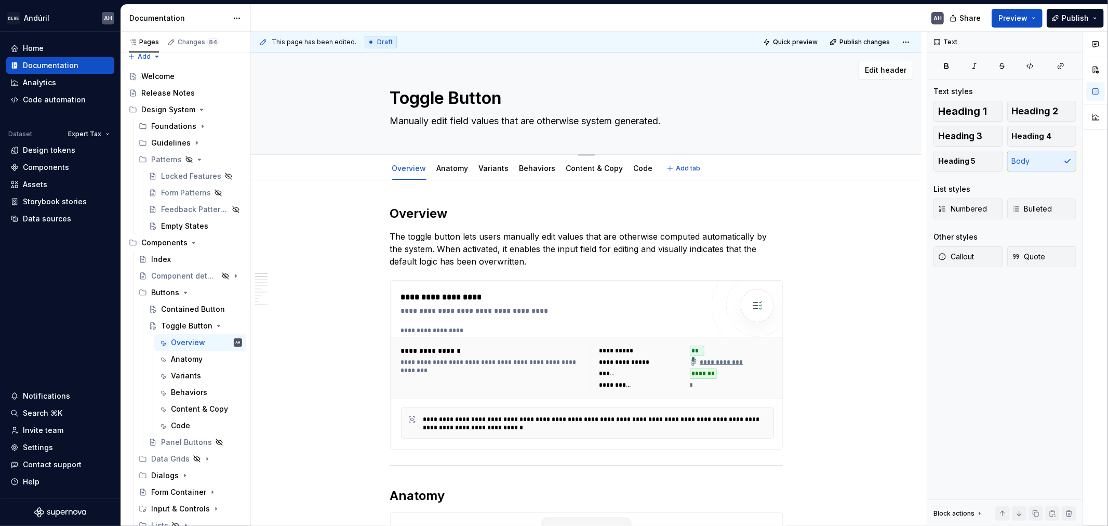
click at [606, 123] on textarea "Manually edit field values that are otherwise system generated." at bounding box center [584, 121] width 393 height 17
click at [640, 122] on textarea "Manually edit field values that are otherwise system generated." at bounding box center [584, 121] width 393 height 17
click at [672, 122] on textarea "Manually edit field values that are otherwise system generated." at bounding box center [584, 121] width 393 height 17
click at [665, 122] on textarea "Manually edit field values that are otherwise system generated." at bounding box center [584, 121] width 393 height 17
type textarea "*"
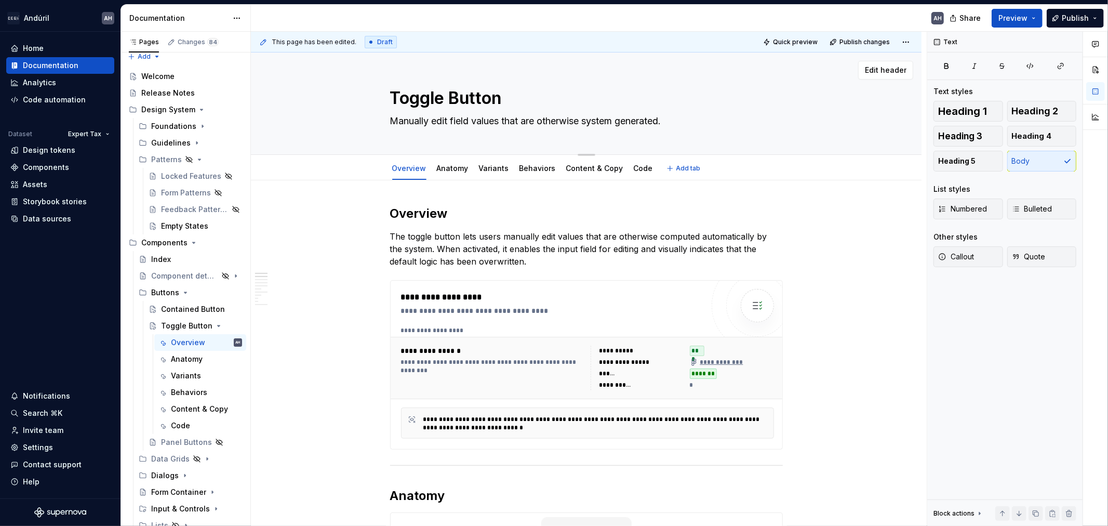
click at [428, 118] on textarea "Manually edit field values that are otherwise system generated." at bounding box center [584, 121] width 393 height 17
type textarea "S"
type textarea "*"
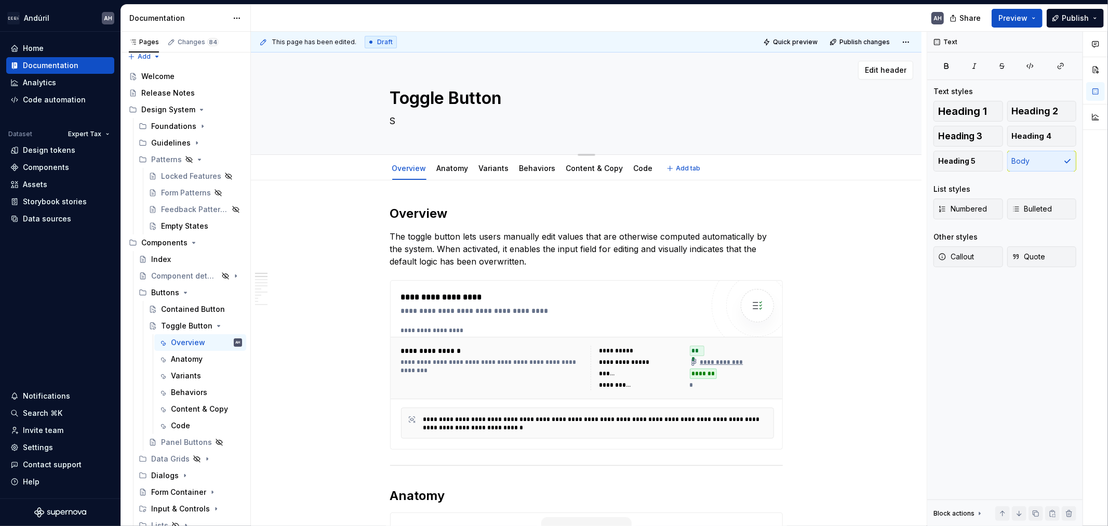
type textarea "Sw"
type textarea "*"
type textarea "Swi"
type textarea "*"
type textarea "Swit"
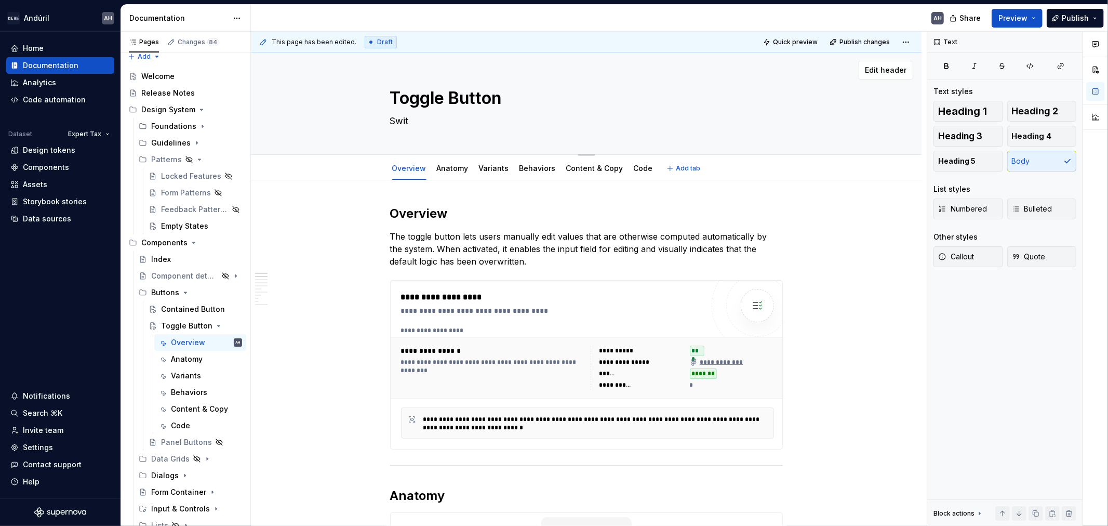
type textarea "*"
type textarea "Switc"
type textarea "*"
type textarea "Switch"
type textarea "*"
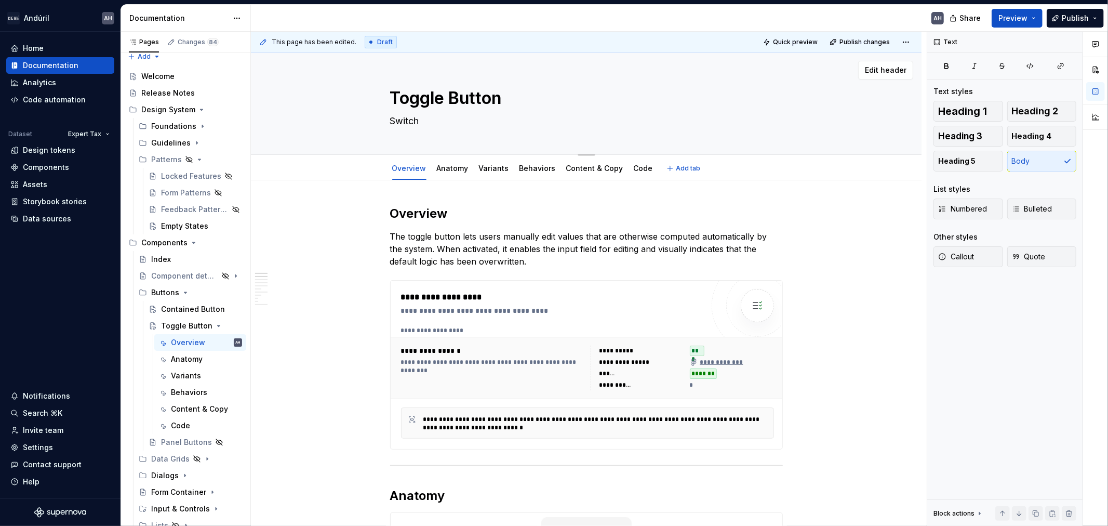
type textarea "Switch"
type textarea "*"
type textarea "Switch b"
type textarea "*"
type textarea "Switch be"
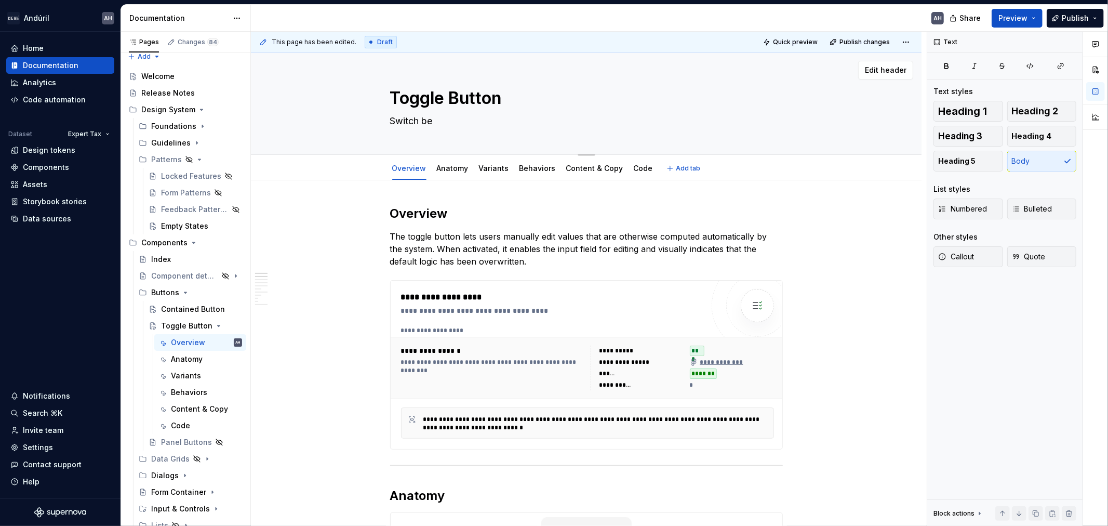
type textarea "*"
type textarea "Switch bet"
type textarea "*"
type textarea "Switch betw"
type textarea "*"
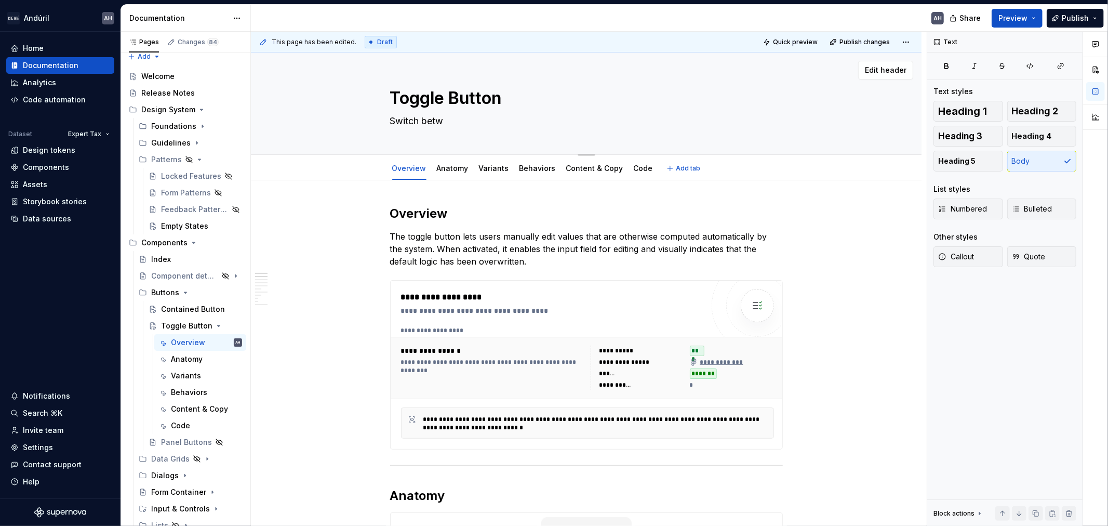
type textarea "Switch betwe"
type textarea "*"
type textarea "Switch betwee"
type textarea "*"
type textarea "Switch between"
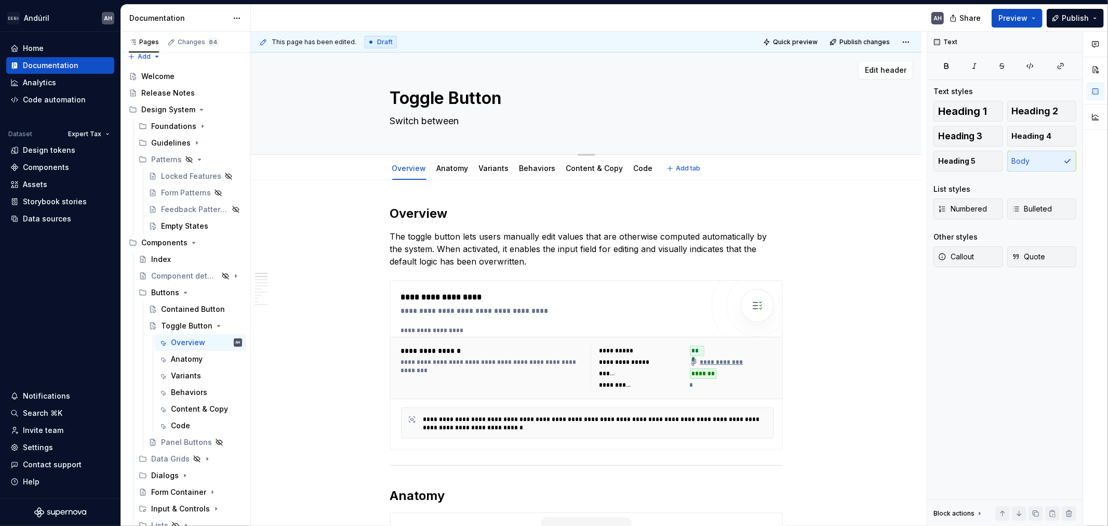
type textarea "*"
type textarea "Switch between"
type textarea "*"
type textarea "Switch between s"
type textarea "*"
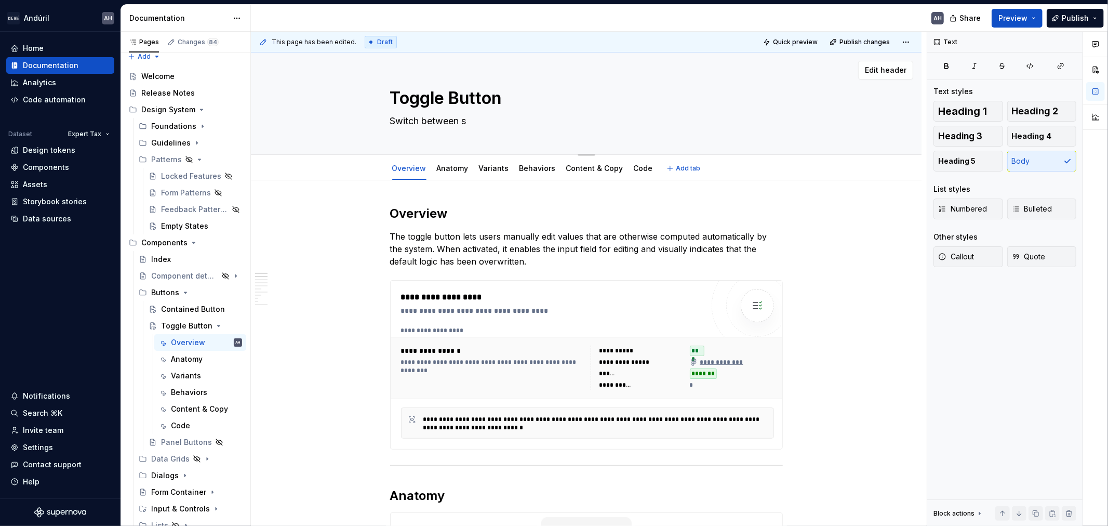
type textarea "Switch between st"
type textarea "*"
type textarea "Switch between sta"
type textarea "*"
type textarea "Switch between stat"
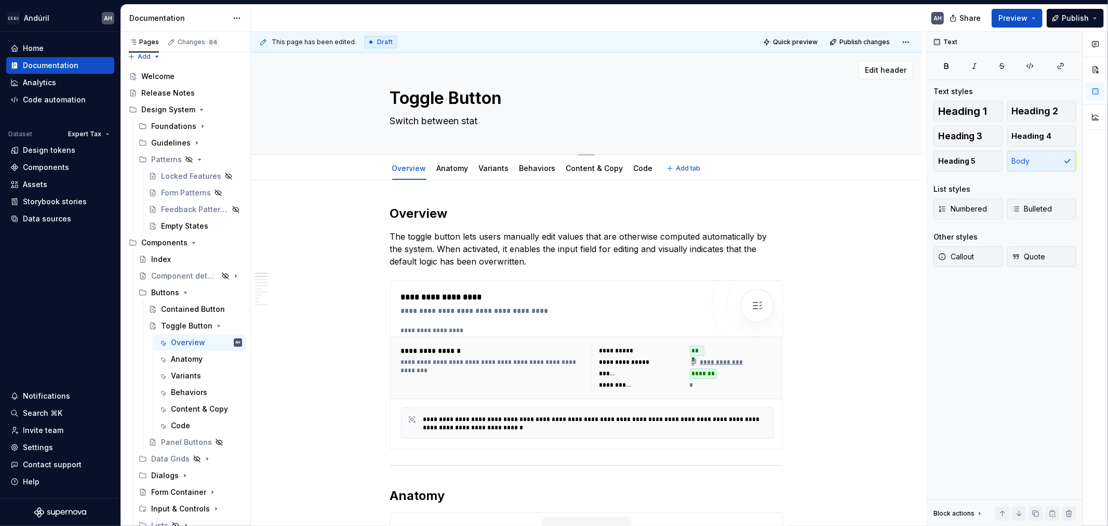
type textarea "*"
type textarea "Switch between state"
type textarea "*"
type textarea "Switch between states"
type textarea "*"
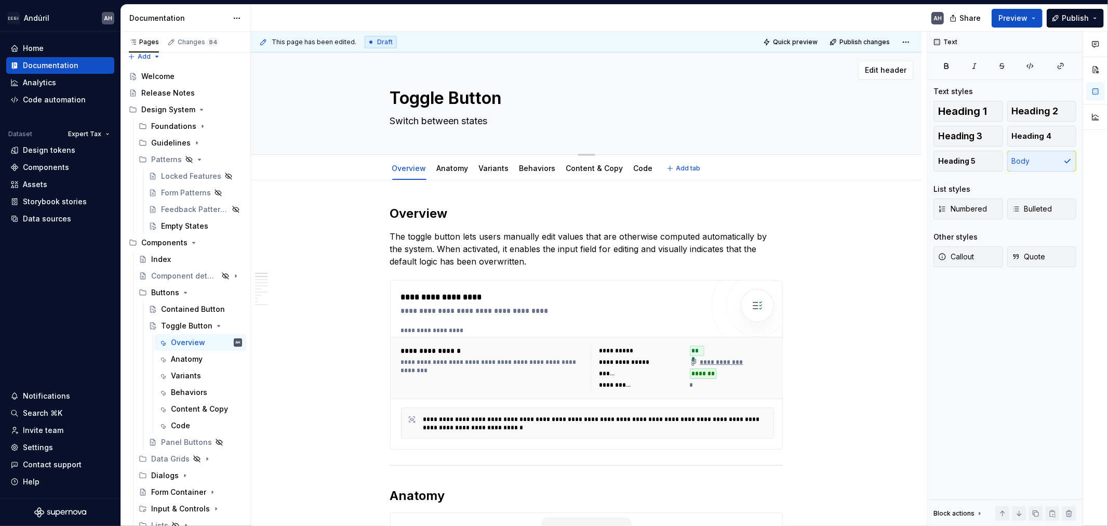
type textarea "Switch between states"
type textarea "*"
type textarea "Switch between states w"
type textarea "*"
type textarea "Switch between states wi"
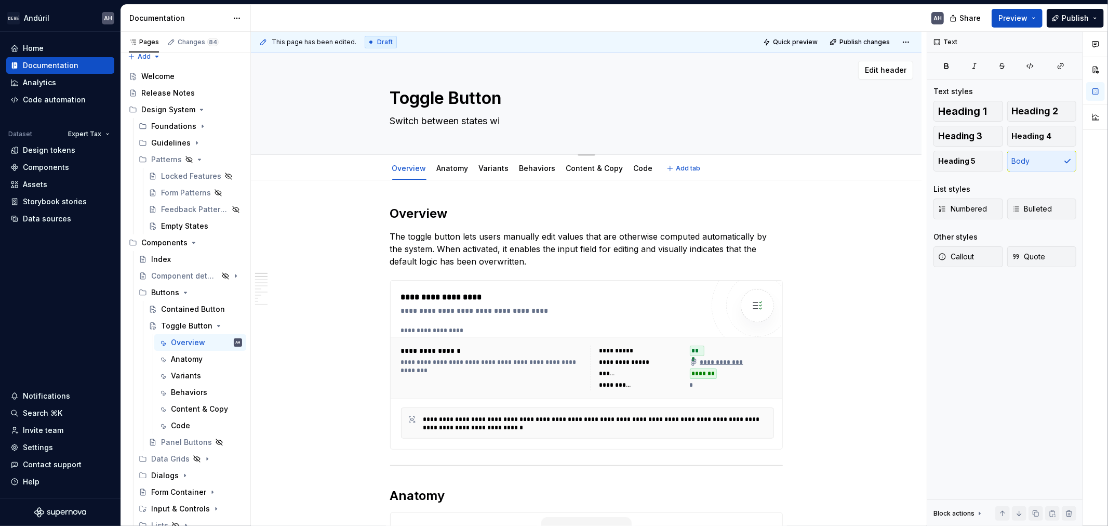
type textarea "*"
type textarea "Switch between states wit"
type textarea "*"
type textarea "Switch between states with"
type textarea "*"
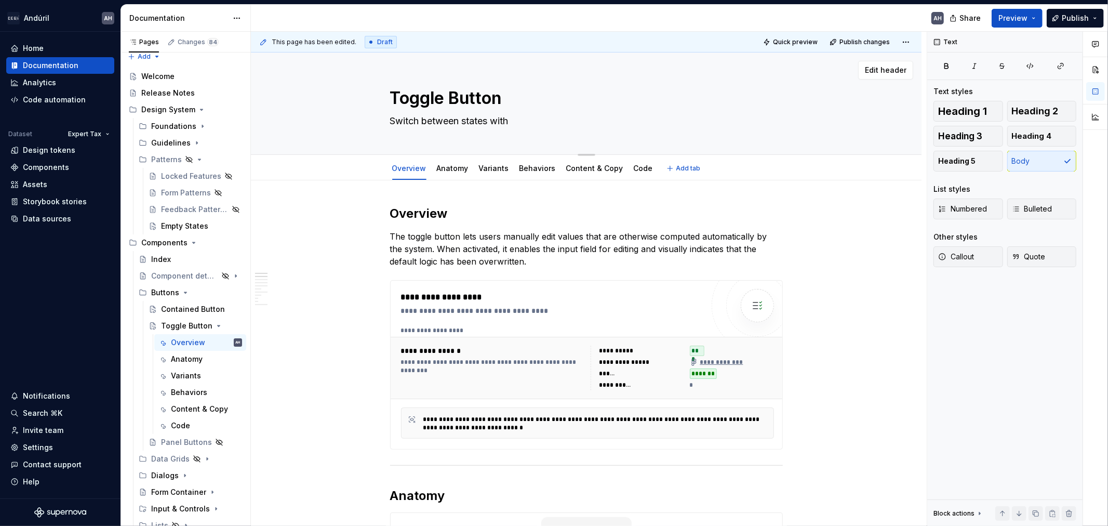
type textarea "Switch between states with"
type textarea "*"
type textarea "Switch between states with th"
type textarea "*"
type textarea "Switch between states with the"
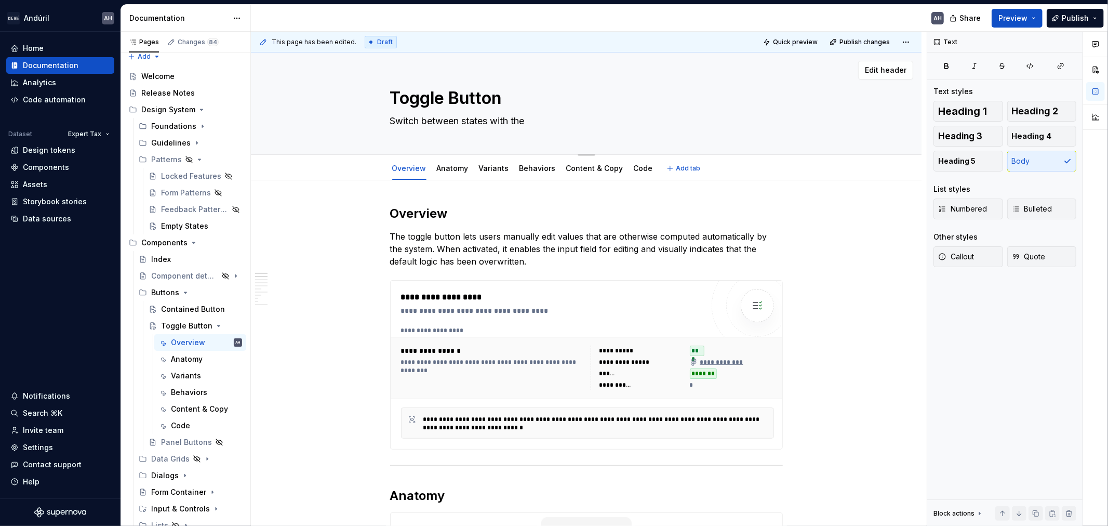
type textarea "*"
type textarea "Switch between states with the"
type textarea "*"
type textarea "Switch between states with the t"
type textarea "*"
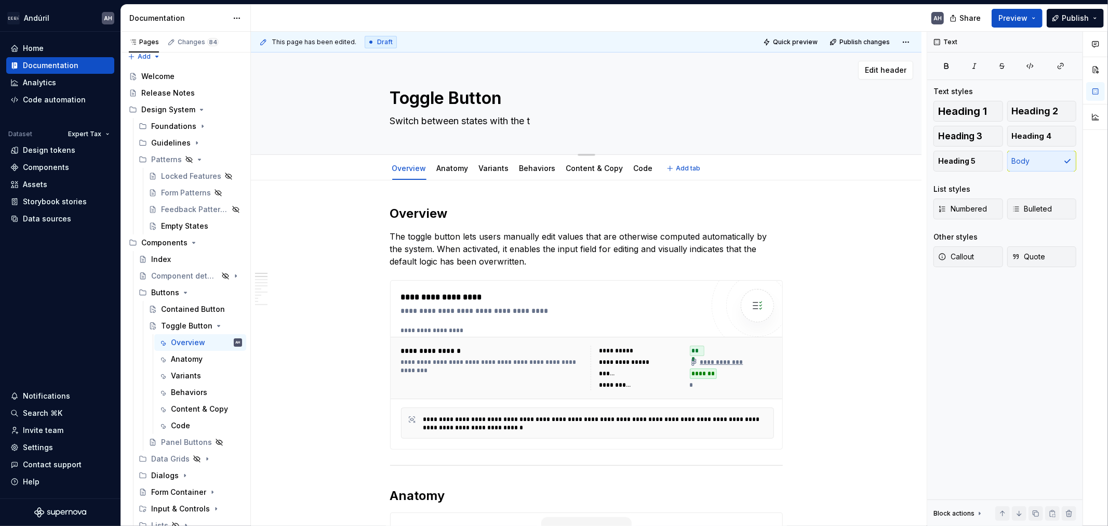
type textarea "Switch between states with the to"
type textarea "*"
type textarea "Switch between states with the tog"
type textarea "*"
type textarea "Switch between states with the togg"
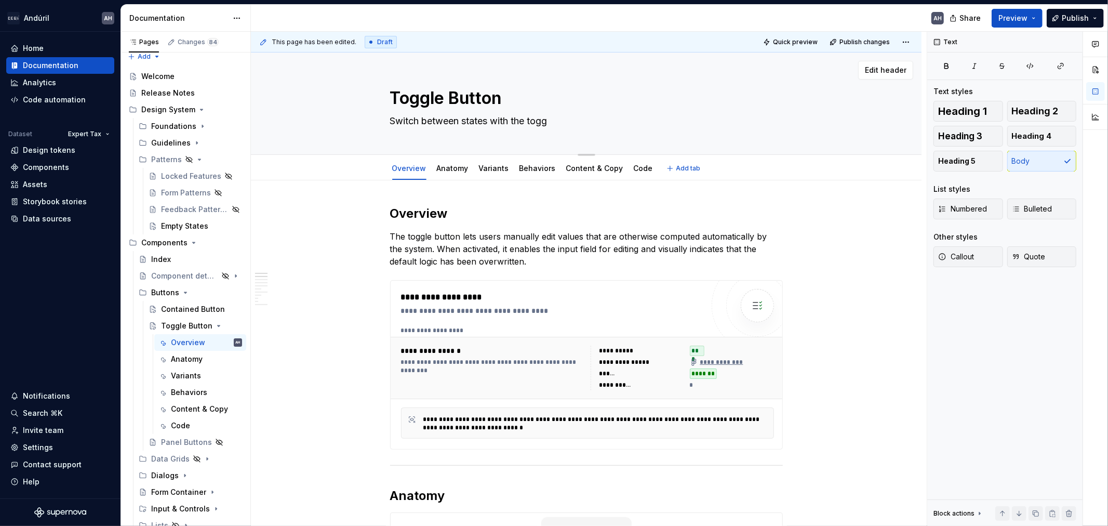
type textarea "*"
type textarea "Switch between states with the toggl"
type textarea "*"
type textarea "Switch between states with the toggle"
type textarea "*"
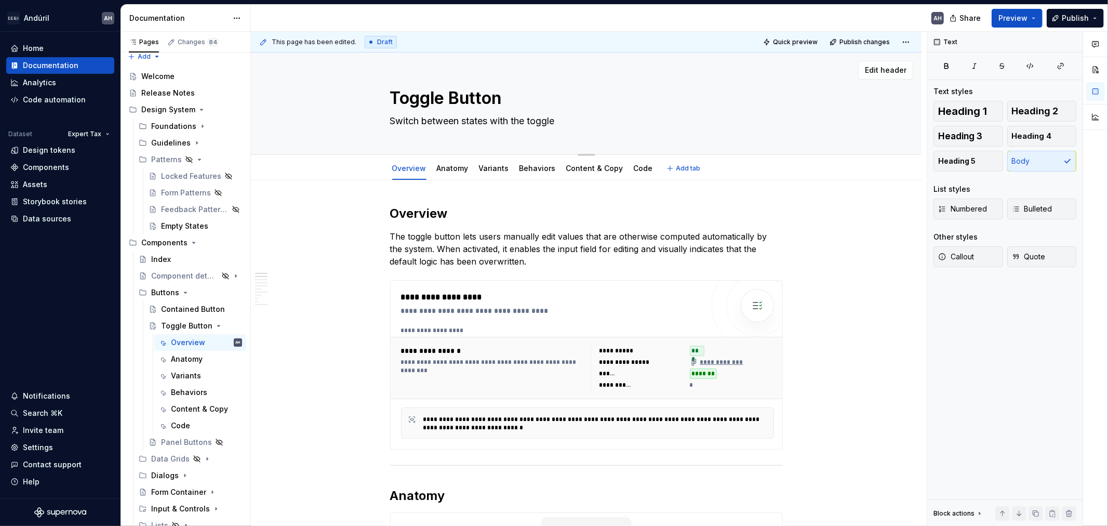
type textarea "Switch between states with the toggle"
type textarea "*"
type textarea "Switch between states with the toggle b"
type textarea "*"
type textarea "Switch between states with the toggle bu"
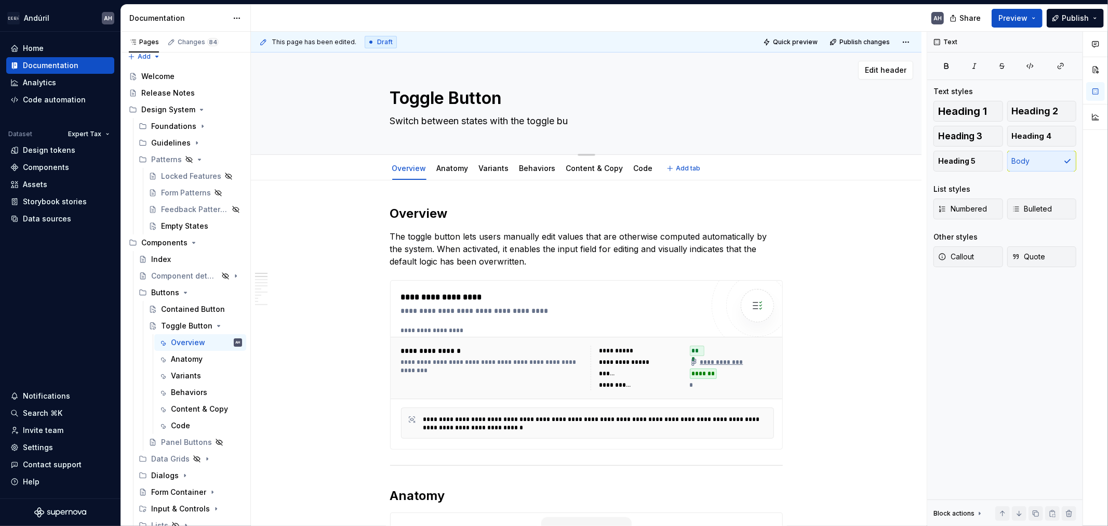
type textarea "*"
type textarea "Switch between states with the toggle but"
type textarea "*"
type textarea "Switch between states with the toggle butt"
type textarea "*"
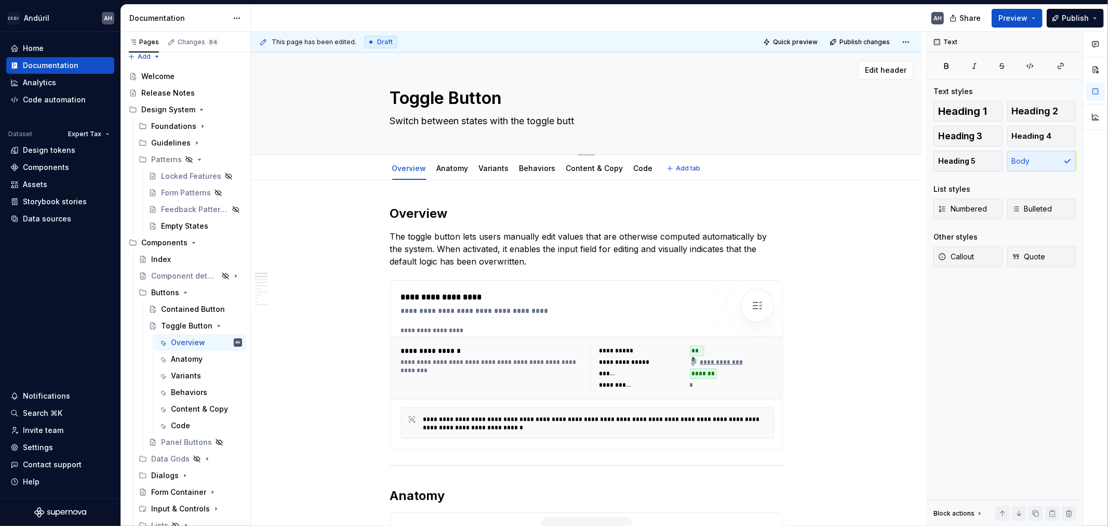
type textarea "Switch between states with the toggle butto"
type textarea "*"
type textarea "Switch between states with the toggle button"
type textarea "*"
type textarea "Switch between states with the toggle button"
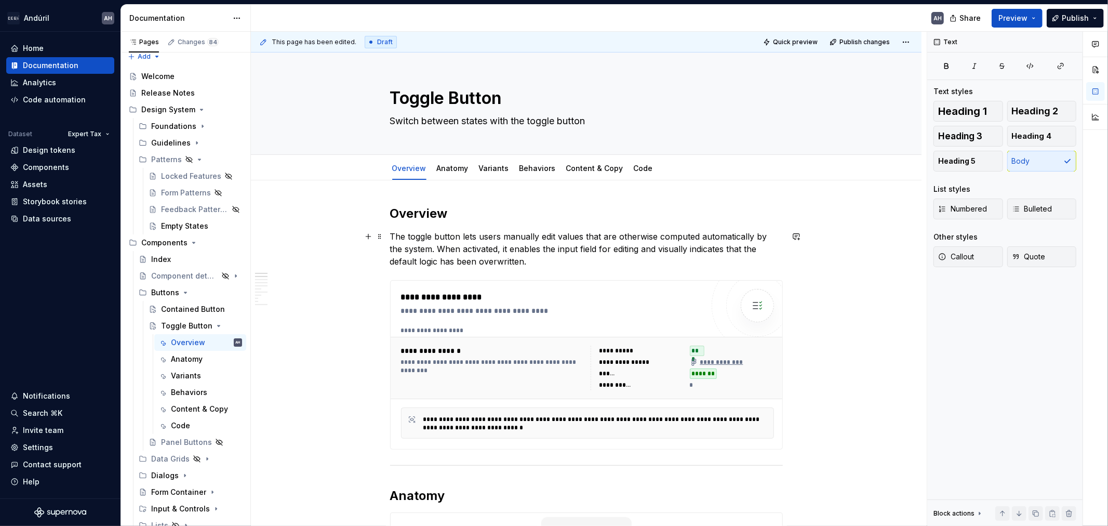
click at [461, 238] on p "The toggle button lets users manually edit values that are otherwise computed a…" at bounding box center [586, 248] width 393 height 37
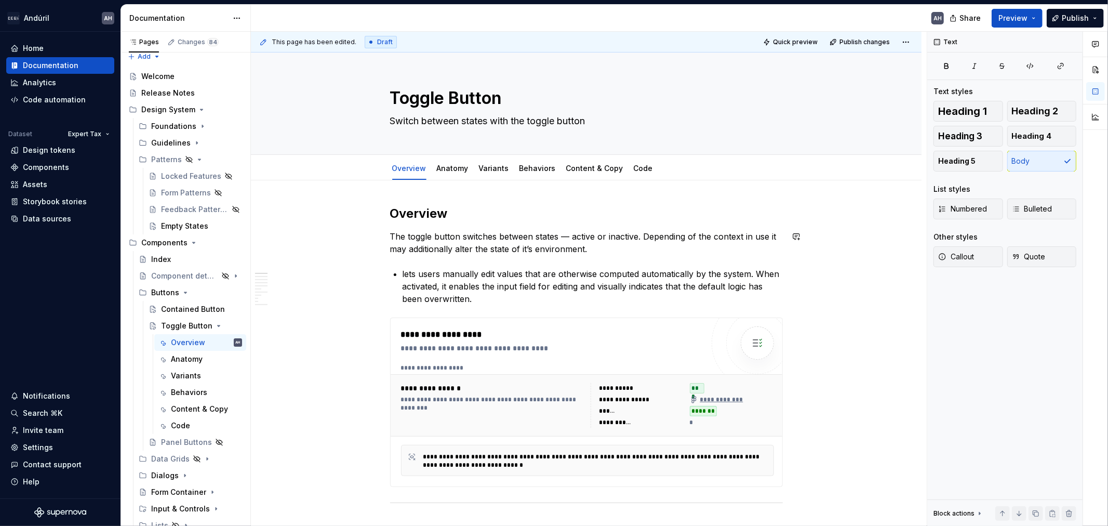
click at [591, 251] on p "The toggle button switches between states — active or inactive. Depending of th…" at bounding box center [586, 242] width 393 height 25
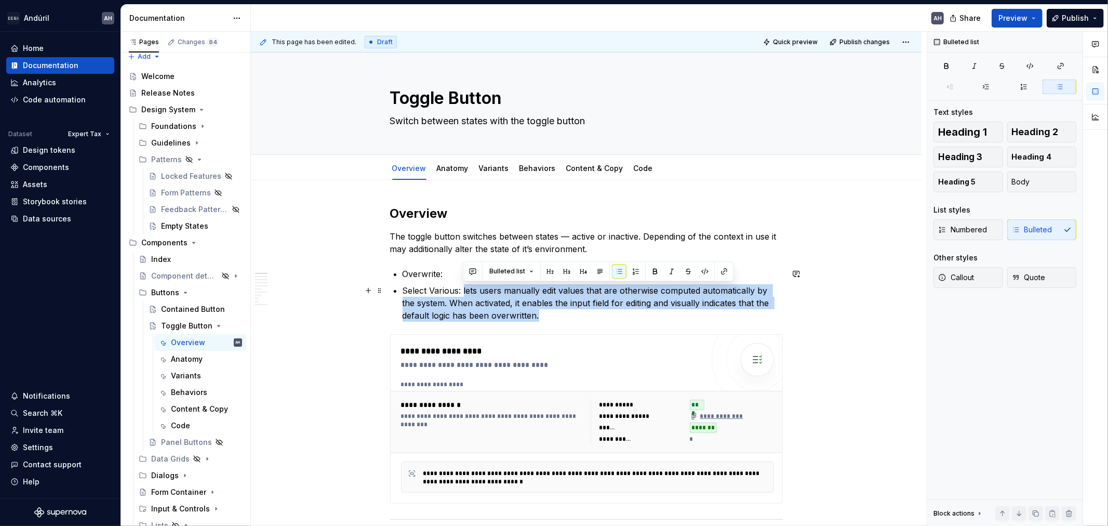
drag, startPoint x: 462, startPoint y: 292, endPoint x: 544, endPoint y: 319, distance: 85.6
click at [544, 319] on p "Select Various: lets users manually edit values that are otherwise computed aut…" at bounding box center [593, 302] width 380 height 37
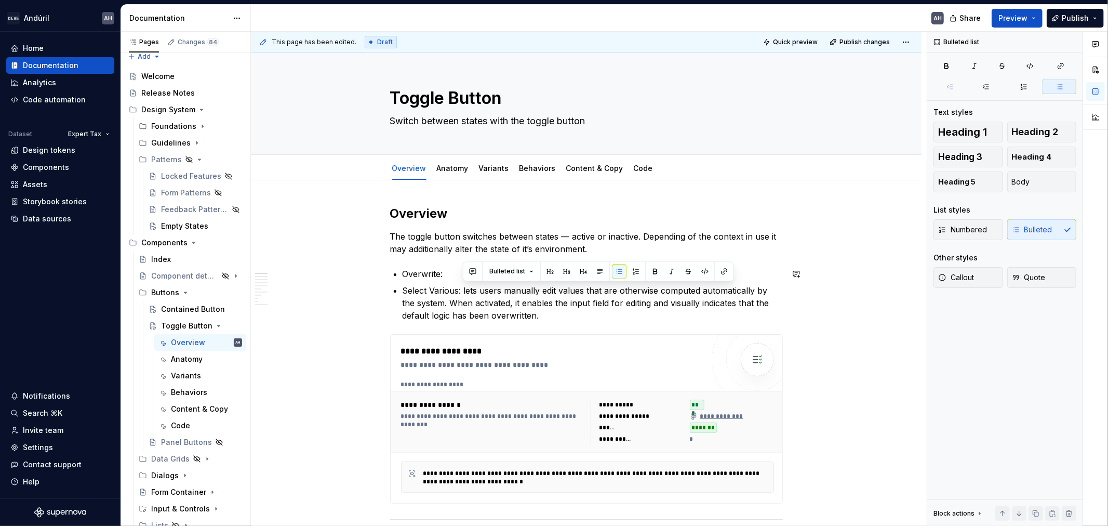
click at [451, 274] on p "Overwrite:" at bounding box center [593, 274] width 380 height 12
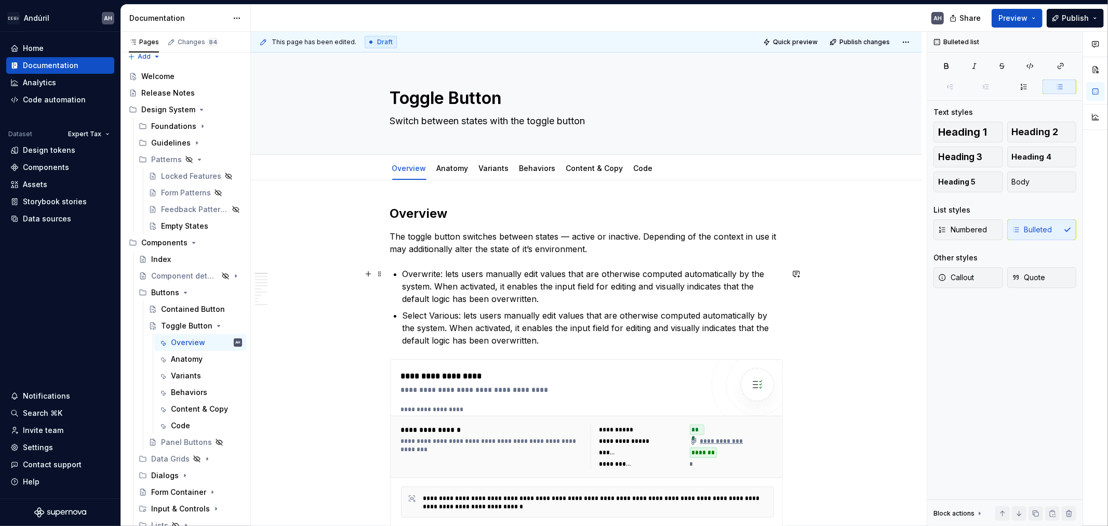
click at [444, 273] on p "Overwrite: lets users manually edit values that are otherwise computed automati…" at bounding box center [593, 286] width 380 height 37
click at [494, 281] on p "Overwrite: When used in the Numeric Field it lets users manually edit values th…" at bounding box center [593, 286] width 380 height 37
click at [576, 289] on p "Overwrite: When used in the Numeric Field it lets users manually edit values th…" at bounding box center [593, 286] width 380 height 37
click at [617, 286] on p "Overwrite: When used in the Numeric Field it lets users manually edit values th…" at bounding box center [593, 286] width 380 height 37
click at [676, 285] on p "Overwrite: When used in the Numeric Field it lets users manually edit values th…" at bounding box center [593, 286] width 380 height 37
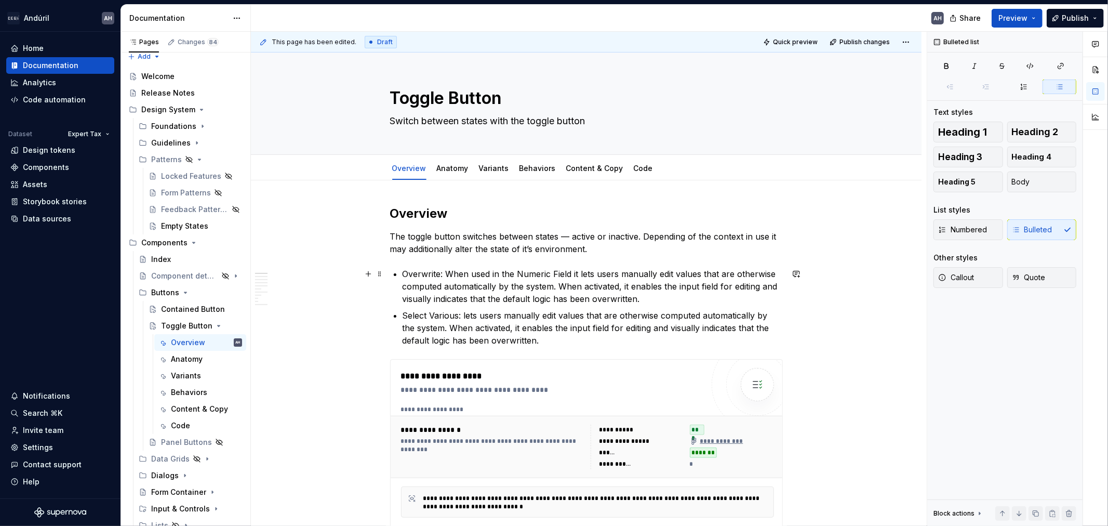
click at [744, 286] on p "Overwrite: When used in the Numeric Field it lets users manually edit values th…" at bounding box center [593, 286] width 380 height 37
click at [456, 300] on p "Overwrite: When used in the Numeric Field it lets users manually edit values th…" at bounding box center [593, 286] width 380 height 37
drag, startPoint x: 447, startPoint y: 315, endPoint x: 398, endPoint y: 317, distance: 49.4
drag, startPoint x: 443, startPoint y: 276, endPoint x: 396, endPoint y: 274, distance: 46.8
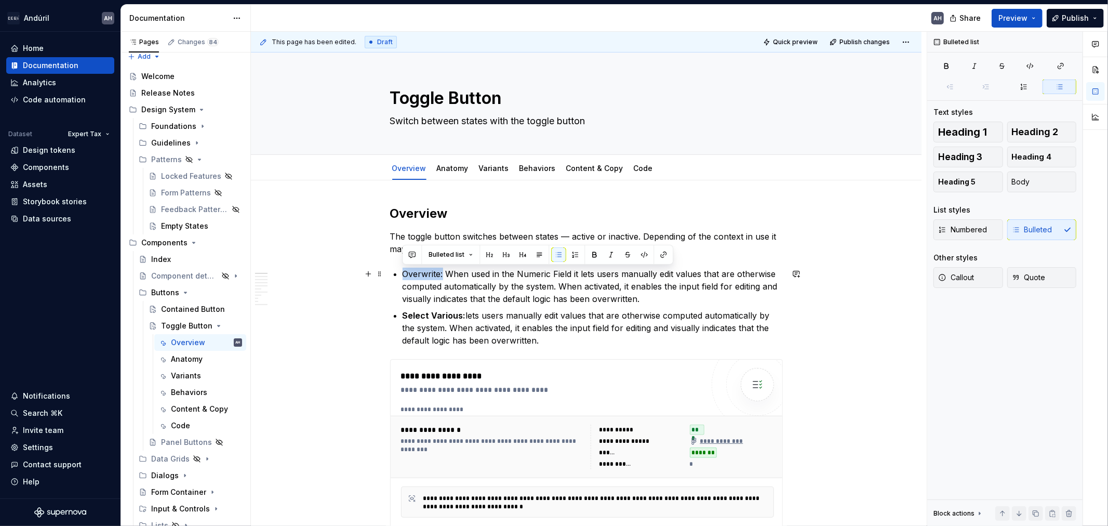
click at [403, 274] on li "Overwrite: When used in the Numeric Field it lets users manually edit values th…" at bounding box center [593, 286] width 380 height 37
click at [472, 322] on p "Select Various: lets users manually edit values that are otherwise computed aut…" at bounding box center [593, 327] width 380 height 37
click at [464, 315] on p "Select Various: lets users manually edit values that are otherwise computed aut…" at bounding box center [593, 327] width 380 height 37
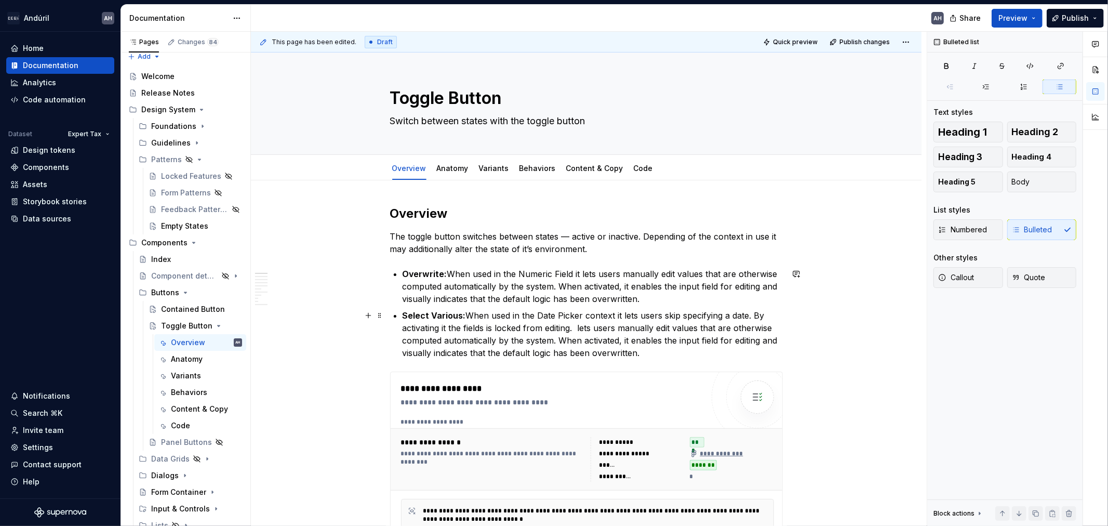
click at [480, 328] on p "Select Various: When used in the Date Picker context it lets users skip specify…" at bounding box center [593, 334] width 380 height 50
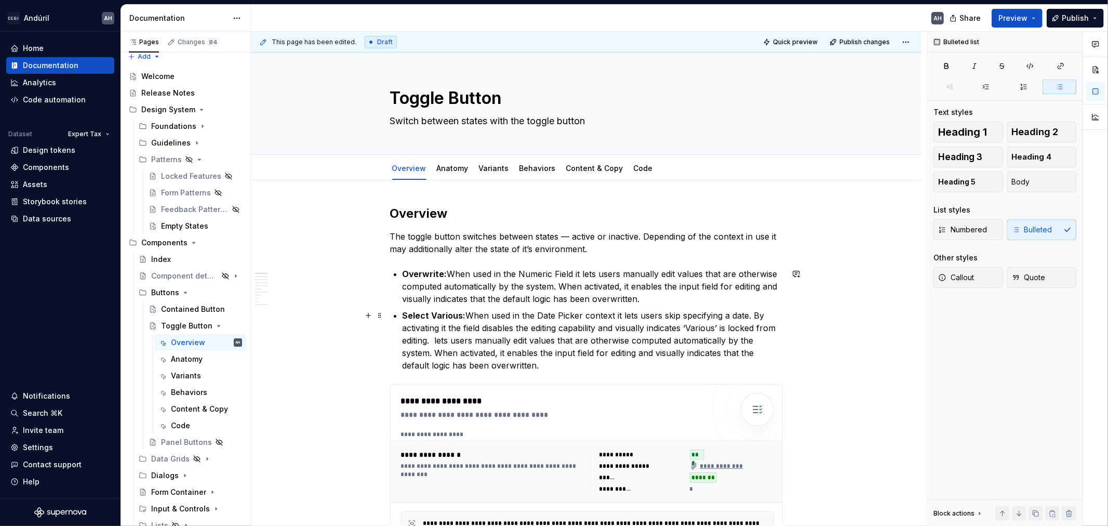
click at [516, 328] on p "Select Various: When used in the Date Picker context it lets users skip specify…" at bounding box center [593, 340] width 380 height 62
click at [532, 328] on p "Select Various: When used in the Date Picker context it lets users skip specify…" at bounding box center [593, 340] width 380 height 62
drag, startPoint x: 483, startPoint y: 325, endPoint x: 443, endPoint y: 327, distance: 40.1
click at [443, 327] on p "Select Various: When used in the Date Picker context it lets users skip specify…" at bounding box center [593, 340] width 380 height 62
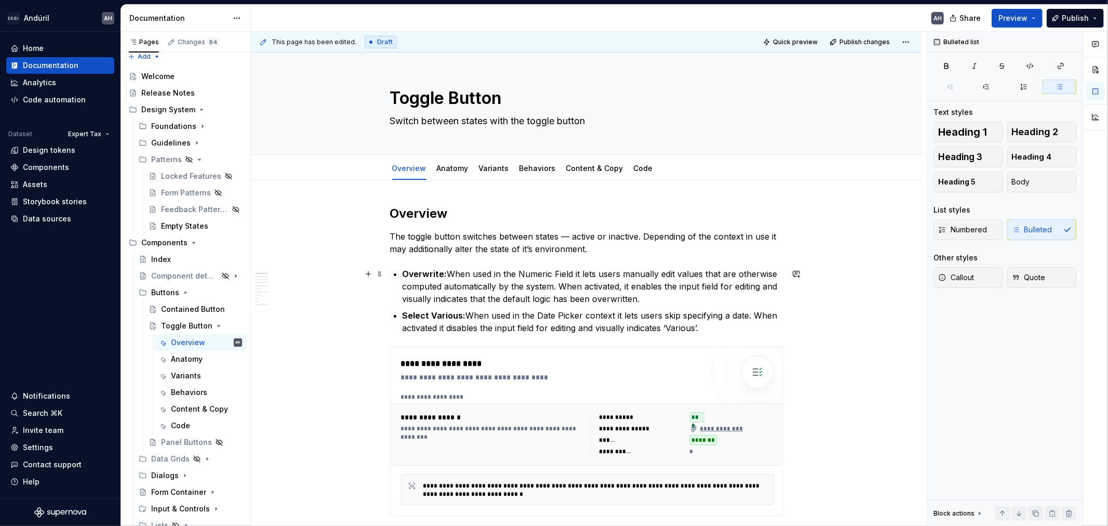
click at [509, 304] on p "Overwrite: When used in the Numeric Field it lets users manually edit values th…" at bounding box center [593, 286] width 380 height 37
click at [460, 275] on p "Overwrite: When used in the Numeric Field it lets users manually edit values th…" at bounding box center [593, 286] width 380 height 37
click at [459, 315] on strong "Select Various:" at bounding box center [434, 315] width 63 height 10
drag, startPoint x: 442, startPoint y: 274, endPoint x: 400, endPoint y: 274, distance: 41.6
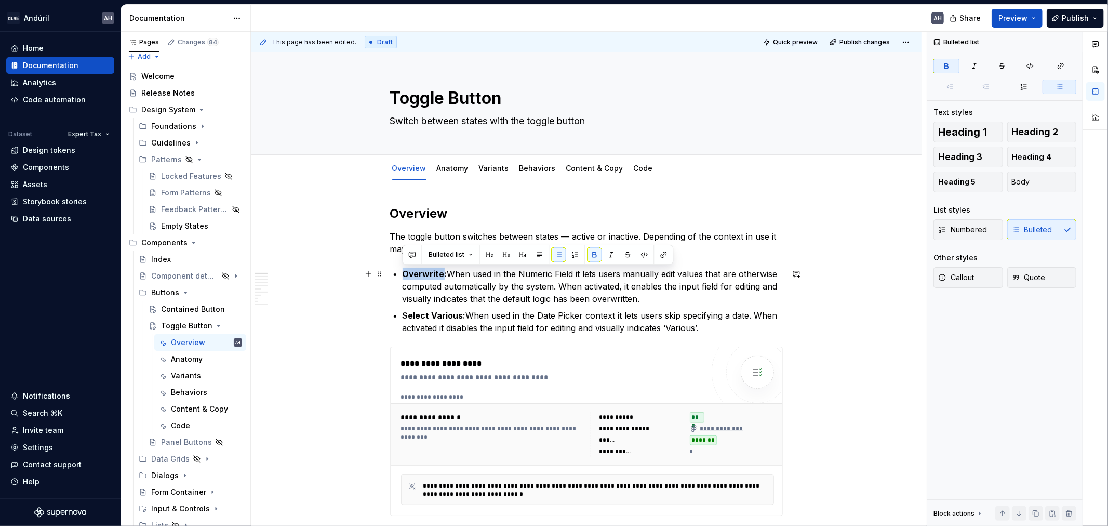
click at [708, 230] on p "The toggle button switches between states — active or inactive. Depending of th…" at bounding box center [586, 242] width 393 height 25
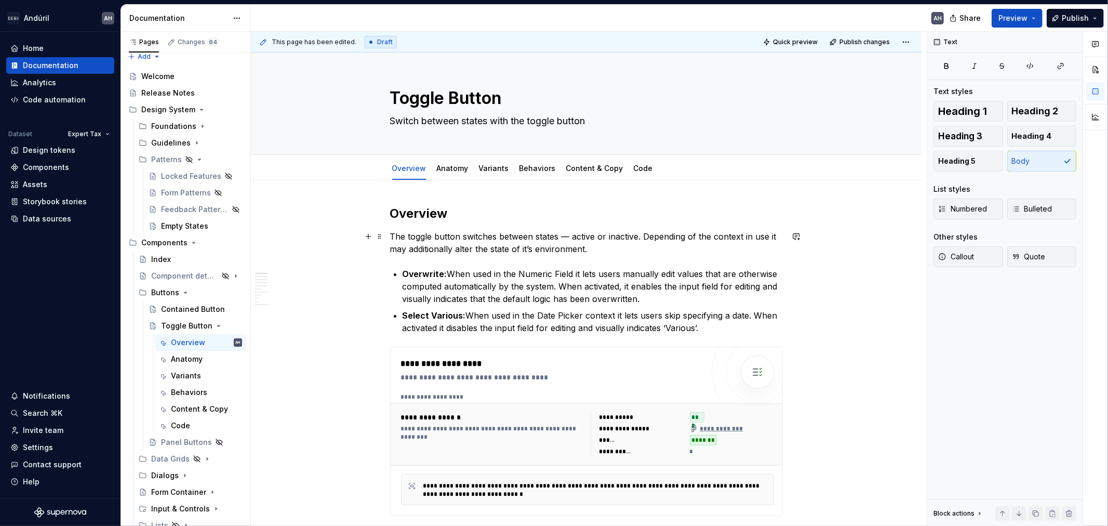
click at [719, 240] on p "The toggle button switches between states — active or inactive. Depending of th…" at bounding box center [586, 242] width 393 height 25
click at [491, 252] on p "The toggle button switches between states — active or inactive. Depending of th…" at bounding box center [586, 242] width 393 height 25
click at [605, 246] on p "The toggle button switches between states — active or inactive. Depending of th…" at bounding box center [586, 242] width 393 height 25
click at [497, 253] on p "The toggle button switches between states — active or inactive. Depending of th…" at bounding box center [586, 242] width 393 height 25
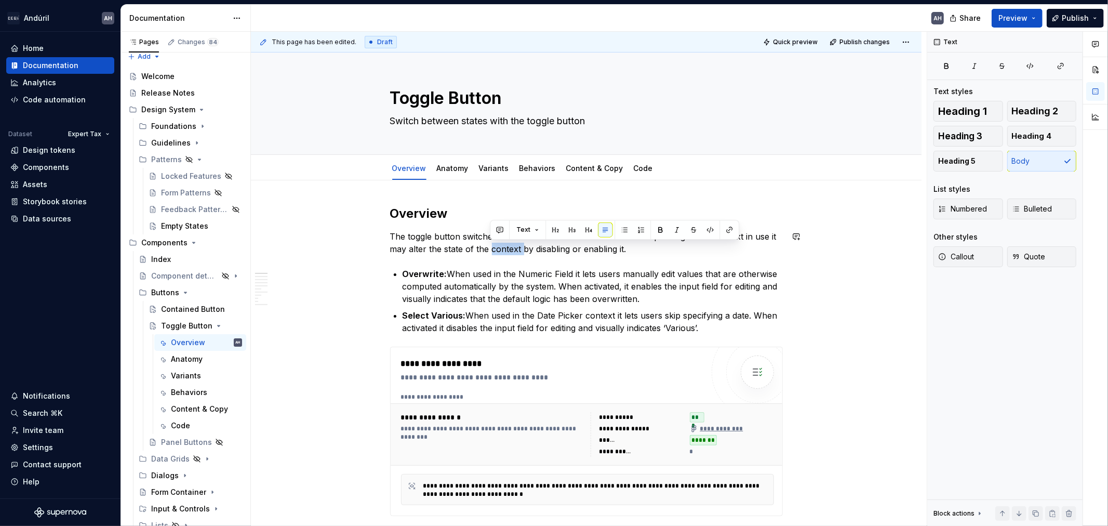
click at [518, 280] on p "Overwrite: When used in the Numeric Field it lets users manually edit values th…" at bounding box center [593, 286] width 380 height 37
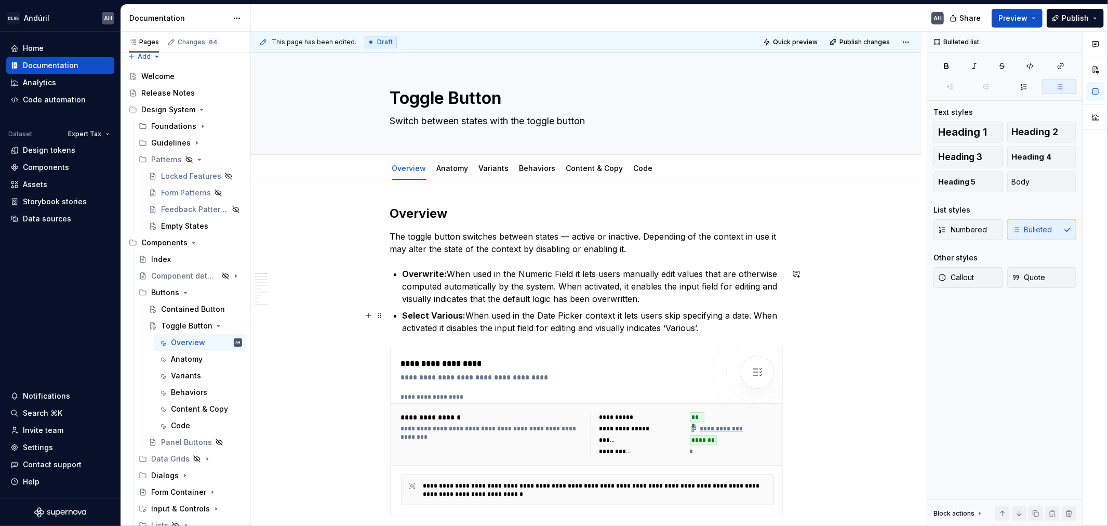
click at [502, 314] on p "Select Various: When used in the Date Picker context it lets users skip specify…" at bounding box center [593, 321] width 380 height 25
click at [658, 300] on p "Overwrite: When used in the Numeric Field it lets users manually edit values th…" at bounding box center [593, 286] width 380 height 37
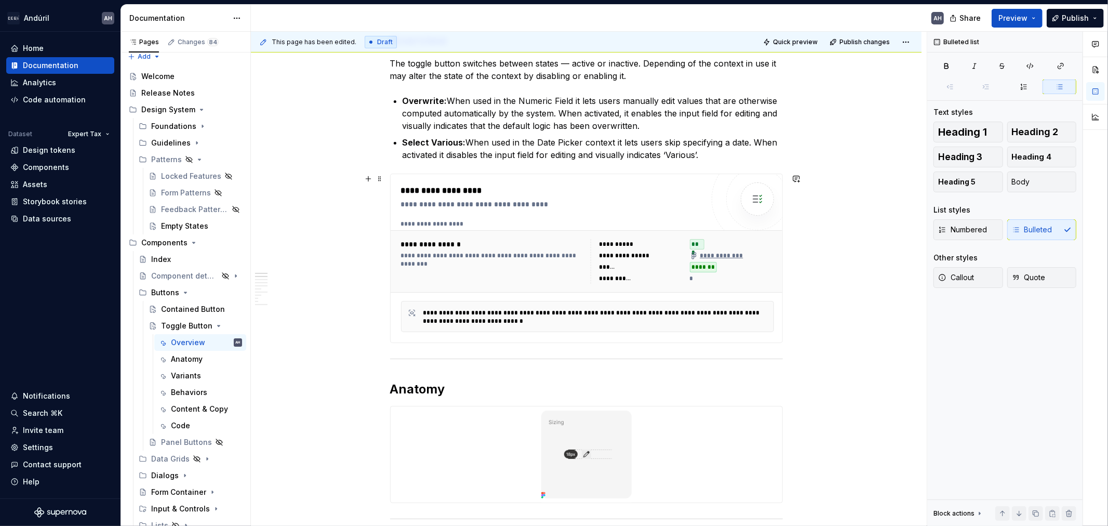
click at [532, 337] on div "**********" at bounding box center [587, 258] width 392 height 168
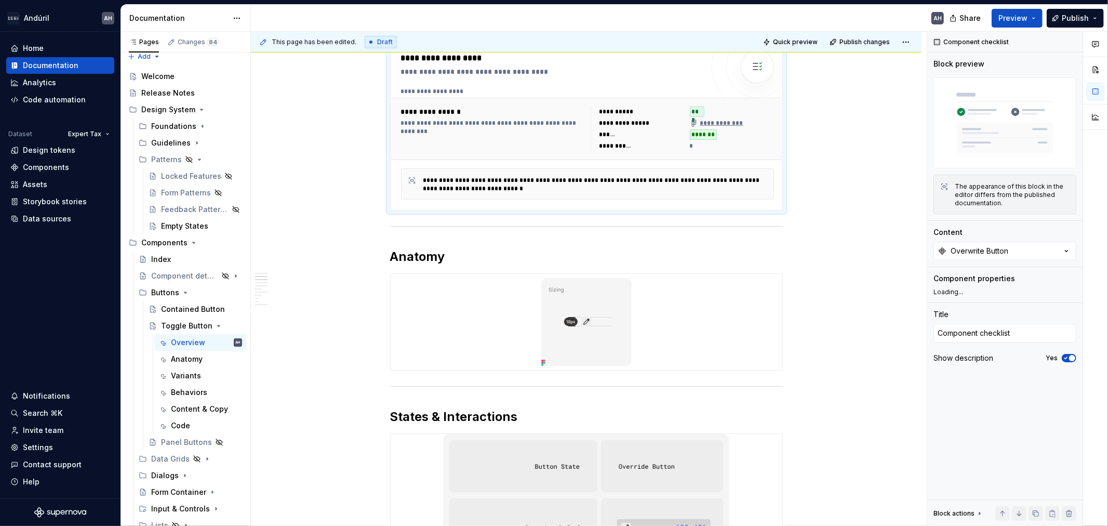
scroll to position [346, 0]
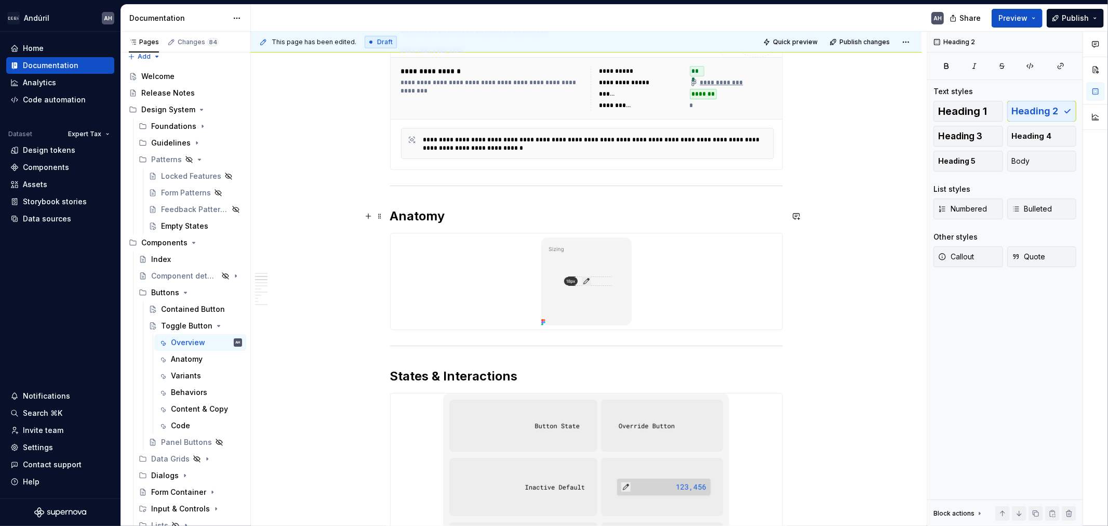
click at [423, 221] on h2 "Anatomy" at bounding box center [586, 216] width 393 height 17
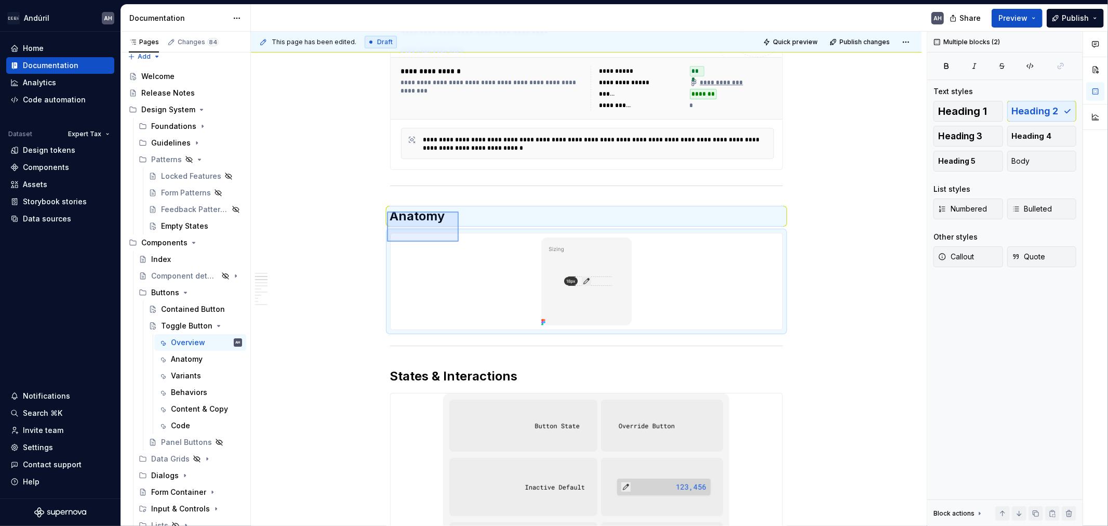
drag, startPoint x: 387, startPoint y: 211, endPoint x: 459, endPoint y: 242, distance: 77.8
click at [459, 242] on div "**********" at bounding box center [589, 279] width 676 height 495
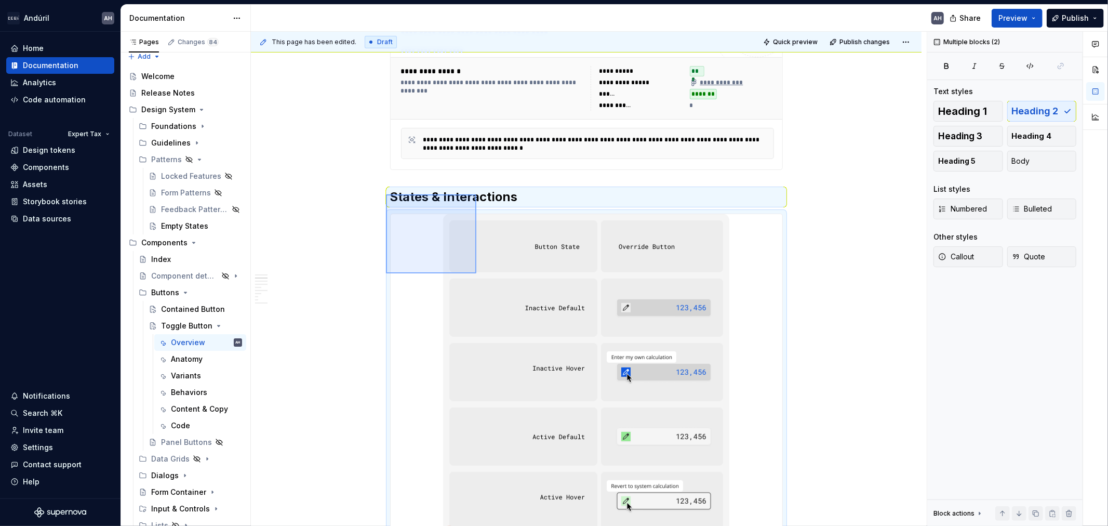
drag, startPoint x: 428, startPoint y: 231, endPoint x: 476, endPoint y: 273, distance: 64.4
click at [476, 273] on div "**********" at bounding box center [589, 279] width 676 height 495
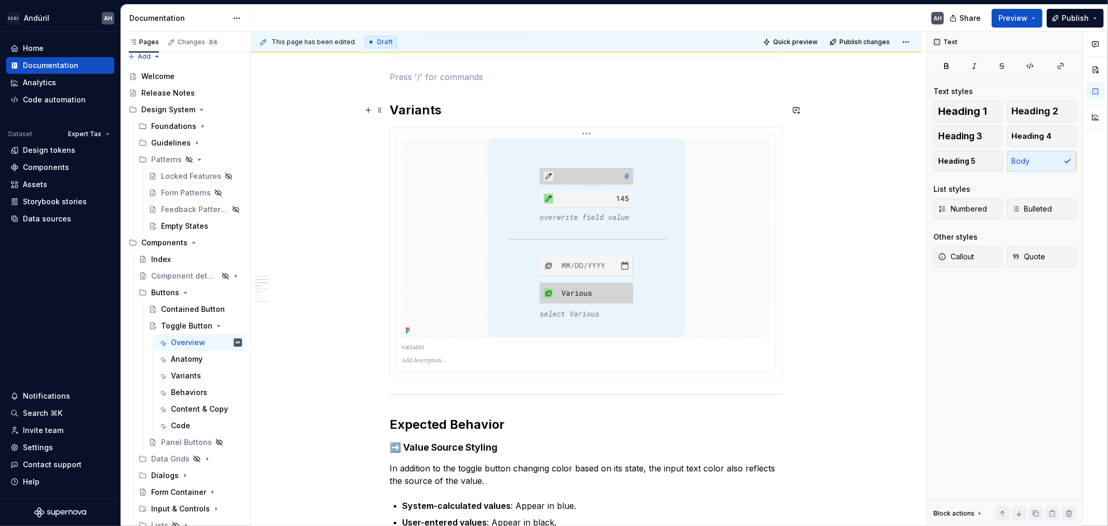
scroll to position [472, 0]
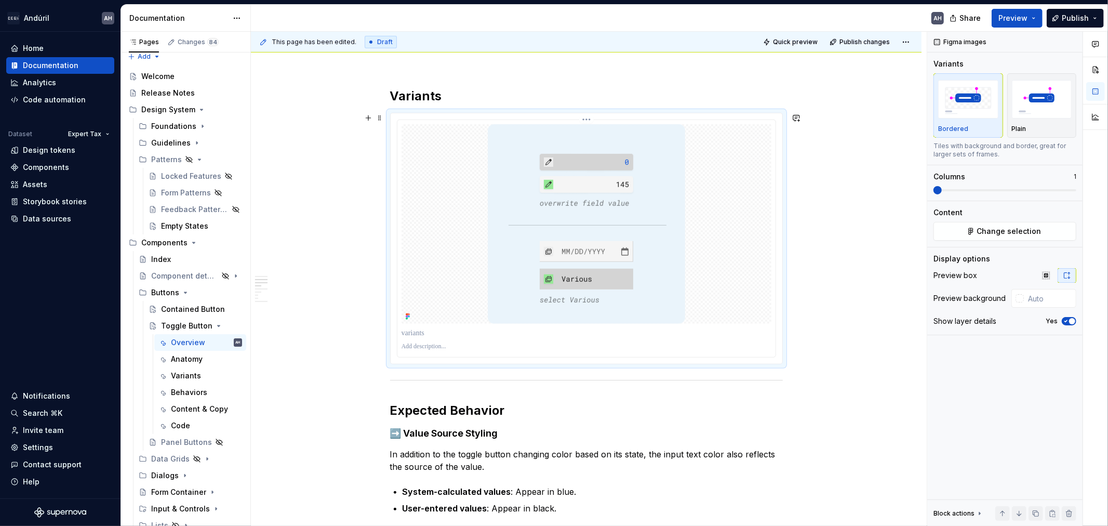
click at [495, 247] on img at bounding box center [586, 224] width 197 height 200
click at [997, 318] on icon "button" at bounding box center [1066, 321] width 8 height 6
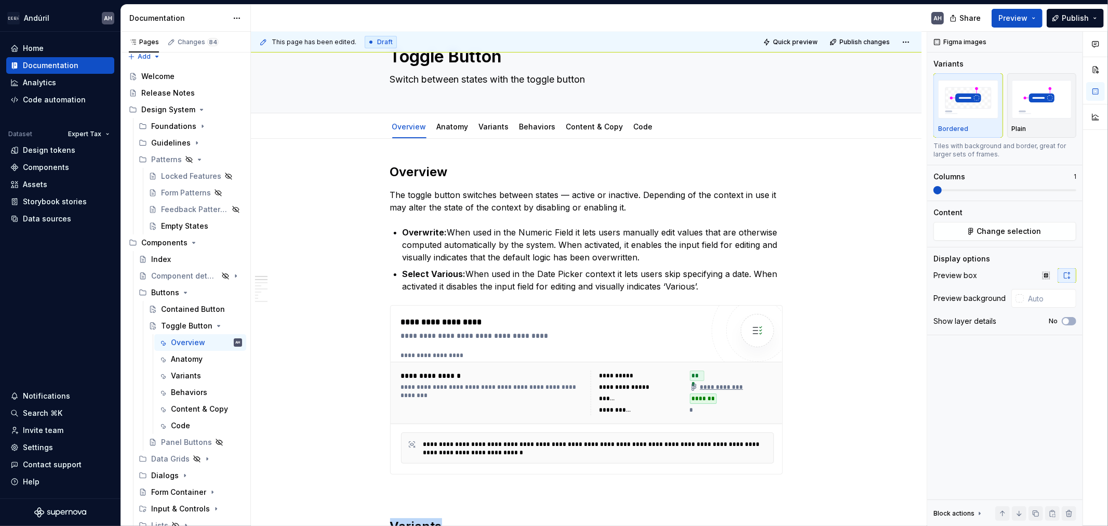
scroll to position [10, 0]
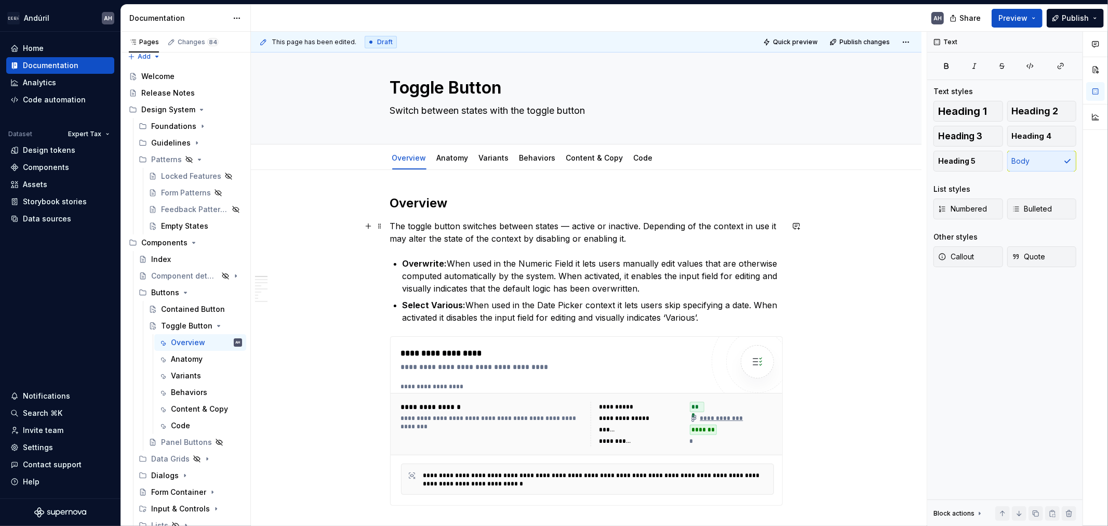
click at [569, 227] on p "The toggle button switches between states — active or inactive. Depending of th…" at bounding box center [586, 232] width 393 height 25
click at [641, 227] on p "The toggle button switches between states — active or inactive. Depending of th…" at bounding box center [586, 232] width 393 height 25
click at [763, 230] on p "The toggle button switches between states — active or inactive. Depending of th…" at bounding box center [586, 232] width 393 height 25
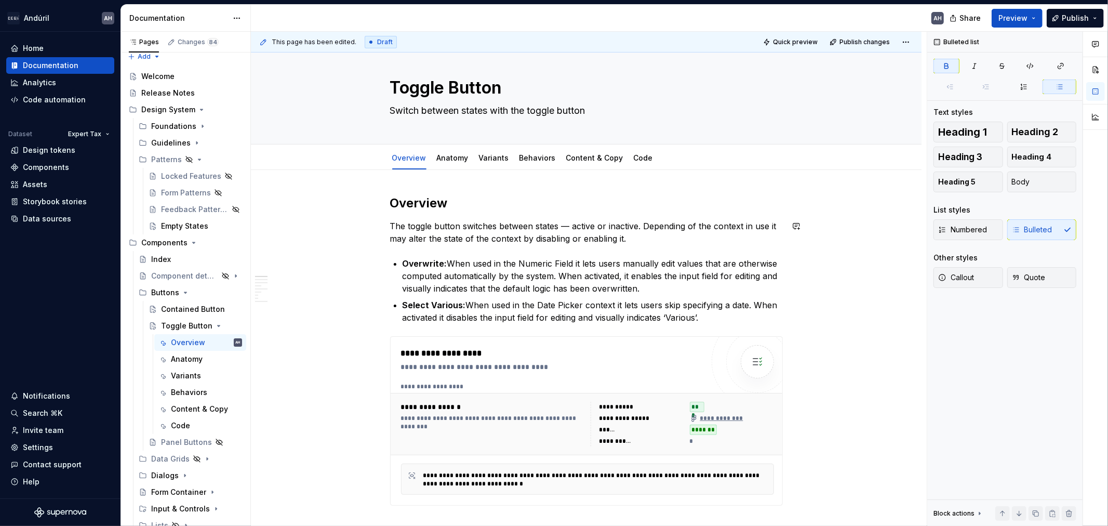
click at [534, 237] on p "The toggle button switches between states — active or inactive. Depending of th…" at bounding box center [586, 232] width 393 height 25
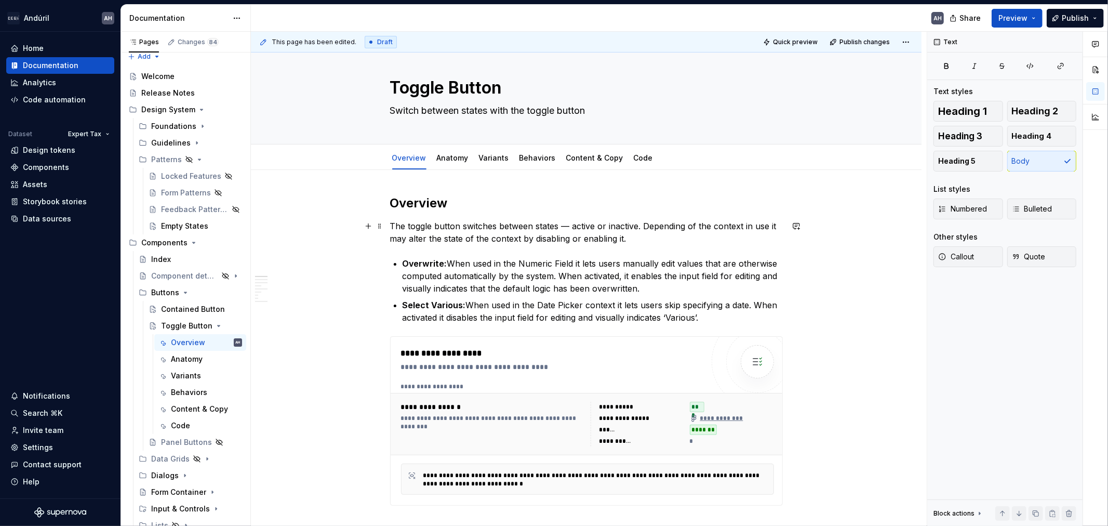
click at [646, 239] on p "The toggle button switches between states — active or inactive. Depending of th…" at bounding box center [586, 232] width 393 height 25
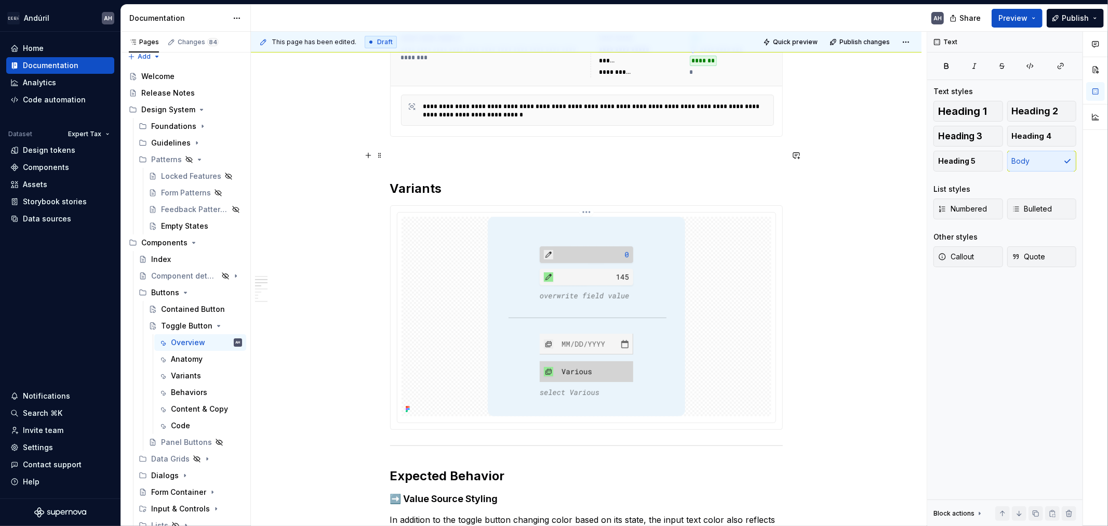
scroll to position [414, 0]
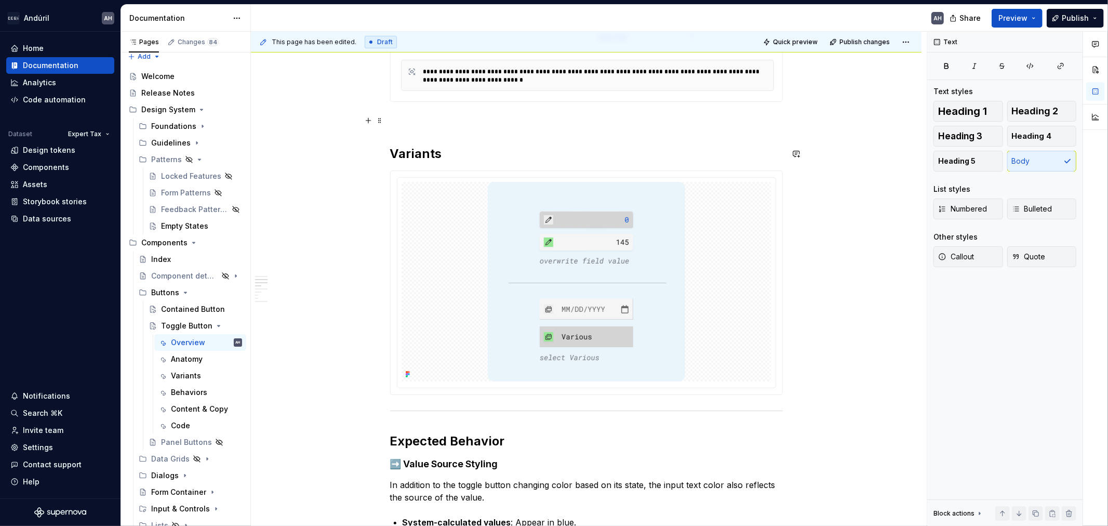
click at [401, 121] on p at bounding box center [586, 120] width 393 height 12
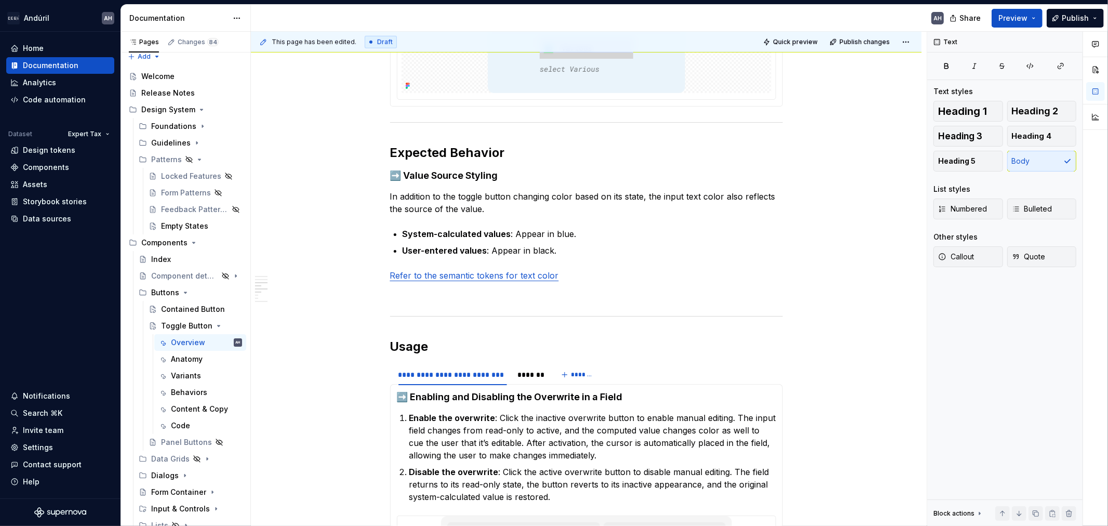
scroll to position [703, 0]
click at [671, 268] on div "**********" at bounding box center [586, 317] width 393 height 1631
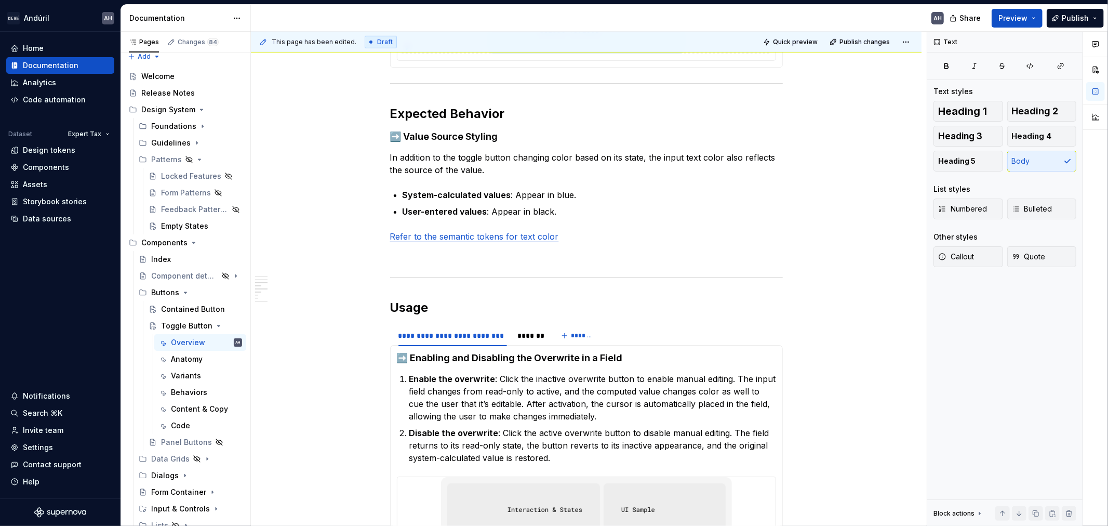
scroll to position [808, 0]
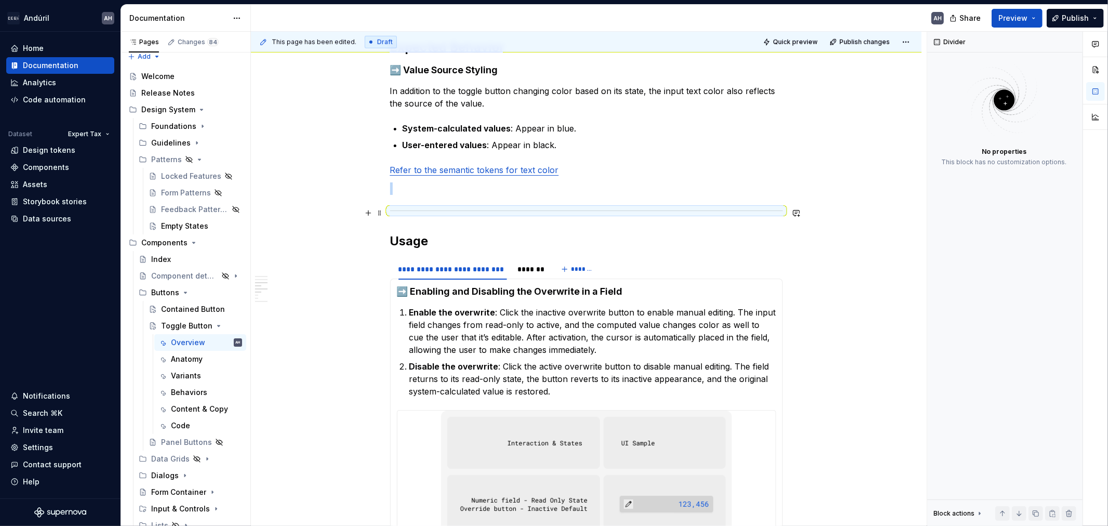
click at [455, 212] on div at bounding box center [586, 210] width 393 height 7
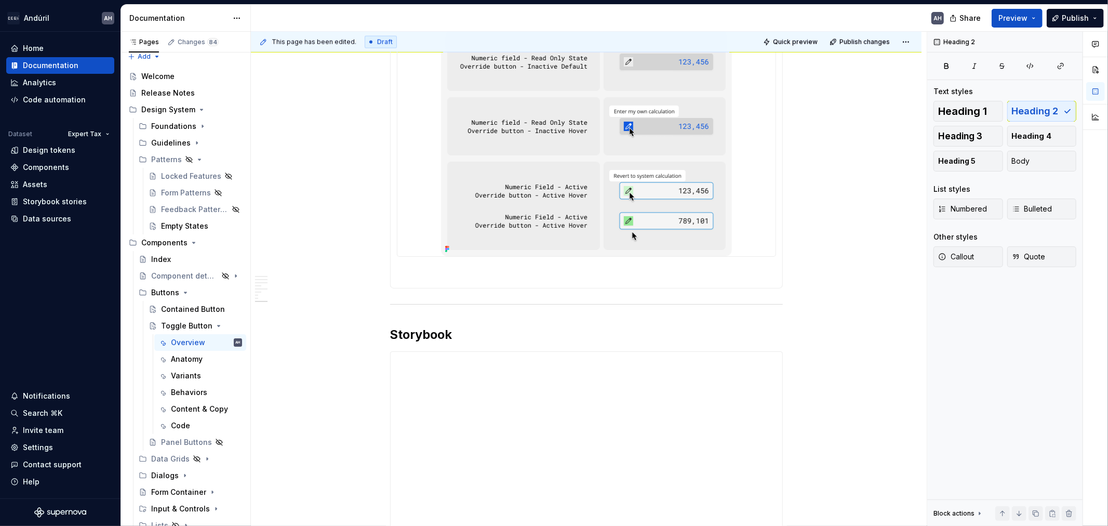
scroll to position [1270, 0]
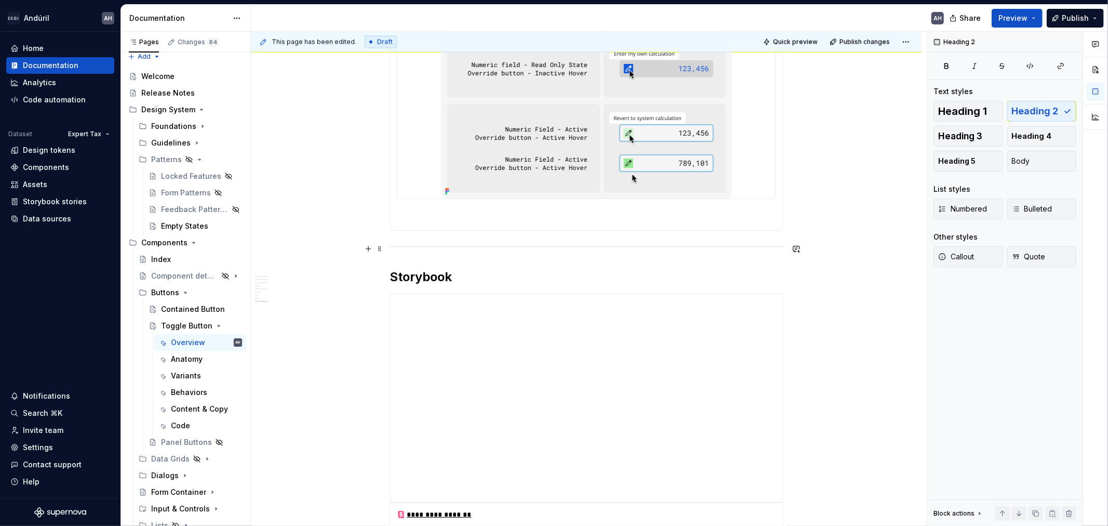
click at [468, 247] on div at bounding box center [586, 246] width 393 height 7
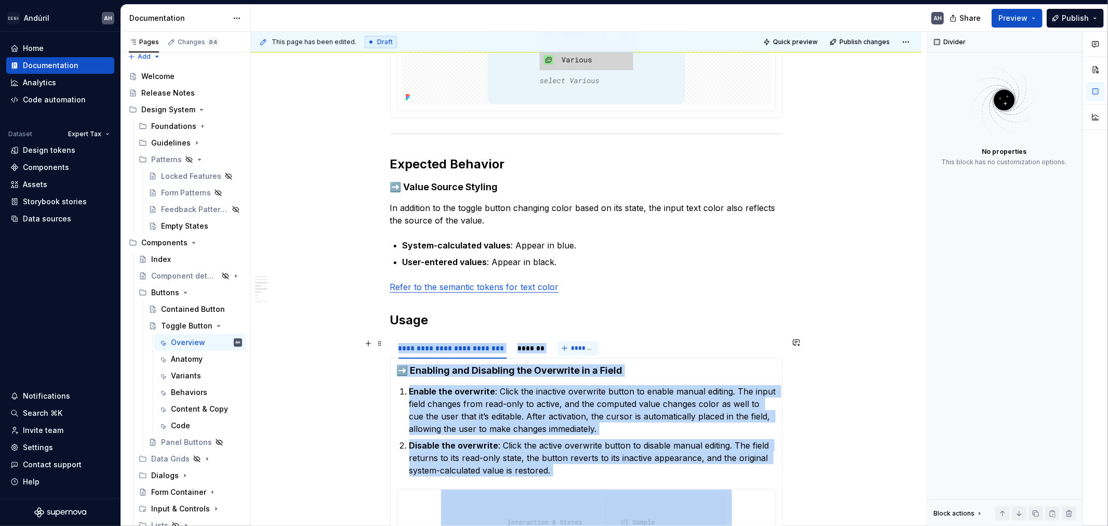
scroll to position [577, 0]
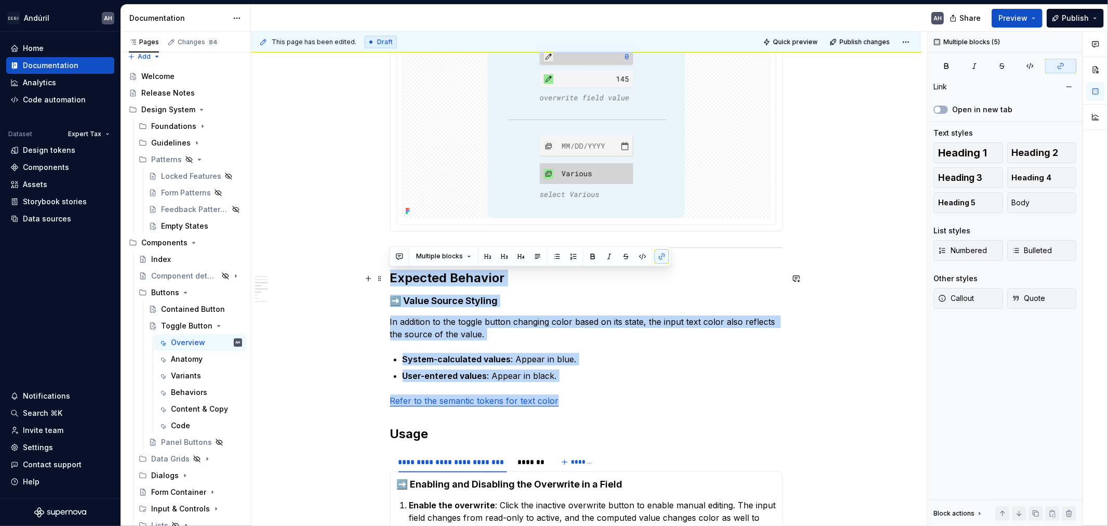
drag, startPoint x: 573, startPoint y: 401, endPoint x: 385, endPoint y: 278, distance: 224.5
click at [385, 278] on div "**********" at bounding box center [586, 497] width 671 height 1788
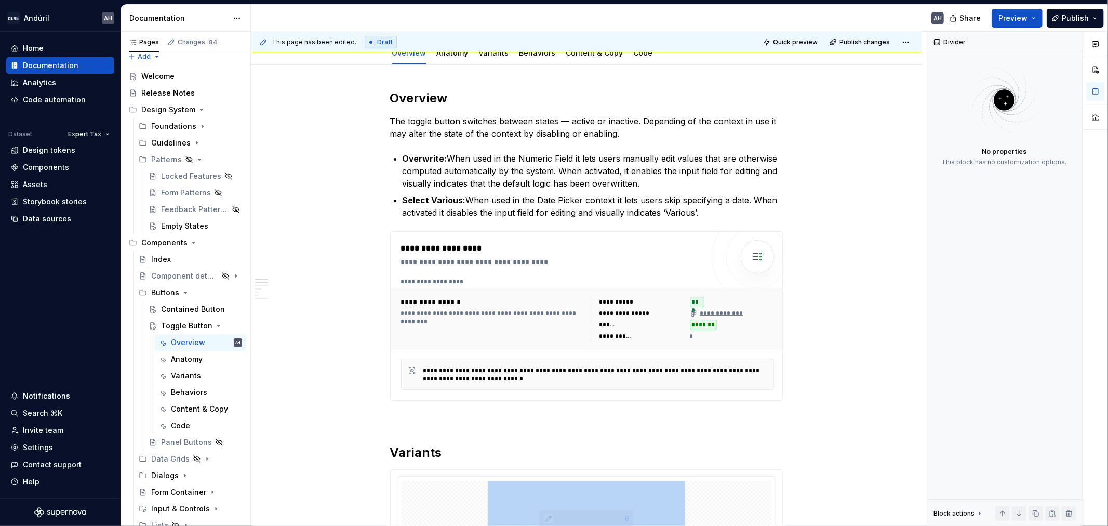
scroll to position [58, 0]
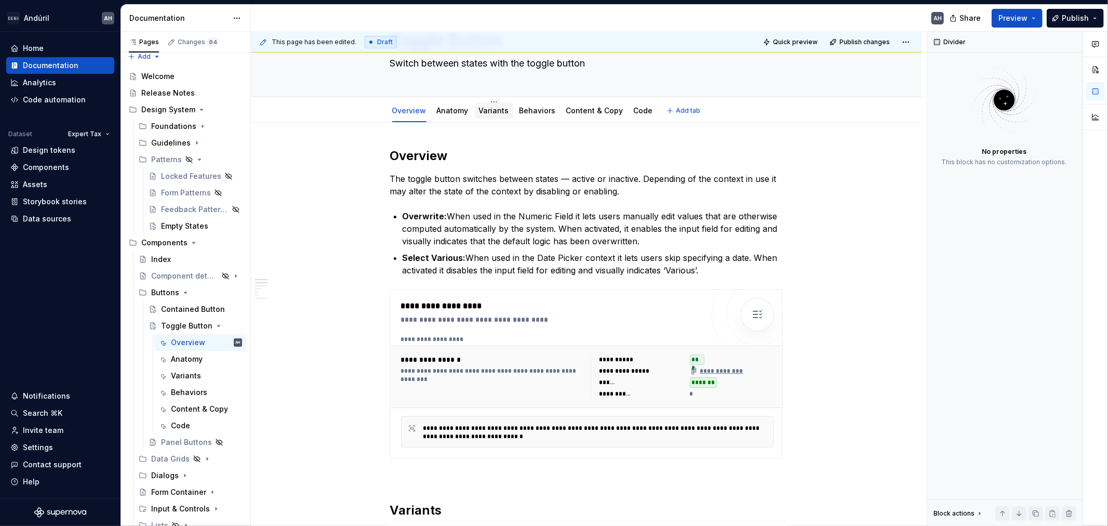
click at [501, 111] on link "Variants" at bounding box center [494, 110] width 30 height 9
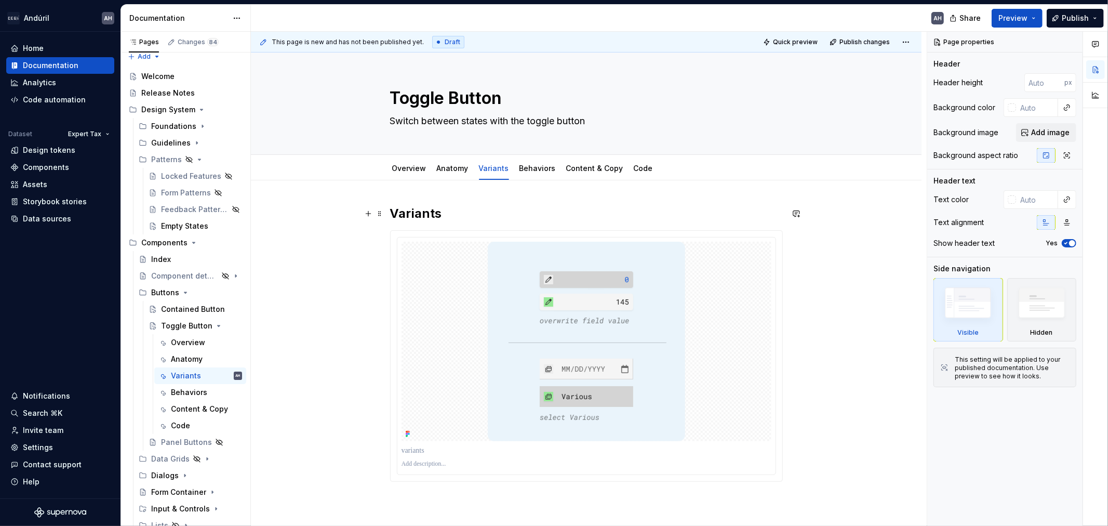
click at [477, 203] on div "This page is new and has not been published yet. Draft Quick preview Publish ch…" at bounding box center [589, 279] width 676 height 495
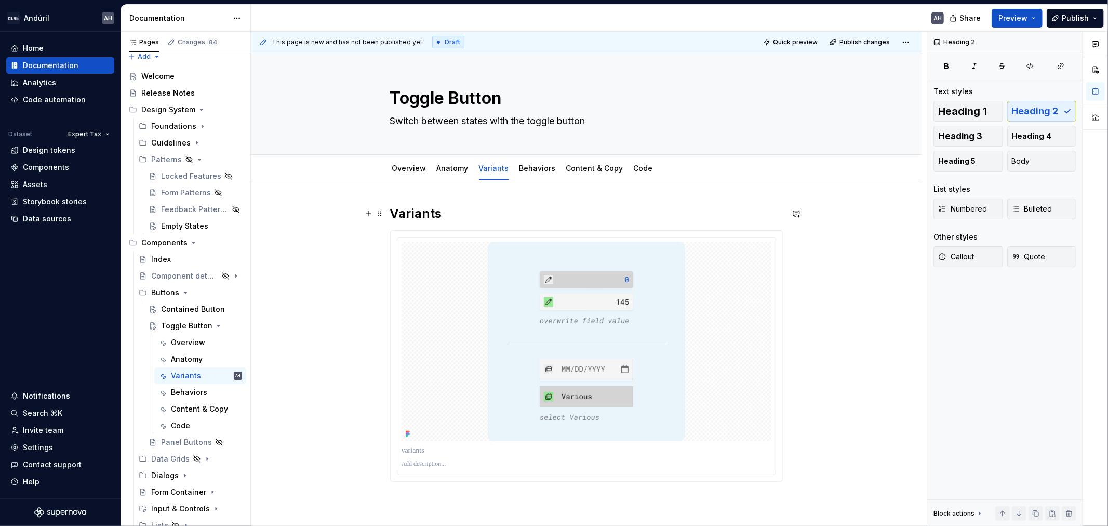
click at [477, 216] on h2 "Variants" at bounding box center [586, 213] width 393 height 17
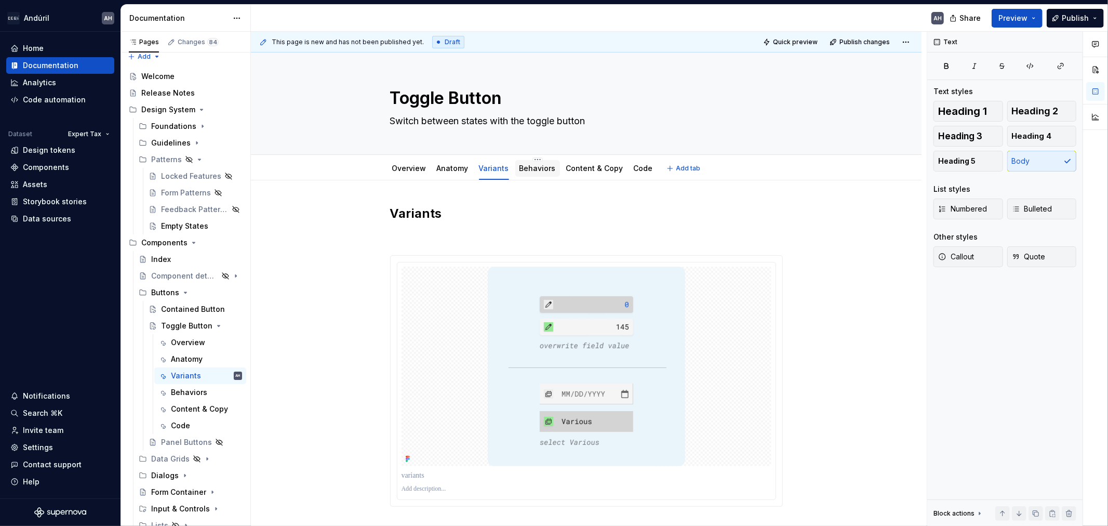
click at [542, 169] on link "Behaviors" at bounding box center [538, 168] width 36 height 9
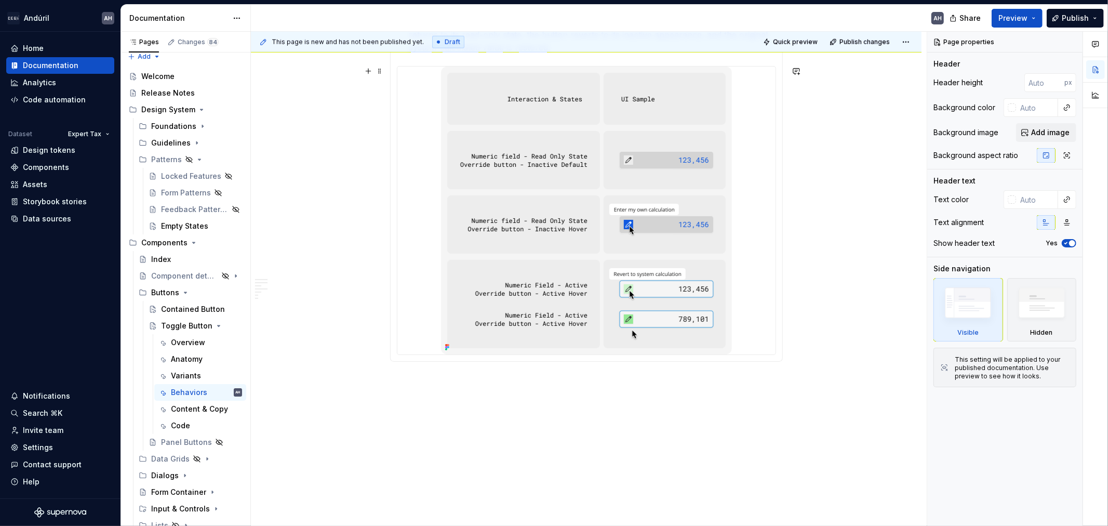
scroll to position [915, 0]
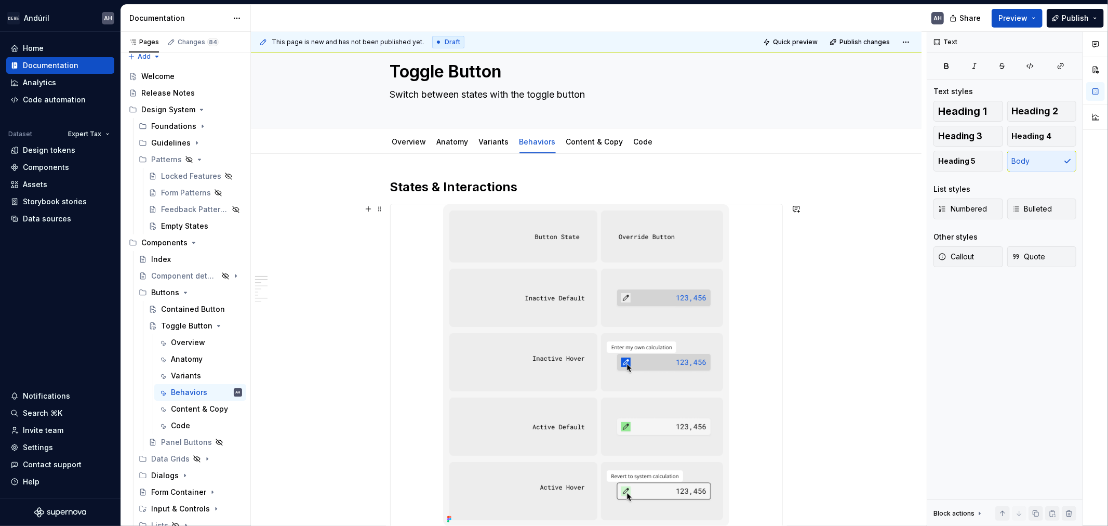
scroll to position [0, 0]
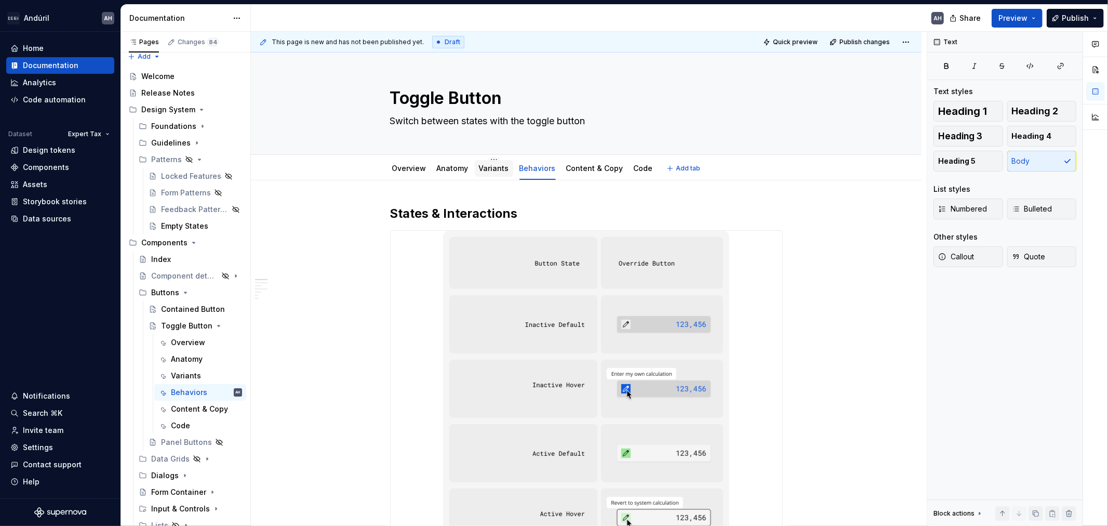
click at [489, 167] on link "Variants" at bounding box center [494, 168] width 30 height 9
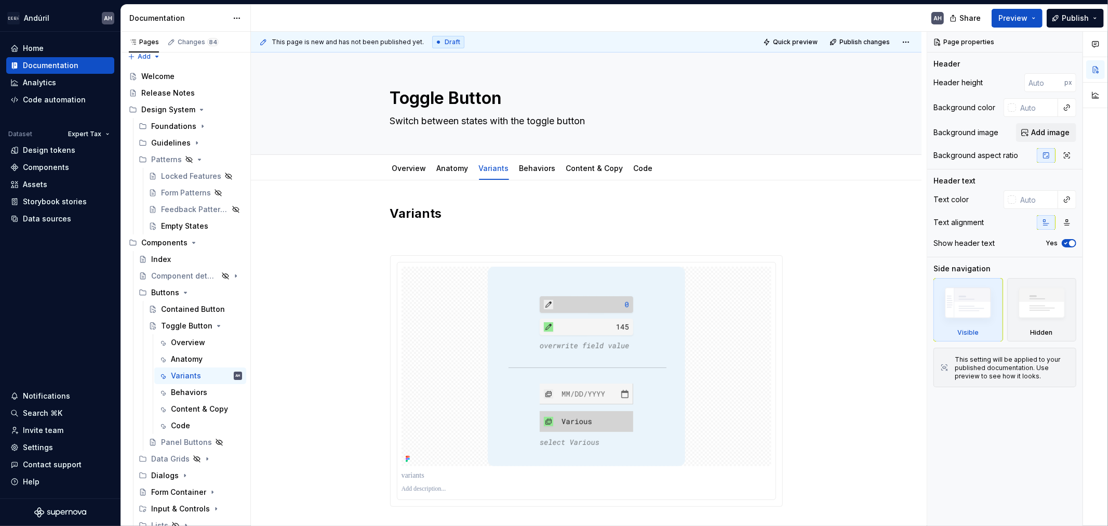
type textarea "*"
click at [433, 221] on h2 "Variants" at bounding box center [586, 213] width 393 height 17
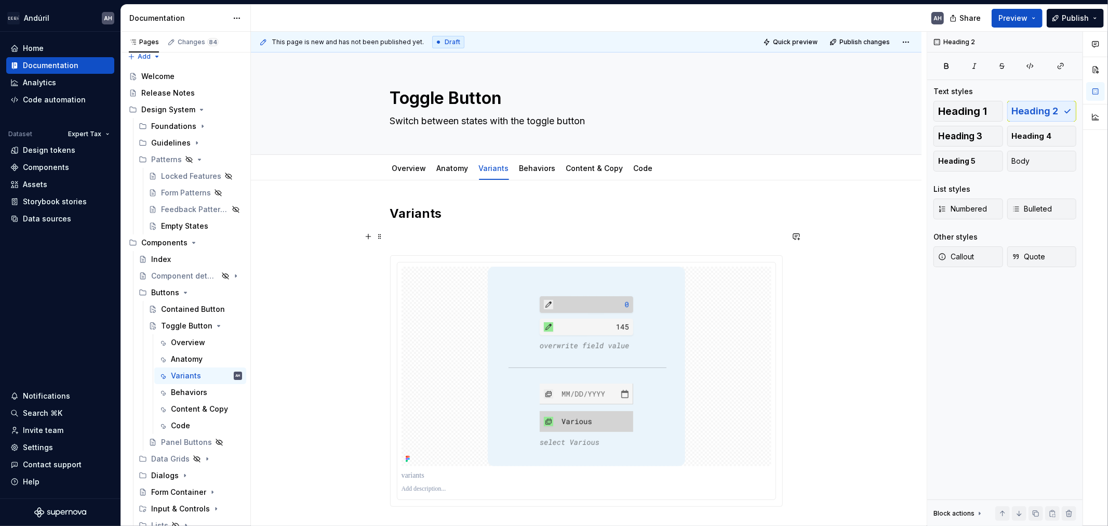
click at [411, 243] on div "Variants" at bounding box center [586, 355] width 393 height 301
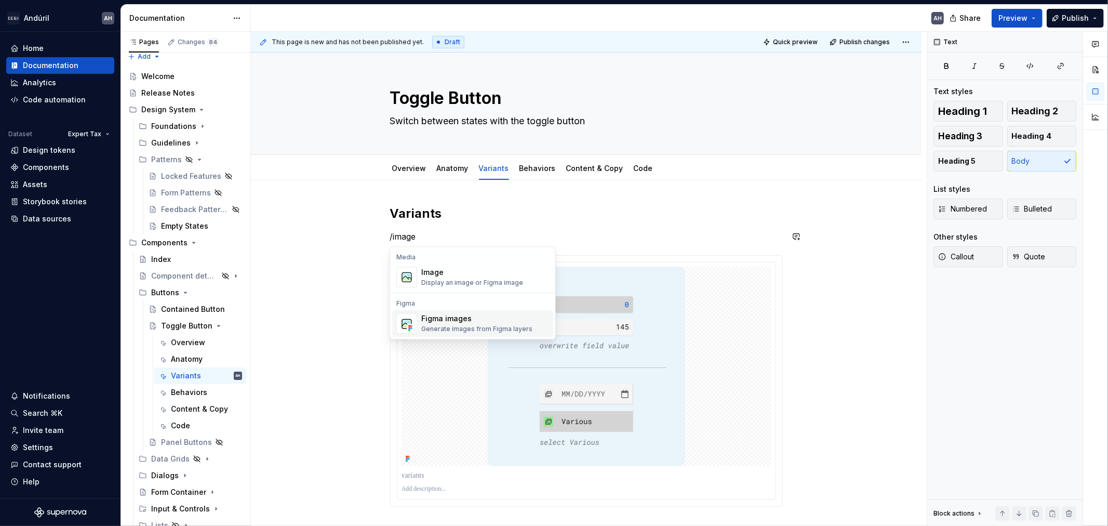
click at [456, 324] on div "Figma images" at bounding box center [476, 318] width 111 height 10
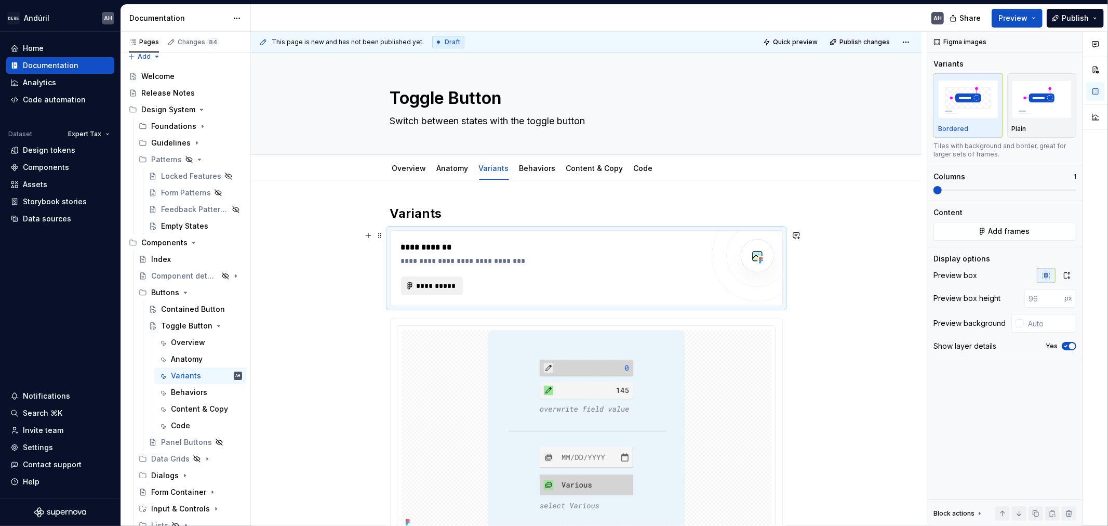
click at [435, 293] on button "**********" at bounding box center [432, 285] width 62 height 19
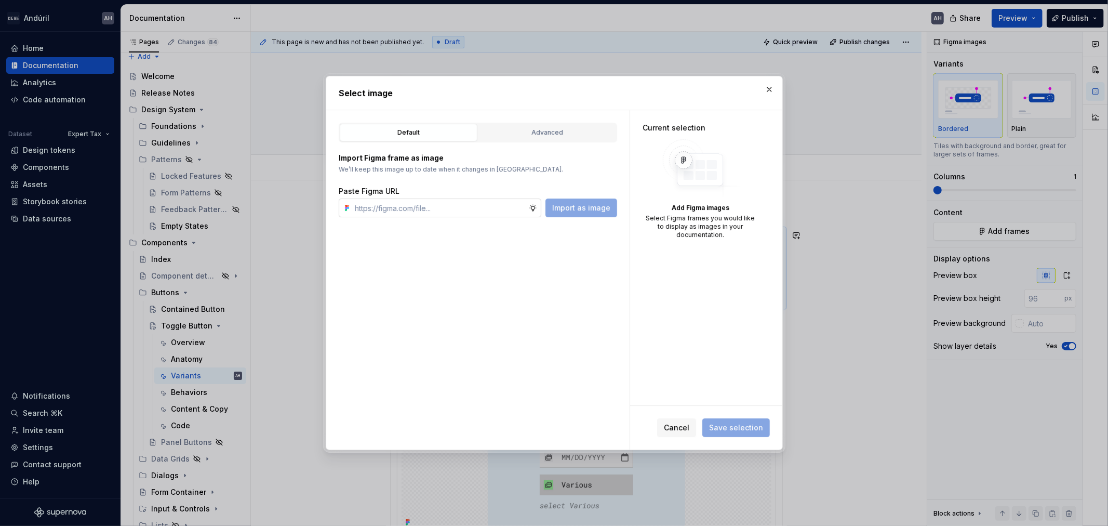
type textarea "*"
type input "[URL][DOMAIN_NAME]"
type textarea "*"
type input "[URL][DOMAIN_NAME]"
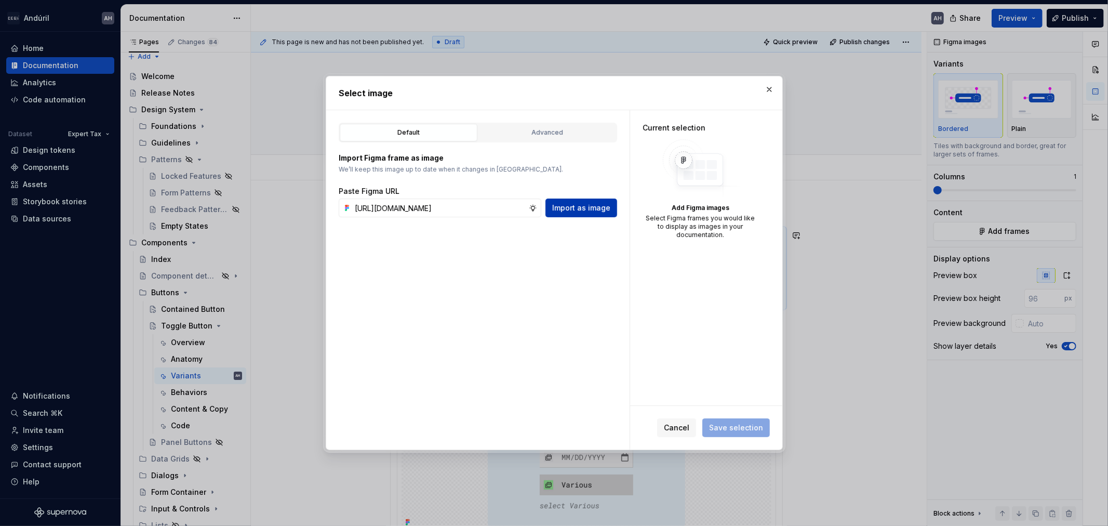
click at [567, 208] on span "Import as image" at bounding box center [581, 208] width 58 height 10
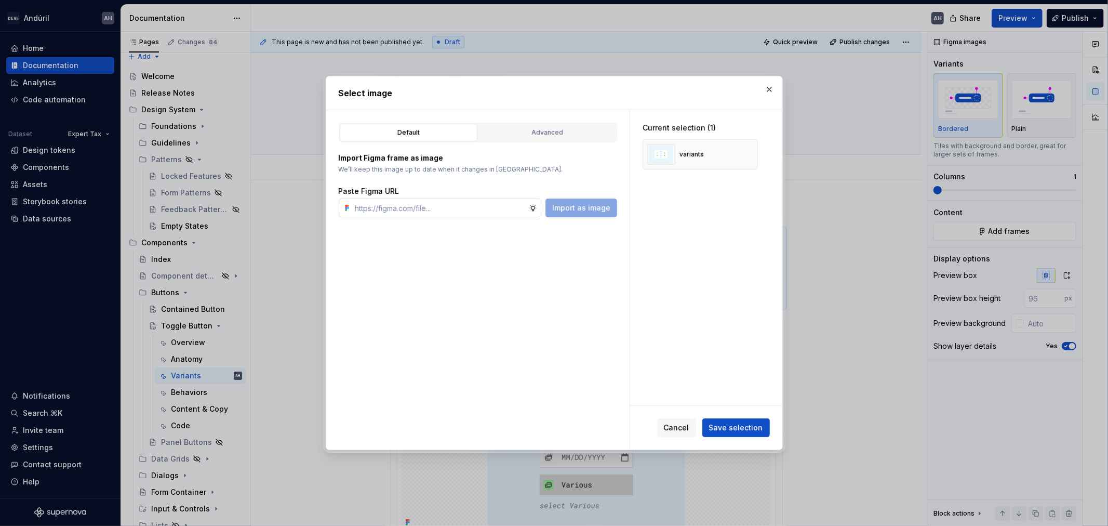
click at [440, 200] on input "text" at bounding box center [440, 207] width 178 height 19
click at [629, 350] on div "Default Advanced Import Figma frame as image We’ll keep this image up to date w…" at bounding box center [477, 279] width 303 height 339
click at [729, 427] on span "Save selection" at bounding box center [736, 427] width 54 height 10
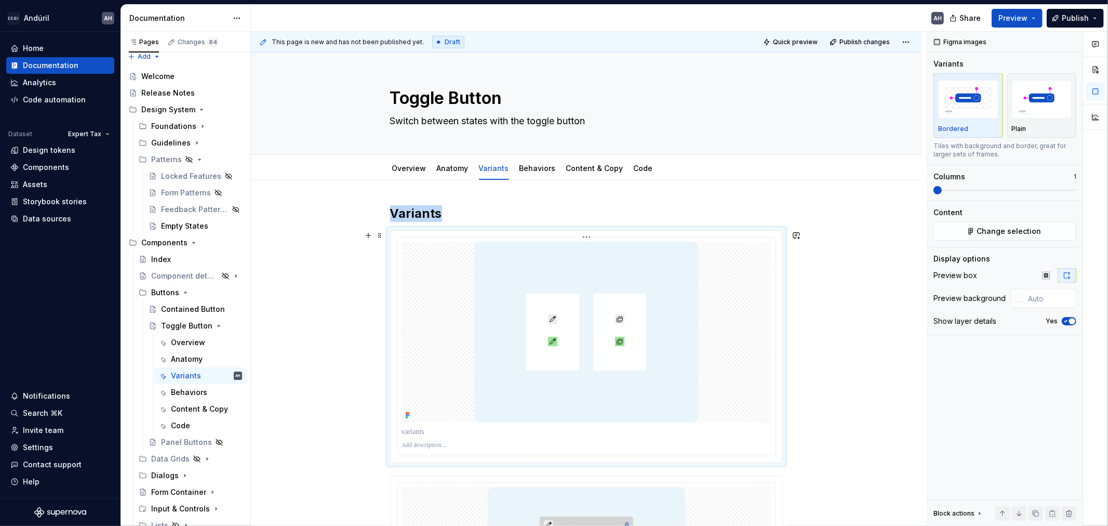
click at [461, 256] on div at bounding box center [587, 332] width 370 height 181
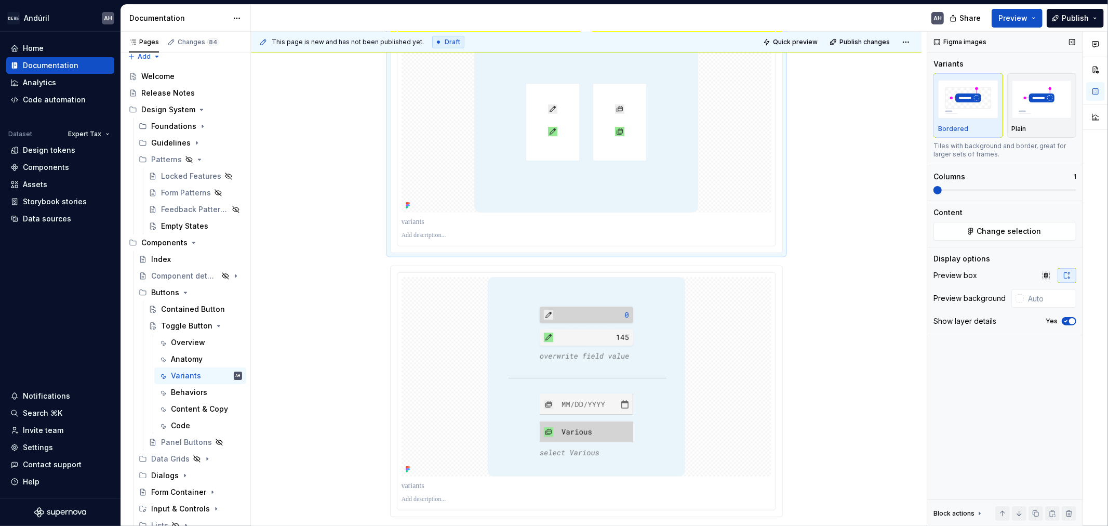
scroll to position [231, 0]
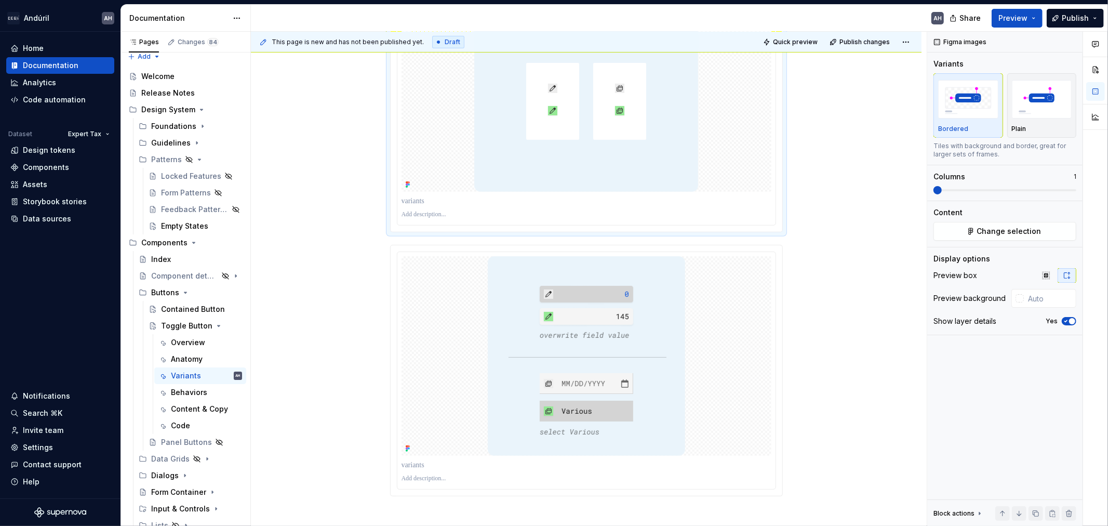
click at [449, 214] on p at bounding box center [587, 214] width 370 height 8
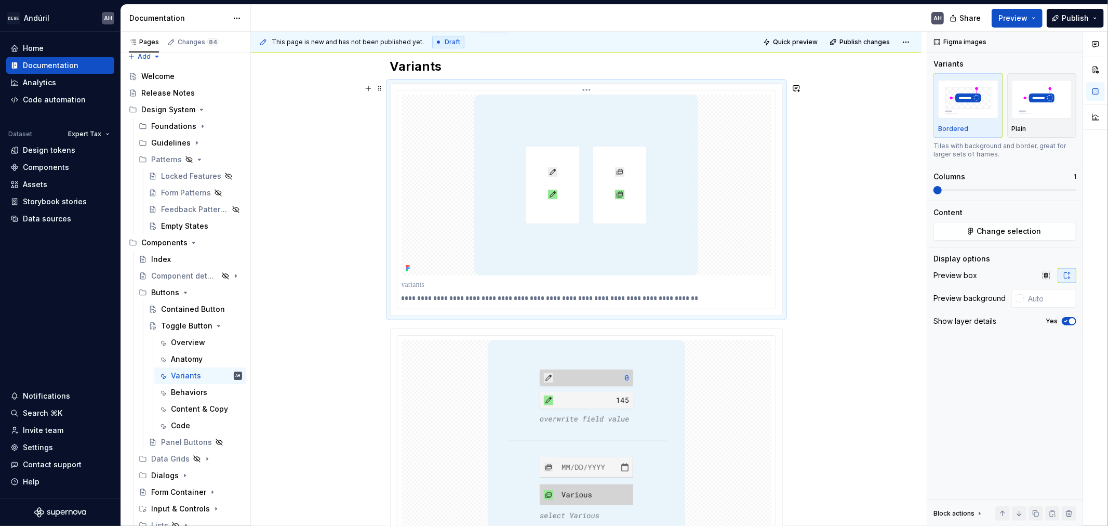
scroll to position [89, 0]
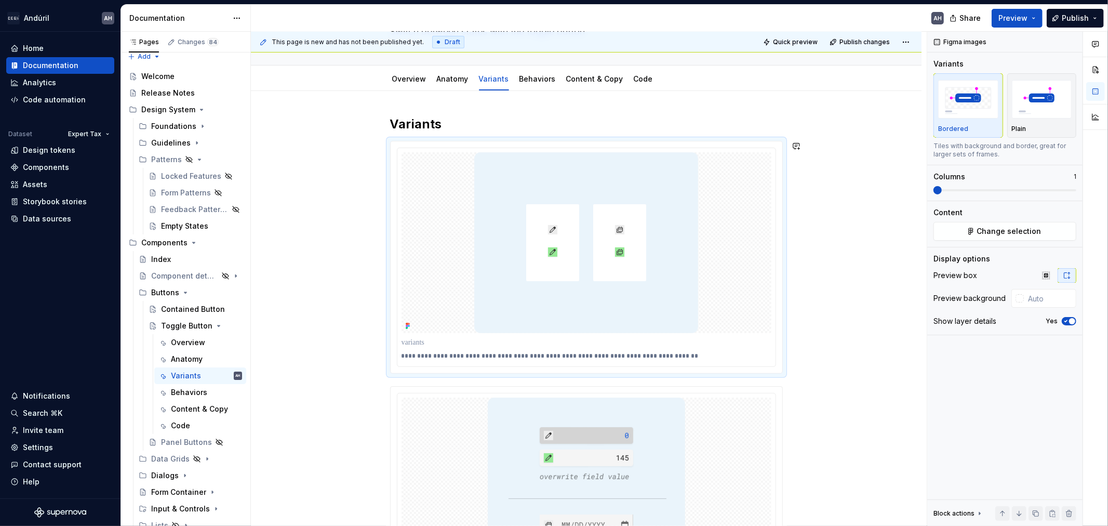
click at [451, 131] on h2 "Variants" at bounding box center [586, 124] width 393 height 17
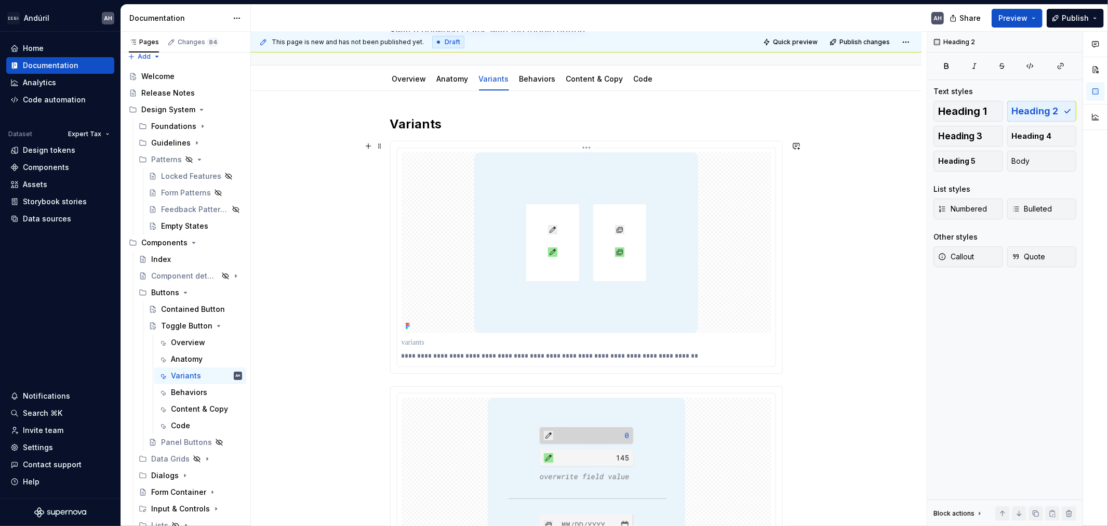
click at [647, 253] on img at bounding box center [586, 242] width 224 height 181
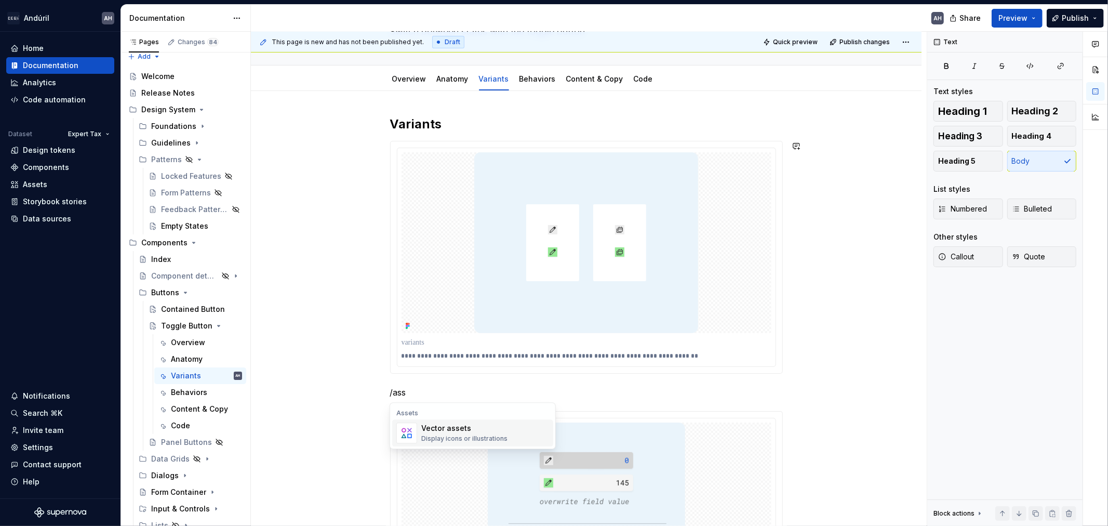
click at [481, 430] on div "Vector assets" at bounding box center [464, 428] width 86 height 10
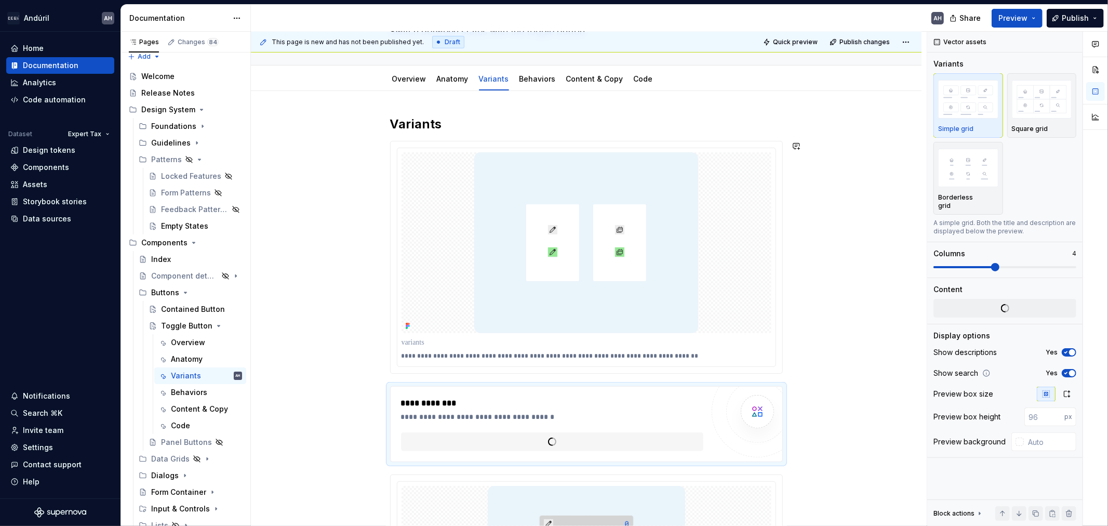
type textarea "*"
click at [449, 445] on span "**********" at bounding box center [439, 441] width 46 height 10
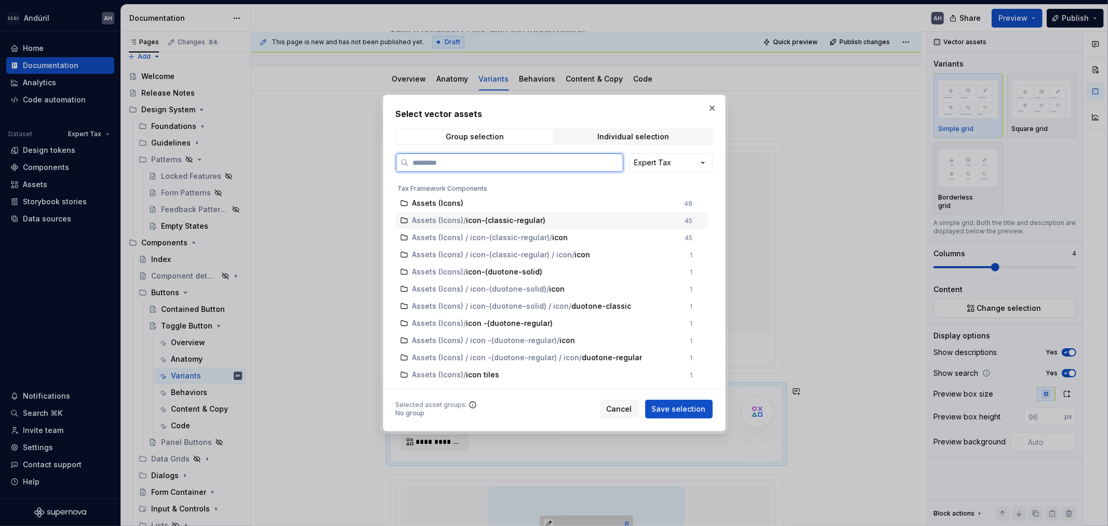
click at [552, 221] on div "Assets (Icons) / icon-(classic-regular)" at bounding box center [546, 220] width 267 height 10
click at [643, 133] on div "Individual selection" at bounding box center [634, 137] width 72 height 8
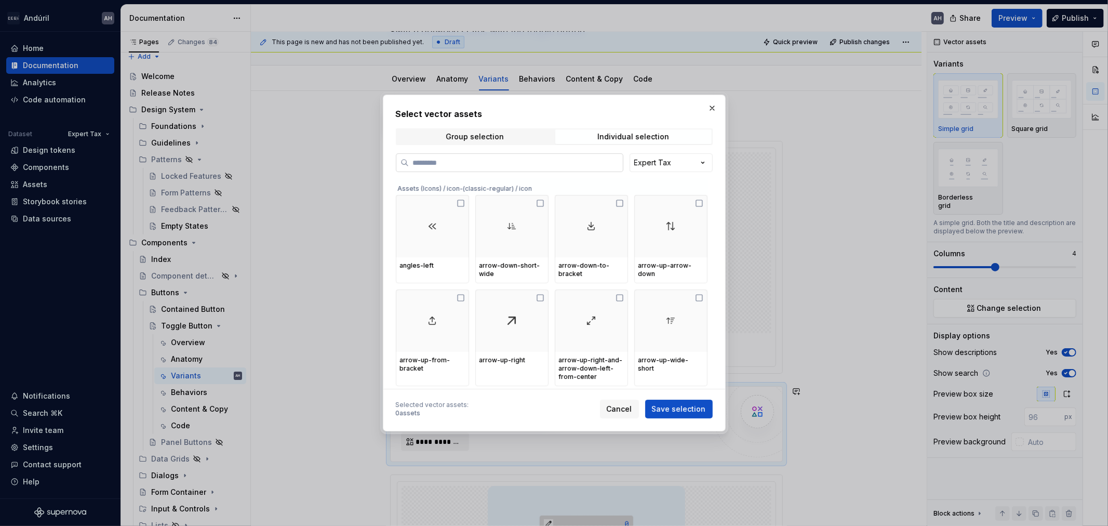
click at [473, 165] on input "search" at bounding box center [516, 162] width 214 height 10
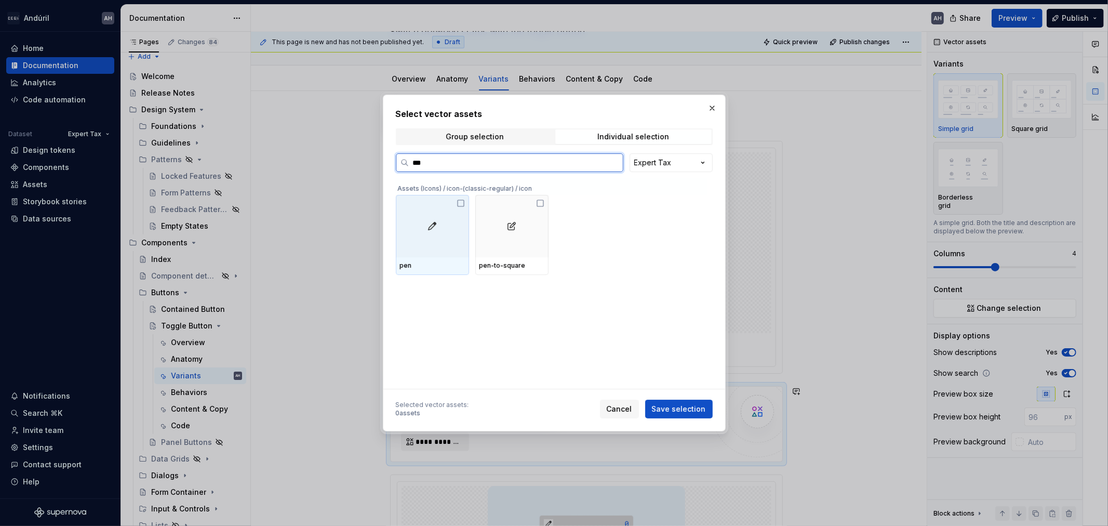
click at [463, 205] on icon at bounding box center [461, 203] width 8 height 8
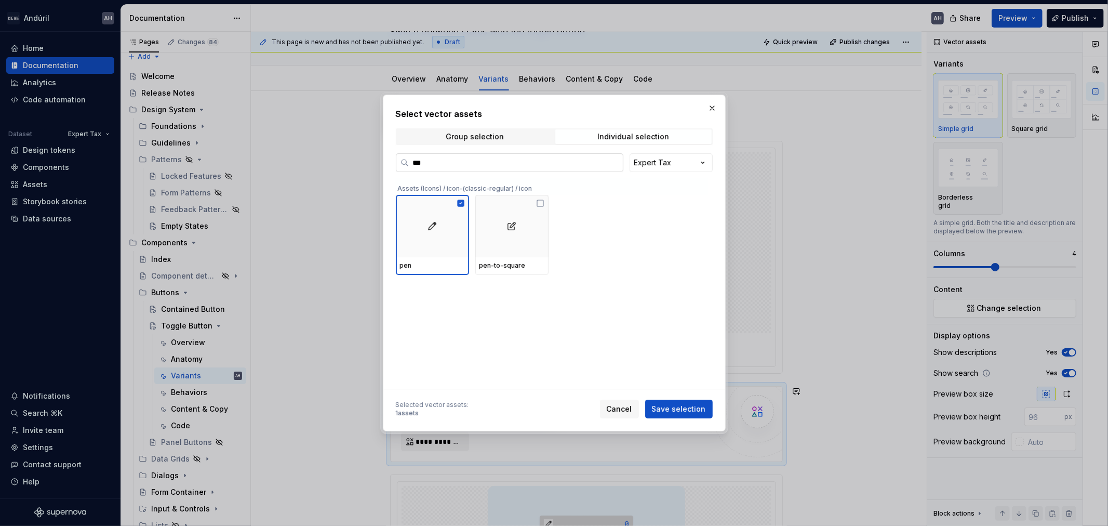
click at [456, 169] on label "***" at bounding box center [510, 162] width 228 height 19
click at [456, 168] on input "***" at bounding box center [516, 162] width 214 height 10
type input "*"
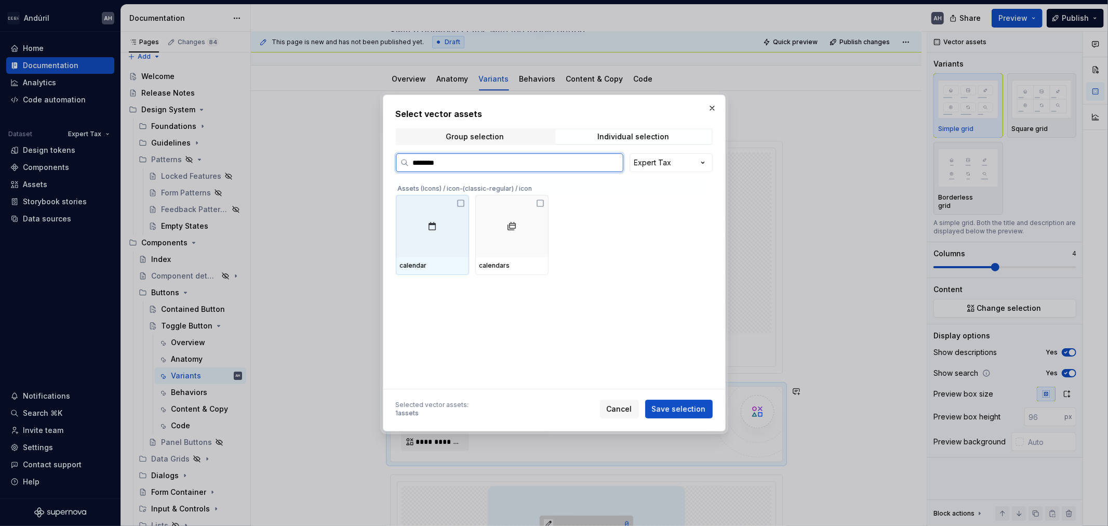
type input "*********"
click at [459, 200] on icon at bounding box center [461, 203] width 8 height 8
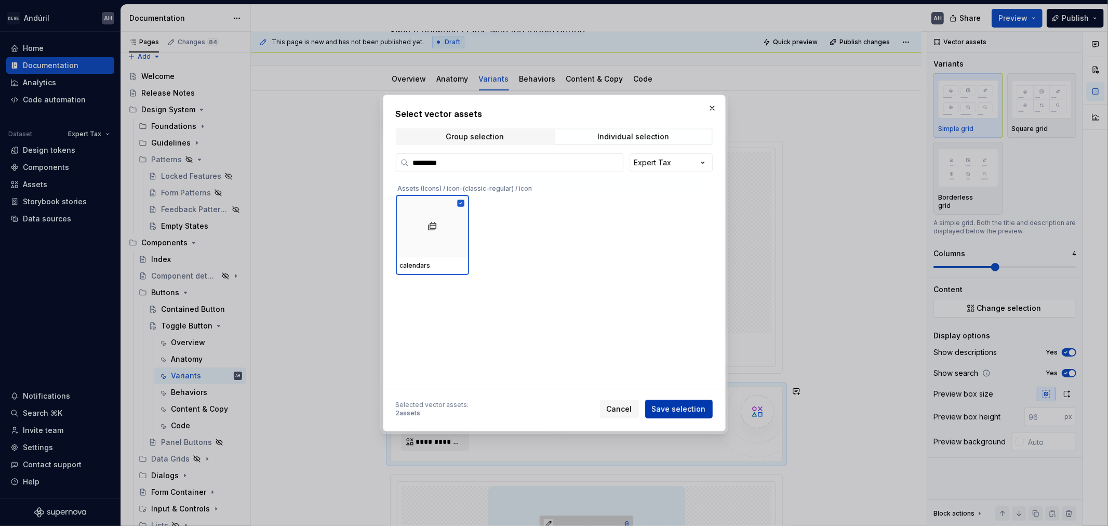
click at [688, 408] on span "Save selection" at bounding box center [679, 409] width 54 height 10
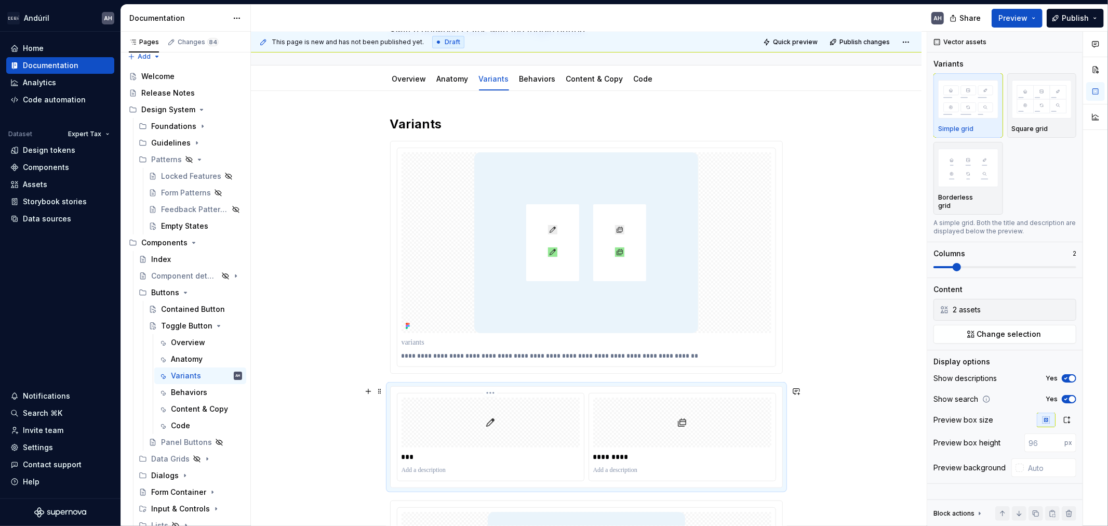
click at [434, 451] on p at bounding box center [491, 470] width 178 height 8
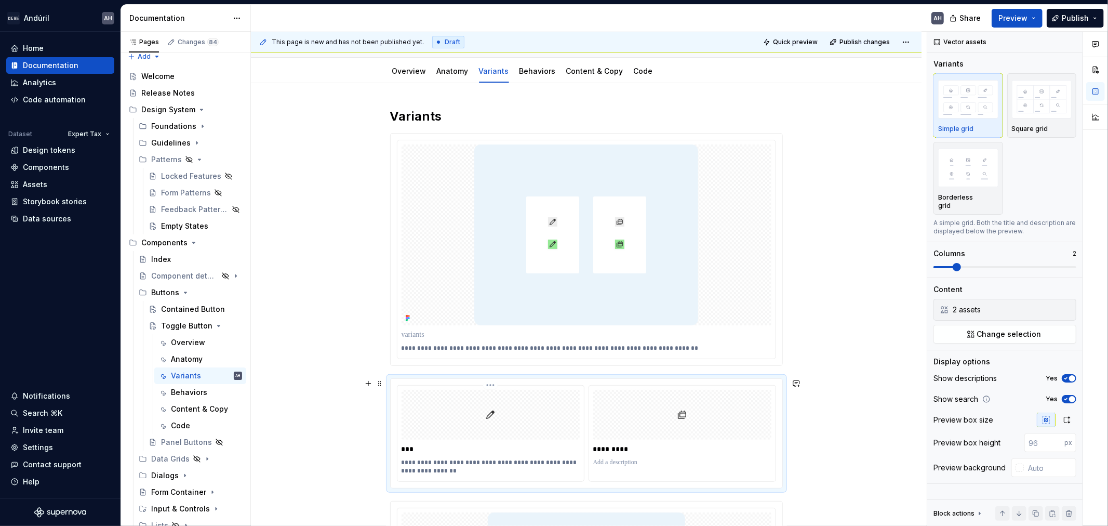
scroll to position [104, 0]
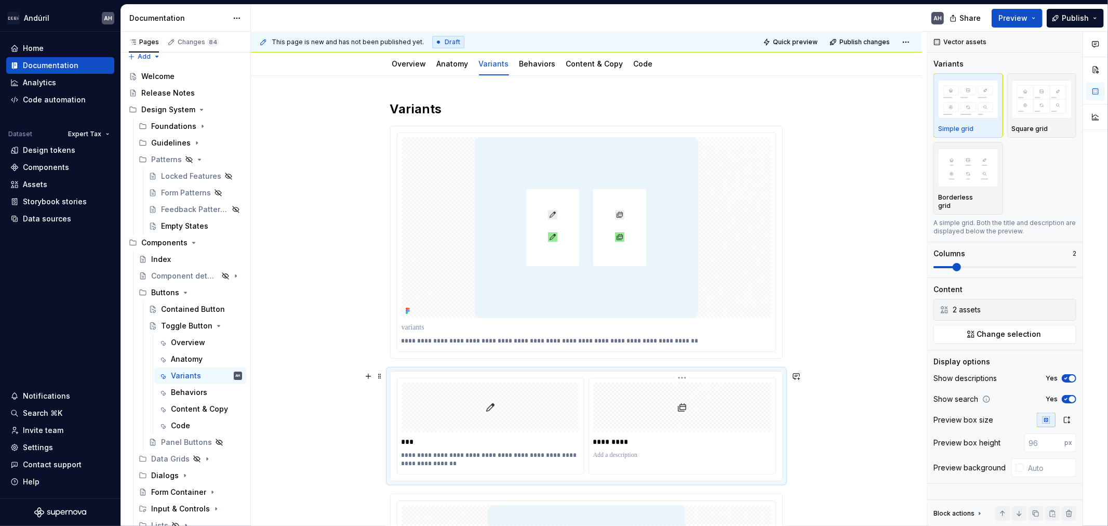
click at [626, 451] on p at bounding box center [682, 455] width 178 height 8
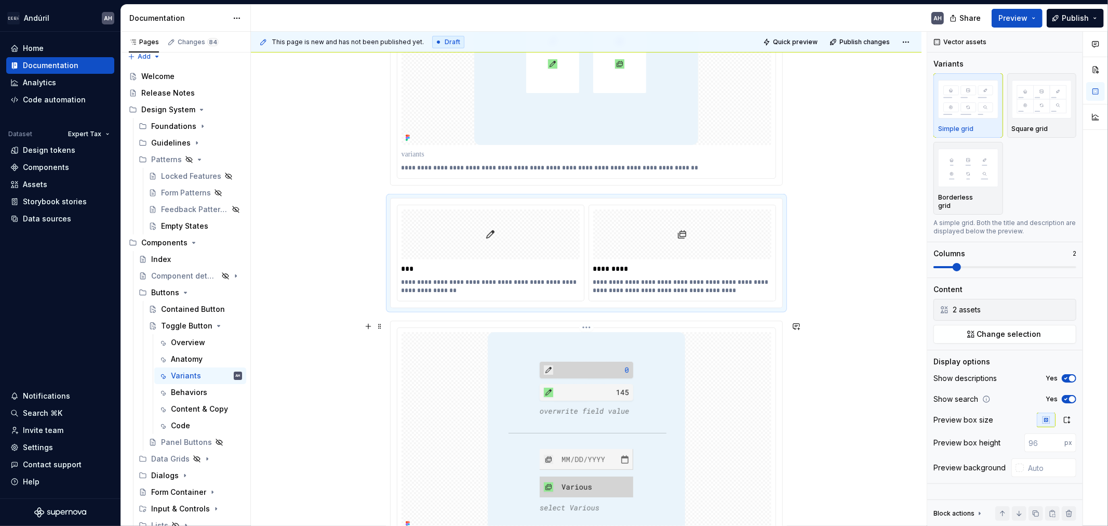
click at [541, 419] on img at bounding box center [586, 432] width 197 height 200
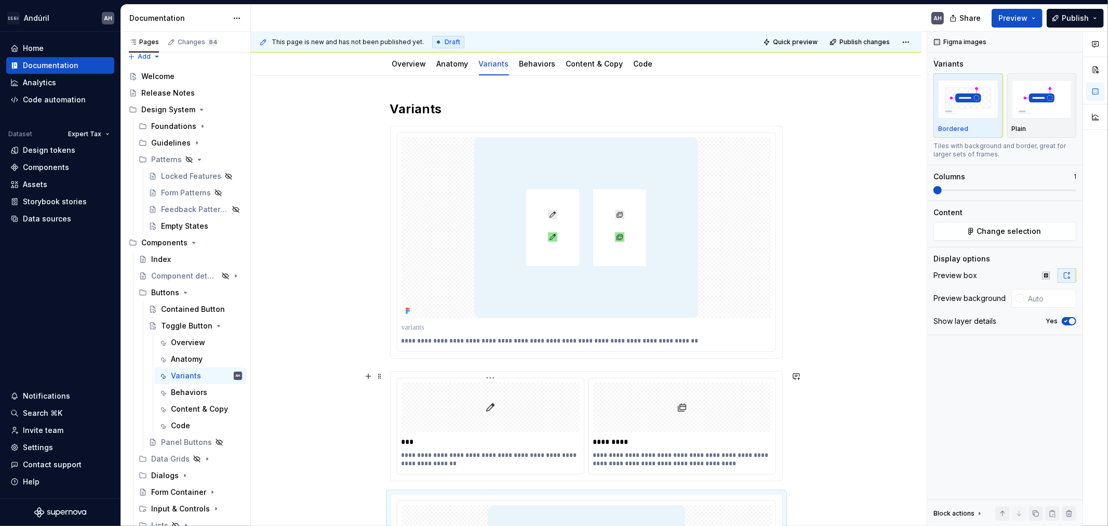
click at [508, 389] on div at bounding box center [491, 407] width 178 height 50
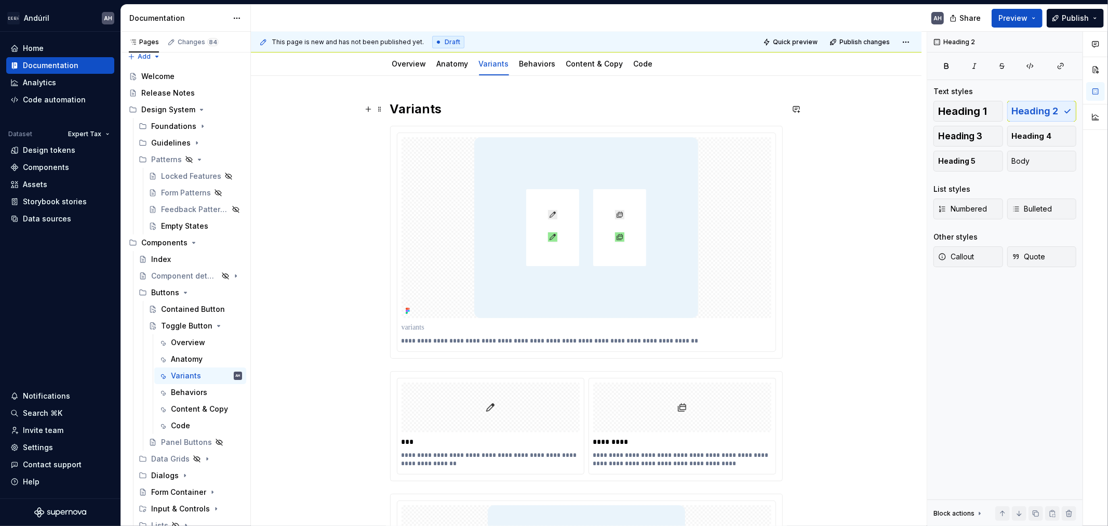
click at [469, 110] on h2 "Variants" at bounding box center [586, 109] width 393 height 17
click at [495, 282] on img at bounding box center [586, 227] width 224 height 181
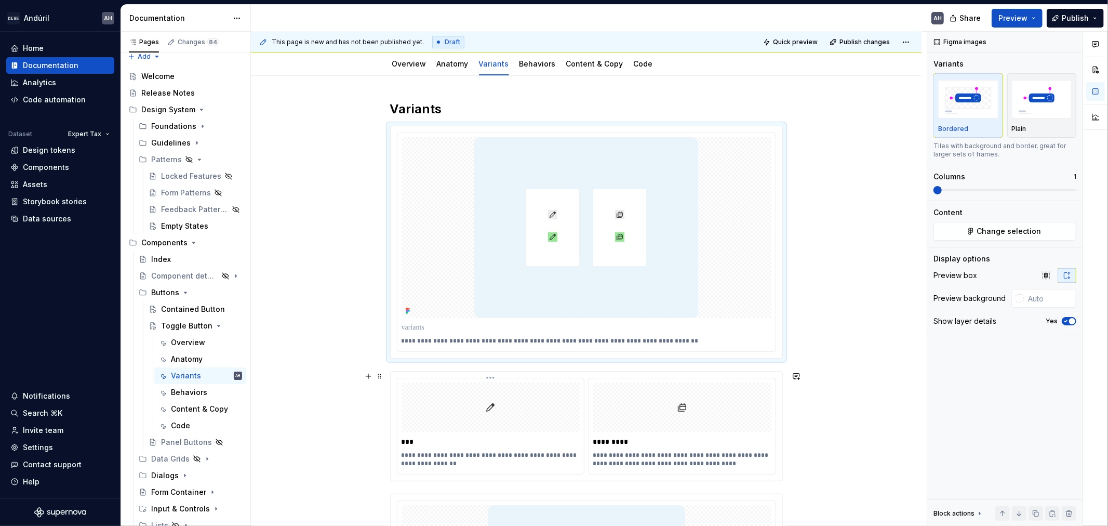
click at [480, 404] on div at bounding box center [491, 407] width 178 height 50
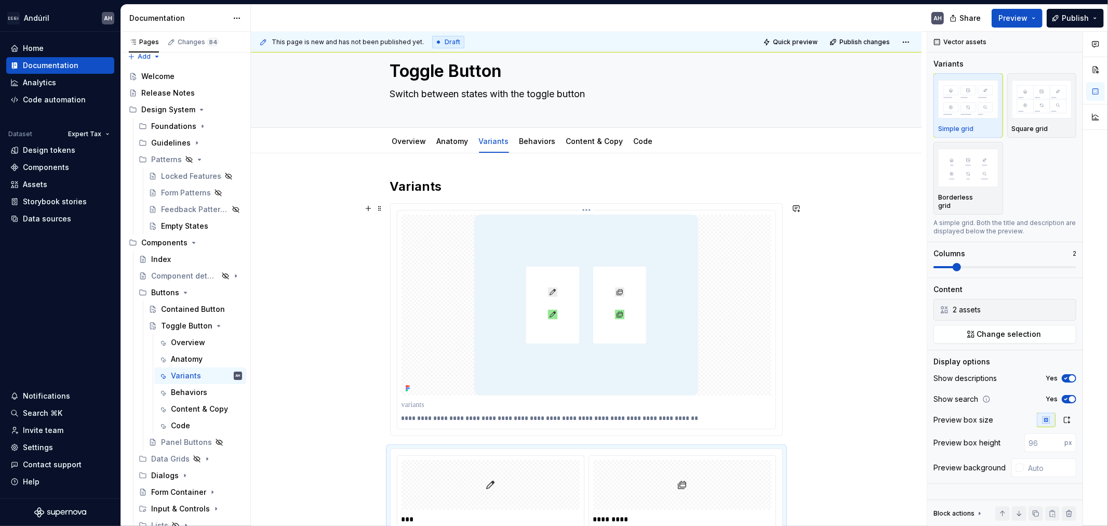
scroll to position [0, 0]
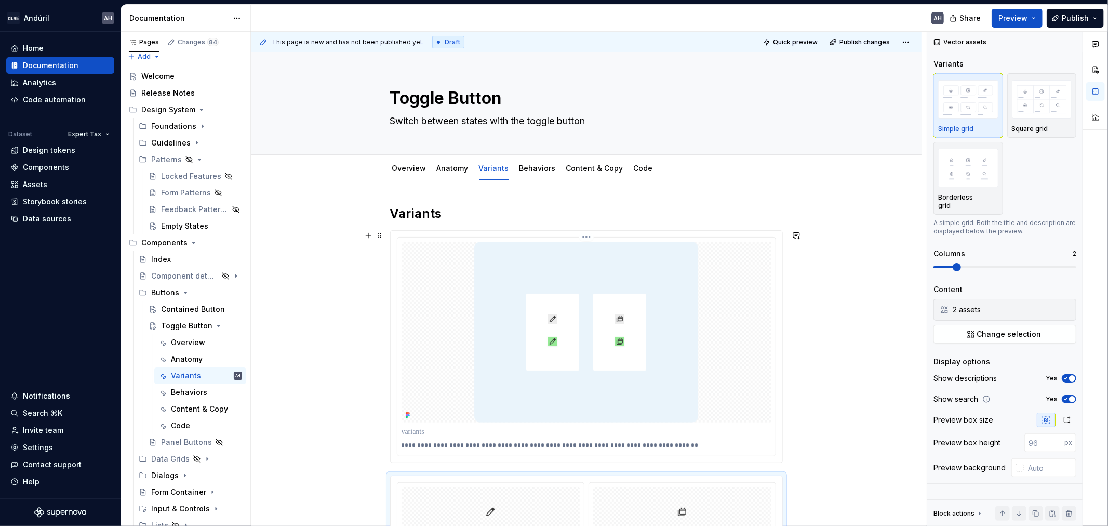
click at [479, 446] on p "**********" at bounding box center [587, 445] width 370 height 8
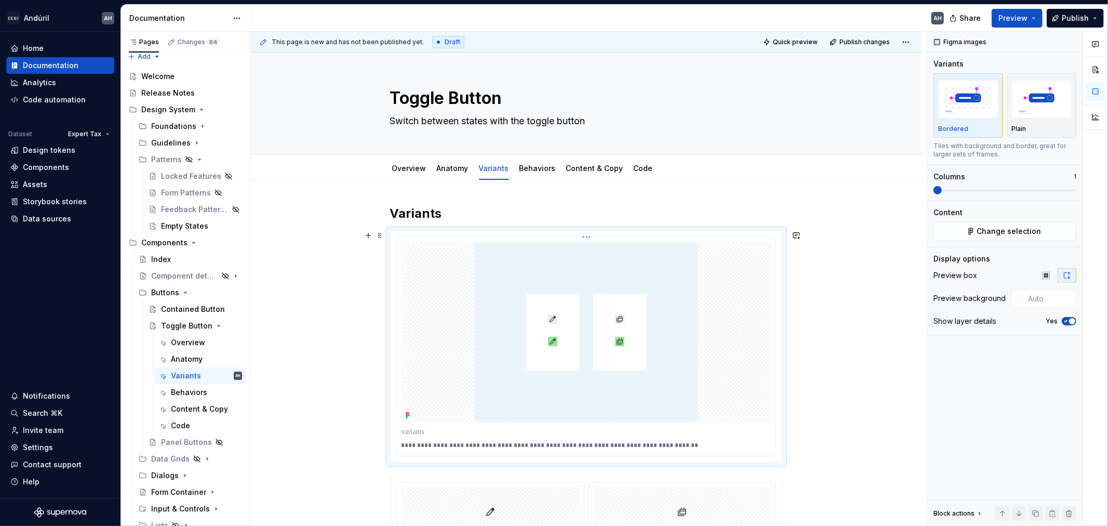
click at [752, 441] on p "**********" at bounding box center [587, 445] width 370 height 8
click at [745, 439] on div "**********" at bounding box center [587, 445] width 370 height 12
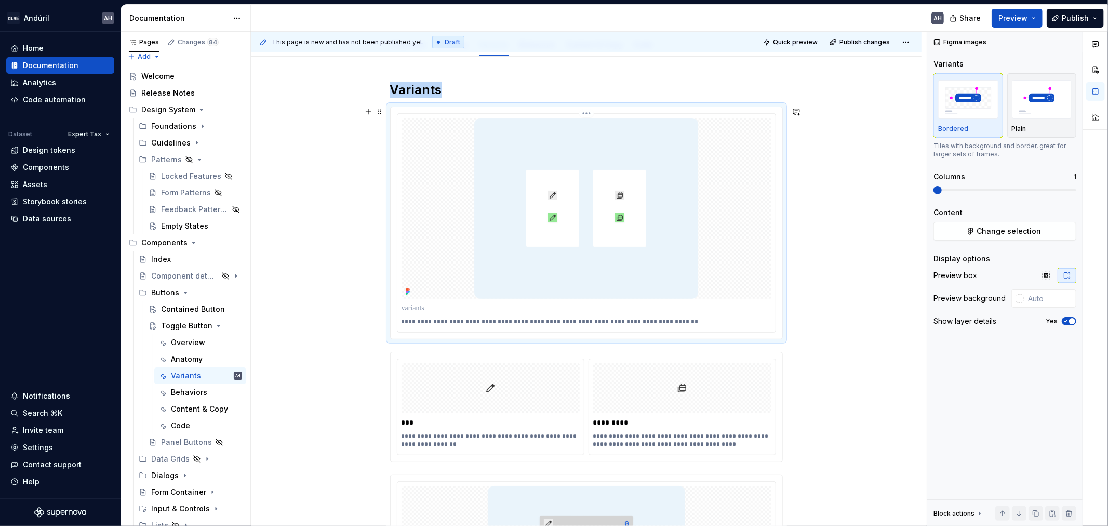
scroll to position [173, 0]
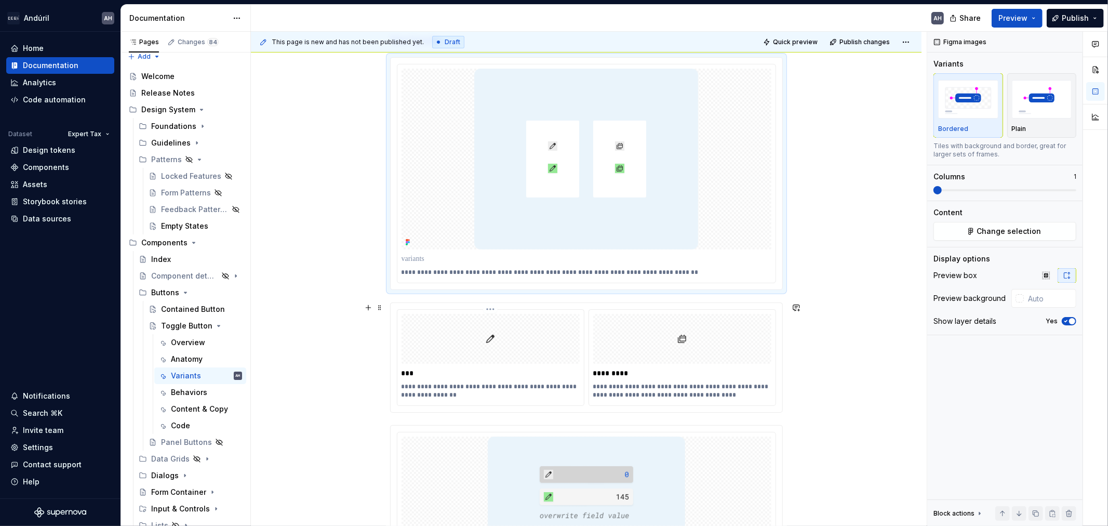
click at [480, 385] on p "**********" at bounding box center [491, 390] width 178 height 17
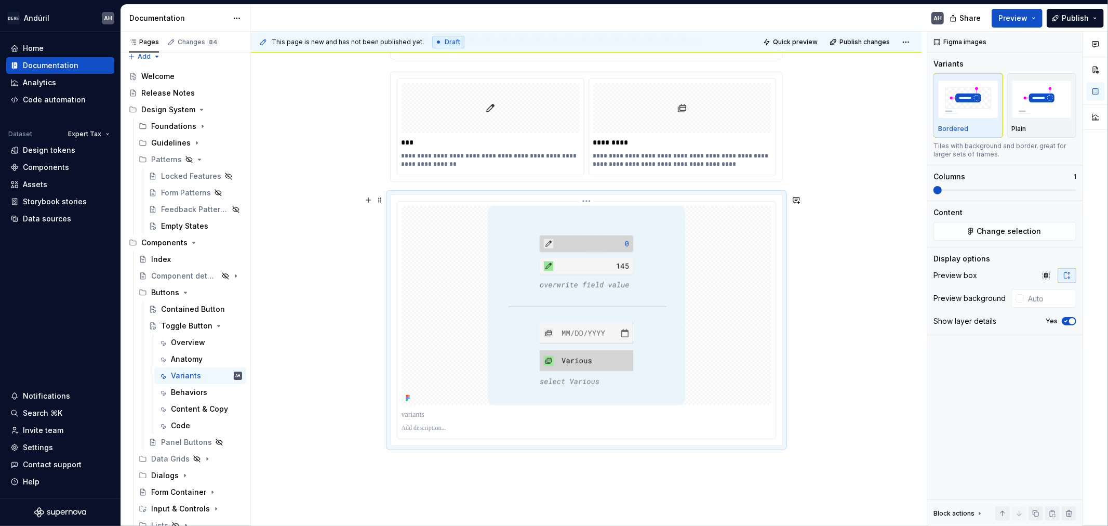
click at [648, 341] on img at bounding box center [586, 306] width 197 height 200
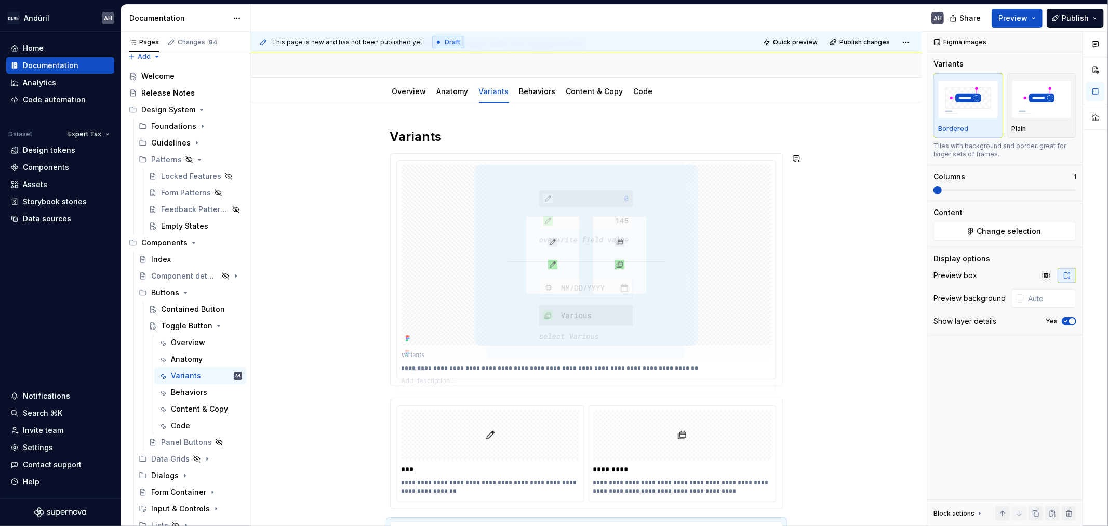
drag, startPoint x: 473, startPoint y: 455, endPoint x: 461, endPoint y: 157, distance: 298.0
click at [456, 137] on body "Andúril AH Home Documentation Analytics Code automation Dataset Expert Tax Desi…" at bounding box center [554, 263] width 1108 height 526
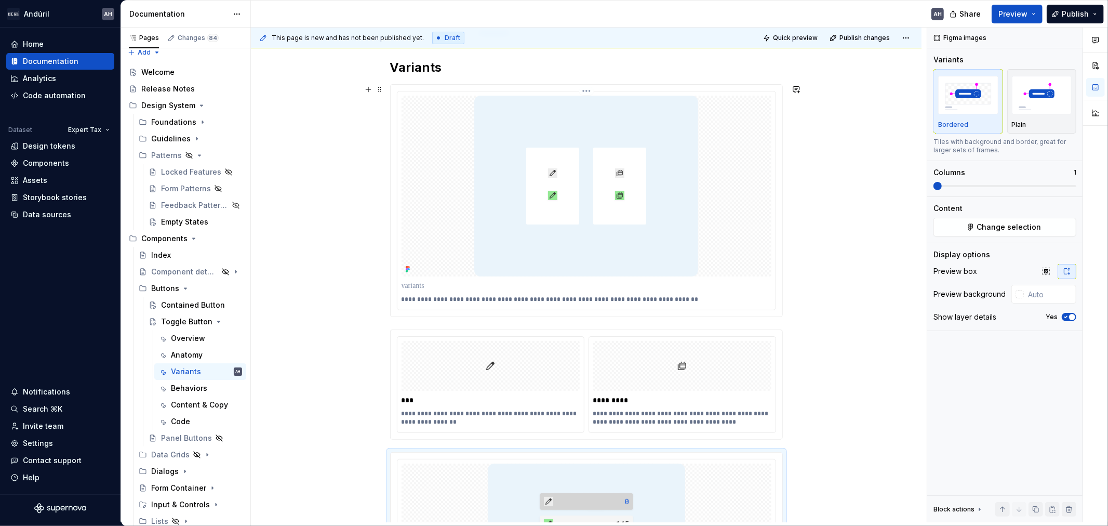
scroll to position [99, 0]
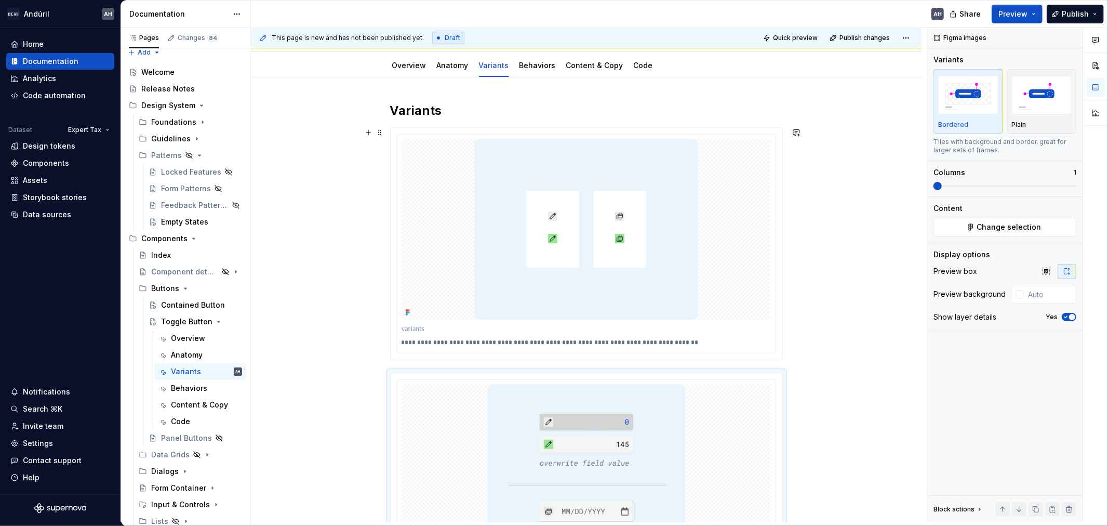
click at [391, 170] on div "**********" at bounding box center [587, 244] width 392 height 232
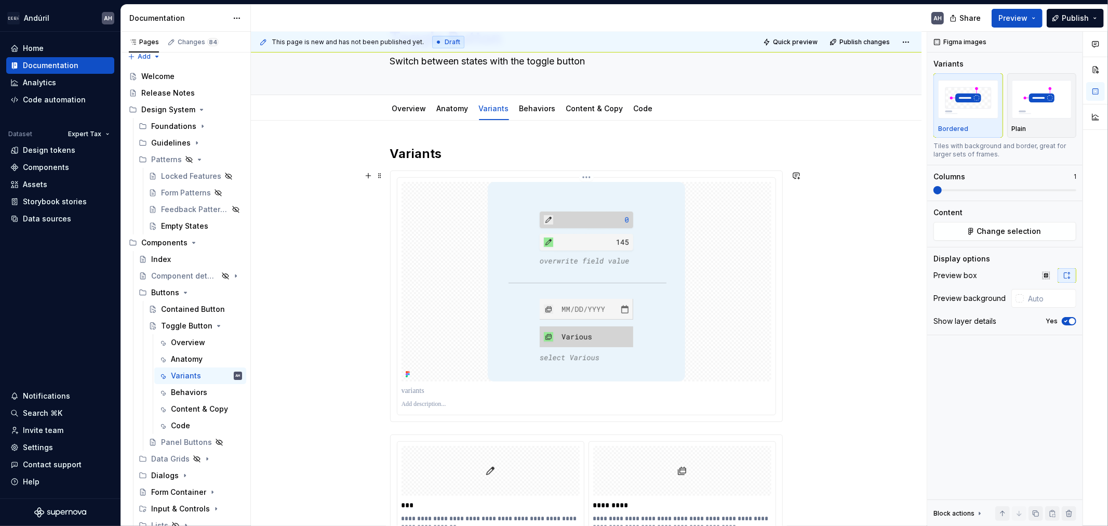
scroll to position [48, 0]
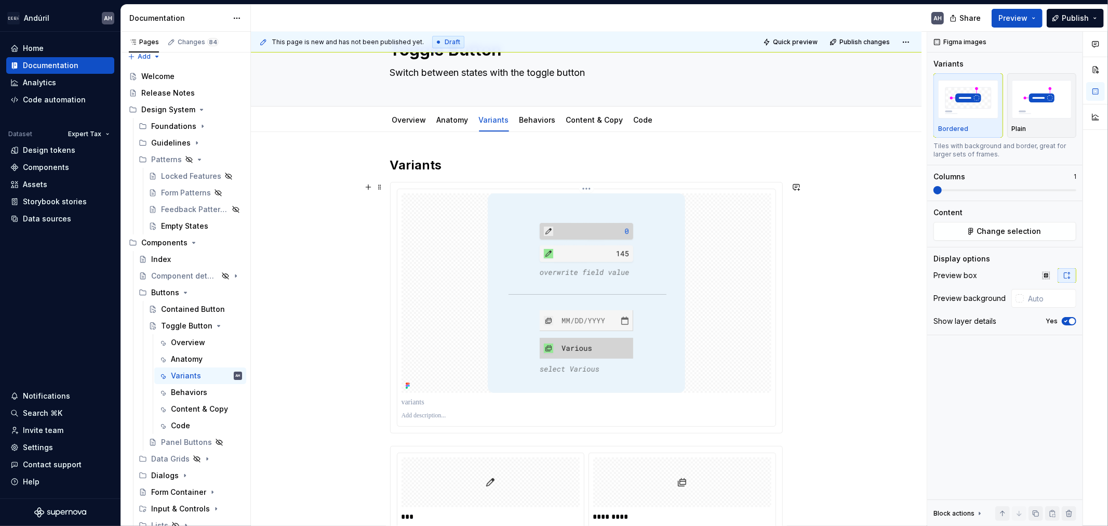
click at [504, 210] on img at bounding box center [586, 293] width 197 height 200
click at [463, 160] on h2 "Variants" at bounding box center [586, 165] width 393 height 17
click at [513, 349] on img at bounding box center [586, 293] width 197 height 200
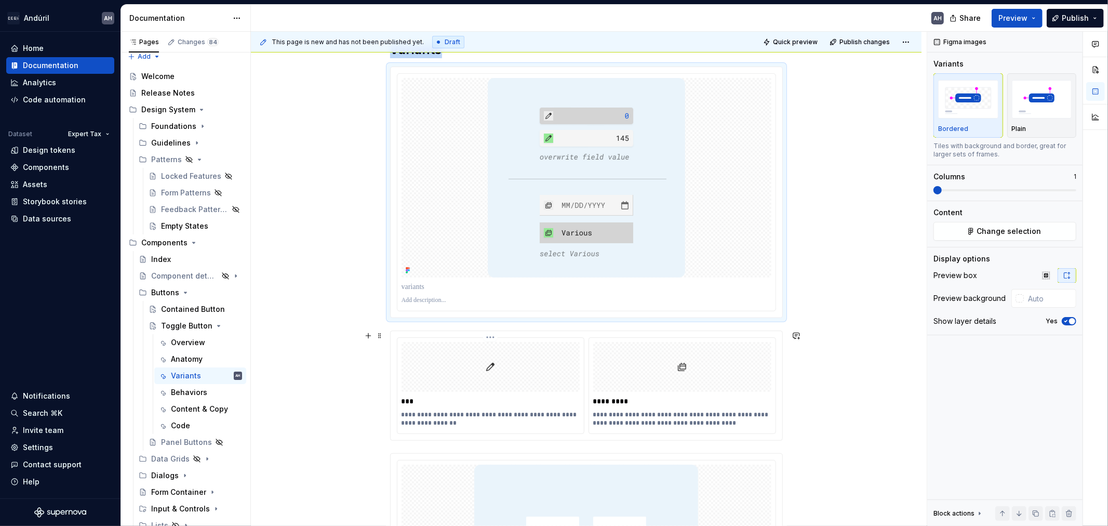
click at [472, 431] on div "**********" at bounding box center [491, 386] width 187 height 96
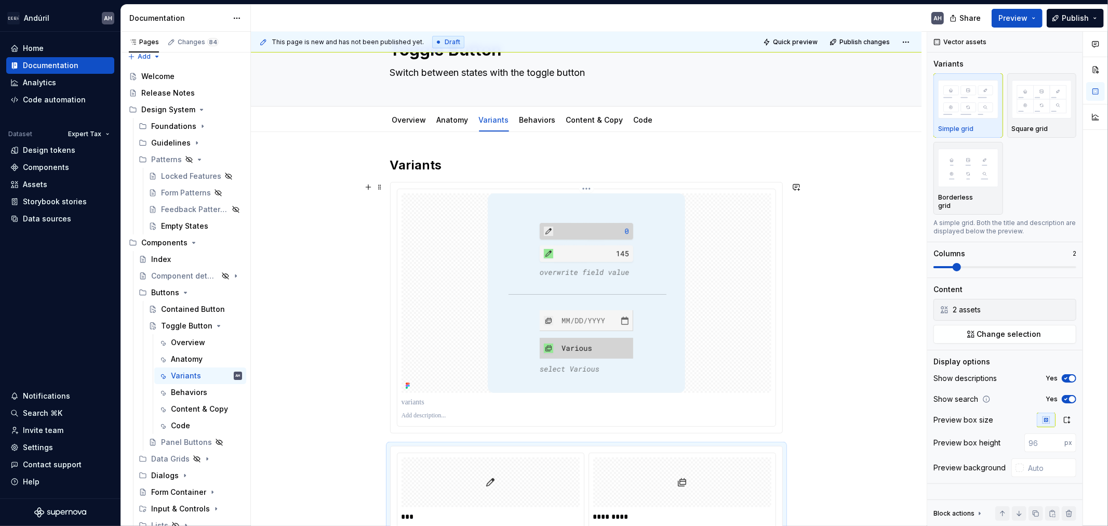
click at [430, 413] on p at bounding box center [587, 416] width 370 height 8
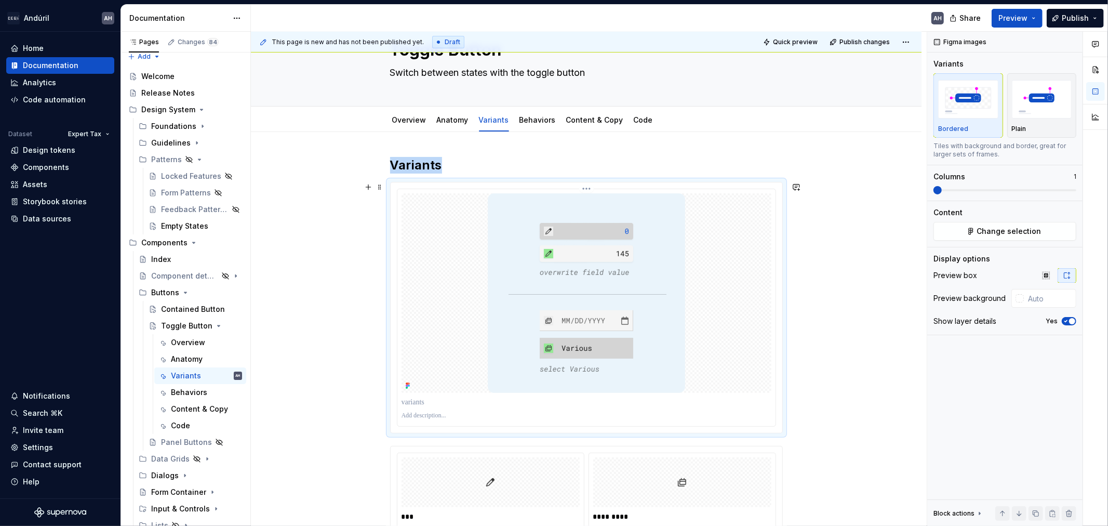
click at [752, 427] on div at bounding box center [587, 307] width 392 height 250
click at [720, 451] on div at bounding box center [682, 482] width 178 height 50
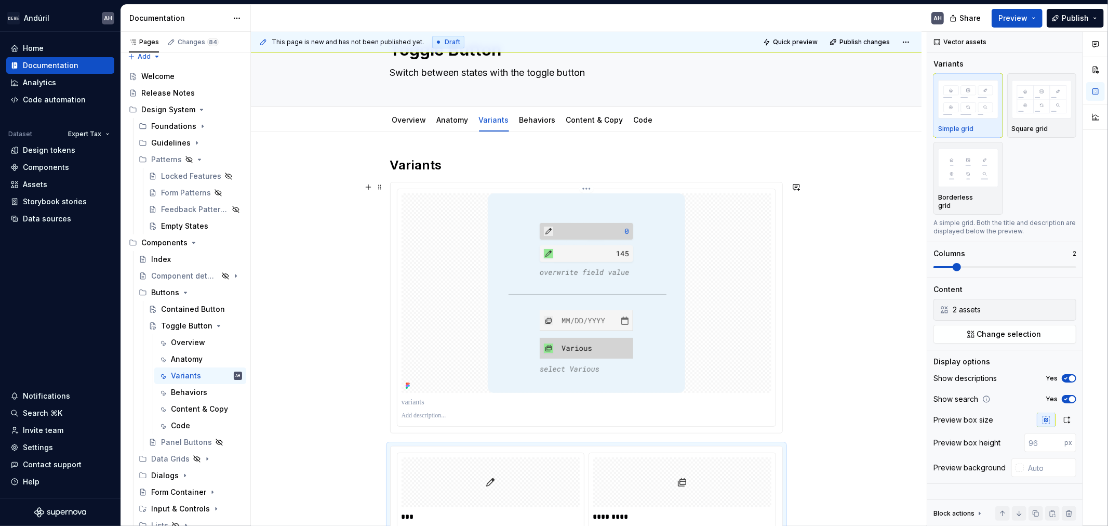
click at [724, 398] on p at bounding box center [587, 402] width 370 height 10
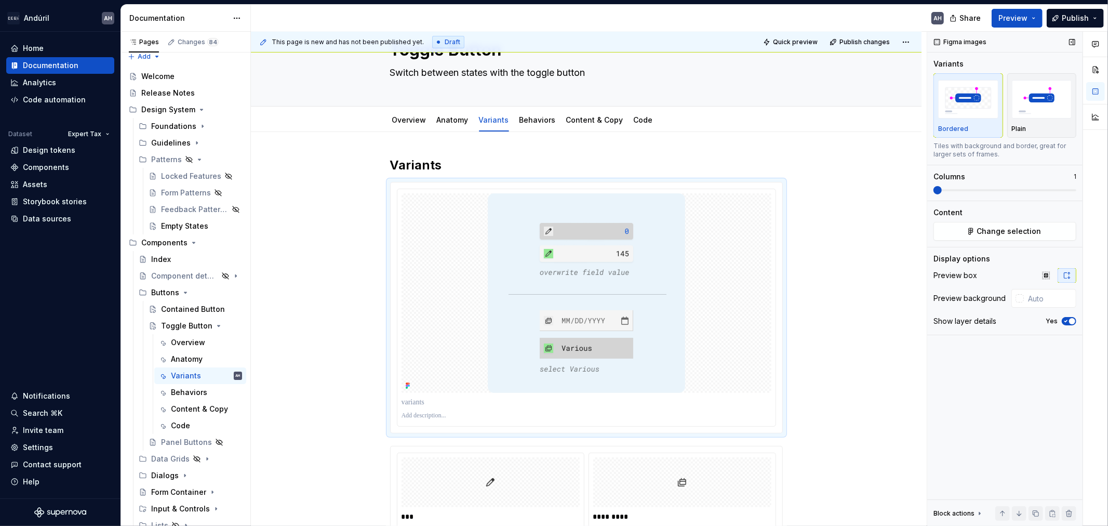
click at [997, 327] on div "Show layer details Yes" at bounding box center [1005, 321] width 143 height 15
click at [997, 320] on span "button" at bounding box center [1072, 321] width 6 height 6
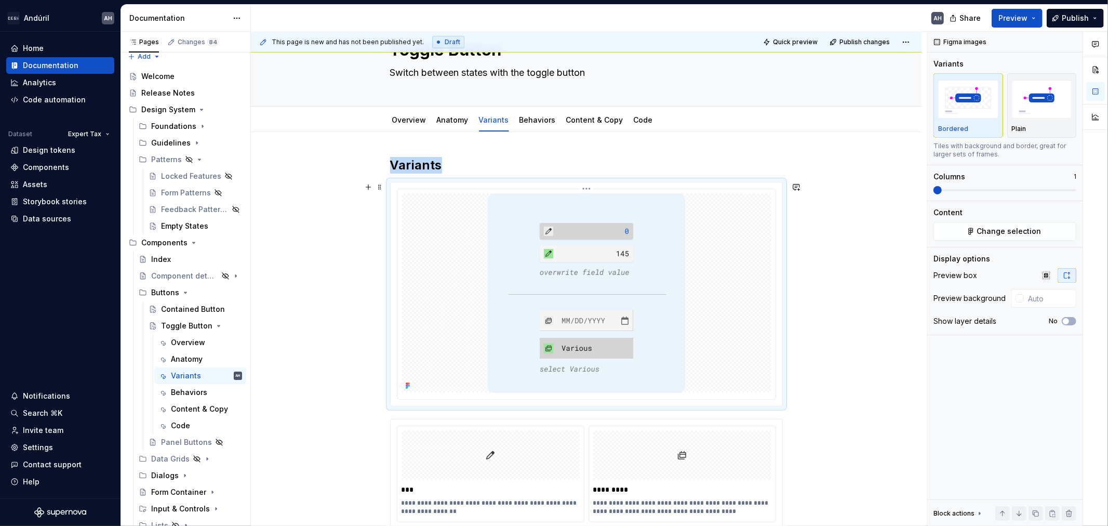
click at [612, 319] on img at bounding box center [586, 293] width 197 height 200
click at [453, 168] on h2 "Variants" at bounding box center [586, 165] width 393 height 17
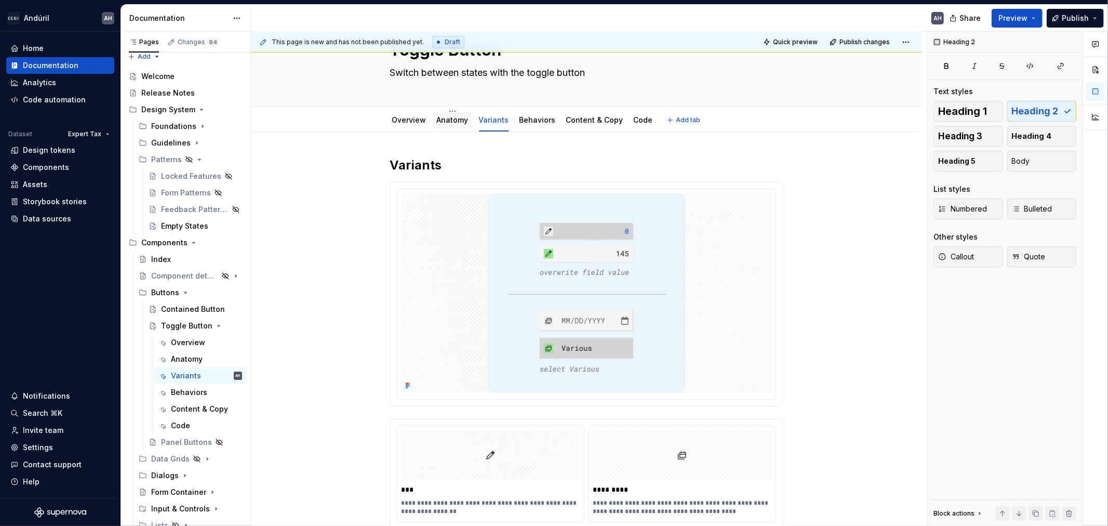
click at [457, 117] on link "Anatomy" at bounding box center [453, 119] width 32 height 9
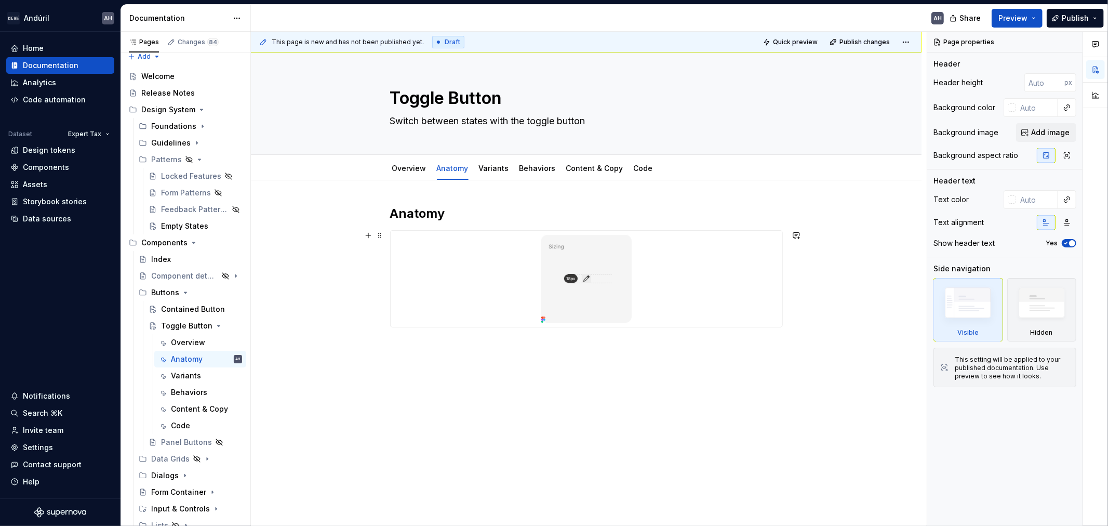
type textarea "*"
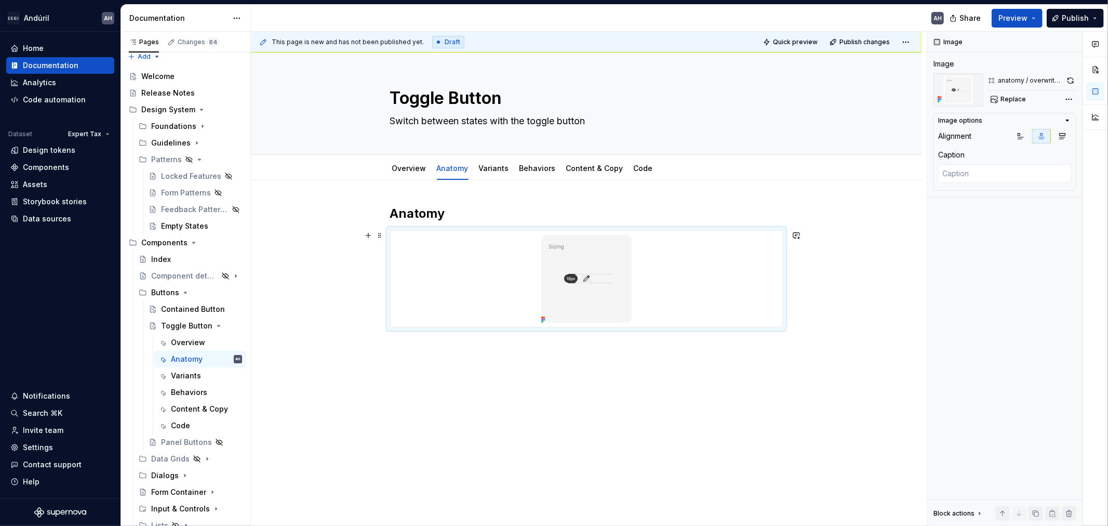
click at [487, 262] on div at bounding box center [587, 279] width 392 height 96
click at [557, 450] on div "Anatomy" at bounding box center [586, 338] width 671 height 317
click at [468, 216] on h2 "Anatomy" at bounding box center [586, 213] width 393 height 17
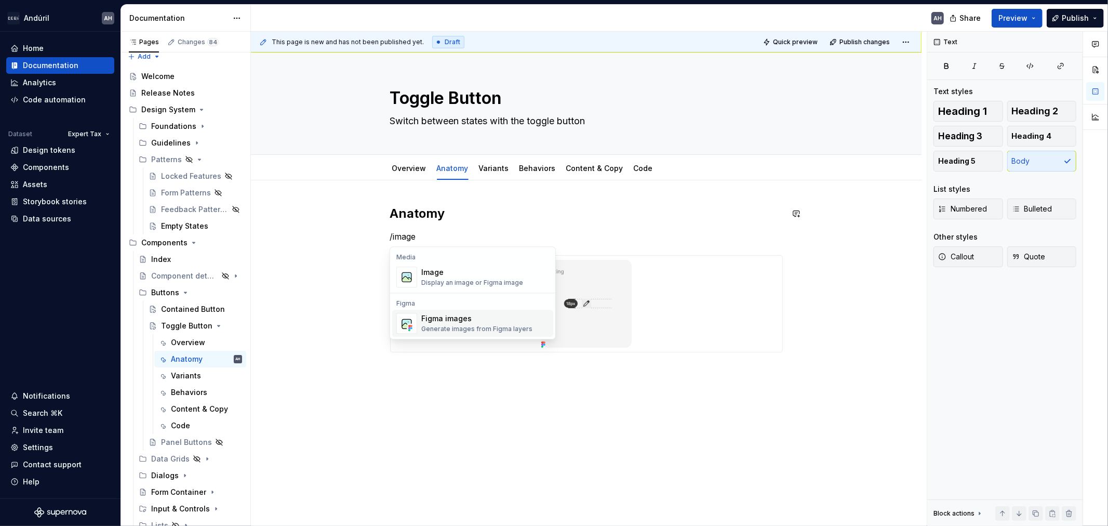
click at [446, 320] on div "Figma images" at bounding box center [476, 318] width 111 height 10
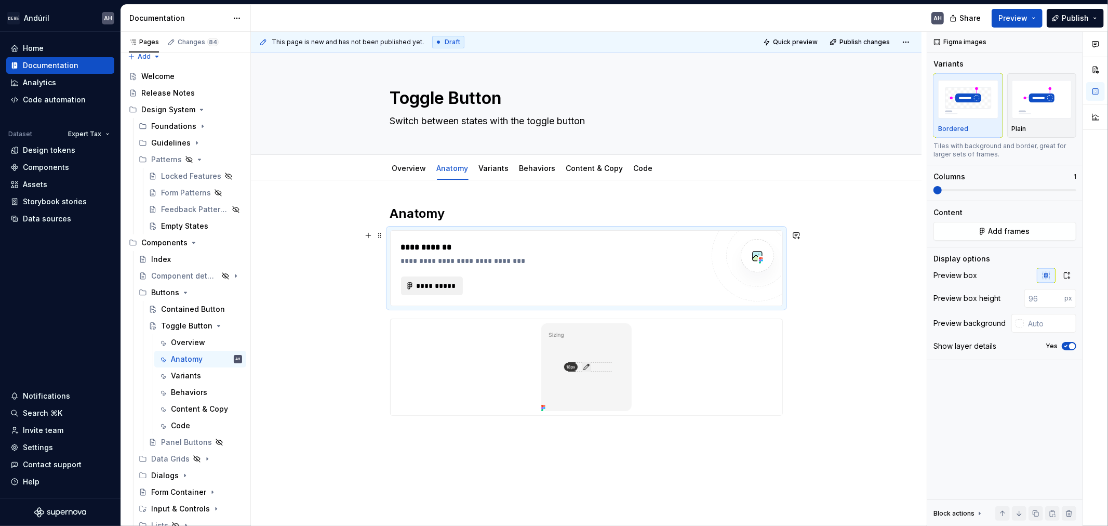
click at [426, 283] on span "**********" at bounding box center [436, 286] width 41 height 10
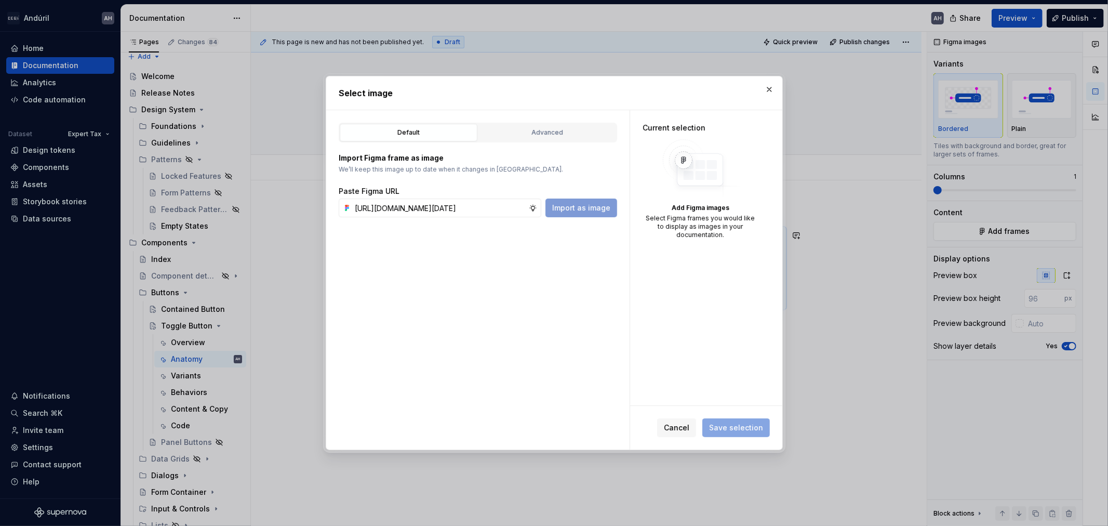
scroll to position [0, 309]
type input "[URL][DOMAIN_NAME][DATE]"
click at [592, 210] on span "Import as image" at bounding box center [581, 208] width 58 height 10
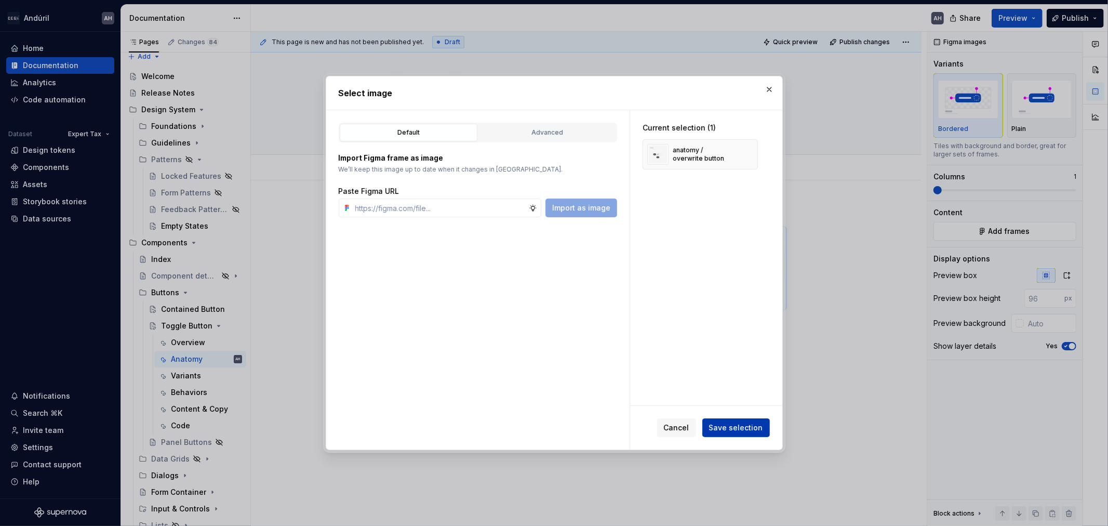
click at [734, 428] on span "Save selection" at bounding box center [736, 427] width 54 height 10
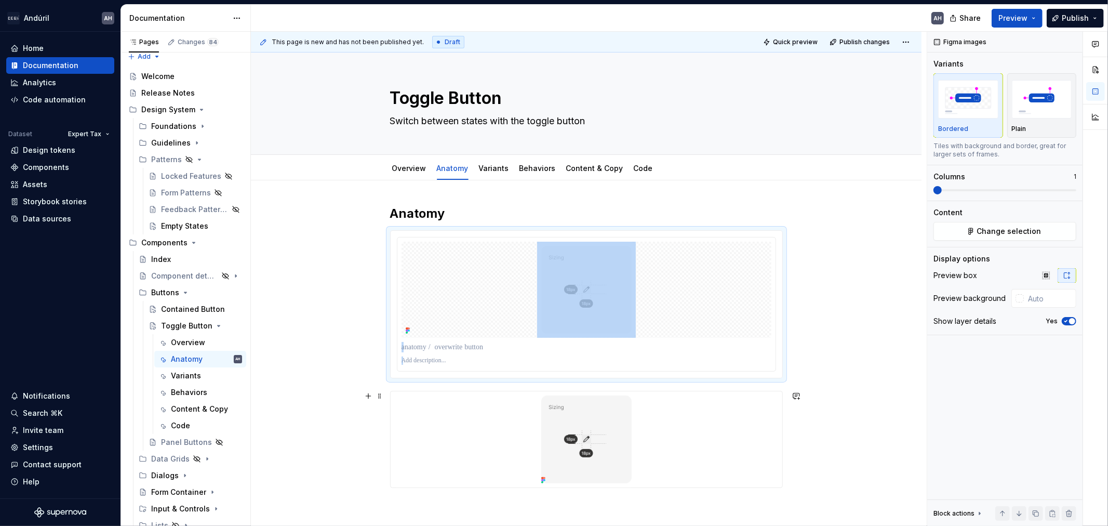
click at [594, 429] on img at bounding box center [586, 439] width 99 height 96
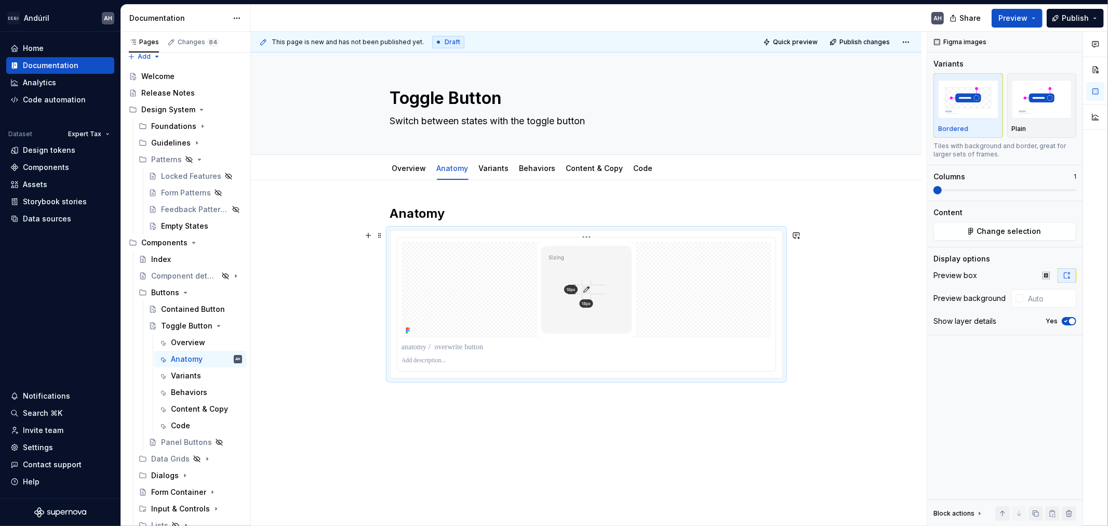
click at [614, 346] on p at bounding box center [587, 347] width 370 height 10
click at [465, 392] on div "Anatomy" at bounding box center [586, 364] width 671 height 368
click at [468, 203] on div "Anatomy" at bounding box center [586, 364] width 671 height 368
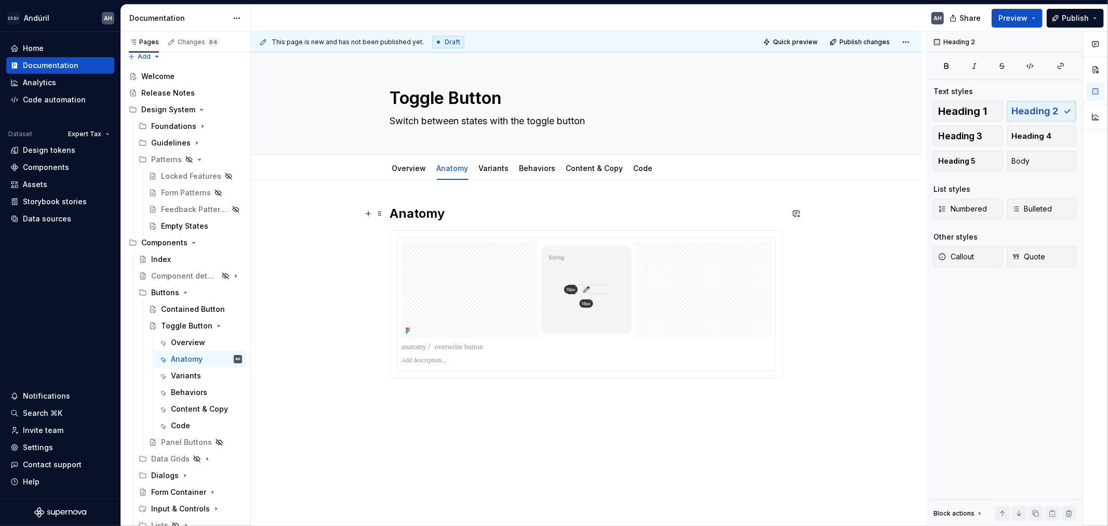
click at [455, 212] on h2 "Anatomy" at bounding box center [586, 213] width 393 height 17
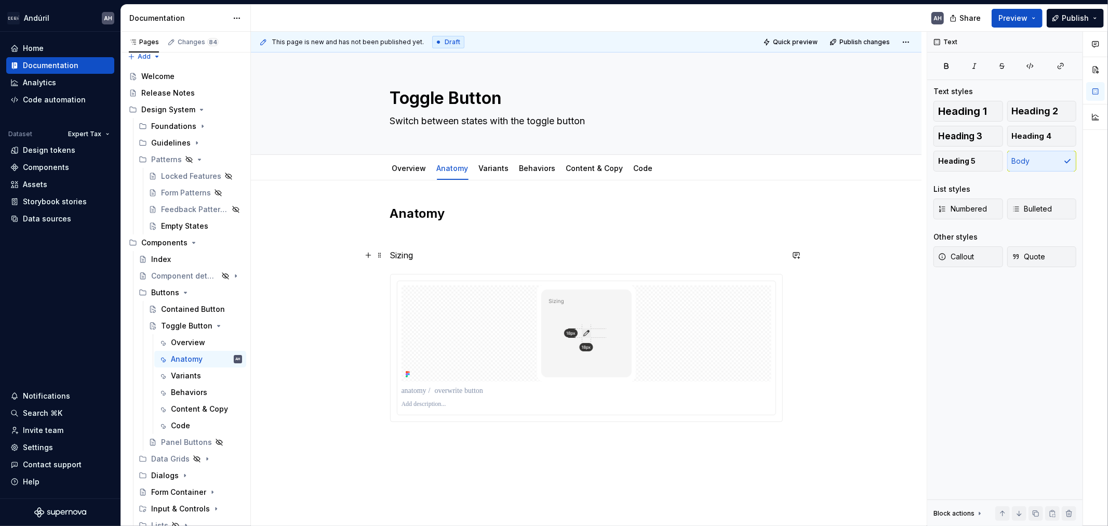
click at [397, 251] on p "Sizing" at bounding box center [586, 255] width 393 height 12
click at [997, 110] on span "Heading 2" at bounding box center [1035, 111] width 47 height 10
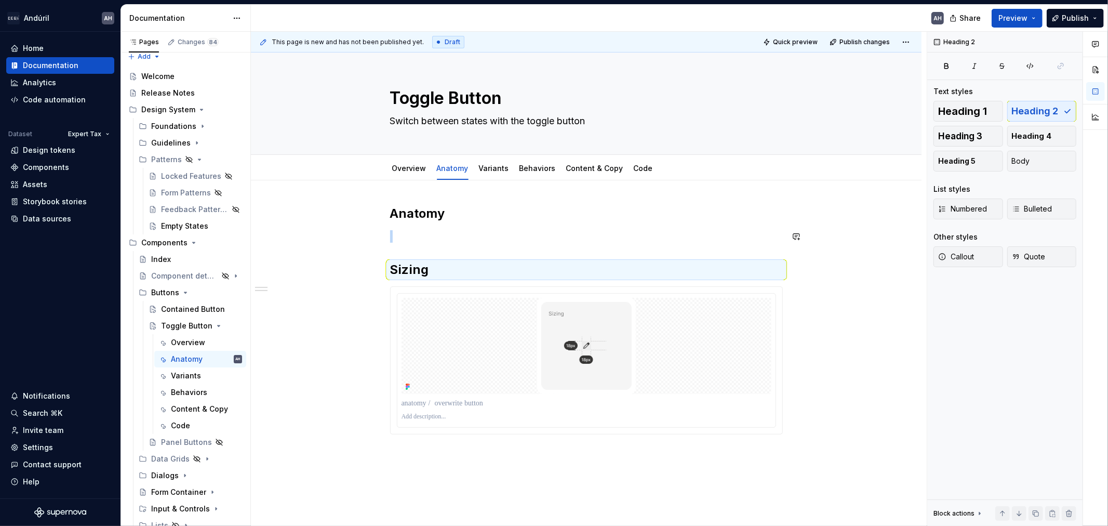
click at [412, 266] on h2 "Sizing" at bounding box center [586, 269] width 393 height 17
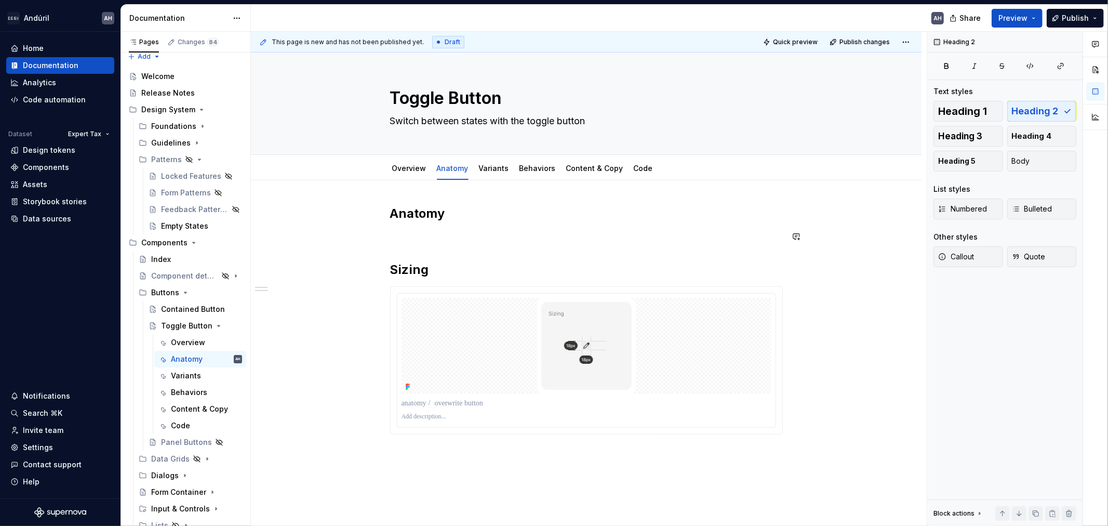
click at [419, 232] on p at bounding box center [586, 236] width 393 height 12
click at [416, 249] on div "Anatomy Sizing" at bounding box center [586, 319] width 393 height 229
click at [422, 235] on p at bounding box center [586, 236] width 393 height 12
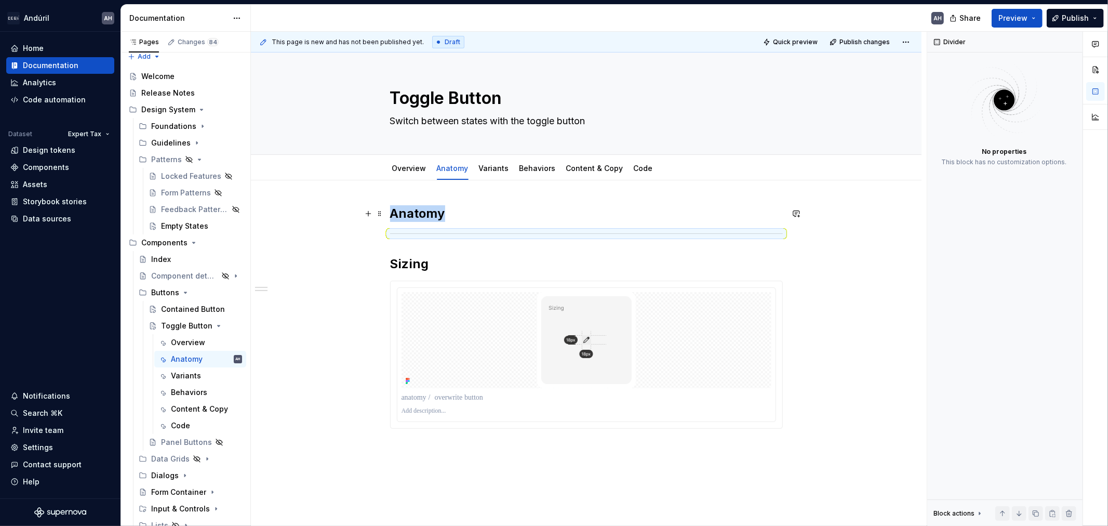
click at [458, 220] on h2 "Anatomy" at bounding box center [586, 213] width 393 height 17
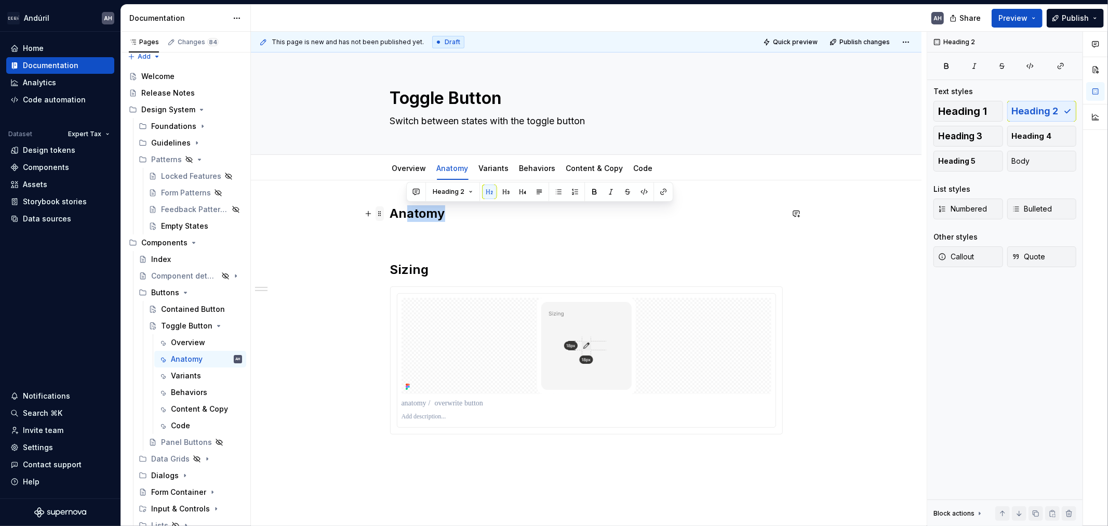
drag, startPoint x: 442, startPoint y: 215, endPoint x: 381, endPoint y: 210, distance: 60.9
click at [390, 210] on div "Anatomy Sizing" at bounding box center [586, 326] width 393 height 242
click at [425, 247] on div "A Sizing" at bounding box center [586, 319] width 393 height 229
click at [390, 268] on h2 "Sizing" at bounding box center [586, 269] width 393 height 17
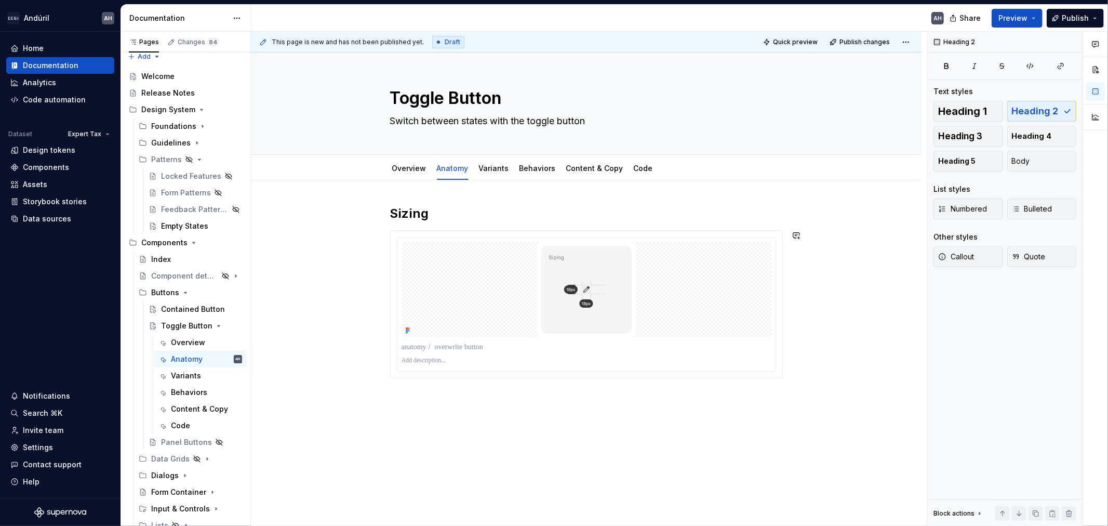
click at [496, 444] on div "Sizing" at bounding box center [586, 364] width 671 height 368
click at [495, 340] on div at bounding box center [587, 347] width 370 height 15
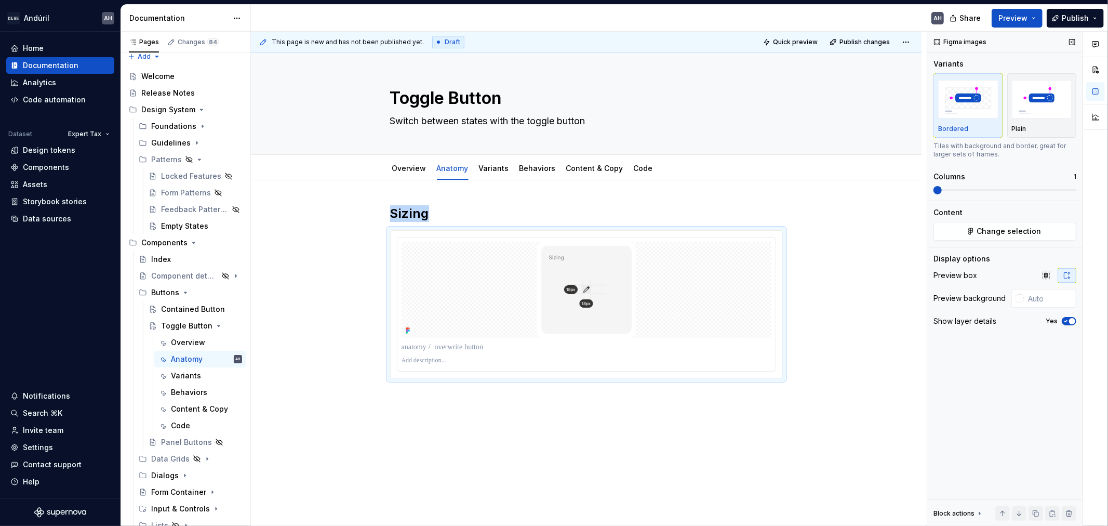
drag, startPoint x: 1069, startPoint y: 319, endPoint x: 1045, endPoint y: 334, distance: 27.8
click at [997, 319] on icon "button" at bounding box center [1066, 321] width 8 height 6
click at [560, 418] on div "Sizing" at bounding box center [586, 363] width 671 height 366
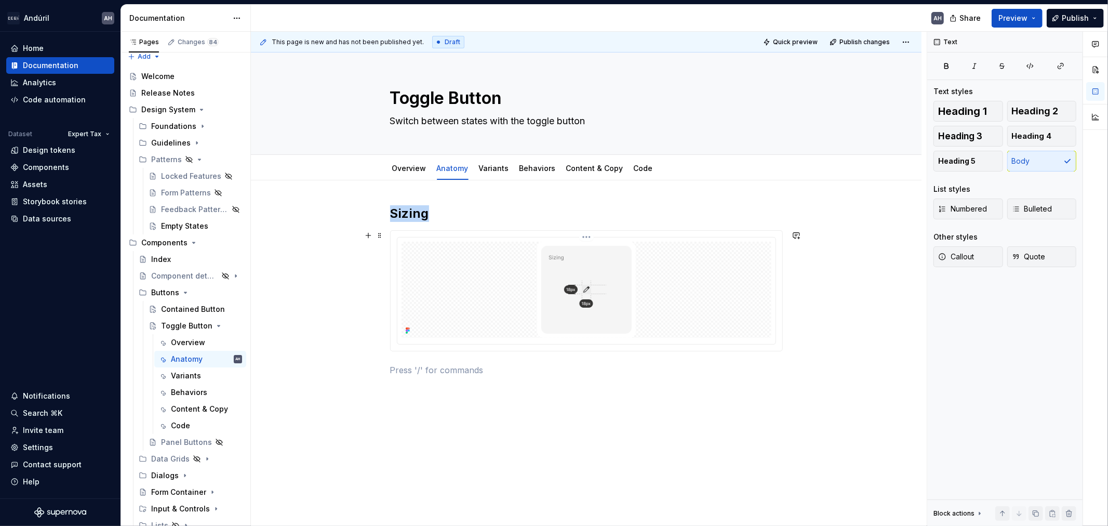
click at [486, 327] on div at bounding box center [587, 290] width 370 height 96
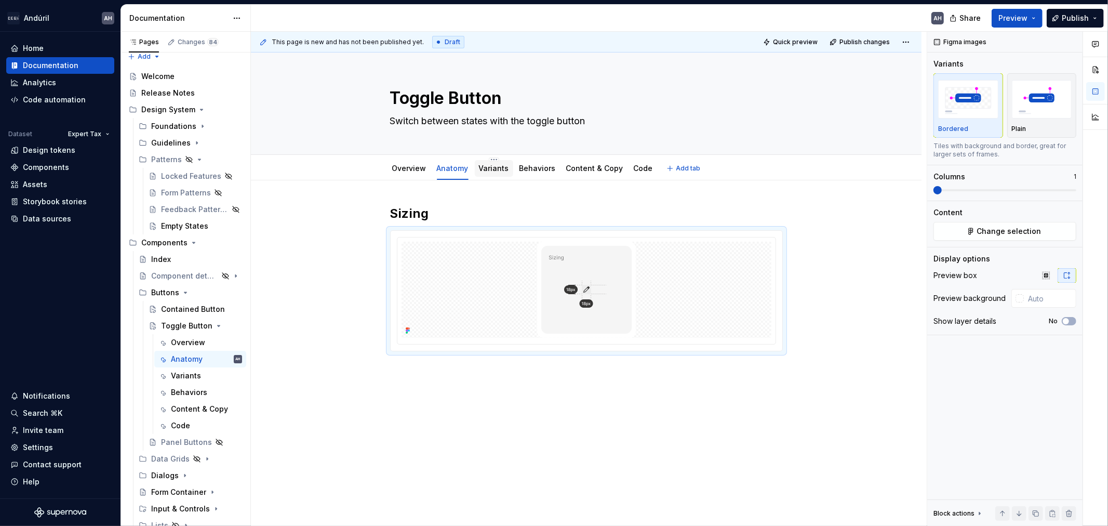
click at [496, 173] on div "Variants" at bounding box center [494, 168] width 30 height 10
click at [495, 169] on link "Variants" at bounding box center [494, 168] width 30 height 9
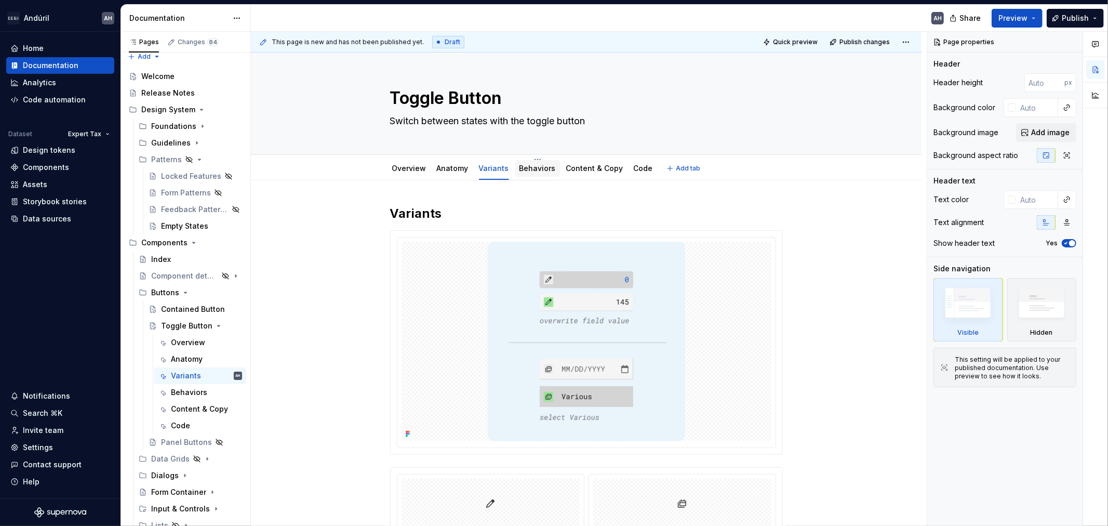
click at [526, 174] on div "Behaviors" at bounding box center [538, 168] width 36 height 12
click at [532, 169] on link "Behaviors" at bounding box center [538, 168] width 36 height 9
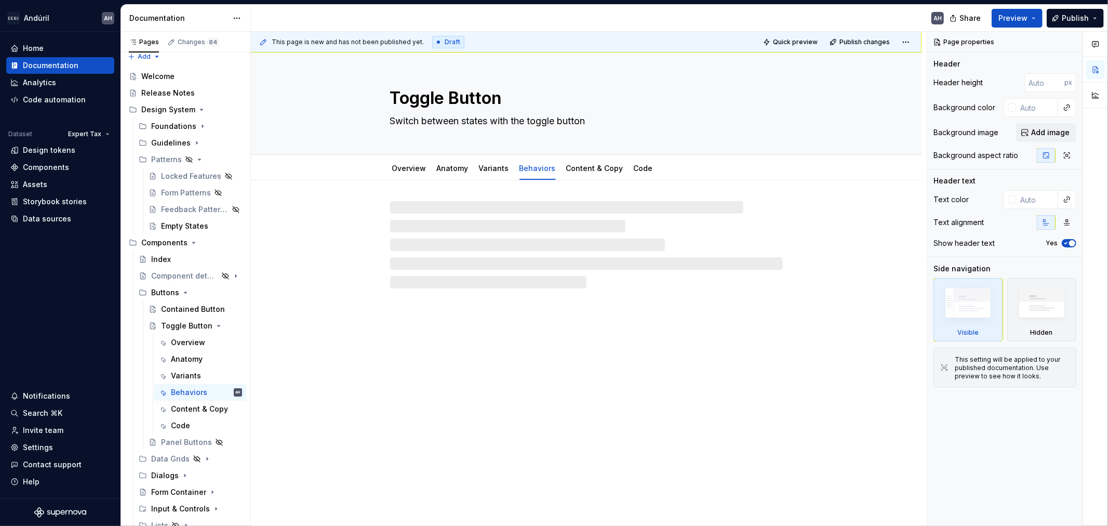
type textarea "*"
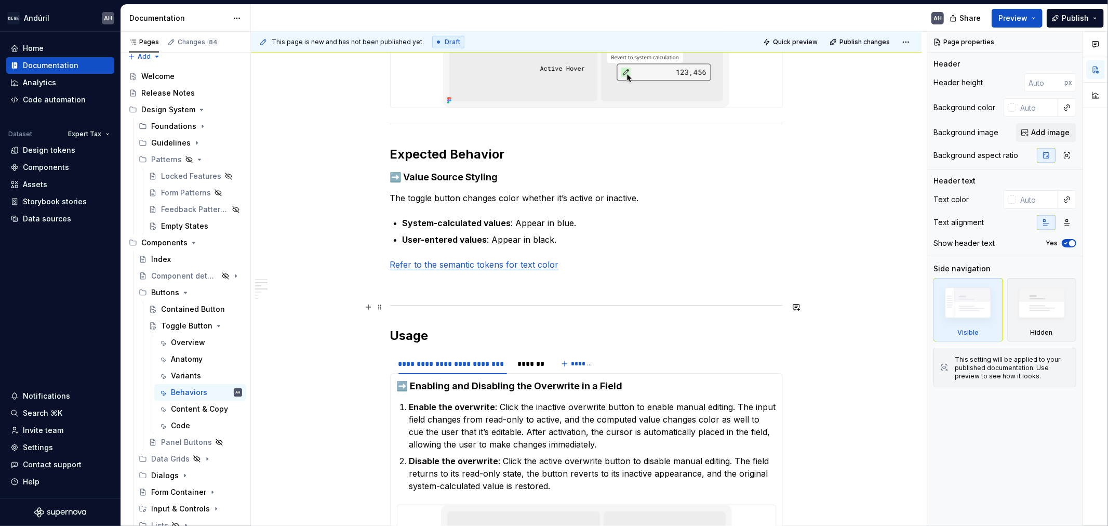
scroll to position [461, 0]
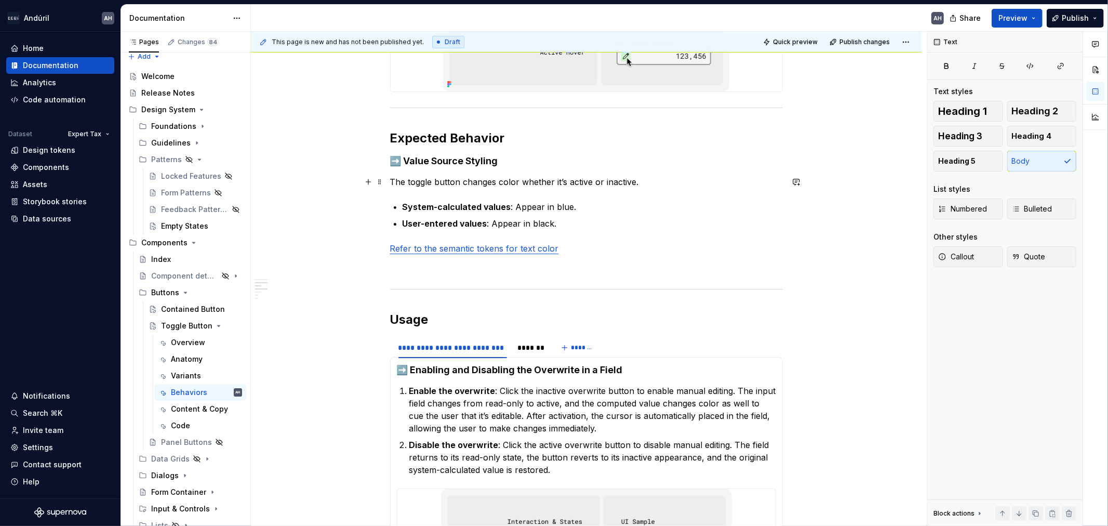
click at [638, 182] on p "The toggle button changes color whether it’s active or inactive." at bounding box center [586, 182] width 393 height 12
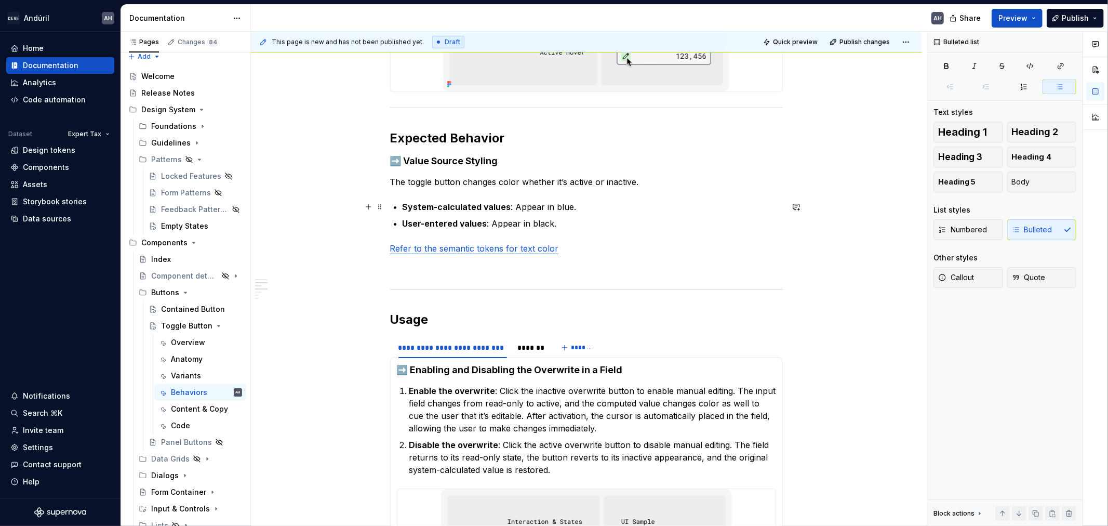
click at [551, 204] on p "System-calculated values : Appear in blue." at bounding box center [593, 207] width 380 height 12
click at [654, 183] on p "The toggle button changes color whether it’s active or inactive." at bounding box center [586, 182] width 393 height 12
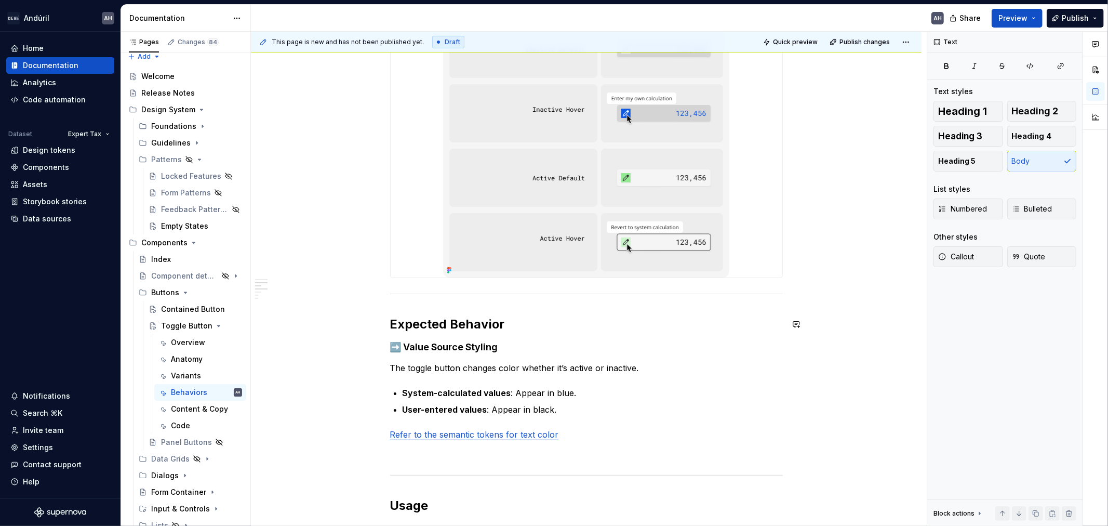
scroll to position [288, 0]
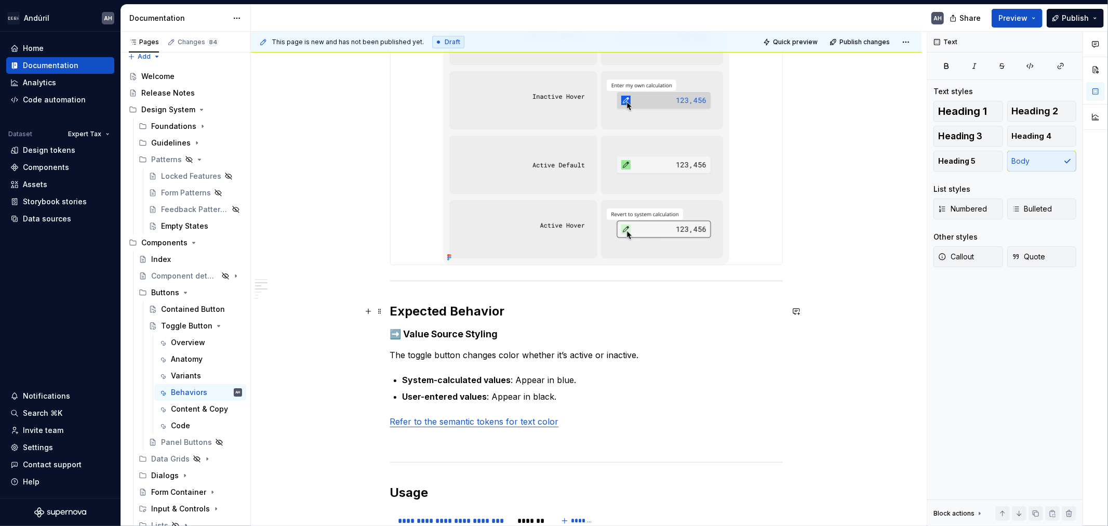
click at [525, 314] on h2 "Expected Behavior" at bounding box center [586, 311] width 393 height 17
click at [553, 380] on p "System-calculated values : Appear in blue." at bounding box center [593, 380] width 380 height 12
click at [646, 356] on p "The toggle button changes color whether it’s active or inactive." at bounding box center [586, 355] width 393 height 12
click at [640, 357] on p "The toggle button changes color whether it’s active or inactive." at bounding box center [586, 355] width 393 height 12
click at [452, 355] on p "The toggle button changes color whether it’s active or inactive." at bounding box center [586, 355] width 393 height 12
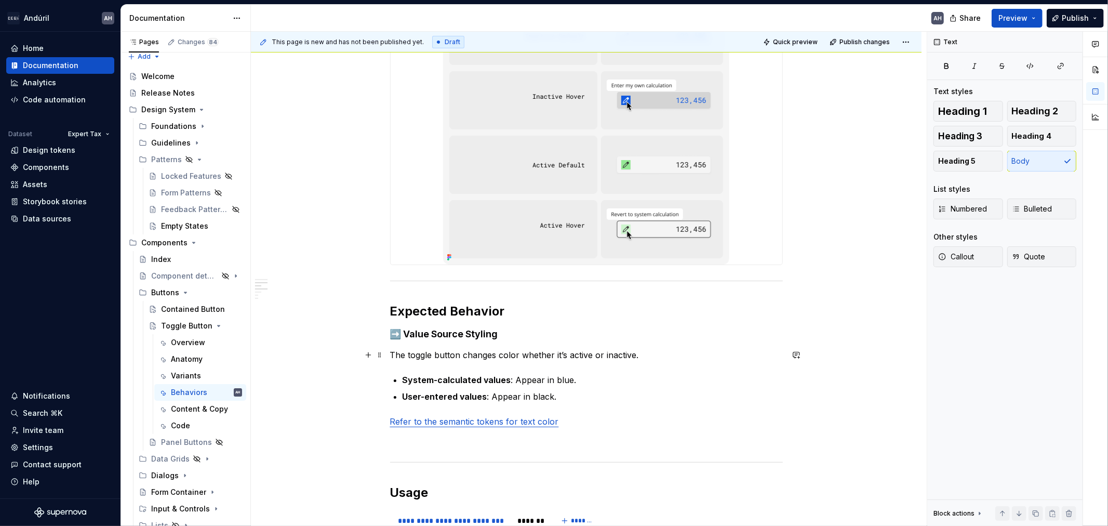
click at [471, 355] on p "The toggle button changes color whether it’s active or inactive." at bounding box center [586, 355] width 393 height 12
click at [646, 353] on p "The toggle button changes color whether it’s active or inactive." at bounding box center [586, 355] width 393 height 12
click at [592, 415] on p "Refer to the semantic tokens for text color" at bounding box center [586, 421] width 393 height 12
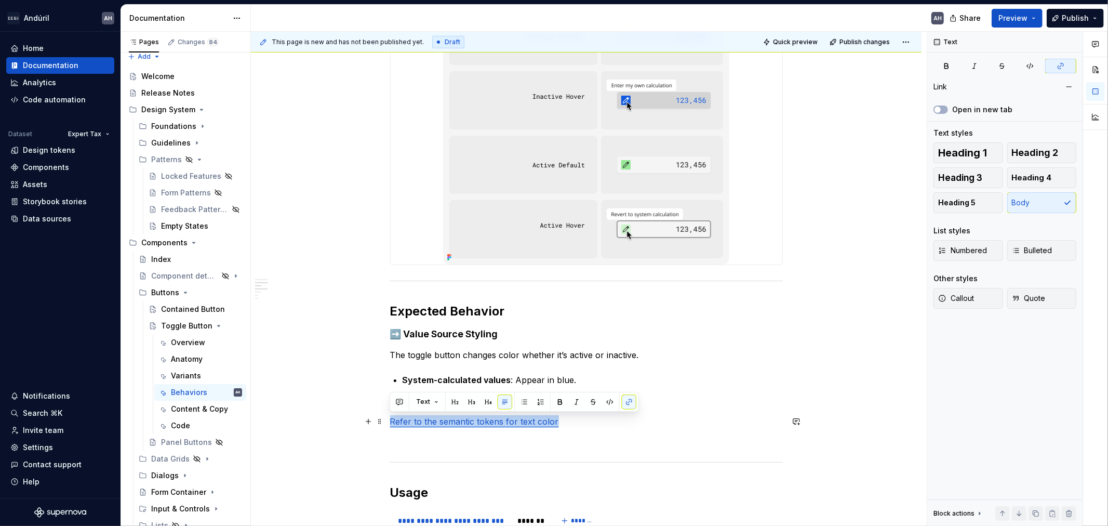
drag, startPoint x: 599, startPoint y: 420, endPoint x: 383, endPoint y: 422, distance: 215.7
click at [383, 422] on div "**********" at bounding box center [586, 522] width 671 height 1261
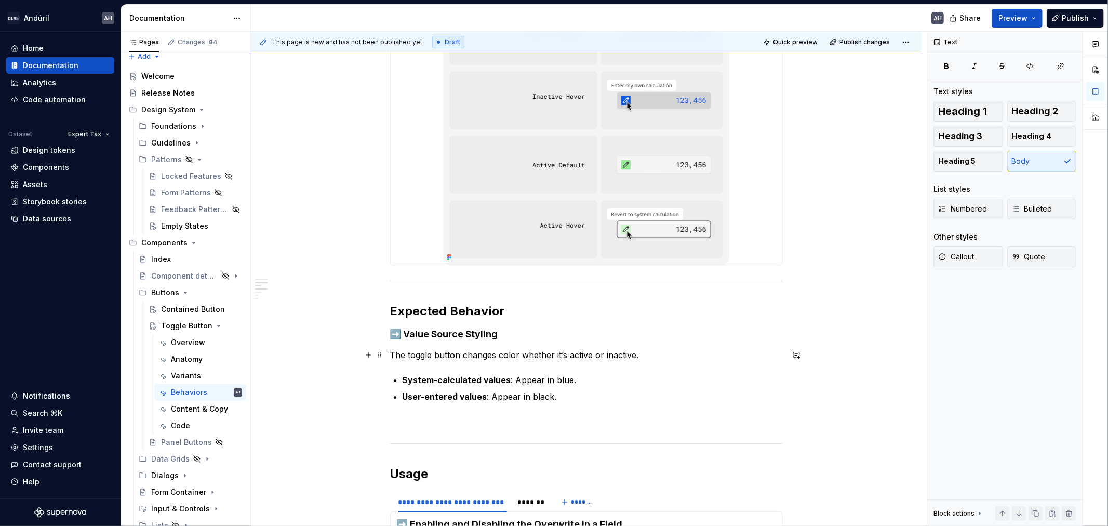
click at [647, 352] on p "The toggle button changes color whether it’s active or inactive." at bounding box center [586, 355] width 393 height 12
click at [669, 355] on p "The toggle button changes color whether it’s active or inactive." at bounding box center [586, 355] width 393 height 12
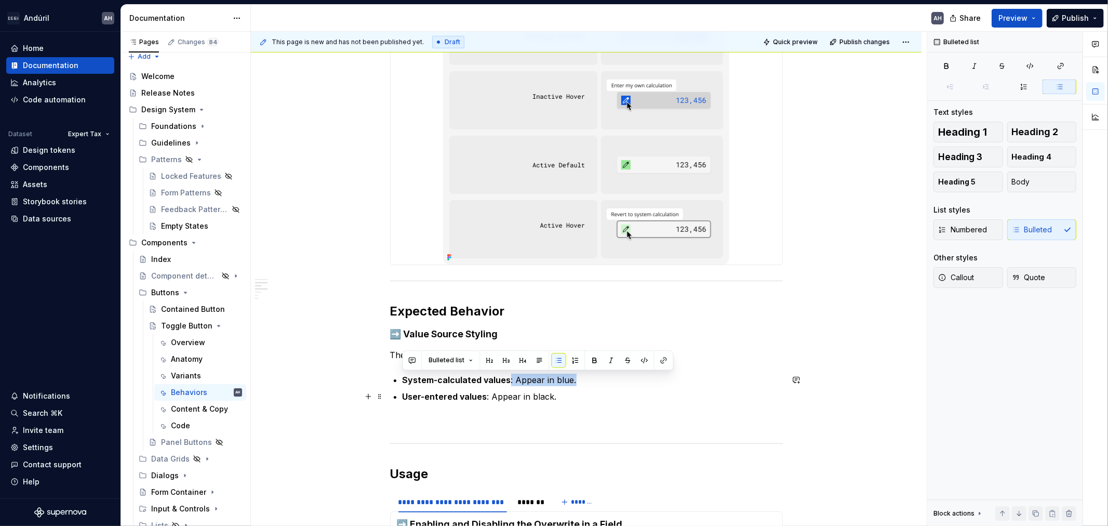
drag, startPoint x: 506, startPoint y: 381, endPoint x: 429, endPoint y: 386, distance: 77.0
click at [428, 386] on ul "System-calculated values : Appear in blue. User-entered values : Appear in blac…" at bounding box center [593, 388] width 380 height 29
click at [619, 402] on p "User-entered values : Appear in black." at bounding box center [593, 396] width 380 height 12
drag, startPoint x: 575, startPoint y: 401, endPoint x: 392, endPoint y: 375, distance: 184.2
click at [403, 375] on ul "System-calculated values : Appear in blue. User-entered values : Appear in blac…" at bounding box center [593, 388] width 380 height 29
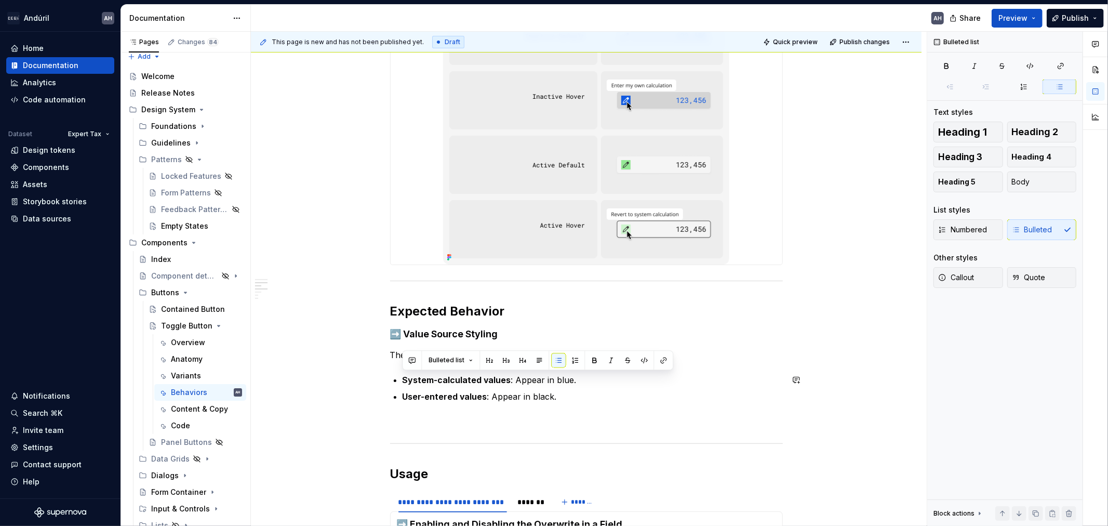
click at [413, 418] on p at bounding box center [586, 421] width 393 height 12
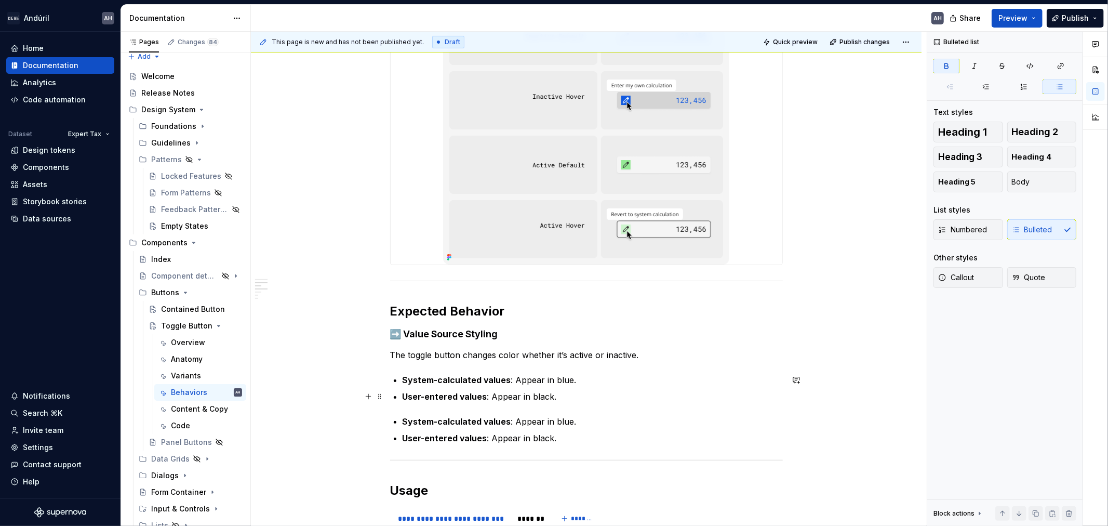
click at [427, 386] on ul "System-calculated values : Appear in blue. User-entered values : Appear in blac…" at bounding box center [593, 388] width 380 height 29
click at [419, 377] on strong "System-calculated values" at bounding box center [457, 380] width 109 height 10
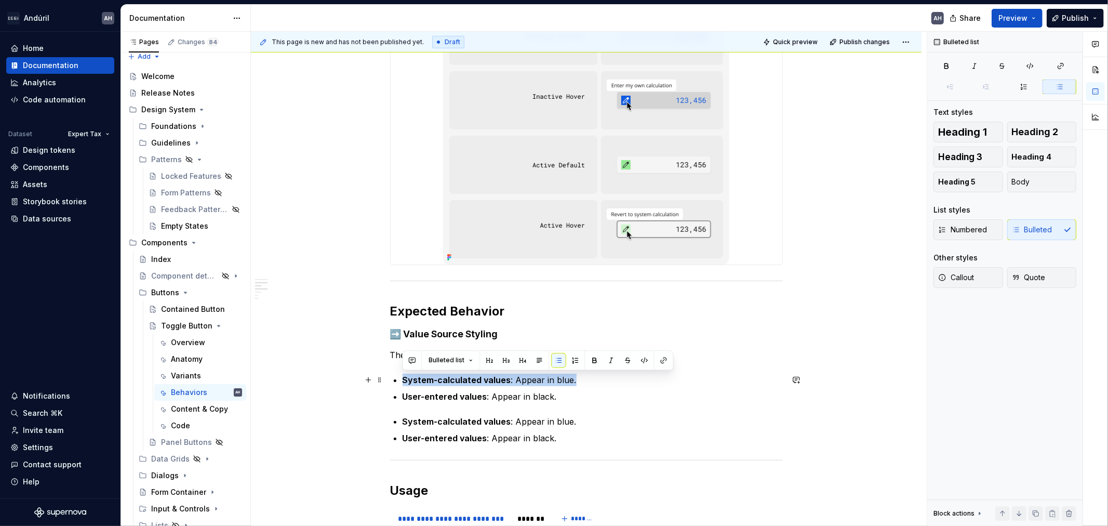
click at [419, 377] on strong "System-calculated values" at bounding box center [457, 380] width 109 height 10
click at [413, 378] on strong "System-calculated values" at bounding box center [457, 380] width 109 height 10
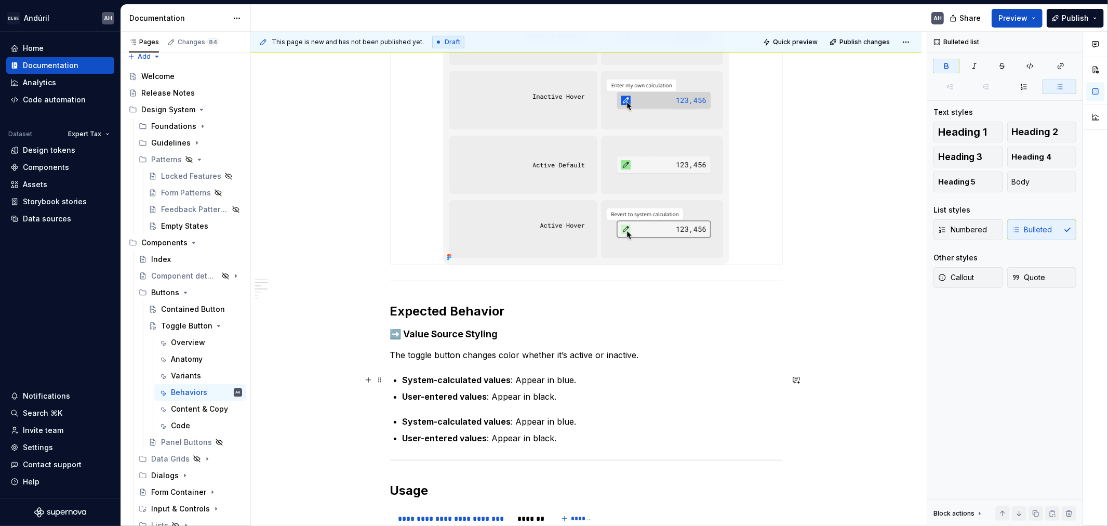
click at [401, 381] on div "**********" at bounding box center [586, 448] width 393 height 1063
type textarea "*"
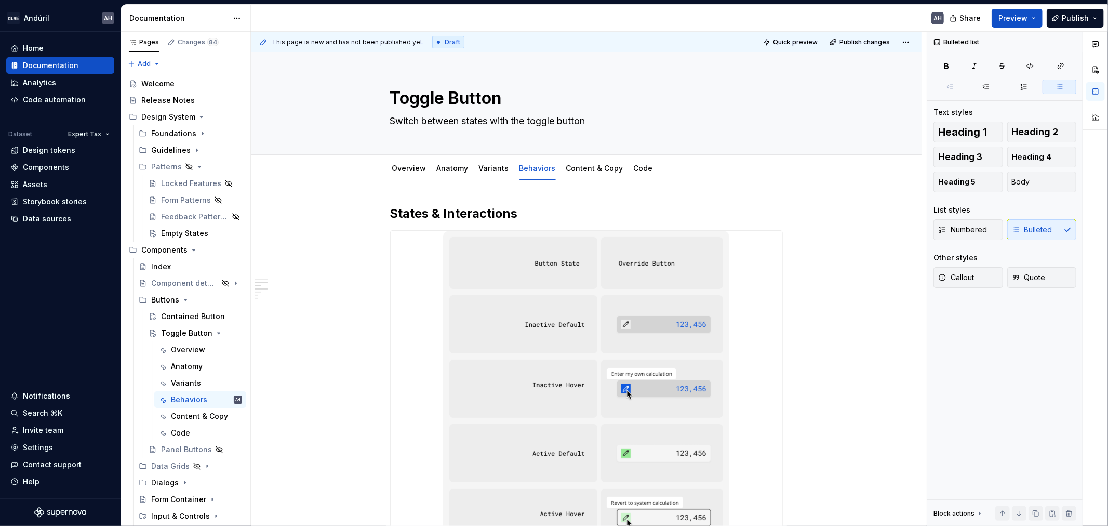
scroll to position [288, 0]
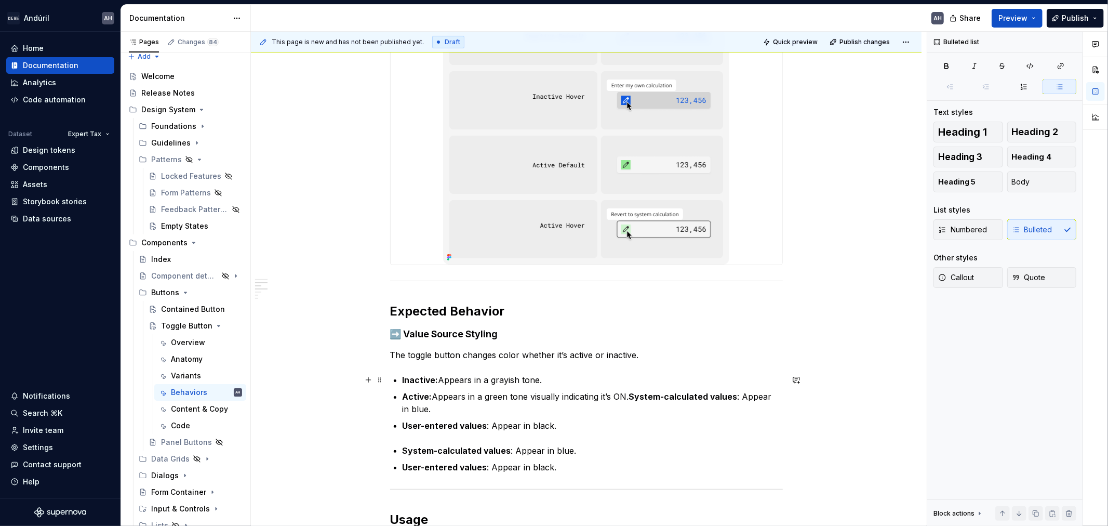
click at [559, 378] on p "Inactive: Appears in a grayish tone." at bounding box center [593, 380] width 380 height 12
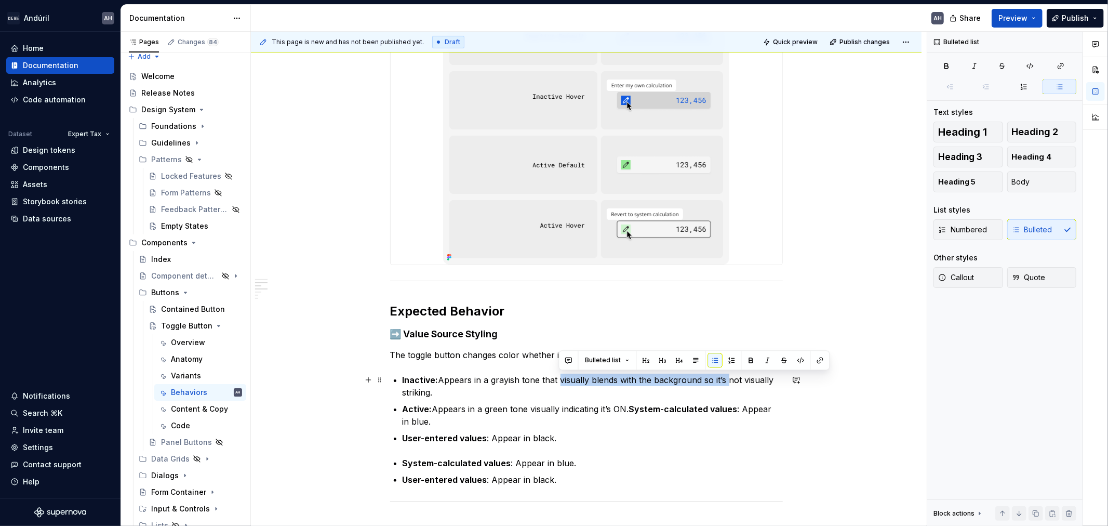
drag, startPoint x: 558, startPoint y: 382, endPoint x: 727, endPoint y: 380, distance: 169.4
click at [727, 380] on p "Inactive: Appears in a grayish tone that visually blends with the background so…" at bounding box center [593, 386] width 380 height 25
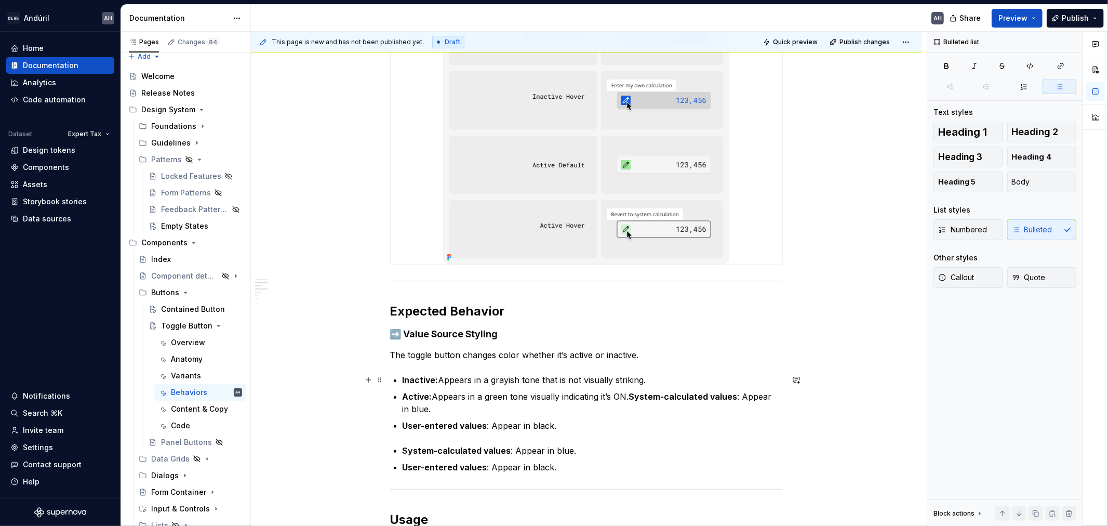
click at [645, 382] on p "Inactive: Appears in a grayish tone that is not visually striking." at bounding box center [593, 380] width 380 height 12
click at [632, 398] on strong "System-calculated values" at bounding box center [683, 396] width 109 height 10
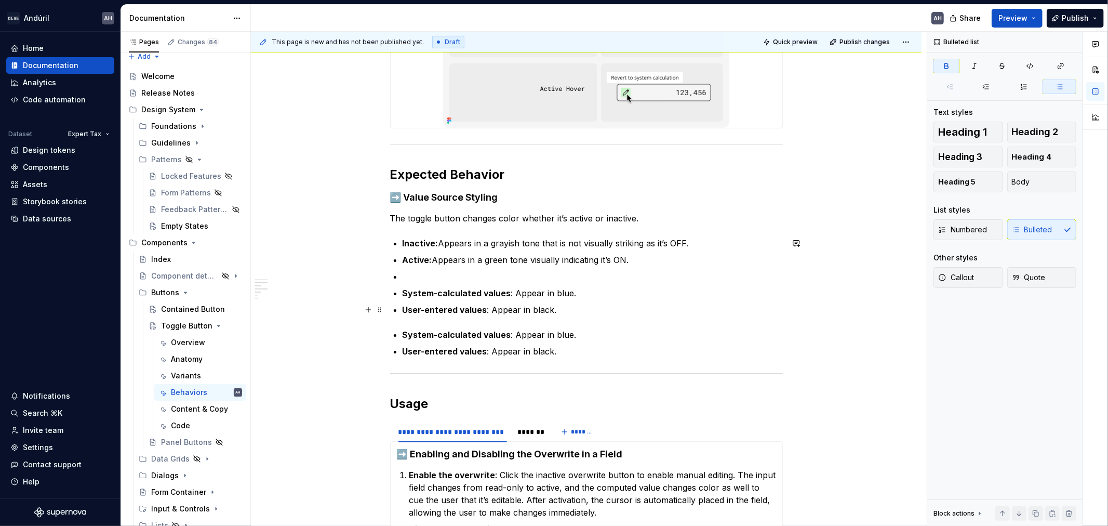
scroll to position [461, 0]
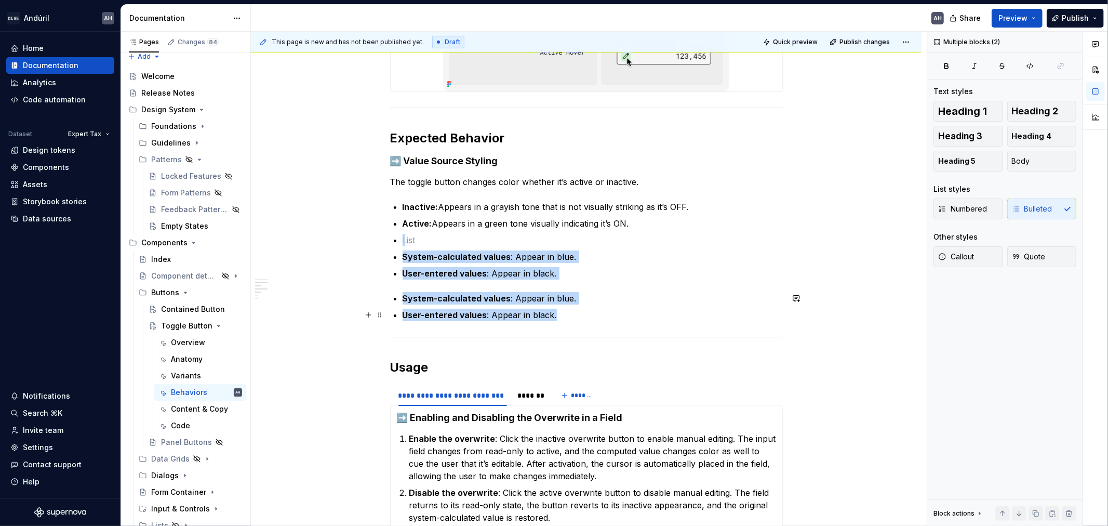
drag, startPoint x: 412, startPoint y: 236, endPoint x: 582, endPoint y: 315, distance: 188.1
click at [582, 315] on div "**********" at bounding box center [586, 300] width 393 height 1113
click at [524, 238] on p at bounding box center [593, 240] width 380 height 12
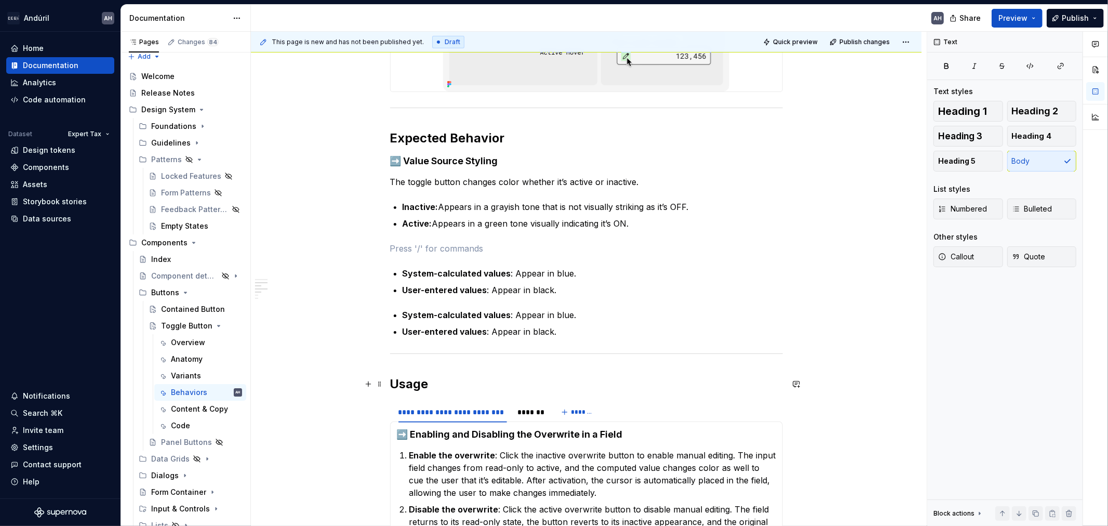
click at [439, 386] on h2 "Usage" at bounding box center [586, 384] width 393 height 17
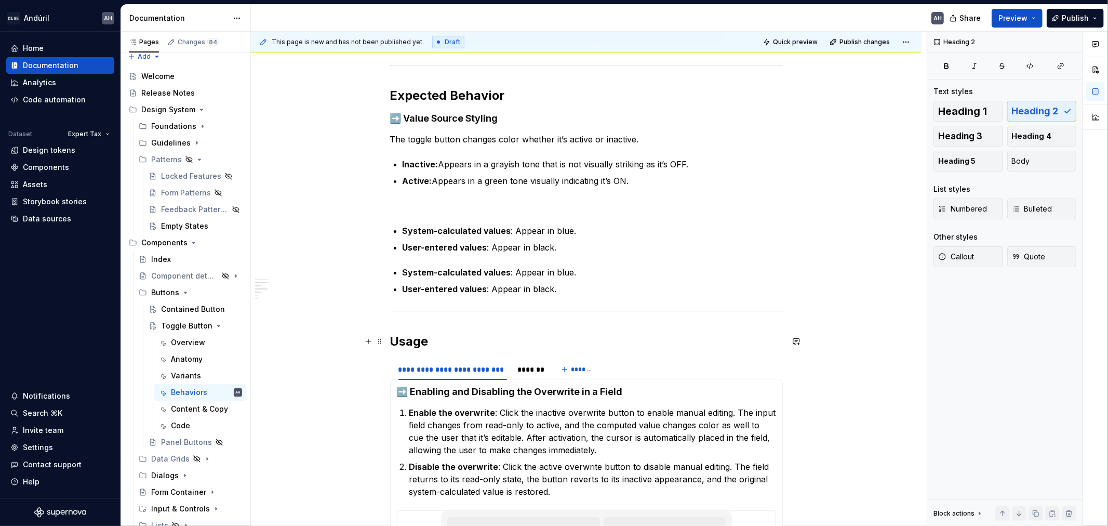
scroll to position [520, 0]
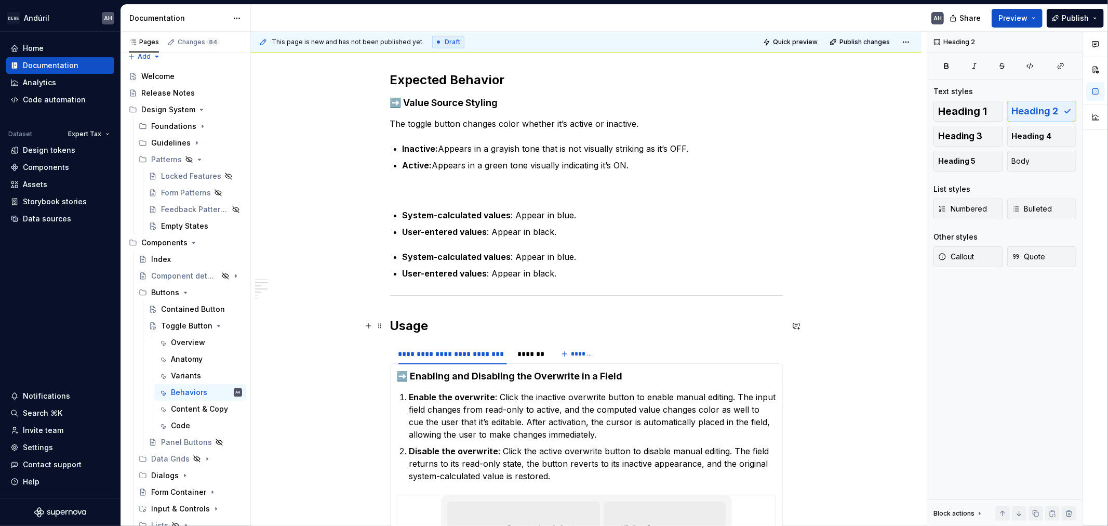
click at [461, 330] on h2 "Usage" at bounding box center [586, 325] width 393 height 17
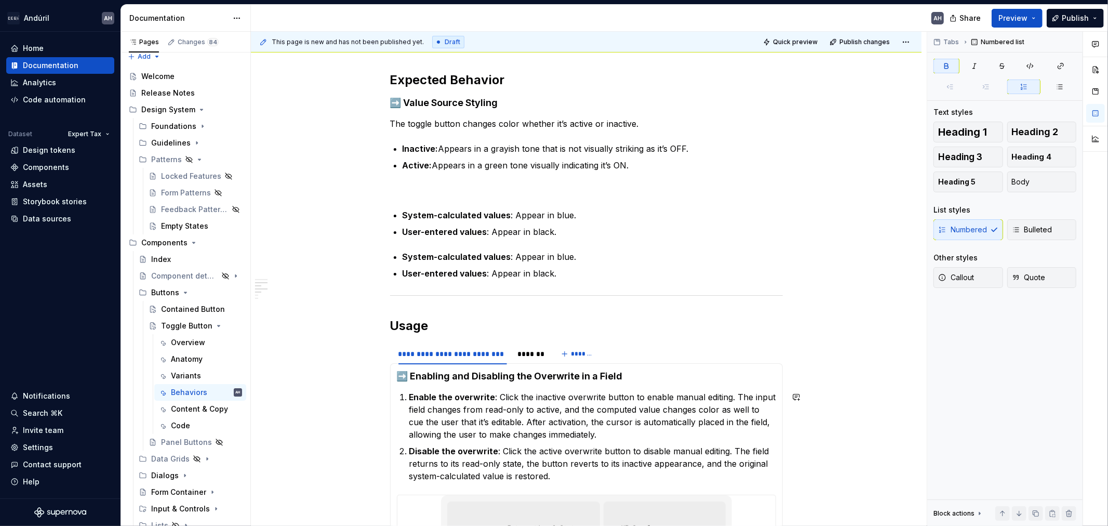
click at [631, 374] on h4 "➡️ Enabling and Disabling the Overwrite in a Field" at bounding box center [586, 376] width 379 height 12
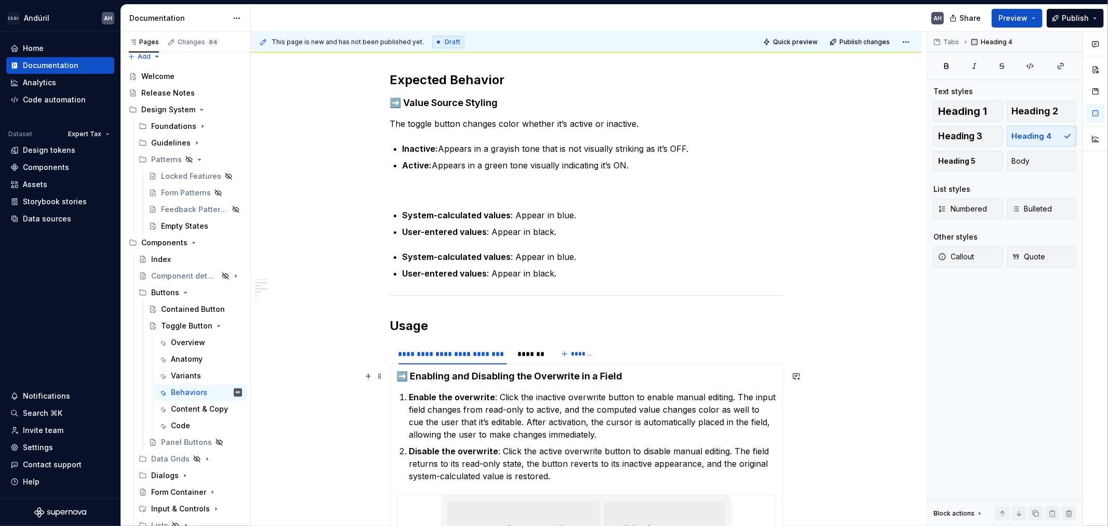
drag, startPoint x: 413, startPoint y: 375, endPoint x: 399, endPoint y: 375, distance: 13.5
click at [399, 375] on h4 "➡️ Enabling and Disabling the Overwrite in a Field" at bounding box center [586, 376] width 379 height 12
click at [452, 323] on h2 "Usage" at bounding box center [586, 325] width 393 height 17
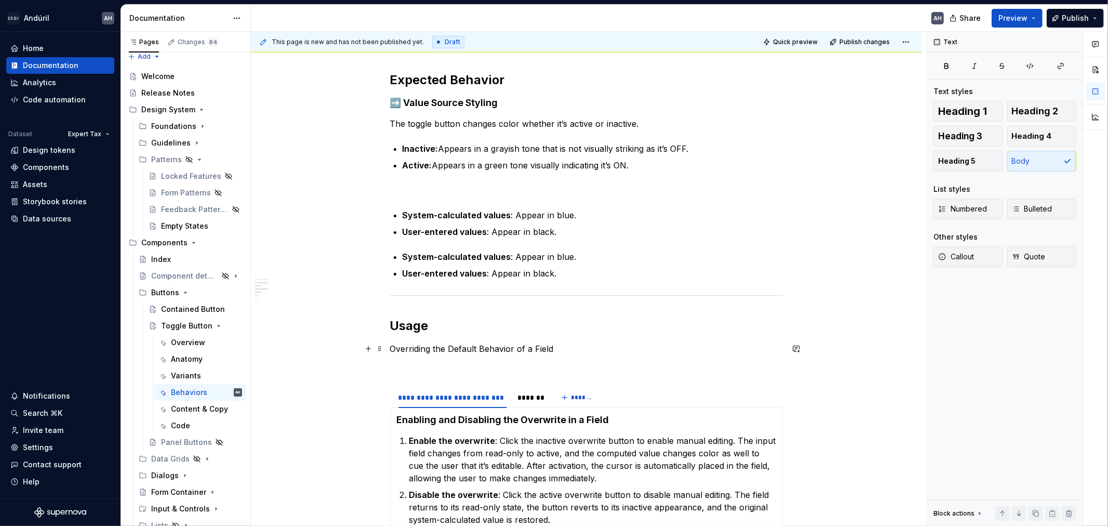
click at [461, 350] on p "Overriding the Default Behavior of a Field" at bounding box center [586, 348] width 393 height 12
click at [461, 350] on p "Overriding the Behavior of a Field" at bounding box center [586, 348] width 393 height 12
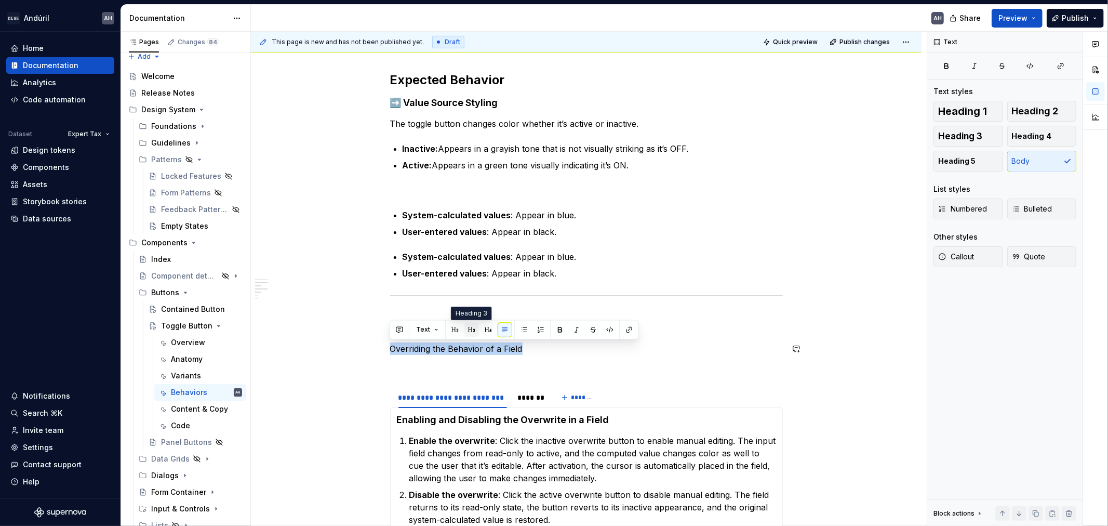
click at [471, 328] on button "button" at bounding box center [472, 330] width 15 height 15
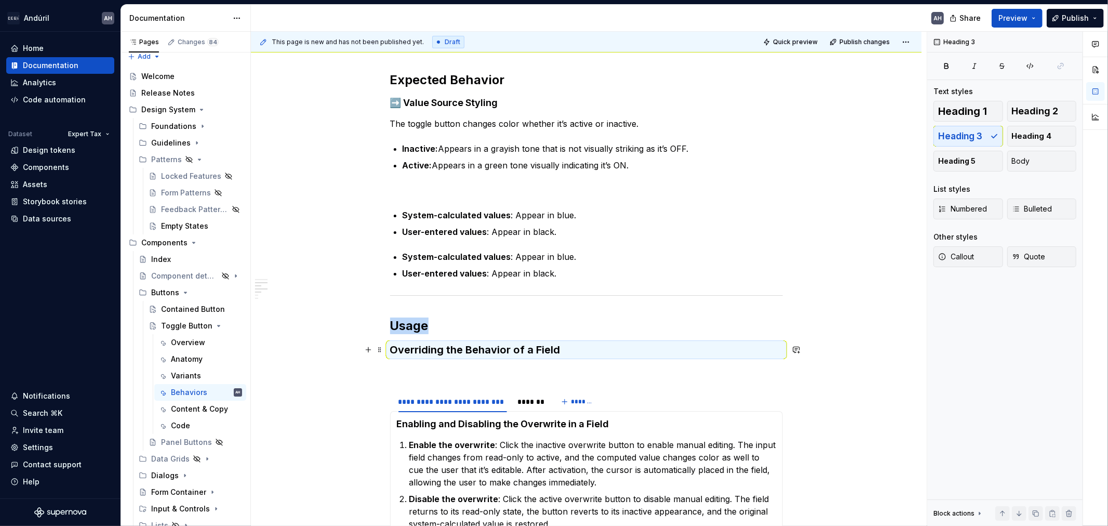
click at [463, 351] on h3 "Overriding the Behavior of a Field" at bounding box center [586, 349] width 393 height 15
click at [568, 350] on h3 "Overriding the Behavior of a Field" at bounding box center [586, 349] width 393 height 15
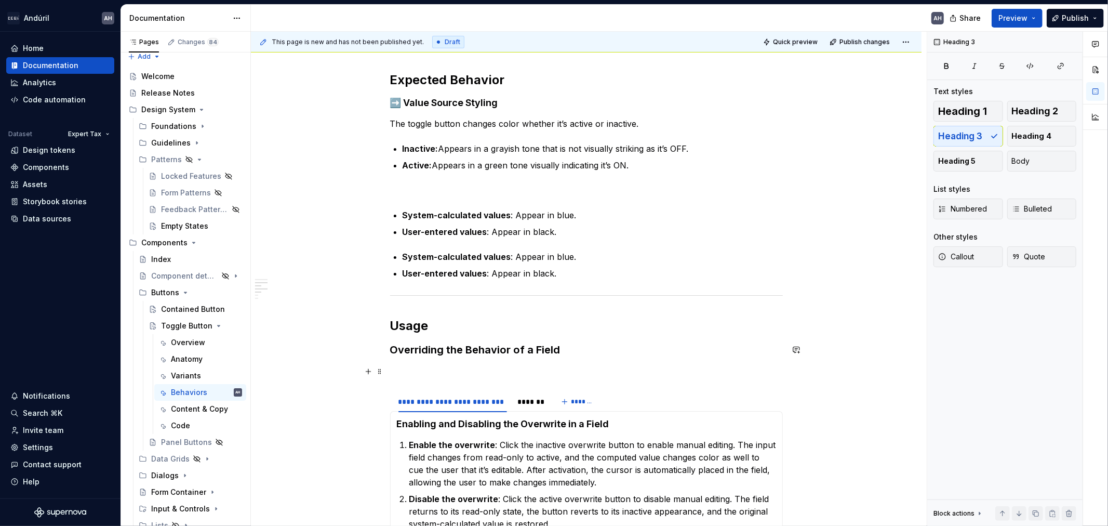
click at [513, 369] on p at bounding box center [586, 371] width 393 height 12
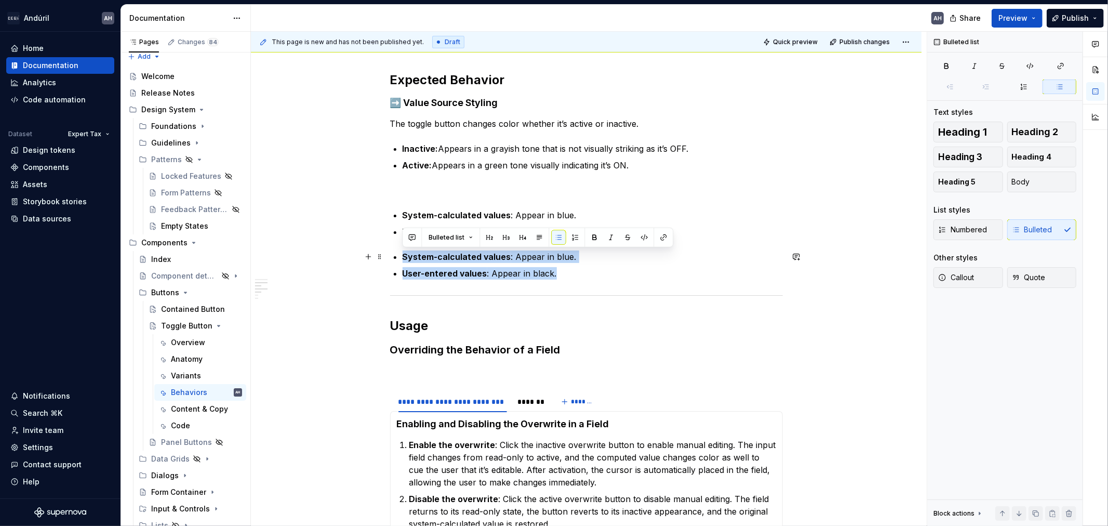
drag, startPoint x: 565, startPoint y: 274, endPoint x: 398, endPoint y: 256, distance: 168.8
click at [398, 256] on div "**********" at bounding box center [586, 274] width 393 height 1177
copy ul "System-calculated values : Appear in blue. User-entered values : Appear in blac…"
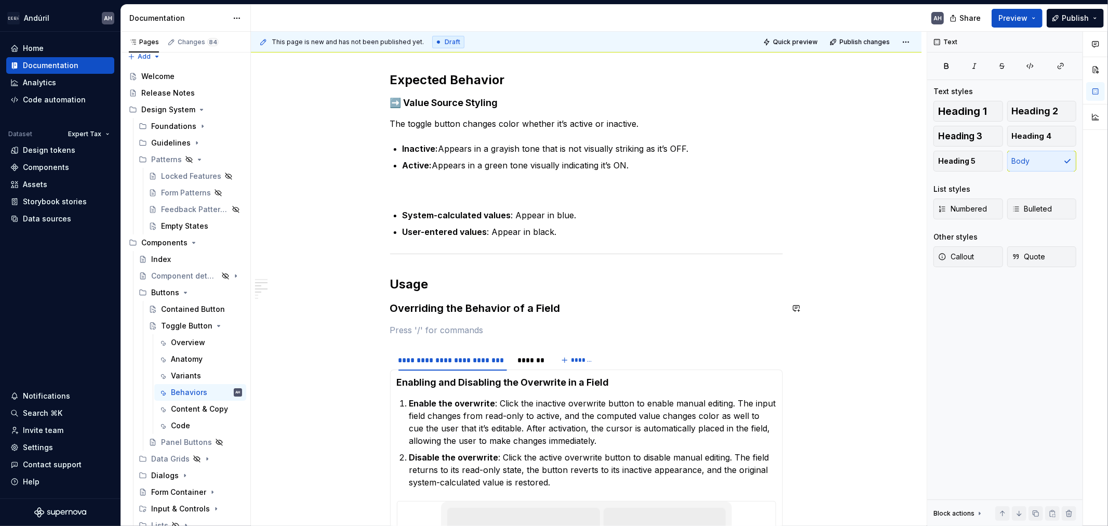
click at [454, 320] on div "**********" at bounding box center [586, 254] width 393 height 1136
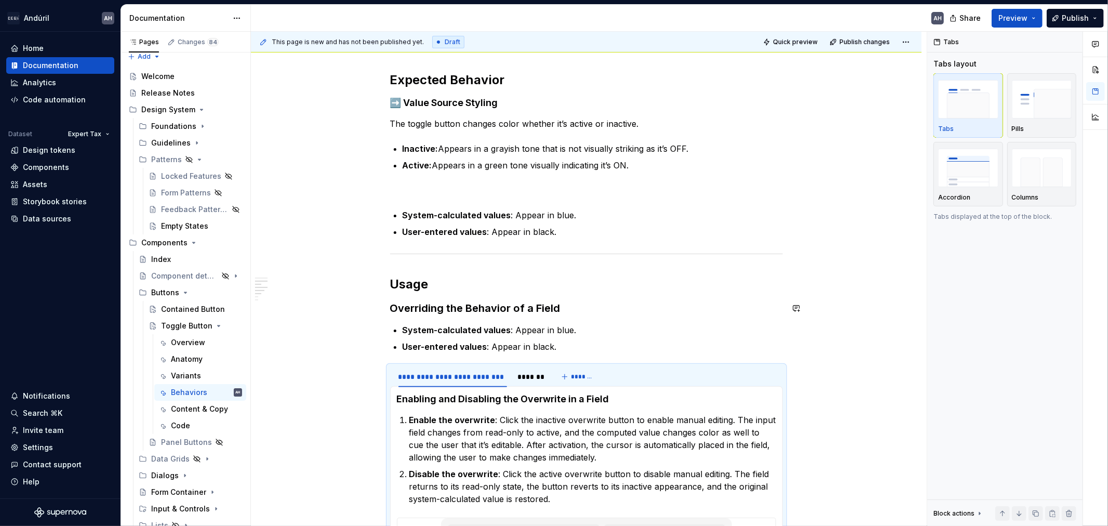
click at [562, 306] on h3 "Overriding the Behavior of a Field" at bounding box center [586, 308] width 393 height 15
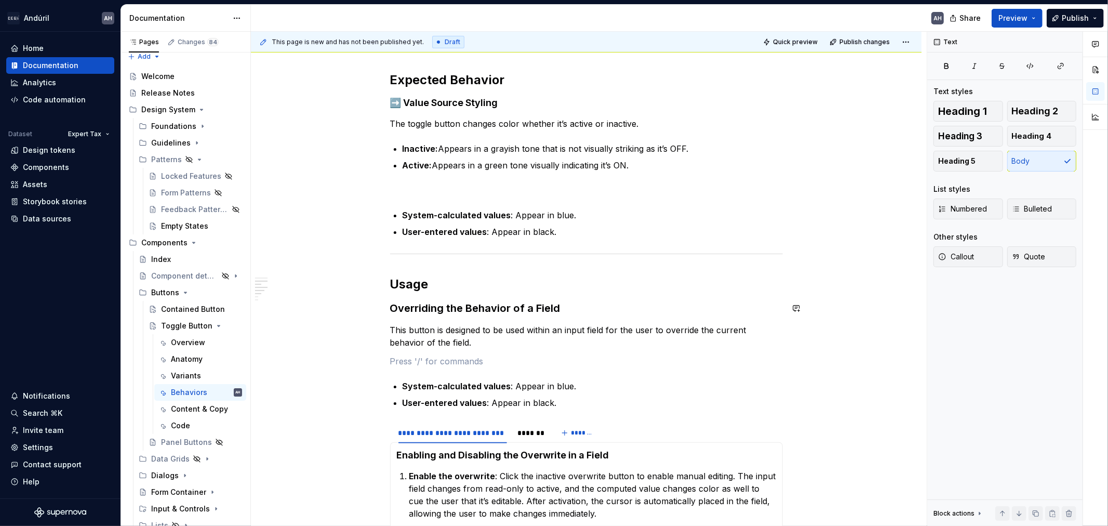
click at [564, 303] on h3 "Overriding the Behavior of a Field" at bounding box center [586, 308] width 393 height 15
click at [465, 288] on h2 "Usage" at bounding box center [586, 284] width 393 height 17
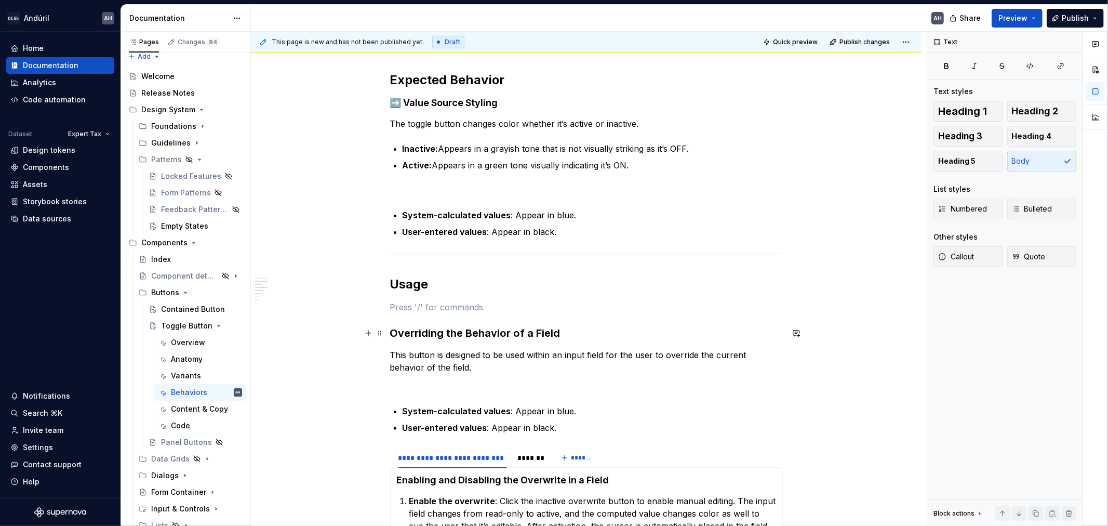
click at [576, 328] on h3 "Overriding the Behavior of a Field" at bounding box center [586, 333] width 393 height 15
click at [495, 359] on p "This button is designed to be used within an input field for the user to overri…" at bounding box center [586, 361] width 393 height 25
click at [460, 380] on p at bounding box center [586, 386] width 393 height 12
click at [409, 394] on div "**********" at bounding box center [586, 303] width 393 height 1234
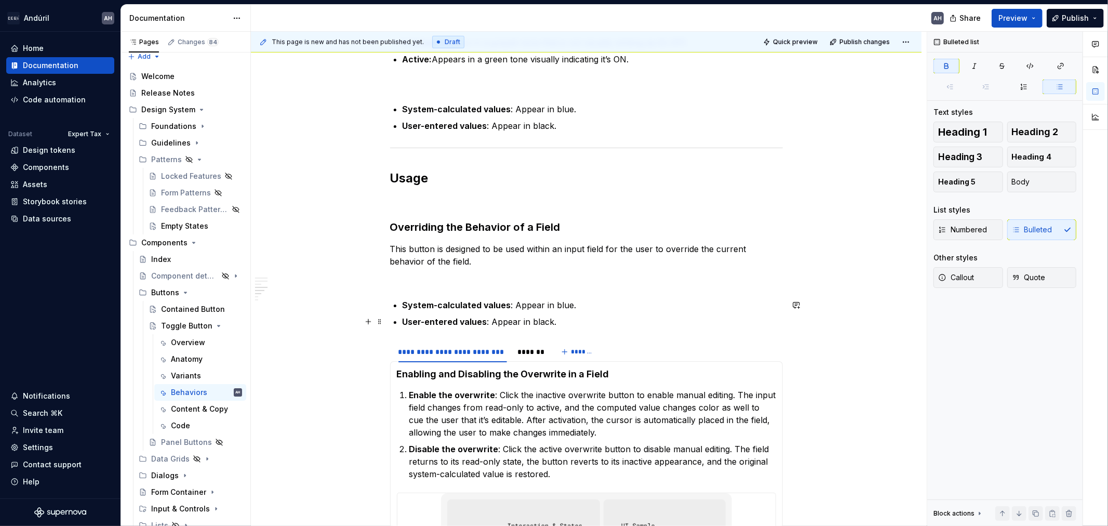
scroll to position [635, 0]
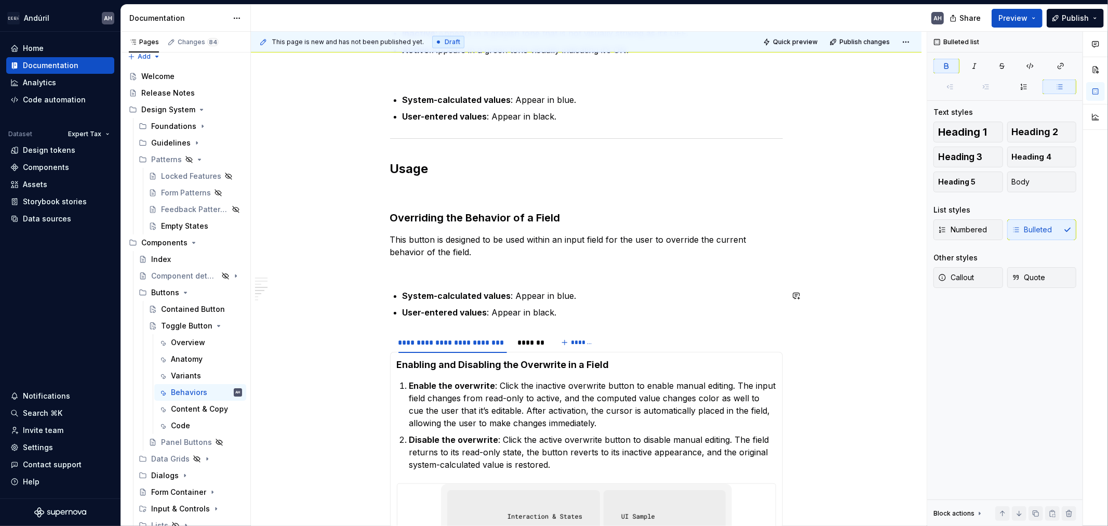
click at [411, 287] on div "**********" at bounding box center [586, 187] width 393 height 1234
click at [594, 300] on p "System-calculated values : Appear in blue." at bounding box center [593, 295] width 380 height 12
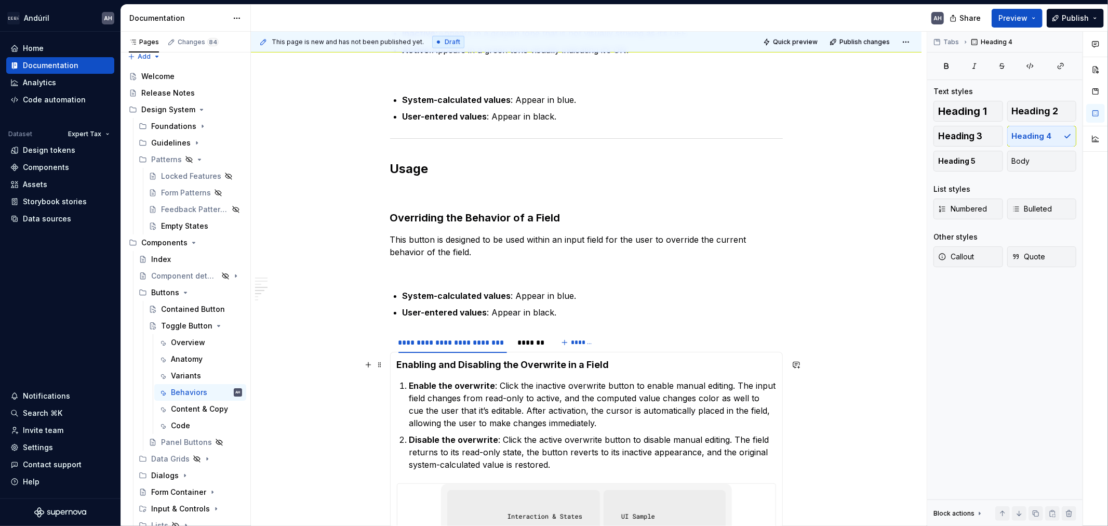
click at [398, 367] on h4 "Enabling and Disabling the Overwrite in a Field" at bounding box center [586, 365] width 379 height 12
click at [619, 361] on h4 "Enabling and Disabling the Overwrite in a Field" at bounding box center [586, 365] width 379 height 12
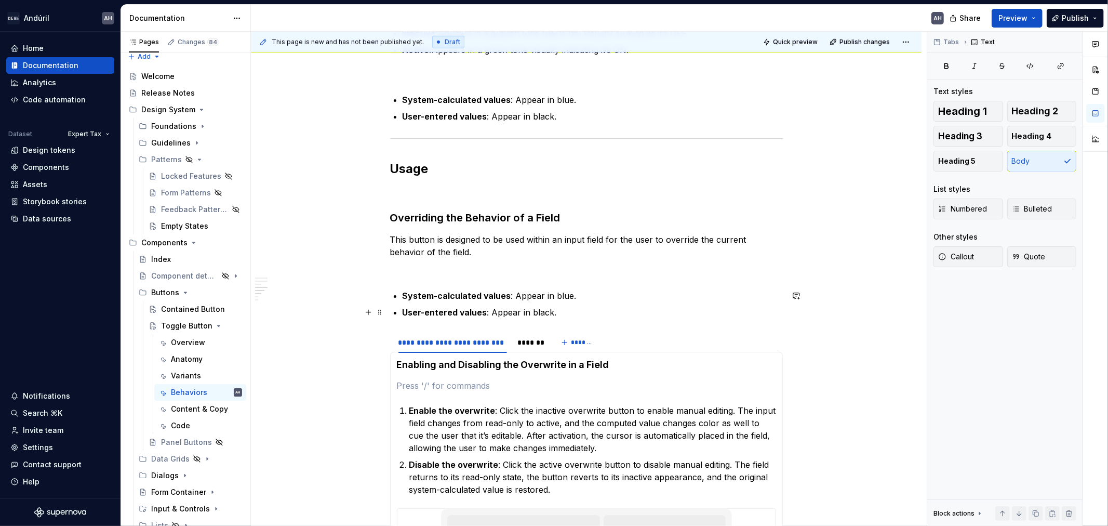
click at [549, 307] on p "User-entered values : Appear in black." at bounding box center [593, 312] width 380 height 12
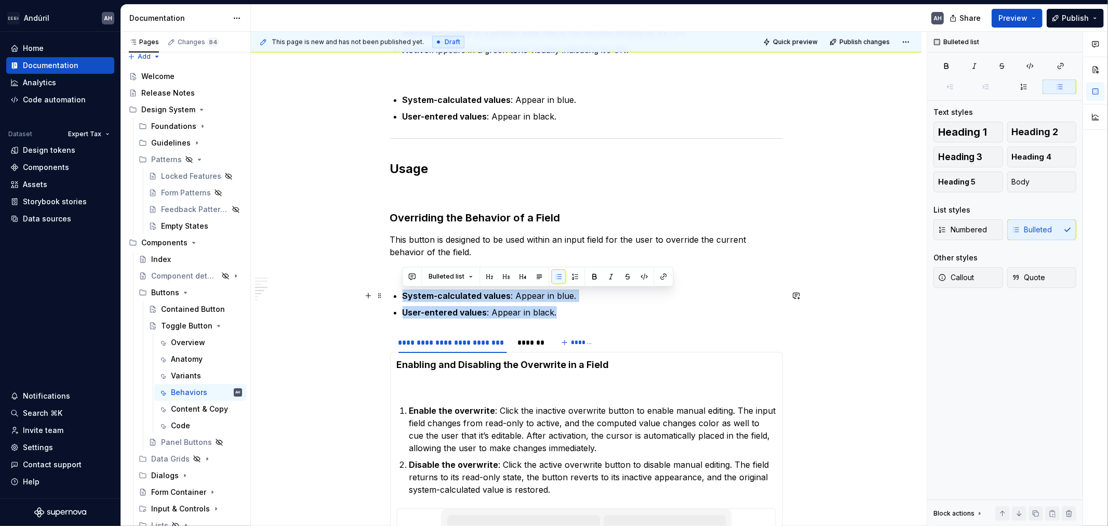
drag, startPoint x: 565, startPoint y: 315, endPoint x: 387, endPoint y: 297, distance: 179.2
click at [387, 297] on div "**********" at bounding box center [586, 272] width 671 height 1454
copy ul "System-calculated values : Appear in blue. User-entered values : Appear in blac…"
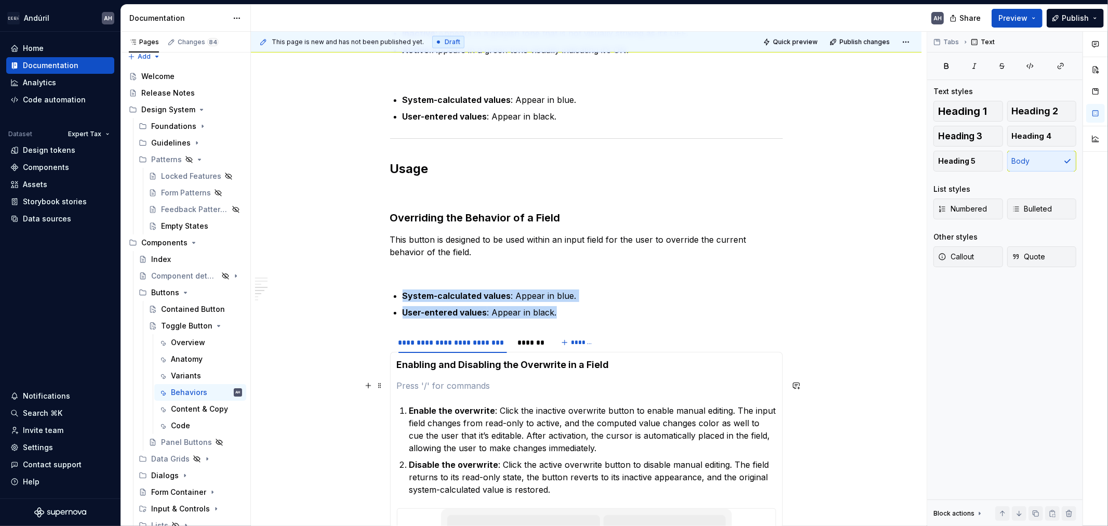
click at [420, 387] on p at bounding box center [586, 385] width 379 height 12
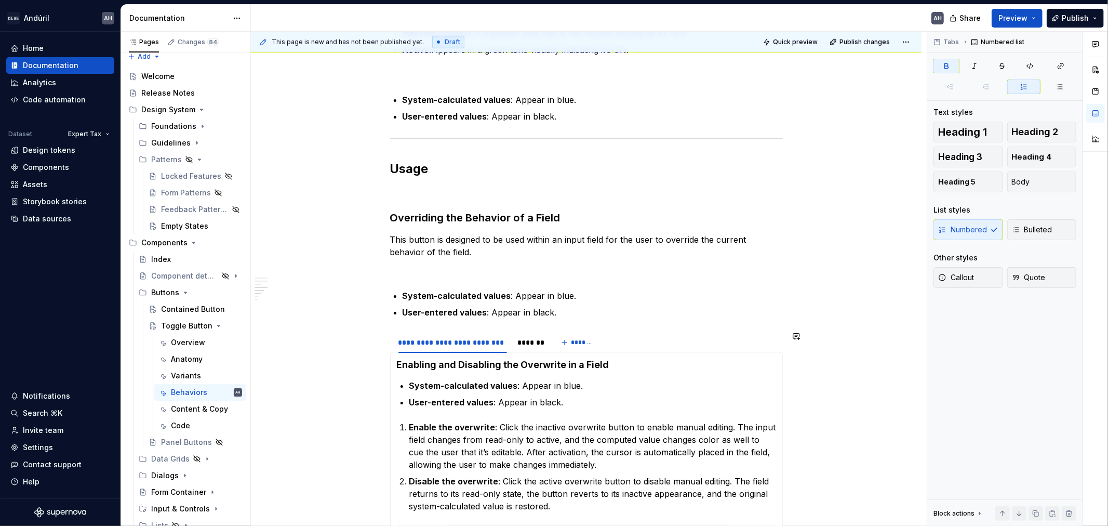
click at [578, 317] on p "User-entered values : Appear in black." at bounding box center [593, 312] width 380 height 12
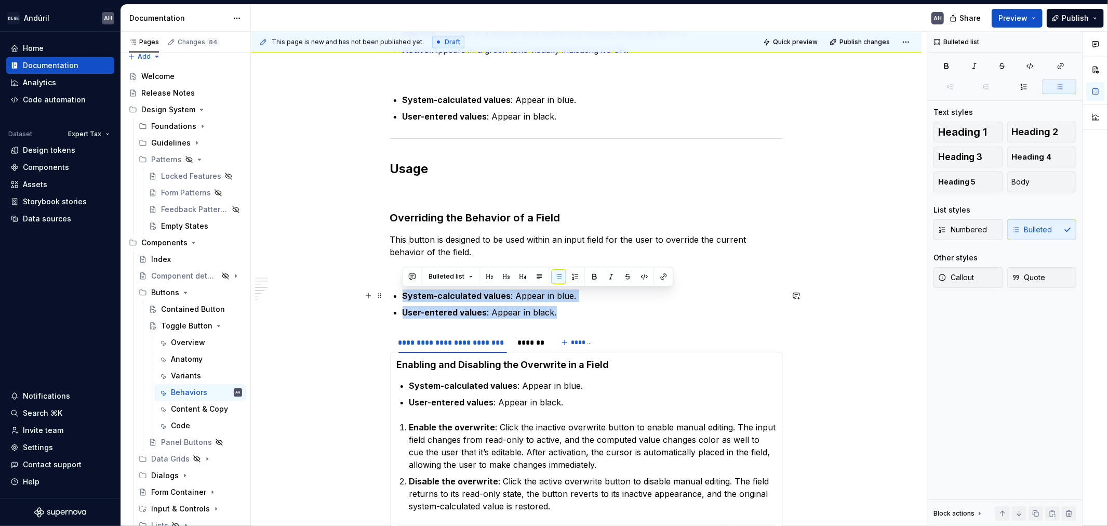
drag, startPoint x: 568, startPoint y: 314, endPoint x: 394, endPoint y: 294, distance: 175.8
click at [403, 294] on ul "System-calculated values : Appear in blue. User-entered values : Appear in blac…" at bounding box center [593, 303] width 380 height 29
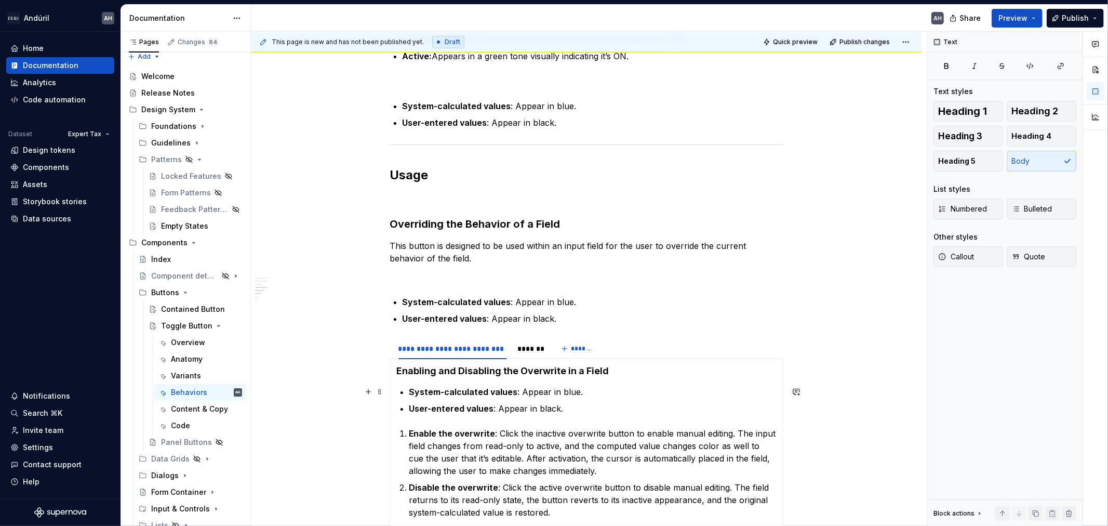
scroll to position [608, 0]
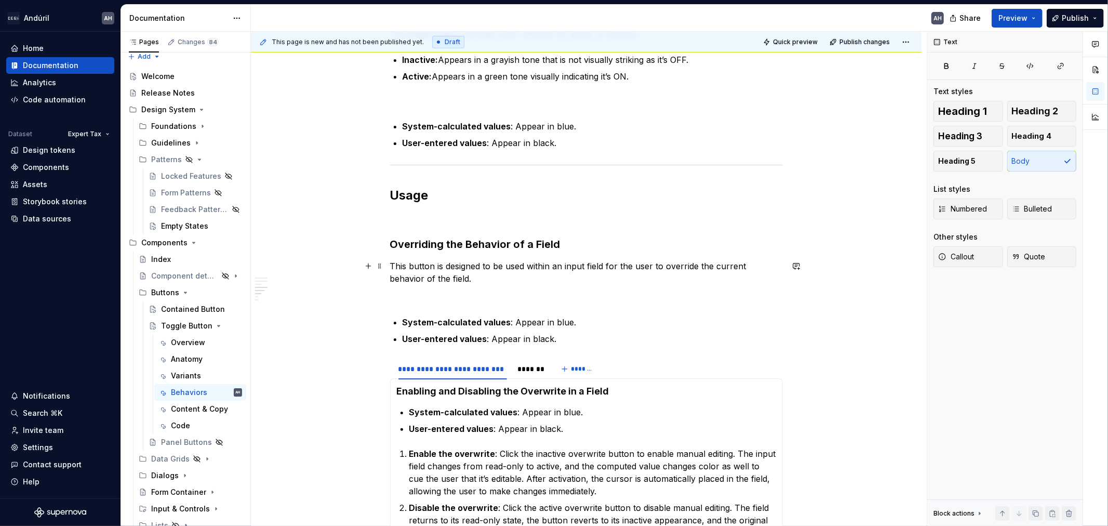
click at [461, 257] on div "**********" at bounding box center [586, 234] width 393 height 1275
click at [459, 268] on p "This button is designed to be used within an input field for the user to overri…" at bounding box center [586, 272] width 393 height 25
click at [552, 270] on p "This button is designed to be used within an input field for the user to overri…" at bounding box center [586, 272] width 393 height 25
click at [615, 270] on p "This button is designed to be used within an input field for the user to overri…" at bounding box center [586, 272] width 393 height 25
click at [712, 270] on p "This button is designed to be used within an input field for the user to overri…" at bounding box center [586, 272] width 393 height 25
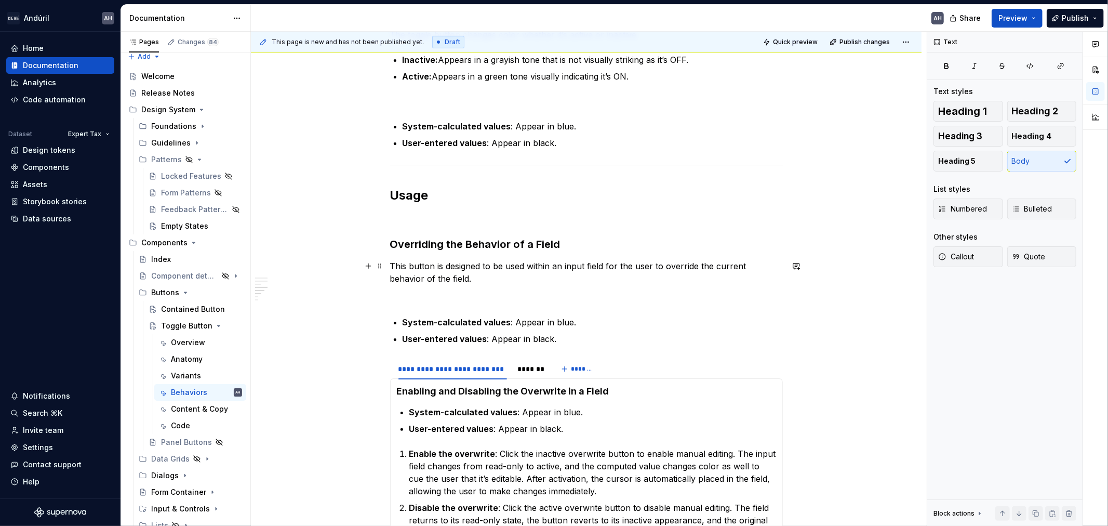
click at [449, 282] on p "This button is designed to be used within an input field for the user to overri…" at bounding box center [586, 272] width 393 height 25
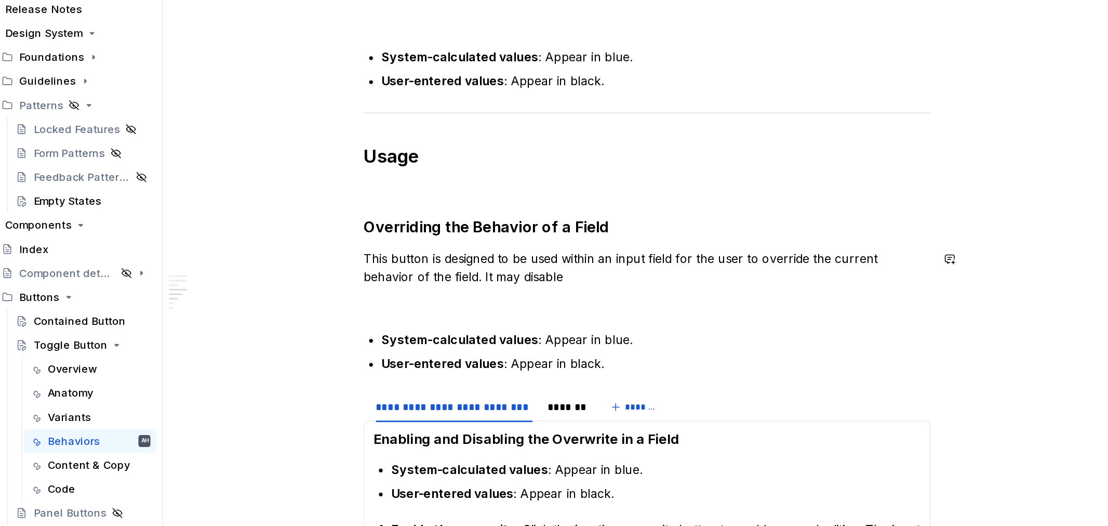
click at [478, 287] on div "**********" at bounding box center [586, 234] width 393 height 1275
click at [475, 276] on p "This button is designed to be used within an input field for the user to overri…" at bounding box center [586, 272] width 393 height 25
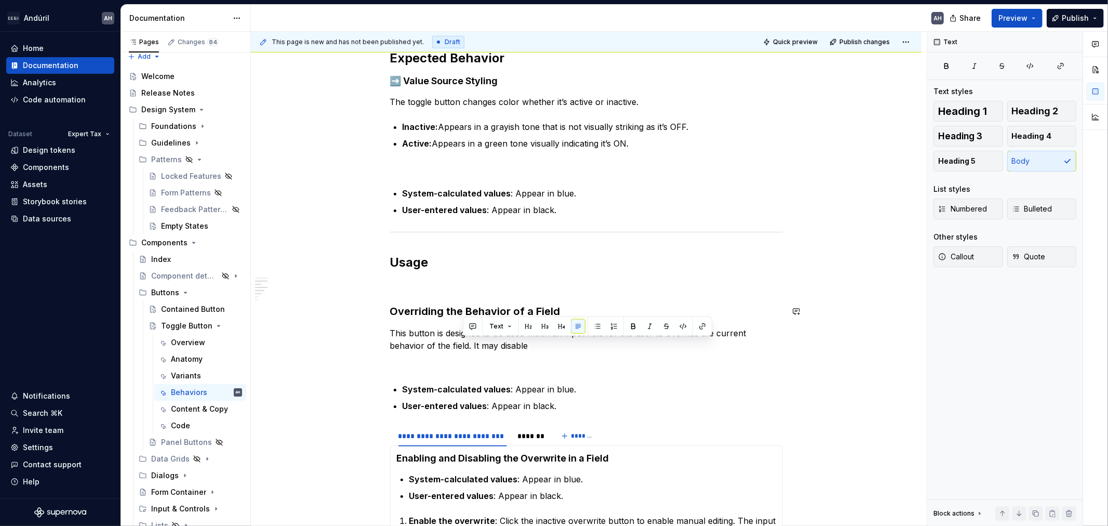
scroll to position [541, 0]
click at [476, 346] on p "This button is designed to be used within an input field for the user to overri…" at bounding box center [586, 339] width 393 height 25
click at [686, 346] on p "This button is designed to be used within an input field for the user to overri…" at bounding box center [586, 339] width 393 height 25
click at [713, 351] on p "This button is designed to be used within an input field for the user to overri…" at bounding box center [586, 339] width 393 height 25
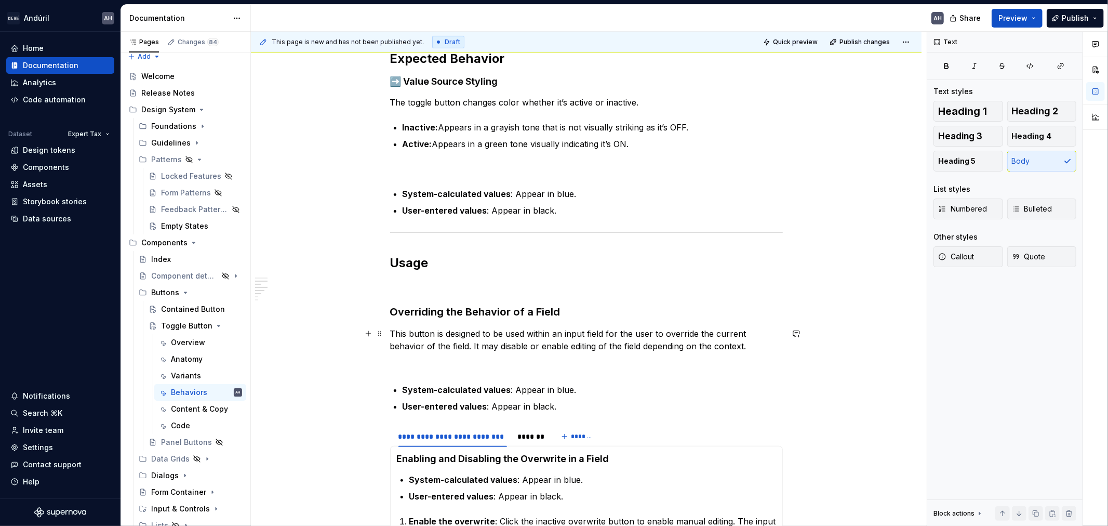
click at [687, 345] on p "This button is designed to be used within an input field for the user to overri…" at bounding box center [586, 339] width 393 height 25
click at [716, 350] on p "This button is designed to be used within an input field for the user to overri…" at bounding box center [586, 339] width 393 height 25
click at [669, 344] on p "This button is designed to be used within an input field for the user to overri…" at bounding box center [586, 339] width 393 height 25
click at [653, 349] on p "This button is designed to be used within an input field for the user to overri…" at bounding box center [586, 339] width 393 height 25
click at [681, 350] on p "This button is designed to be used within an input field for the user to overri…" at bounding box center [586, 339] width 393 height 25
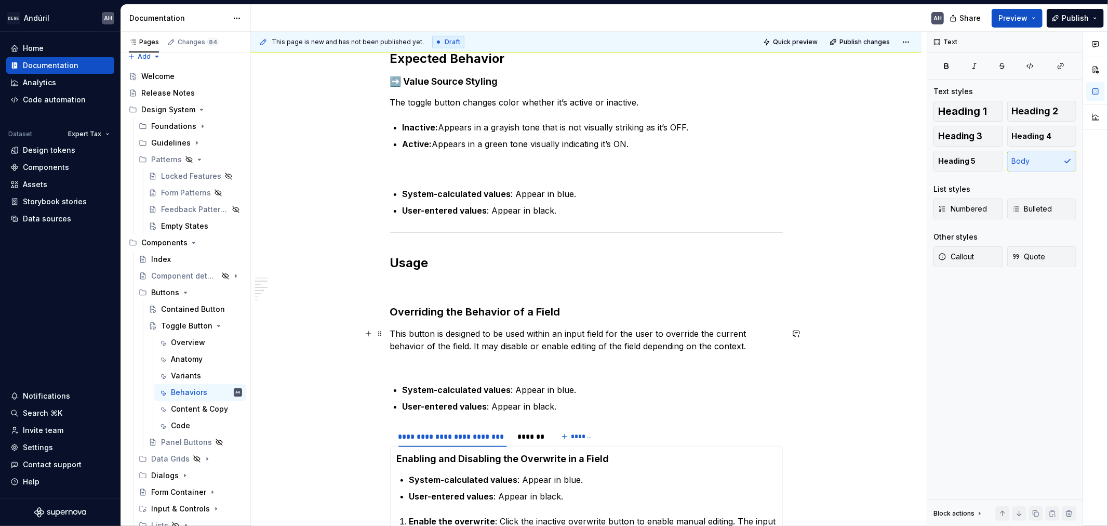
click at [674, 347] on p "This button is designed to be used within an input field for the user to overri…" at bounding box center [586, 339] width 393 height 25
click at [744, 347] on p "This button is designed to be used within an input field for the user to overri…" at bounding box center [586, 339] width 393 height 25
click at [707, 345] on p "This button is designed to be used within an input field for the user to overri…" at bounding box center [586, 339] width 393 height 25
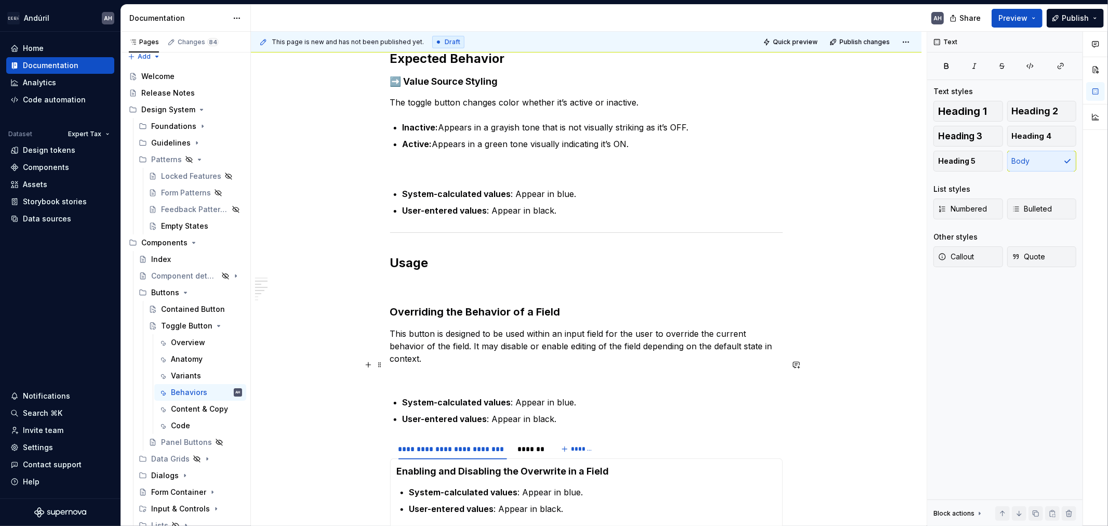
click at [476, 371] on p at bounding box center [586, 377] width 393 height 12
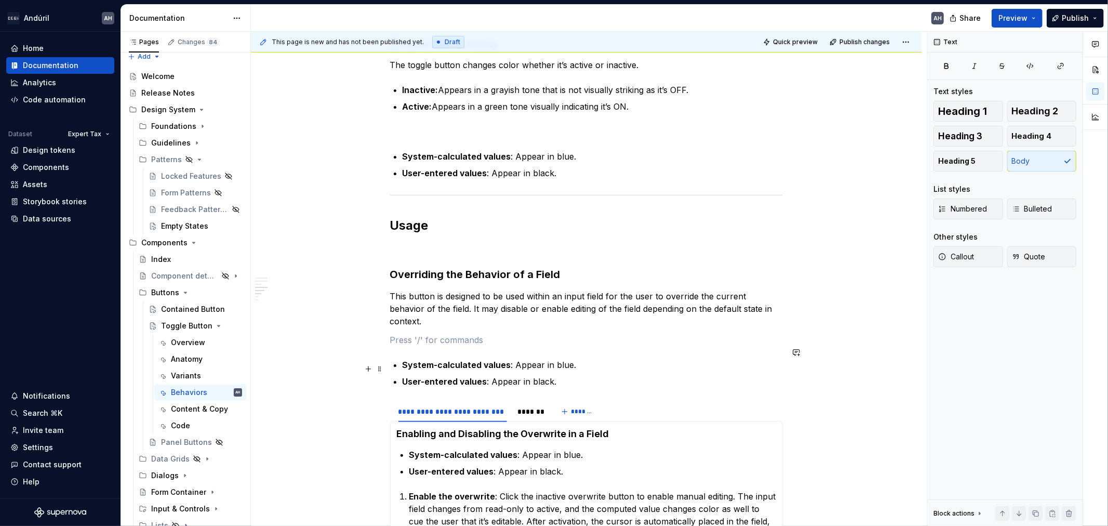
scroll to position [656, 0]
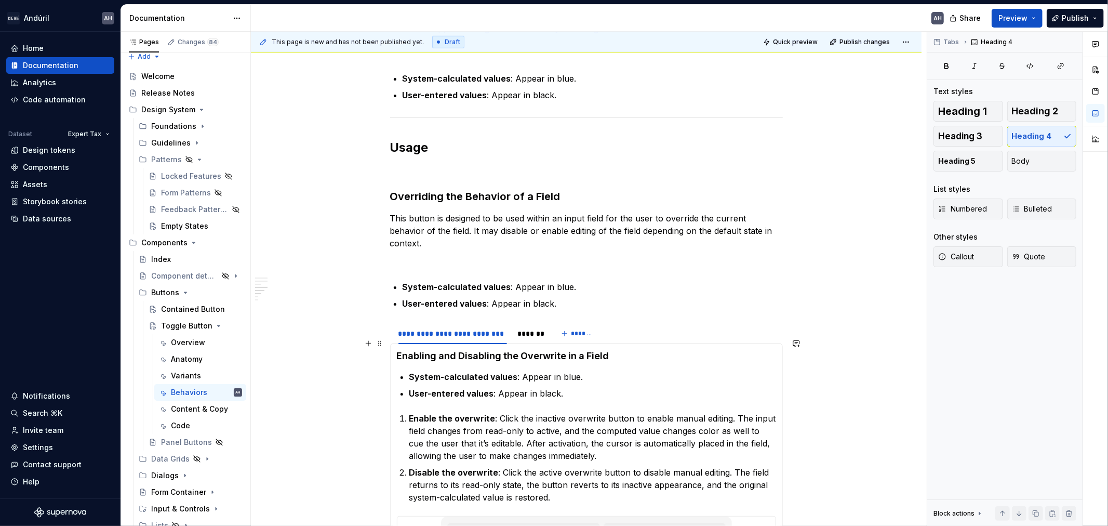
click at [439, 350] on h4 "Enabling and Disabling the Overwrite in a Field" at bounding box center [586, 356] width 379 height 12
click at [629, 350] on h4 "Enabling and Disabling the Overwrite in a Field" at bounding box center [586, 356] width 379 height 12
click at [458, 350] on h4 "Enabling and Disabling the Overwrite in a Field" at bounding box center [586, 356] width 379 height 12
click at [437, 350] on h4 "Enabling and Disabling the Overwrite in a Field" at bounding box center [586, 356] width 379 height 12
click at [474, 350] on h4 "Enabling and Disabling the Overwrite in a Field" at bounding box center [586, 356] width 379 height 12
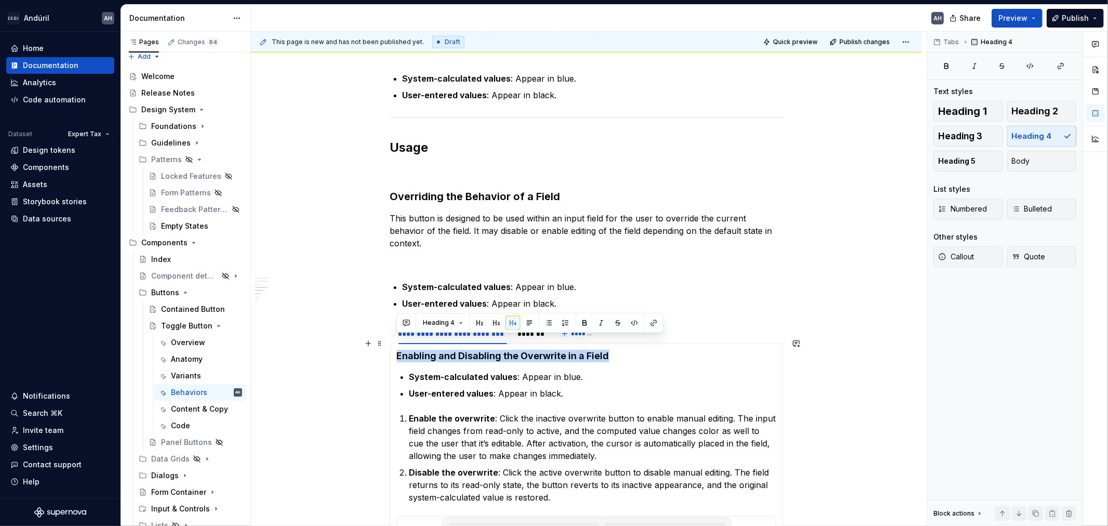
drag, startPoint x: 652, startPoint y: 340, endPoint x: 397, endPoint y: 347, distance: 254.7
click at [397, 350] on h4 "Enabling and Disabling the Overwrite in a Field" at bounding box center [586, 356] width 379 height 12
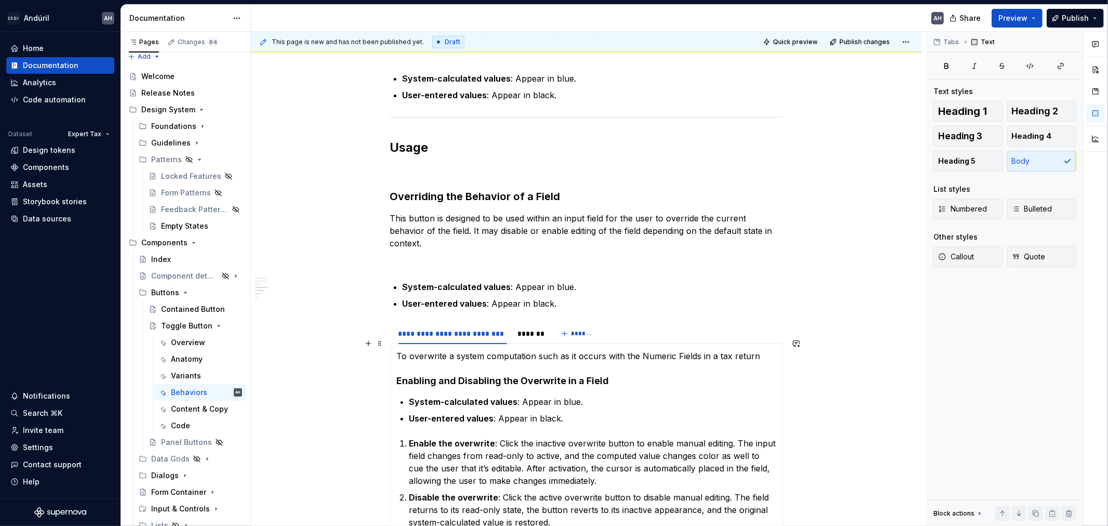
click at [593, 350] on p "To overwrite a system computation such as it occurs with the Numeric Fields in …" at bounding box center [586, 356] width 379 height 12
click at [605, 350] on p "To overwrite a system computation such as it occurs with the Numeric Fields in …" at bounding box center [586, 356] width 379 height 12
click at [660, 350] on p "To overwrite a system computation such as it occurs with the Numeric Fields in …" at bounding box center [586, 356] width 379 height 12
click at [769, 350] on p "To overwrite a system computation such as it occurs with the Numeric Fields in …" at bounding box center [586, 356] width 379 height 12
click at [762, 350] on p "To overwrite a system computation such as it occurs with the Numeric Fields in …" at bounding box center [586, 356] width 379 height 12
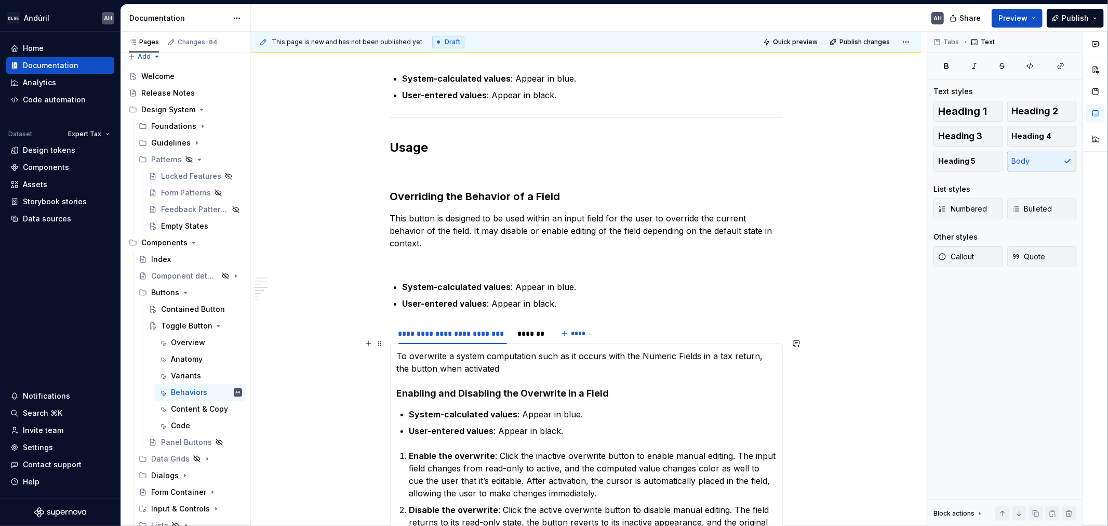
click at [453, 350] on p "To overwrite a system computation such as it occurs with the Numeric Fields in …" at bounding box center [586, 362] width 379 height 25
click at [630, 350] on p "To overwrite the default behavior of a system computation such as it occurs wit…" at bounding box center [586, 362] width 379 height 25
click at [627, 350] on p "To overwrite the default behavior of a system computation such as it occurs wit…" at bounding box center [586, 362] width 379 height 25
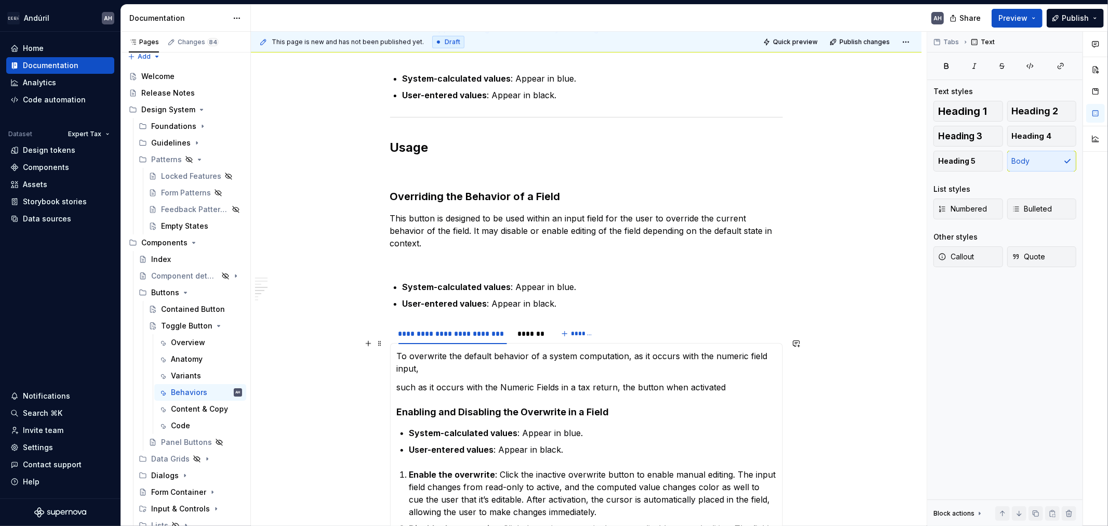
click at [480, 354] on p "To overwrite the default behavior of a system computation, as it occurs with th…" at bounding box center [586, 362] width 379 height 25
click at [485, 350] on p "To overwrite the default behavior of a system computation, as it occurs with th…" at bounding box center [586, 362] width 379 height 25
click at [506, 350] on p "To overwrite the default behavior of a system computation, as it occurs with th…" at bounding box center [586, 362] width 379 height 25
click at [550, 350] on p "To overwrite the default behavior of a system computation, as it occurs with th…" at bounding box center [586, 362] width 379 height 25
click at [626, 350] on p "To overwrite the default behavior of a system computation, as it occurs with th…" at bounding box center [586, 362] width 379 height 25
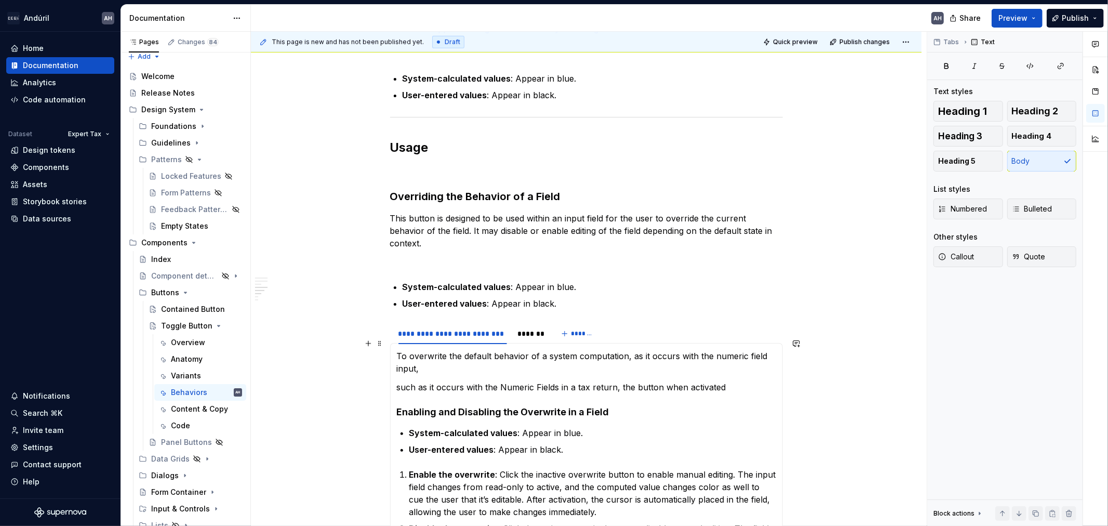
click at [656, 350] on p "To overwrite the default behavior of a system computation, as it occurs with th…" at bounding box center [586, 362] width 379 height 25
click at [486, 357] on p "To overwrite the default behavior of a system computation, as it occurs with th…" at bounding box center [586, 362] width 379 height 25
click at [430, 350] on p "To overwrite the default behavior of a system computation, as it occurs with th…" at bounding box center [586, 362] width 379 height 25
click at [474, 360] on p "To overwrite the default behavior of a system computation, as it occurs with th…" at bounding box center [586, 362] width 379 height 25
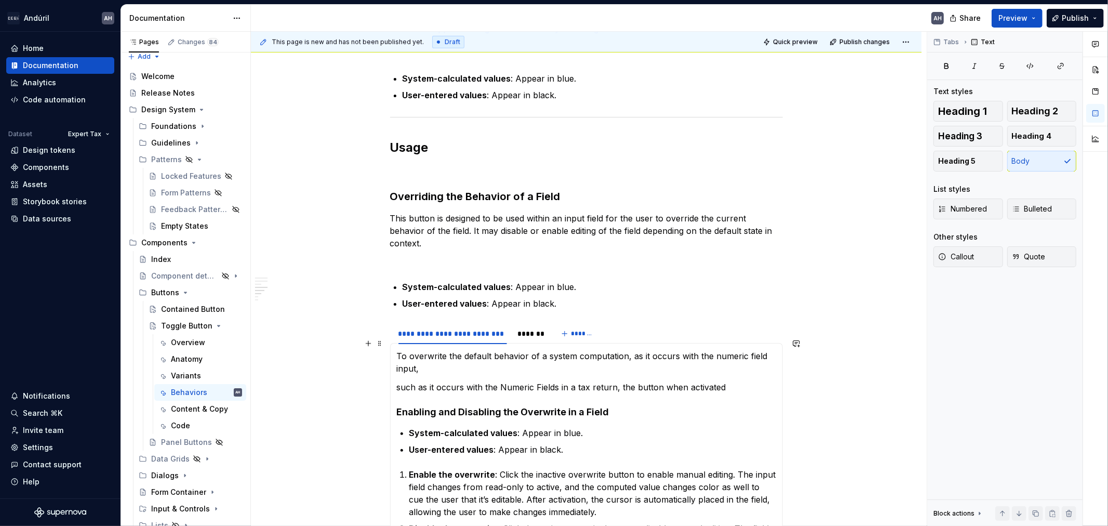
click at [479, 355] on p "To overwrite the default behavior of a system computation, as it occurs with th…" at bounding box center [586, 362] width 379 height 25
click at [439, 350] on p "To overwrite the default behavior of a system computation, as it occurs with th…" at bounding box center [586, 362] width 379 height 25
click at [456, 350] on p "To overwrite the default behavior of a system computation, as it occurs with th…" at bounding box center [586, 362] width 379 height 25
click at [427, 350] on p "To overwrite the default behavior of a system computation, as it occurs with th…" at bounding box center [586, 362] width 379 height 25
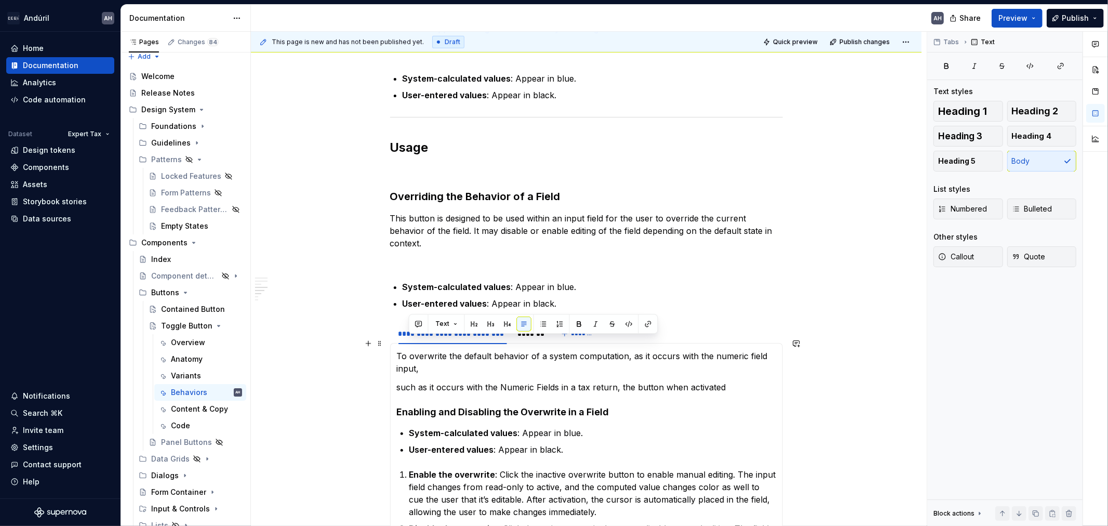
click at [473, 350] on p "To overwrite the default behavior of a system computation, as it occurs with th…" at bounding box center [586, 362] width 379 height 25
click at [440, 350] on p "To overwrite the default behavior of a system computation, as it occurs with th…" at bounding box center [586, 362] width 379 height 25
click at [448, 350] on p "To overwrite the default behavior of a system computation, as it occurs with th…" at bounding box center [586, 362] width 379 height 25
drag, startPoint x: 446, startPoint y: 345, endPoint x: 403, endPoint y: 347, distance: 42.7
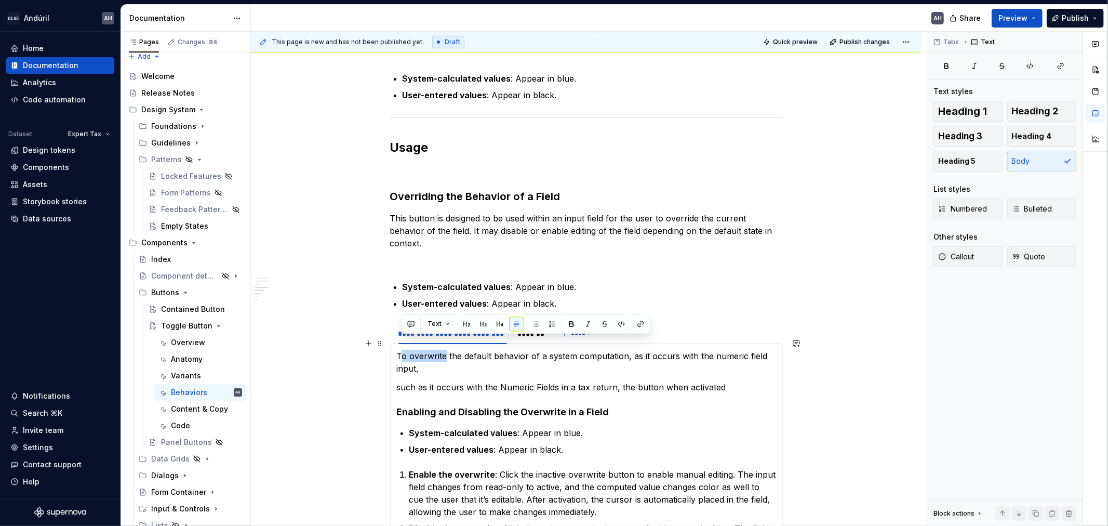
click at [403, 350] on p "To overwrite the default behavior of a system computation, as it occurs with th…" at bounding box center [586, 362] width 379 height 25
click at [481, 350] on p "To write over the sysem computation the default behavior of a system computatio…" at bounding box center [586, 362] width 379 height 25
click at [573, 350] on p "To write over the default system computation the default behavior of a system c…" at bounding box center [586, 362] width 379 height 25
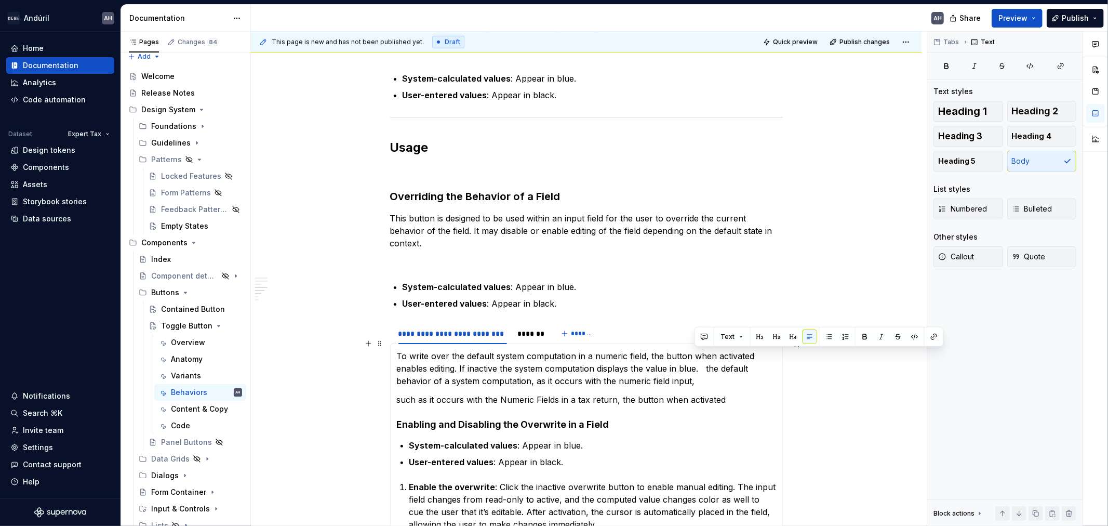
drag, startPoint x: 703, startPoint y: 359, endPoint x: 708, endPoint y: 368, distance: 10.0
click at [708, 368] on p "To write over the default system computation in a numeric field, the button whe…" at bounding box center [586, 368] width 379 height 37
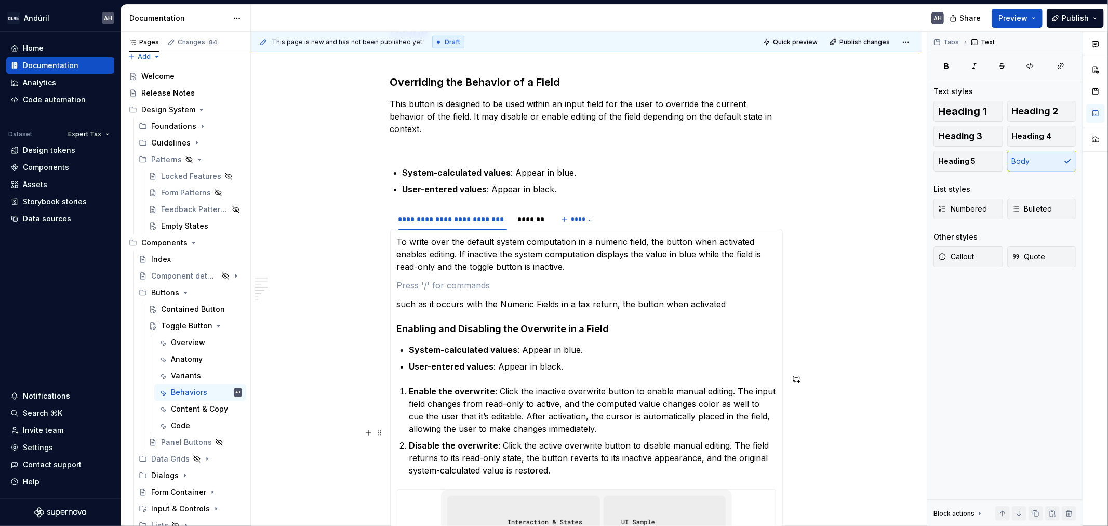
scroll to position [772, 0]
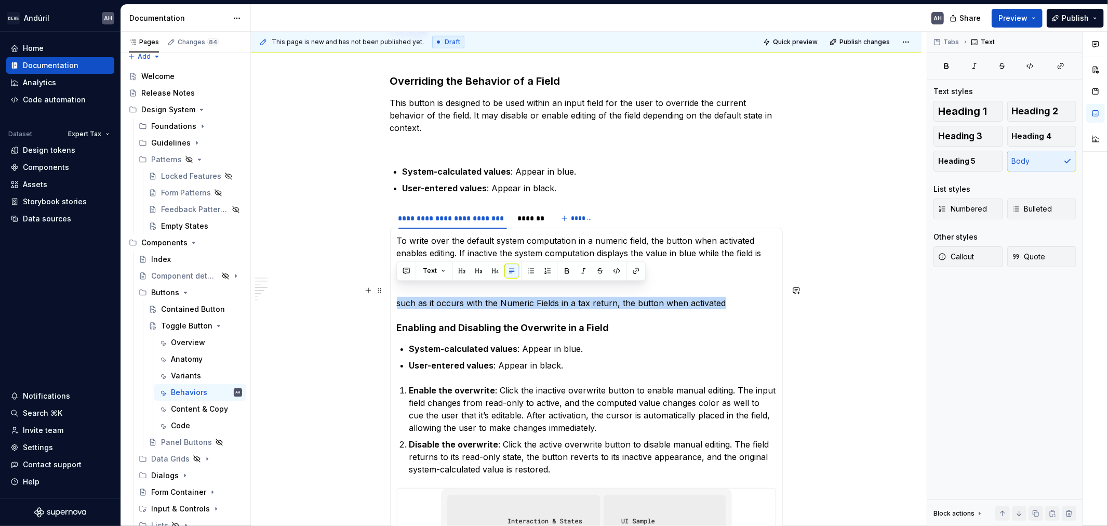
drag, startPoint x: 709, startPoint y: 292, endPoint x: 396, endPoint y: 283, distance: 312.9
click at [397, 297] on p "such as it occurs with the Numeric Fields in a tax return, the button when acti…" at bounding box center [586, 303] width 379 height 12
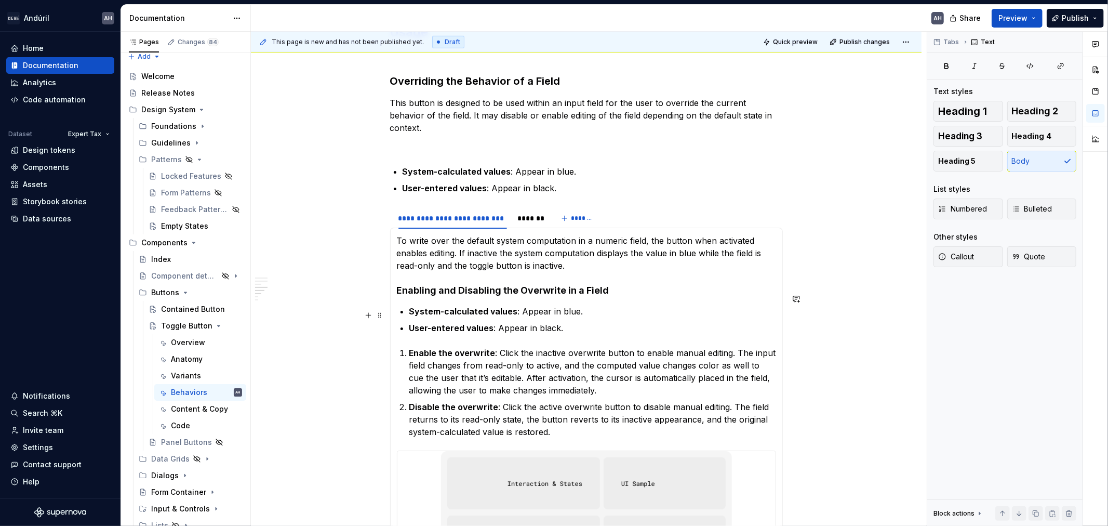
click at [577, 308] on ul "System-calculated values : Appear in blue. User-entered values : Appear in blac…" at bounding box center [592, 319] width 367 height 29
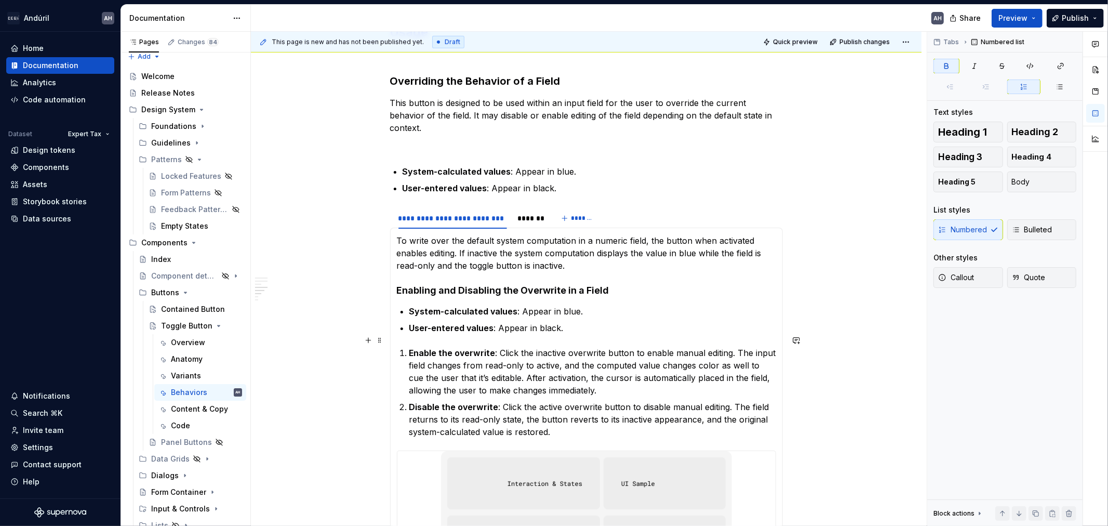
click at [484, 348] on strong "Enable the overwrite" at bounding box center [452, 353] width 86 height 10
click at [499, 347] on p "Enable the overwrite : Click the inactive overwrite button to enable manual edi…" at bounding box center [592, 372] width 367 height 50
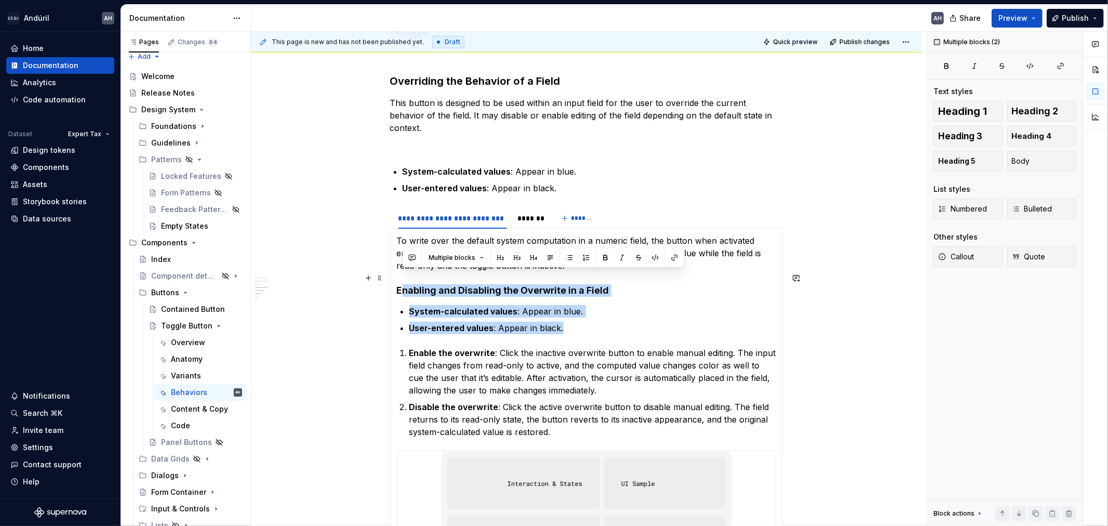
drag, startPoint x: 580, startPoint y: 314, endPoint x: 402, endPoint y: 276, distance: 181.7
click at [402, 276] on section-item-column "To write over the default system computation in a numeric field, the button whe…" at bounding box center [586, 486] width 379 height 505
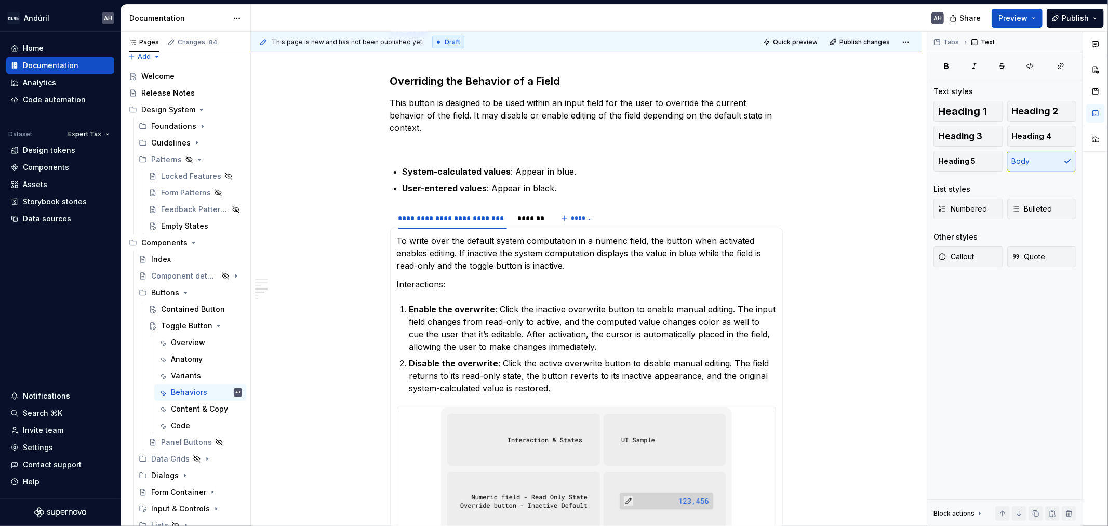
click at [402, 278] on p "Interactions:" at bounding box center [586, 284] width 379 height 12
click at [470, 282] on section-item-column "To write over the default system computation in a numeric field, the button whe…" at bounding box center [586, 464] width 379 height 461
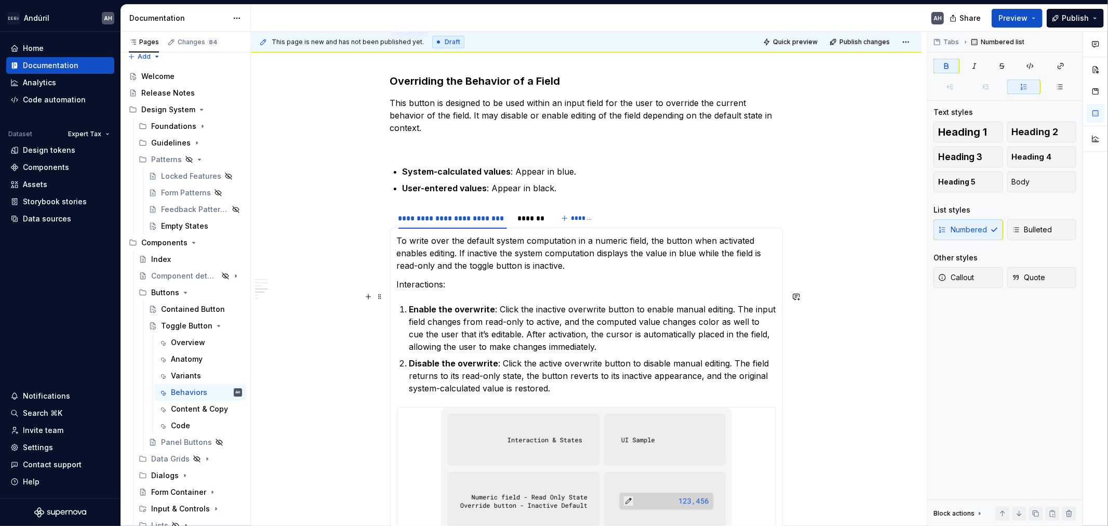
click at [533, 303] on p "Enable the overwrite : Click the inactive overwrite button to enable manual edi…" at bounding box center [592, 328] width 367 height 50
click at [440, 278] on p "Interactions:" at bounding box center [586, 284] width 379 height 12
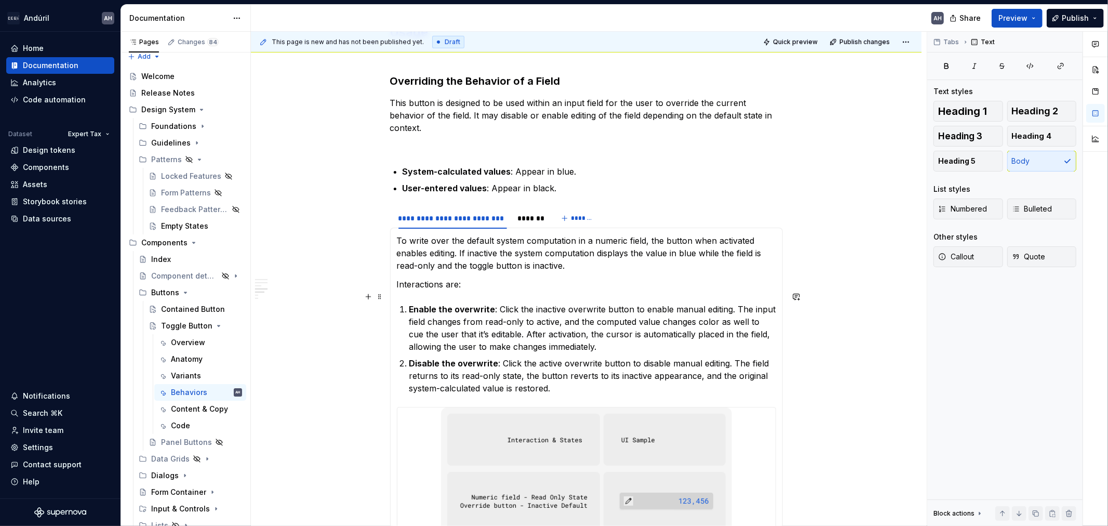
click at [562, 319] on p "Enable the overwrite : Click the inactive overwrite button to enable manual edi…" at bounding box center [592, 328] width 367 height 50
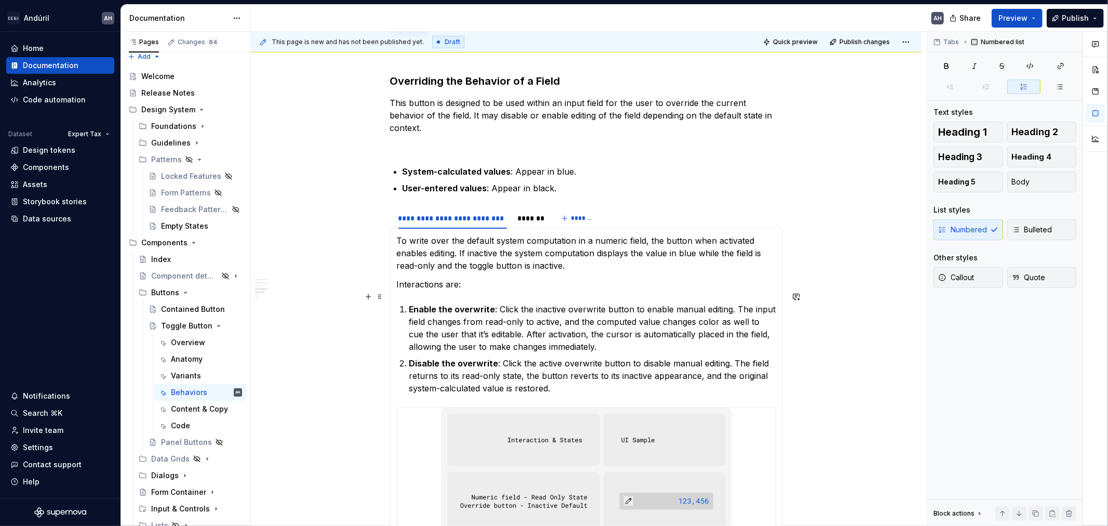
click at [577, 303] on p "Enable the overwrite : Click the inactive overwrite button to enable manual edi…" at bounding box center [592, 328] width 367 height 50
click at [409, 304] on strong "Enable the overwrite" at bounding box center [452, 309] width 86 height 10
click at [734, 303] on p "Enable the overwrite : Click the inactive overwrite button to enable manual edi…" at bounding box center [592, 328] width 367 height 50
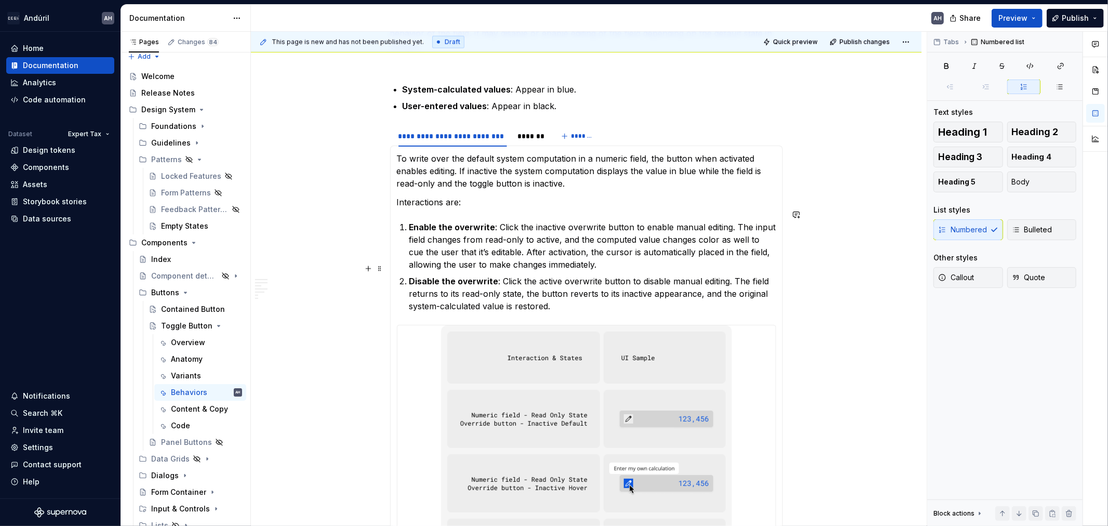
scroll to position [887, 0]
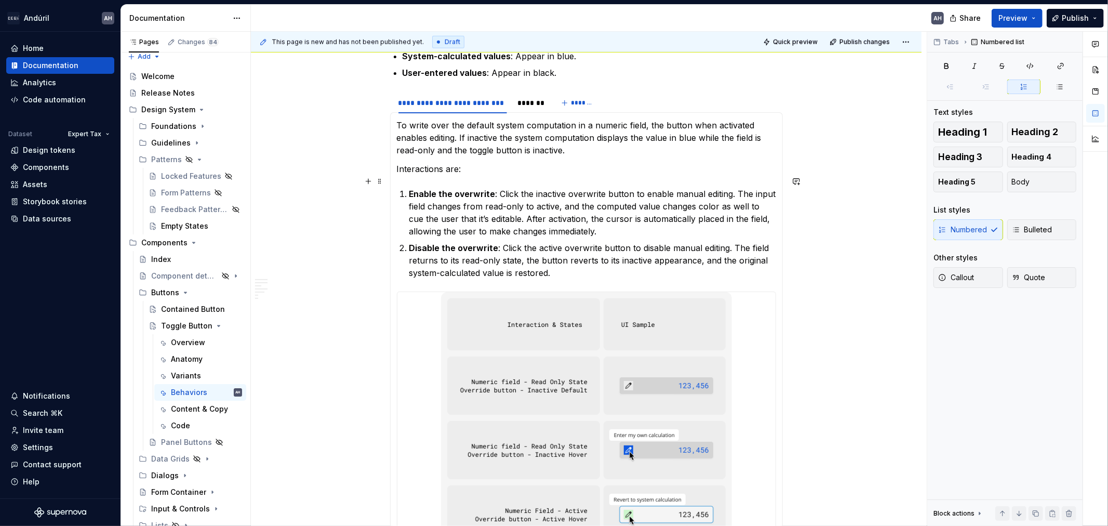
click at [544, 194] on p "Enable the overwrite : Click the inactive overwrite button to enable manual edi…" at bounding box center [592, 213] width 367 height 50
click at [617, 205] on p "Enable the overwrite : Click the inactive overwrite button to enable manual edi…" at bounding box center [592, 213] width 367 height 50
click at [637, 220] on p "Enable the overwrite : Click the inactive overwrite button to enable manual edi…" at bounding box center [592, 213] width 367 height 50
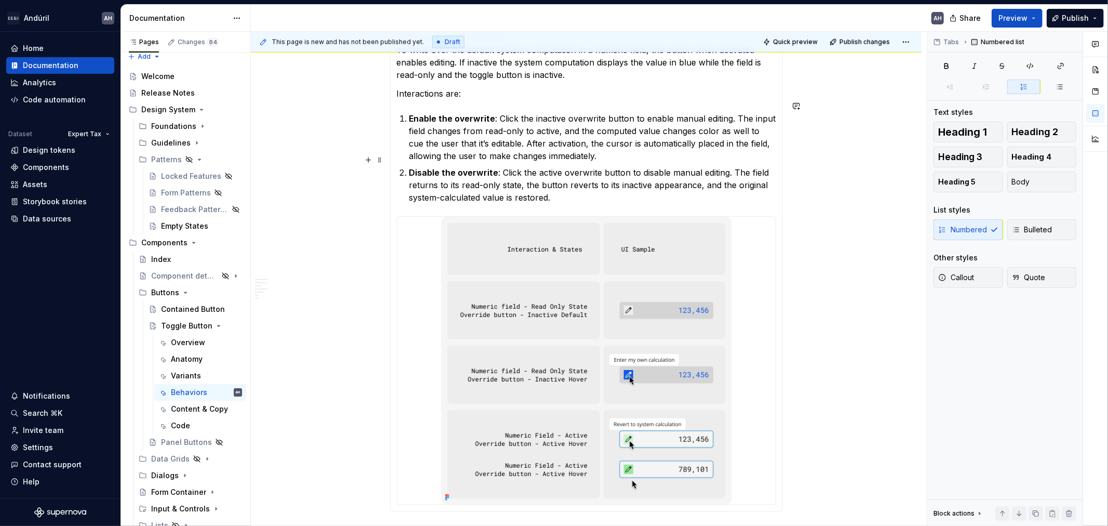
scroll to position [1003, 0]
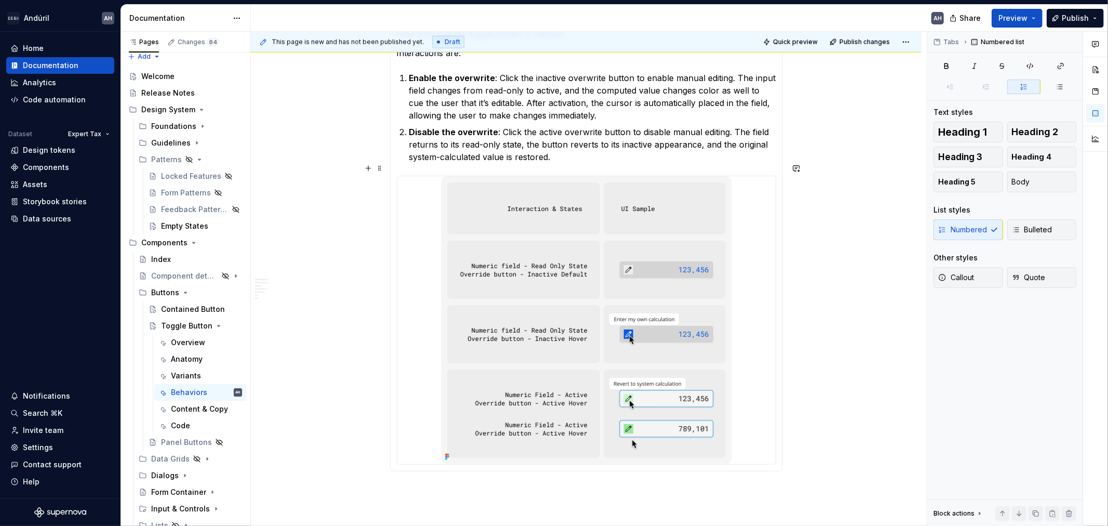
type textarea "*"
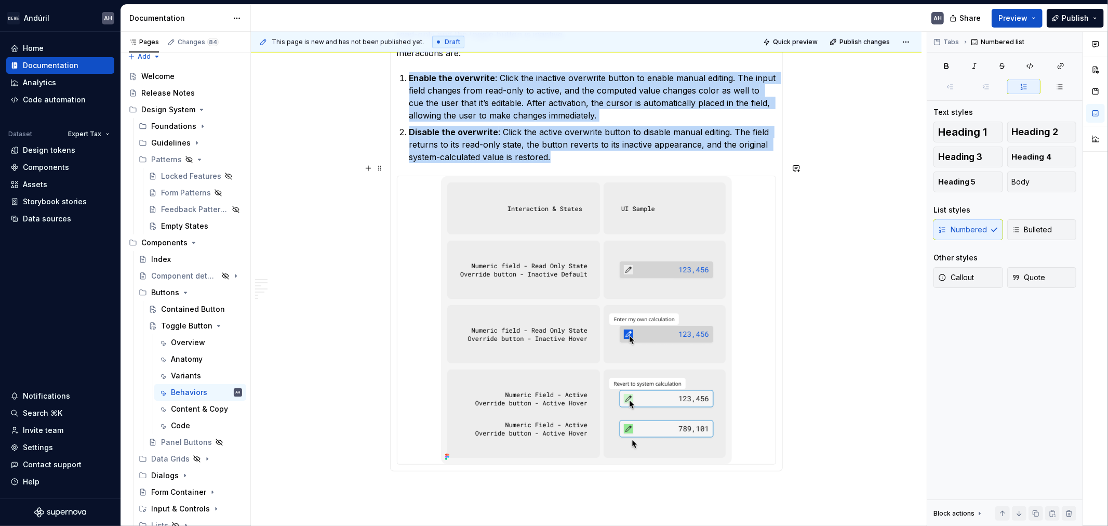
click at [596, 264] on img at bounding box center [586, 320] width 291 height 288
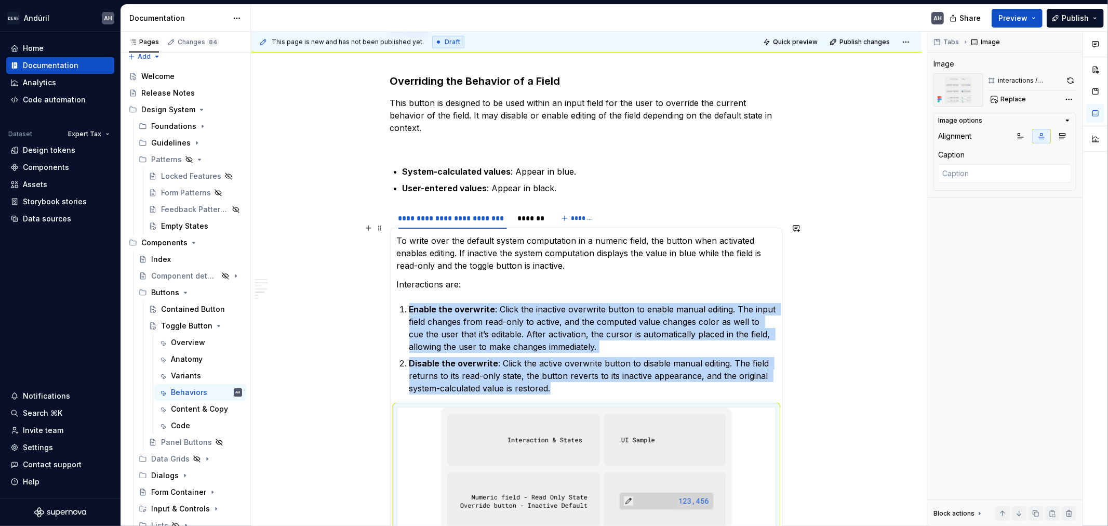
scroll to position [784, 0]
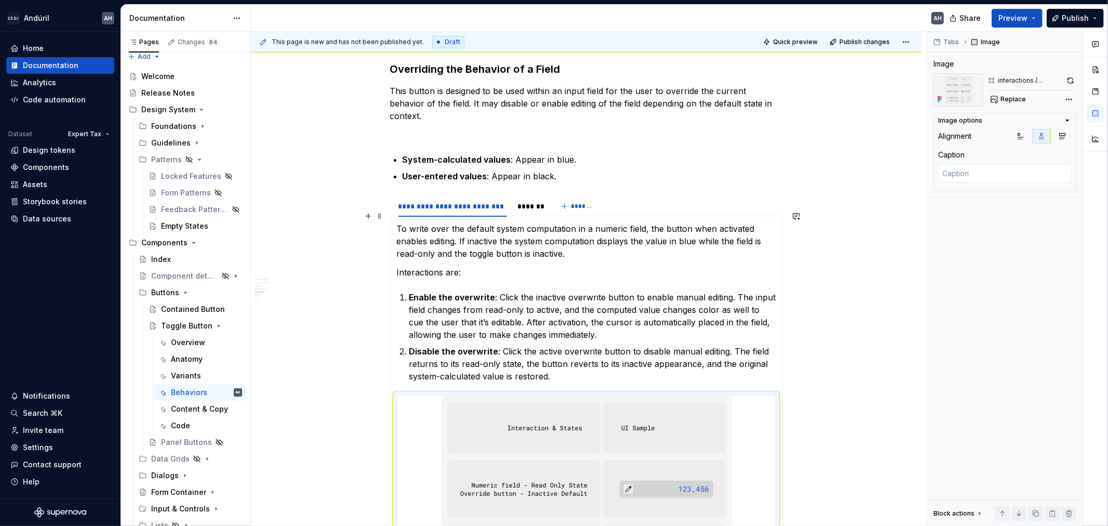
click at [525, 241] on p "To write over the default system computation in a numeric field, the button whe…" at bounding box center [586, 240] width 379 height 37
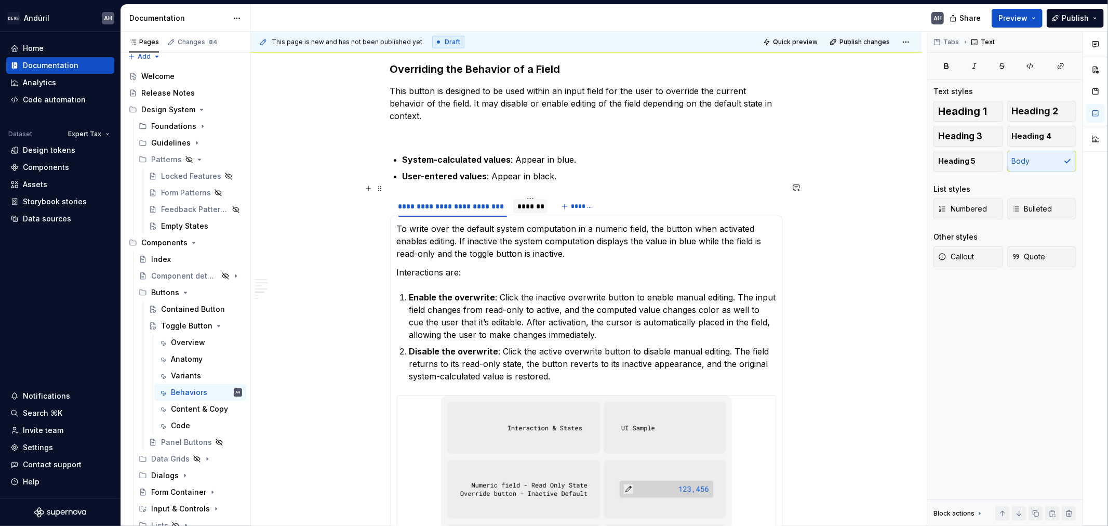
click at [536, 200] on div "*******" at bounding box center [530, 206] width 35 height 15
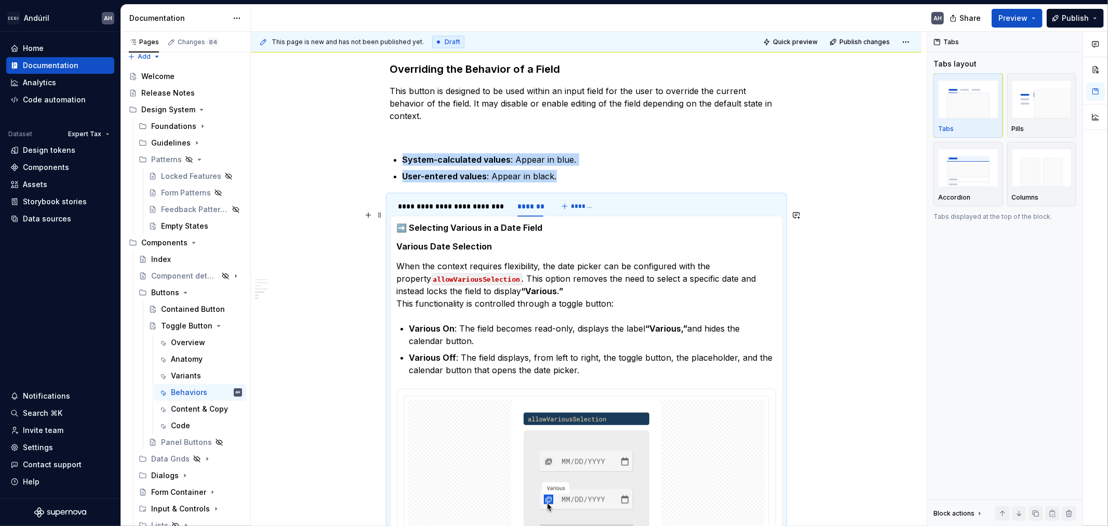
click at [429, 222] on h5 "➡️ Selecting Various in a Date Field" at bounding box center [586, 227] width 379 height 10
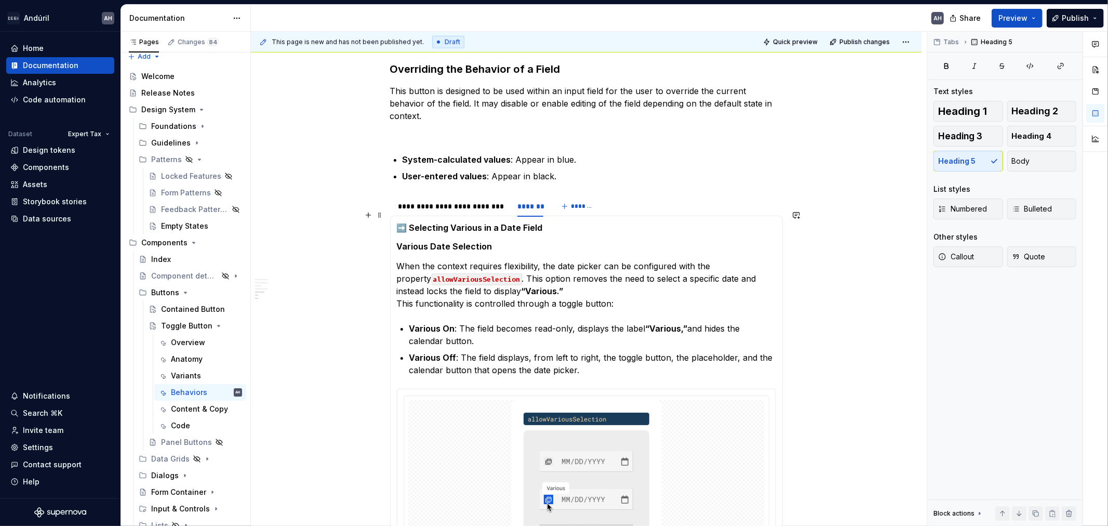
click at [398, 222] on h5 "➡️ Selecting Various in a Date Field" at bounding box center [586, 227] width 379 height 10
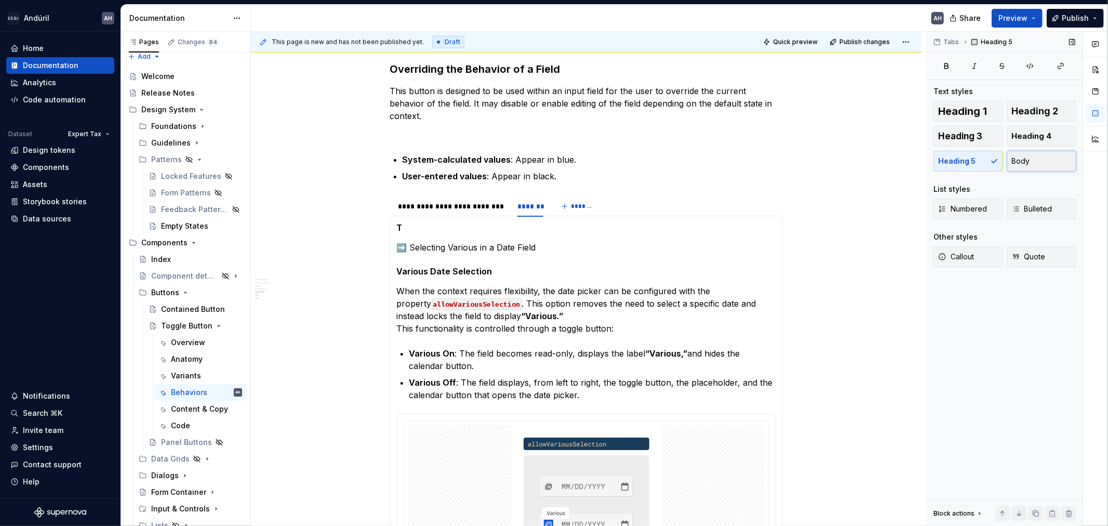
click at [1027, 165] on span "Body" at bounding box center [1021, 161] width 18 height 10
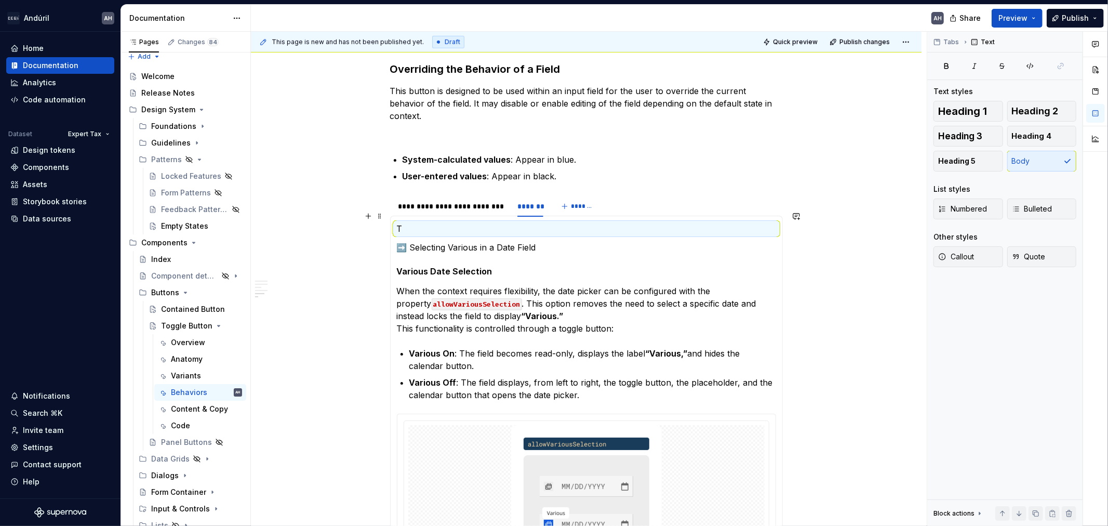
click at [468, 222] on p "T" at bounding box center [586, 228] width 379 height 12
click at [457, 222] on p "T" at bounding box center [586, 228] width 379 height 12
click at [455, 222] on p "To override the date specification a date picker requires" at bounding box center [586, 228] width 379 height 12
click at [529, 222] on p "To override the date specification a date picker requires" at bounding box center [586, 228] width 379 height 12
click at [636, 222] on p "To override the date specification behavior a date picker requires" at bounding box center [586, 228] width 379 height 12
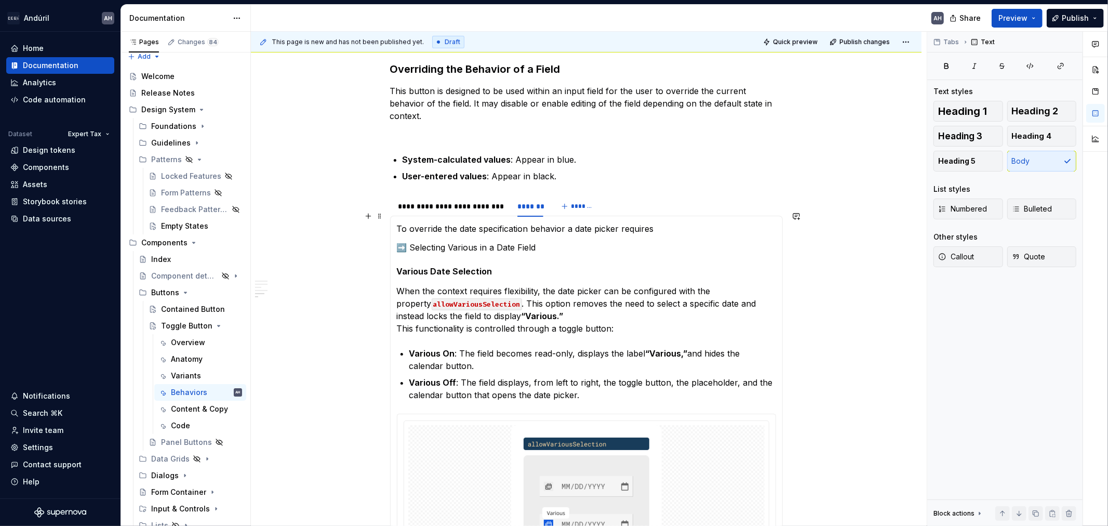
click at [636, 222] on p "To override the date specification behavior a date picker requires" at bounding box center [586, 228] width 379 height 12
click at [640, 222] on p "To override the date specification behavior a date picker input expects, the" at bounding box center [586, 228] width 379 height 12
click at [748, 222] on p "To override the date specification behavior a date picker input field expects, …" at bounding box center [586, 228] width 379 height 12
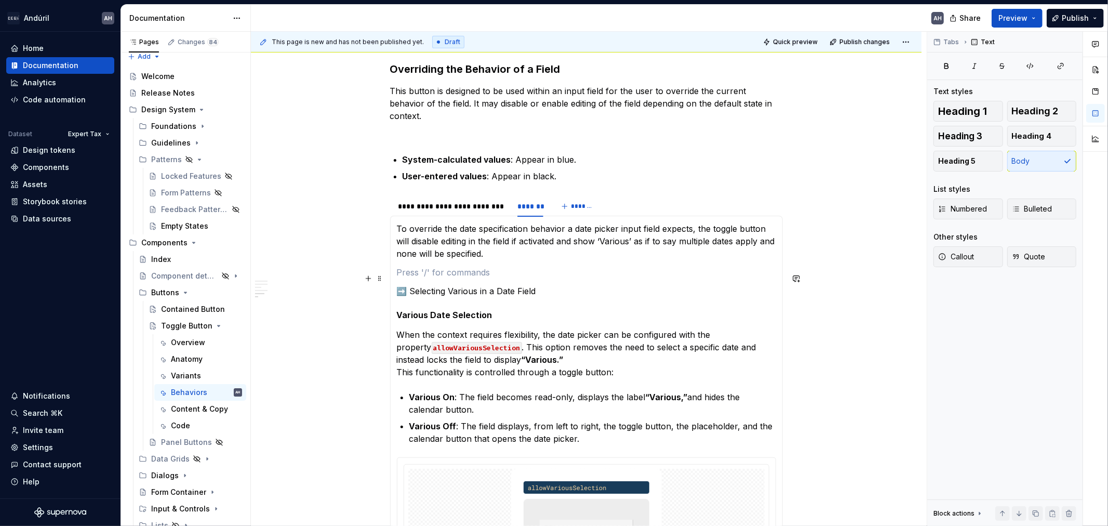
click at [533, 268] on section-item-column "To override the date specification behavior a date picker input field expects, …" at bounding box center [586, 499] width 379 height 555
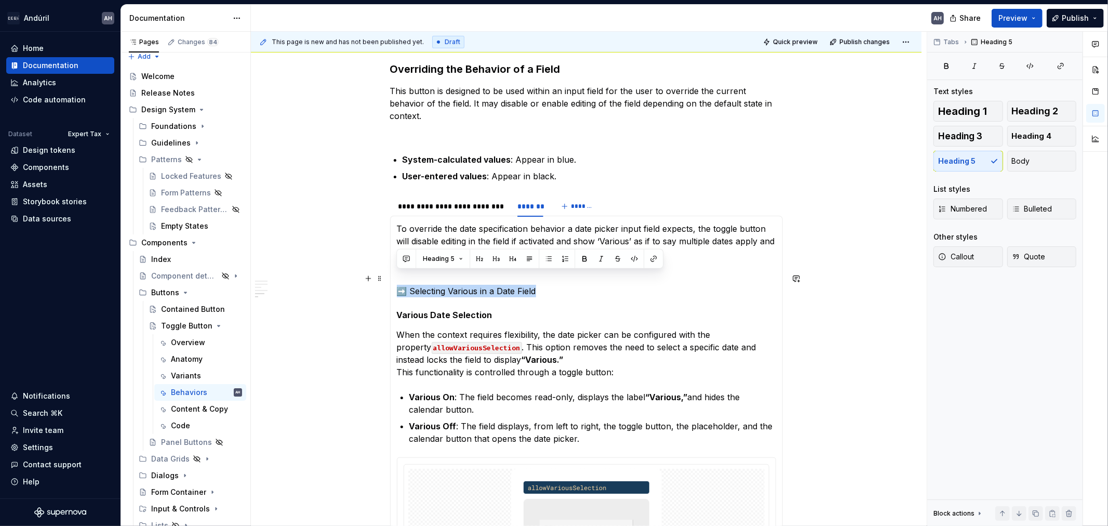
drag, startPoint x: 543, startPoint y: 279, endPoint x: 401, endPoint y: 278, distance: 141.9
click at [401, 285] on p "➡️ Selecting Various in a Date Field" at bounding box center [586, 291] width 379 height 12
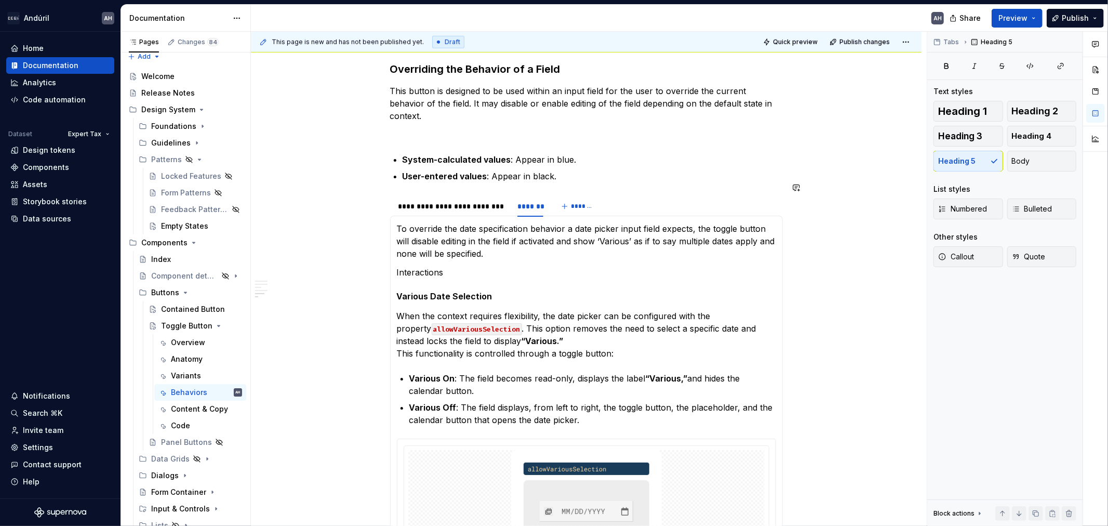
click at [481, 216] on div "To write over the default system computation in a numeric field, the button whe…" at bounding box center [586, 491] width 393 height 550
click at [482, 201] on div "**********" at bounding box center [453, 206] width 109 height 10
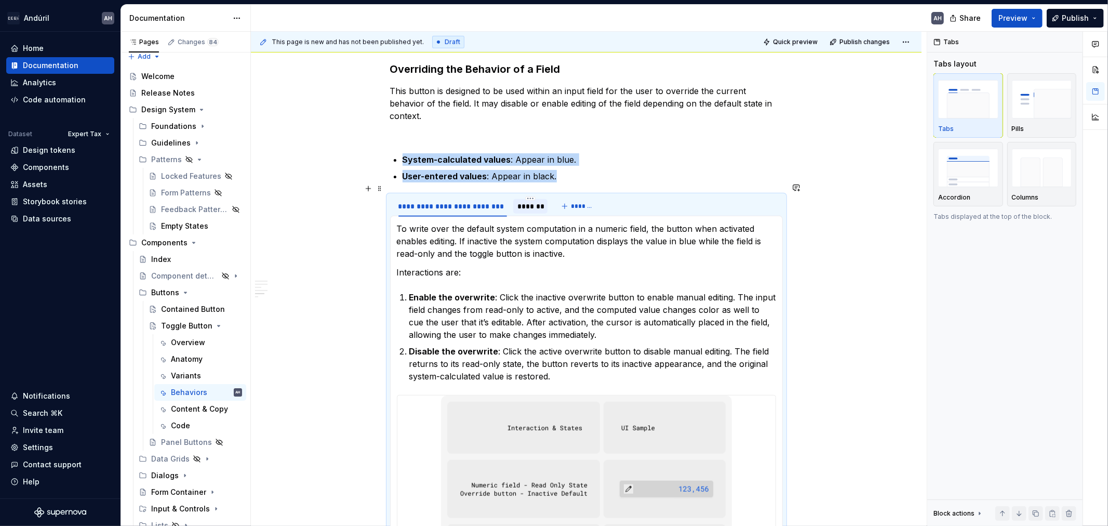
click at [526, 201] on div "*******" at bounding box center [531, 206] width 27 height 10
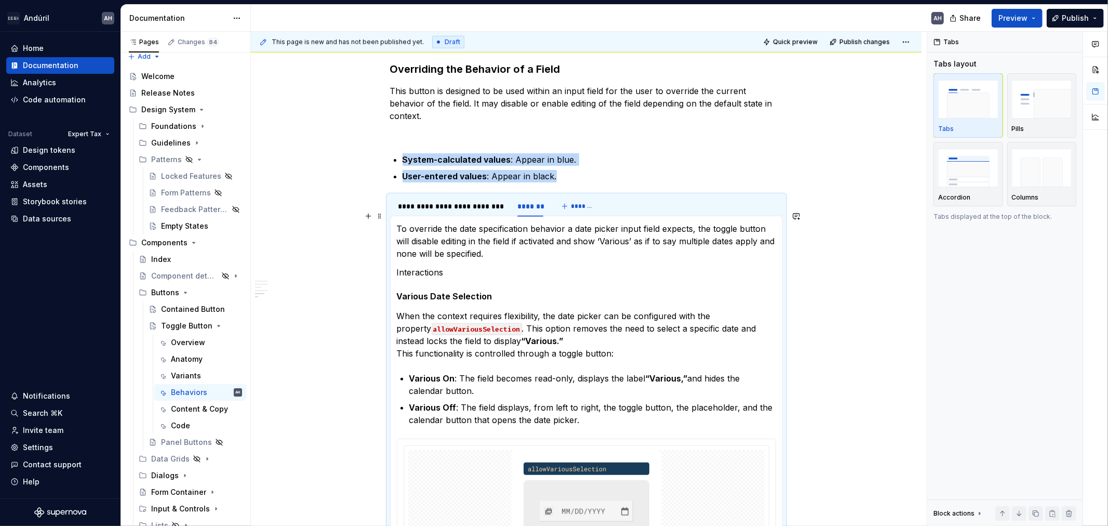
click at [484, 248] on section-item-column "To override the date specification behavior a date picker input field expects, …" at bounding box center [586, 490] width 379 height 536
click at [481, 266] on p "Interactions" at bounding box center [586, 272] width 379 height 12
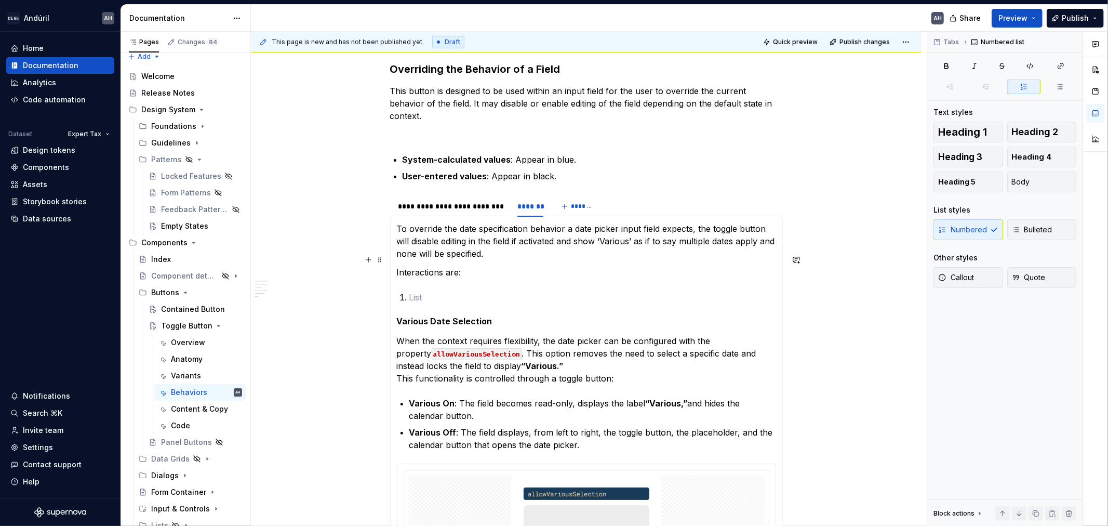
click at [469, 266] on p "Interactions are:" at bounding box center [586, 272] width 379 height 12
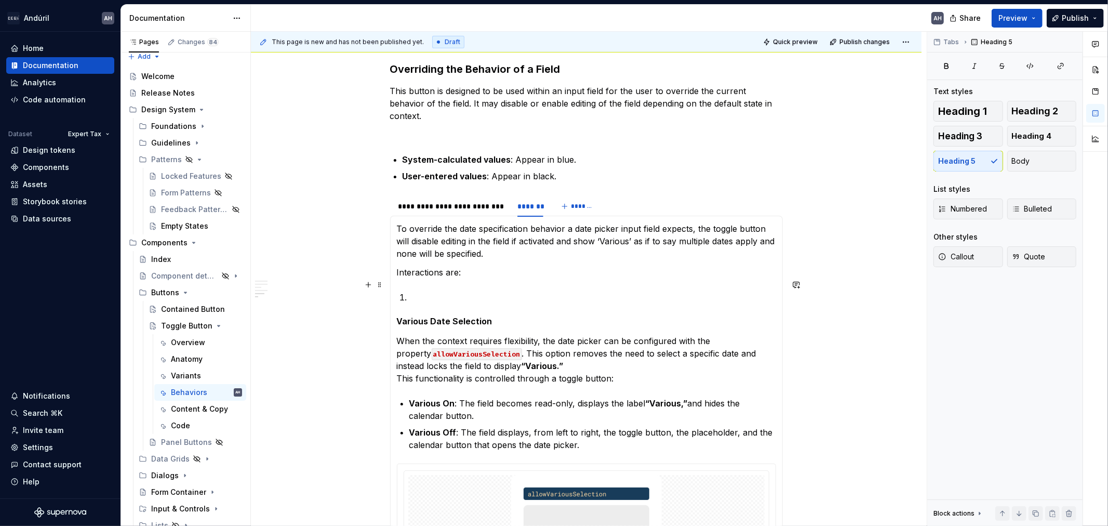
click at [444, 291] on p at bounding box center [592, 297] width 367 height 12
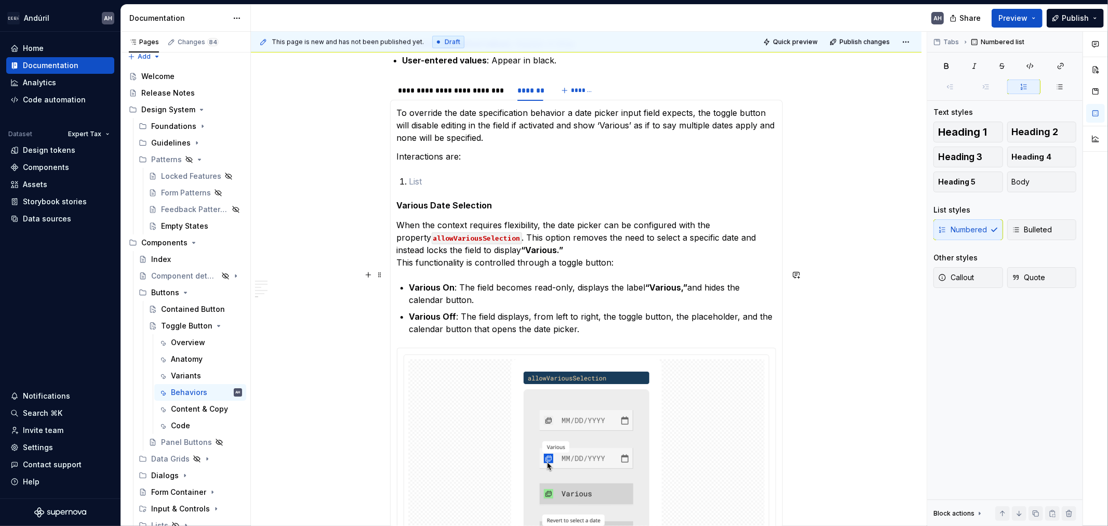
scroll to position [842, 0]
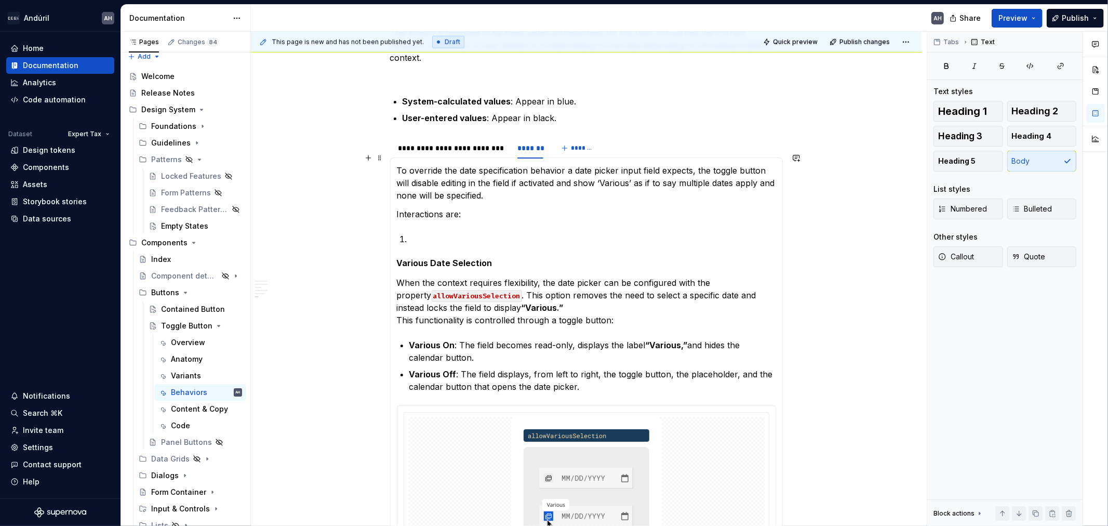
click at [538, 164] on p "To override the date specification behavior a date picker input field expects, …" at bounding box center [586, 182] width 379 height 37
click at [624, 164] on p "To override the date specification behavior a date picker input field expects, …" at bounding box center [586, 182] width 379 height 37
click at [712, 164] on p "To override the date specification behavior a date picker input field expects, …" at bounding box center [586, 182] width 379 height 37
click at [440, 174] on p "To override the date specification behavior a date picker input field expects, …" at bounding box center [586, 182] width 379 height 37
click at [565, 166] on p "To override the date specification behavior a date picker input field expects, …" at bounding box center [586, 182] width 379 height 37
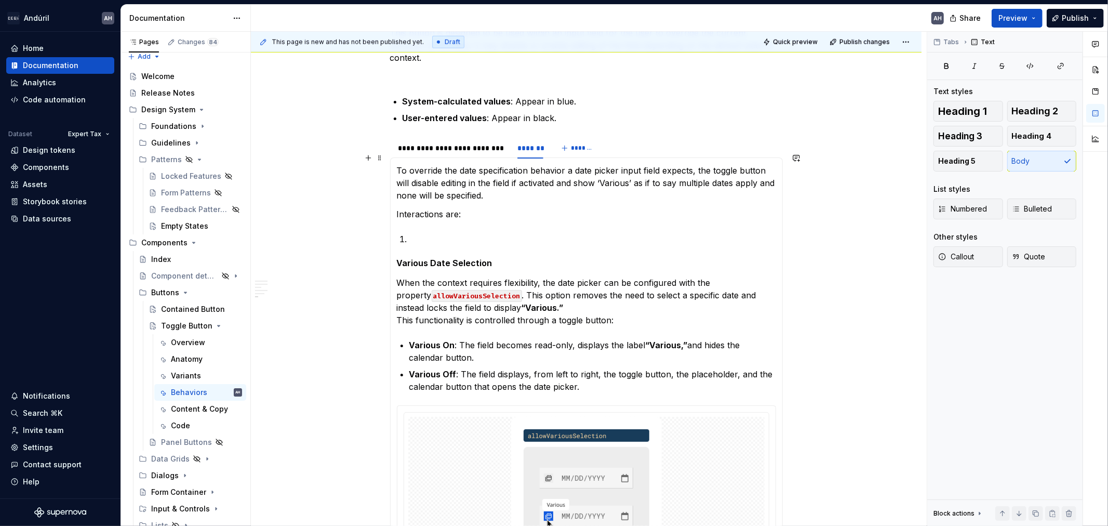
click at [498, 170] on p "To override the date specification behavior a date picker input field expects, …" at bounding box center [586, 182] width 379 height 37
click at [579, 170] on p "To override the date specification behavior a date picker input field expects, …" at bounding box center [586, 182] width 379 height 37
click at [640, 172] on p "To override the date specification behavior a date picker input field expects, …" at bounding box center [586, 182] width 379 height 37
click at [636, 170] on p "To override the date specification behavior a date picker input field expects, …" at bounding box center [586, 182] width 379 height 37
click at [643, 174] on p "To override the date specification behavior a date picker input field expects, …" at bounding box center [586, 182] width 379 height 37
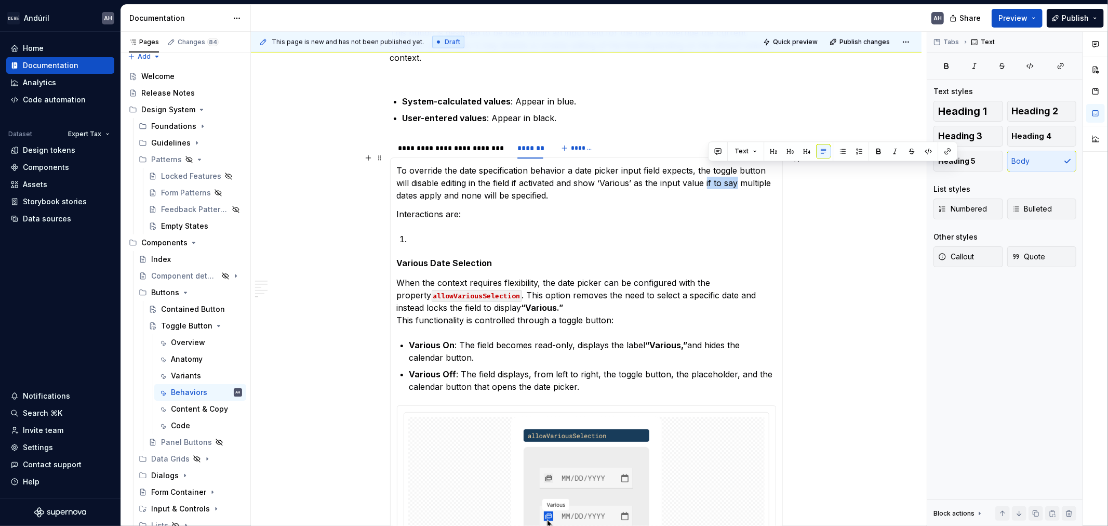
drag, startPoint x: 709, startPoint y: 171, endPoint x: 740, endPoint y: 172, distance: 31.2
click at [740, 172] on p "To override the date specification behavior a date picker input field expects, …" at bounding box center [586, 182] width 379 height 37
click at [456, 180] on p "To override the date specification behavior a date picker input field expects, …" at bounding box center [586, 182] width 379 height 37
drag, startPoint x: 512, startPoint y: 179, endPoint x: 520, endPoint y: 179, distance: 8.3
click at [512, 179] on p "To override the date specification behavior a date picker input field expects, …" at bounding box center [586, 182] width 379 height 37
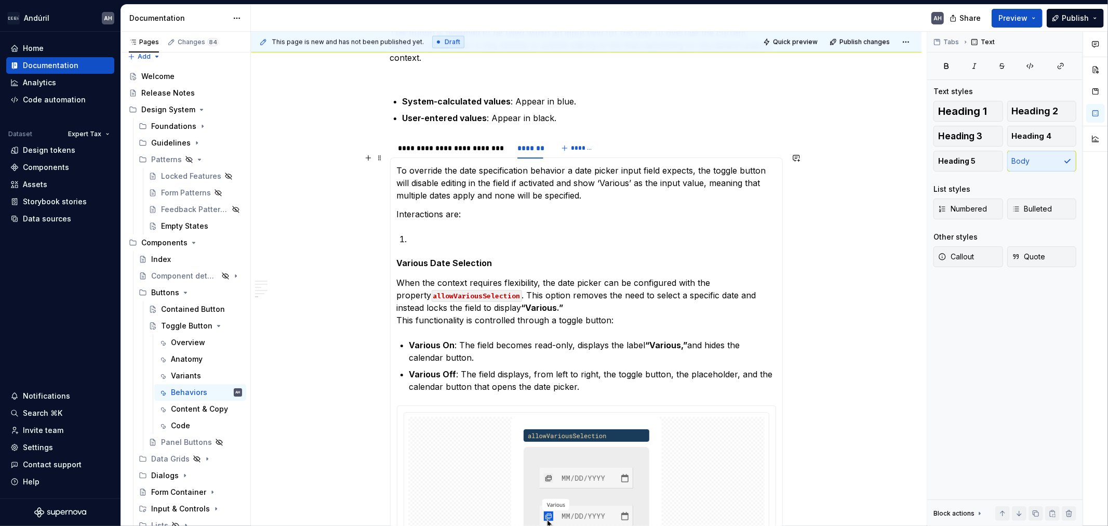
click at [635, 179] on p "To override the date specification behavior a date picker input field expects, …" at bounding box center [586, 182] width 379 height 37
click at [500, 208] on p "Interactions are:" at bounding box center [586, 214] width 379 height 12
click at [422, 233] on p at bounding box center [592, 239] width 367 height 12
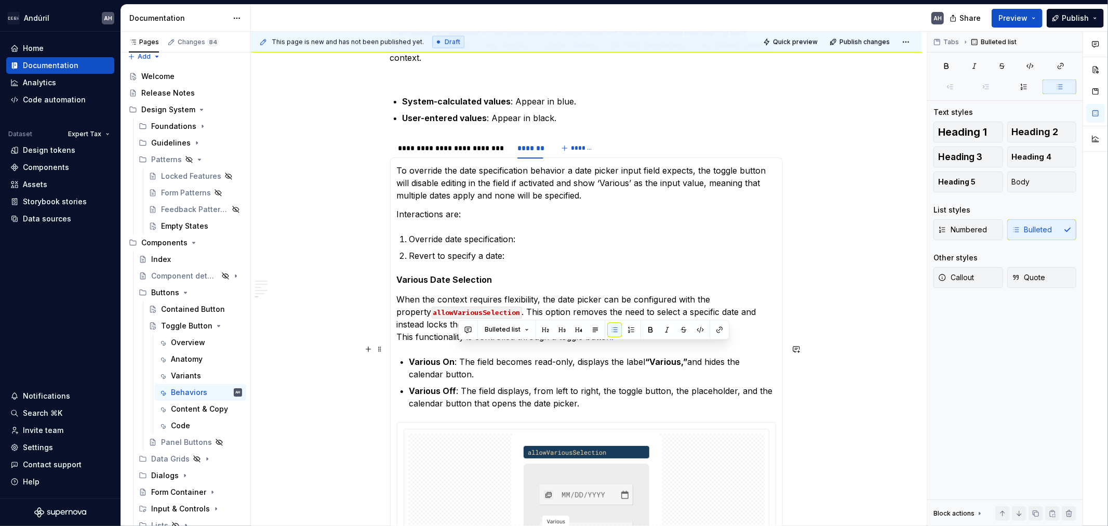
drag, startPoint x: 468, startPoint y: 361, endPoint x: 459, endPoint y: 350, distance: 13.6
click at [459, 355] on p "Various On : The field becomes read-only, displays the label “Various,” and hid…" at bounding box center [592, 367] width 367 height 25
copy p "The field becomes read-only, displays the label “Various,” and hides the calend…"
click at [518, 233] on p "Override date specification:" at bounding box center [592, 239] width 367 height 12
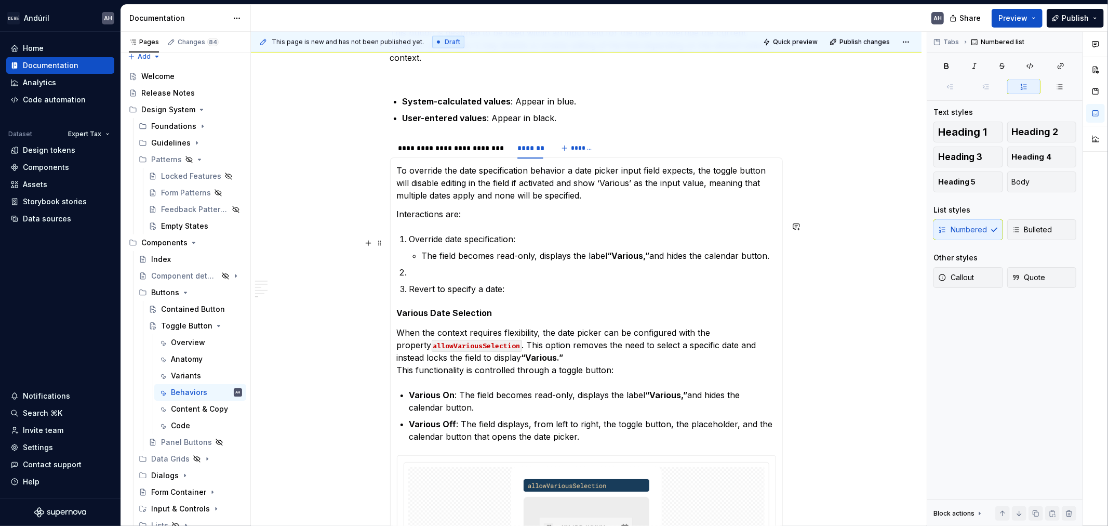
click at [419, 243] on li "Override date specification: The field becomes read-only, displays the label “V…" at bounding box center [592, 247] width 367 height 29
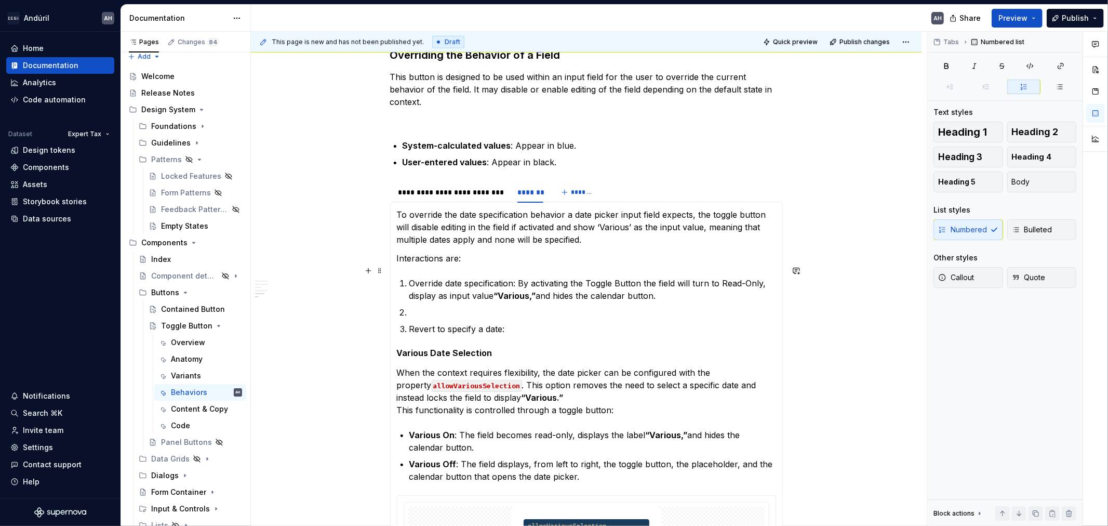
scroll to position [784, 0]
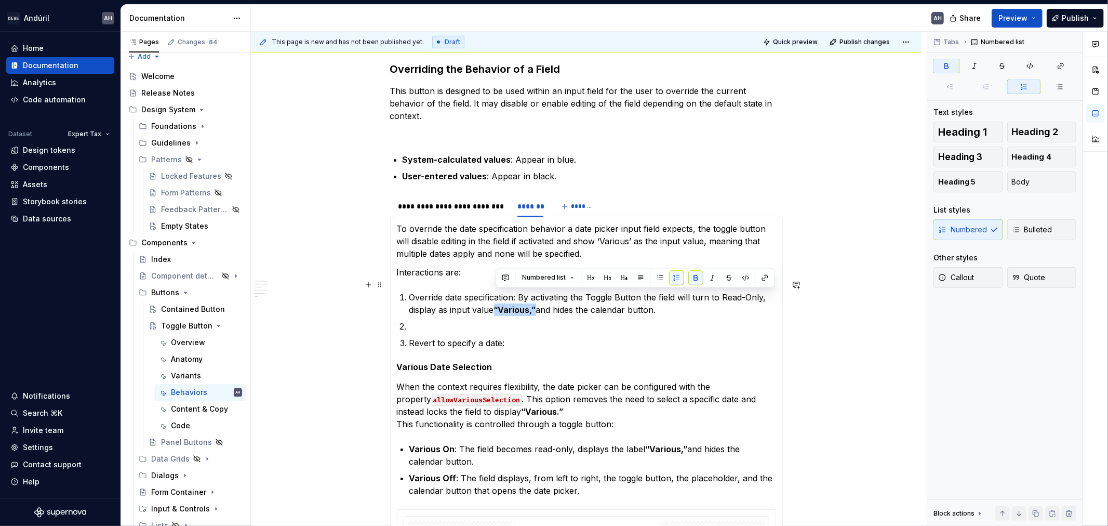
drag, startPoint x: 538, startPoint y: 297, endPoint x: 497, endPoint y: 297, distance: 41.1
click at [497, 297] on p "Override date specification: By activating the Toggle Button the field will tur…" at bounding box center [592, 303] width 367 height 25
click at [543, 295] on p "Override date specification: By activating the Toggle Button the field will tur…" at bounding box center [592, 303] width 367 height 25
click at [564, 296] on p "Override date specification: By activating the Toggle Button the field will tur…" at bounding box center [592, 303] width 367 height 25
click at [666, 300] on p "Override date specification: By activating the Toggle Button the field will tur…" at bounding box center [592, 303] width 367 height 25
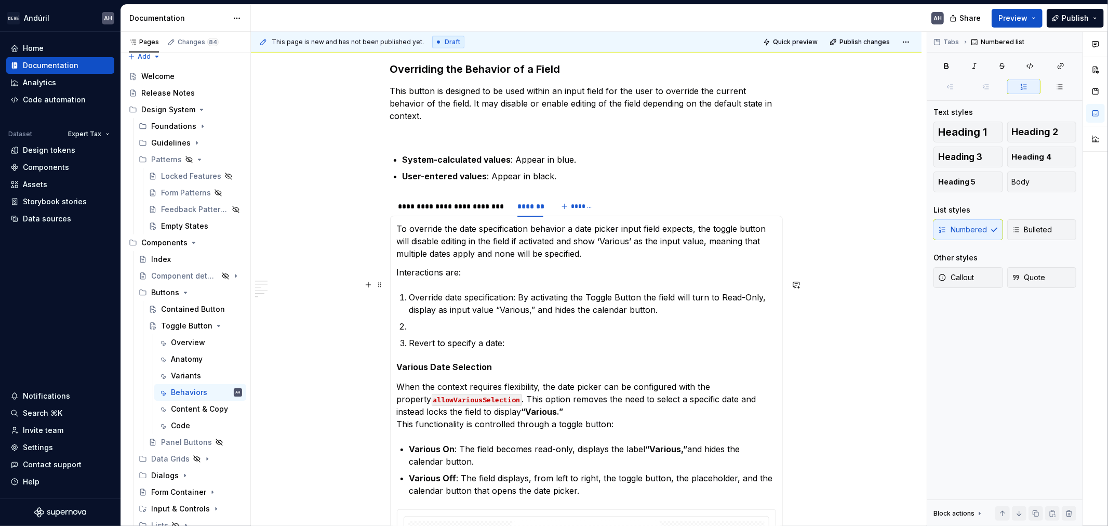
click at [563, 297] on p "Override date specification: By activating the Toggle Button the field will tur…" at bounding box center [592, 303] width 367 height 25
click at [646, 301] on p "Override date specification: By activating the Toggle Button the field will tur…" at bounding box center [592, 303] width 367 height 25
click at [667, 291] on p "Override date specification: By activating the Toggle Button the field will tur…" at bounding box center [592, 303] width 367 height 25
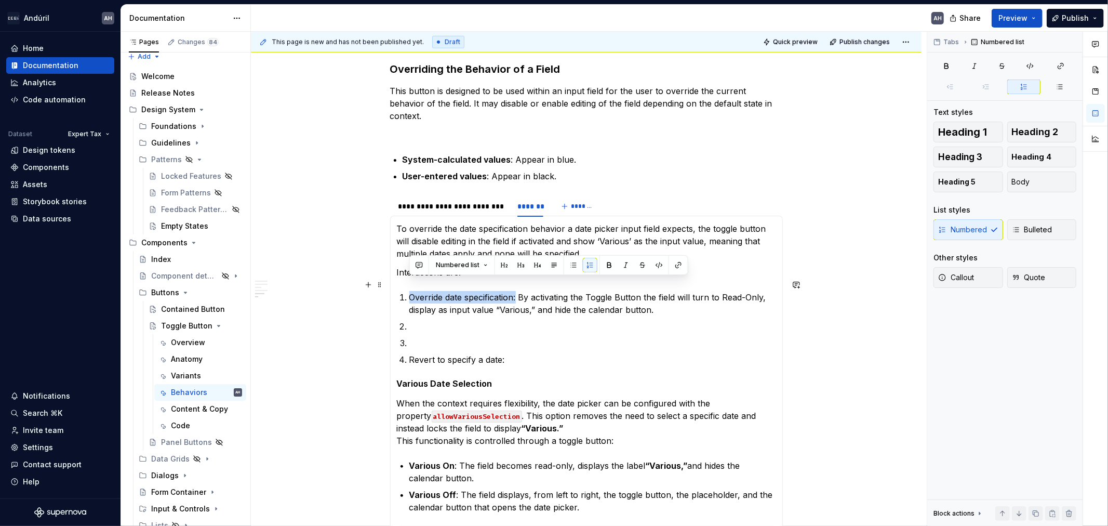
drag, startPoint x: 518, startPoint y: 285, endPoint x: 410, endPoint y: 286, distance: 107.1
click at [410, 291] on p "Override date specification: By activating the Toggle Button the field will tur…" at bounding box center [592, 303] width 367 height 25
click at [429, 320] on p at bounding box center [592, 326] width 367 height 12
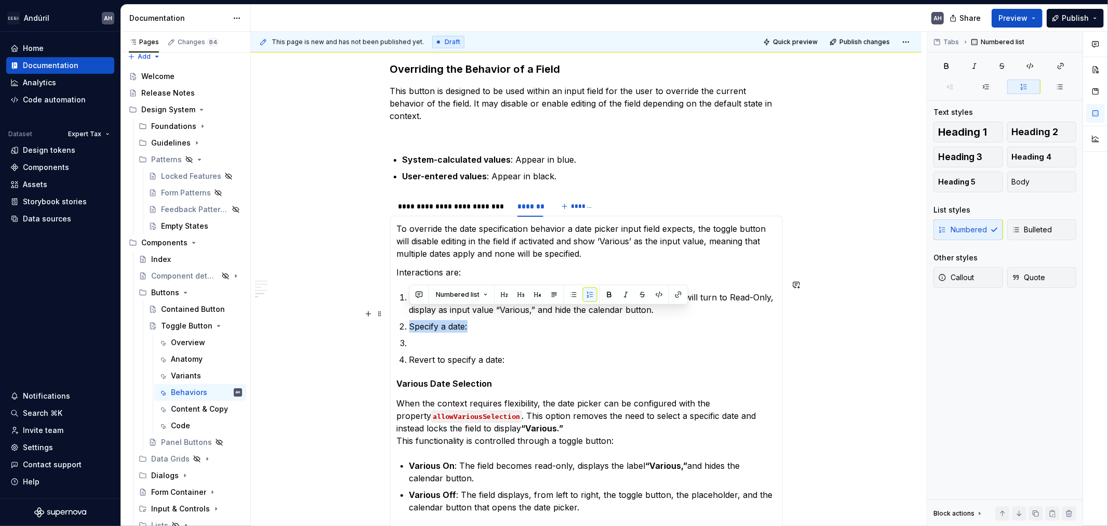
drag, startPoint x: 467, startPoint y: 313, endPoint x: 406, endPoint y: 314, distance: 60.3
click at [409, 320] on li "Specify a date:" at bounding box center [592, 326] width 367 height 12
click at [417, 337] on p at bounding box center [592, 343] width 367 height 12
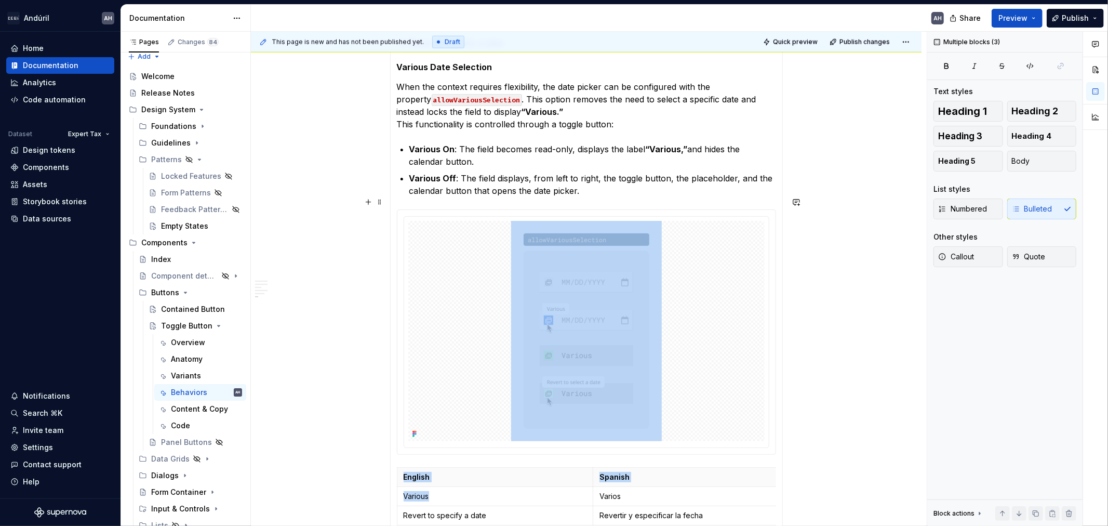
drag, startPoint x: 577, startPoint y: 494, endPoint x: 494, endPoint y: 486, distance: 83.5
click at [494, 486] on section-item-column "To override the date specification behavior a date picker input field expects, …" at bounding box center [586, 218] width 379 height 624
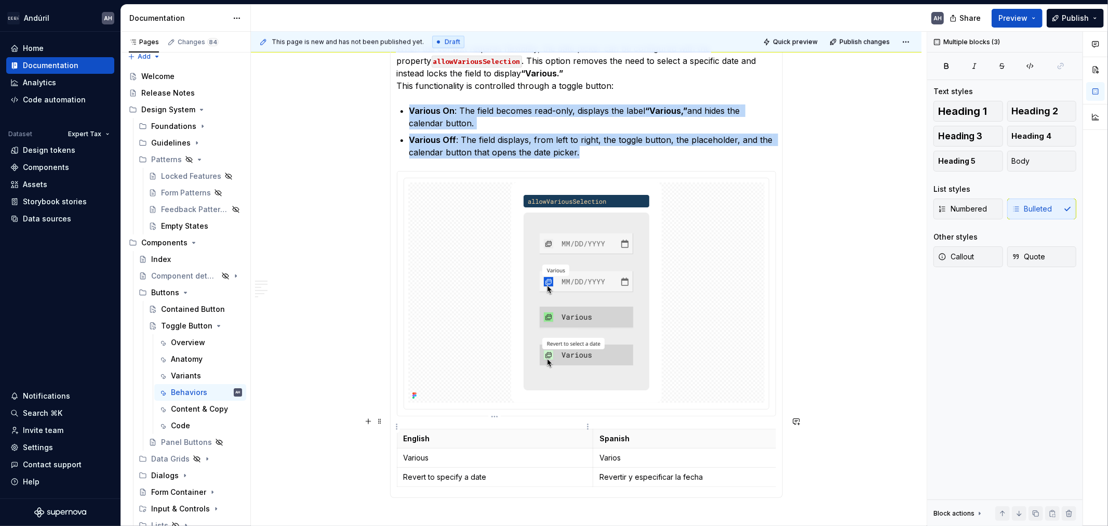
click at [588, 292] on img at bounding box center [586, 292] width 151 height 220
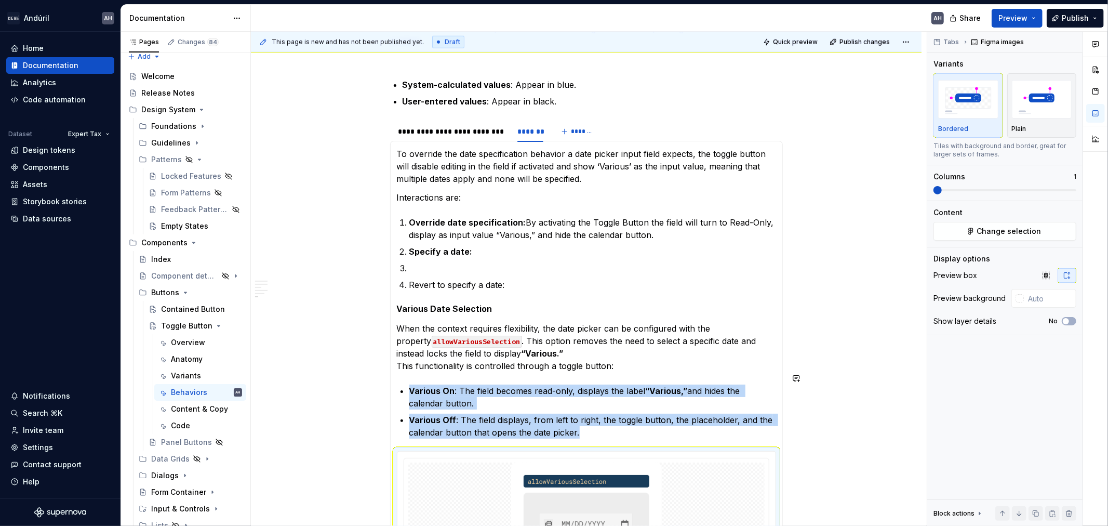
scroll to position [850, 0]
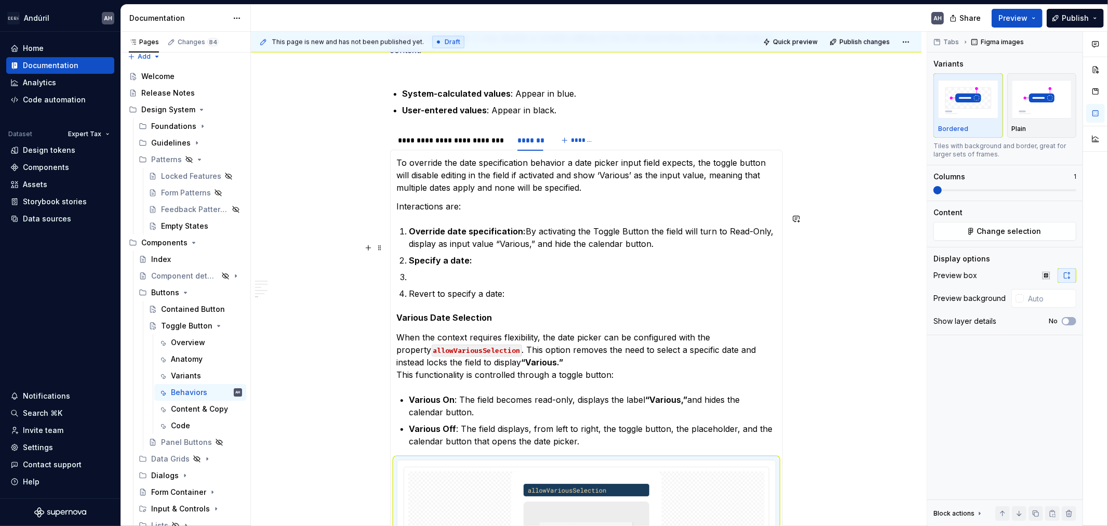
click at [519, 254] on p "Specify a date:" at bounding box center [592, 260] width 367 height 12
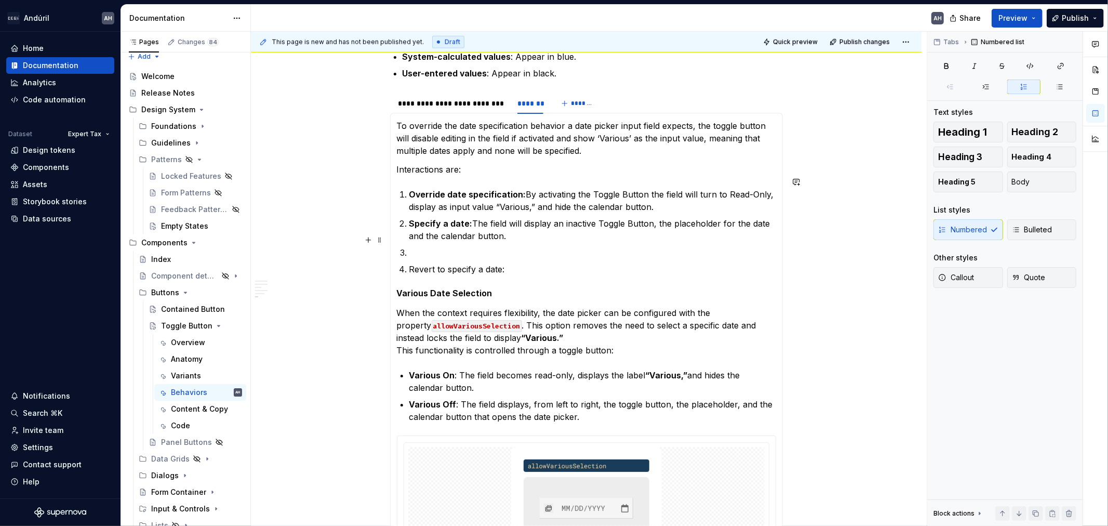
scroll to position [907, 0]
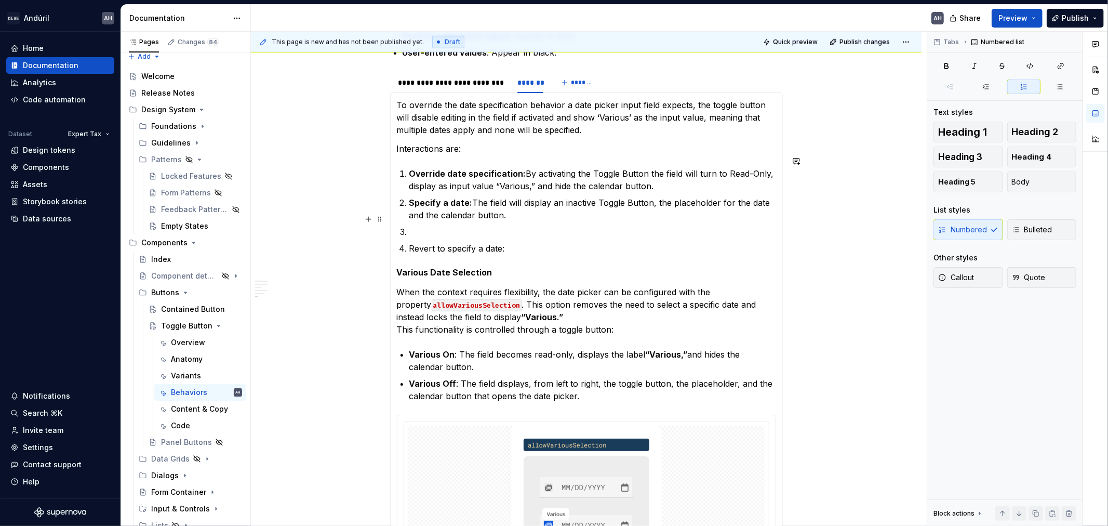
click at [440, 226] on p at bounding box center [592, 232] width 367 height 12
click at [518, 199] on p "Specify a date: The field will display an inactive Toggle Button, the placehold…" at bounding box center [592, 208] width 367 height 25
click at [766, 196] on p "Specify a date: The field will display an inactive Toggle Button, the placehold…" at bounding box center [592, 208] width 367 height 25
click at [617, 200] on p "Specify a date: The field will display an inactive Toggle Button, the placehold…" at bounding box center [592, 208] width 367 height 25
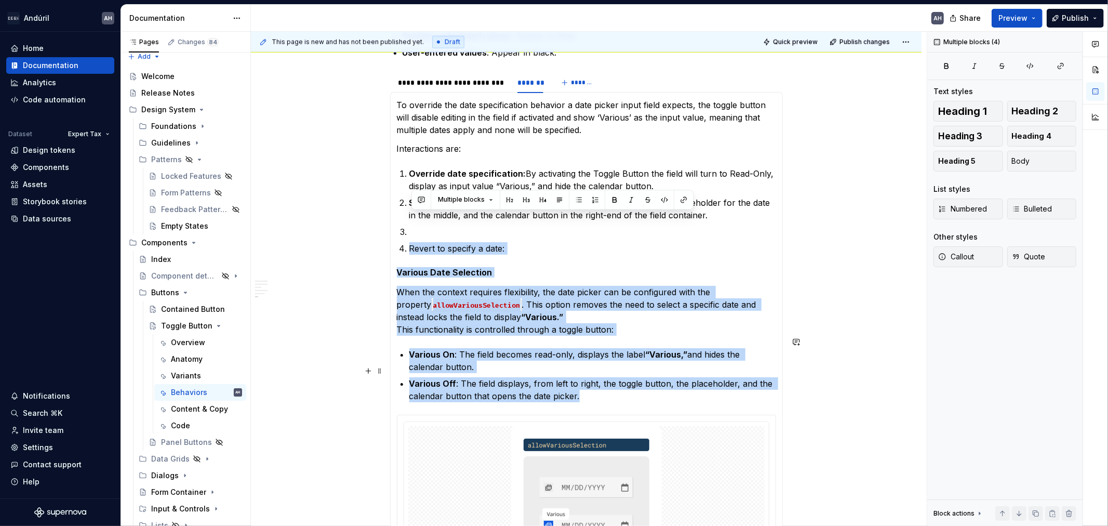
drag, startPoint x: 456, startPoint y: 220, endPoint x: 664, endPoint y: 386, distance: 265.9
click at [664, 386] on section-item-column "To override the date specification behavior a date picker input field expects, …" at bounding box center [586, 417] width 379 height 636
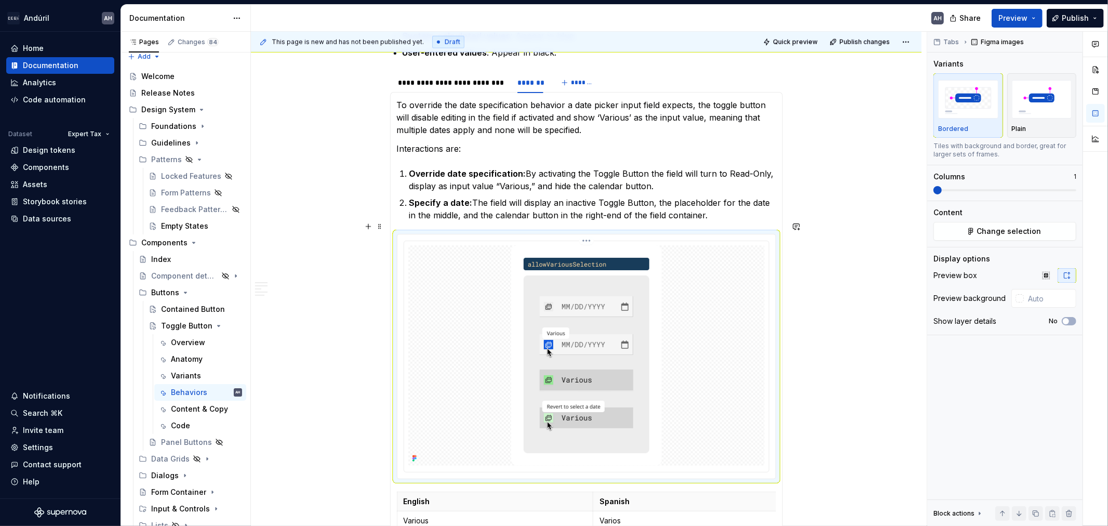
click at [562, 252] on img at bounding box center [586, 355] width 151 height 220
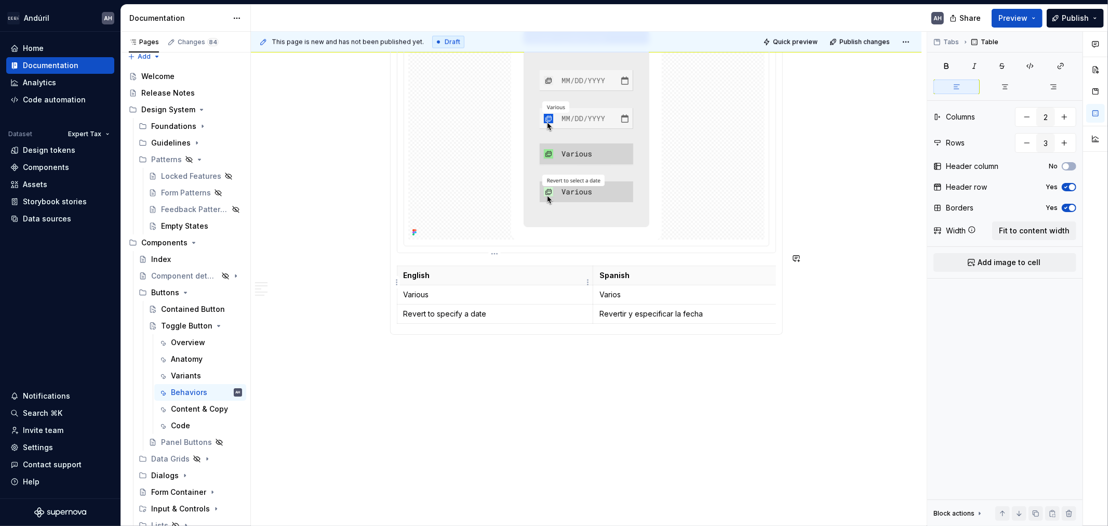
click at [458, 289] on p "Various" at bounding box center [495, 294] width 183 height 10
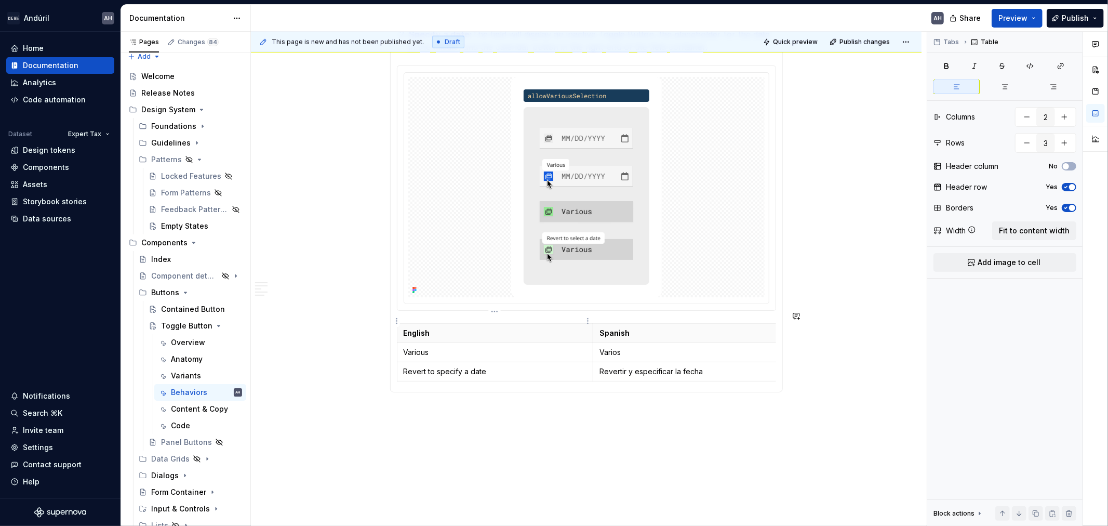
click at [413, 328] on p "English" at bounding box center [495, 333] width 183 height 10
click at [459, 260] on div at bounding box center [586, 187] width 356 height 220
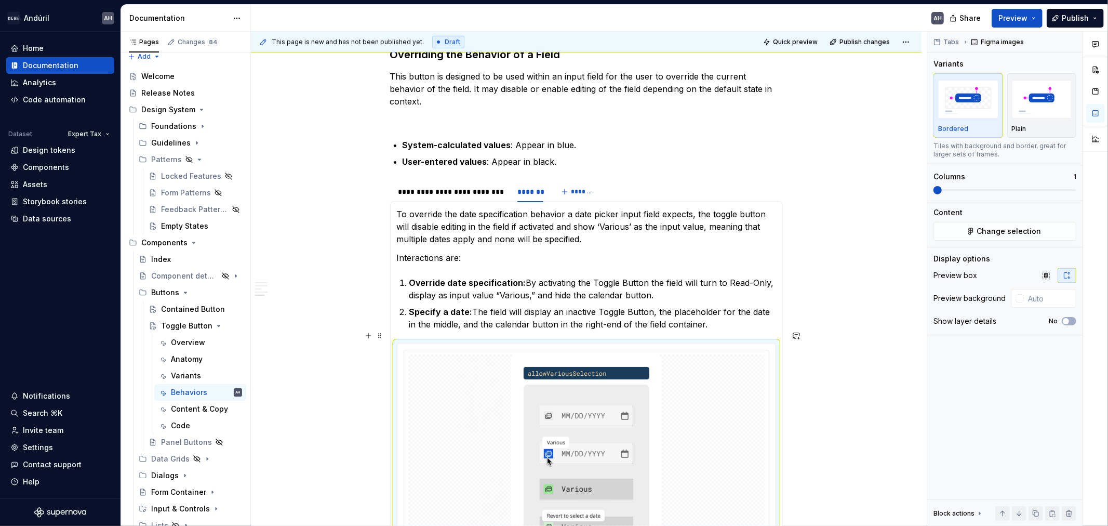
scroll to position [787, 0]
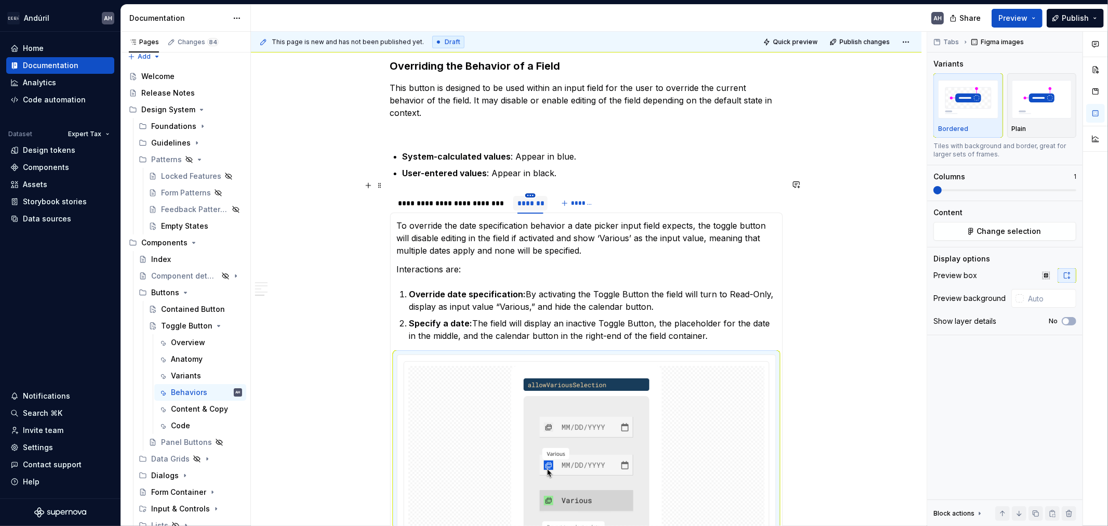
click at [531, 182] on html "Andúril AH Home Documentation Analytics Code automation Dataset Expert Tax Desi…" at bounding box center [554, 263] width 1108 height 526
click at [550, 198] on div "Edit name" at bounding box center [579, 198] width 68 height 10
click at [533, 193] on input "*******" at bounding box center [530, 202] width 35 height 19
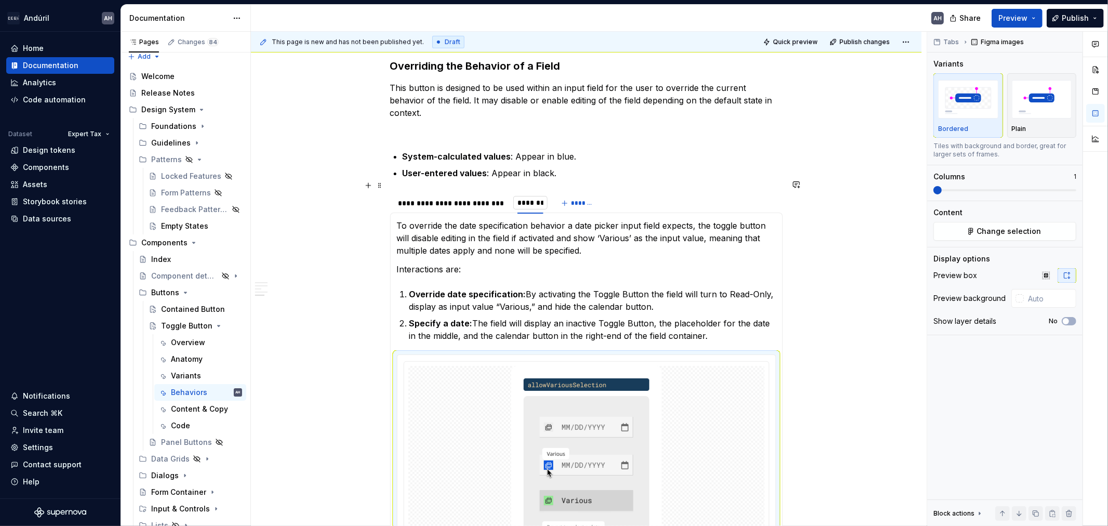
click at [533, 193] on input "*******" at bounding box center [530, 202] width 35 height 19
click at [534, 193] on input "*******" at bounding box center [530, 202] width 35 height 19
click at [544, 193] on input "*******" at bounding box center [530, 202] width 35 height 19
type input "*"
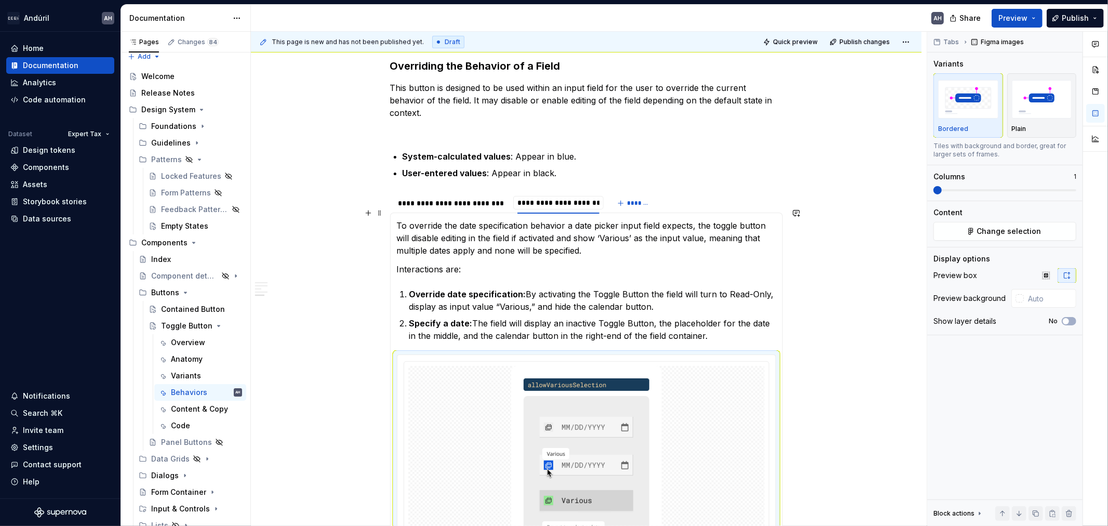
type input "**********"
click at [566, 241] on p "To override the date specification behavior a date picker input field expects, …" at bounding box center [586, 237] width 379 height 37
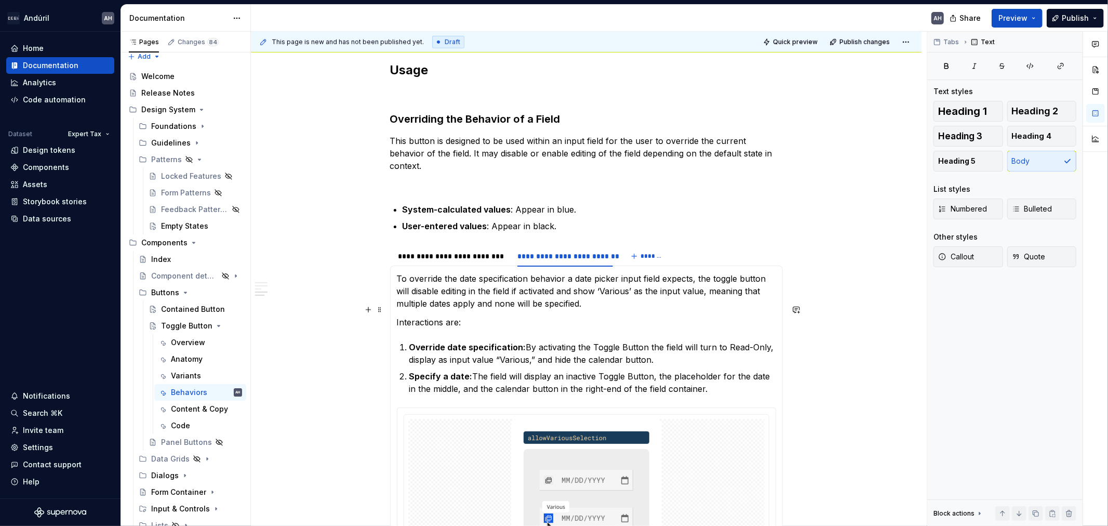
scroll to position [729, 0]
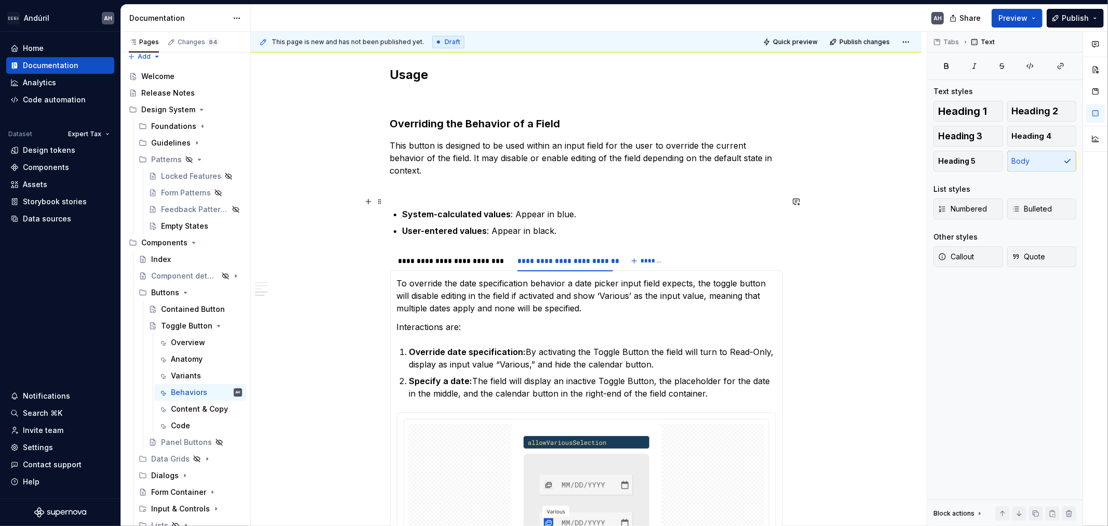
click at [574, 208] on p "System-calculated values : Appear in blue." at bounding box center [593, 214] width 380 height 12
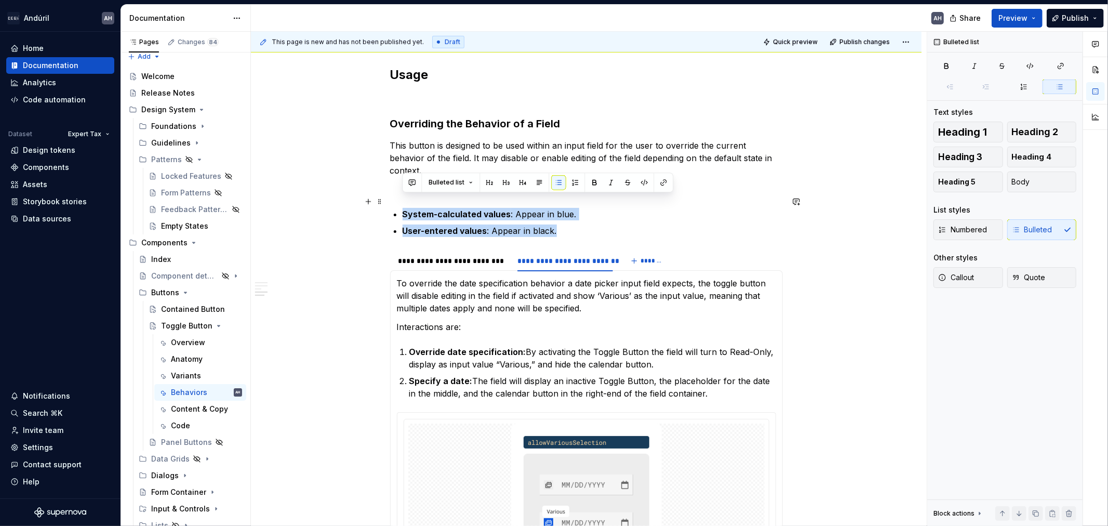
drag, startPoint x: 568, startPoint y: 216, endPoint x: 395, endPoint y: 202, distance: 173.6
click at [403, 208] on ul "System-calculated values : Appear in blue. User-entered values : Appear in blac…" at bounding box center [593, 222] width 380 height 29
click at [442, 208] on p "System-calculated values : Appear in blue." at bounding box center [593, 214] width 380 height 12
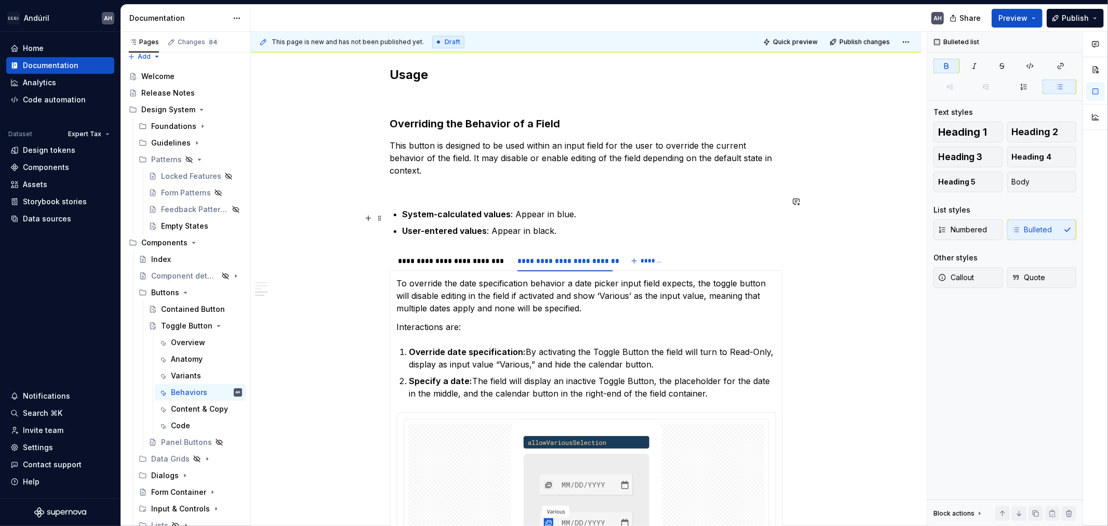
click at [517, 210] on ul "System-calculated values : Appear in blue. User-entered values : Appear in blac…" at bounding box center [593, 222] width 380 height 29
click at [510, 208] on p "System-calculated values : Appear in blue." at bounding box center [593, 214] width 380 height 12
click at [552, 224] on p "User-entered values : Appear in black." at bounding box center [593, 230] width 380 height 12
click at [534, 183] on p at bounding box center [586, 189] width 393 height 12
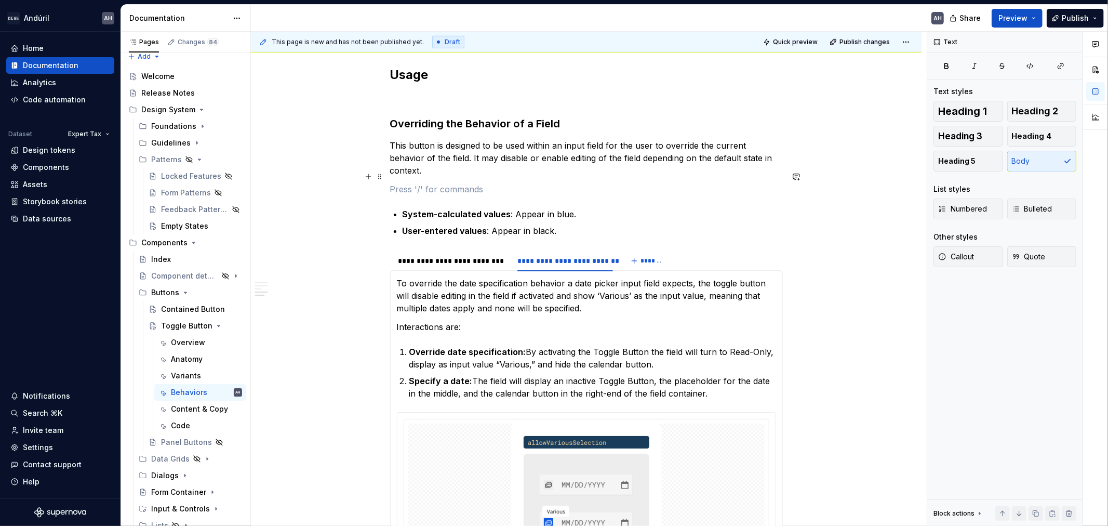
click at [460, 183] on p at bounding box center [586, 189] width 393 height 12
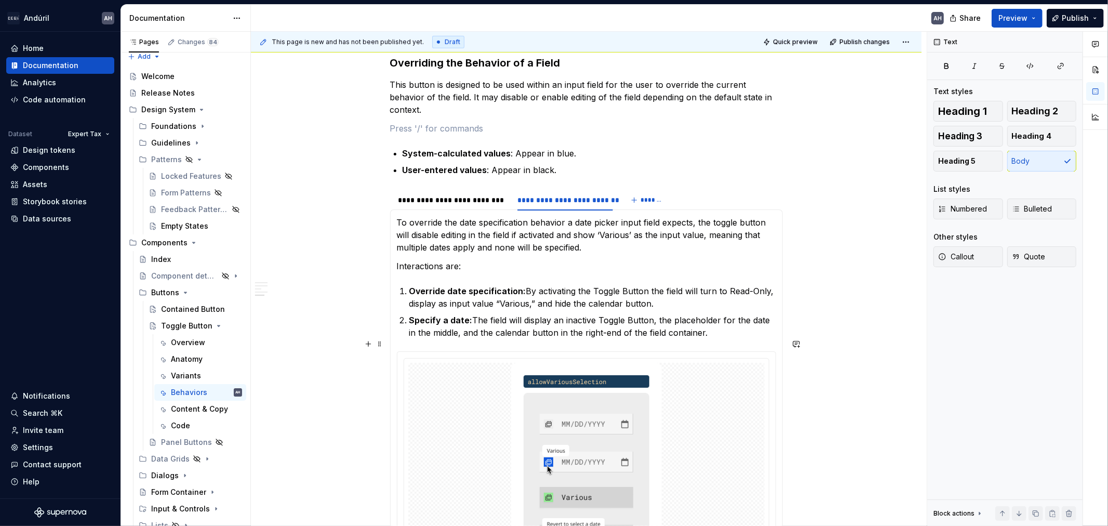
scroll to position [787, 0]
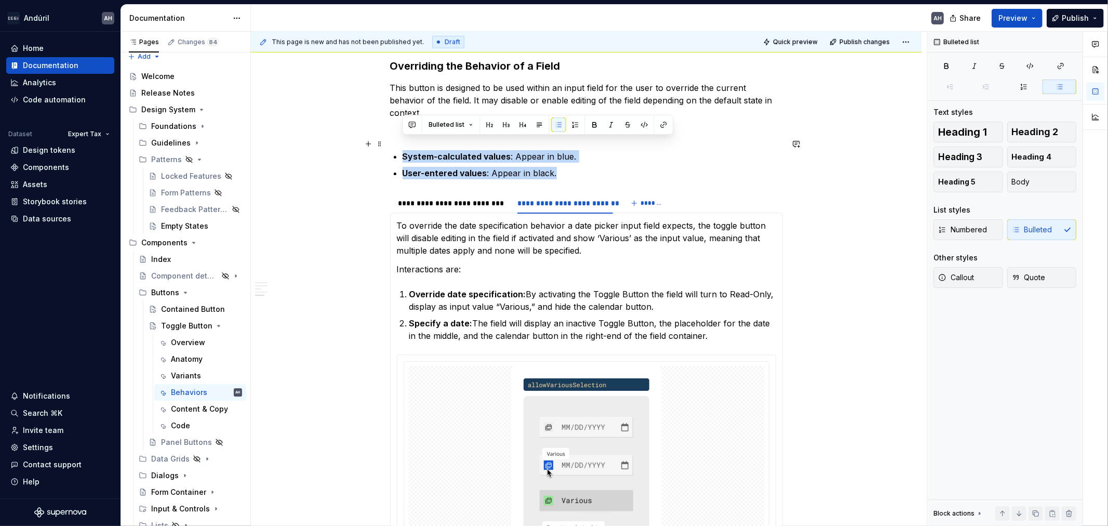
drag, startPoint x: 558, startPoint y: 163, endPoint x: 385, endPoint y: 141, distance: 174.4
click at [385, 141] on div "**********" at bounding box center [586, 135] width 671 height 1483
copy ul "System-calculated values : Appear in blue. User-entered values : Appear in blac…"
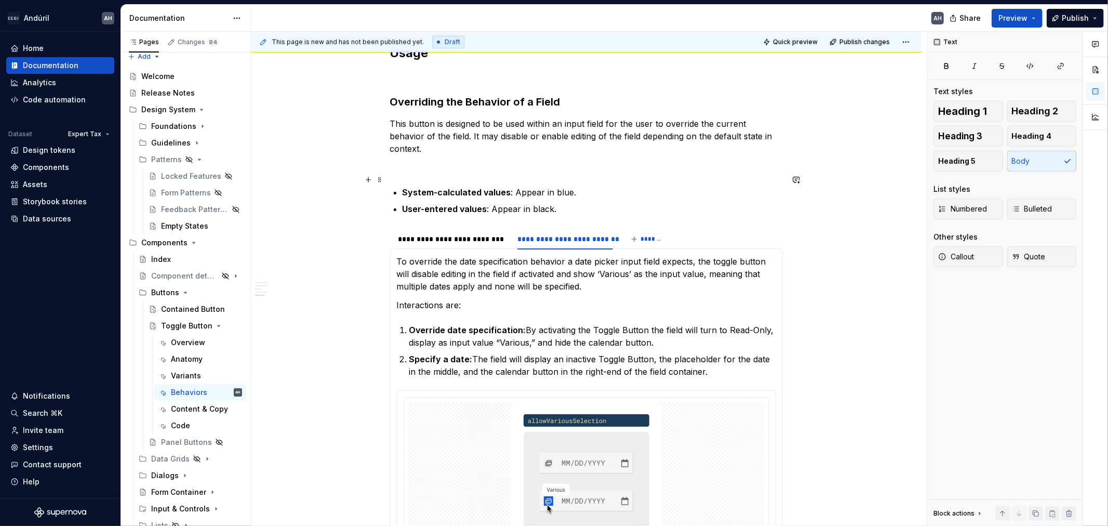
scroll to position [791, 0]
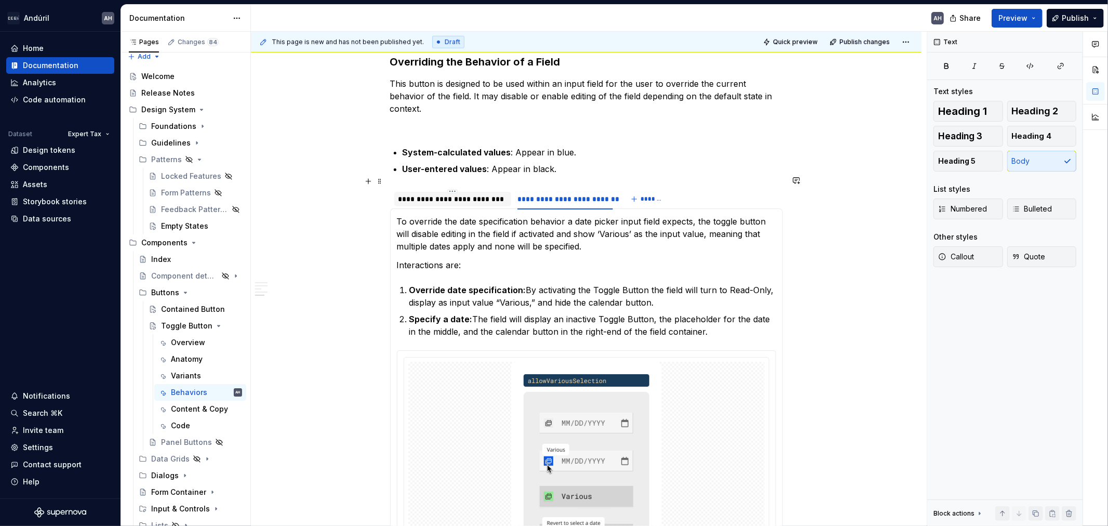
click at [456, 194] on div "**********" at bounding box center [453, 199] width 109 height 10
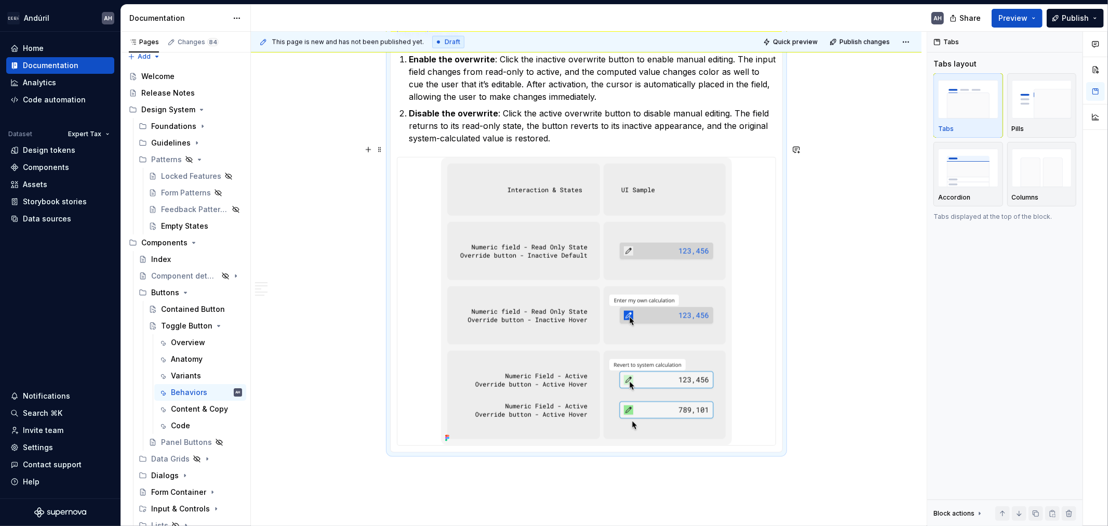
scroll to position [1079, 0]
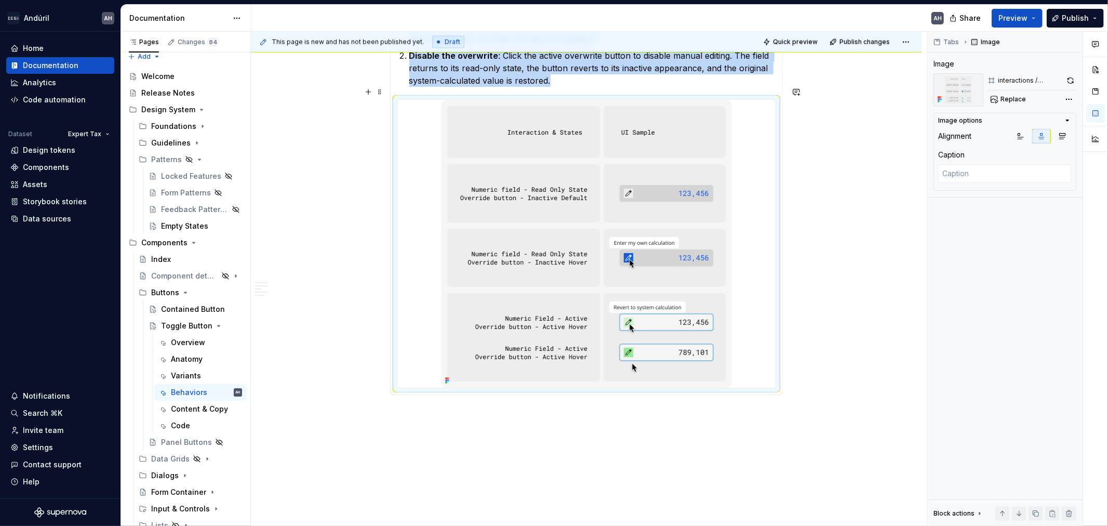
click at [606, 271] on img at bounding box center [586, 244] width 291 height 288
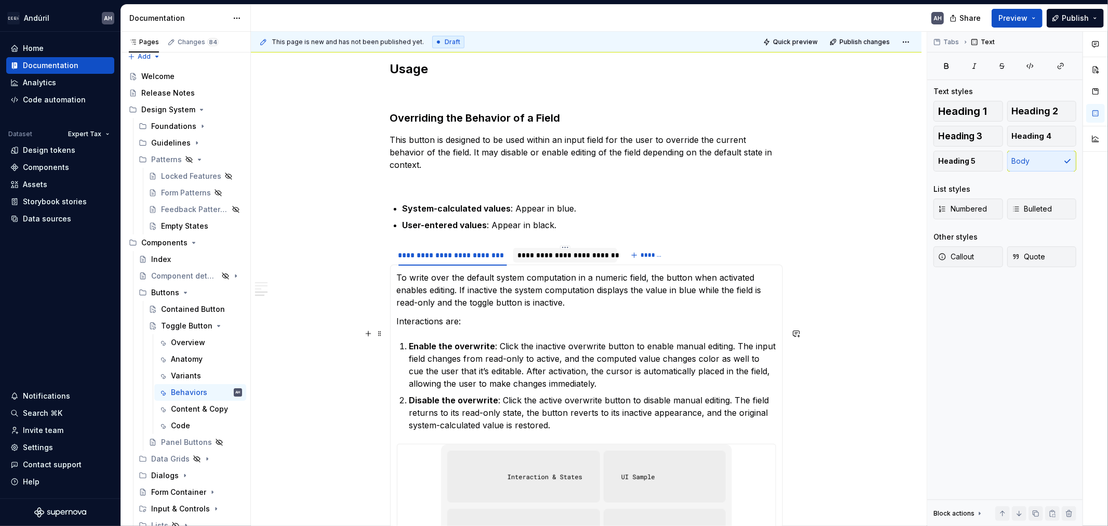
scroll to position [733, 0]
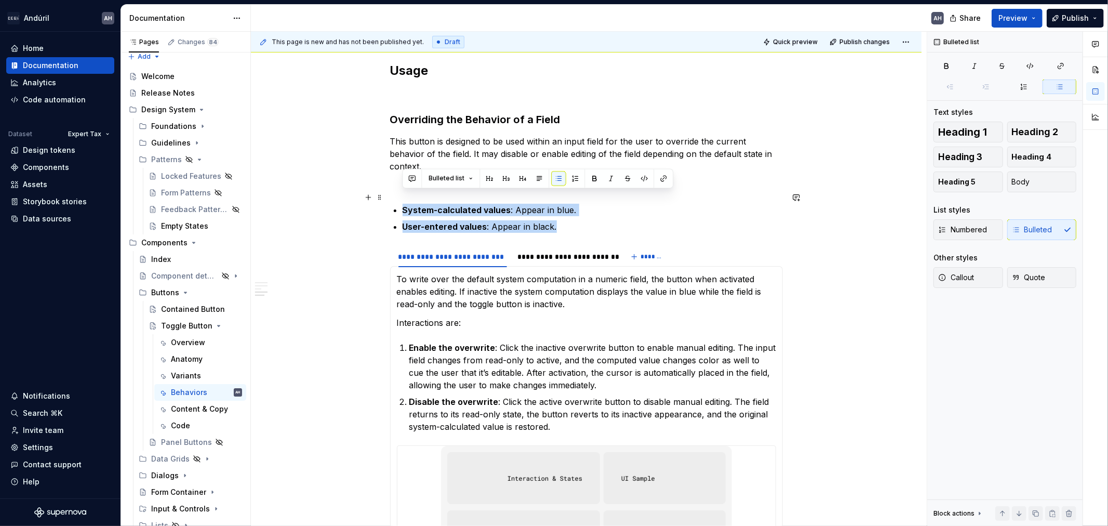
drag, startPoint x: 568, startPoint y: 212, endPoint x: 403, endPoint y: 200, distance: 166.2
click at [403, 204] on ul "System-calculated values : Appear in blue. User-entered values : Appear in blac…" at bounding box center [593, 218] width 380 height 29
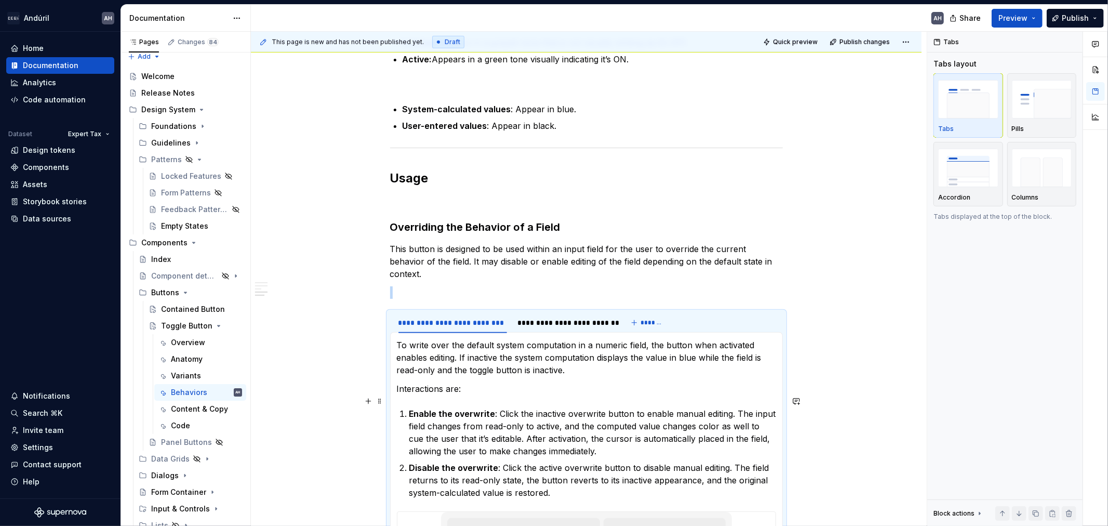
scroll to position [604, 0]
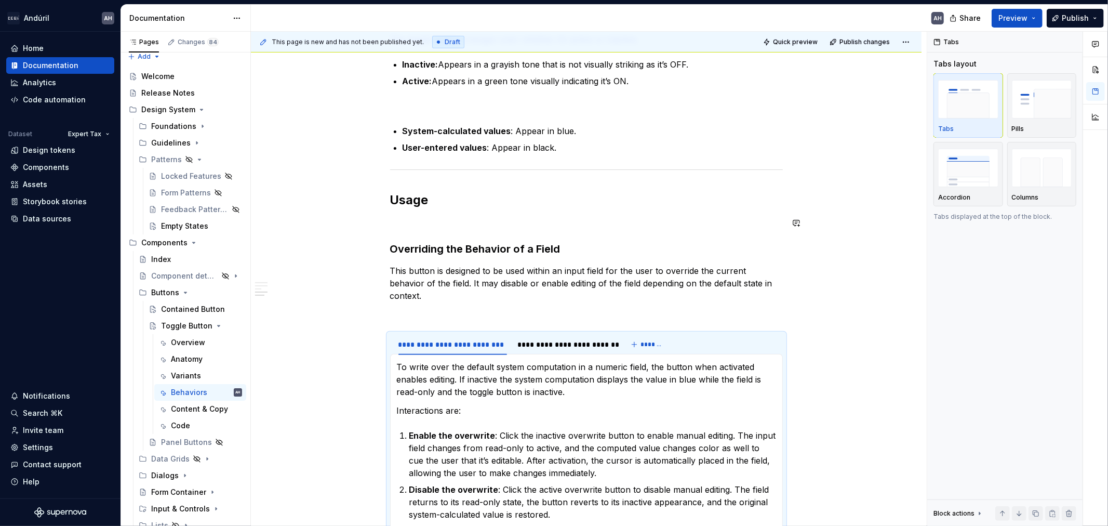
click at [430, 214] on div "**********" at bounding box center [586, 239] width 393 height 1277
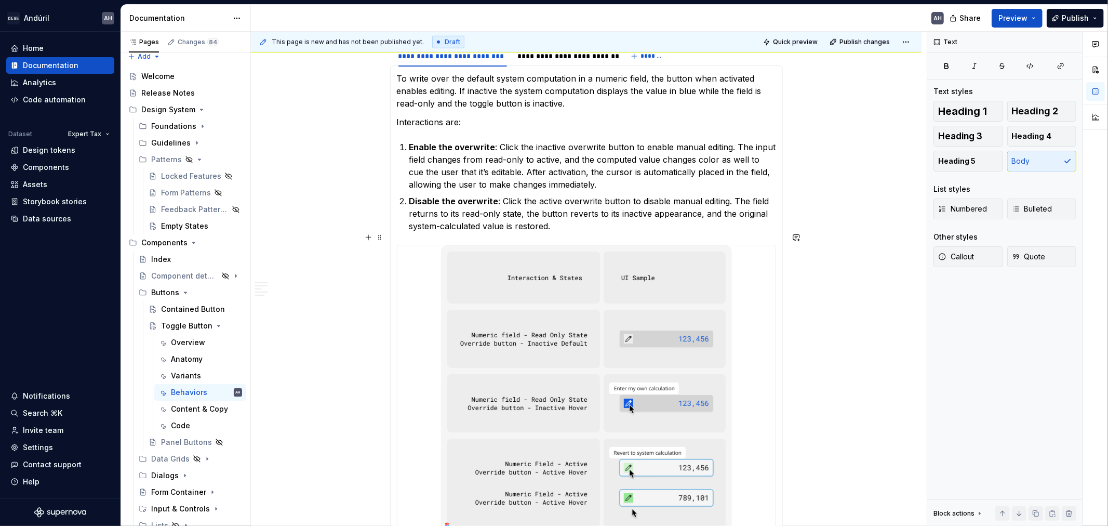
click at [501, 351] on img at bounding box center [586, 389] width 291 height 288
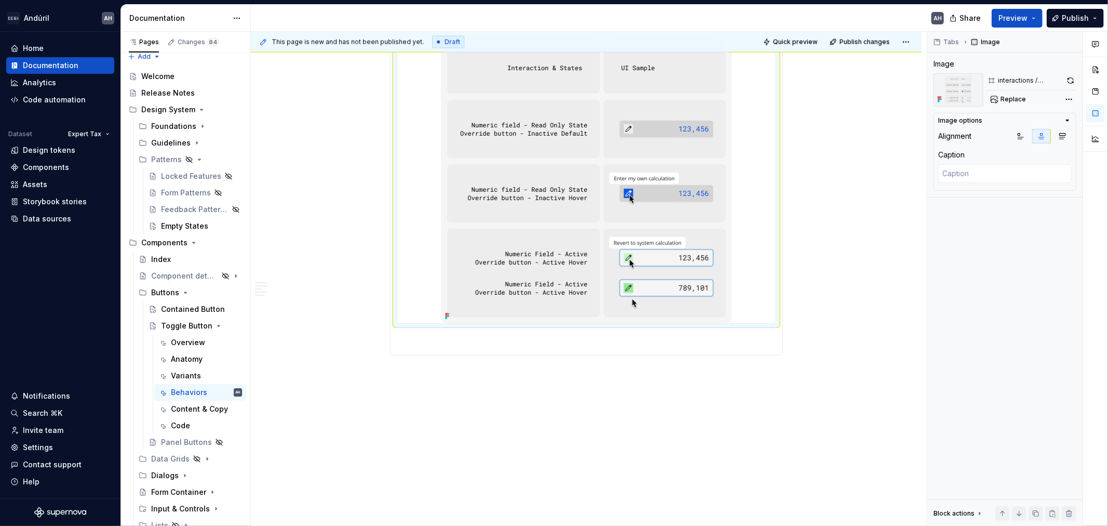
scroll to position [1114, 0]
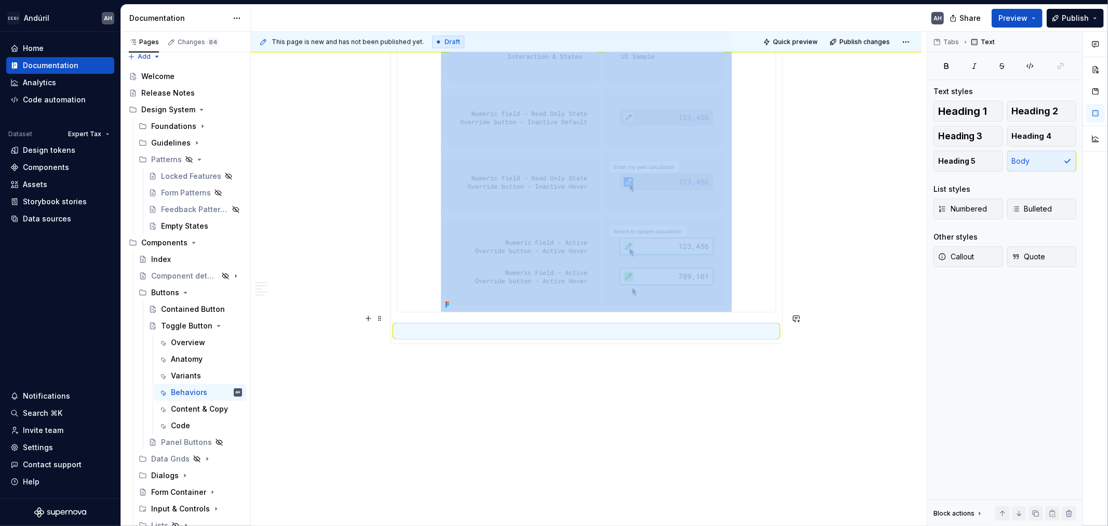
click at [486, 325] on p at bounding box center [586, 331] width 379 height 12
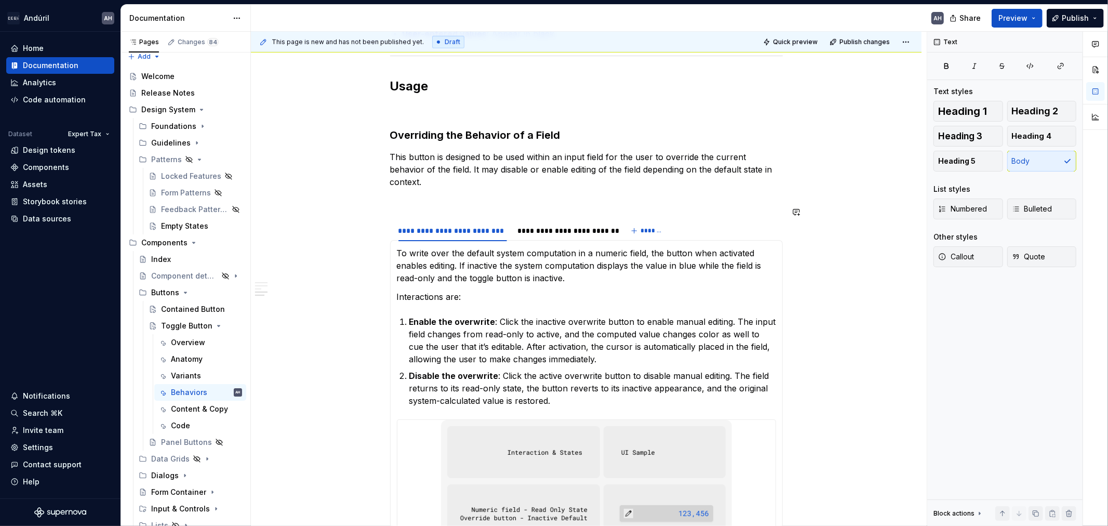
scroll to position [709, 0]
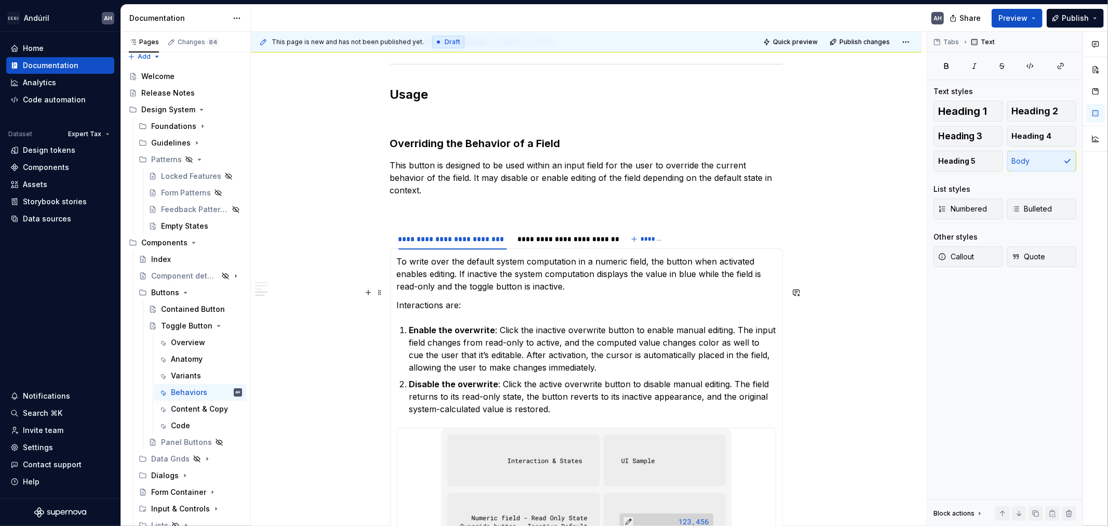
click at [497, 299] on p "Interactions are:" at bounding box center [586, 305] width 379 height 12
click at [547, 234] on div "**********" at bounding box center [566, 239] width 96 height 10
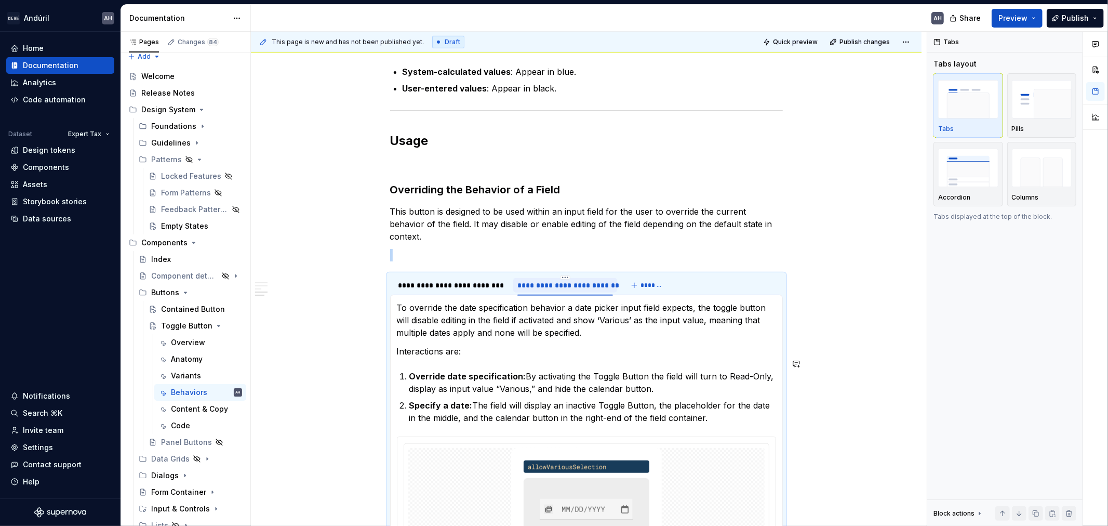
scroll to position [652, 0]
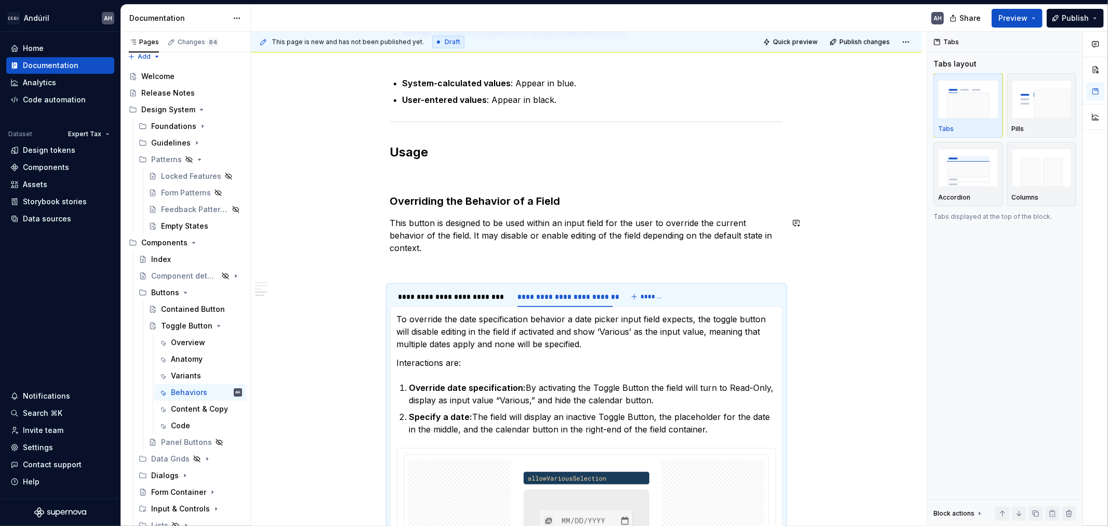
click at [604, 189] on div "**********" at bounding box center [586, 177] width 393 height 1246
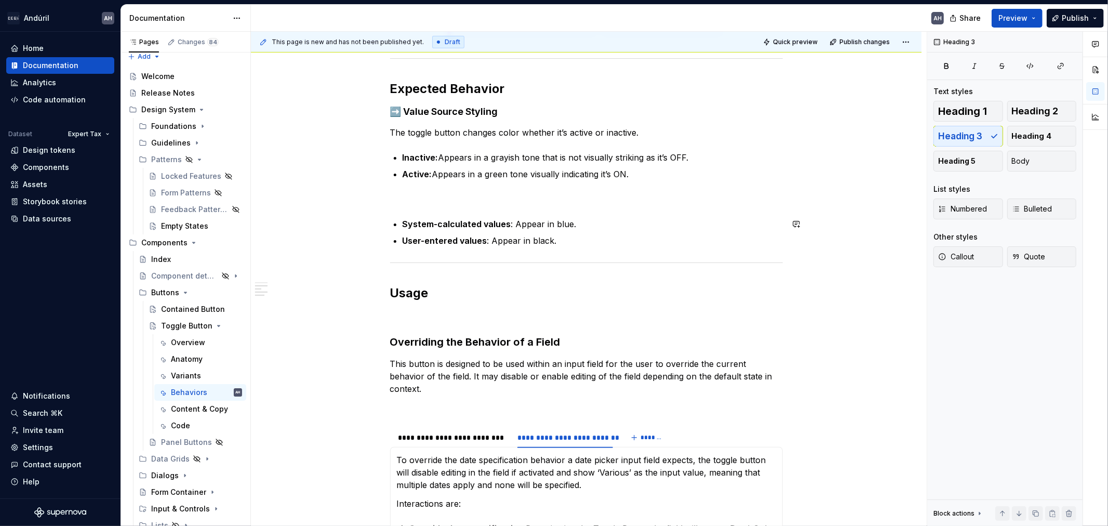
scroll to position [536, 0]
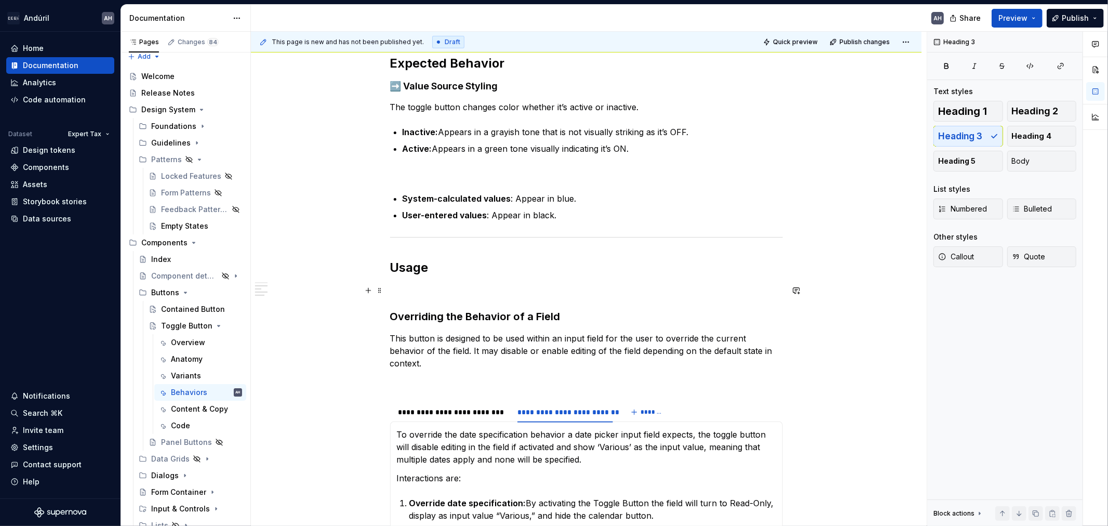
click at [448, 292] on p at bounding box center [586, 290] width 393 height 12
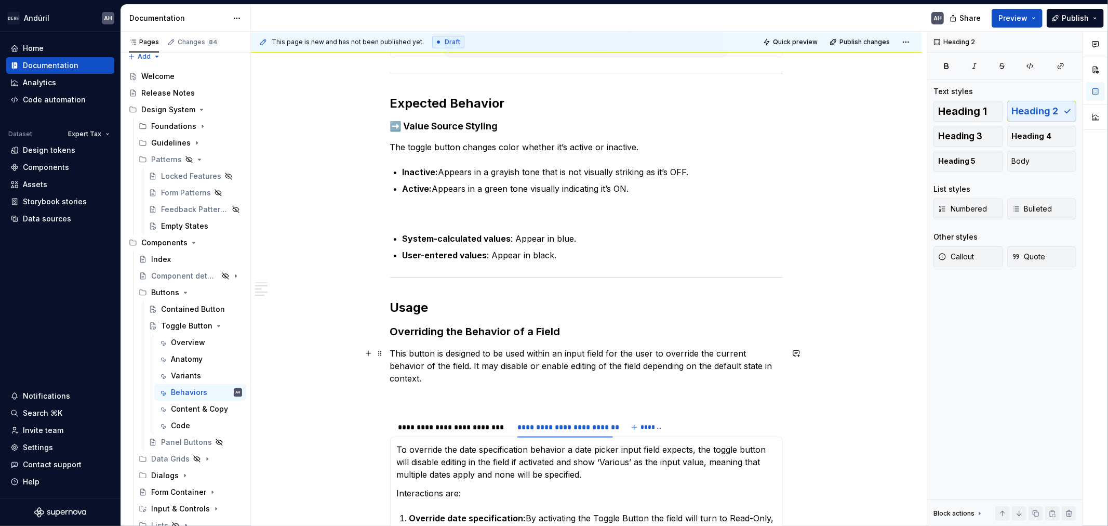
scroll to position [479, 0]
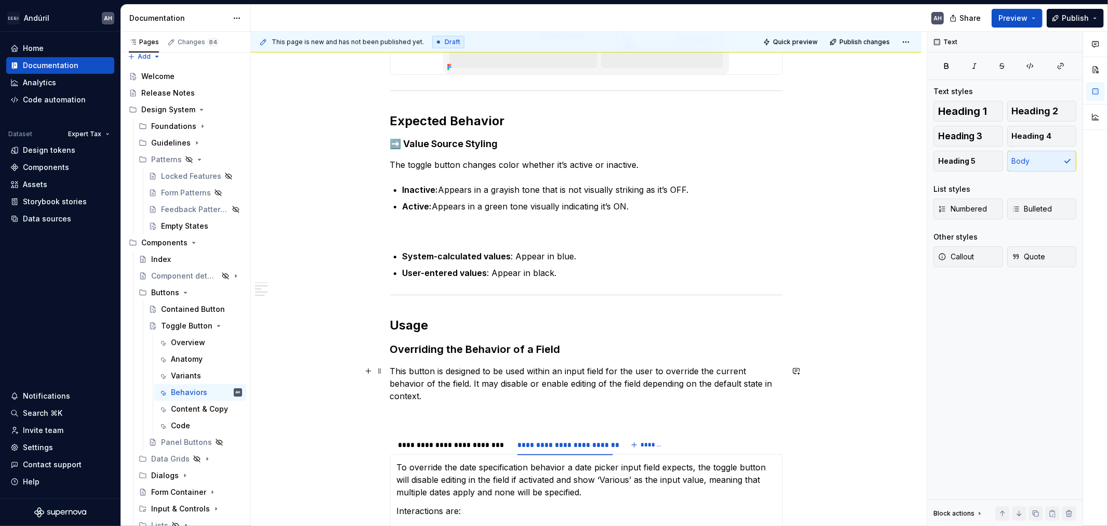
click at [742, 374] on p "This button is designed to be used within an input field for the user to overri…" at bounding box center [586, 383] width 393 height 37
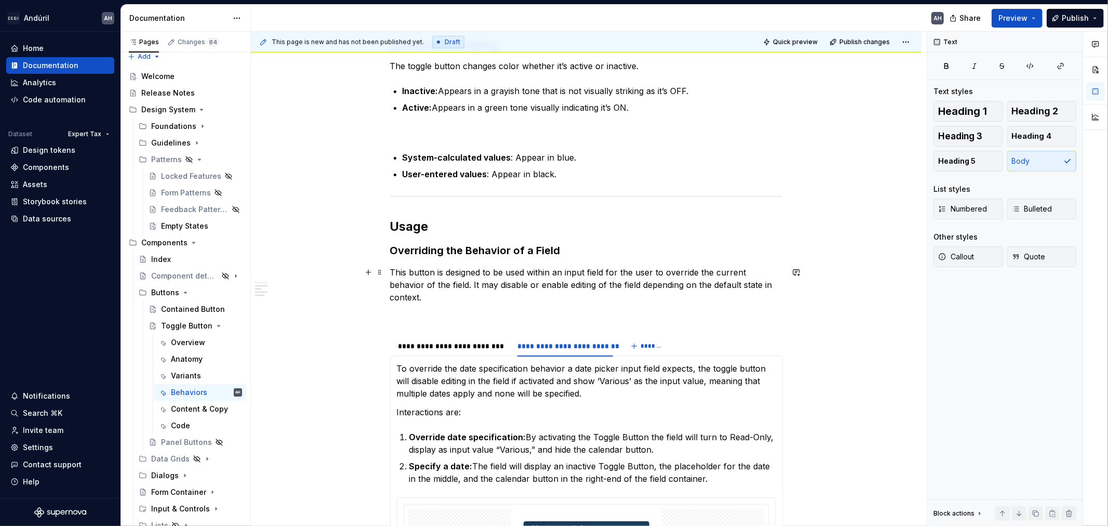
scroll to position [594, 0]
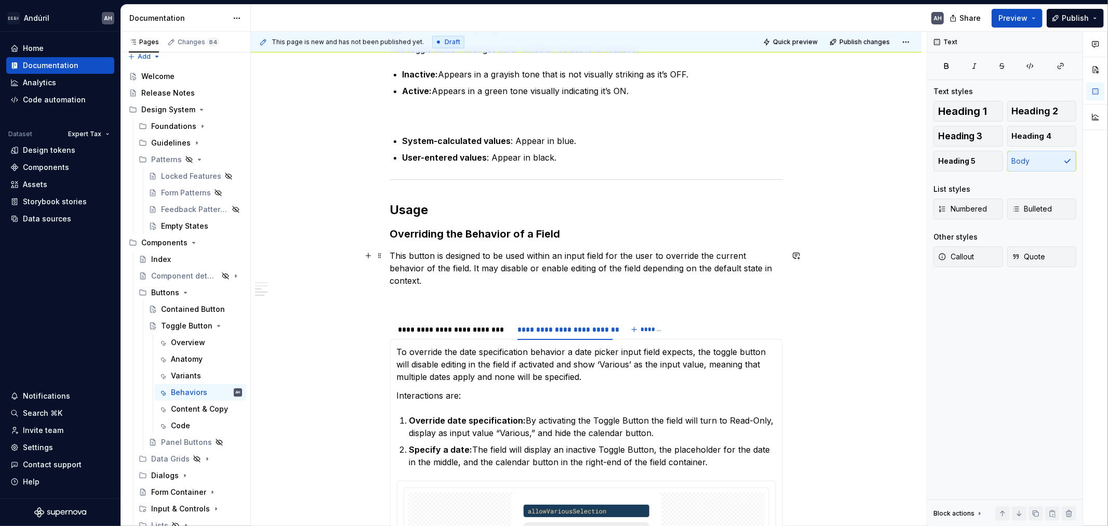
click at [628, 260] on p "This button is designed to be used within an input field for the user to overri…" at bounding box center [586, 267] width 393 height 37
copy p "This button is designed to be used within an input field for the user to overri…"
click at [511, 261] on p "This button is designed to be used within an input field for the user to overri…" at bounding box center [586, 267] width 393 height 37
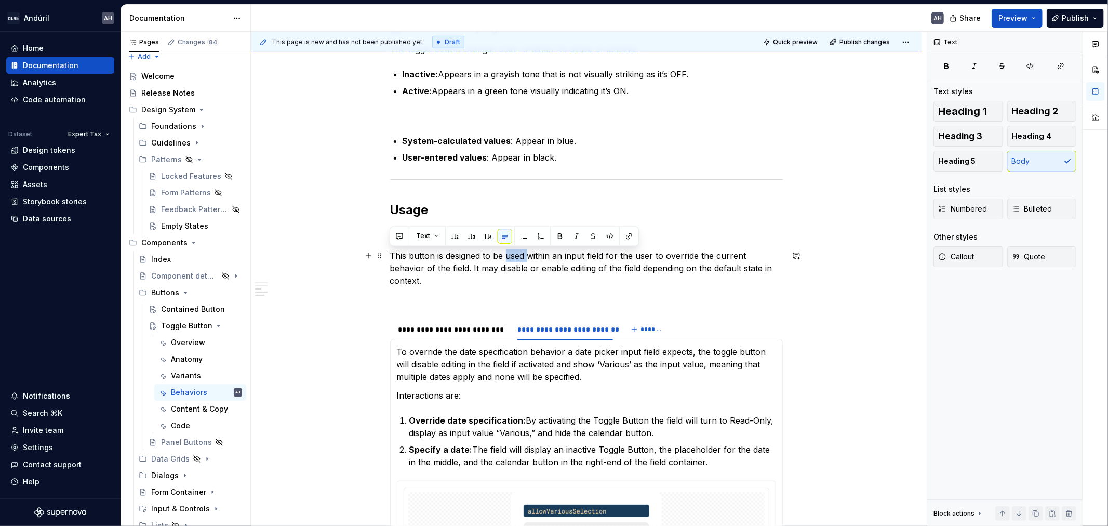
click at [511, 261] on p "This button is designed to be used within an input field for the user to overri…" at bounding box center [586, 267] width 393 height 37
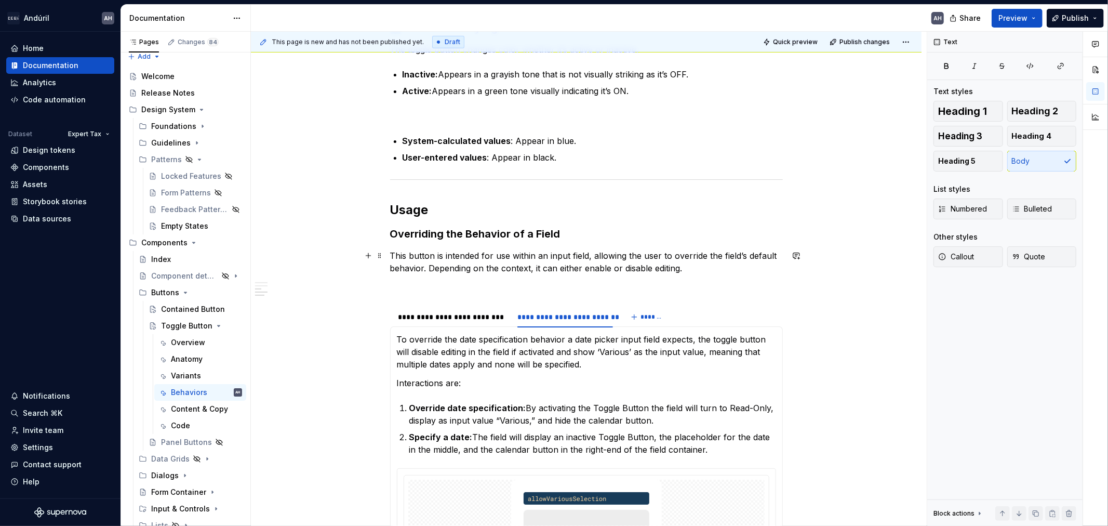
click at [710, 273] on p "This button is intended for use within an input field, allowing the user to ove…" at bounding box center [586, 261] width 393 height 25
click at [531, 289] on p at bounding box center [586, 287] width 393 height 12
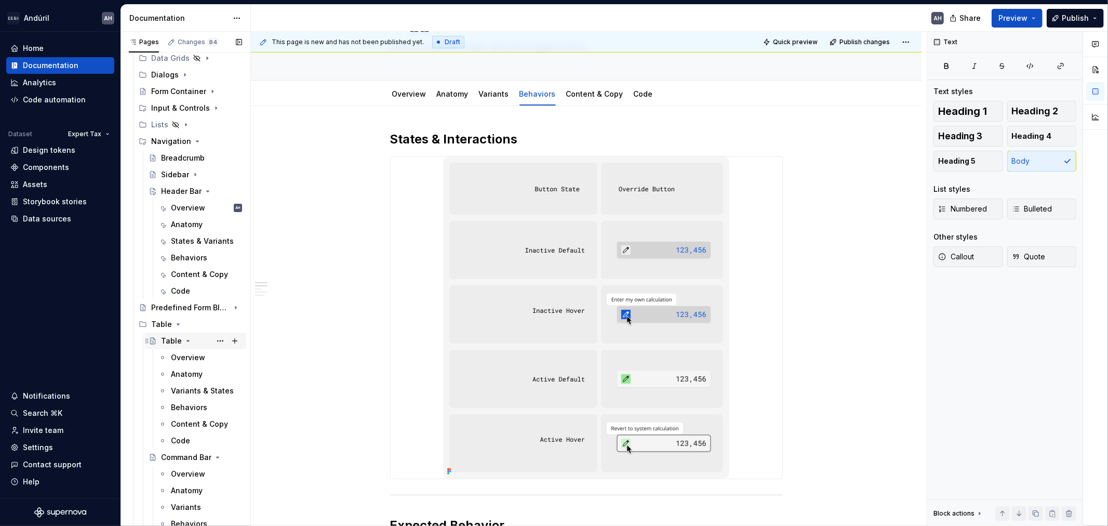
scroll to position [412, 0]
click at [177, 382] on div "Variants & States" at bounding box center [191, 387] width 40 height 10
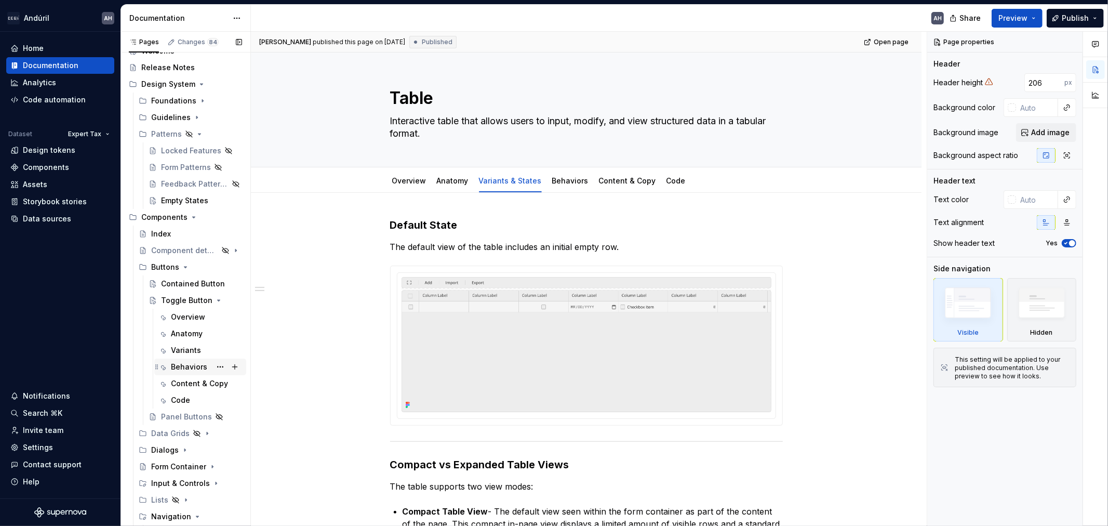
scroll to position [7, 0]
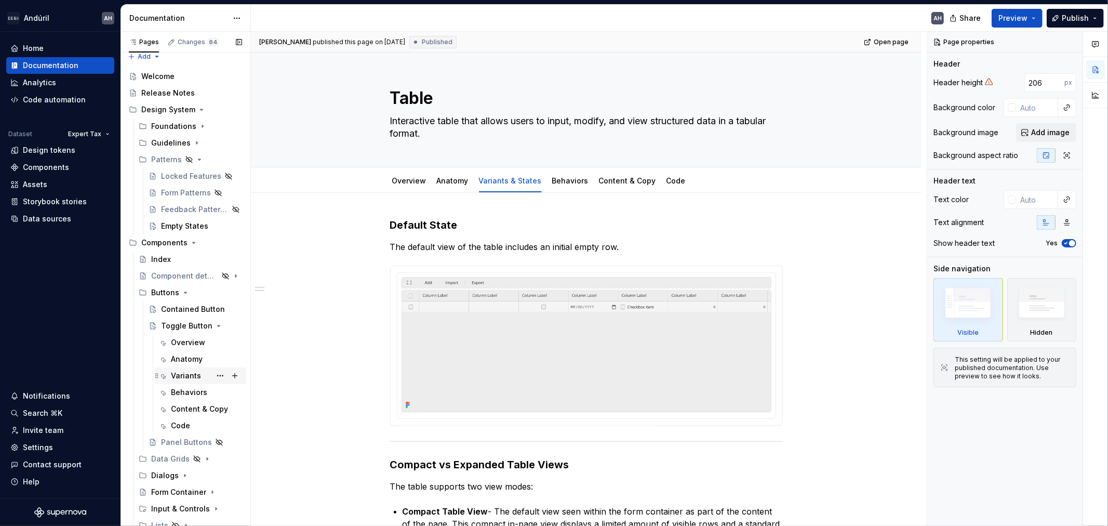
click at [190, 373] on div "Variants" at bounding box center [186, 375] width 30 height 10
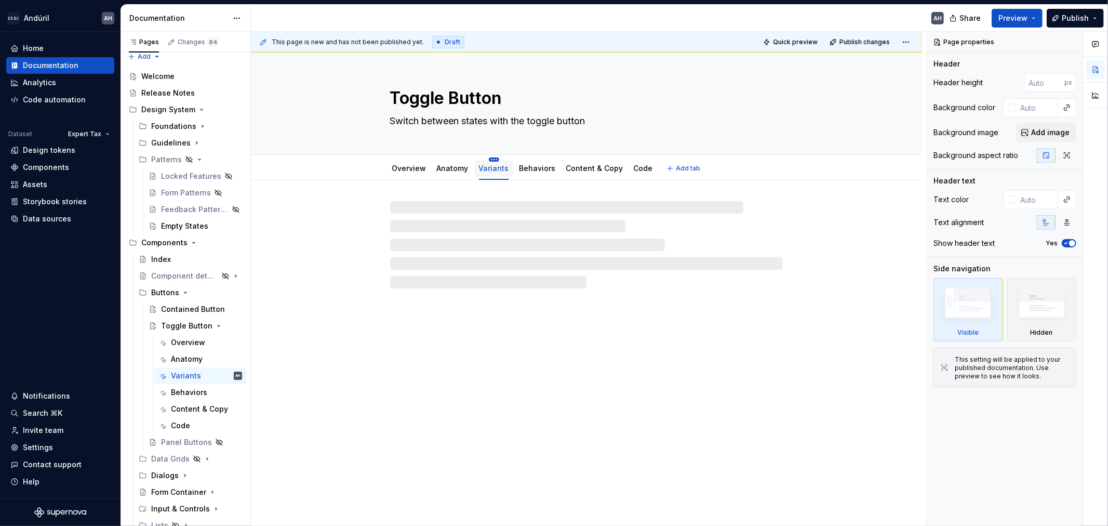
click at [491, 157] on html "Andúril AH Home Documentation Analytics Code automation Dataset Expert Tax Desi…" at bounding box center [554, 263] width 1108 height 526
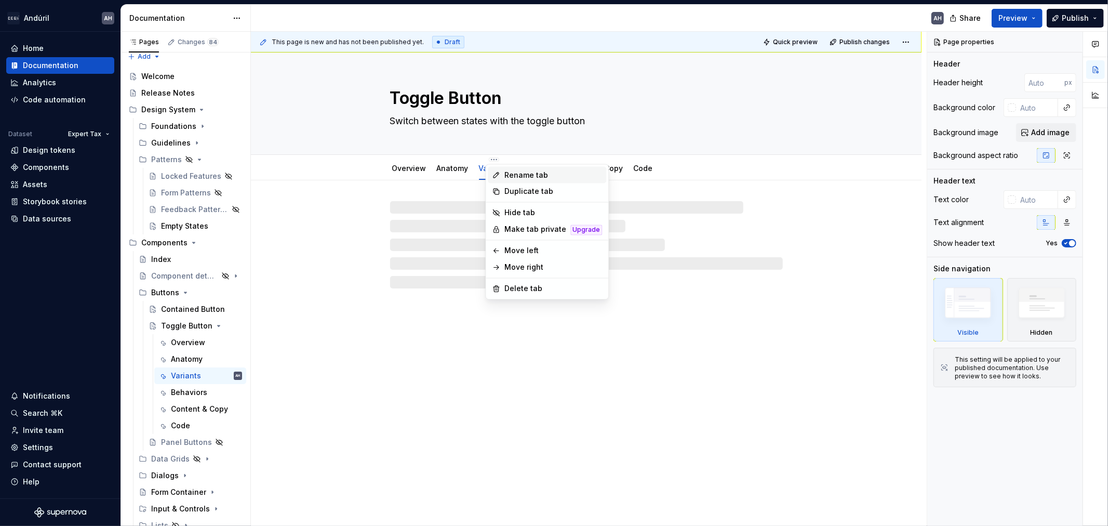
type textarea "*"
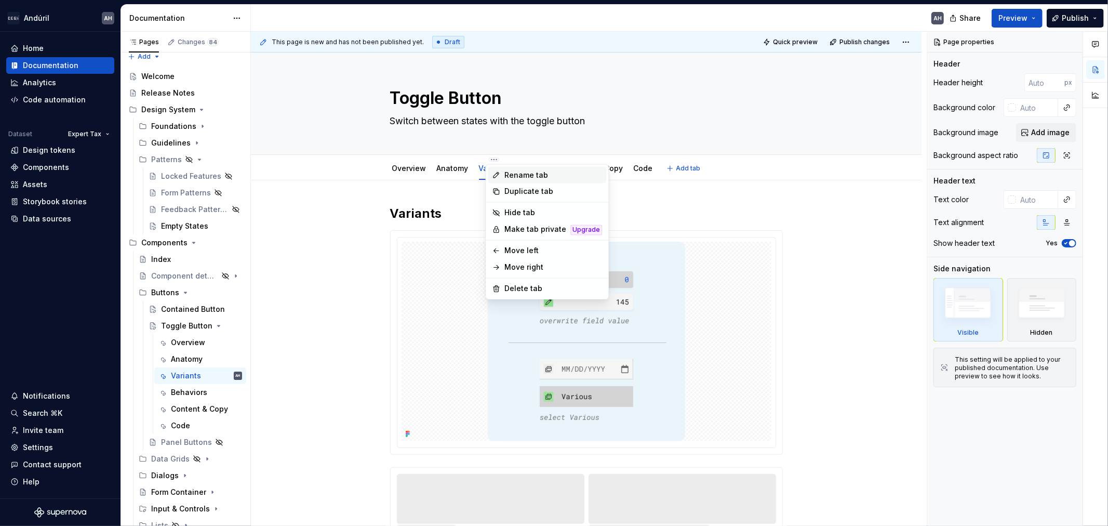
click at [528, 177] on div "Rename tab" at bounding box center [554, 175] width 98 height 10
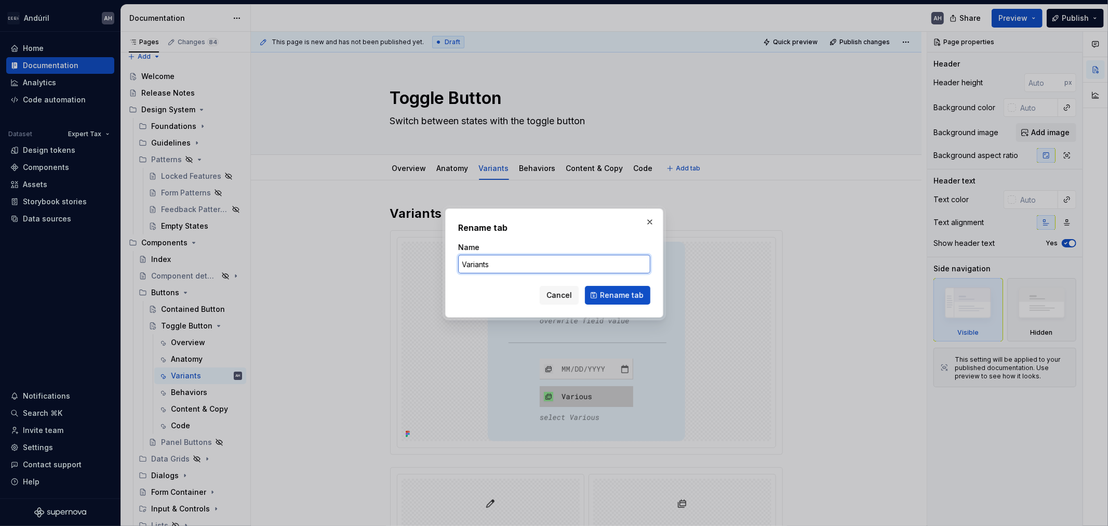
click at [505, 270] on input "Variants" at bounding box center [554, 264] width 192 height 19
type input "Variants & States"
click at [617, 293] on span "Rename tab" at bounding box center [622, 295] width 44 height 10
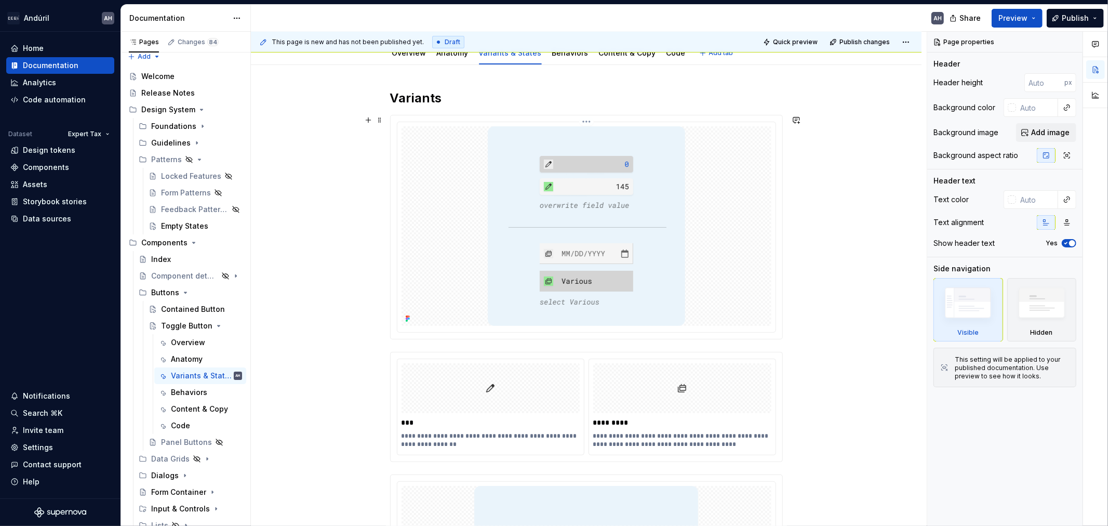
type textarea "*"
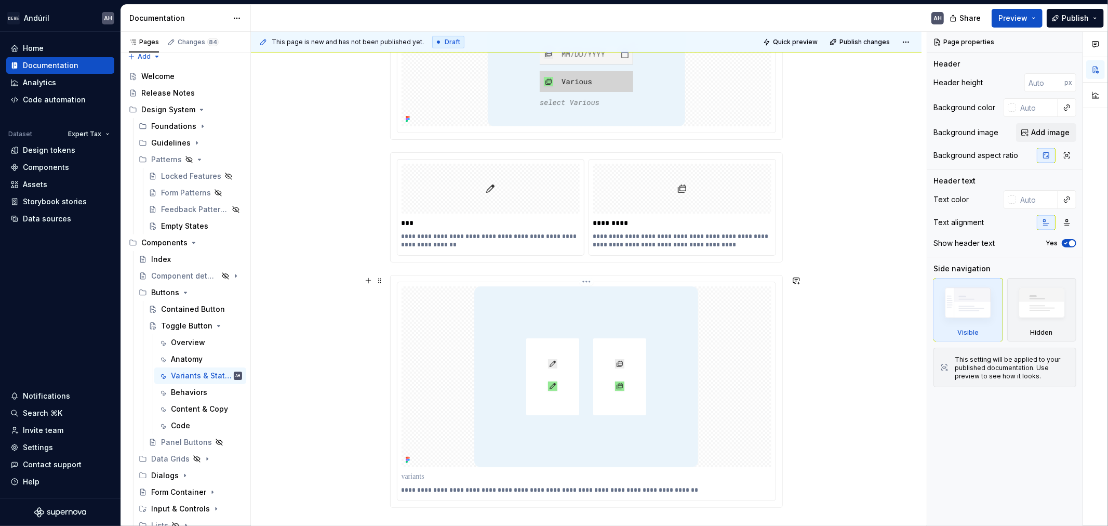
scroll to position [346, 0]
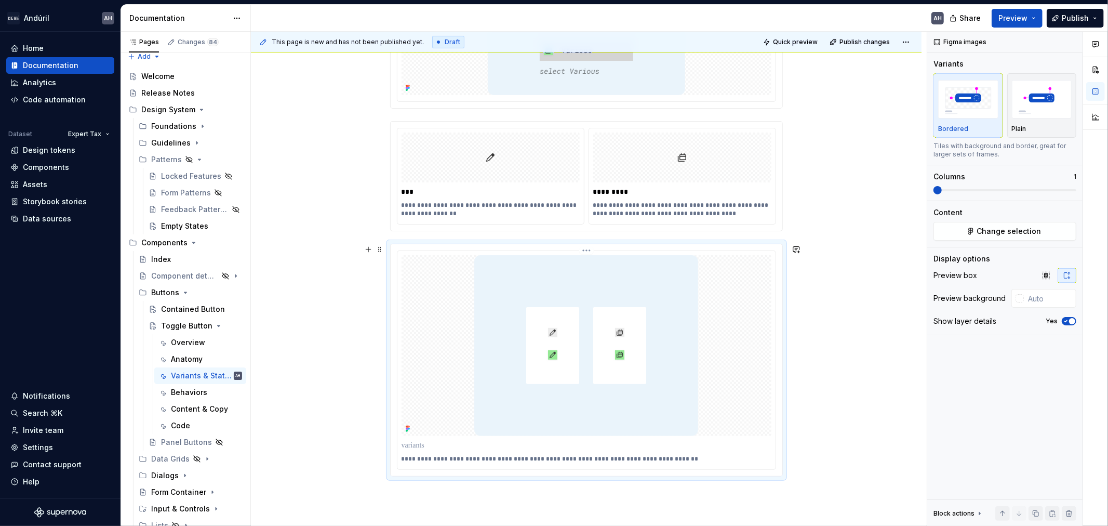
click at [531, 396] on img at bounding box center [586, 345] width 224 height 181
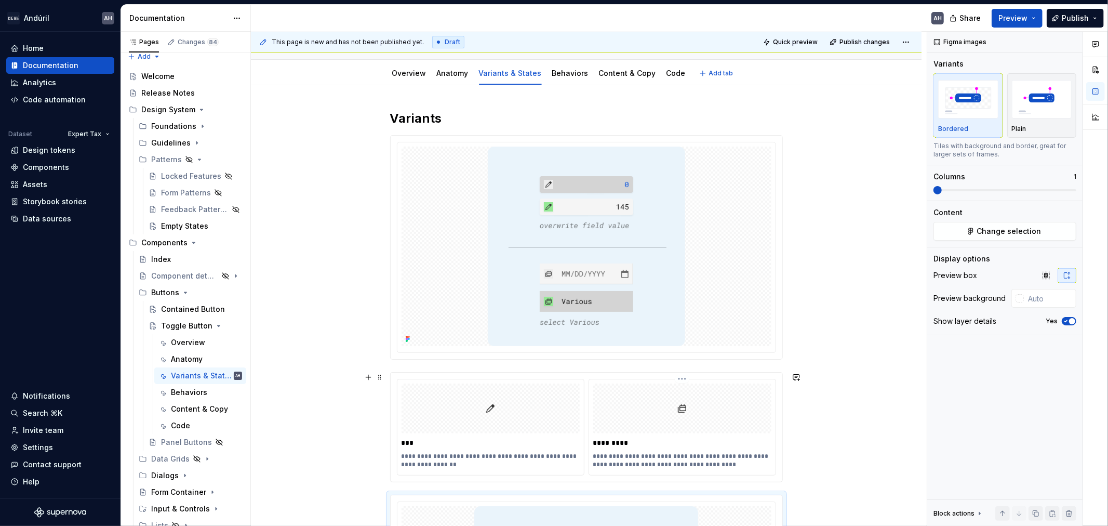
scroll to position [58, 0]
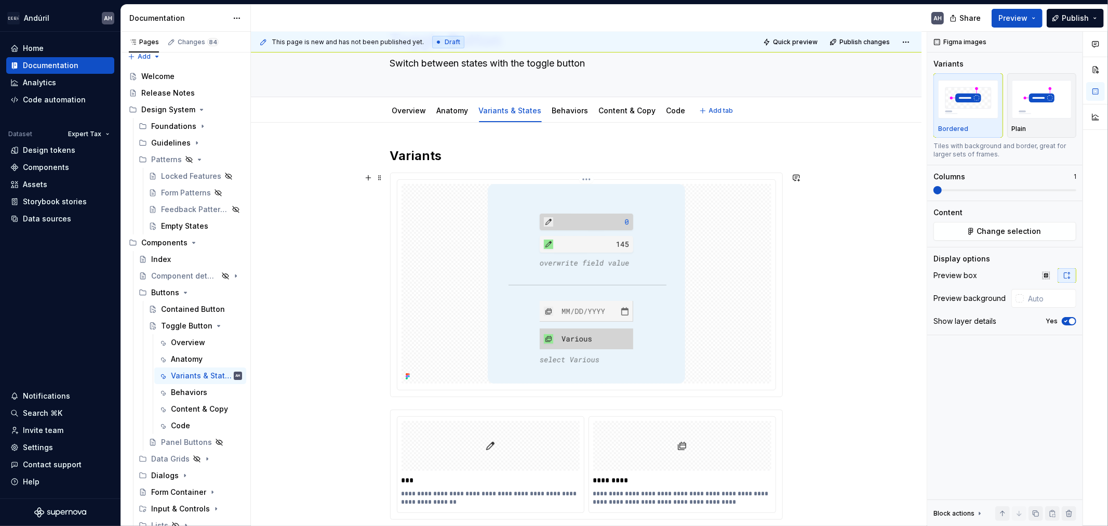
click at [683, 287] on img at bounding box center [586, 284] width 197 height 200
click at [446, 160] on h2 "Variants" at bounding box center [586, 156] width 393 height 17
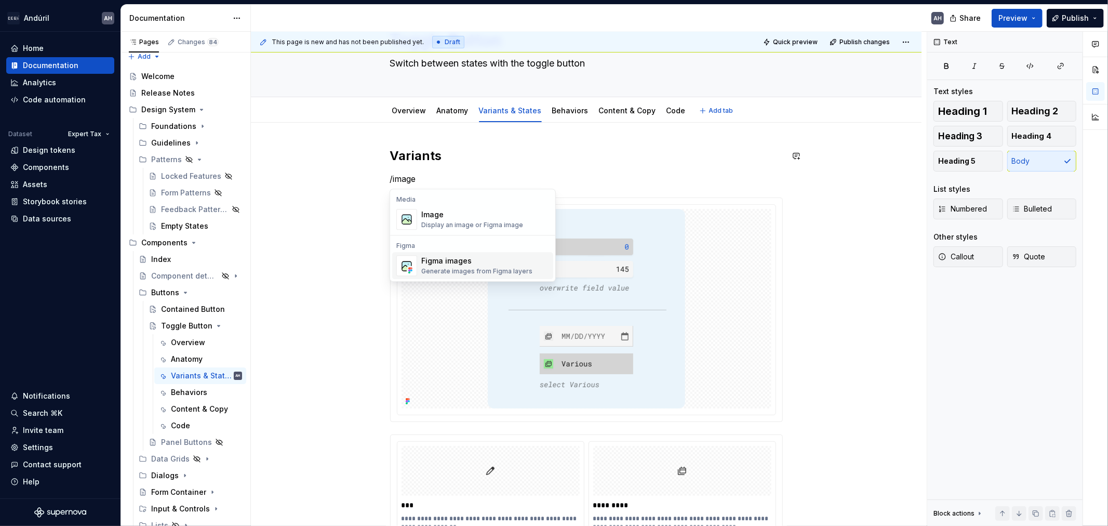
click at [480, 262] on div "Figma images" at bounding box center [476, 261] width 111 height 10
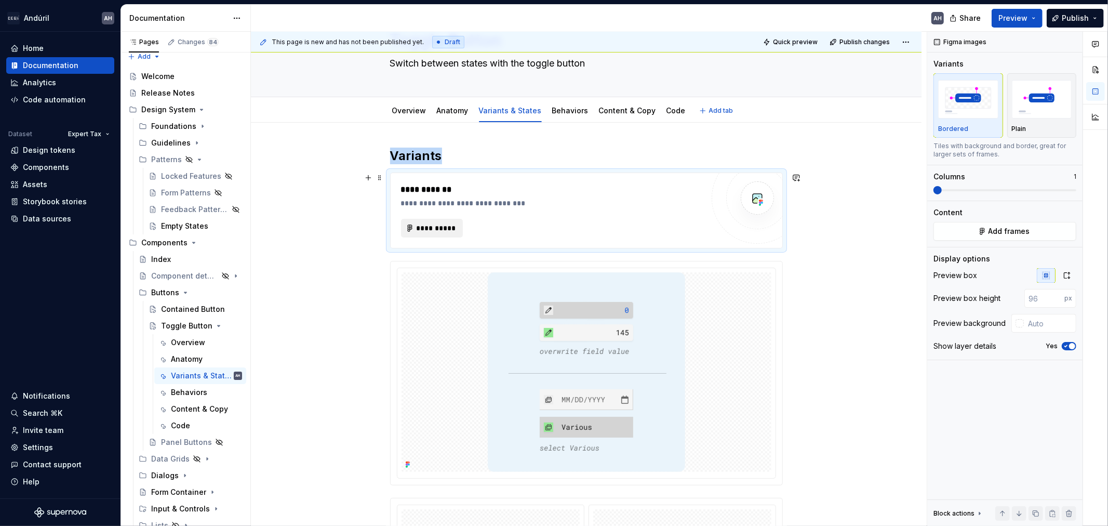
click at [451, 229] on span "**********" at bounding box center [436, 228] width 41 height 10
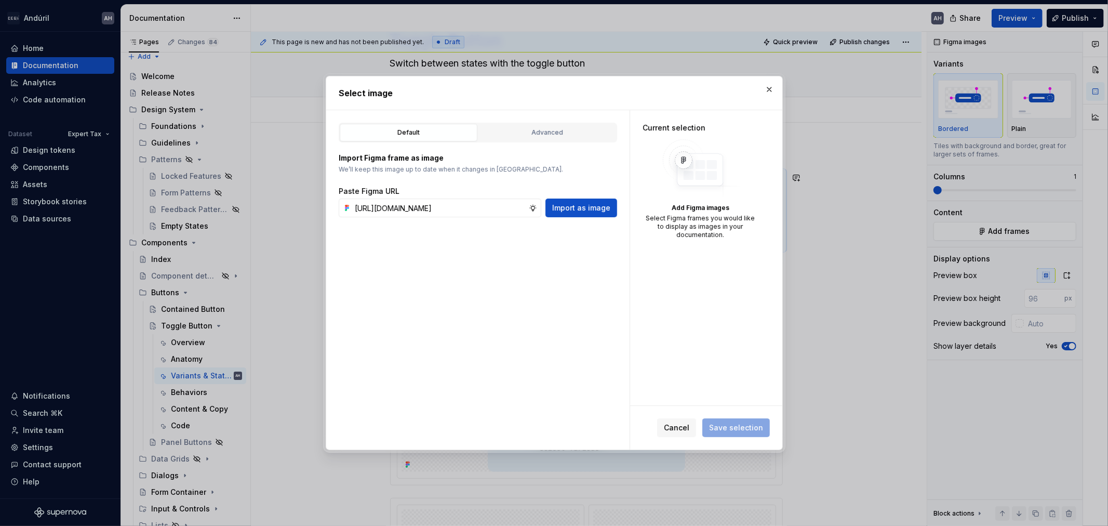
scroll to position [0, 312]
type input "[URL][DOMAIN_NAME]"
click at [560, 206] on span "Import as image" at bounding box center [581, 208] width 58 height 10
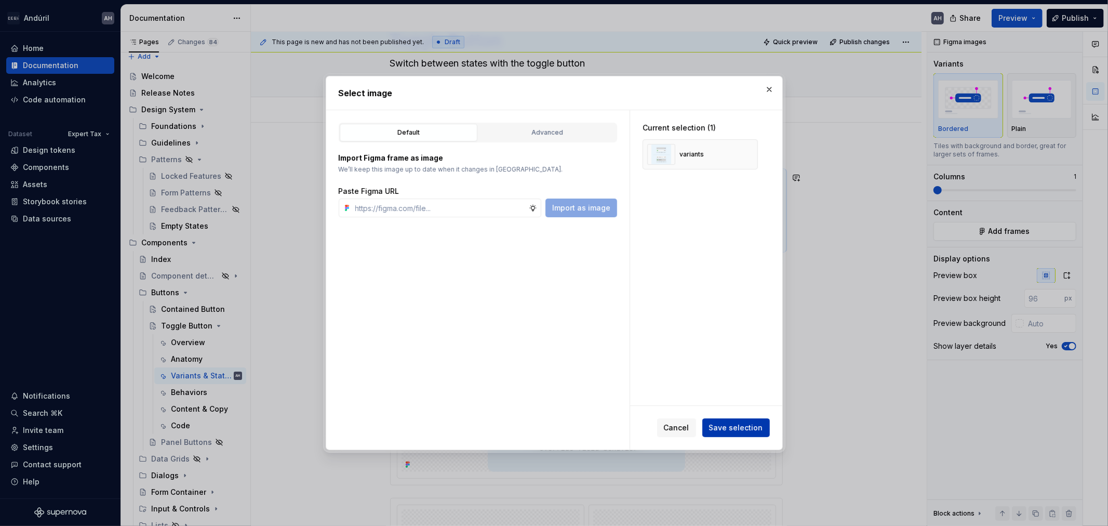
click at [732, 430] on span "Save selection" at bounding box center [736, 427] width 54 height 10
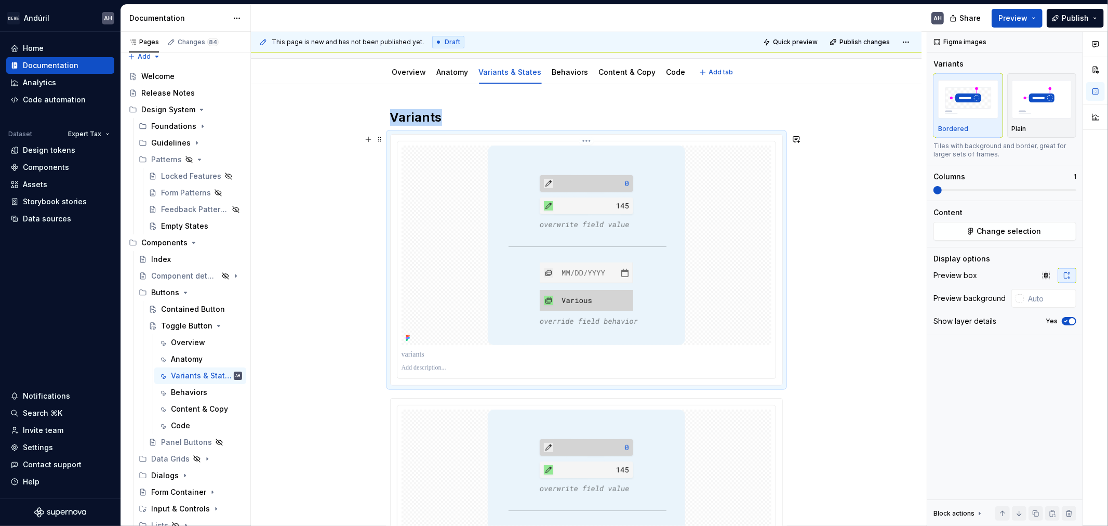
scroll to position [115, 0]
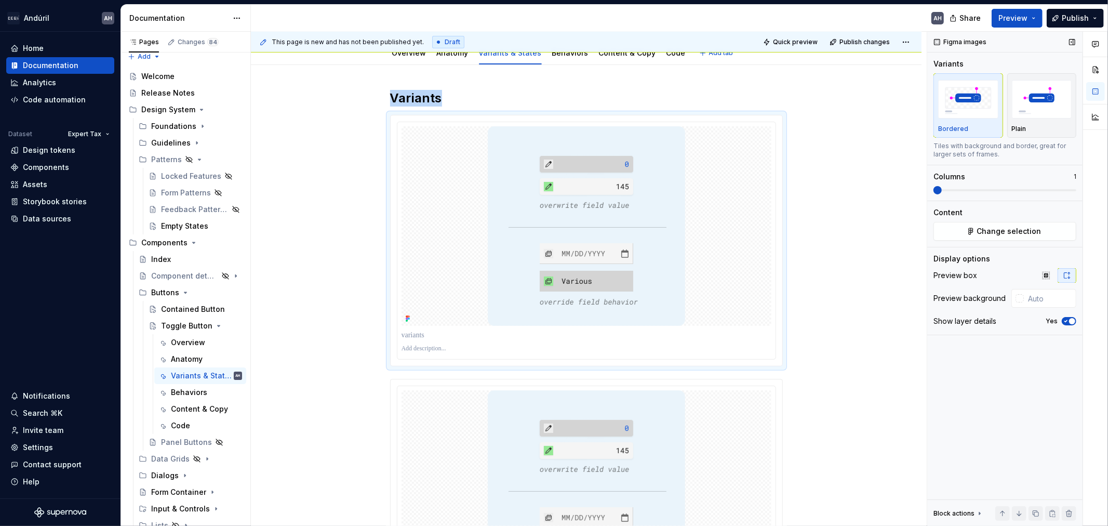
click at [1068, 320] on icon "button" at bounding box center [1066, 321] width 8 height 6
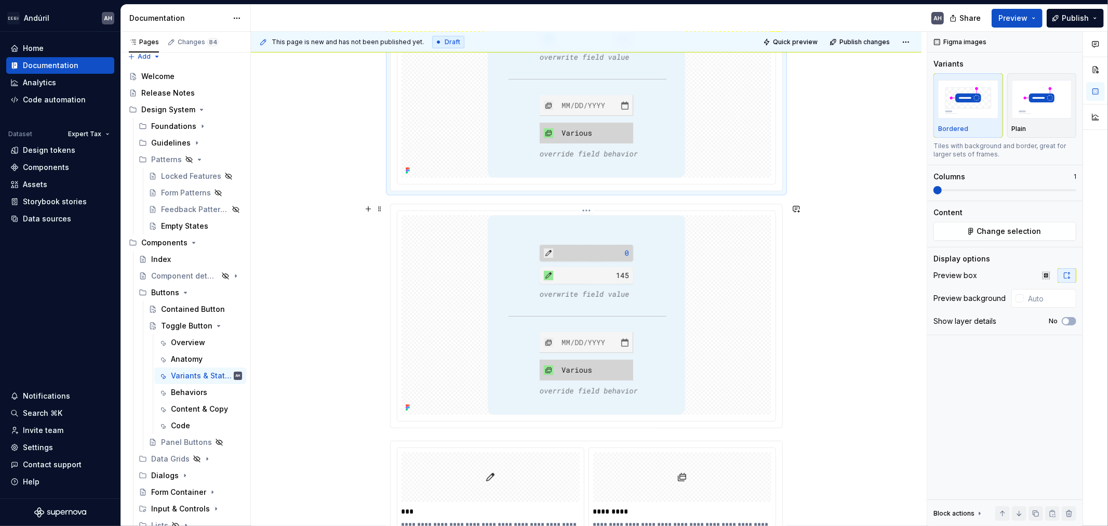
scroll to position [288, 0]
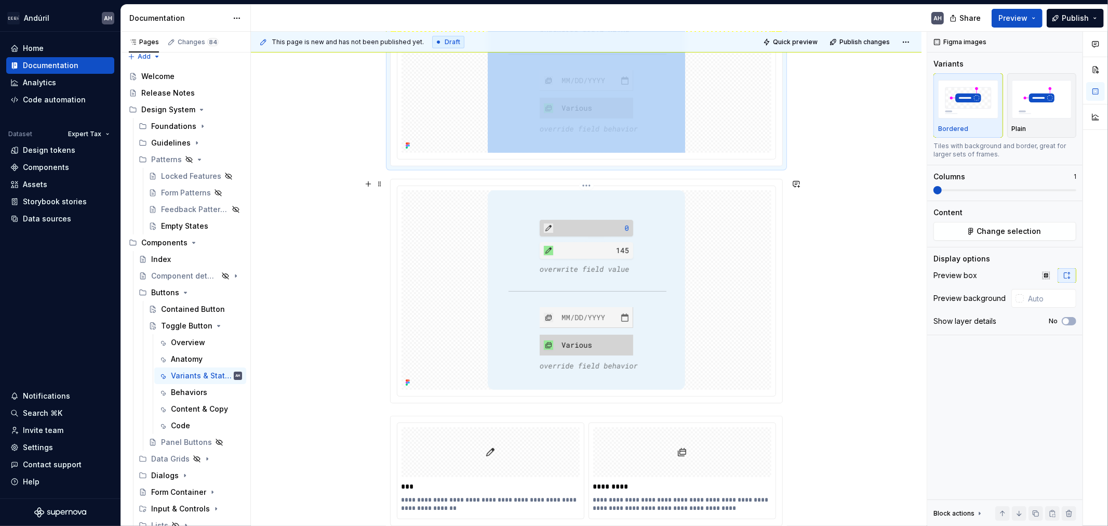
click at [656, 334] on img at bounding box center [586, 290] width 197 height 200
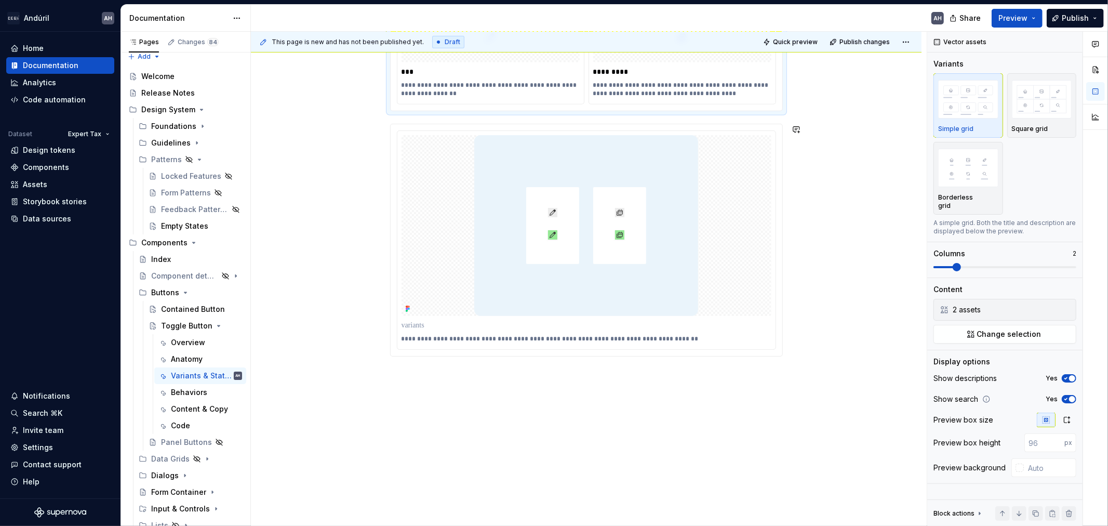
scroll to position [467, 0]
click at [539, 410] on div "**********" at bounding box center [586, 120] width 671 height 813
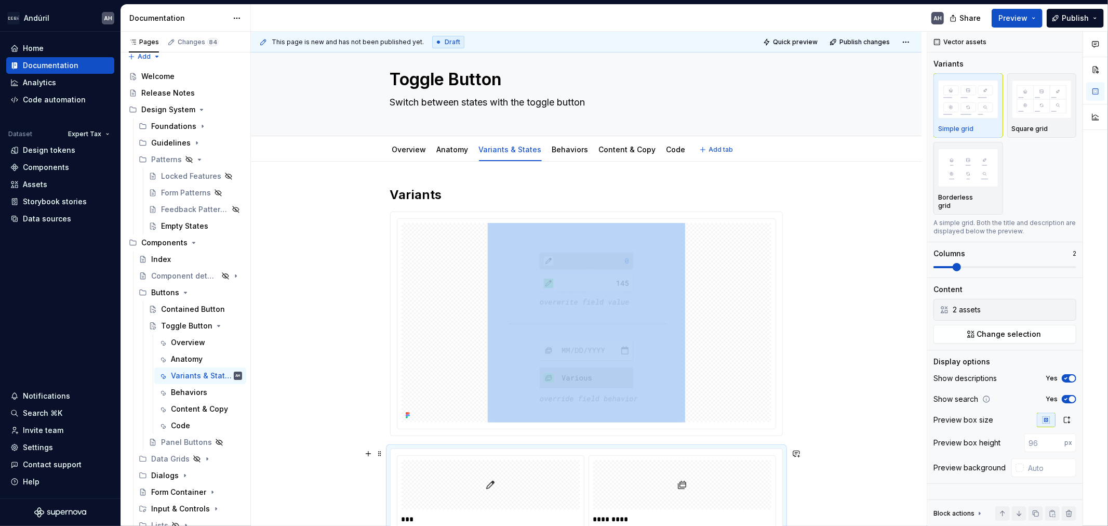
scroll to position [5, 0]
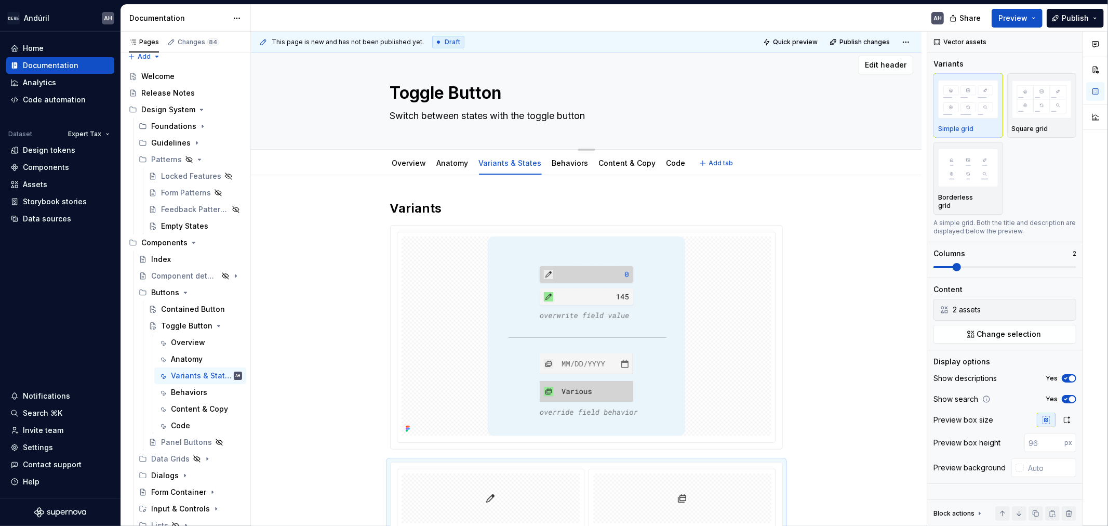
click at [595, 117] on textarea "Switch between states with the toggle button" at bounding box center [584, 116] width 393 height 17
click at [491, 118] on textarea "Switch between states with the toggle button" at bounding box center [584, 116] width 393 height 17
click at [441, 113] on textarea "Switch between states with the toggle button" at bounding box center [584, 116] width 393 height 17
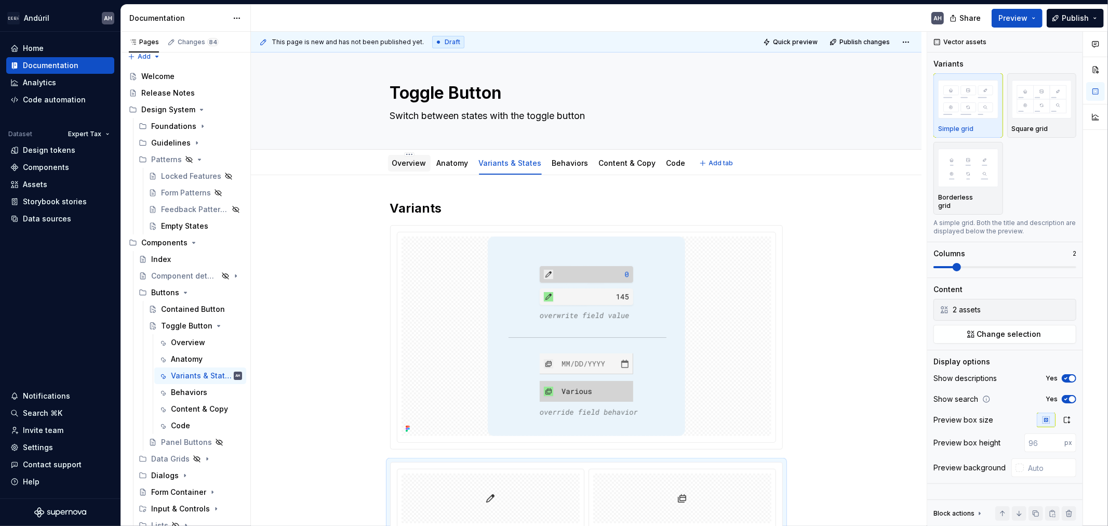
click at [415, 163] on link "Overview" at bounding box center [409, 162] width 34 height 9
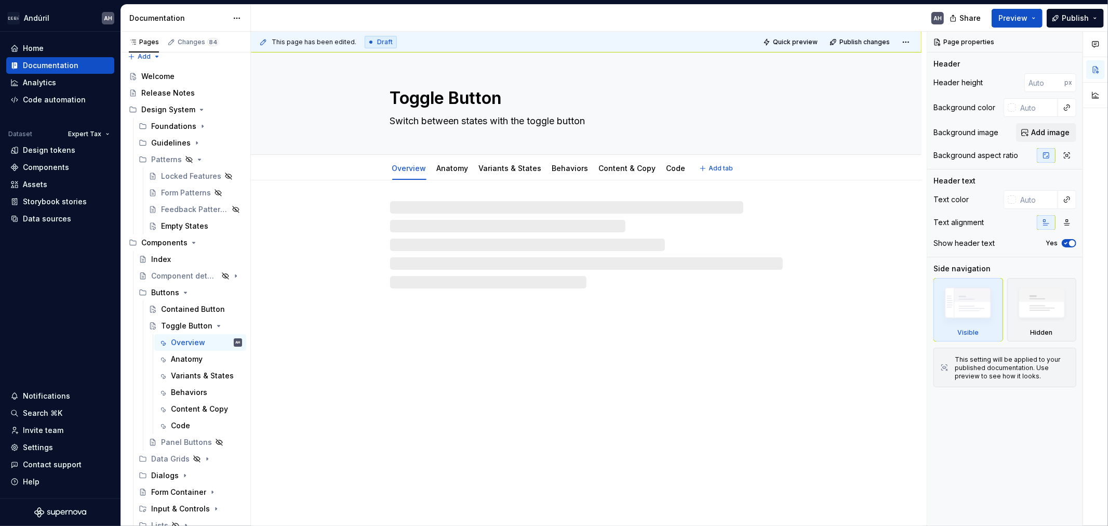
click at [425, 122] on textarea "Switch between states with the toggle button" at bounding box center [584, 121] width 393 height 17
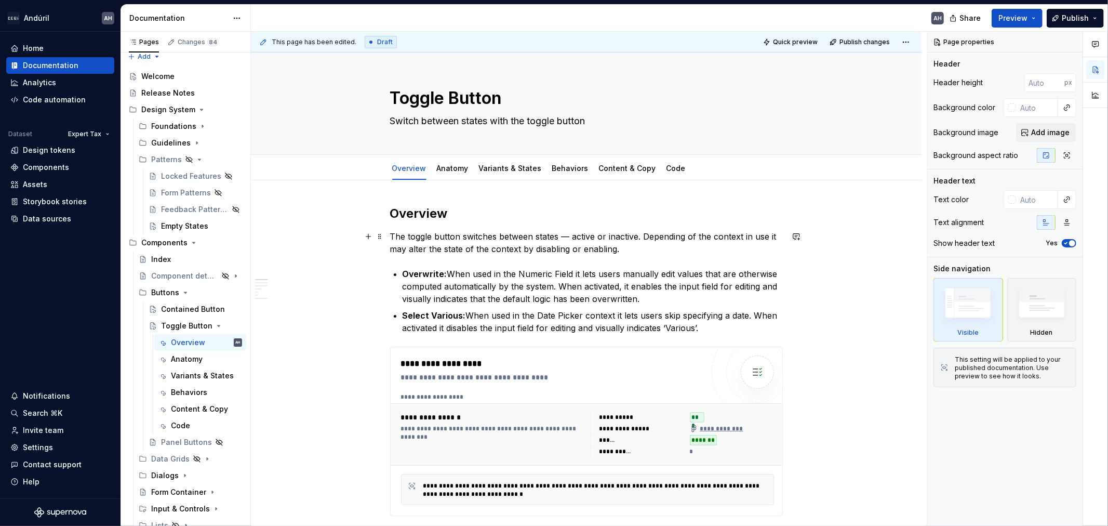
click at [631, 235] on p "The toggle button switches between states — active or inactive. Depending of th…" at bounding box center [586, 242] width 393 height 25
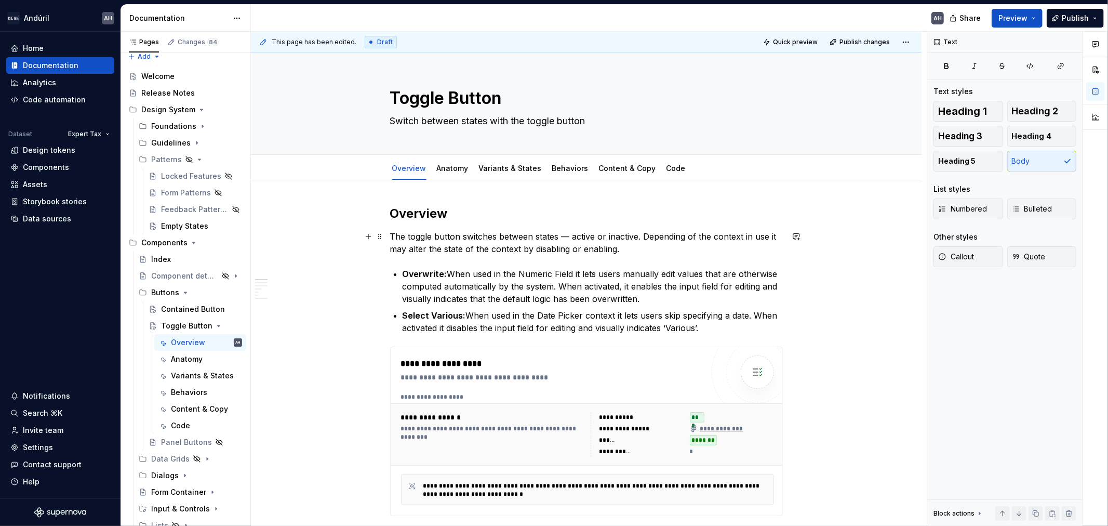
click at [634, 248] on p "The toggle button switches between states — active or inactive. Depending of th…" at bounding box center [586, 242] width 393 height 25
click at [652, 232] on p "The toggle button switches between states — active or inactive. Depending of th…" at bounding box center [586, 242] width 393 height 25
click at [724, 237] on p "The toggle button switches between states — active or inactive. Depending of th…" at bounding box center [586, 242] width 393 height 25
click at [492, 253] on p "The toggle button switches between states — active or inactive. Depending of th…" at bounding box center [586, 242] width 393 height 25
click at [626, 243] on p "The toggle button switches between states — active or inactive. Depending of th…" at bounding box center [586, 242] width 393 height 25
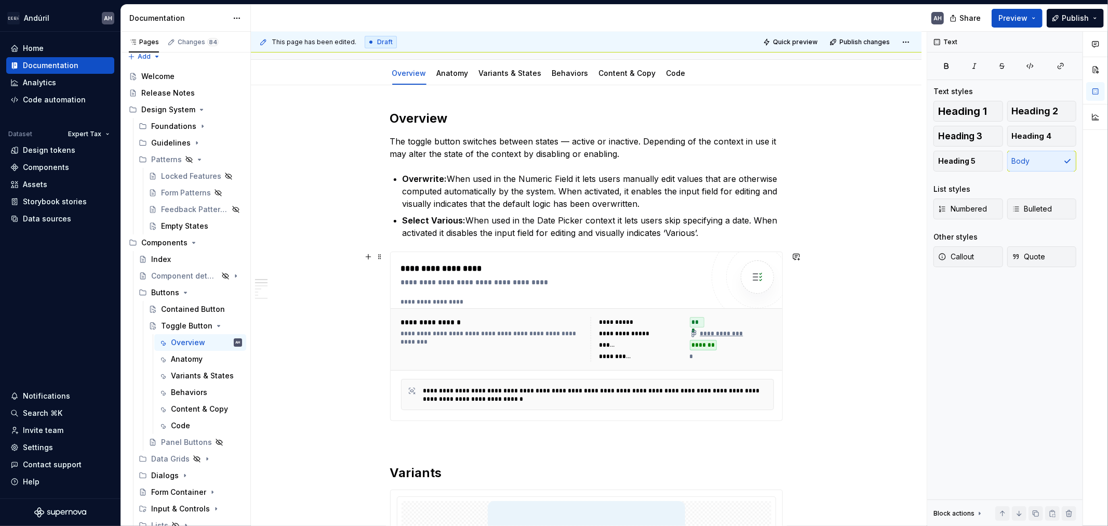
scroll to position [115, 0]
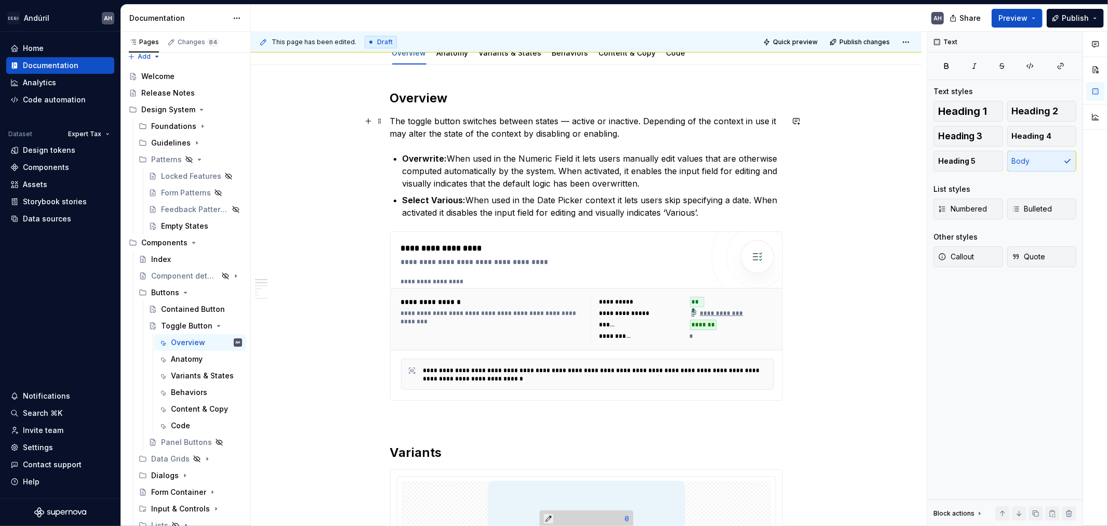
click at [474, 136] on p "The toggle button switches between states — active or inactive. Depending of th…" at bounding box center [586, 127] width 393 height 25
click at [684, 133] on p "The toggle button switches between states — active or inactive. Depending of th…" at bounding box center [586, 127] width 393 height 25
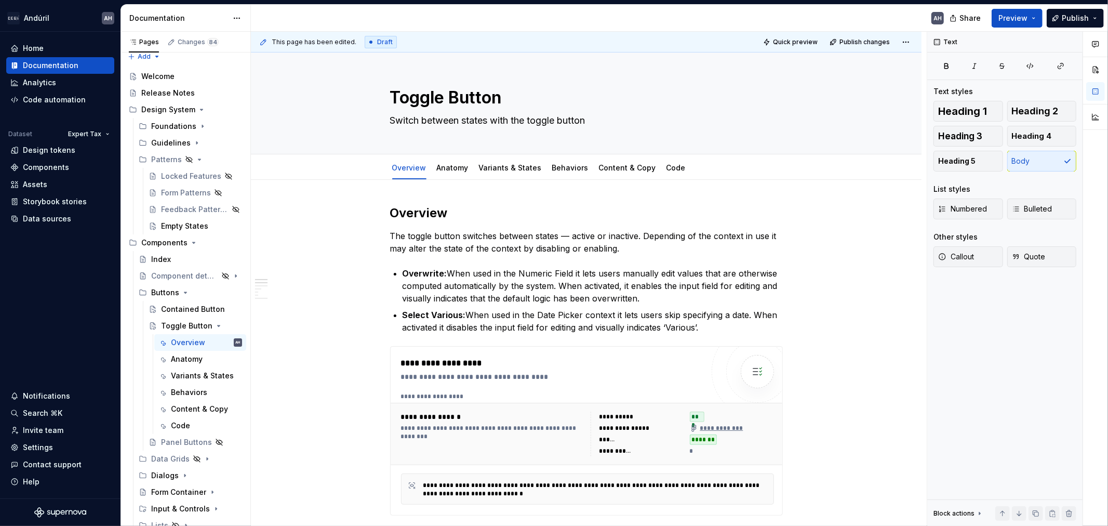
scroll to position [0, 0]
click at [513, 122] on textarea "Switch between states with the toggle button" at bounding box center [584, 121] width 393 height 17
click at [609, 117] on textarea "Switch between states with the toggle button" at bounding box center [584, 121] width 393 height 17
click at [586, 120] on textarea "Switch between states with the toggle button" at bounding box center [584, 121] width 393 height 17
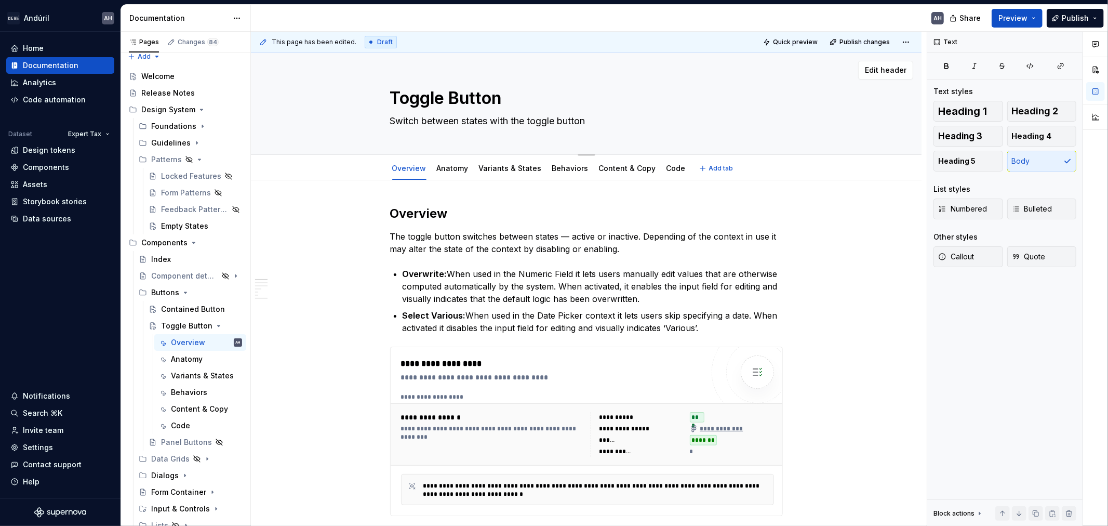
click at [586, 120] on textarea "Switch between states with the toggle button" at bounding box center [584, 121] width 393 height 17
type textarea "*"
type textarea "O"
type textarea "*"
type textarea "Ov"
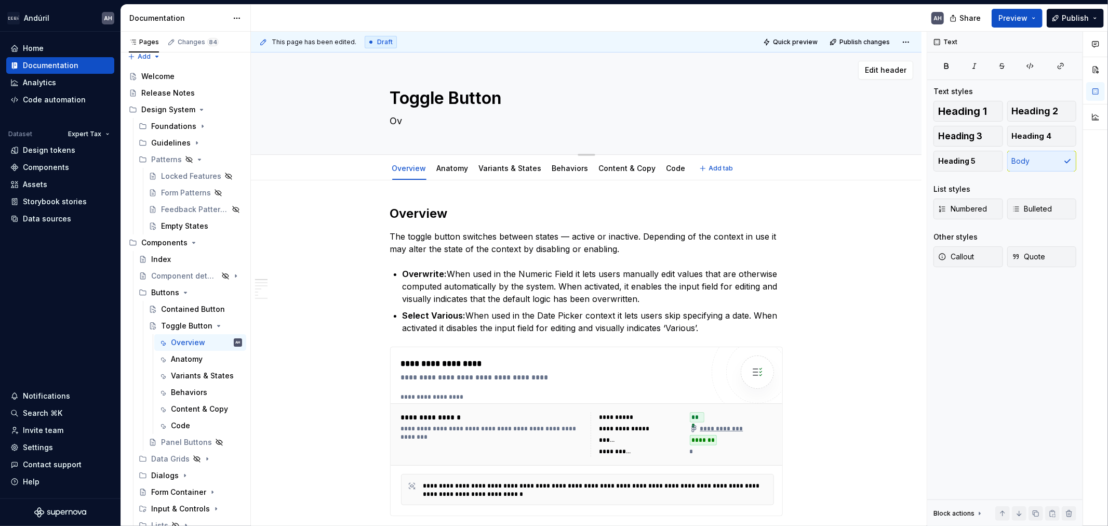
type textarea "*"
type textarea "Ove"
type textarea "*"
type textarea "Over"
type textarea "*"
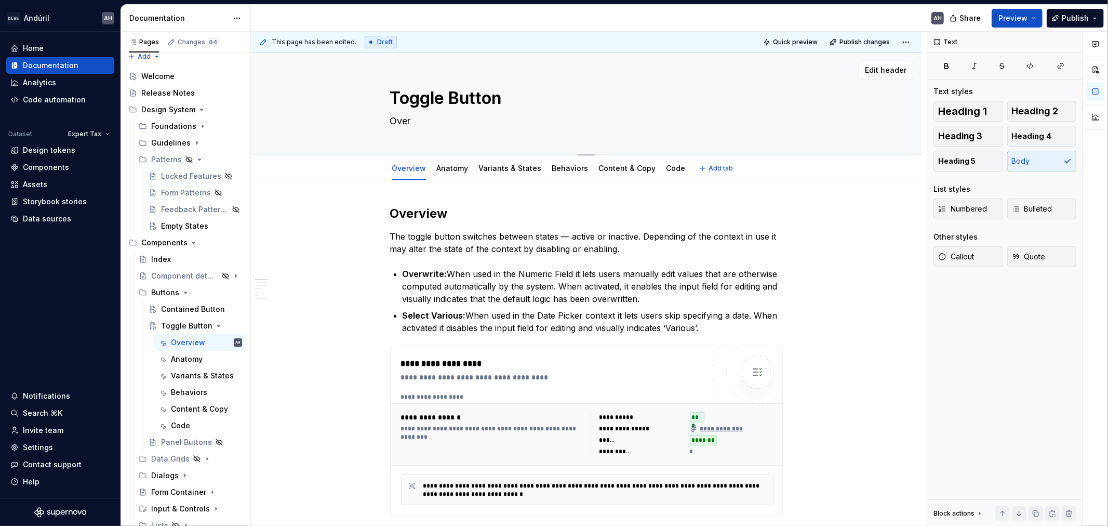
type textarea "Overr"
type textarea "*"
type textarea "Overri"
type textarea "*"
type textarea "Overrid"
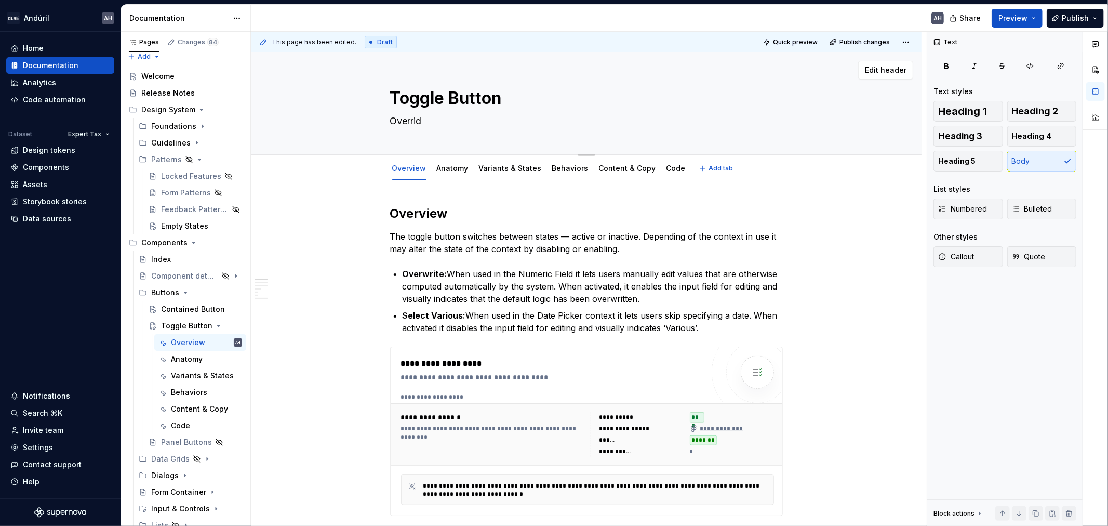
type textarea "*"
type textarea "Overridi"
type textarea "*"
type textarea "Overridin"
type textarea "*"
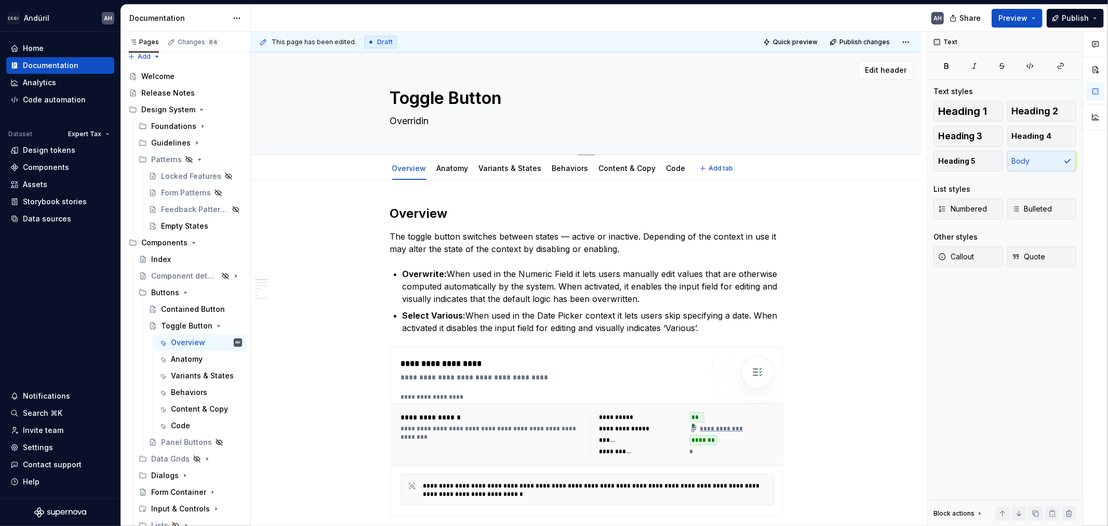
type textarea "Overriding"
type textarea "*"
type textarea "Overriding"
type textarea "*"
type textarea "Overriding t"
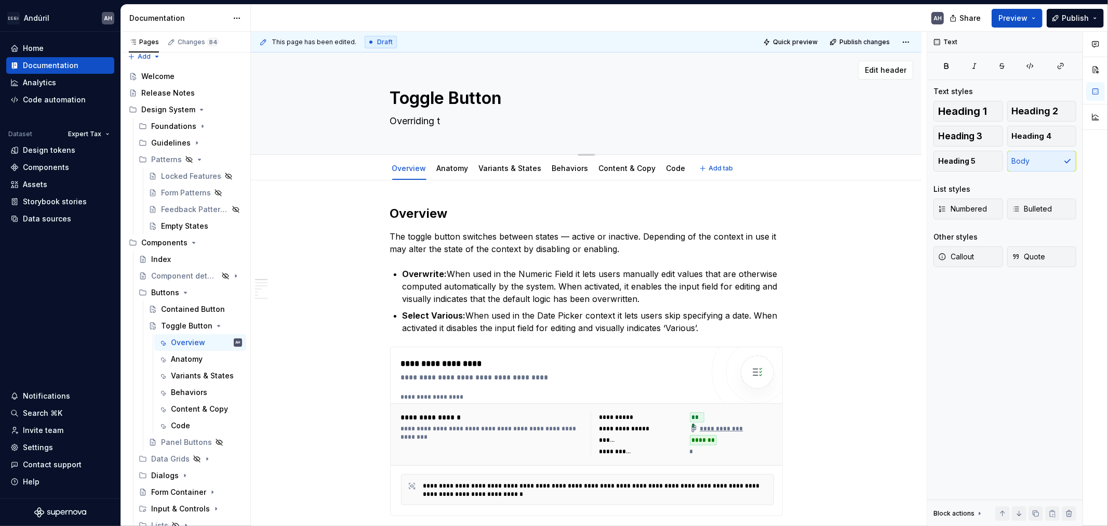
type textarea "*"
type textarea "Overriding th"
type textarea "*"
type textarea "Overriding the"
type textarea "*"
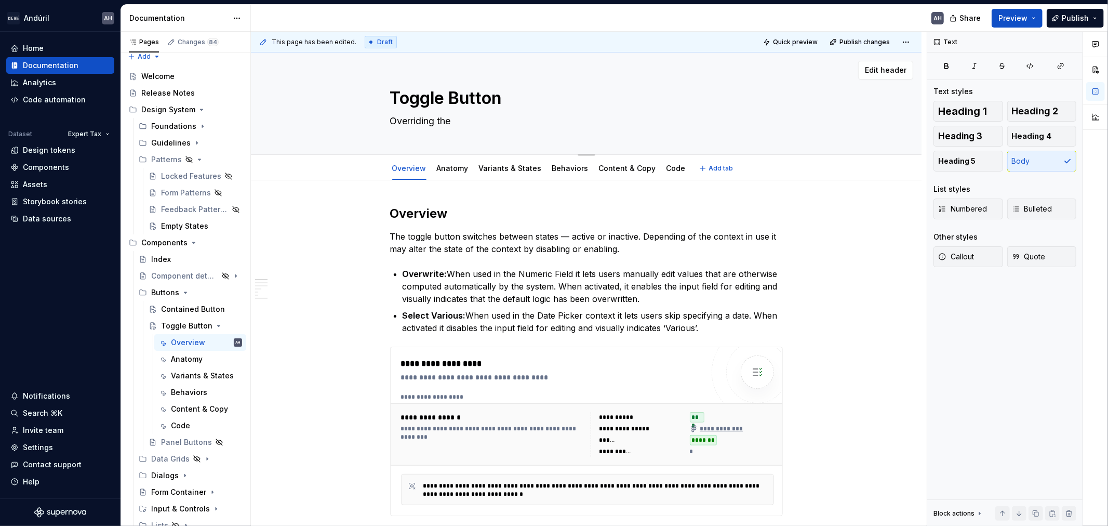
type textarea "Overriding the b"
type textarea "*"
type textarea "Overriding the be"
type textarea "*"
type textarea "Overriding the beha"
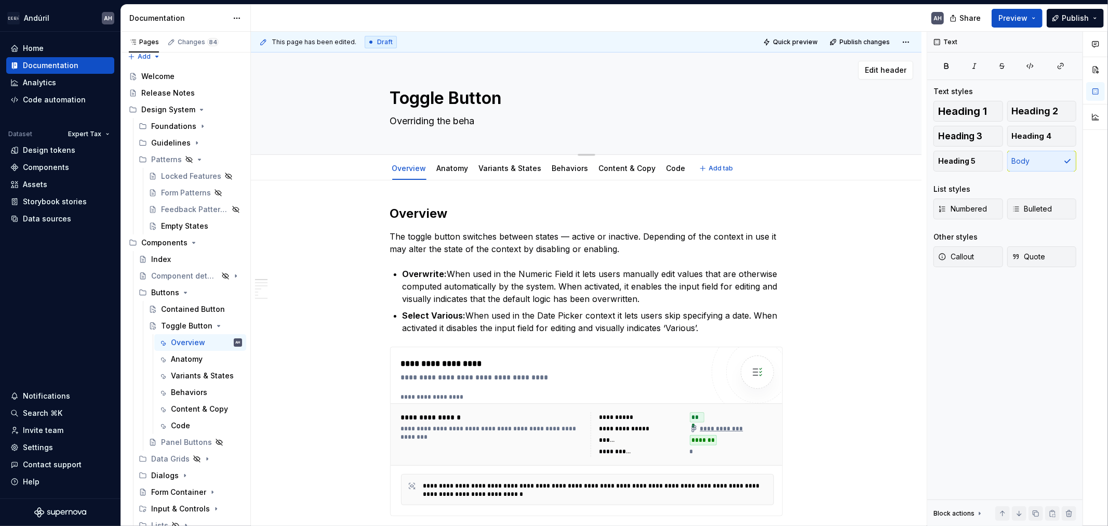
type textarea "*"
type textarea "Overriding the behavi"
type textarea "*"
type textarea "Overriding the behavio"
type textarea "*"
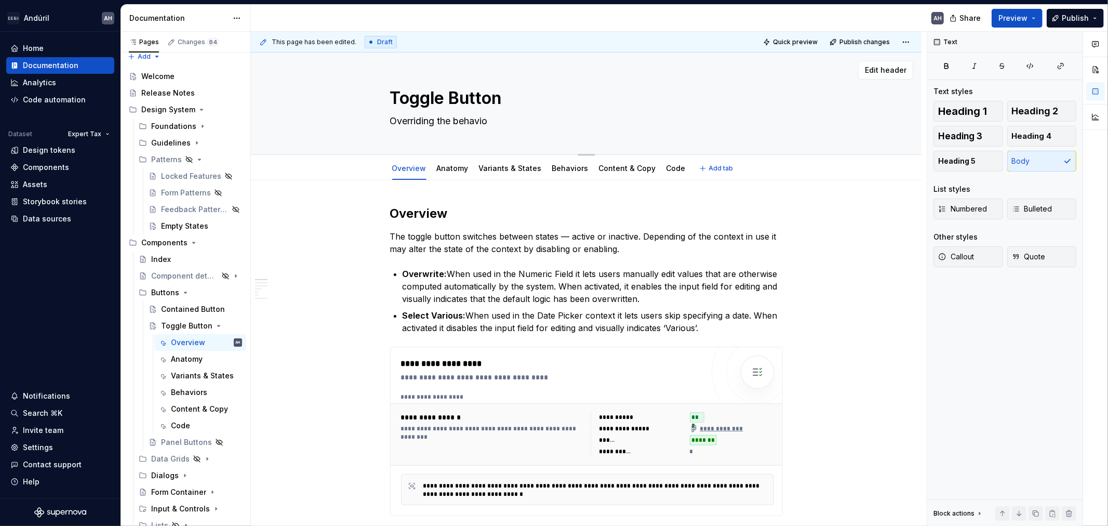
type textarea "Overriding the behavior"
type textarea "*"
type textarea "Overriding the behavior"
type textarea "*"
type textarea "Overriding the behavior o"
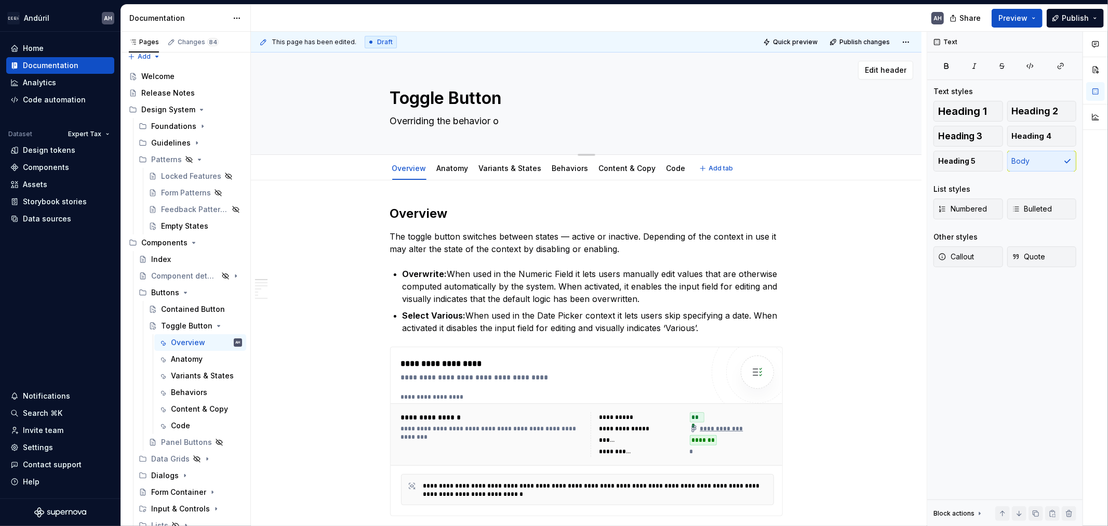
type textarea "*"
type textarea "Overriding the behavior of"
type textarea "*"
type textarea "Overriding the behavior of"
type textarea "*"
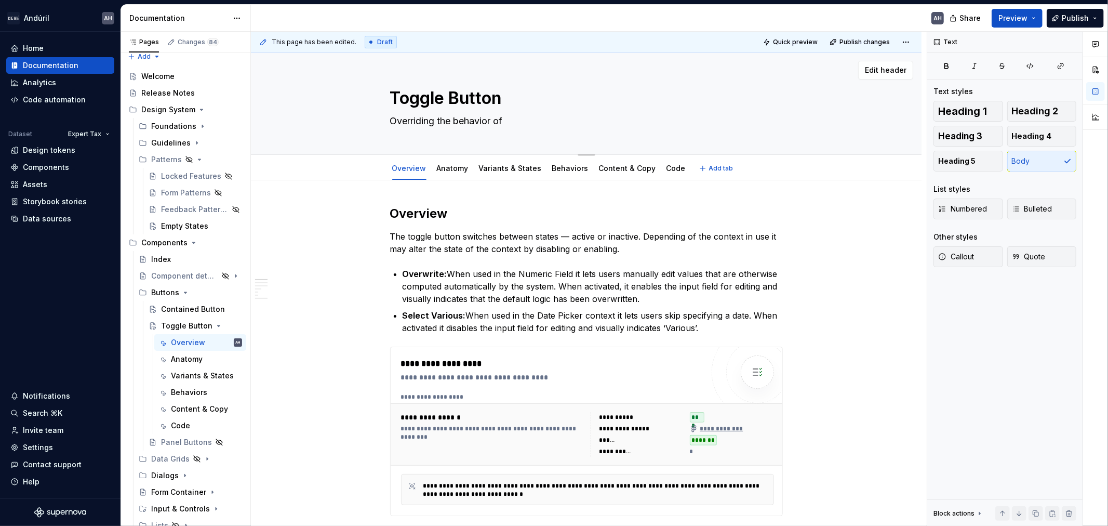
type textarea "Overriding the behavior of a"
type textarea "*"
type textarea "Overriding the behavior of a"
type textarea "*"
type textarea "Overriding the behavior of a"
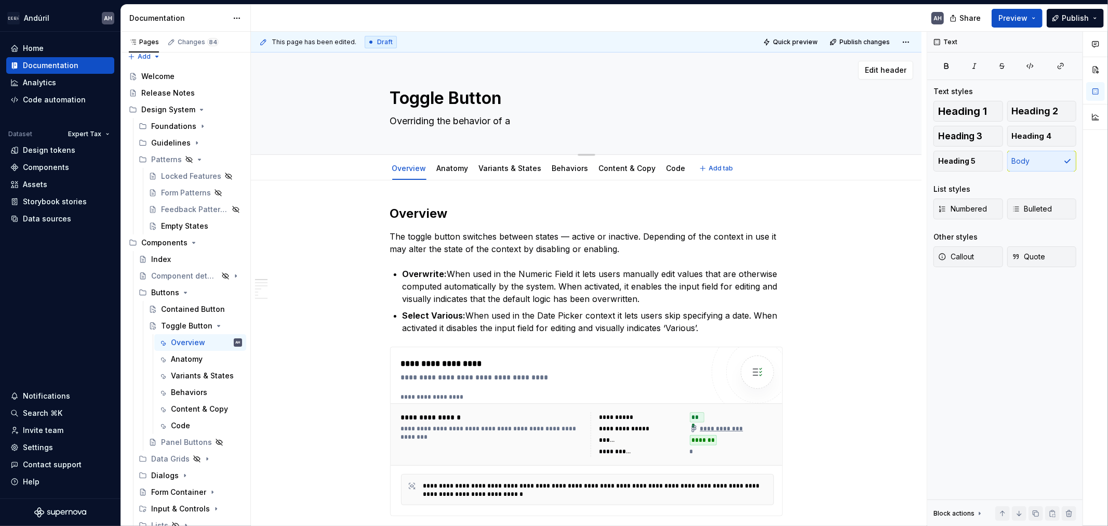
type textarea "*"
type textarea "Overriding the behavior of"
type textarea "*"
type textarea "Overriding the behavior of"
type textarea "*"
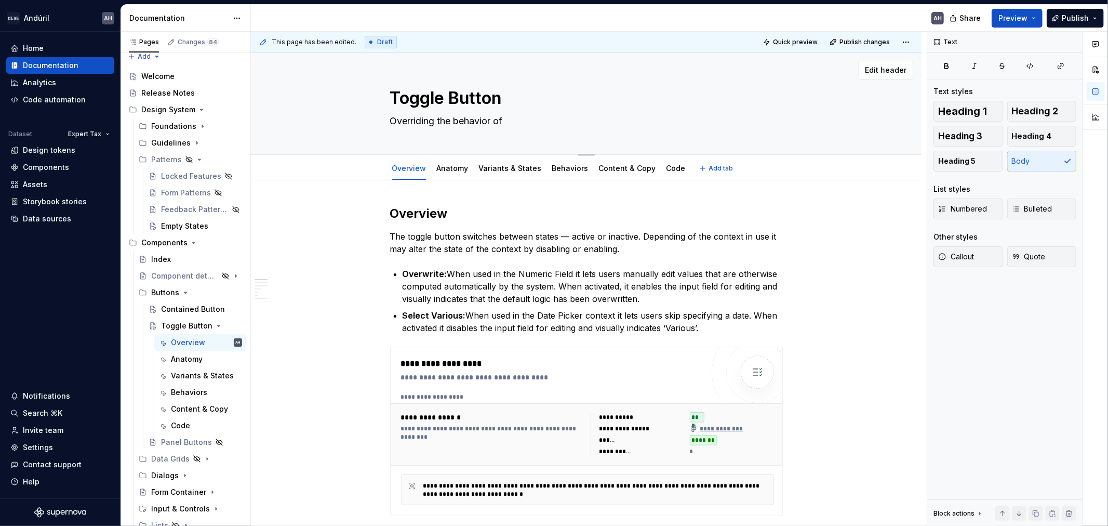
type textarea "Overriding the behavior o"
type textarea "*"
type textarea "Overriding the behavior"
type textarea "*"
type textarea "Overriding the behavior o"
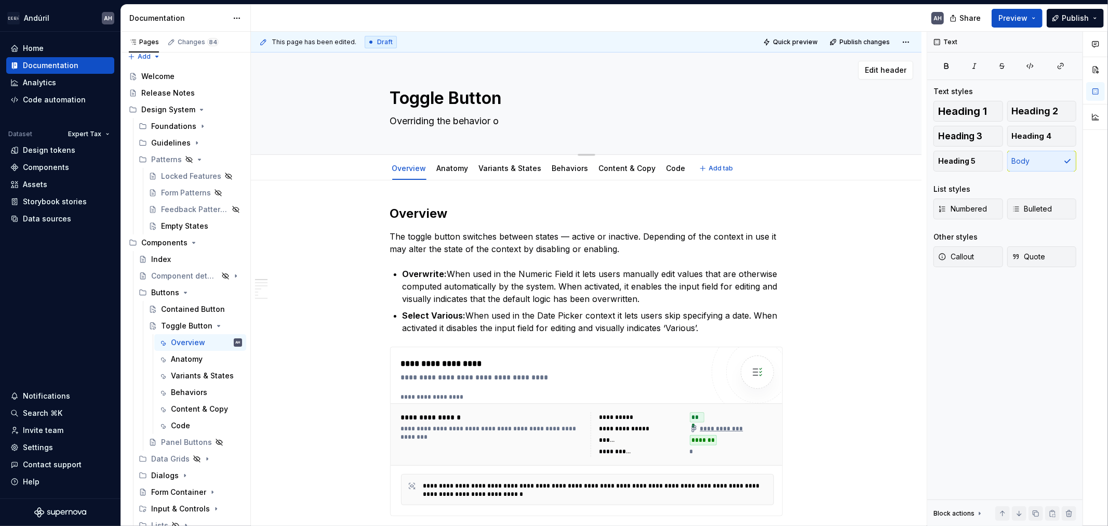
type textarea "*"
type textarea "Overriding the behavior of"
type textarea "*"
type textarea "Overriding the behavior of"
type textarea "*"
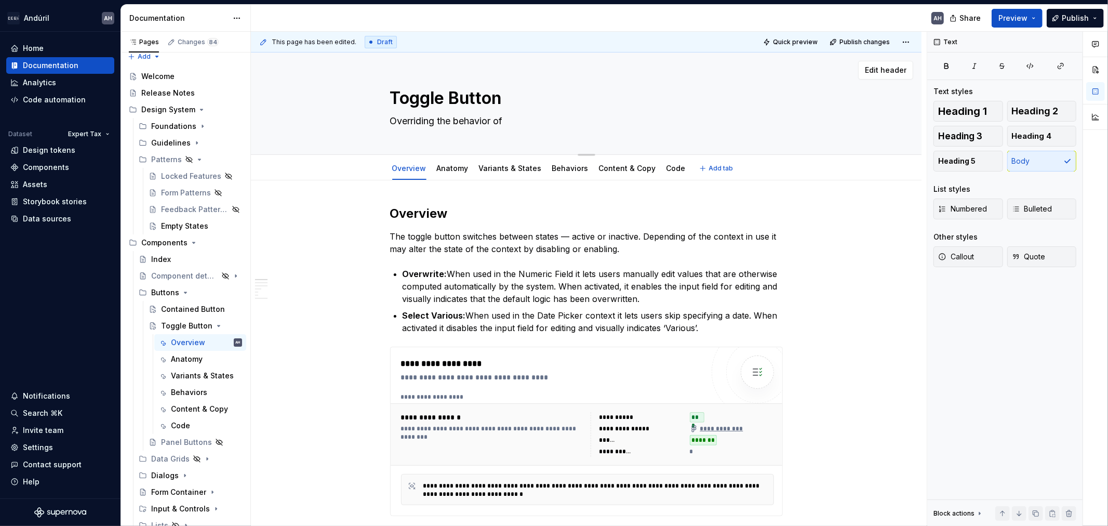
type textarea "Overriding the behavior of a"
type textarea "*"
type textarea "Overriding the behavior of a"
type textarea "*"
type textarea "Overriding the behavior of a"
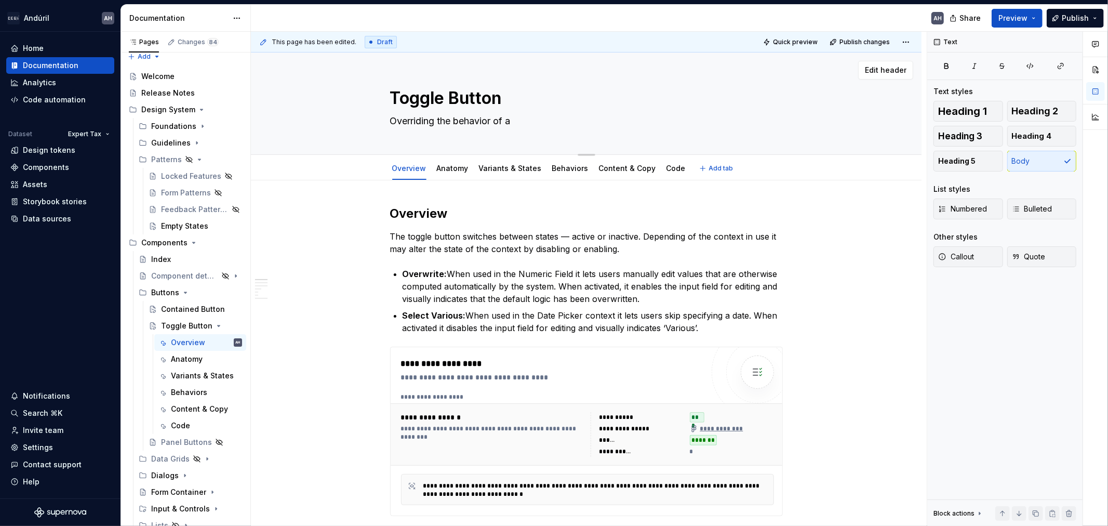
type textarea "*"
type textarea "Overriding the behavior of"
type textarea "*"
type textarea "Overriding the behavior of"
type textarea "*"
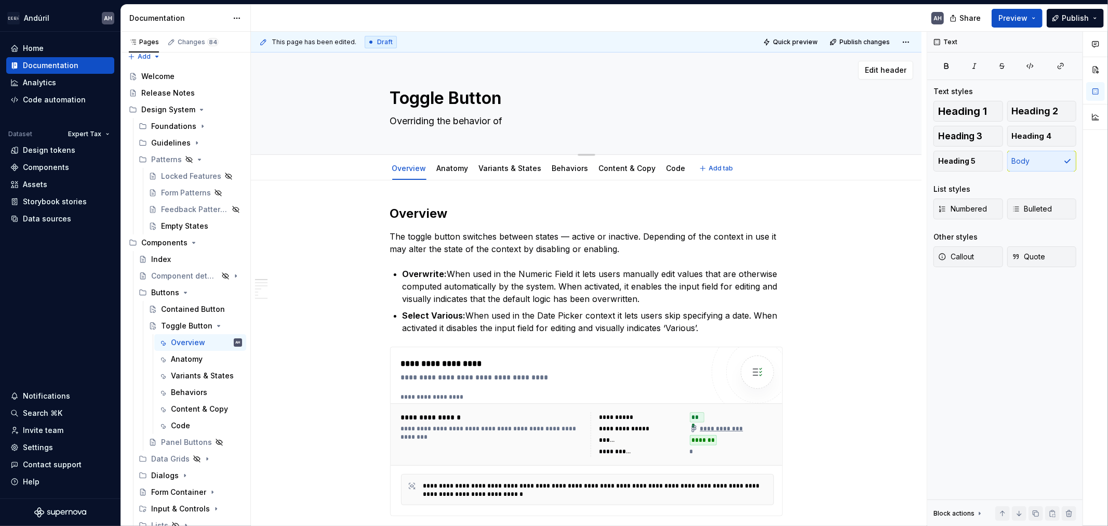
type textarea "Overriding the behavior o"
type textarea "*"
type textarea "Overriding the behavior"
type textarea "*"
type textarea "Overriding the behavior"
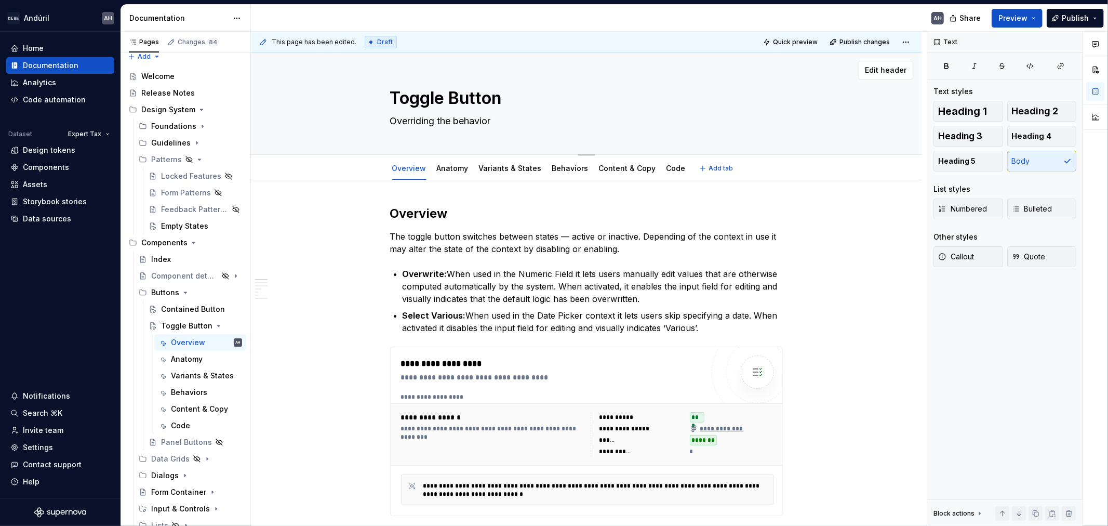
type textarea "*"
type textarea "Overriding the behavio"
type textarea "*"
type textarea "Overriding the behavi"
type textarea "*"
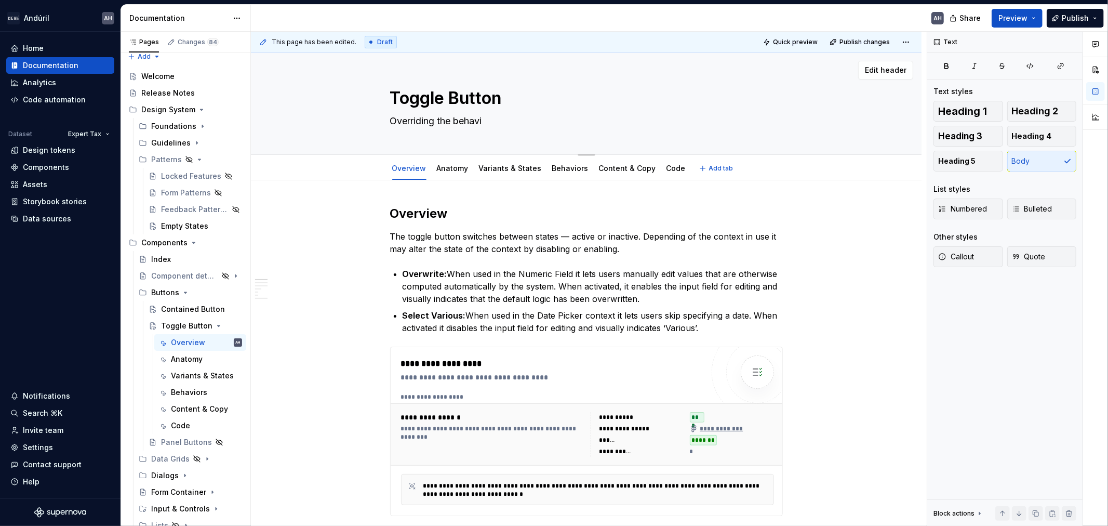
type textarea "Overriding the behav"
type textarea "*"
type textarea "Overriding the beha"
type textarea "*"
type textarea "Overriding the beh"
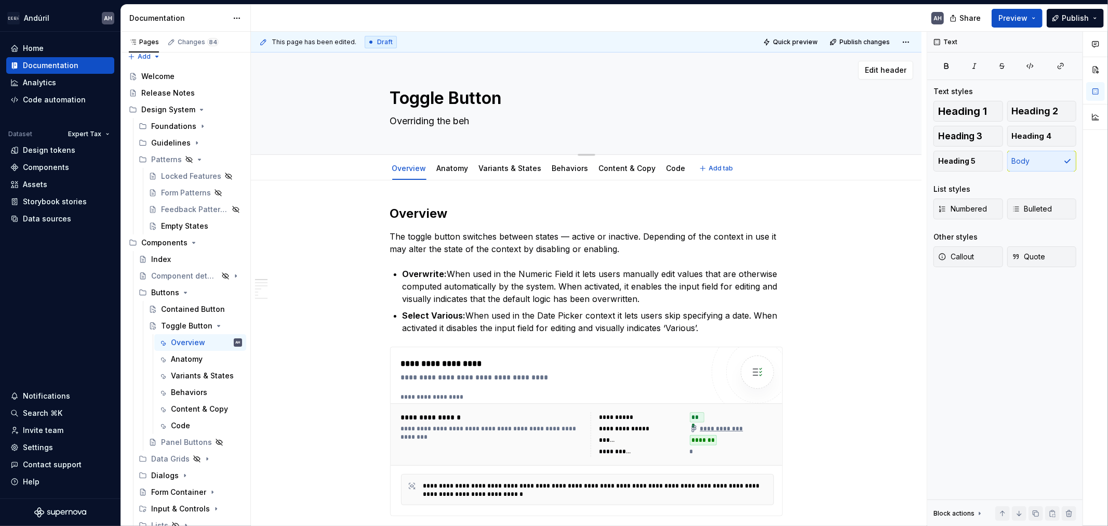
type textarea "*"
type textarea "Overriding the be"
type textarea "*"
type textarea "Overriding the b"
type textarea "*"
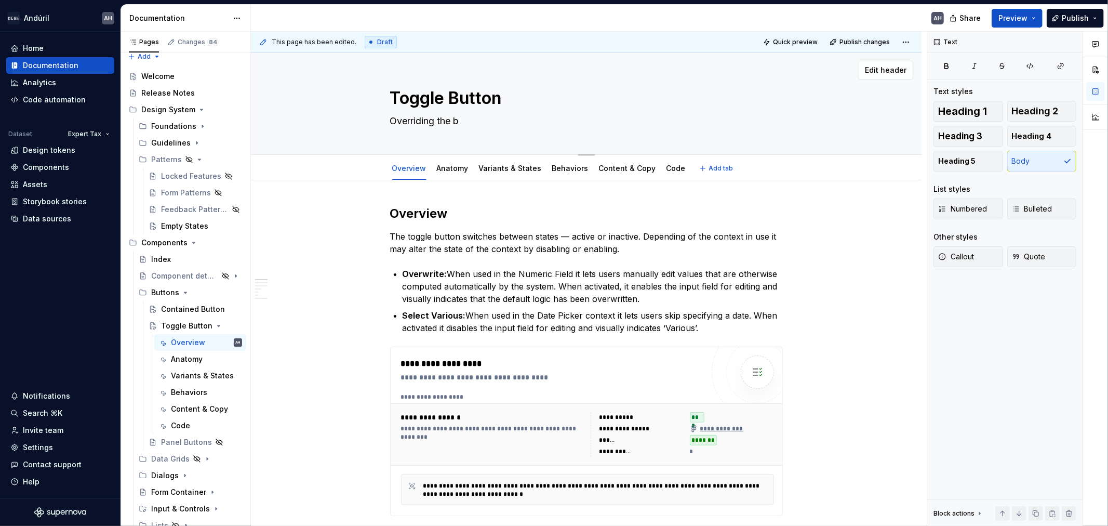
type textarea "Overriding the"
type textarea "*"
type textarea "Overriding the"
type textarea "*"
type textarea "Overriding th"
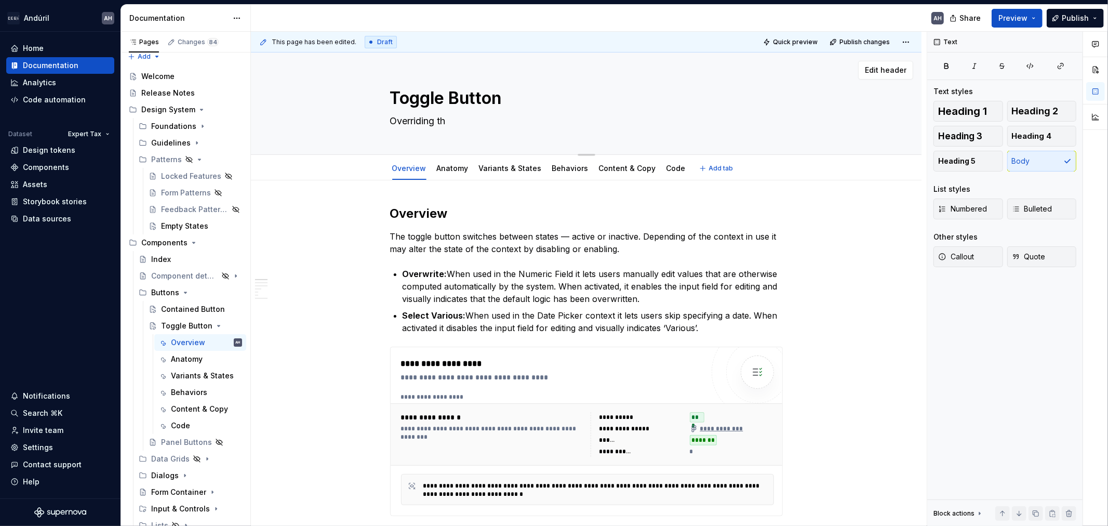
type textarea "*"
type textarea "Overriding t"
type textarea "*"
type textarea "Overriding"
type textarea "*"
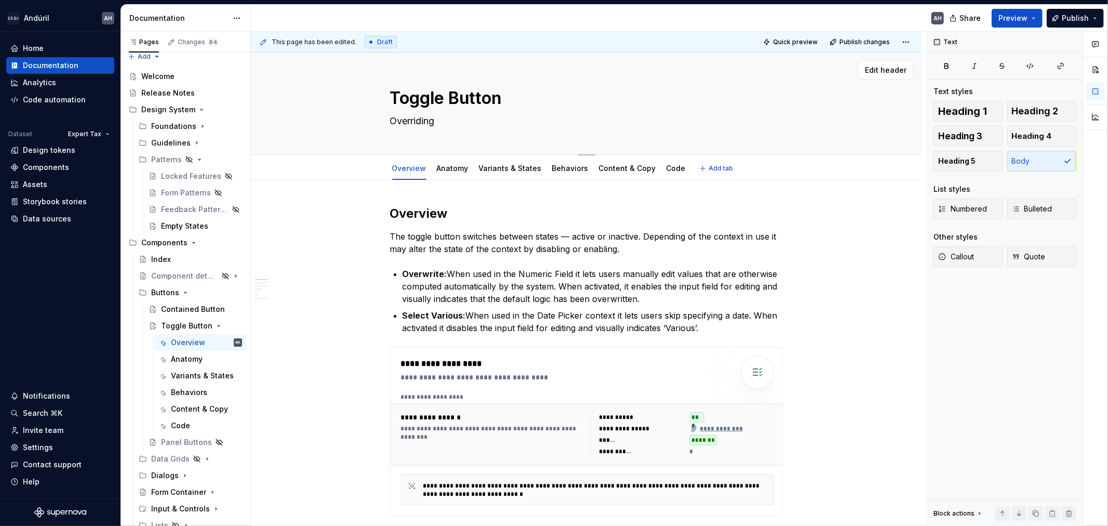
type textarea "Overriding"
type textarea "*"
type textarea "Overridin"
type textarea "*"
type textarea "Overridi"
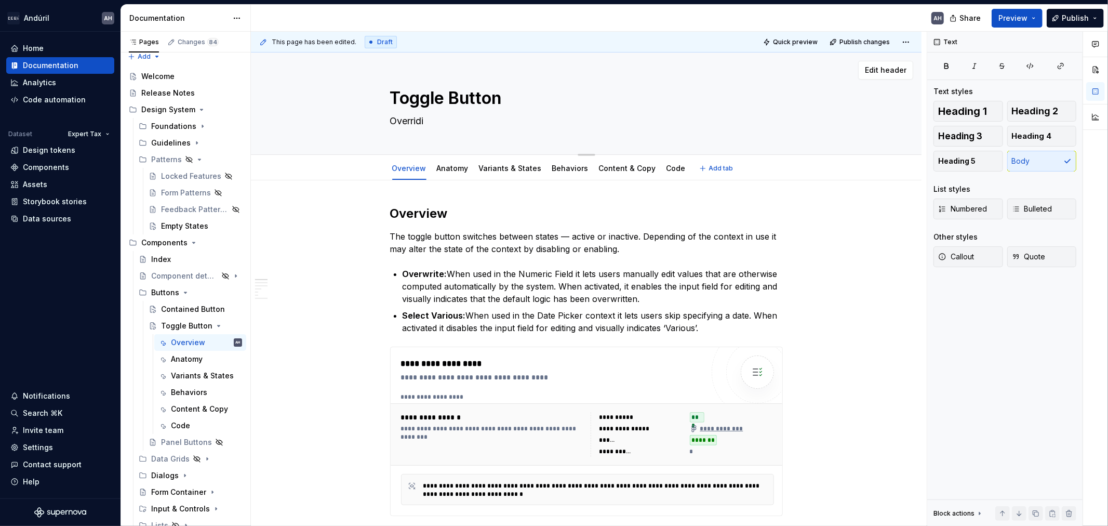
type textarea "*"
type textarea "Overri"
type textarea "*"
type textarea "Overr"
type textarea "*"
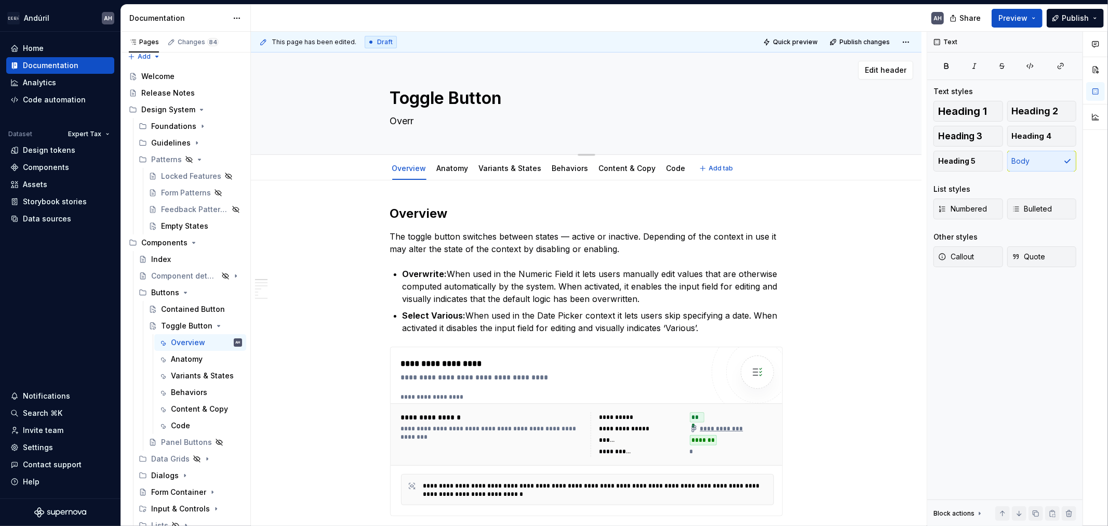
type textarea "Over"
type textarea "*"
type textarea "Ove"
type textarea "*"
type textarea "Ov"
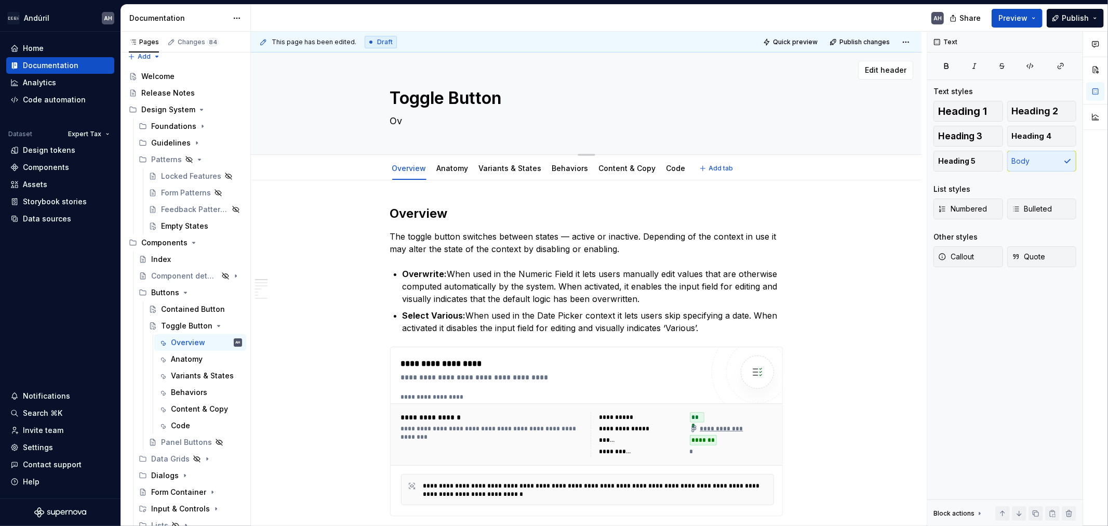
type textarea "*"
type textarea "O"
type textarea "*"
type textarea "Switch between states with the toggle button"
click at [477, 122] on textarea "Switch between states with the toggle button" at bounding box center [584, 121] width 393 height 17
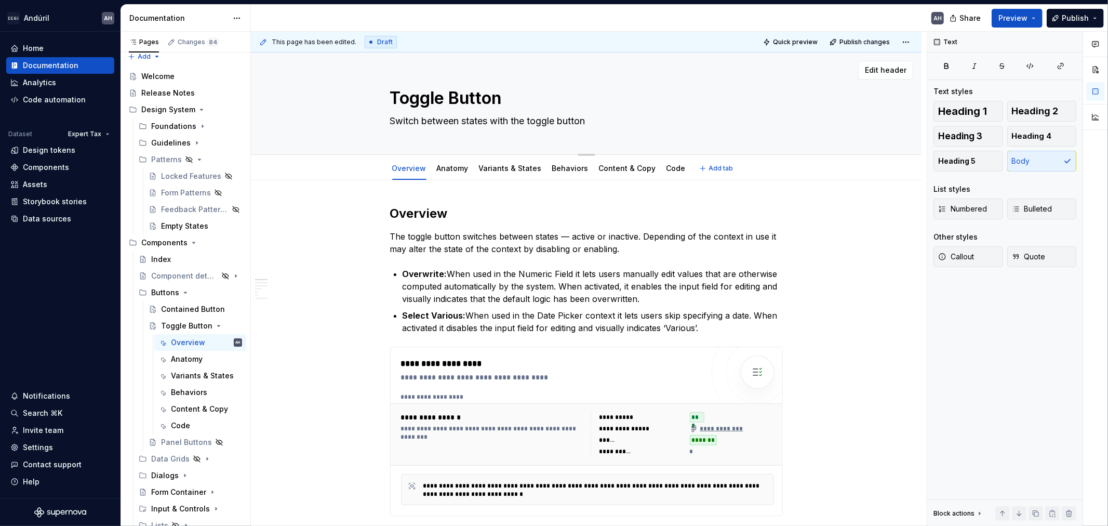
click at [507, 122] on textarea "Switch between states with the toggle button" at bounding box center [584, 121] width 393 height 17
click at [431, 121] on textarea "Switch between states with the toggle button" at bounding box center [584, 121] width 393 height 17
click at [474, 123] on textarea "Switch between states with the toggle button" at bounding box center [584, 121] width 393 height 17
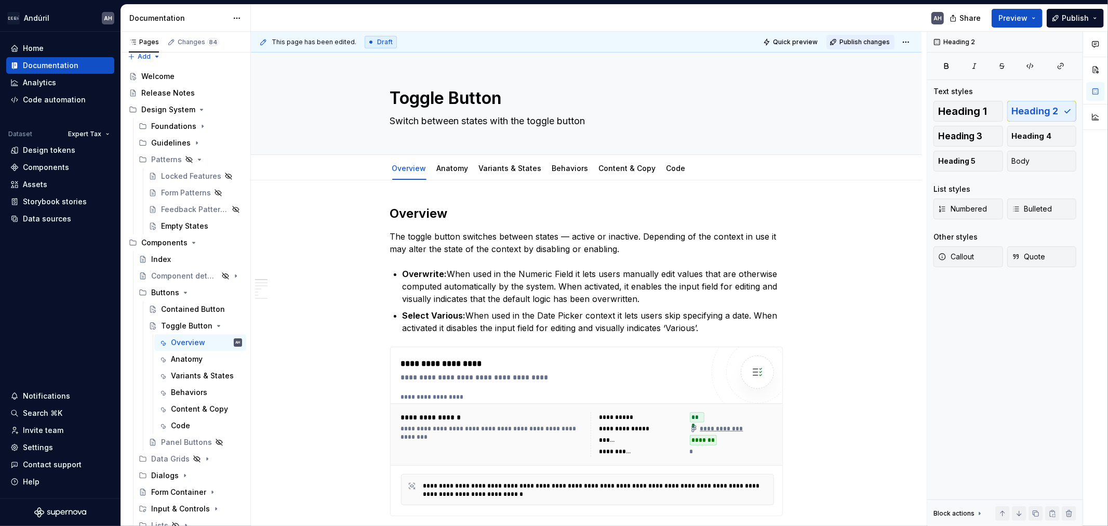
click at [844, 44] on span "Publish changes" at bounding box center [865, 42] width 50 height 8
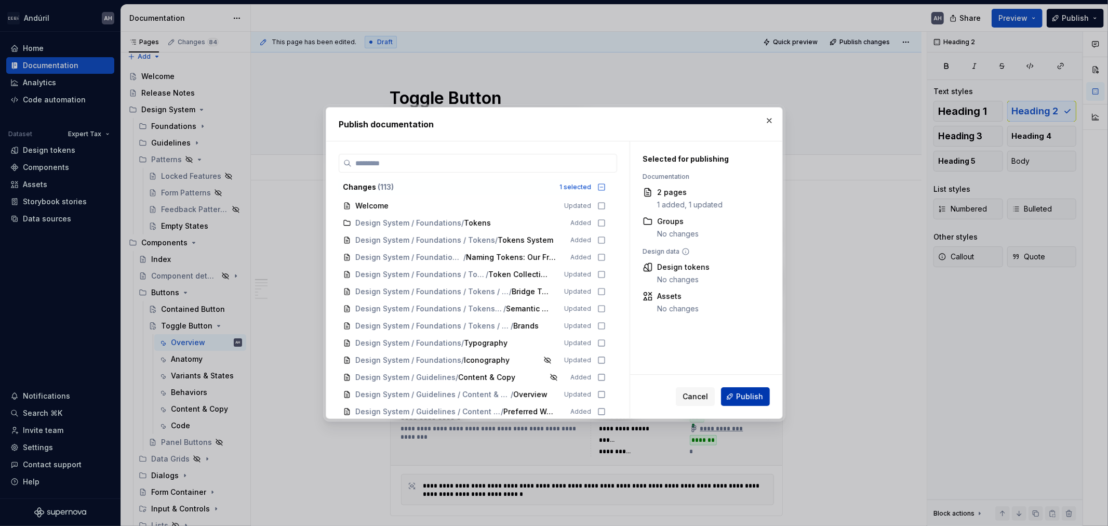
click at [749, 395] on span "Publish" at bounding box center [749, 396] width 27 height 10
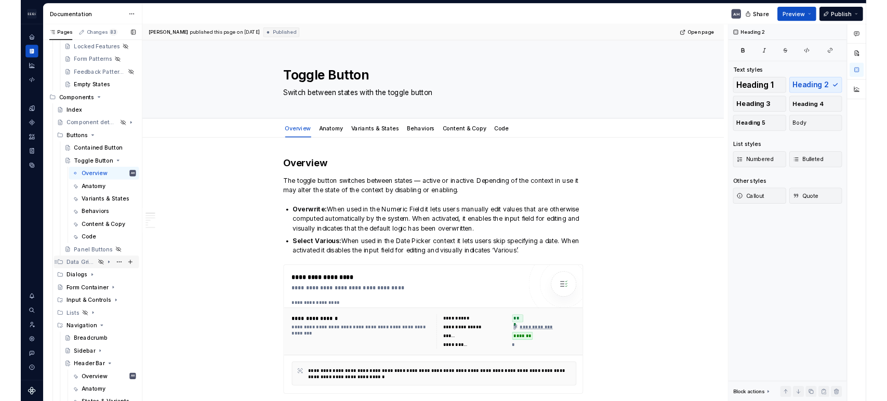
scroll to position [123, 0]
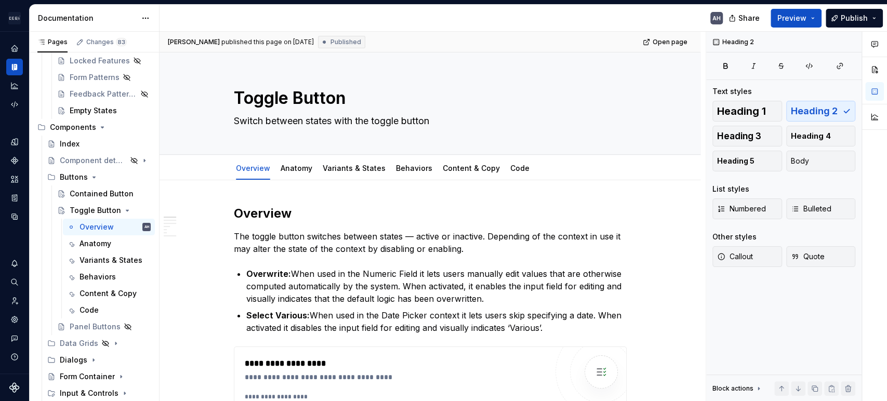
type textarea "*"
